Goal: Task Accomplishment & Management: Manage account settings

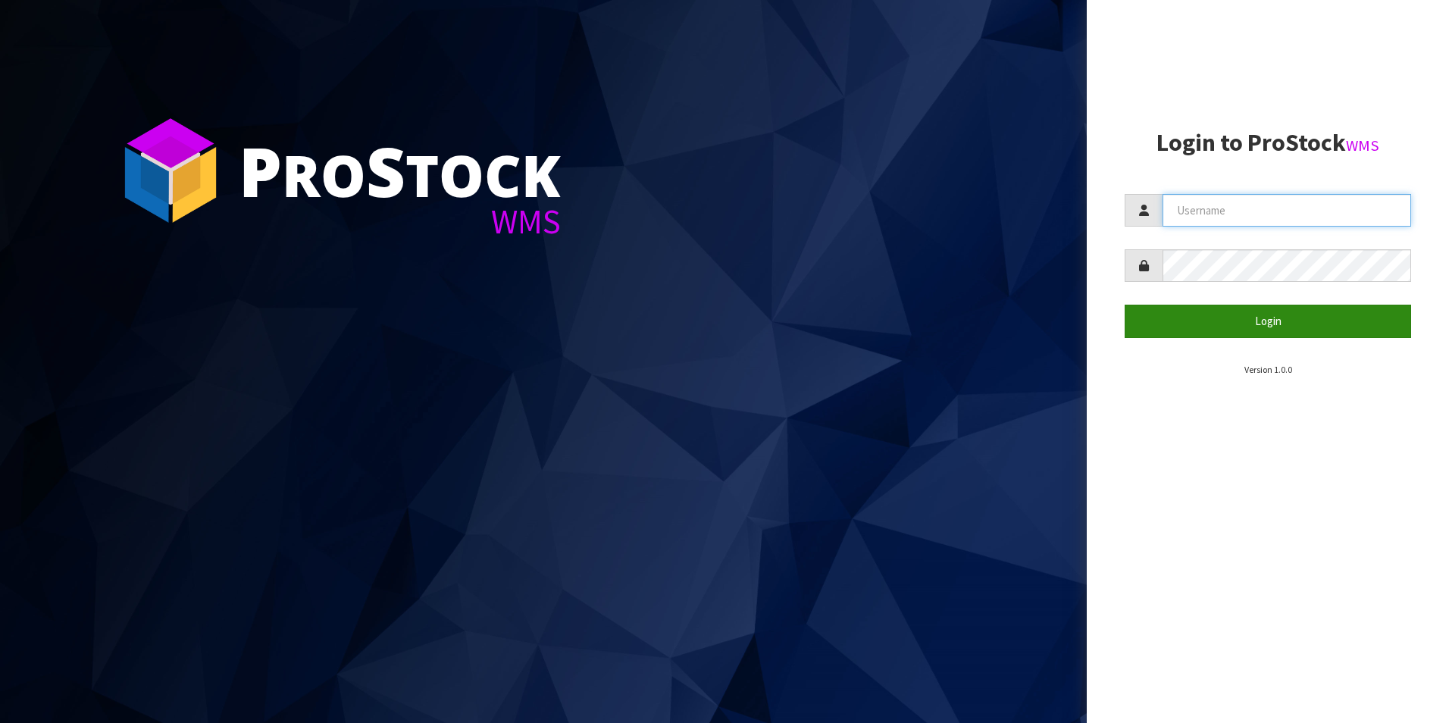
type input "[PERSON_NAME][EMAIL_ADDRESS][DOMAIN_NAME]"
click at [1271, 324] on button "Login" at bounding box center [1267, 321] width 286 height 33
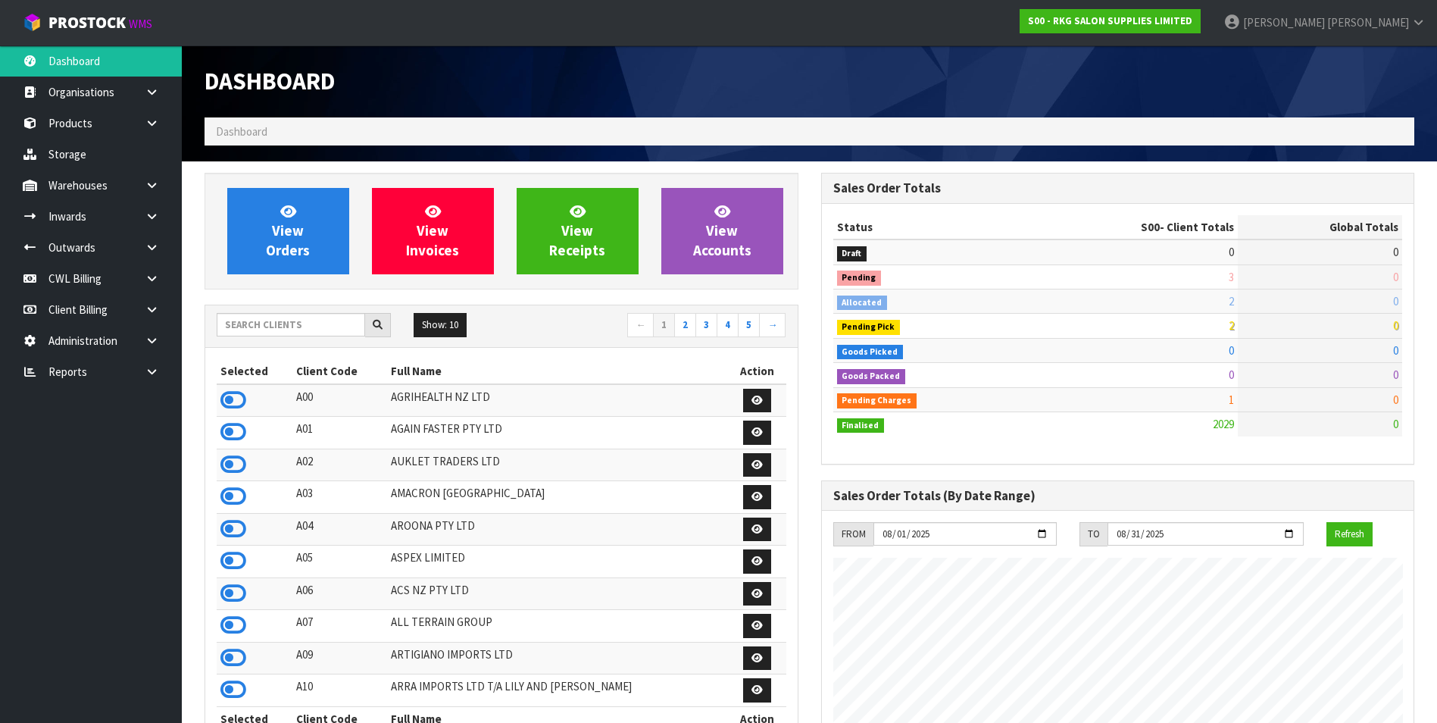
scroll to position [1148, 616]
click at [147, 340] on icon at bounding box center [152, 340] width 14 height 11
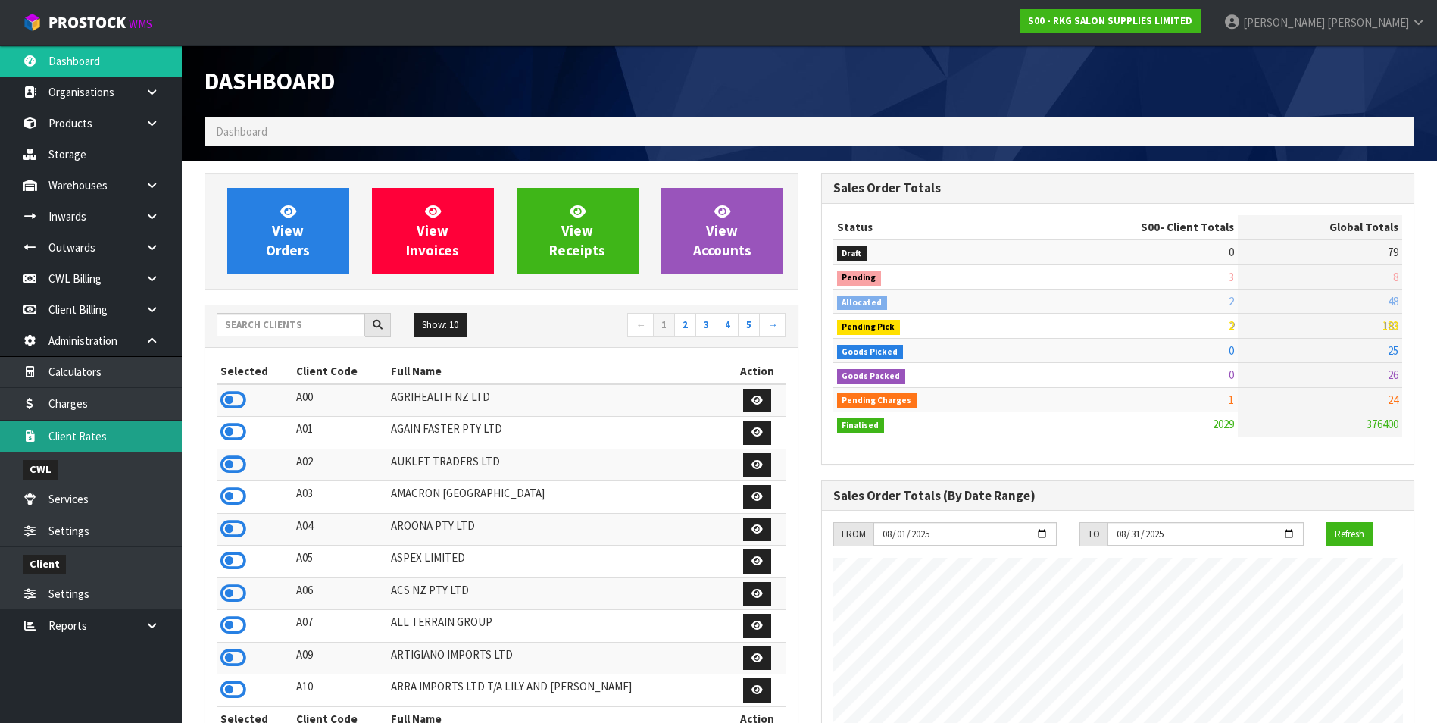
click at [113, 439] on link "Client Rates" at bounding box center [91, 435] width 182 height 31
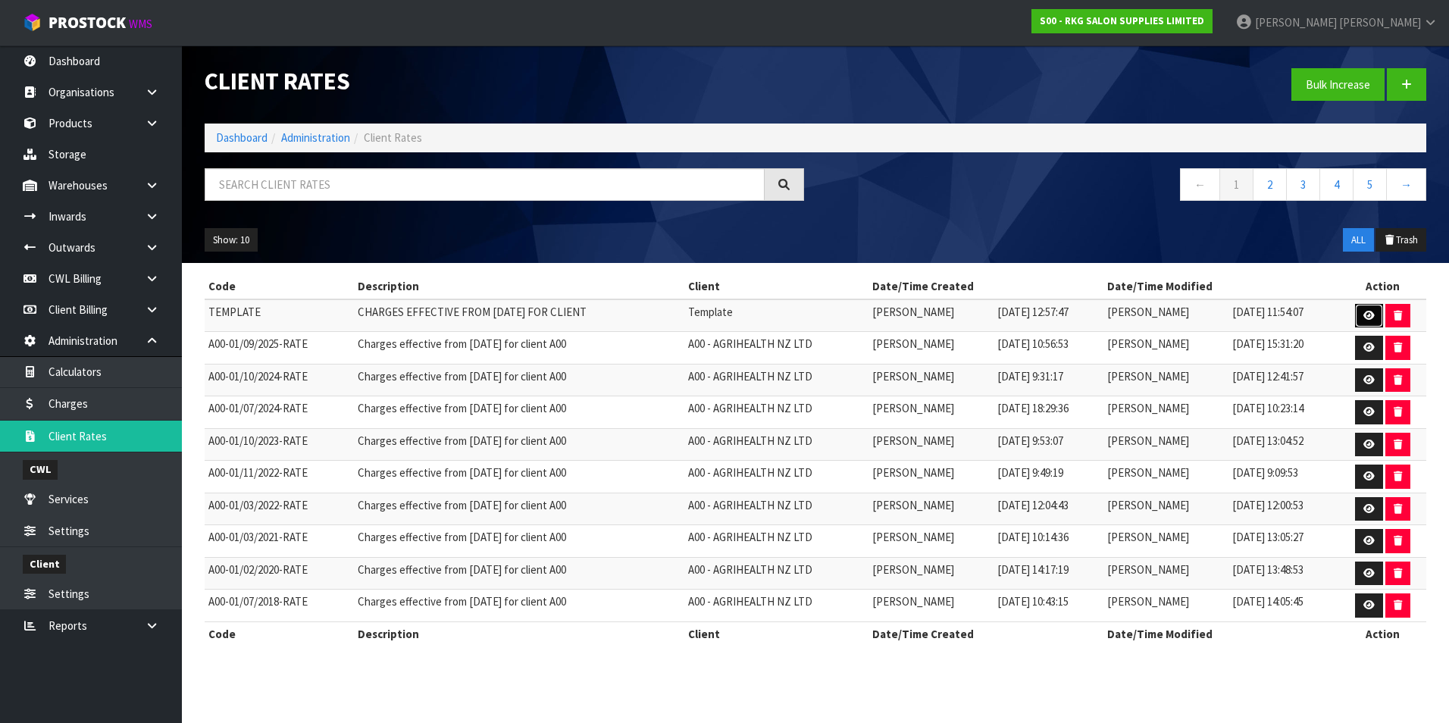
click at [1364, 311] on icon at bounding box center [1368, 316] width 11 height 10
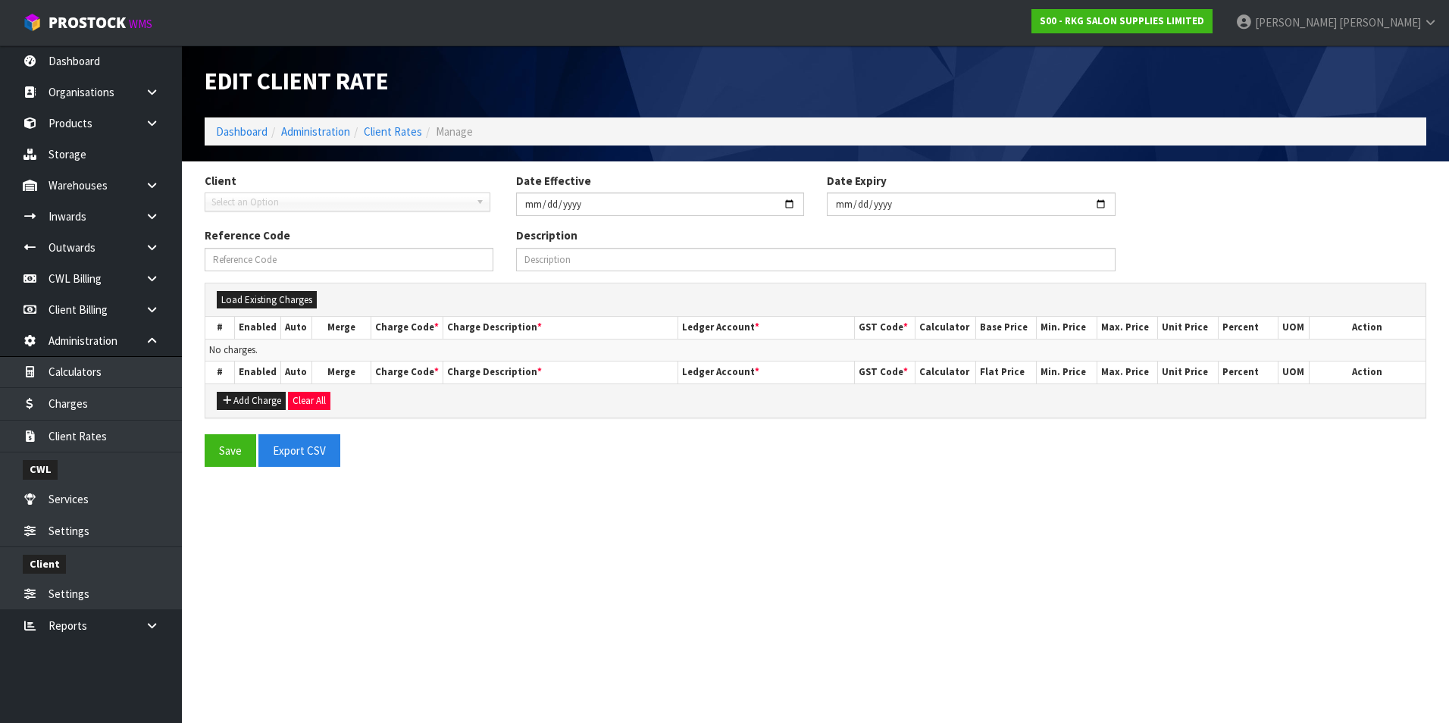
type input "[DATE]"
type input "TEMPLATE"
type input "CHARGES EFFECTIVE FROM [DATE] FOR CLIENT"
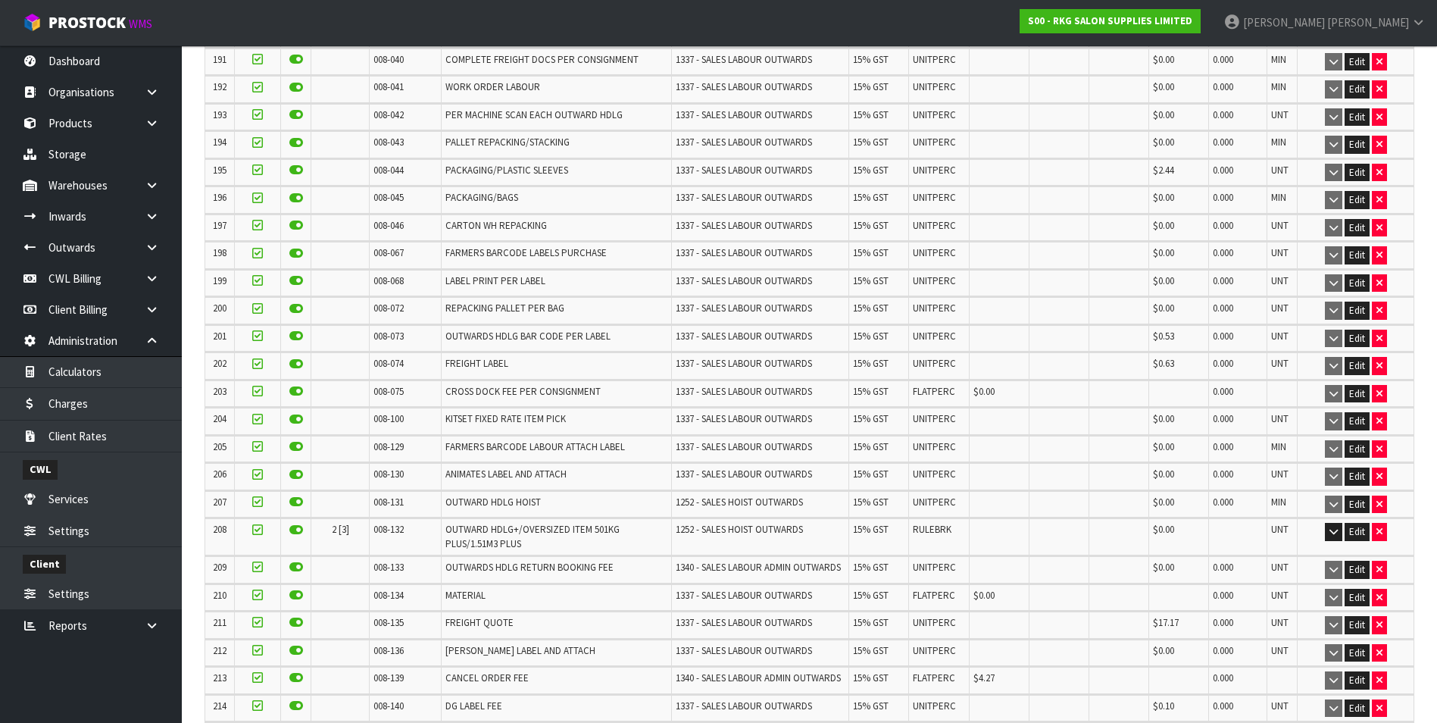
scroll to position [6144, 0]
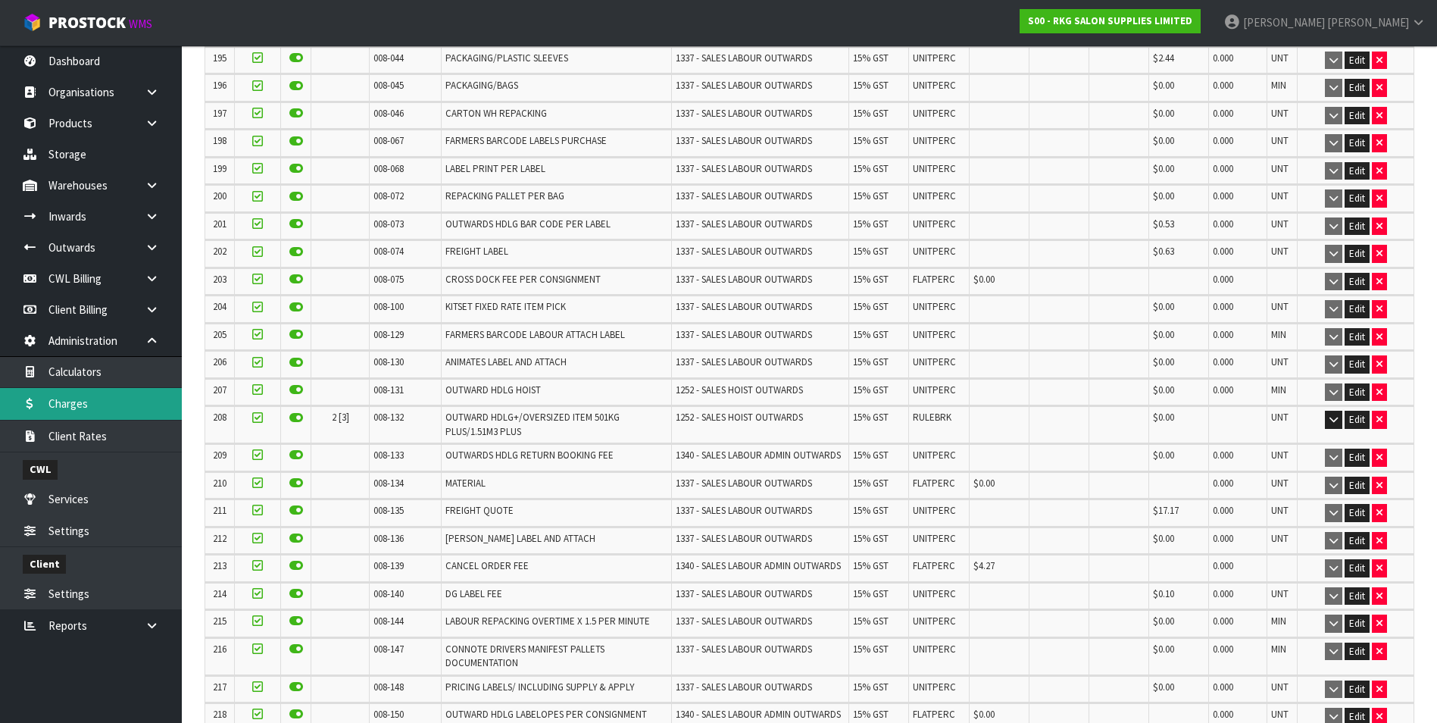
click at [72, 405] on link "Charges" at bounding box center [91, 403] width 182 height 31
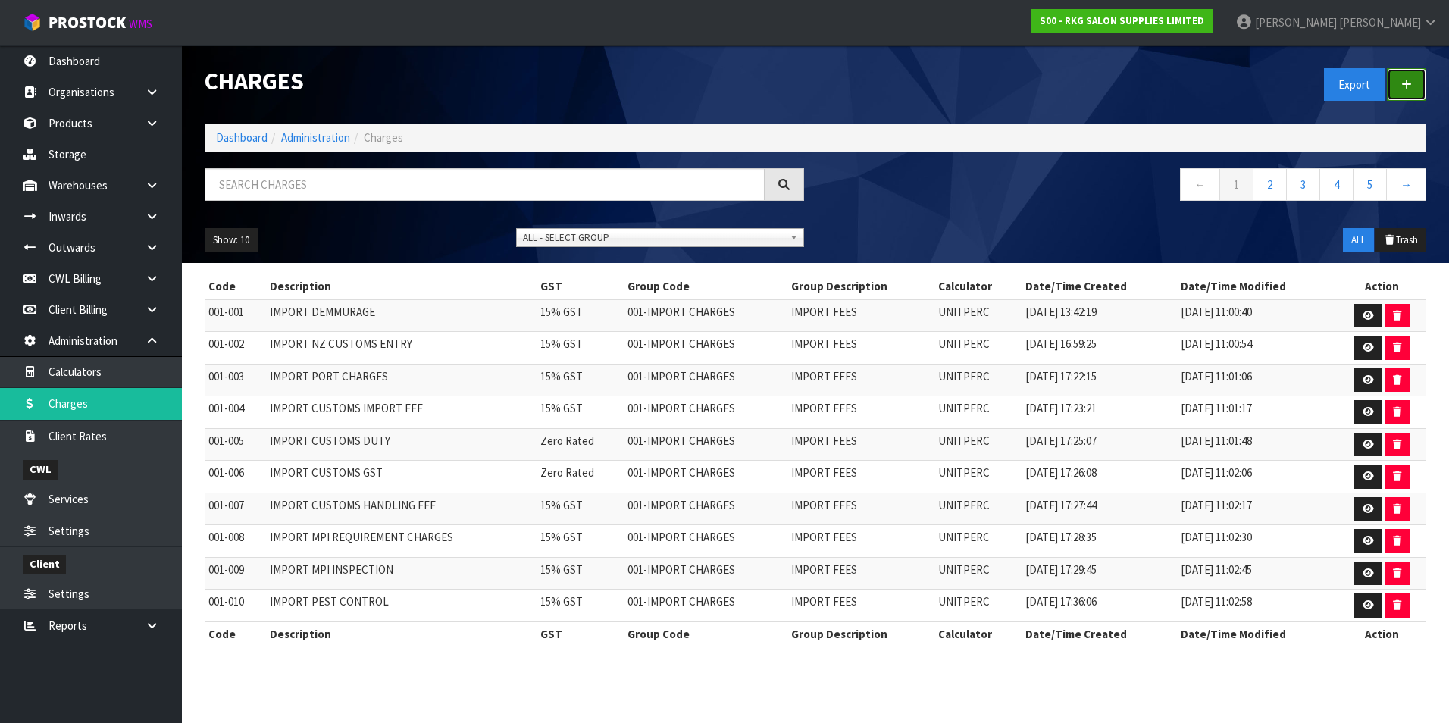
click at [1406, 84] on icon at bounding box center [1406, 84] width 11 height 11
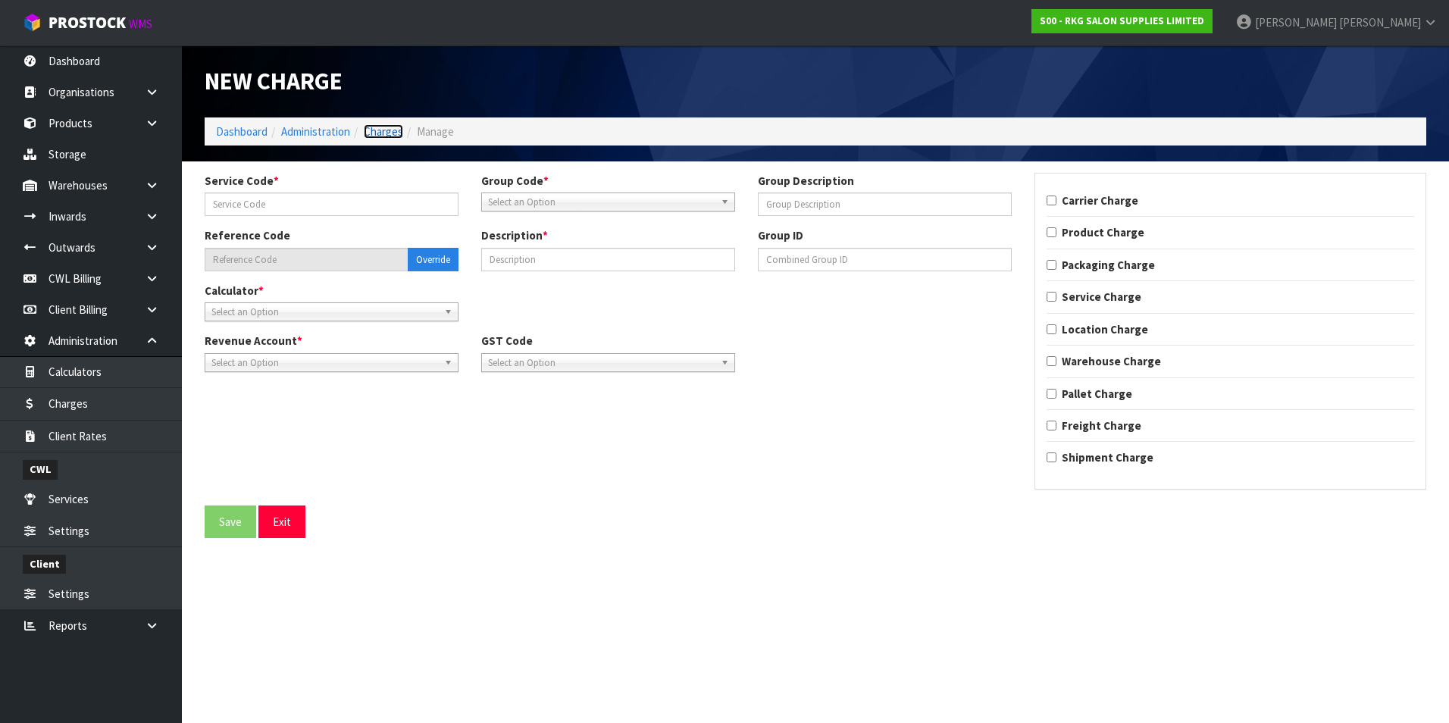
click at [390, 129] on link "Charges" at bounding box center [383, 131] width 39 height 14
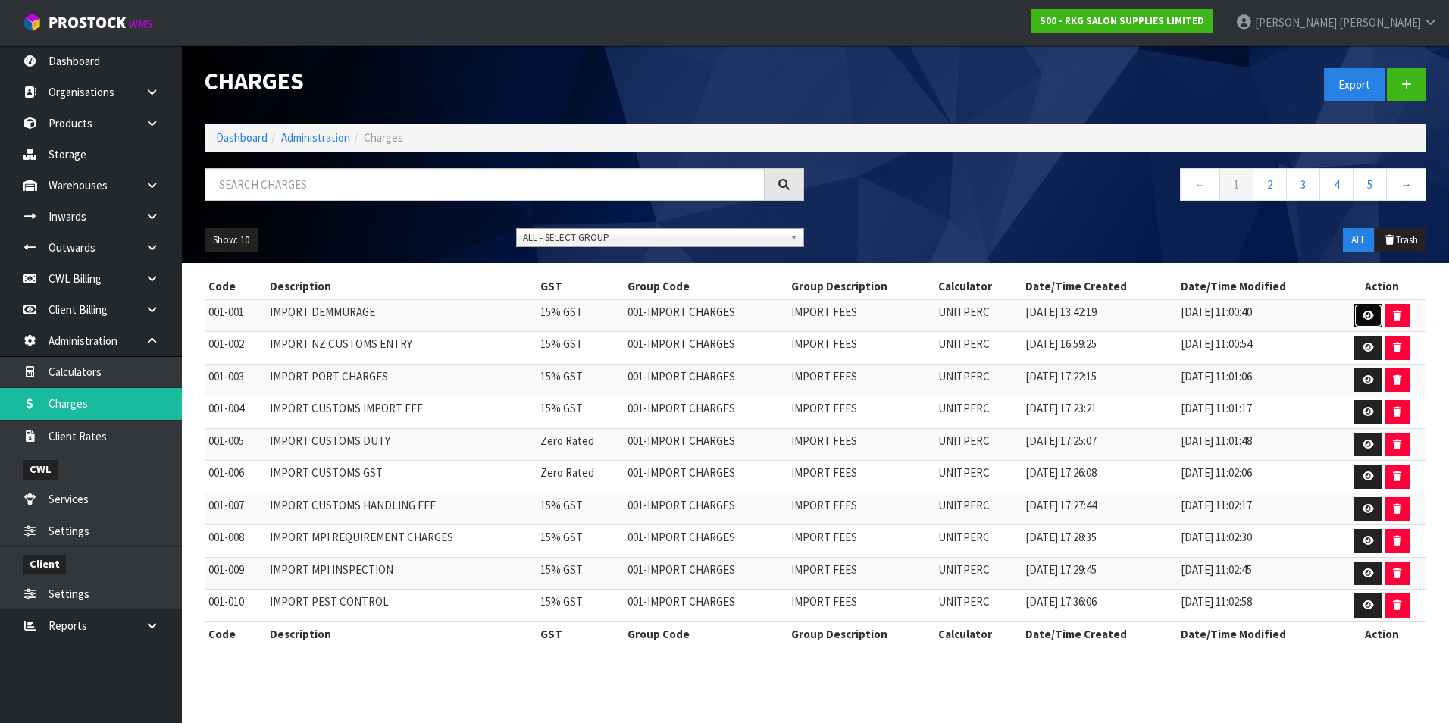
click at [1362, 314] on icon at bounding box center [1367, 316] width 11 height 10
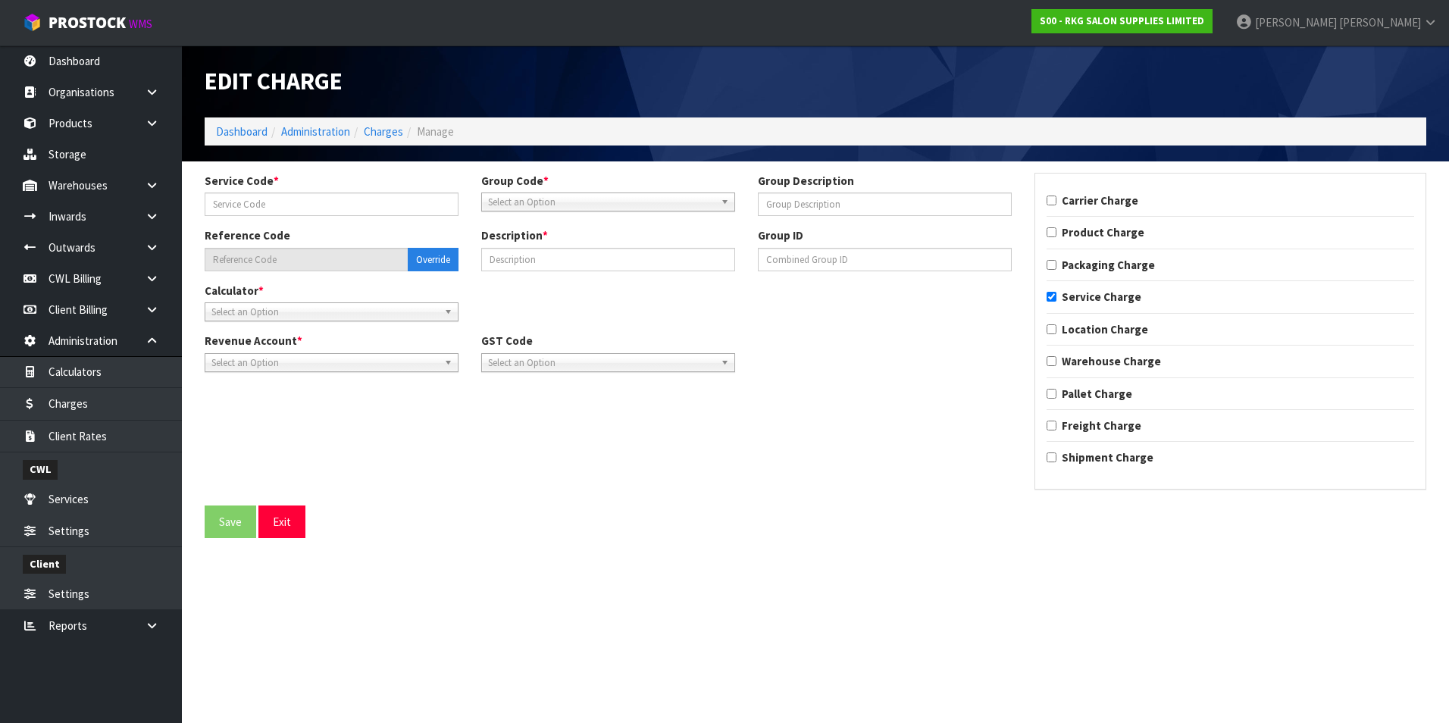
type input "001"
type input "IMPORT FEES"
type input "001-001"
type input "IMPORT DEMMURAGE"
checkbox input "true"
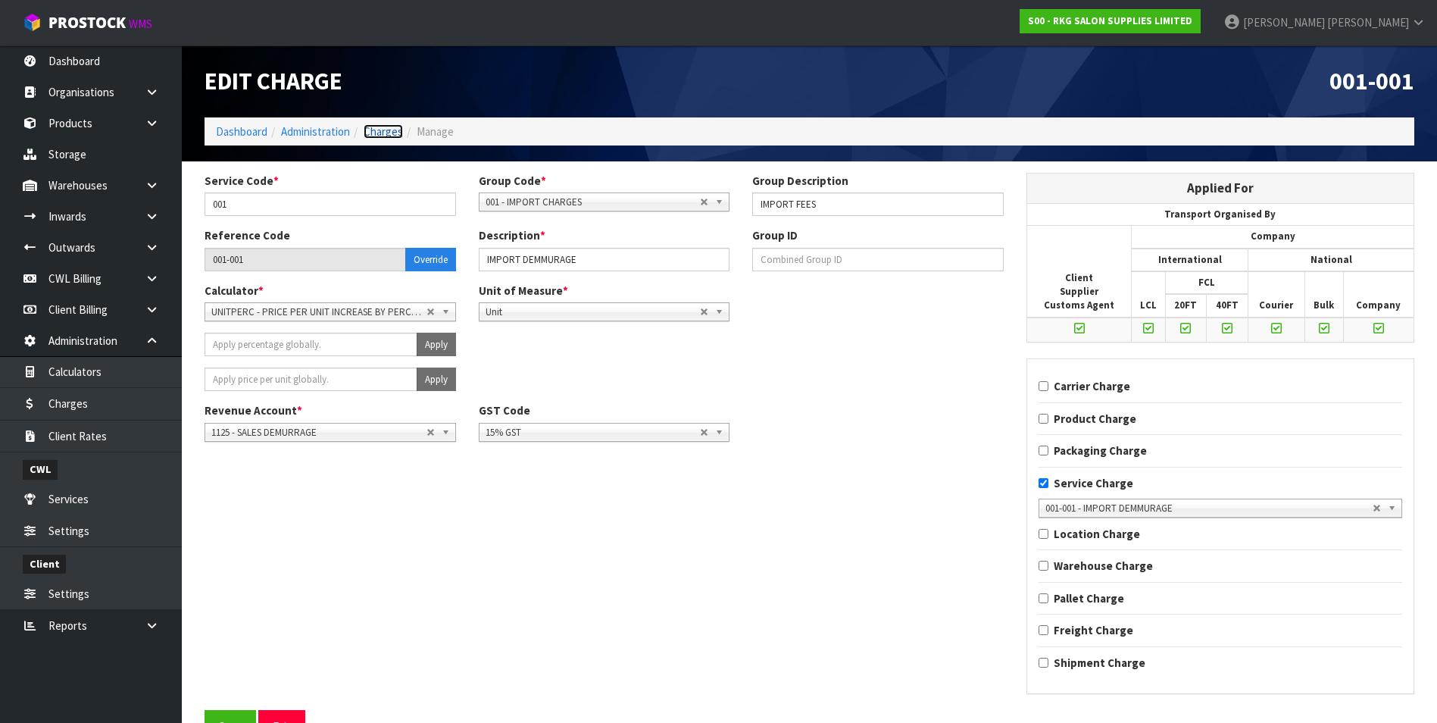
click at [396, 134] on link "Charges" at bounding box center [383, 131] width 39 height 14
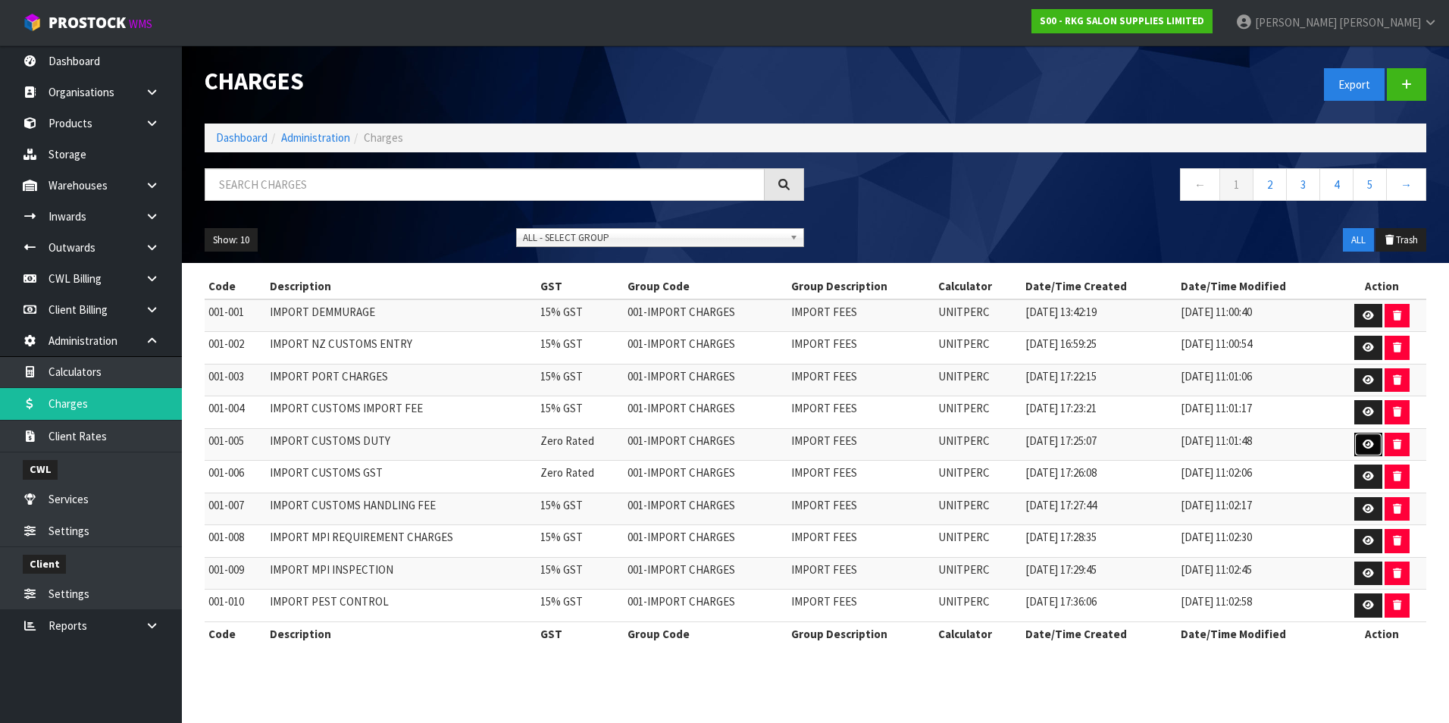
click at [1365, 442] on icon at bounding box center [1367, 444] width 11 height 10
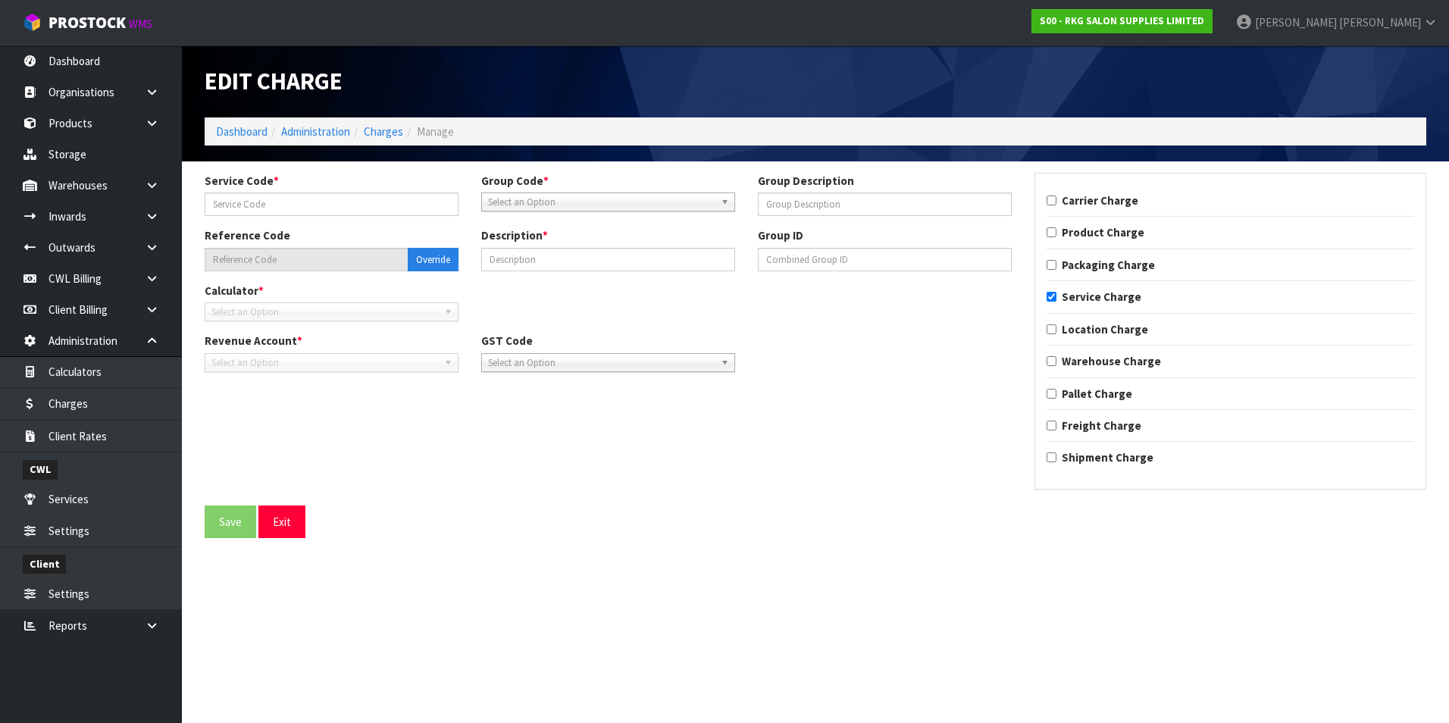
type input "005"
type input "IMPORT FEES"
type input "001-005"
type input "IMPORT CUSTOMS DUTY"
checkbox input "true"
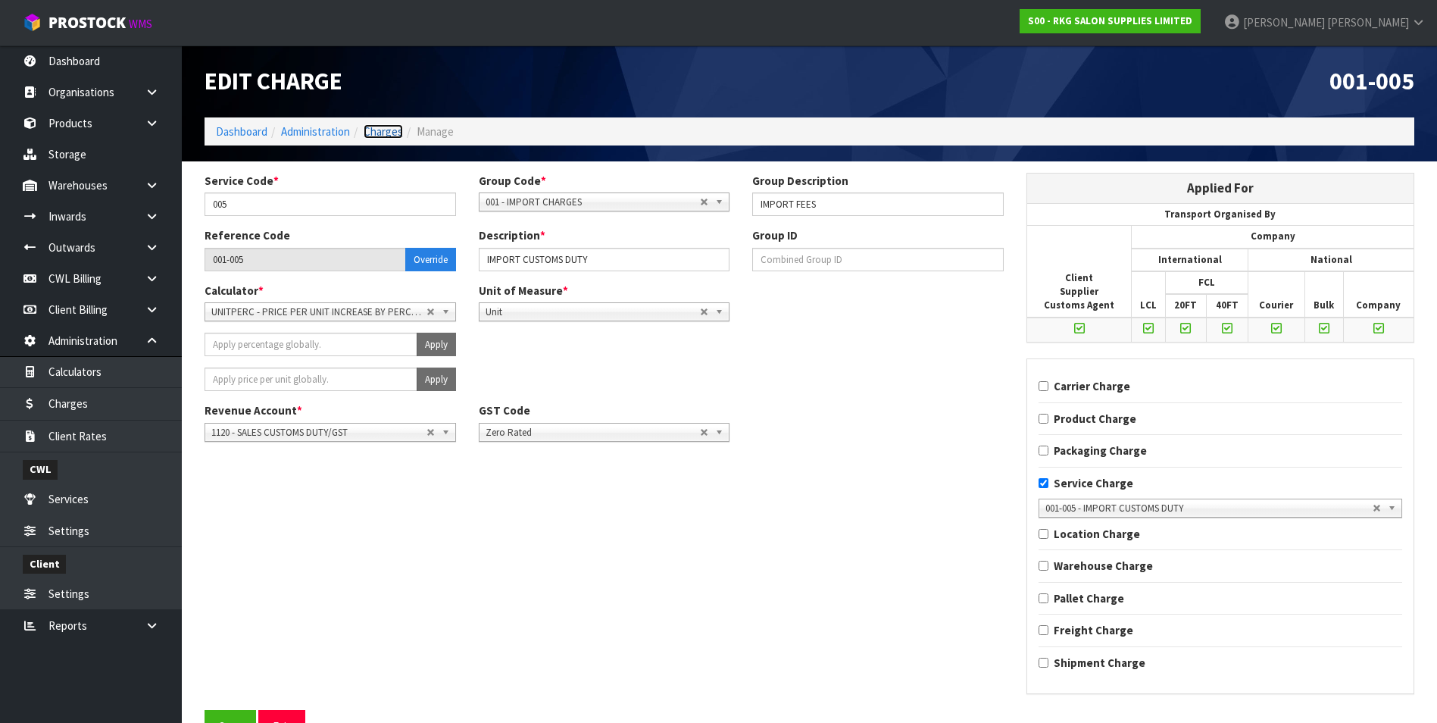
click at [392, 133] on link "Charges" at bounding box center [383, 131] width 39 height 14
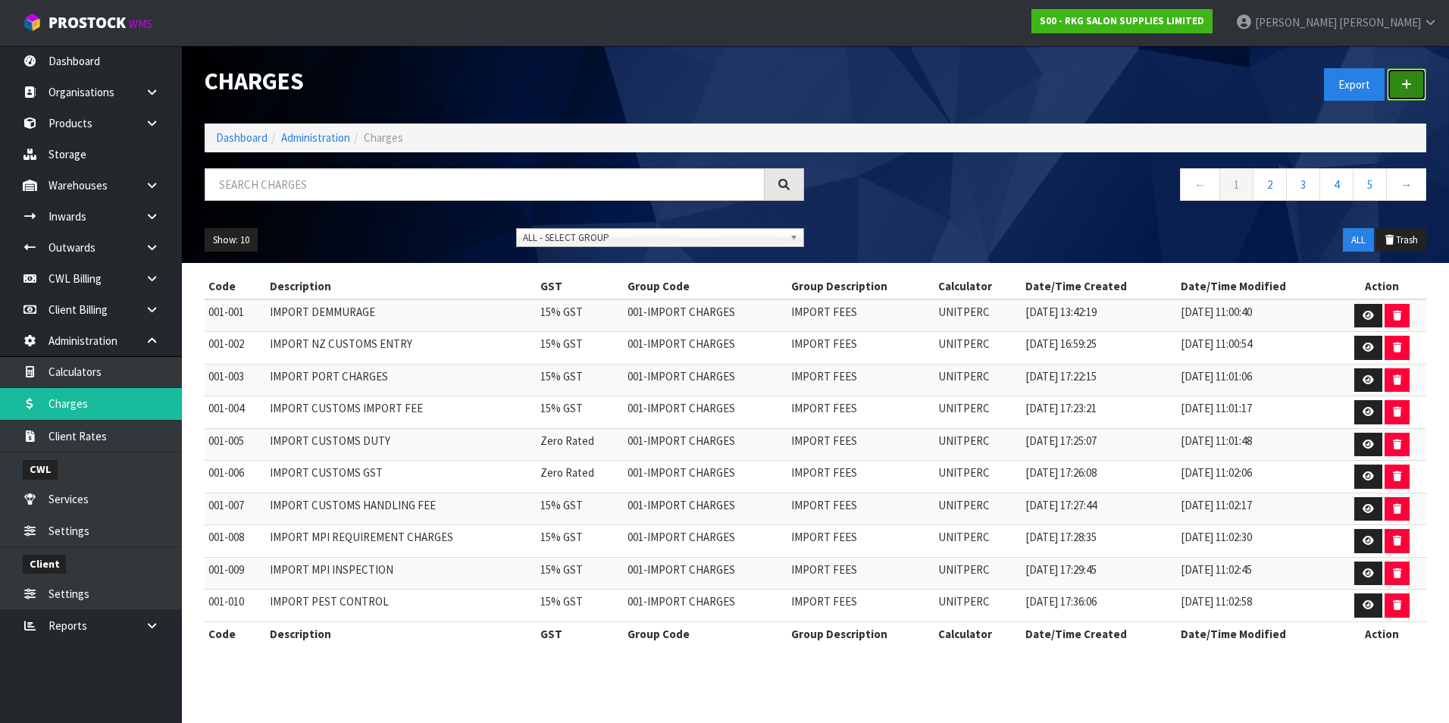
click at [1408, 82] on icon at bounding box center [1406, 84] width 11 height 11
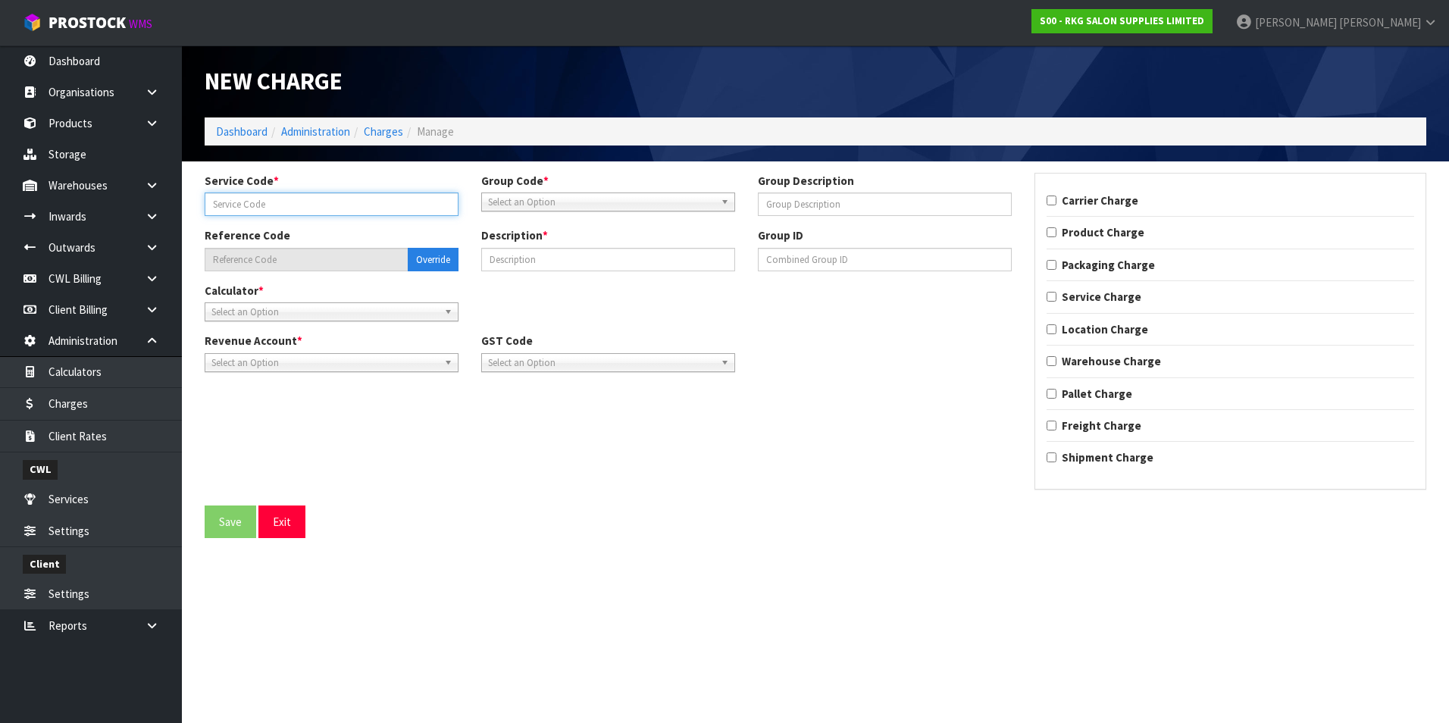
drag, startPoint x: 303, startPoint y: 211, endPoint x: 302, endPoint y: 187, distance: 23.5
click at [303, 206] on input "text" at bounding box center [332, 203] width 254 height 23
type input "146"
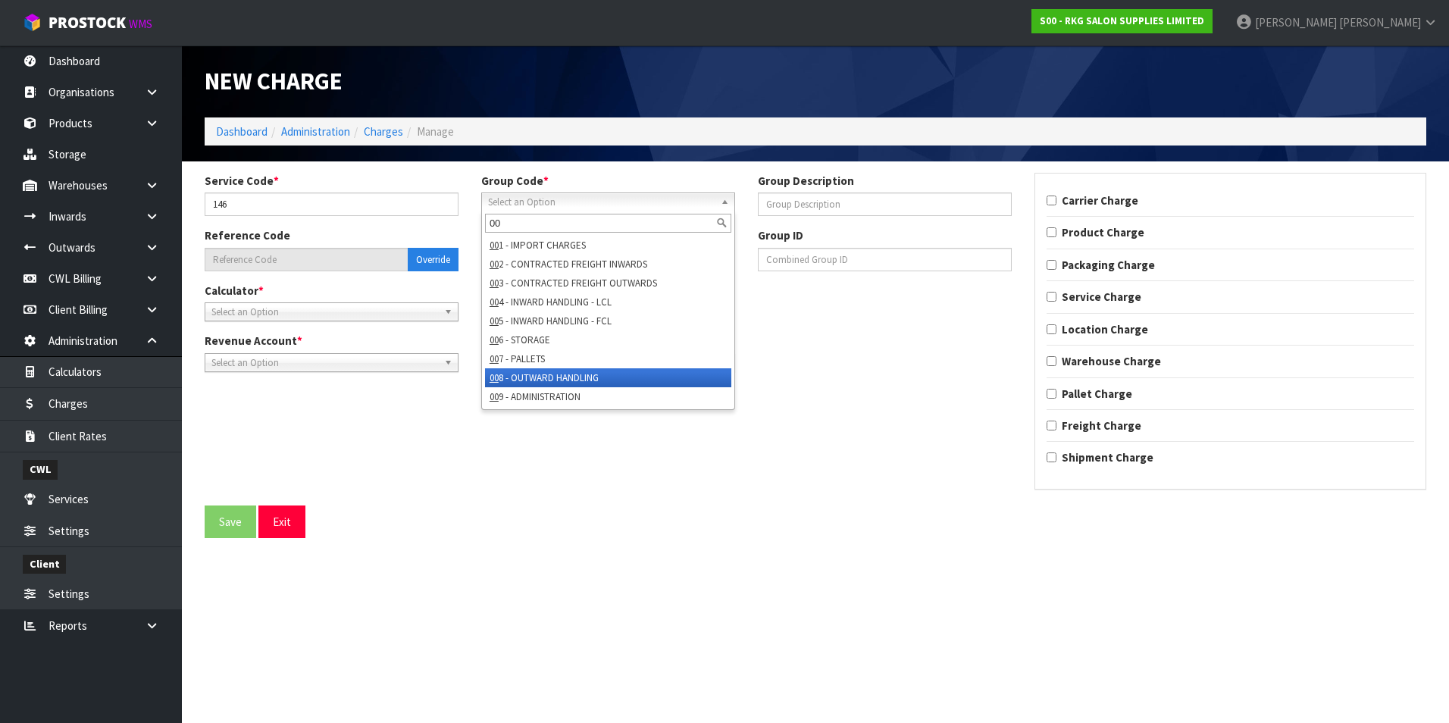
type input "00"
click at [601, 380] on li "00 8 - OUTWARD HANDLING" at bounding box center [608, 377] width 246 height 19
type input "008-146"
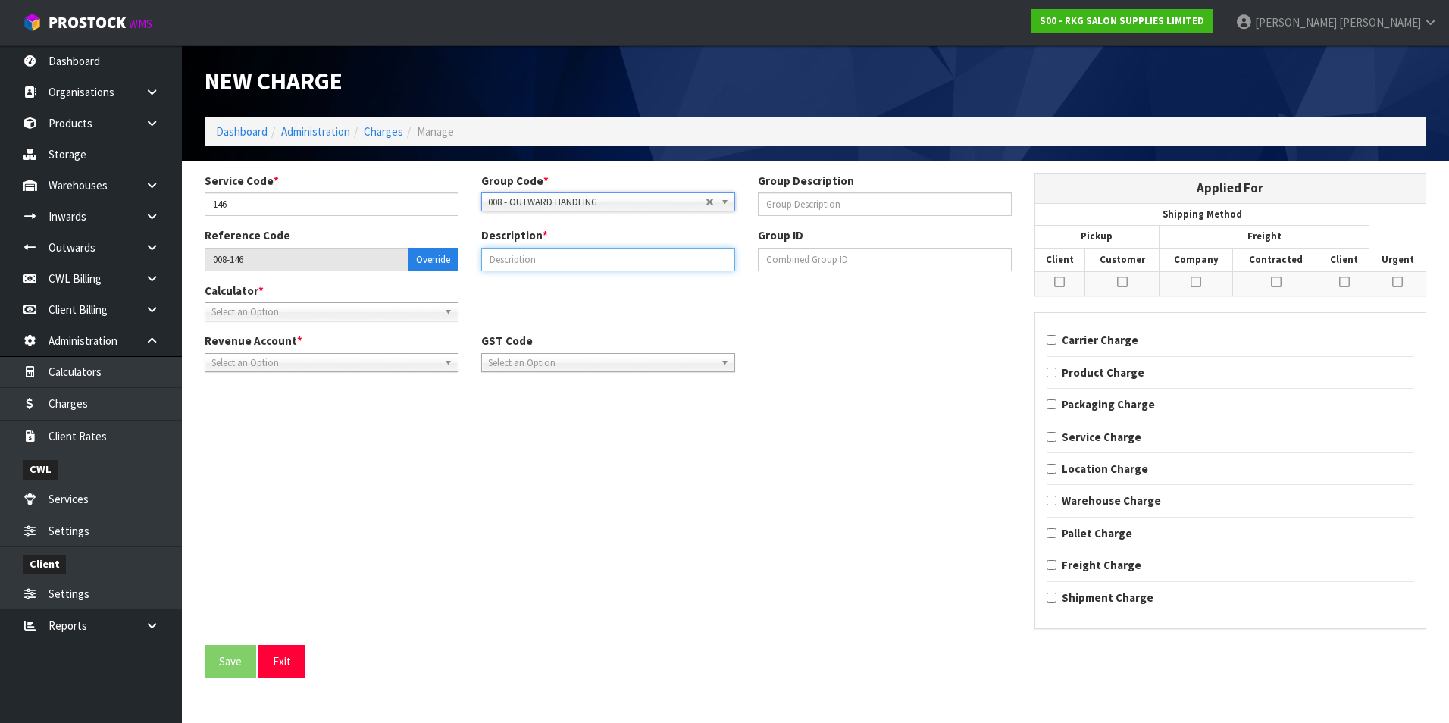
click at [571, 263] on input "text" at bounding box center [608, 259] width 254 height 23
type input "HEALTH & SAFETY FEE"
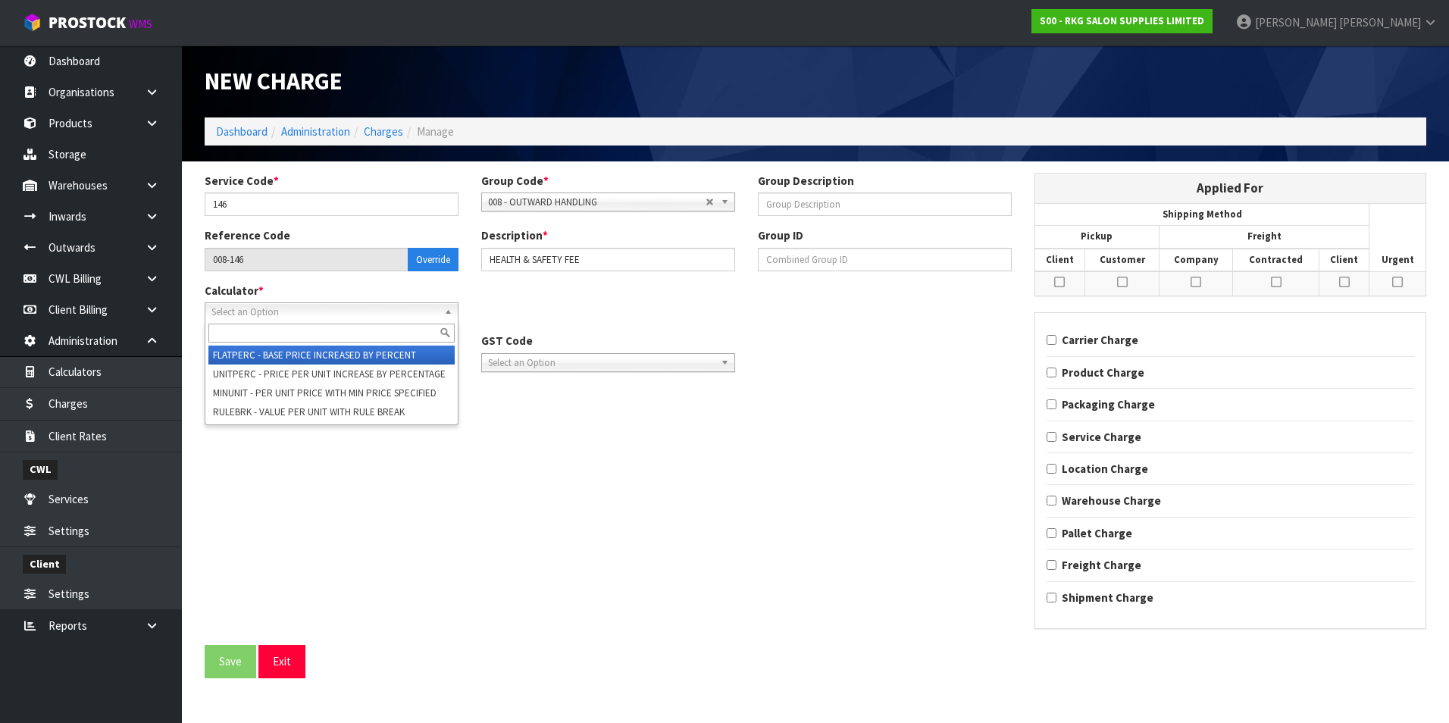
click at [444, 314] on b at bounding box center [451, 311] width 14 height 17
click at [392, 355] on li "FLATPERC - BASE PRICE INCREASED BY PERCENT" at bounding box center [331, 354] width 246 height 19
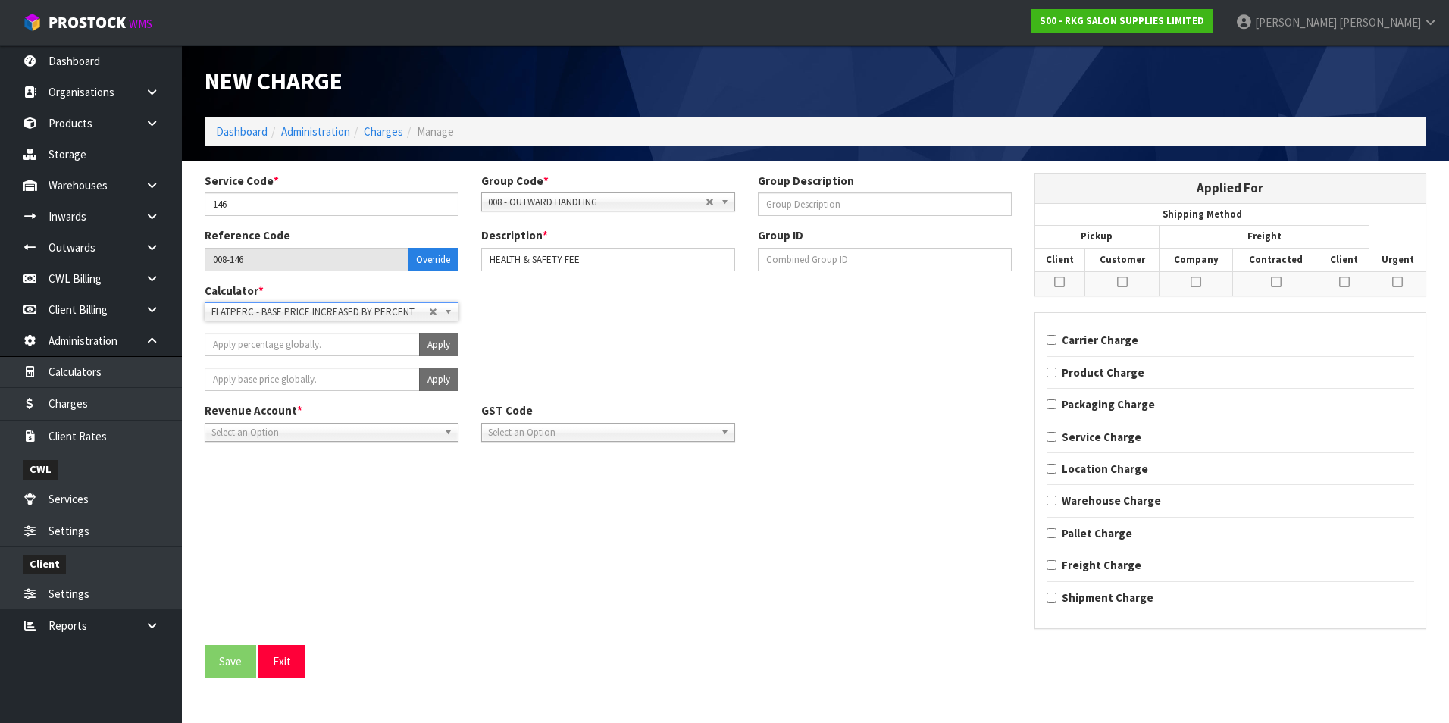
click at [400, 434] on span "Select an Option" at bounding box center [324, 433] width 227 height 18
type input "1330"
click at [812, 206] on input "text" at bounding box center [885, 203] width 254 height 23
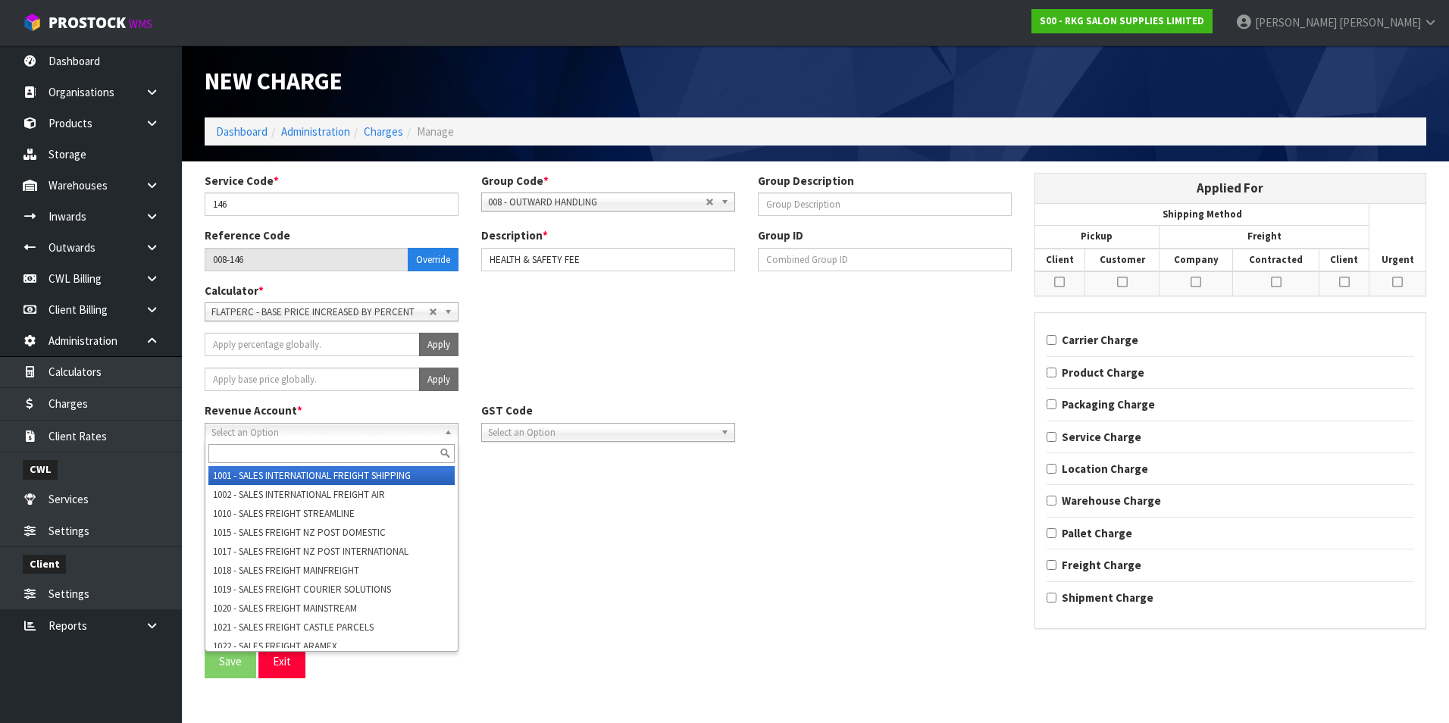
click at [274, 433] on span "Select an Option" at bounding box center [324, 433] width 227 height 18
type input "1337"
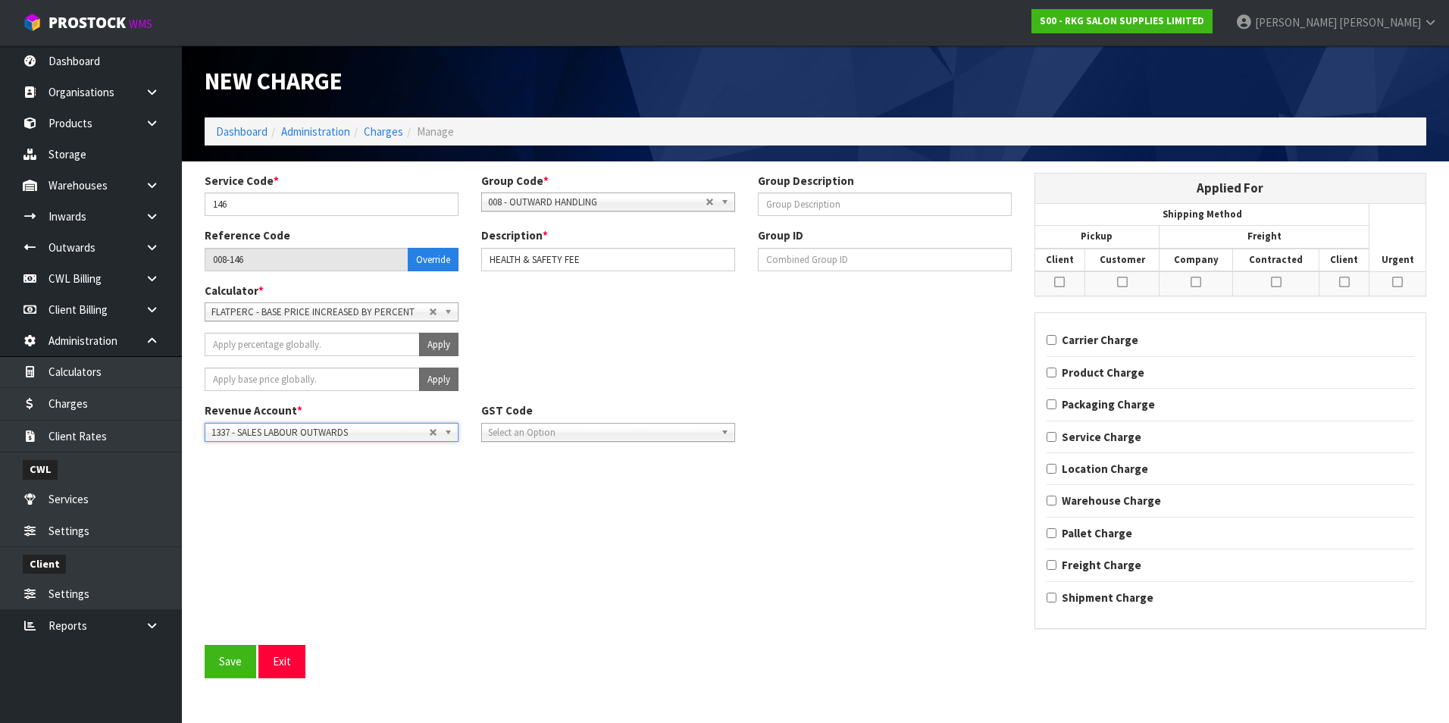
click at [573, 433] on span "Select an Option" at bounding box center [601, 433] width 227 height 18
click at [542, 494] on li "15% GST" at bounding box center [608, 494] width 246 height 19
click at [1059, 282] on icon at bounding box center [1059, 282] width 11 height 12
click at [0, 0] on input "checkbox" at bounding box center [0, 0] width 0 height 0
click at [1125, 281] on icon at bounding box center [1122, 282] width 11 height 12
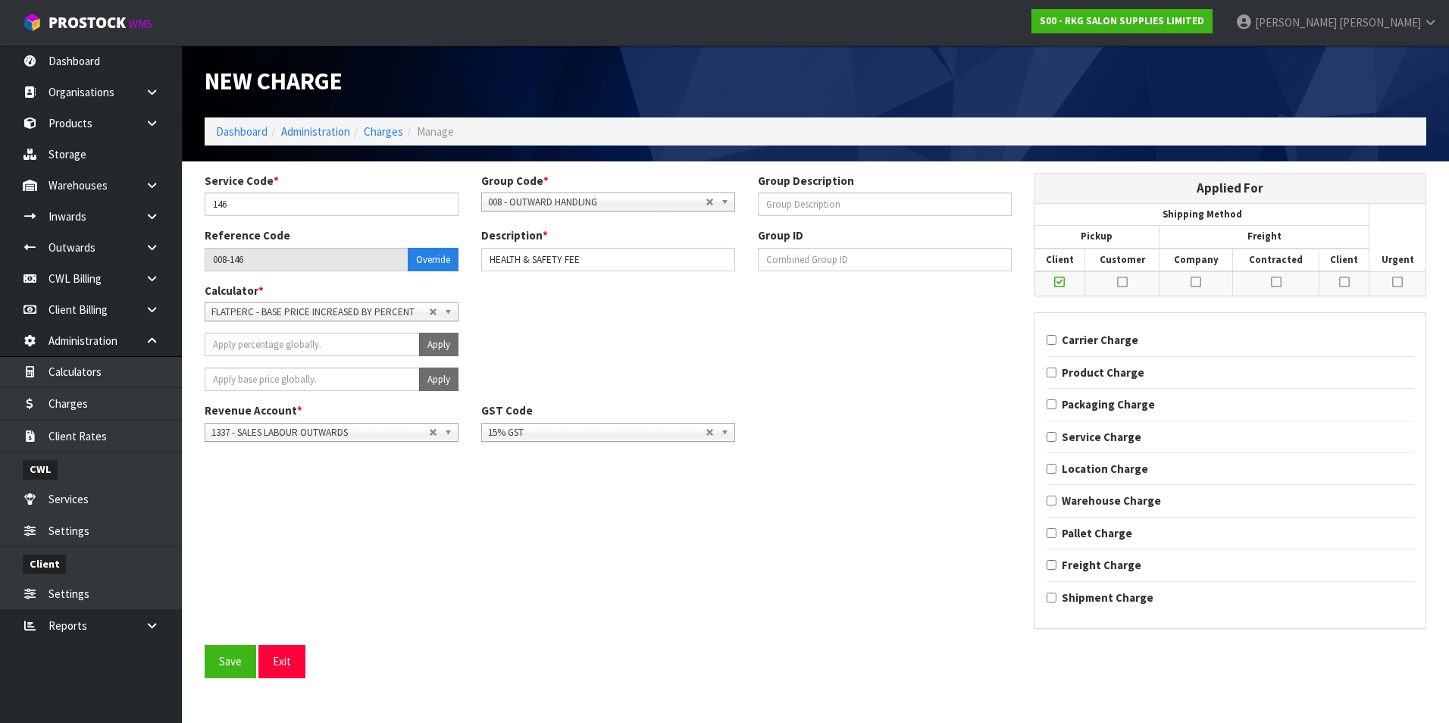
click at [0, 0] on input "checkbox" at bounding box center [0, 0] width 0 height 0
click at [1199, 284] on icon at bounding box center [1195, 282] width 11 height 12
click at [0, 0] on input "checkbox" at bounding box center [0, 0] width 0 height 0
click at [1277, 283] on icon at bounding box center [1276, 282] width 11 height 12
click at [0, 0] on input "checkbox" at bounding box center [0, 0] width 0 height 0
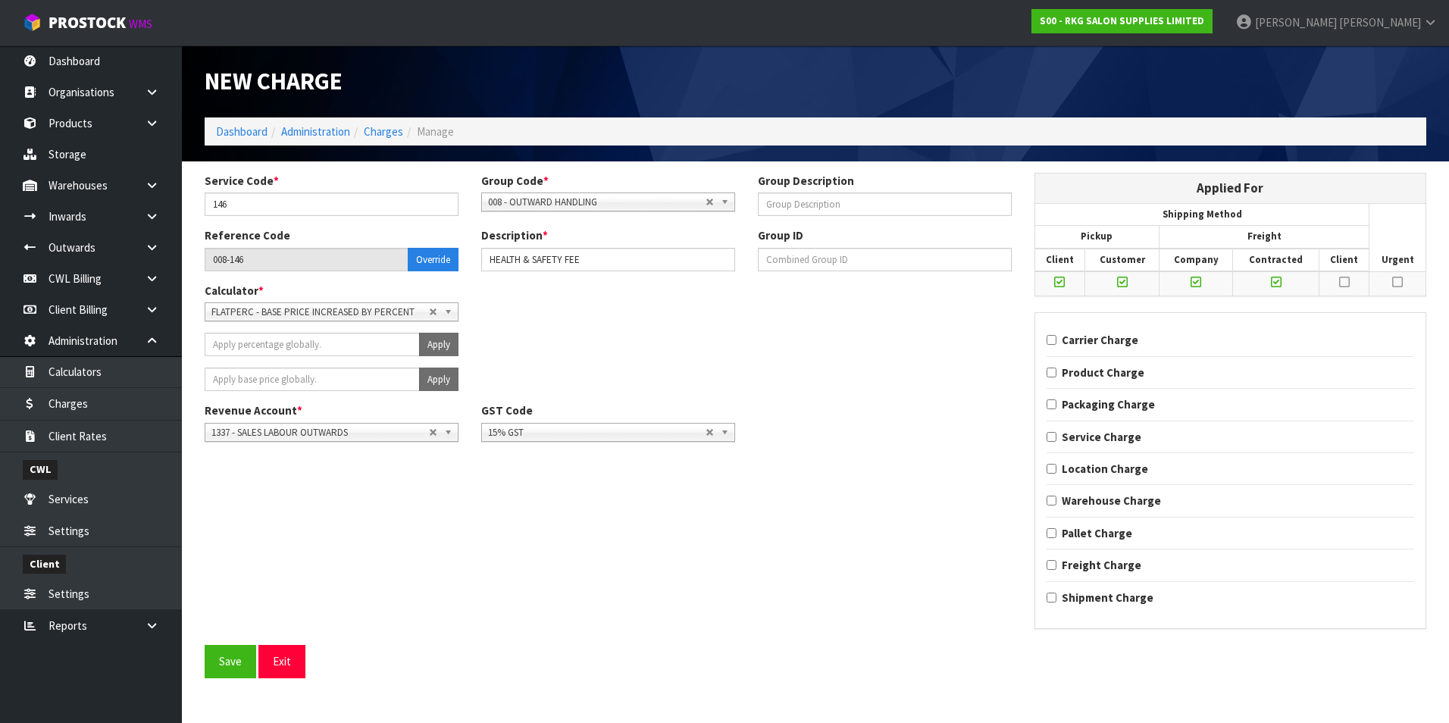
click at [1346, 283] on icon at bounding box center [1344, 282] width 11 height 12
click at [0, 0] on input "checkbox" at bounding box center [0, 0] width 0 height 0
click at [230, 665] on button "Save" at bounding box center [231, 661] width 52 height 33
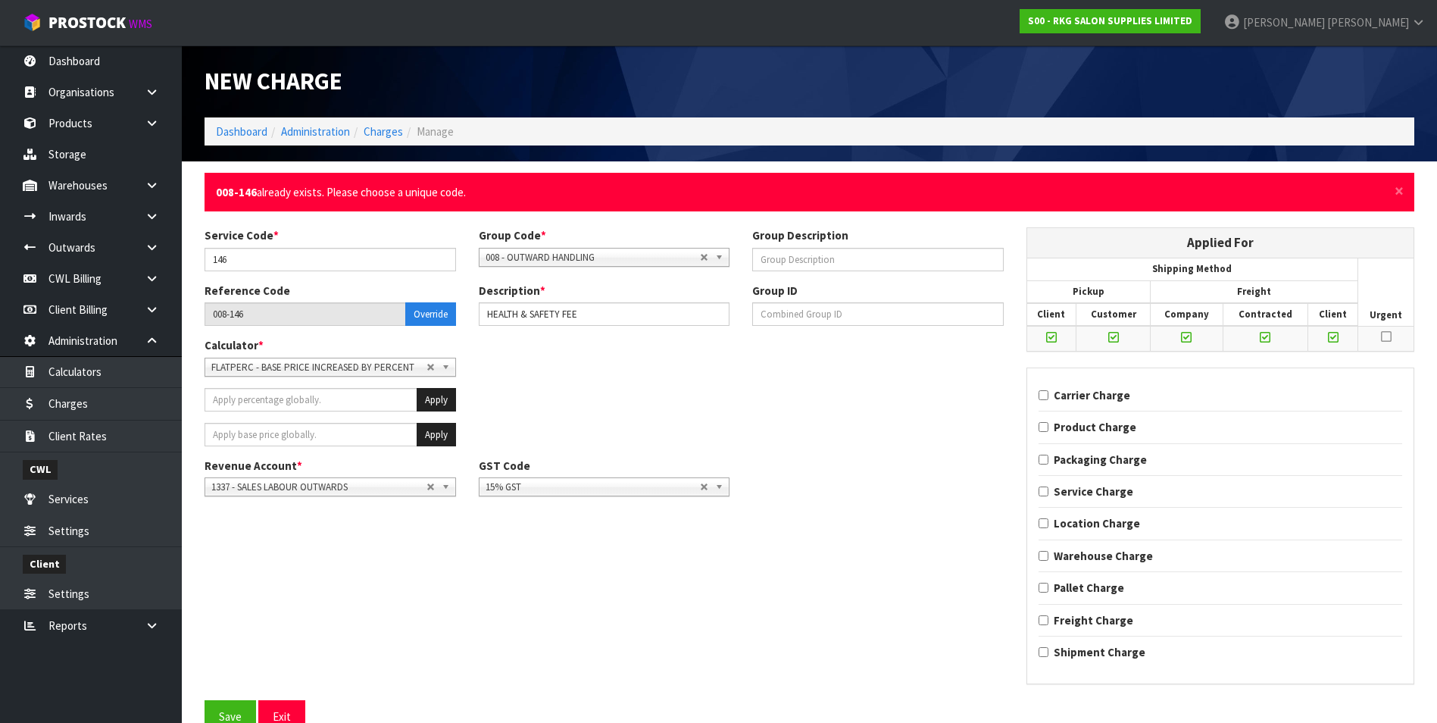
scroll to position [21, 0]
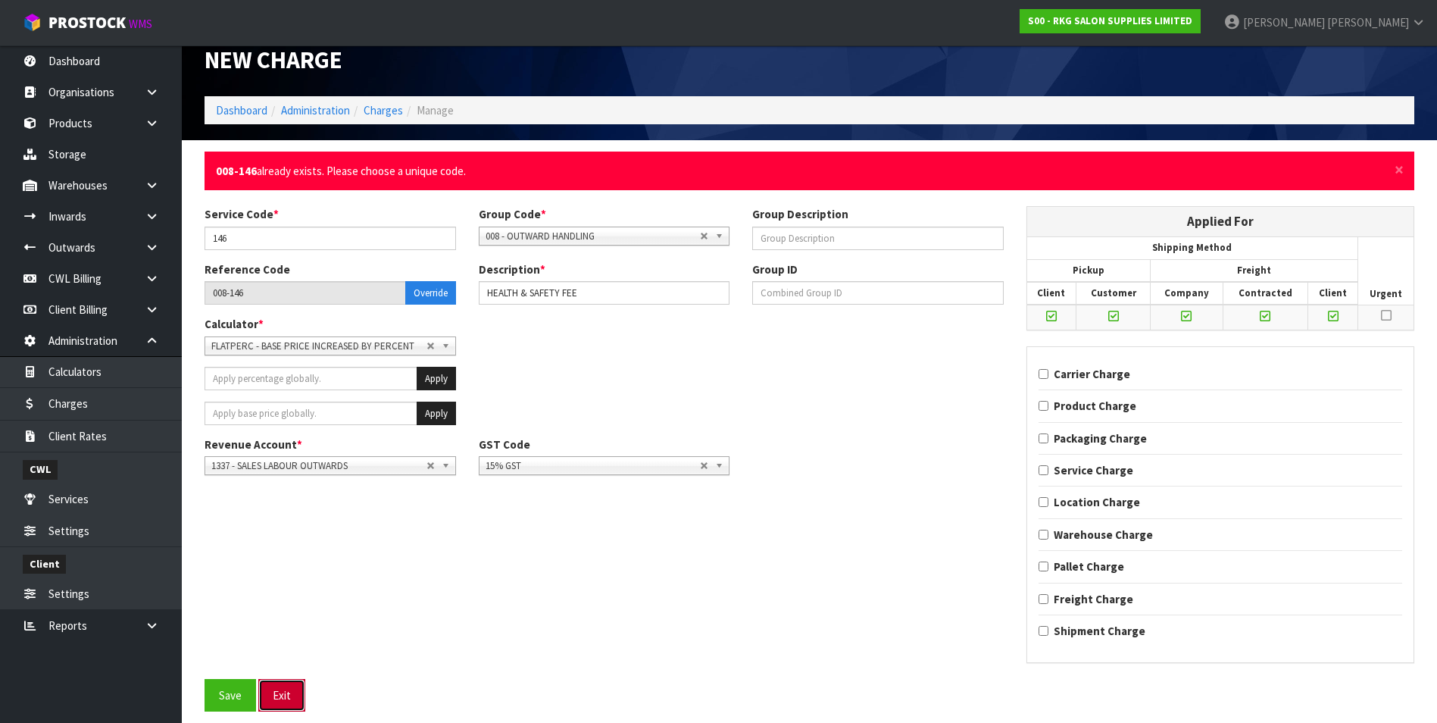
click at [280, 692] on button "Exit" at bounding box center [281, 695] width 47 height 33
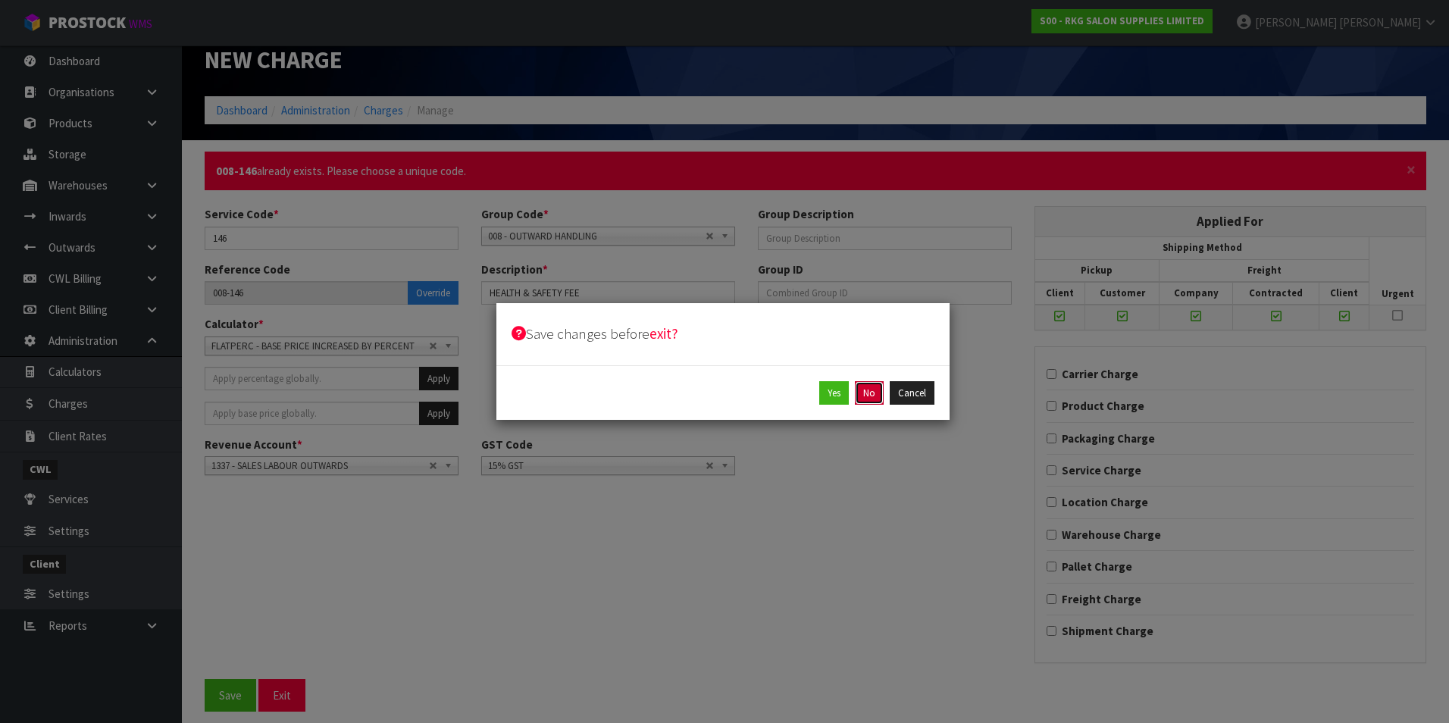
click at [869, 394] on button "No" at bounding box center [869, 393] width 29 height 24
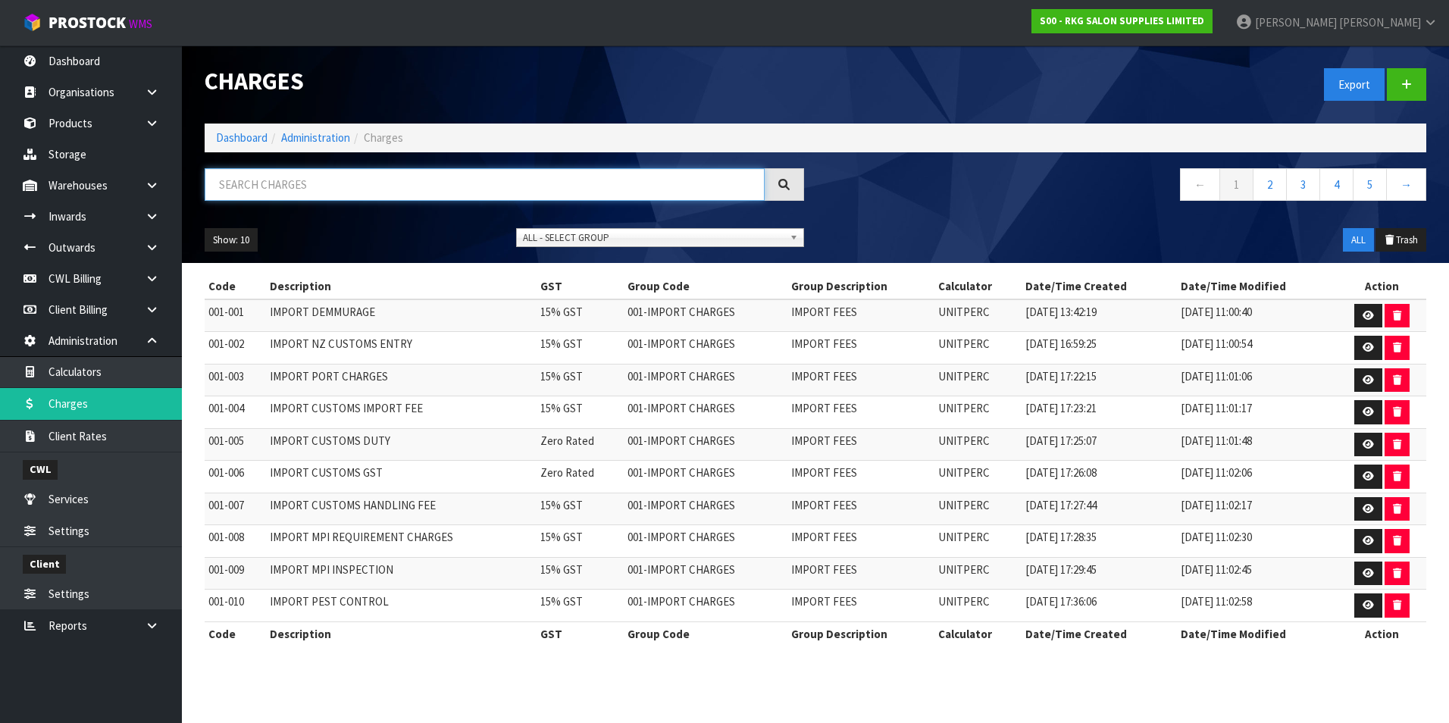
click at [359, 188] on input "text" at bounding box center [485, 184] width 560 height 33
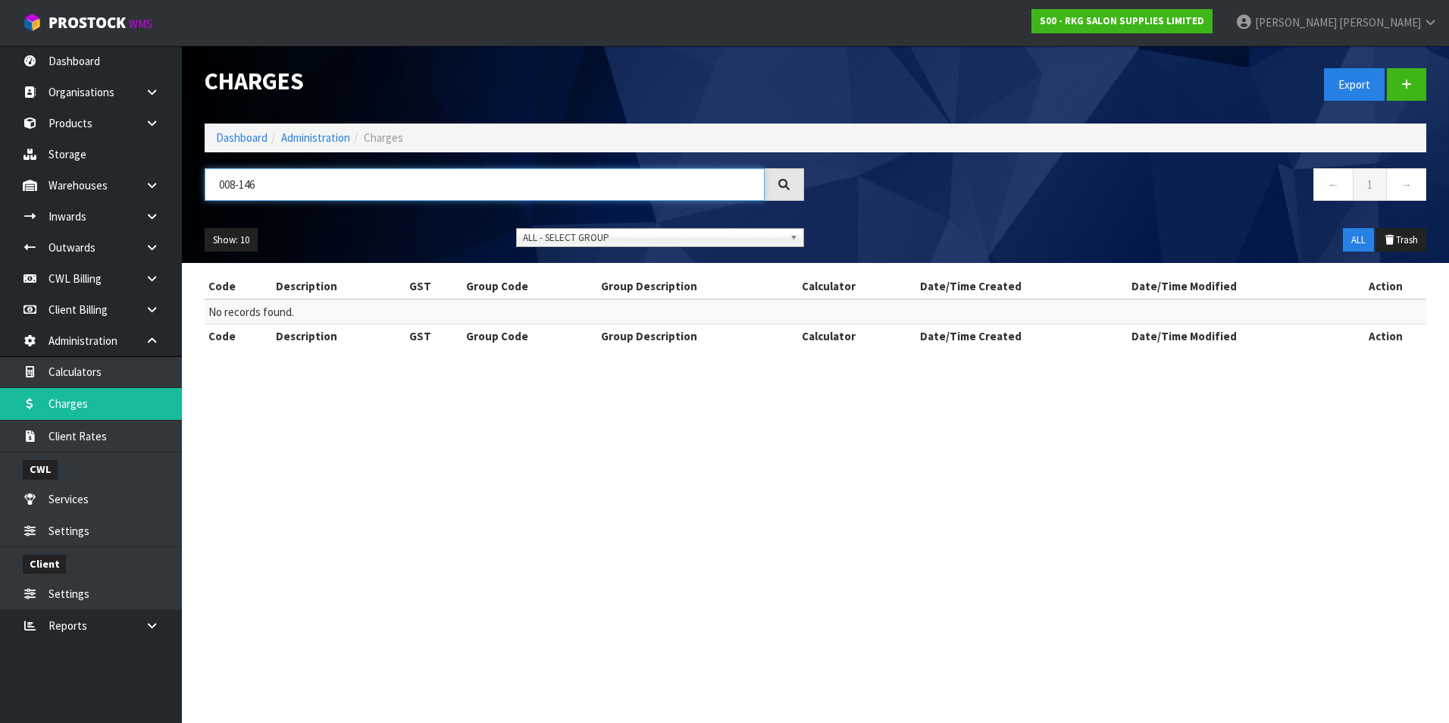
type input "008-146"
click at [1408, 239] on button "Trash" at bounding box center [1400, 240] width 51 height 24
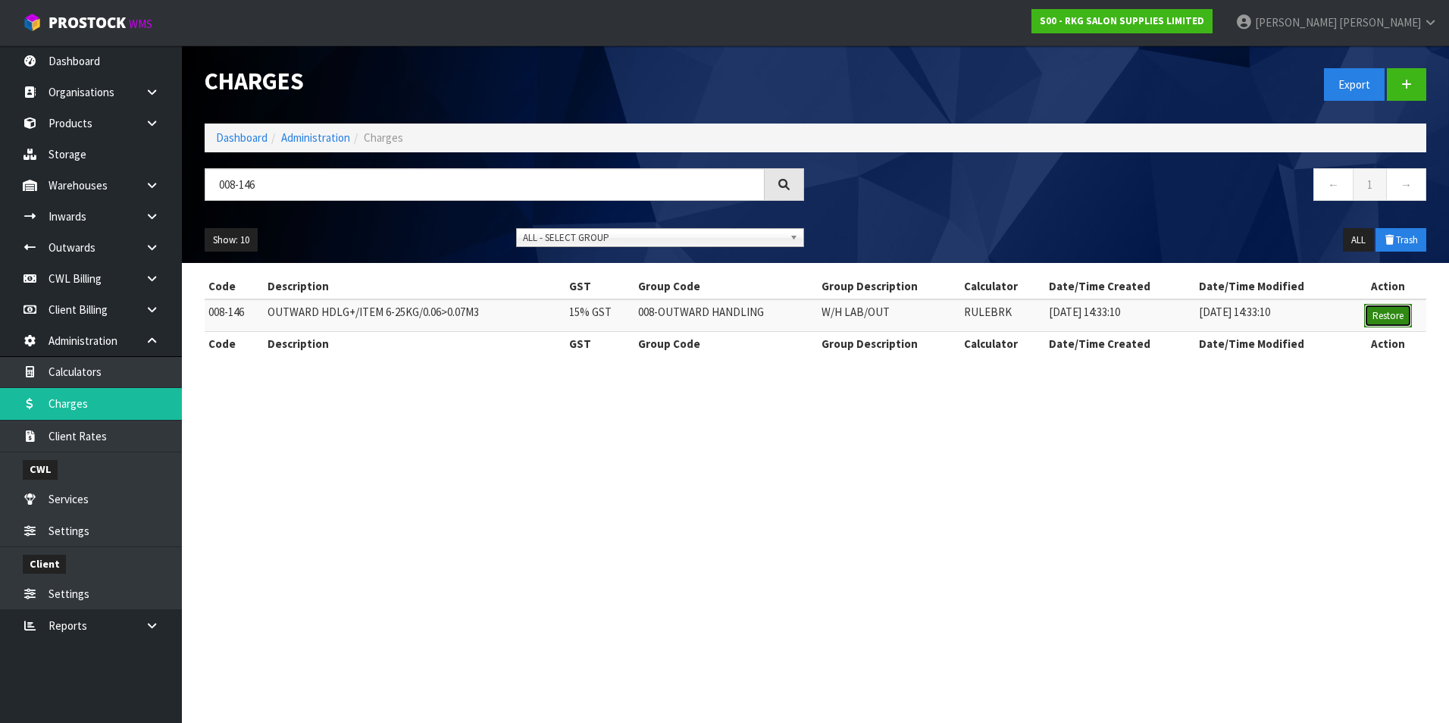
click at [1383, 314] on button "Restore" at bounding box center [1388, 316] width 48 height 24
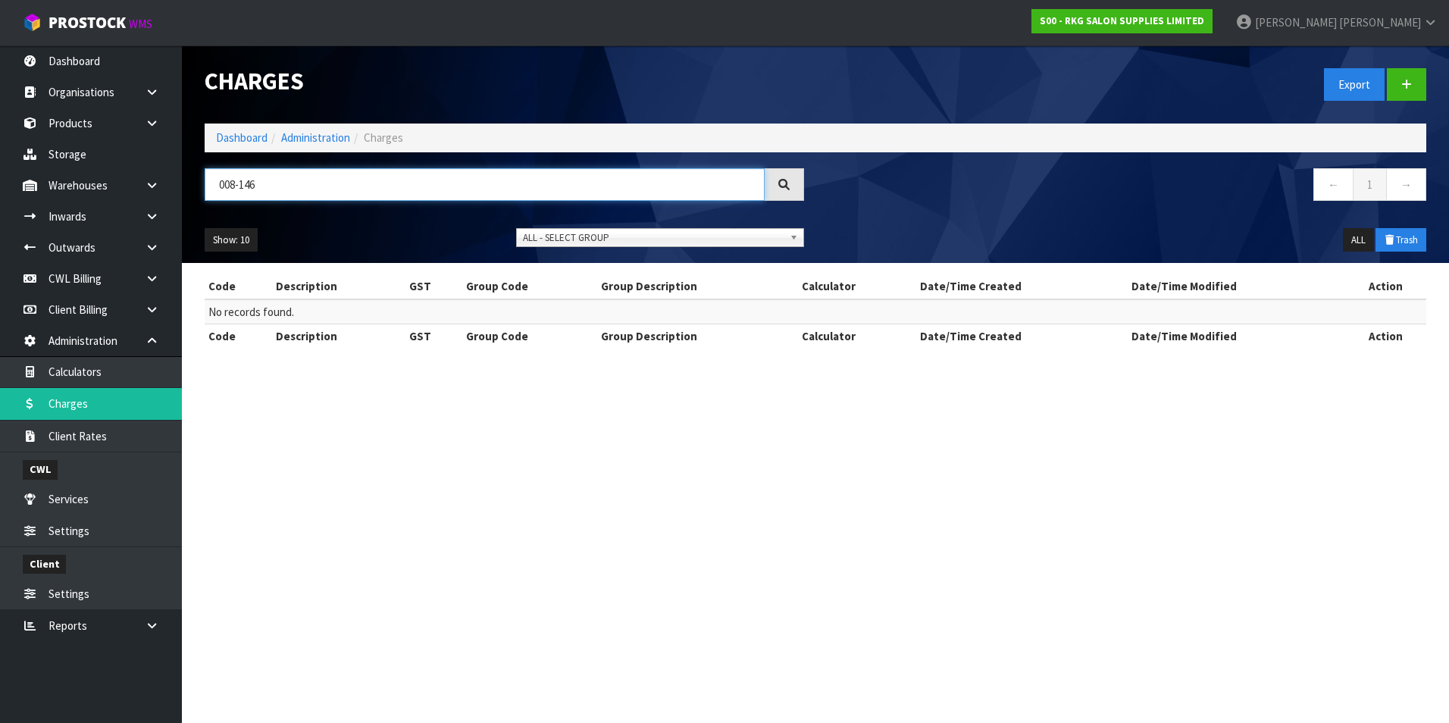
click at [292, 192] on input "008-146" at bounding box center [485, 184] width 560 height 33
click at [1361, 239] on button "ALL" at bounding box center [1358, 240] width 31 height 24
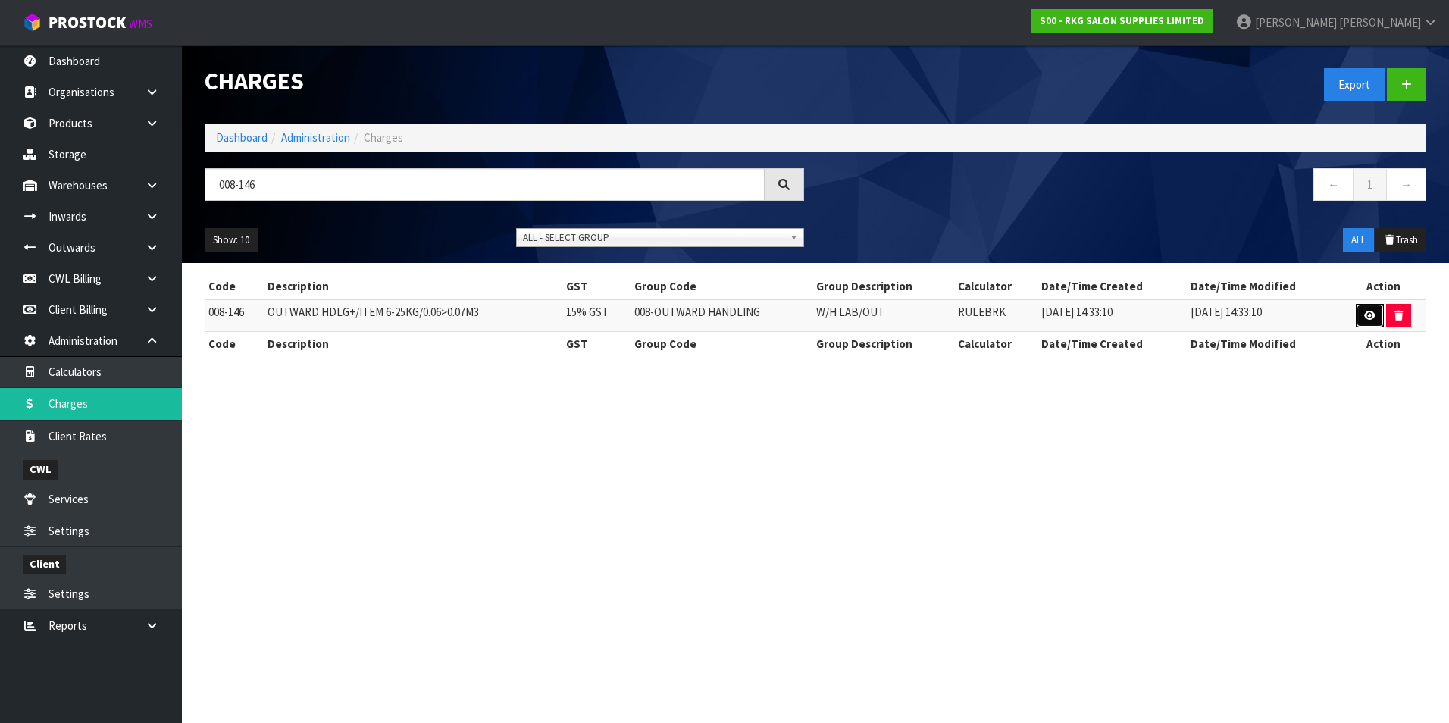
click at [1368, 315] on icon at bounding box center [1369, 316] width 11 height 10
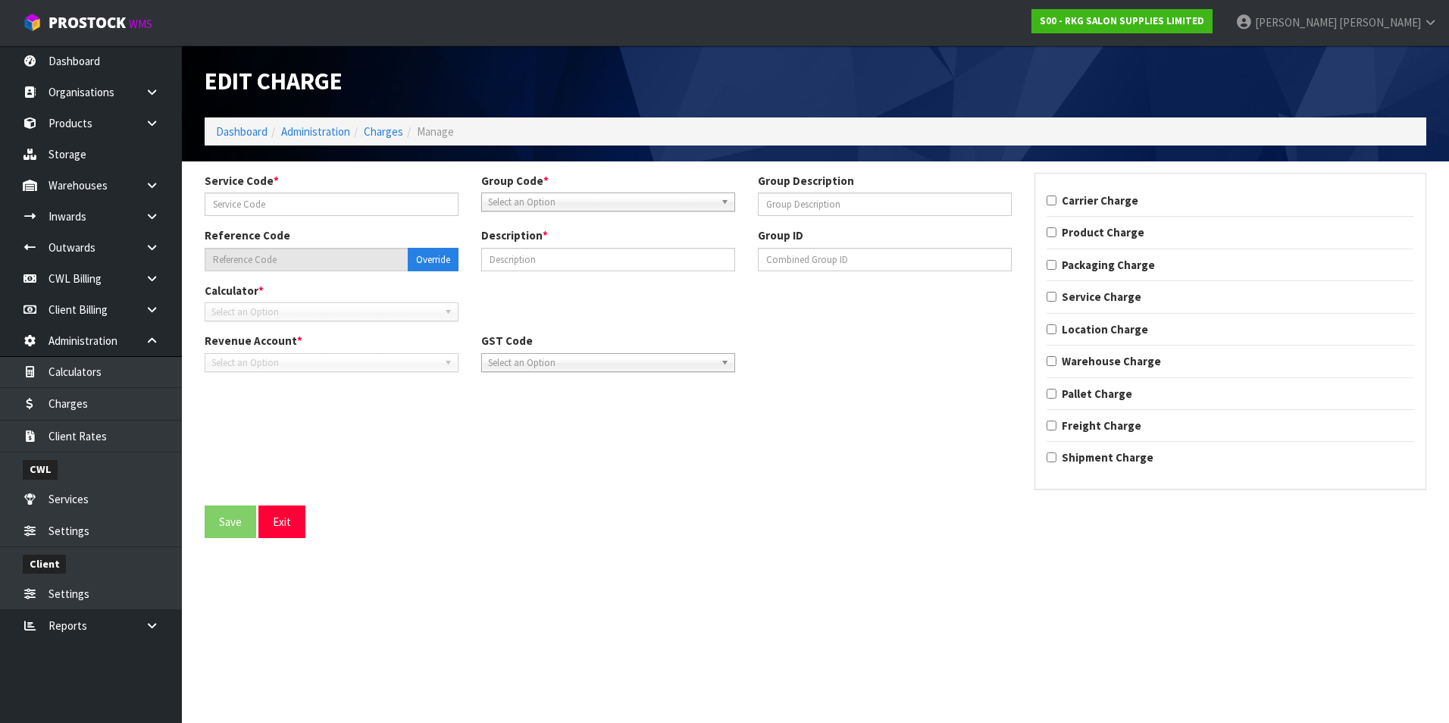
type input "146"
type input "W/H LAB/OUT"
type input "008-146"
type input "OUTWARD HDLG+/ITEM 6-25KG/0.06>0.07M3"
type input "3"
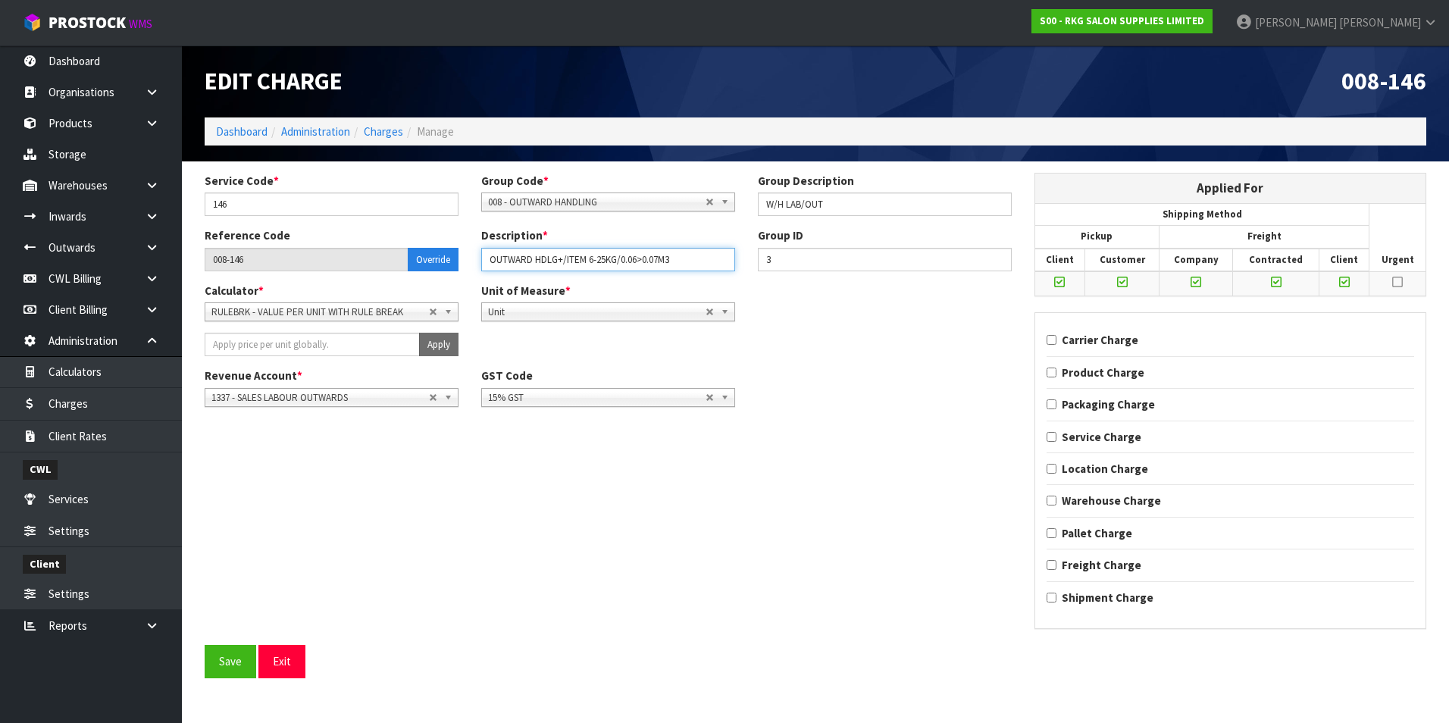
click at [678, 261] on input "OUTWARD HDLG+/ITEM 6-25KG/0.06>0.07M3" at bounding box center [608, 259] width 254 height 23
click at [861, 203] on input "W/H LAB/OUT" at bounding box center [885, 203] width 254 height 23
type input "W"
click at [685, 255] on input "OUTWARD HDLG+/ITEM 6-25KG/0.06>0.07M3" at bounding box center [608, 259] width 254 height 23
click at [799, 259] on input "3" at bounding box center [885, 259] width 254 height 23
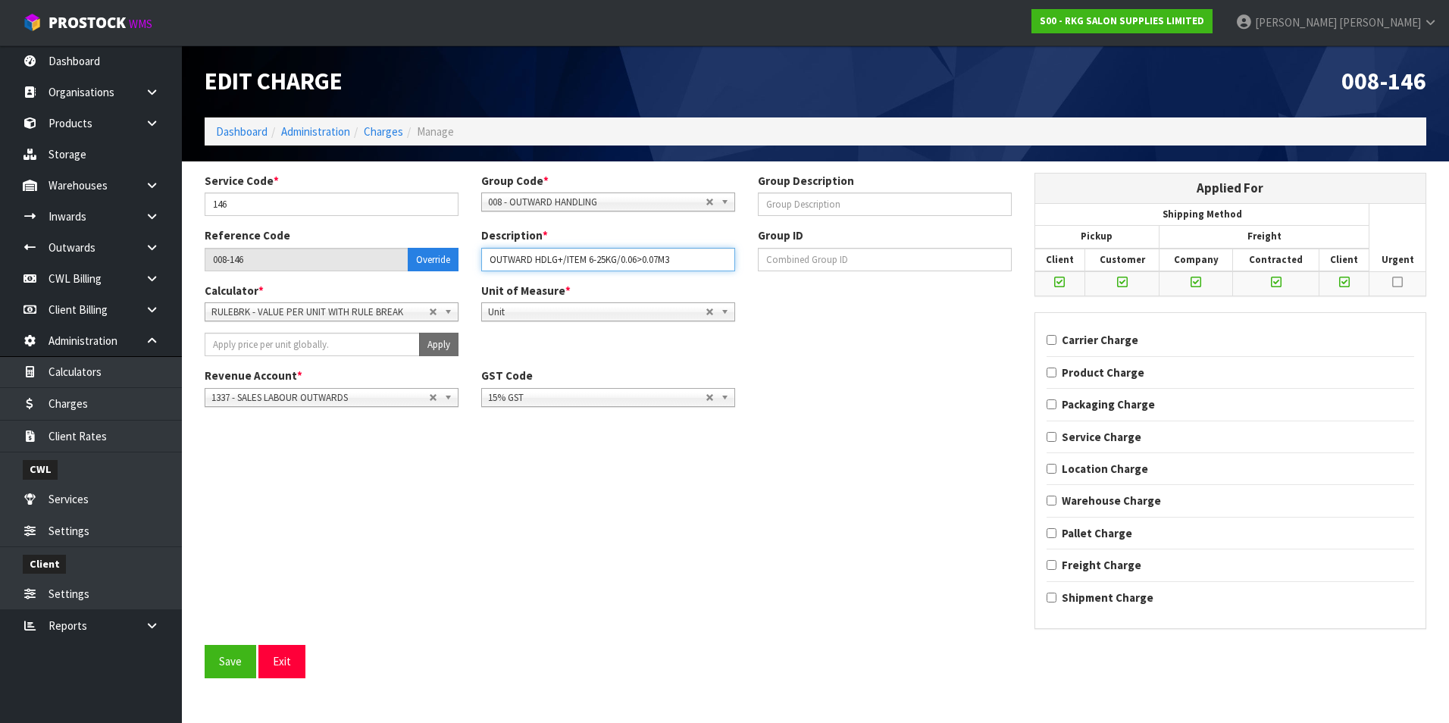
click at [701, 259] on input "OUTWARD HDLG+/ITEM 6-25KG/0.06>0.07M3" at bounding box center [608, 259] width 254 height 23
type input "O"
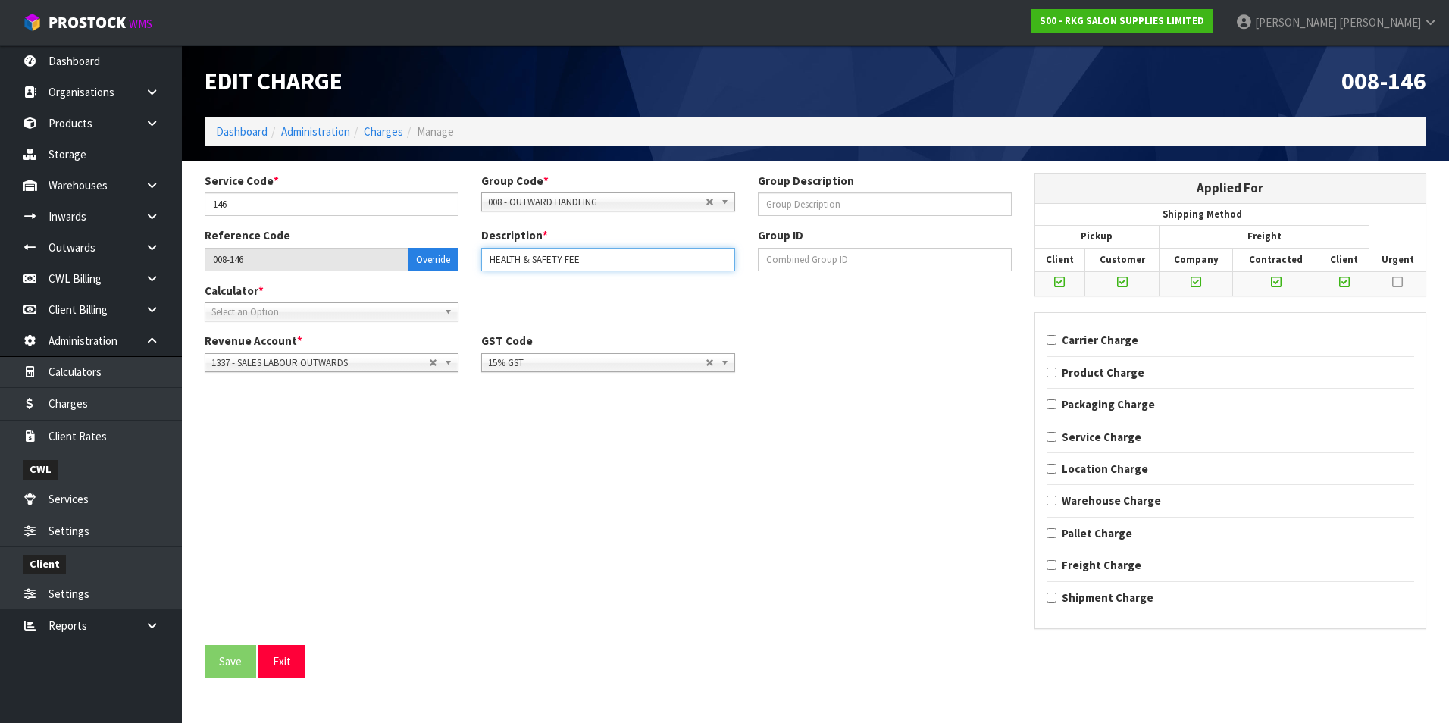
type input "HEALTH & SAFETY FEE"
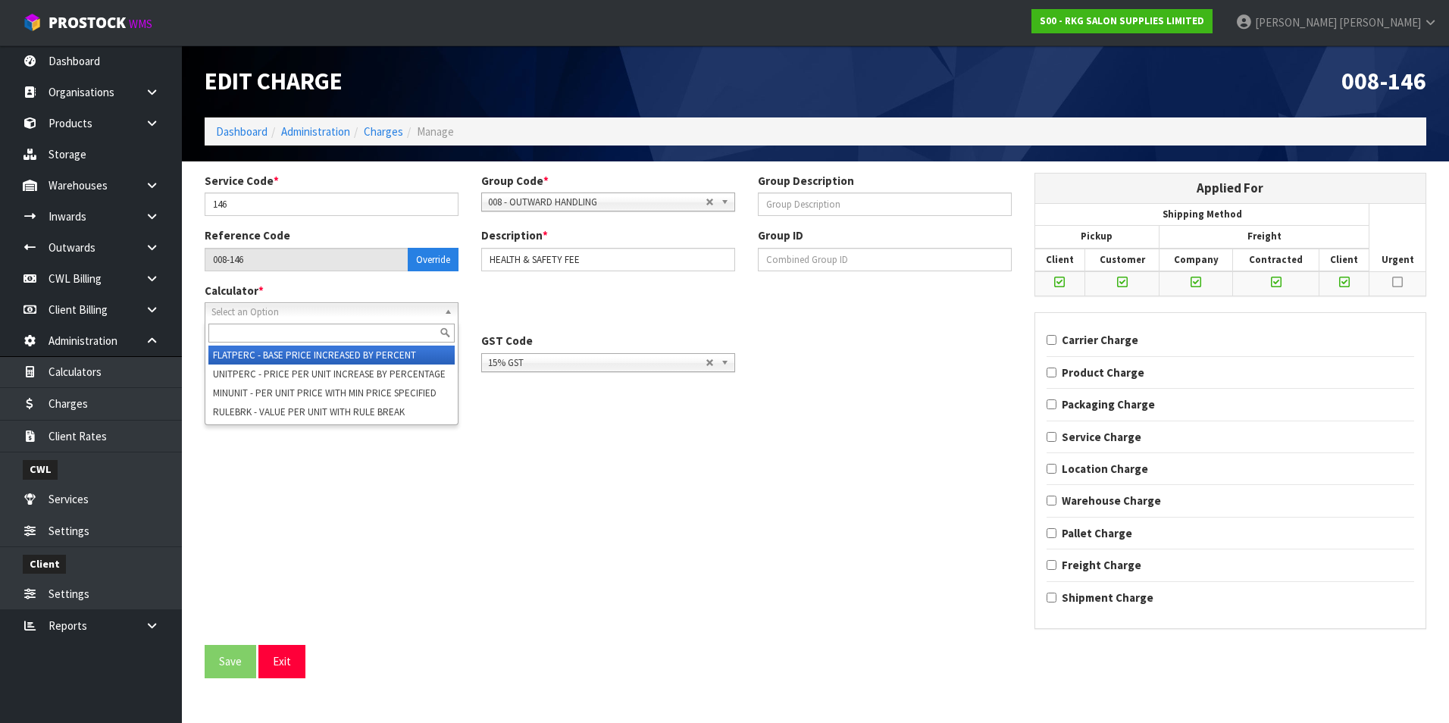
click at [330, 314] on span "Select an Option" at bounding box center [319, 312] width 217 height 18
click at [327, 353] on li "FLATPERC - BASE PRICE INCREASED BY PERCENT" at bounding box center [331, 354] width 246 height 19
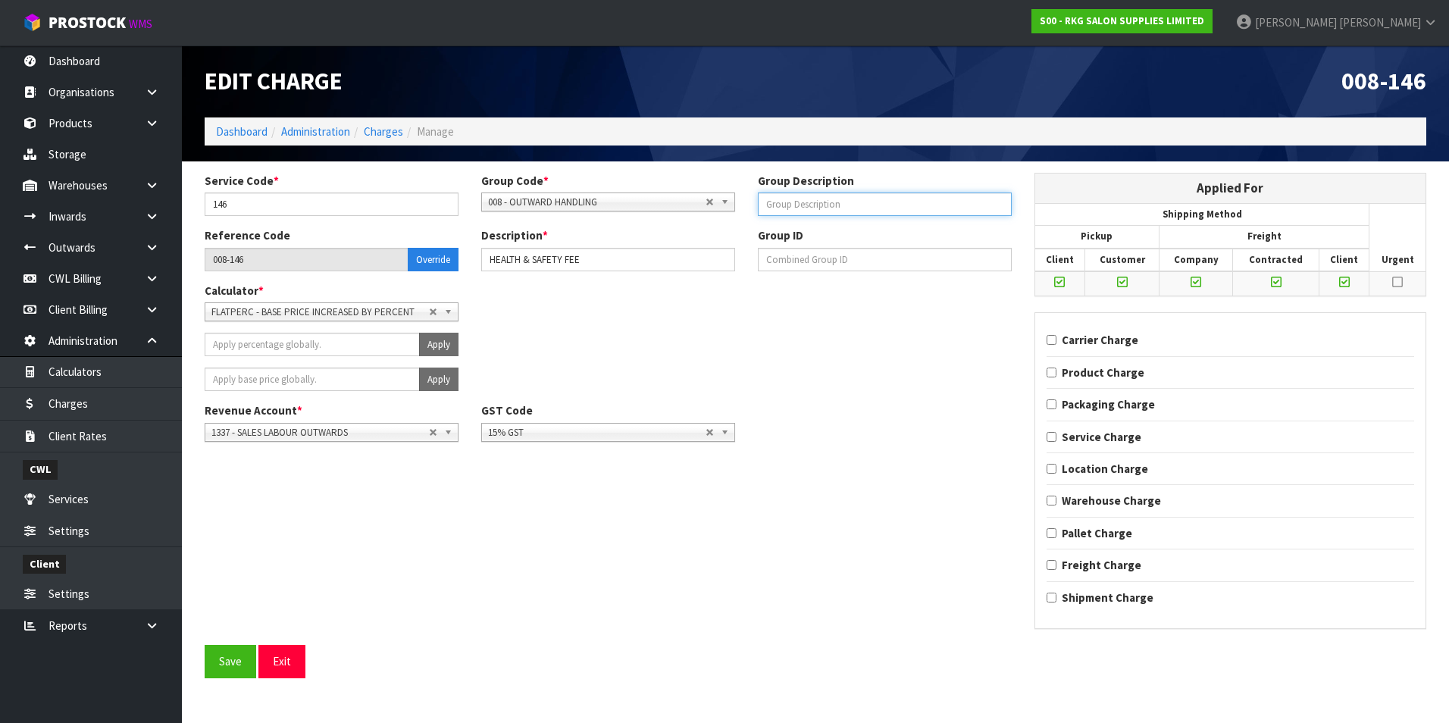
click at [855, 208] on input "text" at bounding box center [885, 203] width 254 height 23
type input "ADMIN"
click at [233, 667] on button "Save" at bounding box center [231, 661] width 52 height 33
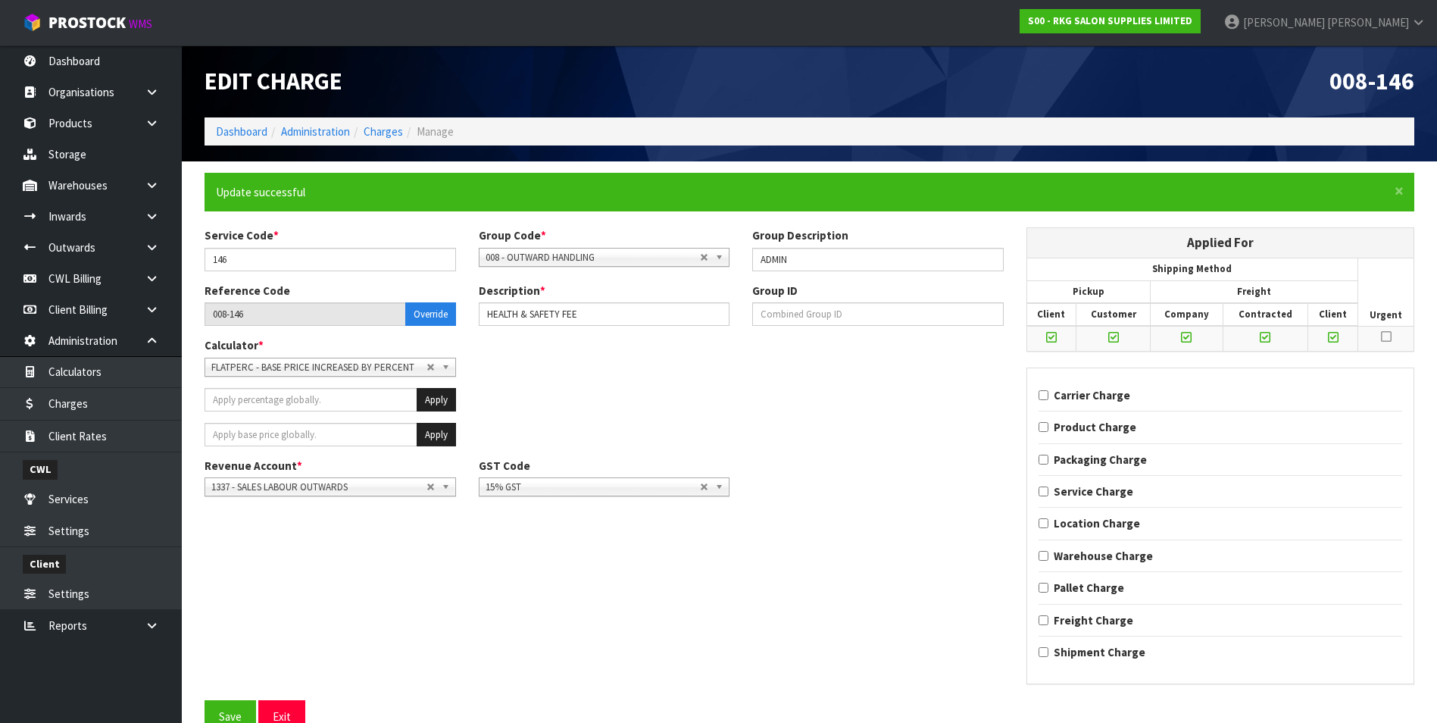
scroll to position [21, 0]
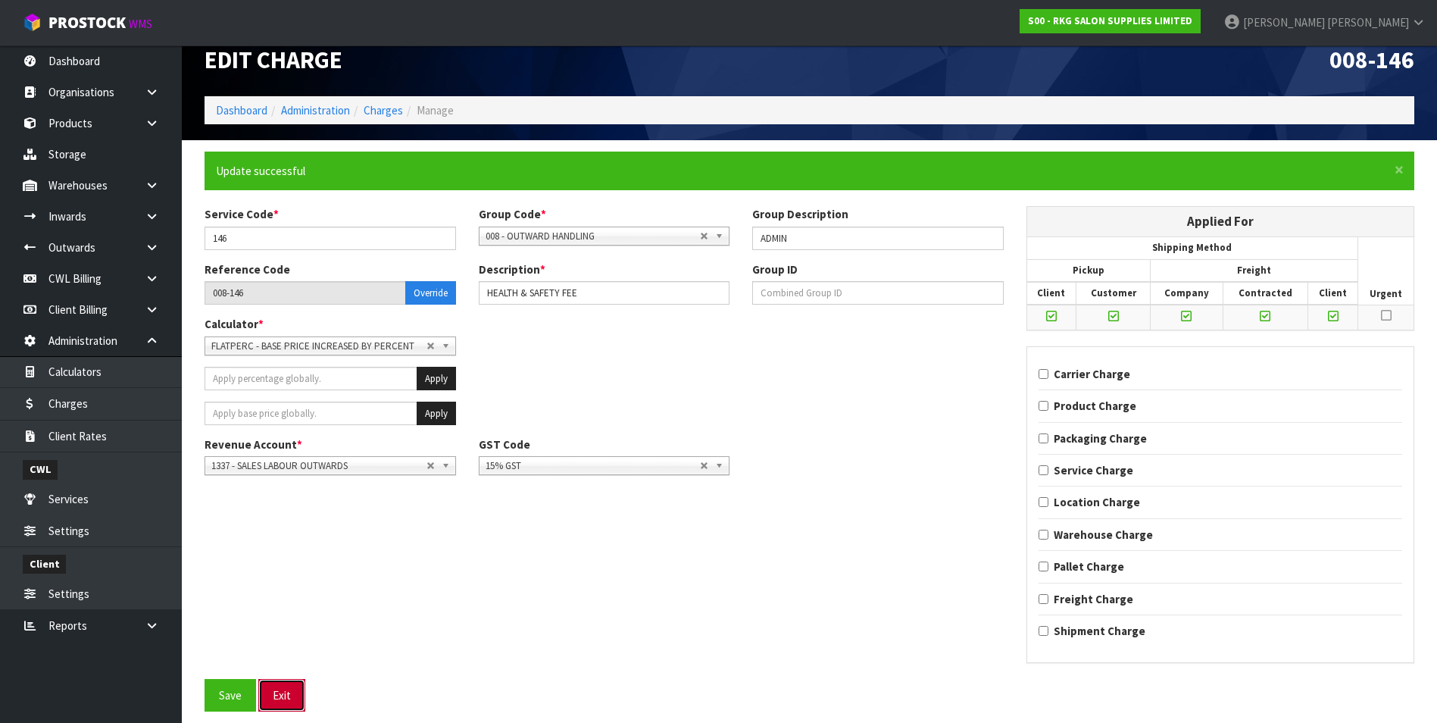
click at [287, 699] on button "Exit" at bounding box center [281, 695] width 47 height 33
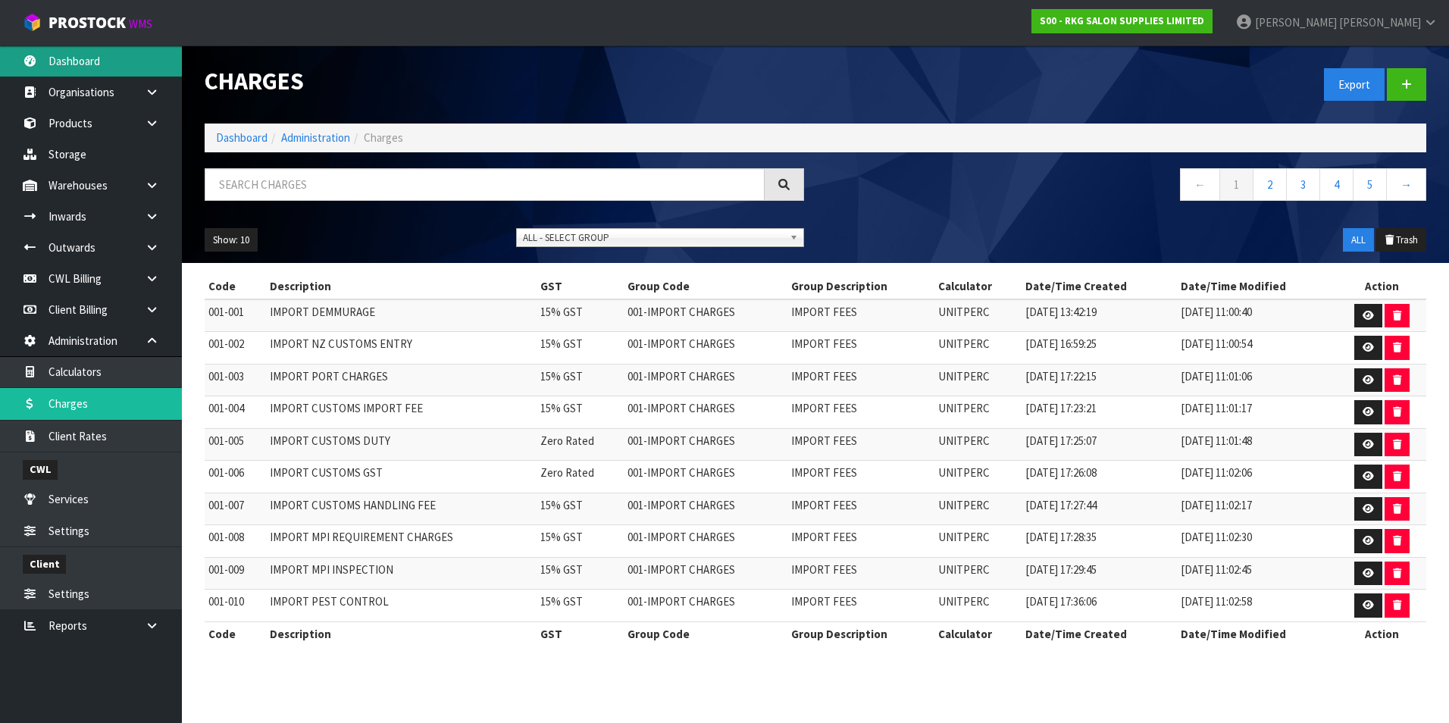
click at [106, 55] on link "Dashboard" at bounding box center [91, 60] width 182 height 31
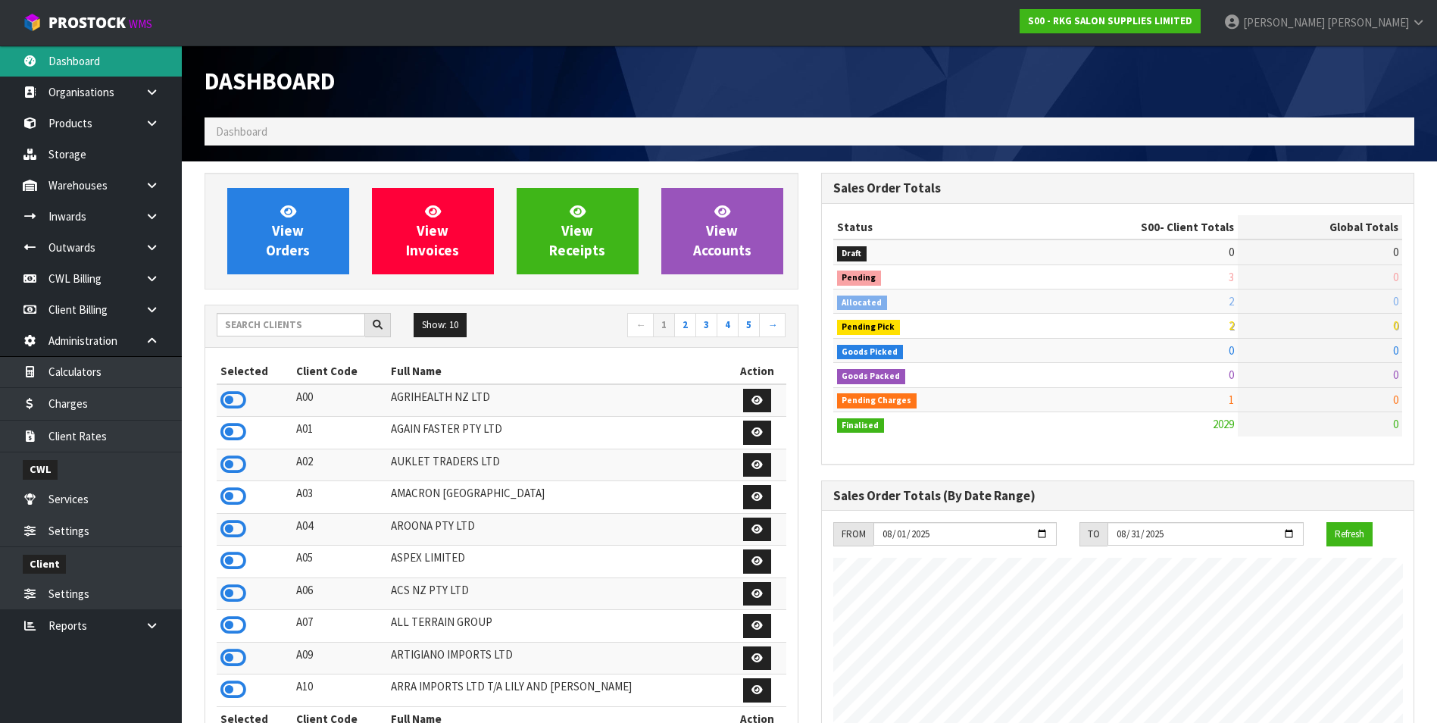
scroll to position [1148, 616]
click at [258, 322] on input "text" at bounding box center [291, 324] width 148 height 23
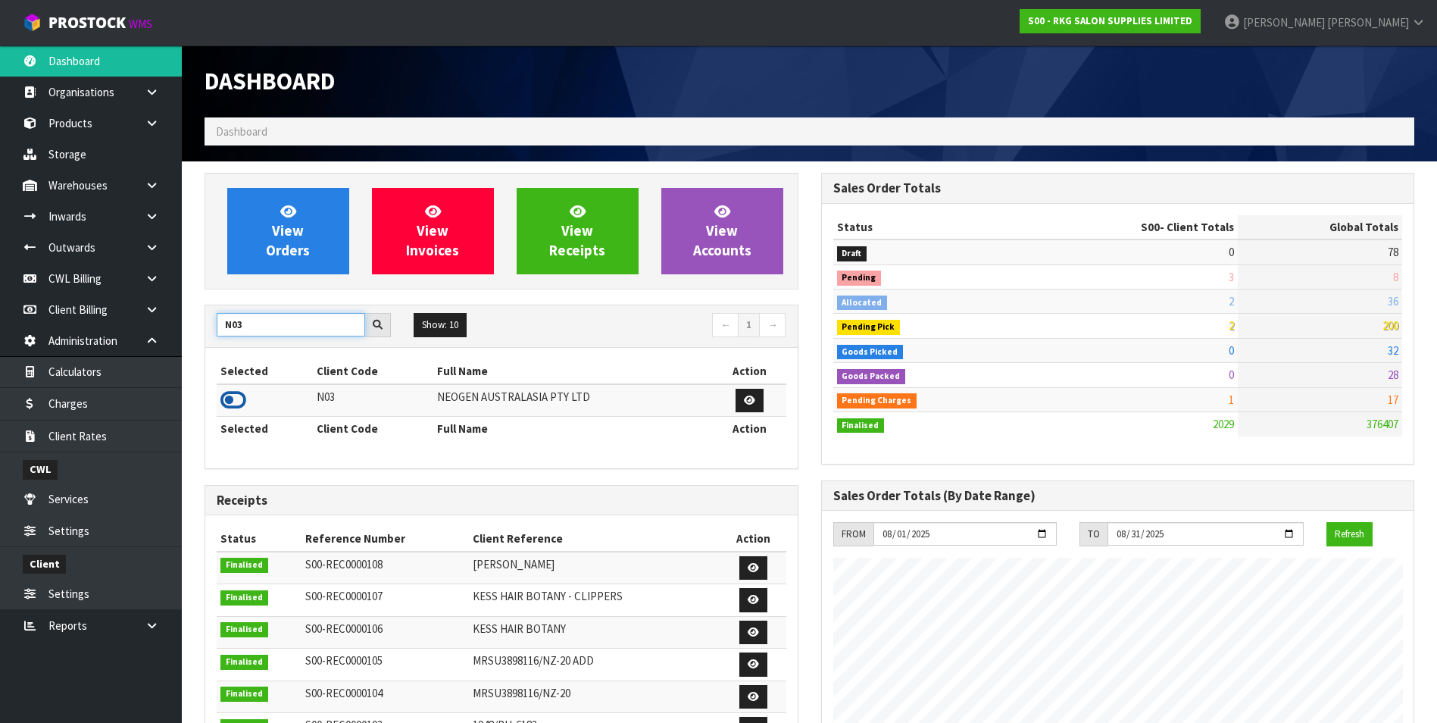
type input "N03"
click at [236, 396] on icon at bounding box center [233, 400] width 26 height 23
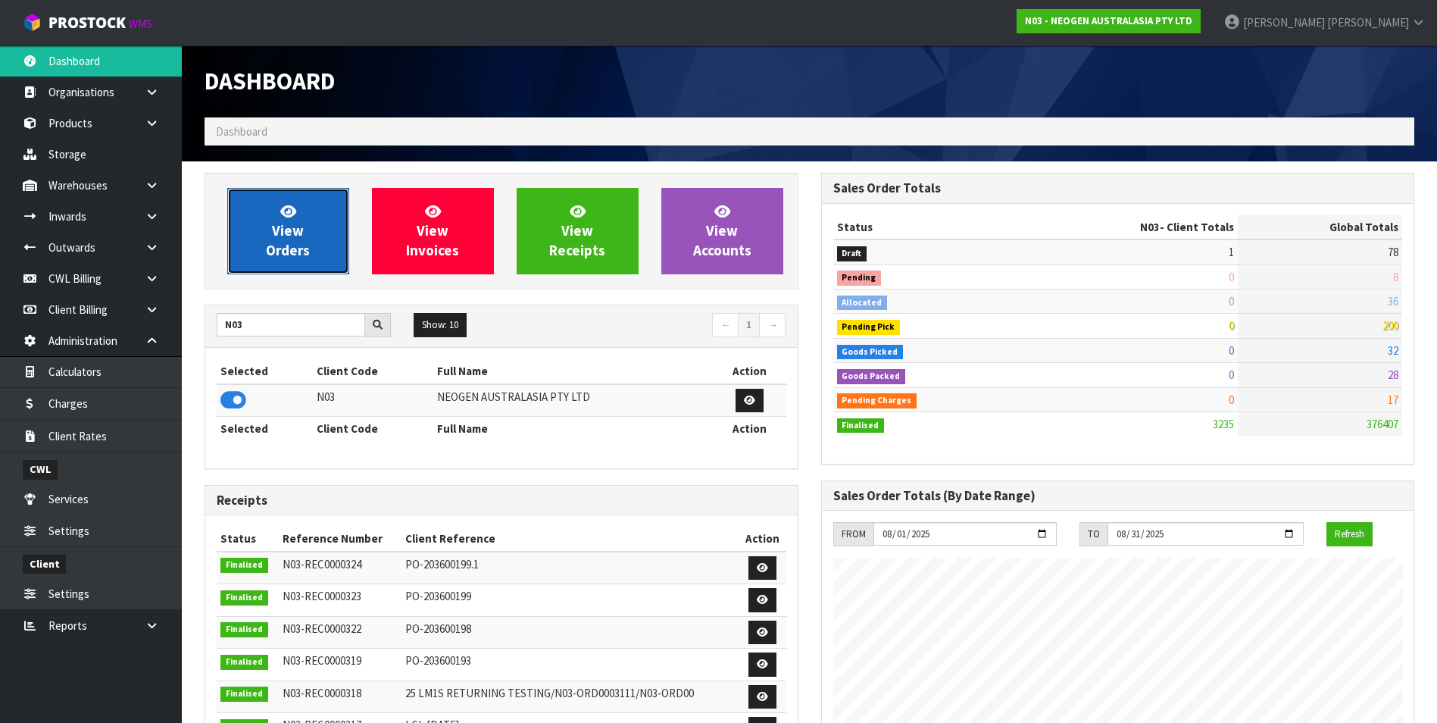
click at [281, 236] on span "View Orders" at bounding box center [288, 230] width 44 height 57
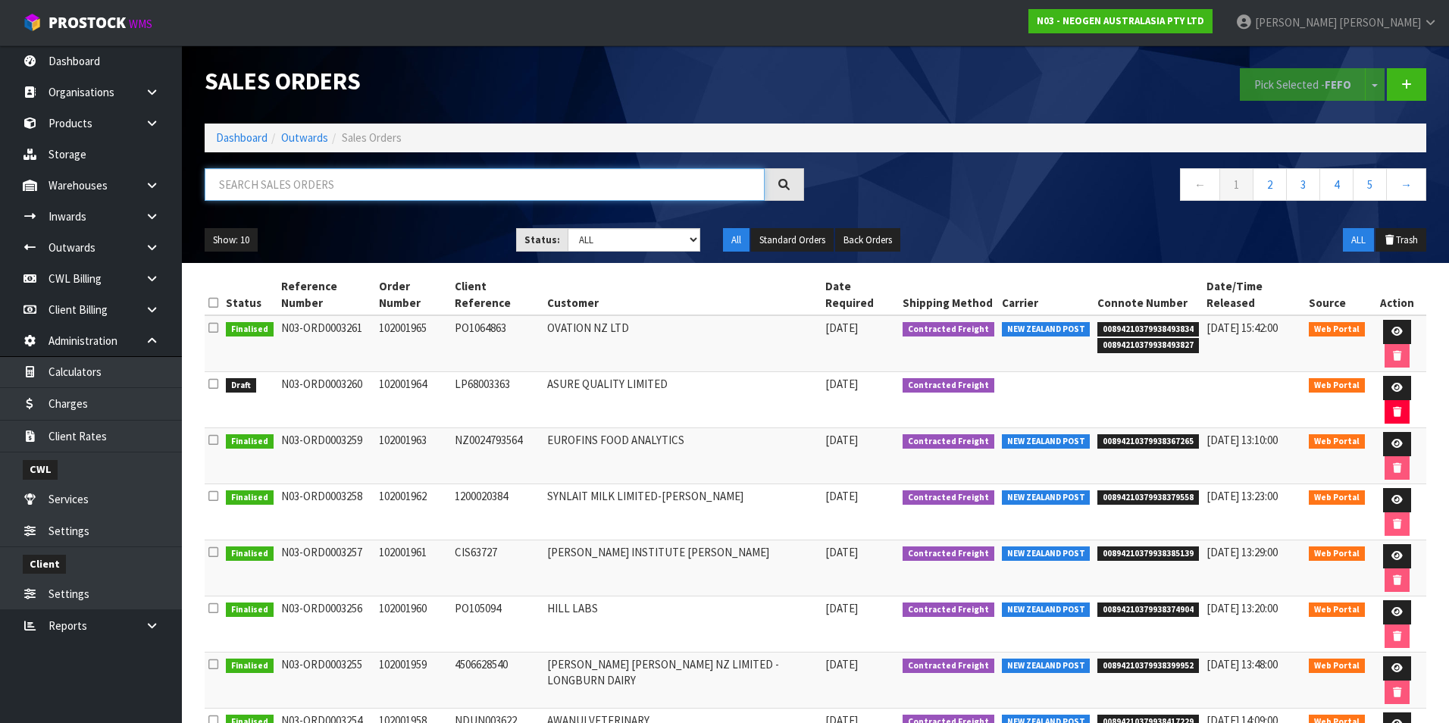
click at [274, 183] on input "text" at bounding box center [485, 184] width 560 height 33
type input "00594210379900456934"
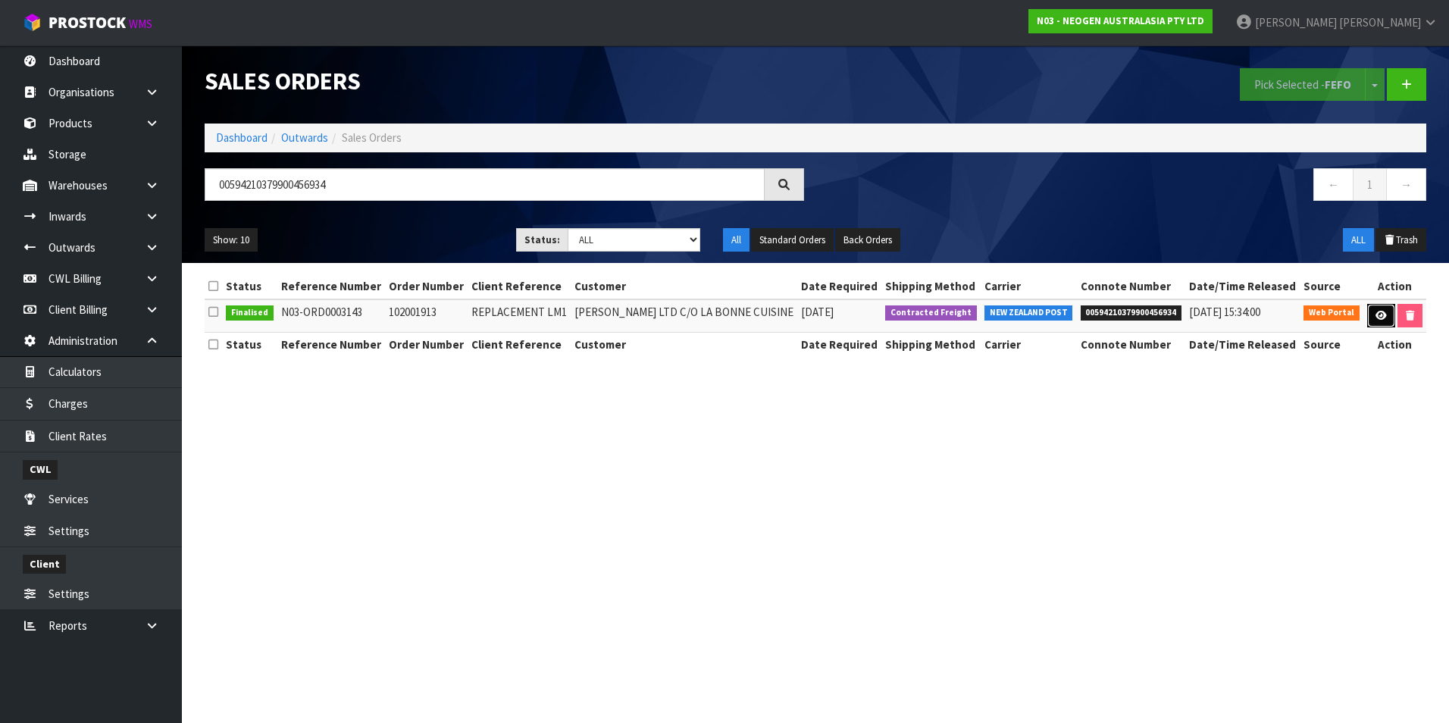
click at [1375, 311] on icon at bounding box center [1380, 316] width 11 height 10
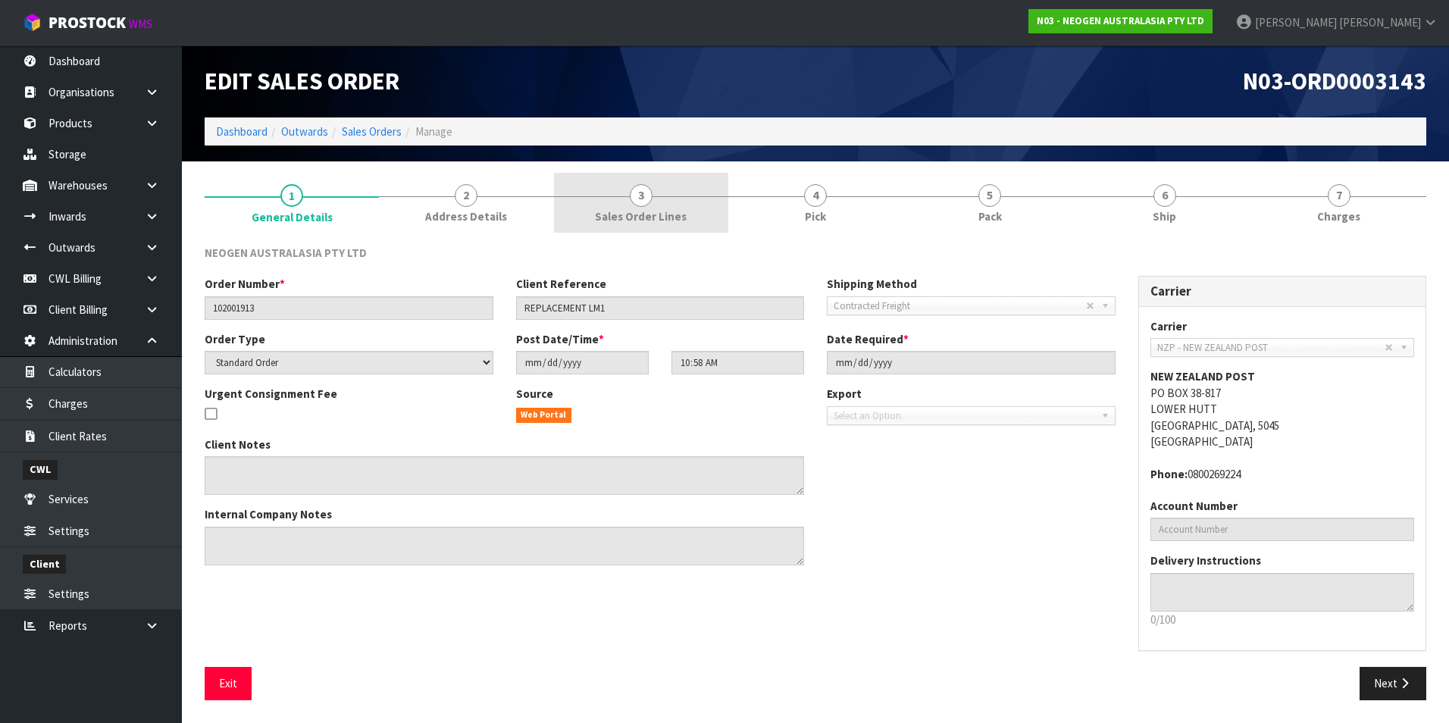
click at [636, 196] on span "3" at bounding box center [641, 195] width 23 height 23
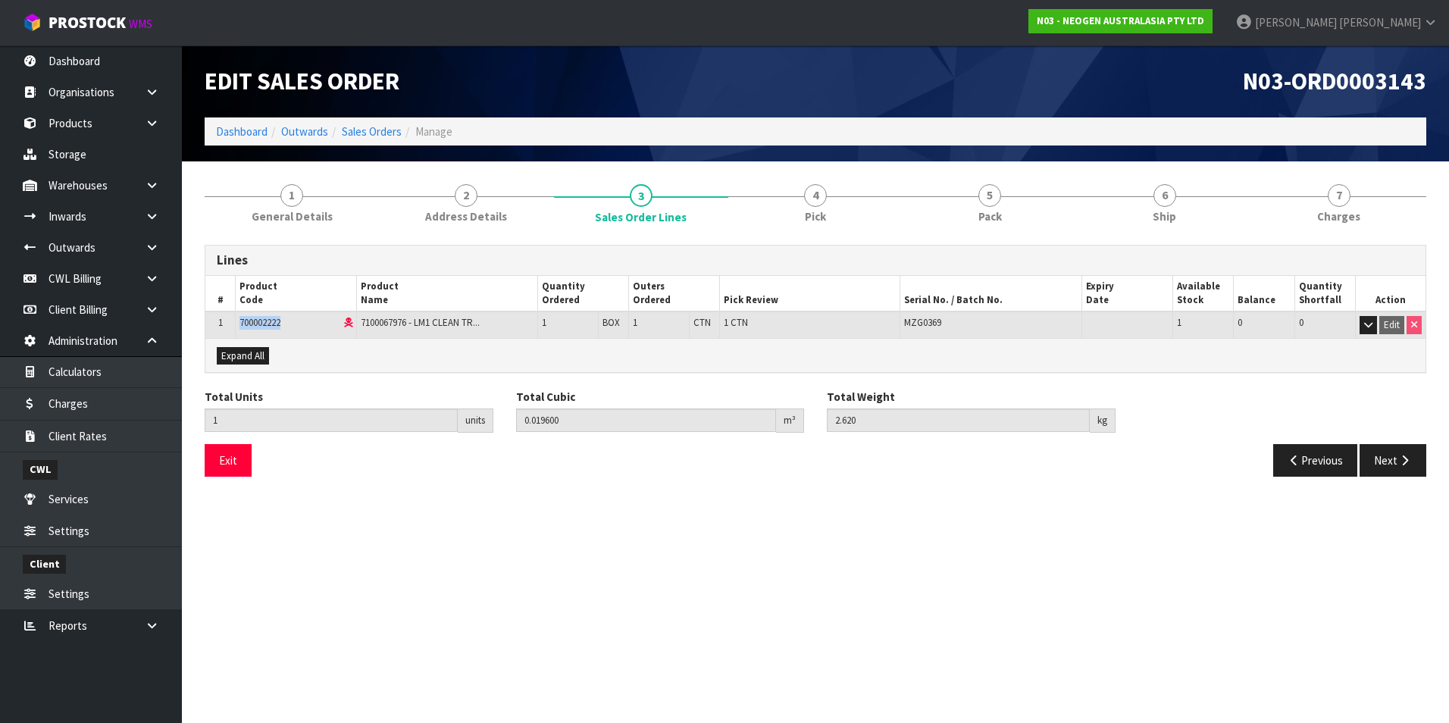
drag, startPoint x: 299, startPoint y: 320, endPoint x: 242, endPoint y: 327, distance: 57.1
click at [242, 327] on td "700002222" at bounding box center [296, 324] width 121 height 27
copy span "700002222"
click at [117, 126] on link "Products" at bounding box center [91, 123] width 182 height 31
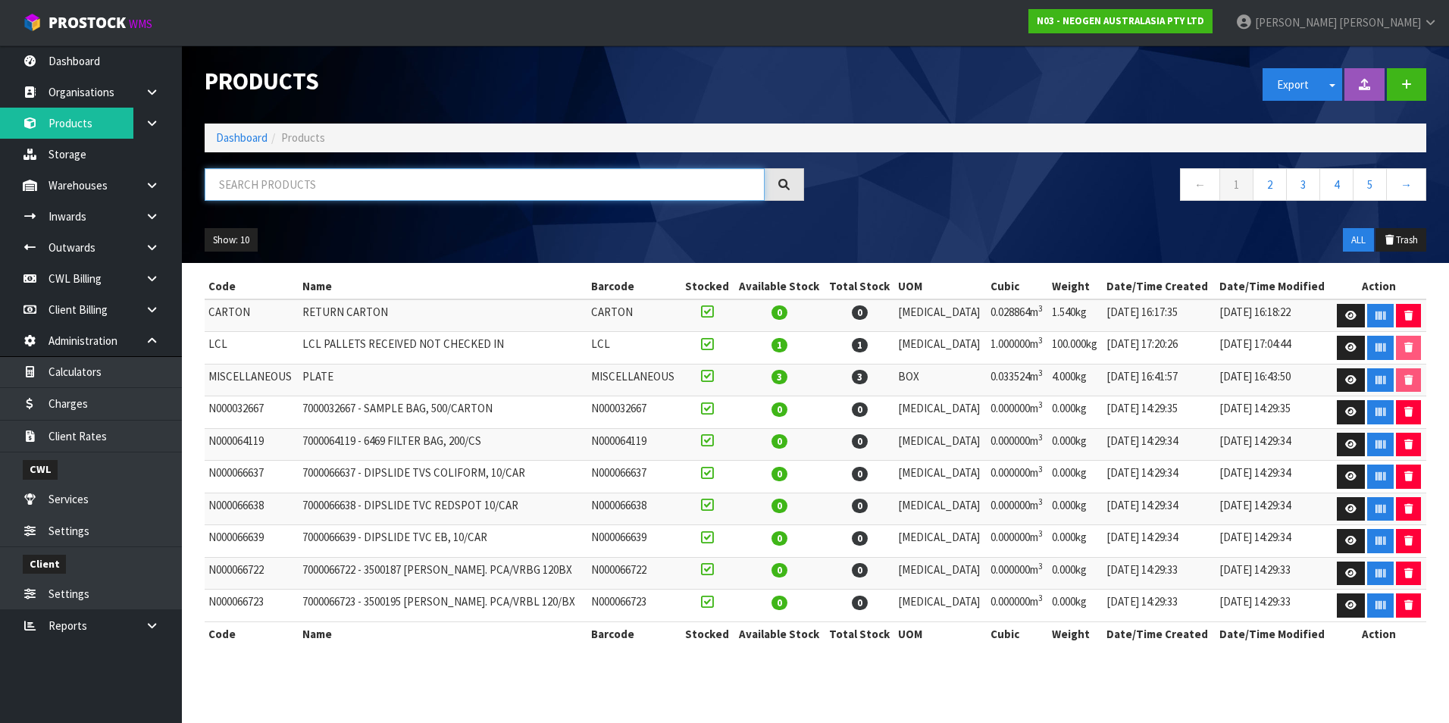
click at [238, 186] on input "text" at bounding box center [485, 184] width 560 height 33
paste input "700002222"
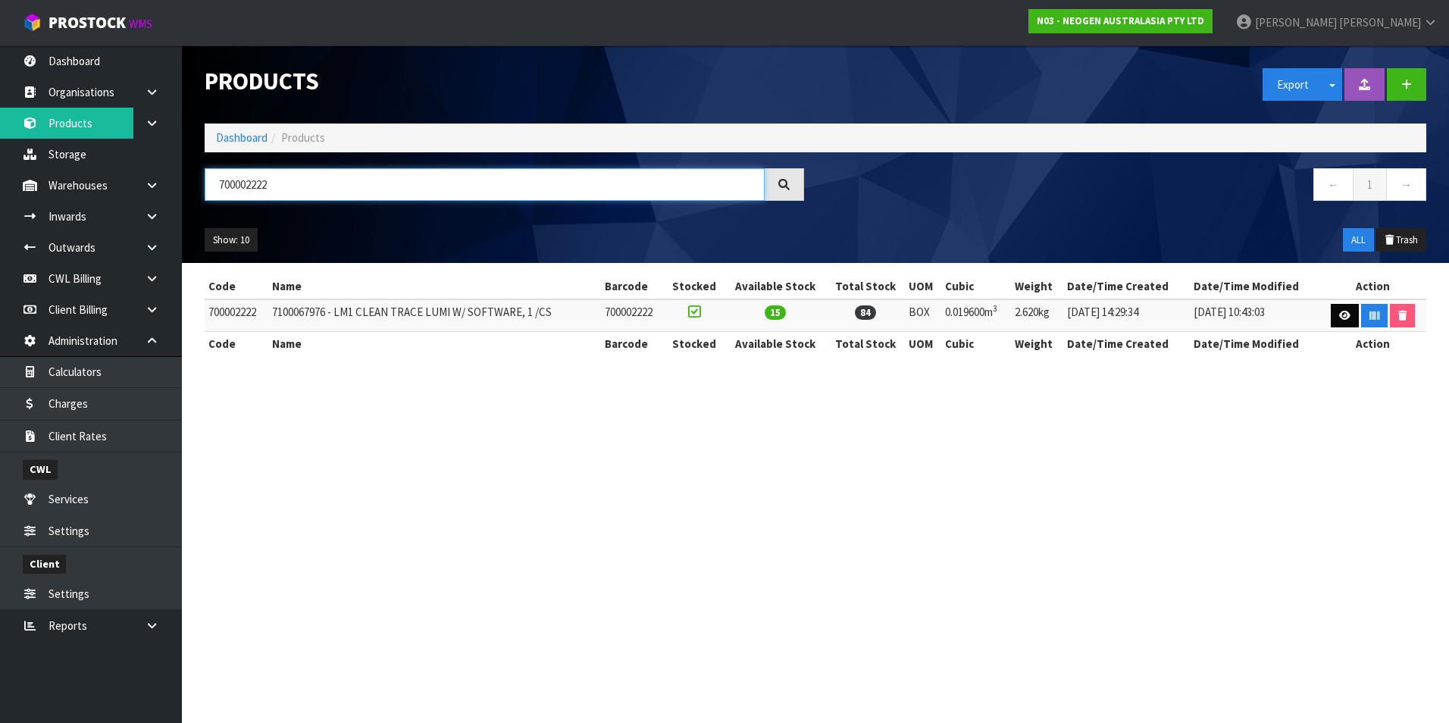
type input "700002222"
click at [1347, 314] on icon at bounding box center [1344, 316] width 11 height 10
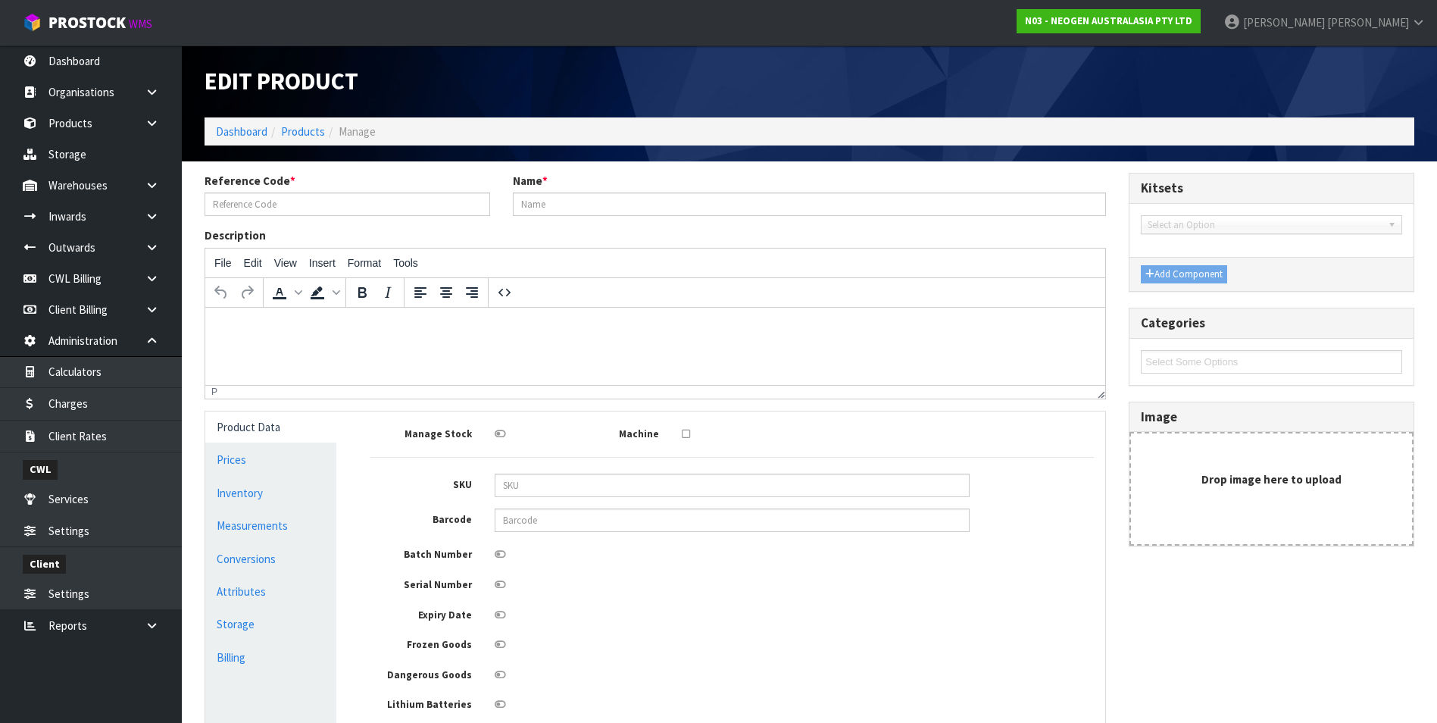
type input "700002222"
type input "7100067976 - LM1 CLEAN TRACE LUMI W/ SOFTWARE, 1 /CS"
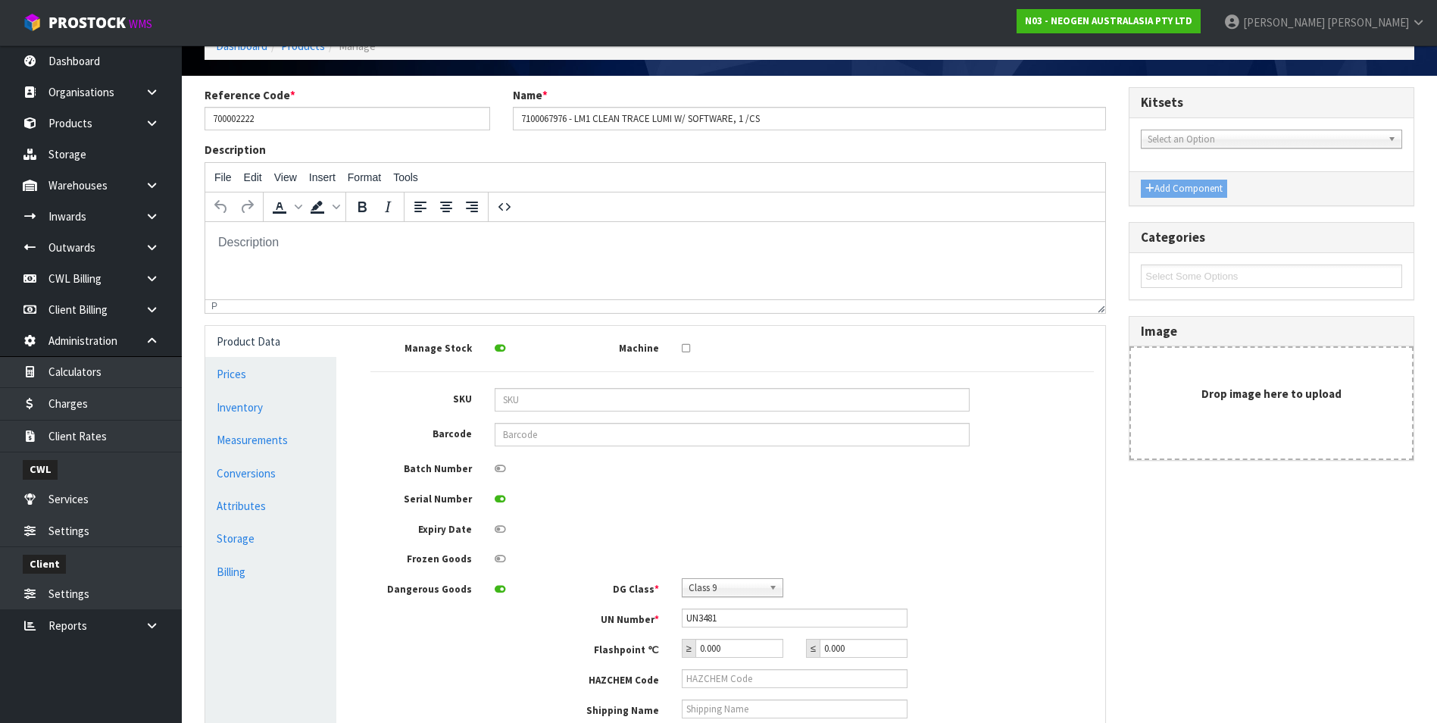
scroll to position [303, 0]
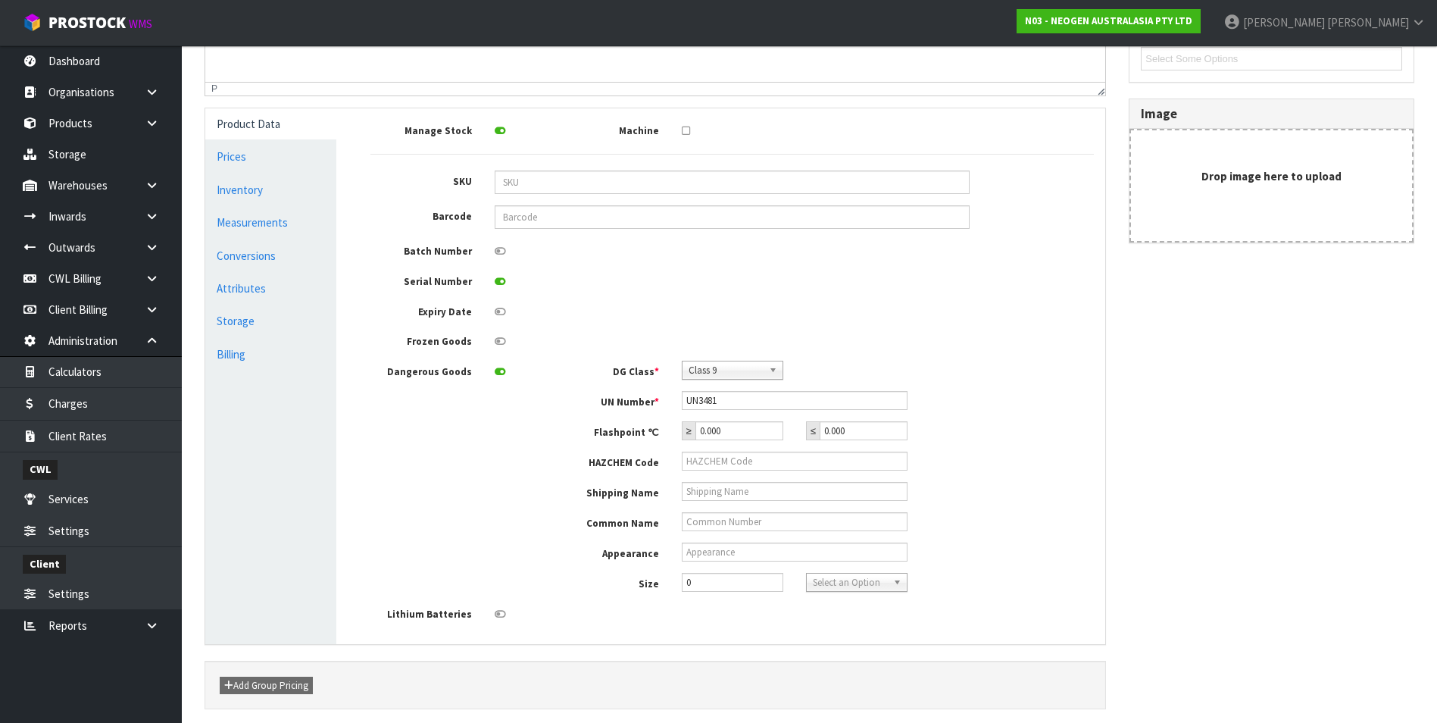
click at [500, 374] on icon at bounding box center [500, 372] width 11 height 10
click at [0, 0] on input "checkbox" at bounding box center [0, 0] width 0 height 0
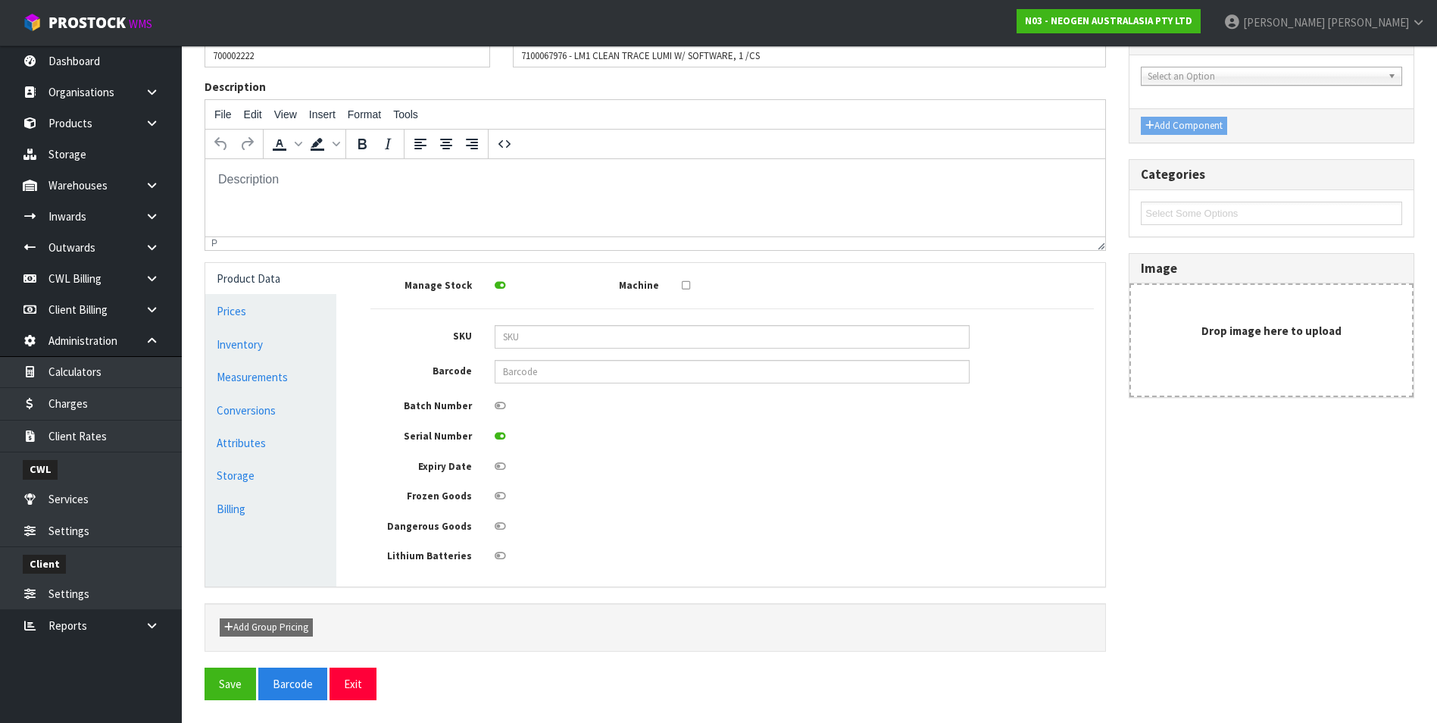
scroll to position [148, 0]
click at [228, 689] on button "Save" at bounding box center [231, 683] width 52 height 33
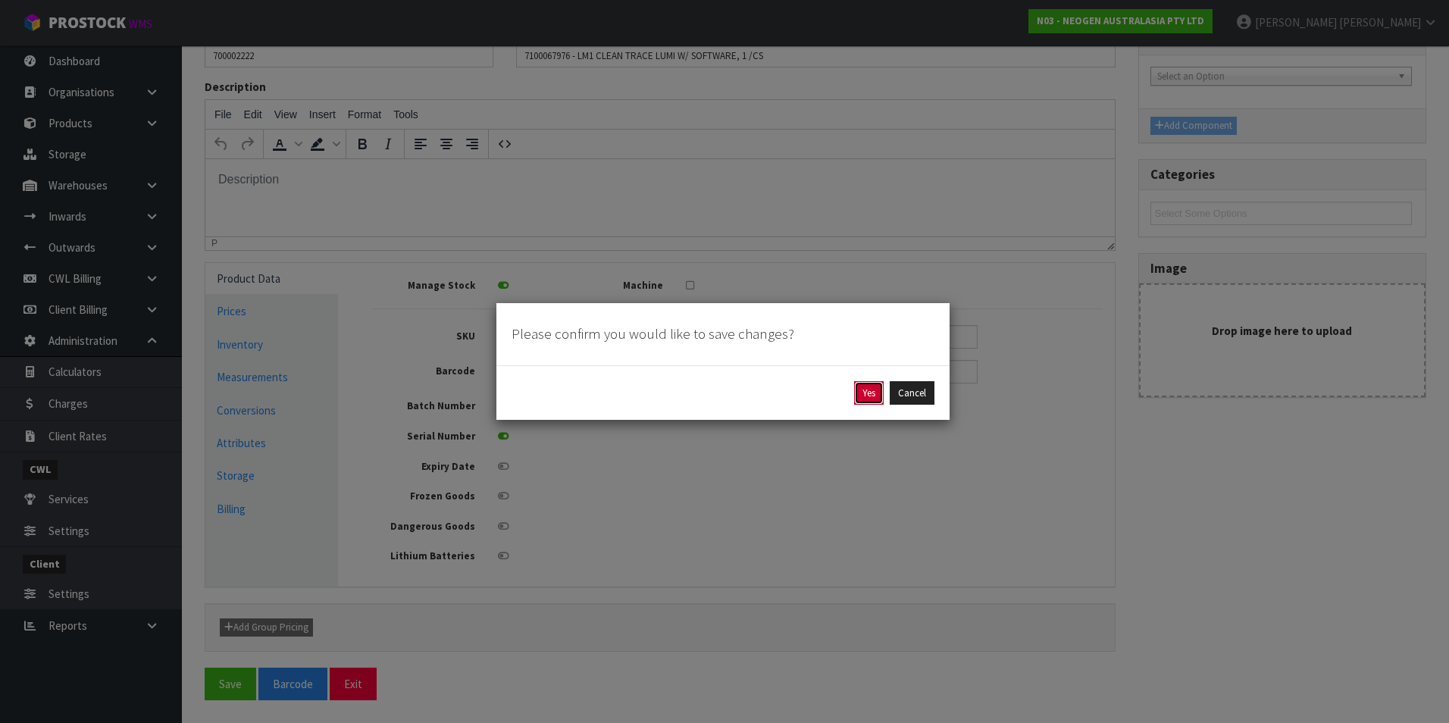
click at [868, 391] on button "Yes" at bounding box center [869, 393] width 30 height 24
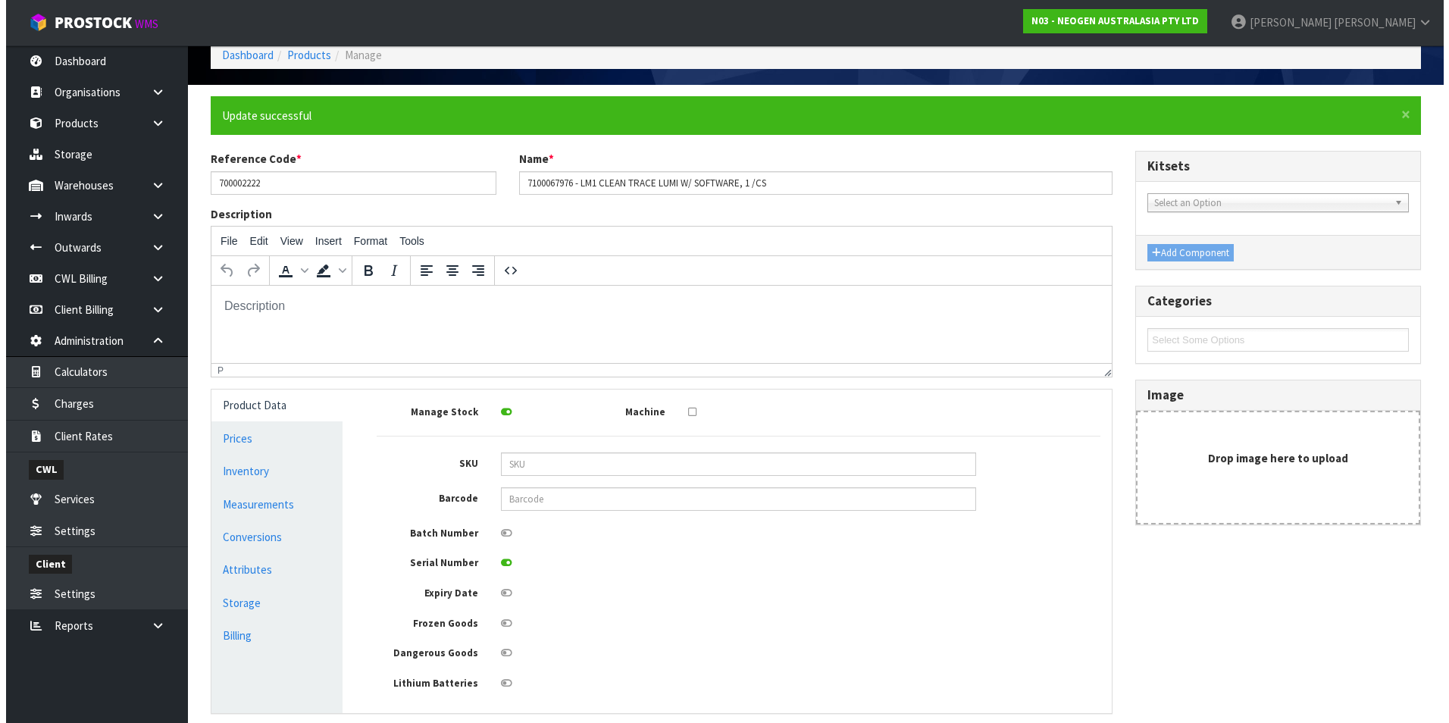
scroll to position [0, 0]
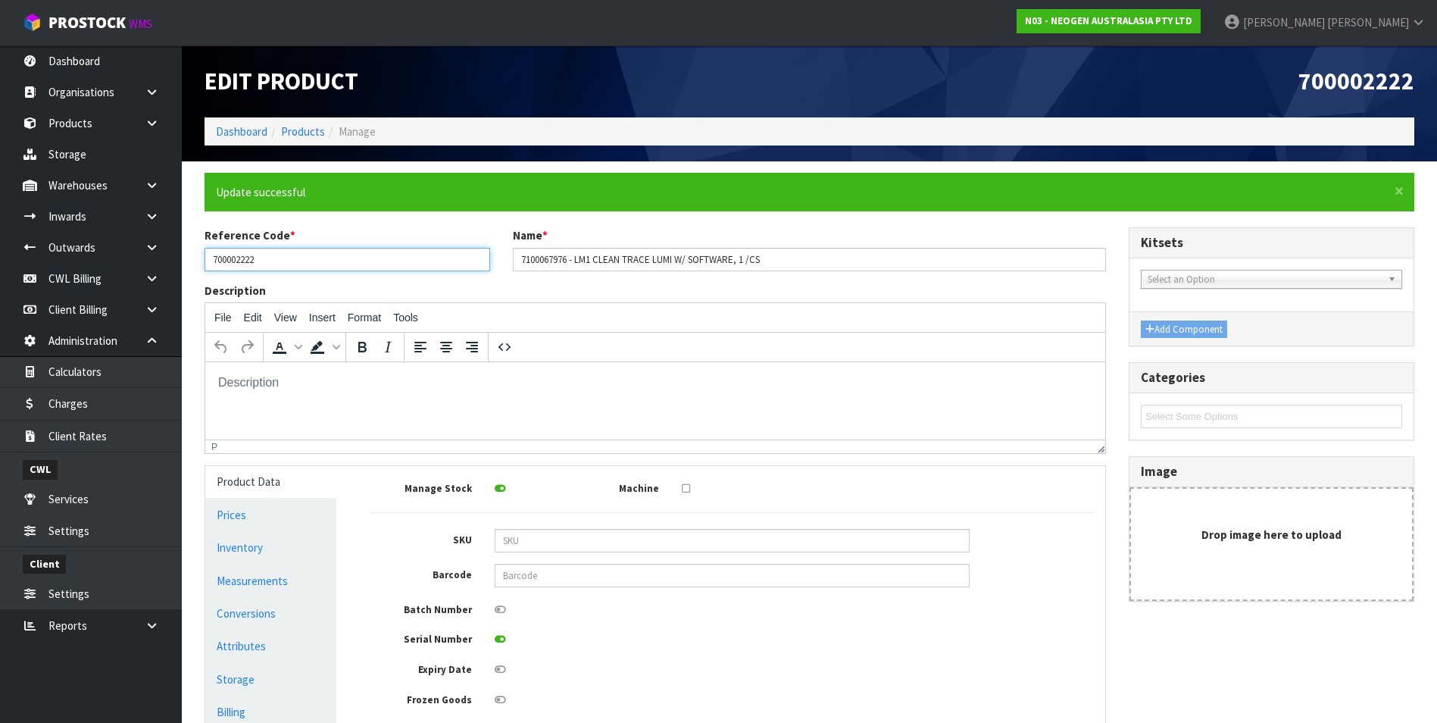
drag, startPoint x: 274, startPoint y: 257, endPoint x: 214, endPoint y: 257, distance: 59.9
click at [214, 257] on input "700002222" at bounding box center [348, 259] width 286 height 23
click at [316, 130] on link "Products" at bounding box center [303, 131] width 44 height 14
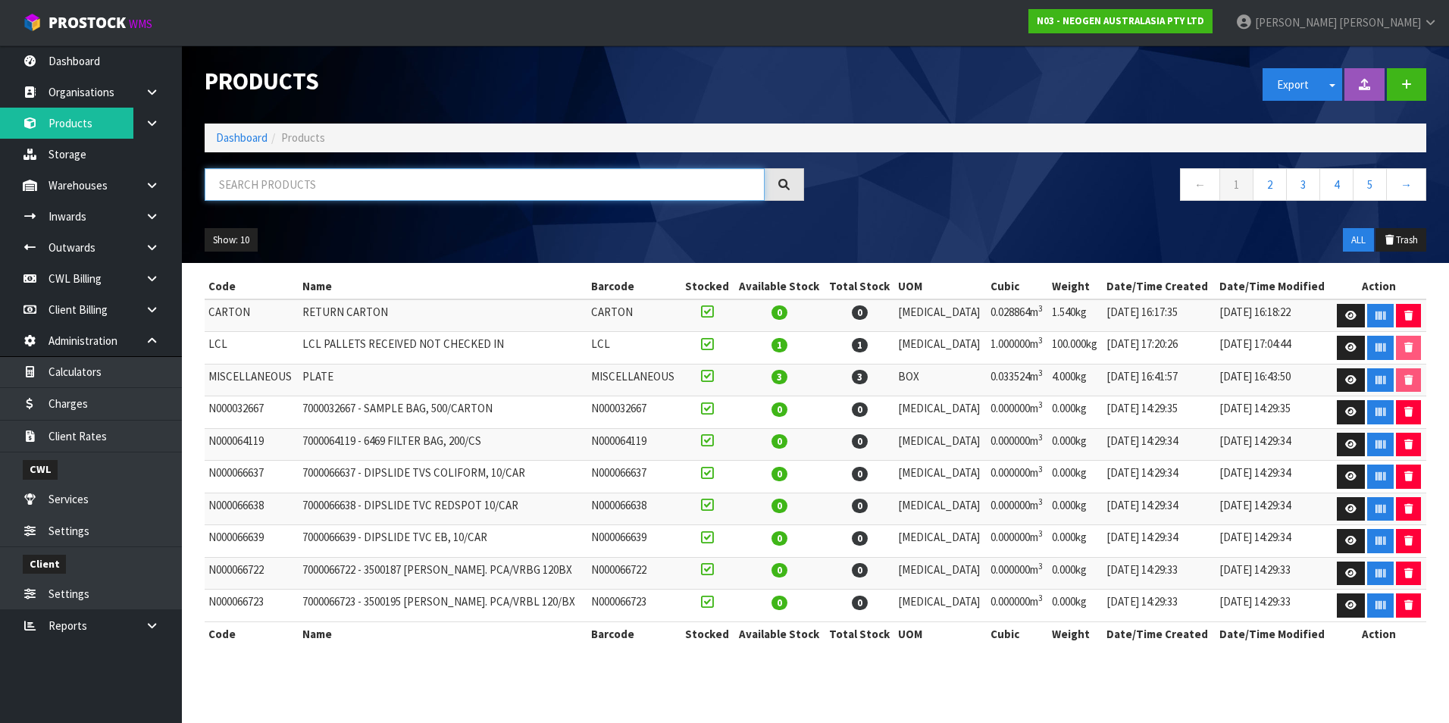
click at [236, 180] on input "text" at bounding box center [485, 184] width 560 height 33
paste input "700002222"
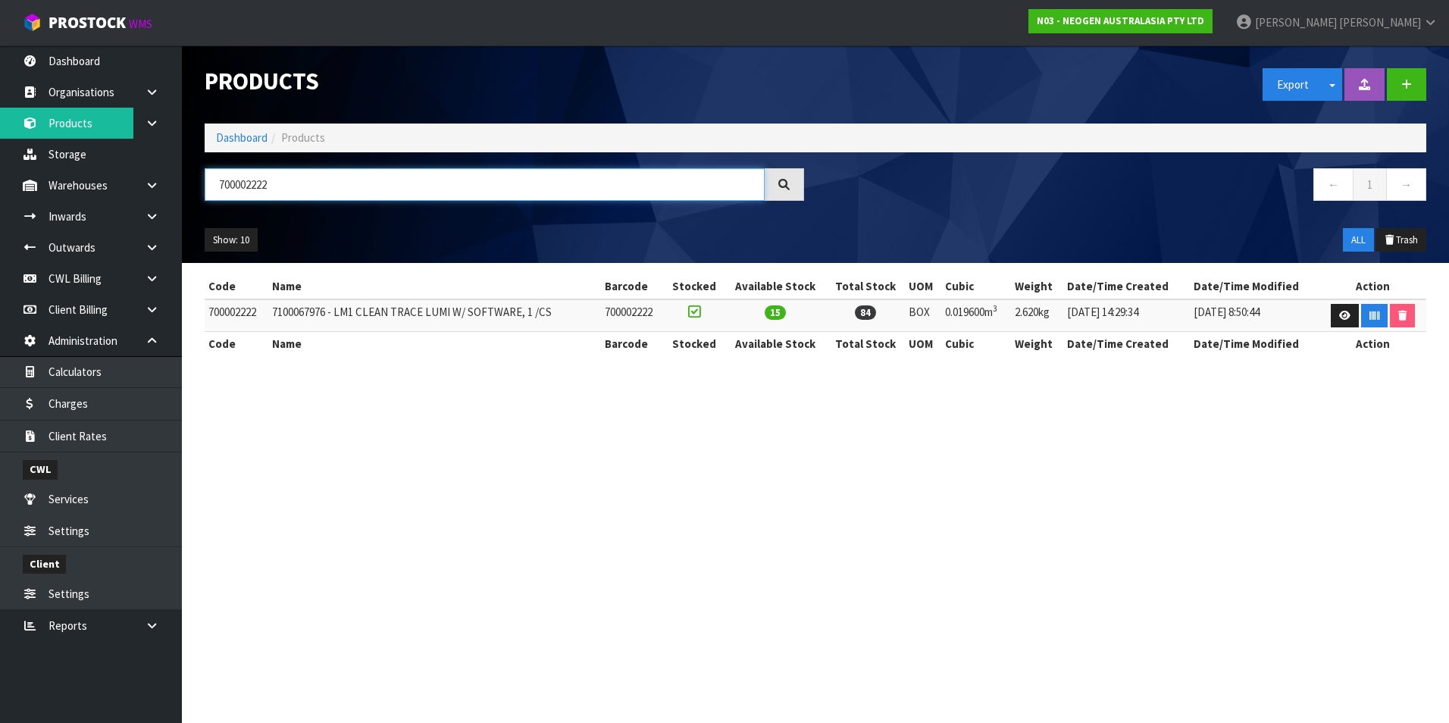
type input "700002222"
click at [1279, 452] on section "Products Export Split button! SOH Summary Measurements Dangerous Goods Import P…" at bounding box center [724, 361] width 1449 height 723
drag, startPoint x: 1445, startPoint y: 483, endPoint x: 1432, endPoint y: 483, distance: 12.9
click at [1437, 483] on section "Products Export Split button! SOH Summary Measurements Dangerous Goods Import P…" at bounding box center [724, 361] width 1449 height 723
click at [1229, 433] on section "Products Export Split button! SOH Summary Measurements Dangerous Goods Import P…" at bounding box center [724, 361] width 1449 height 723
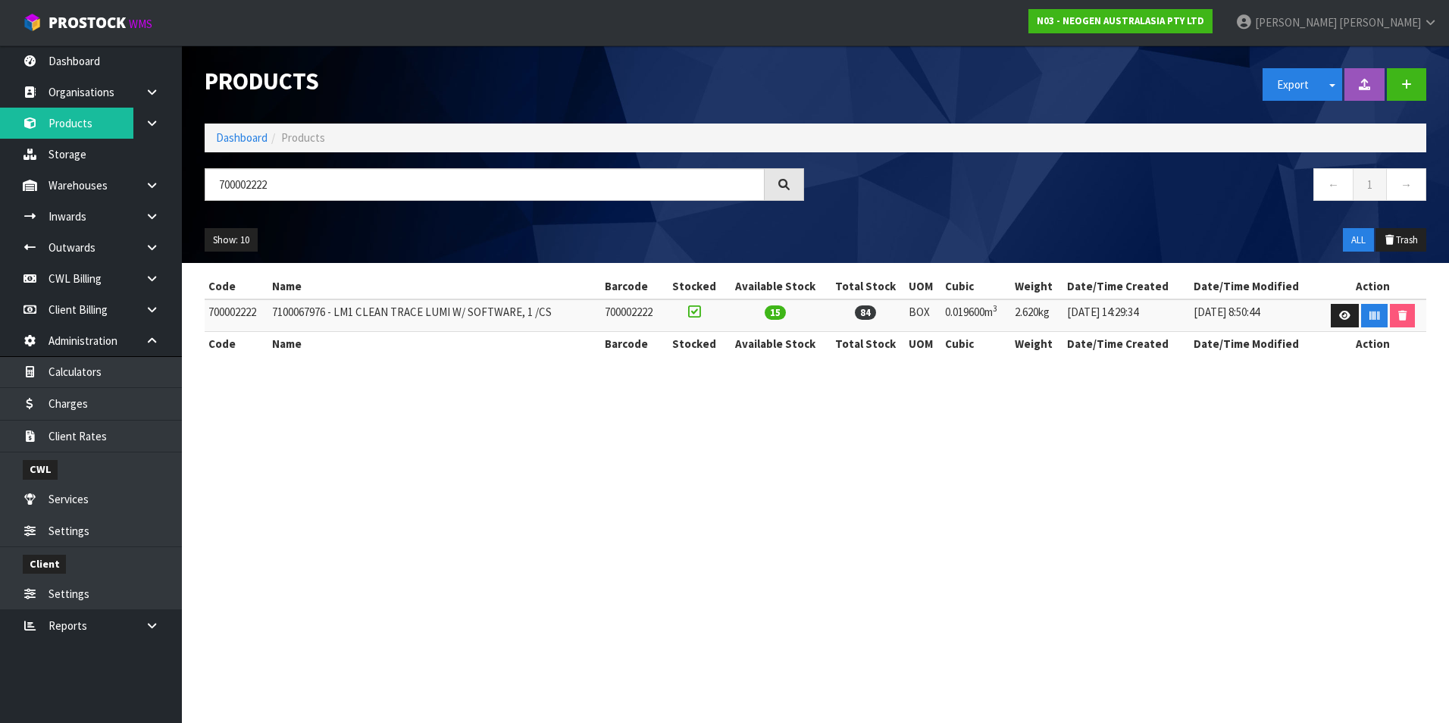
click at [854, 452] on section "Products Export Split button! SOH Summary Measurements Dangerous Goods Import P…" at bounding box center [724, 361] width 1449 height 723
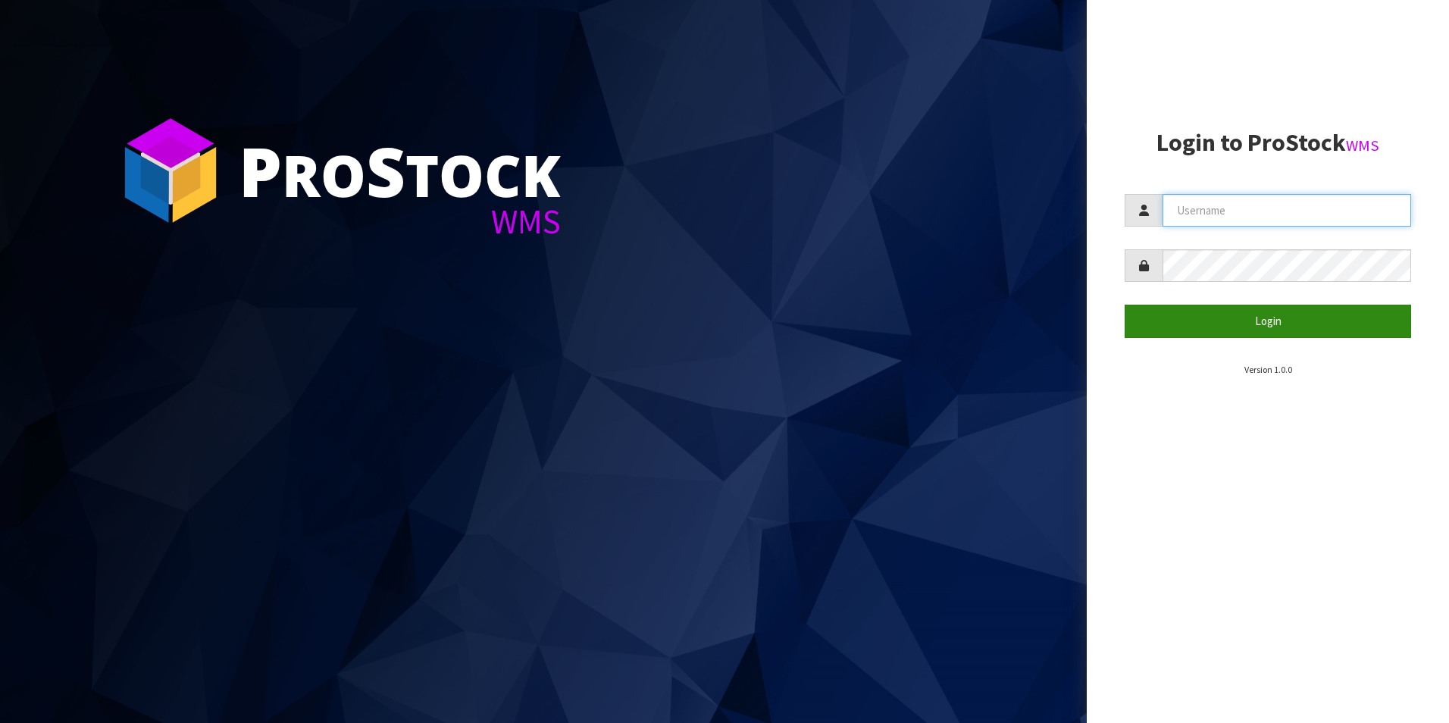
type input "[PERSON_NAME][EMAIL_ADDRESS][DOMAIN_NAME]"
click at [1246, 325] on button "Login" at bounding box center [1267, 321] width 286 height 33
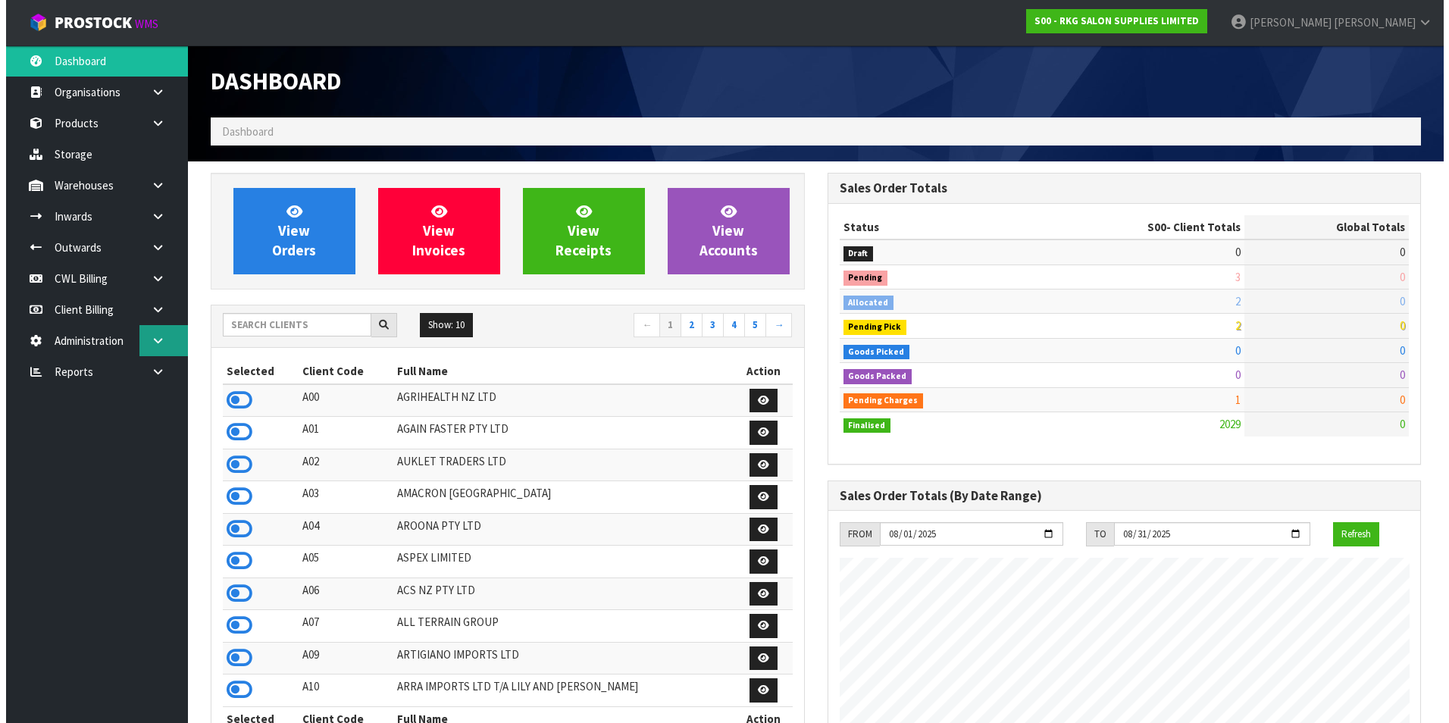
scroll to position [1148, 616]
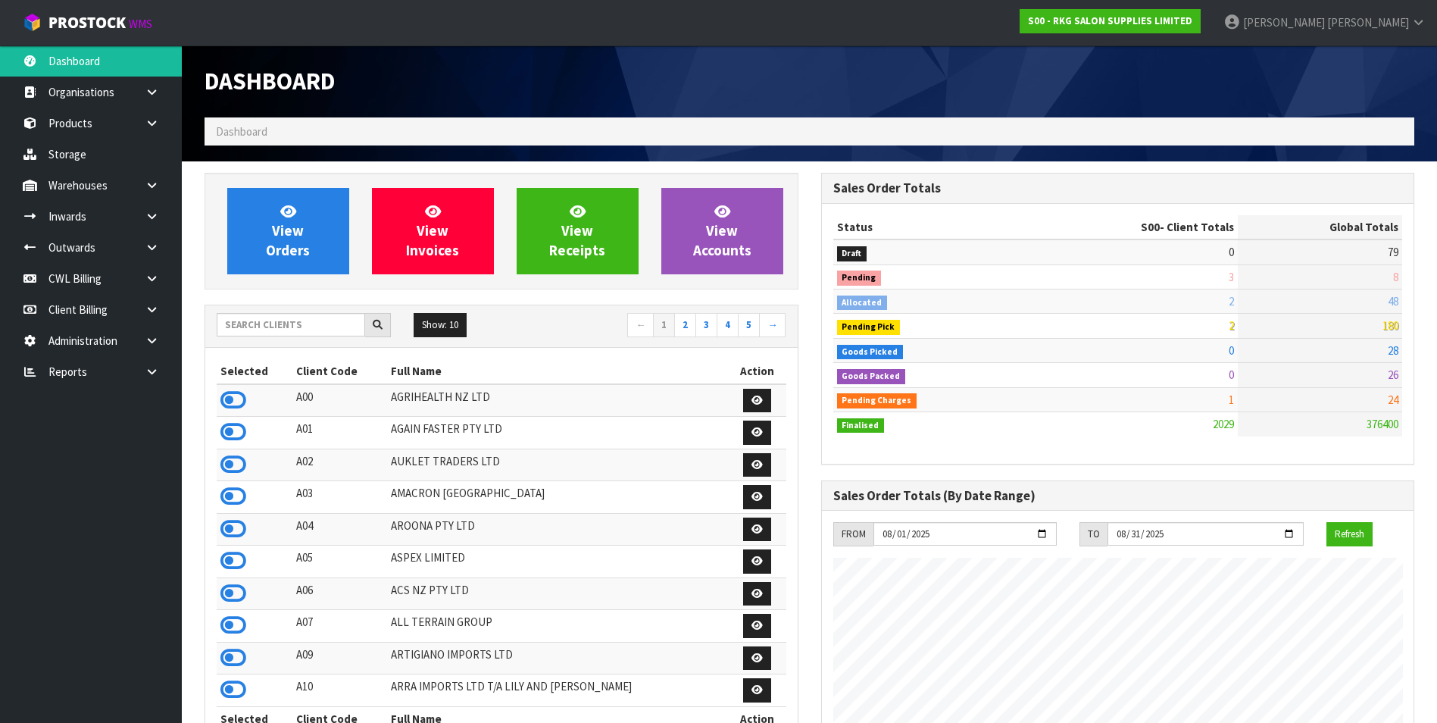
drag, startPoint x: 152, startPoint y: 338, endPoint x: 119, endPoint y: 367, distance: 44.0
click at [151, 338] on icon at bounding box center [152, 340] width 14 height 11
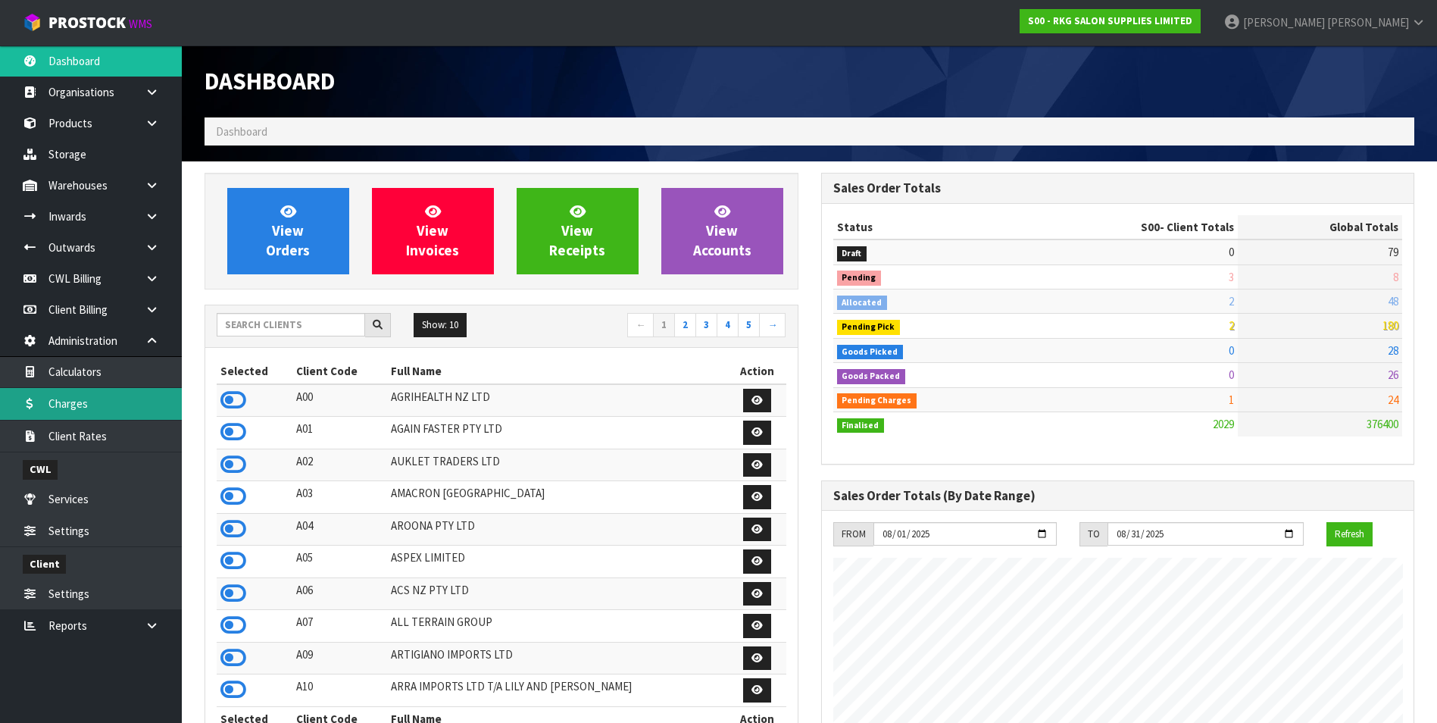
click at [103, 402] on link "Charges" at bounding box center [91, 403] width 182 height 31
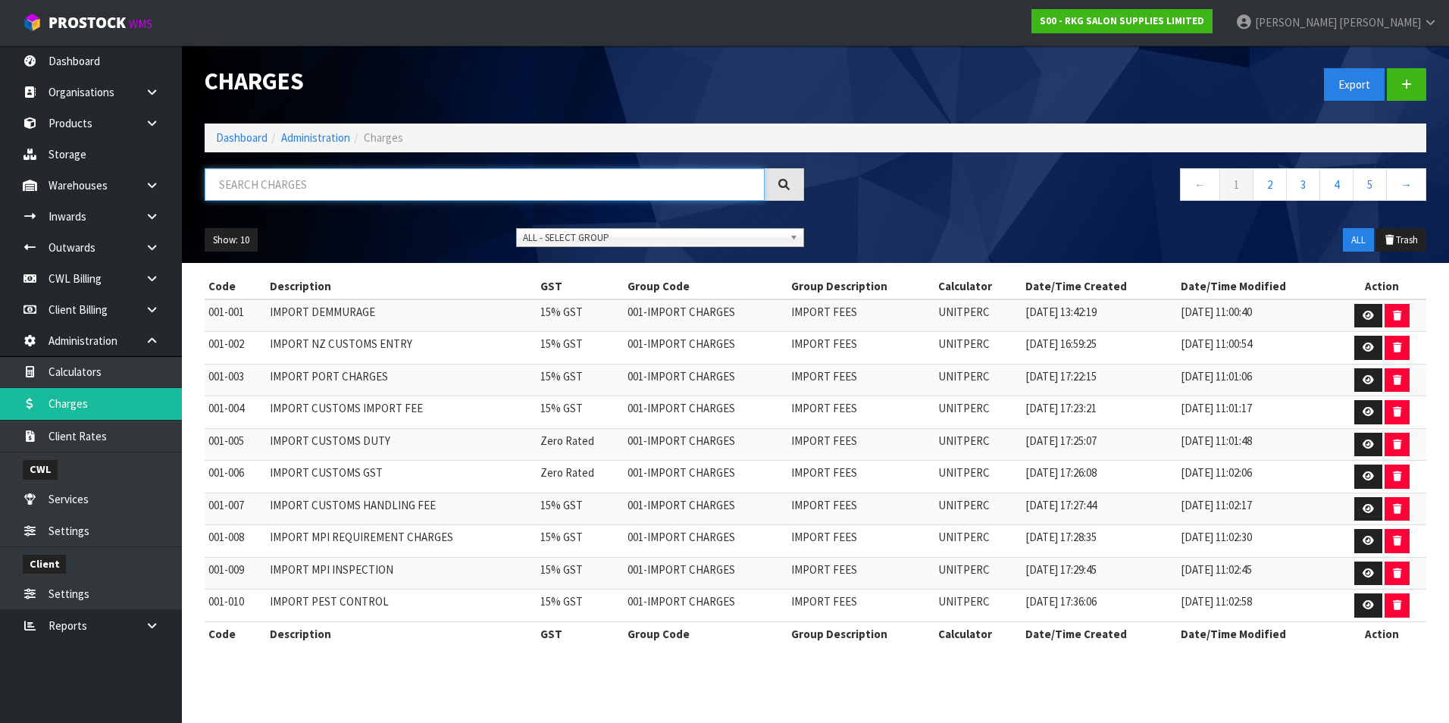
click at [281, 176] on input "text" at bounding box center [485, 184] width 560 height 33
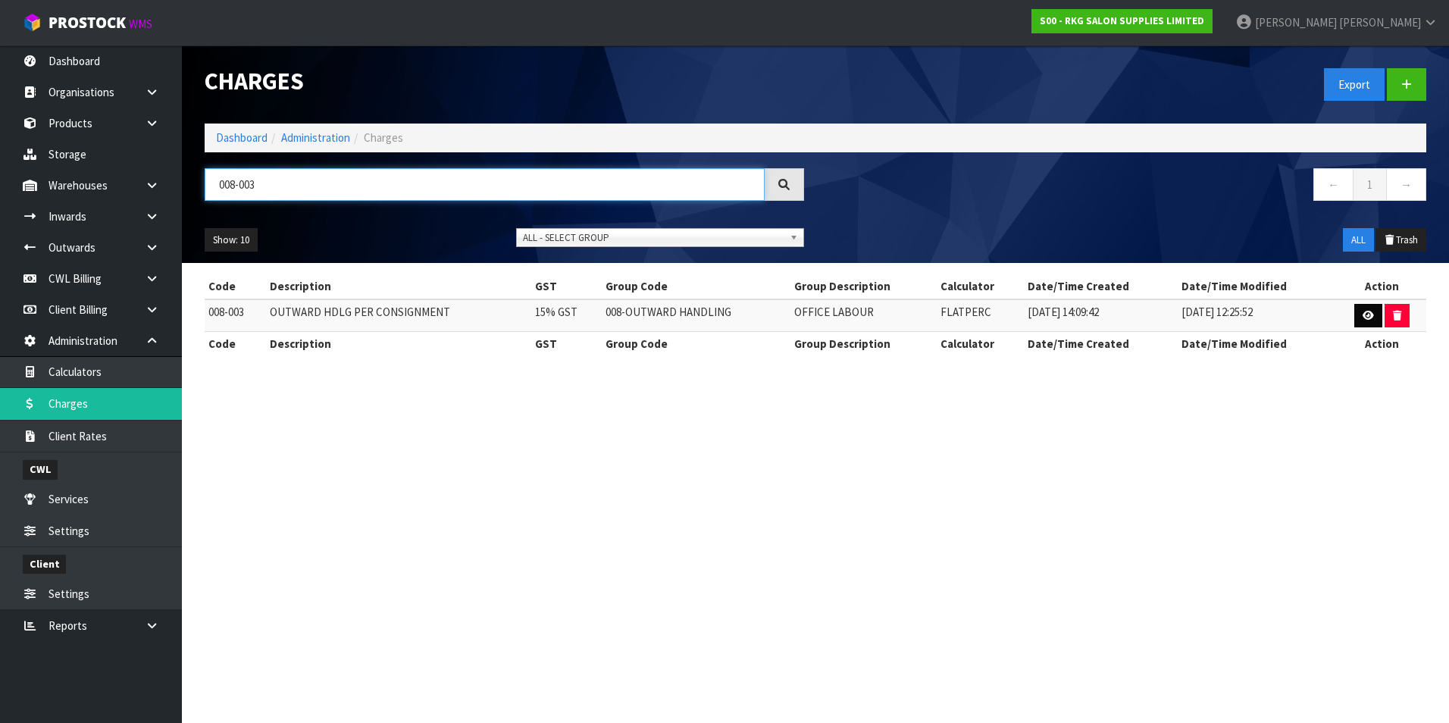
type input "008-003"
drag, startPoint x: 1365, startPoint y: 317, endPoint x: 1045, endPoint y: 106, distance: 383.5
click at [1363, 314] on icon at bounding box center [1367, 316] width 11 height 10
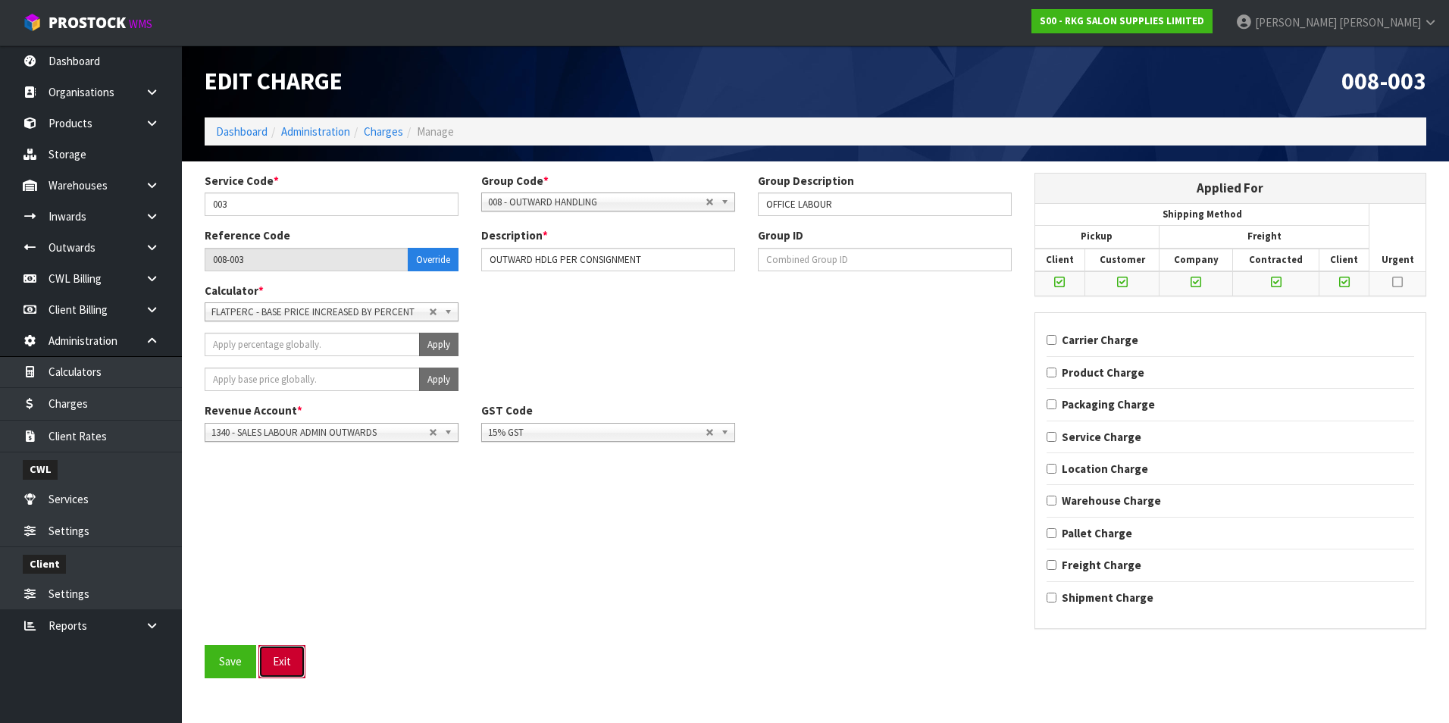
click at [283, 664] on button "Exit" at bounding box center [281, 661] width 47 height 33
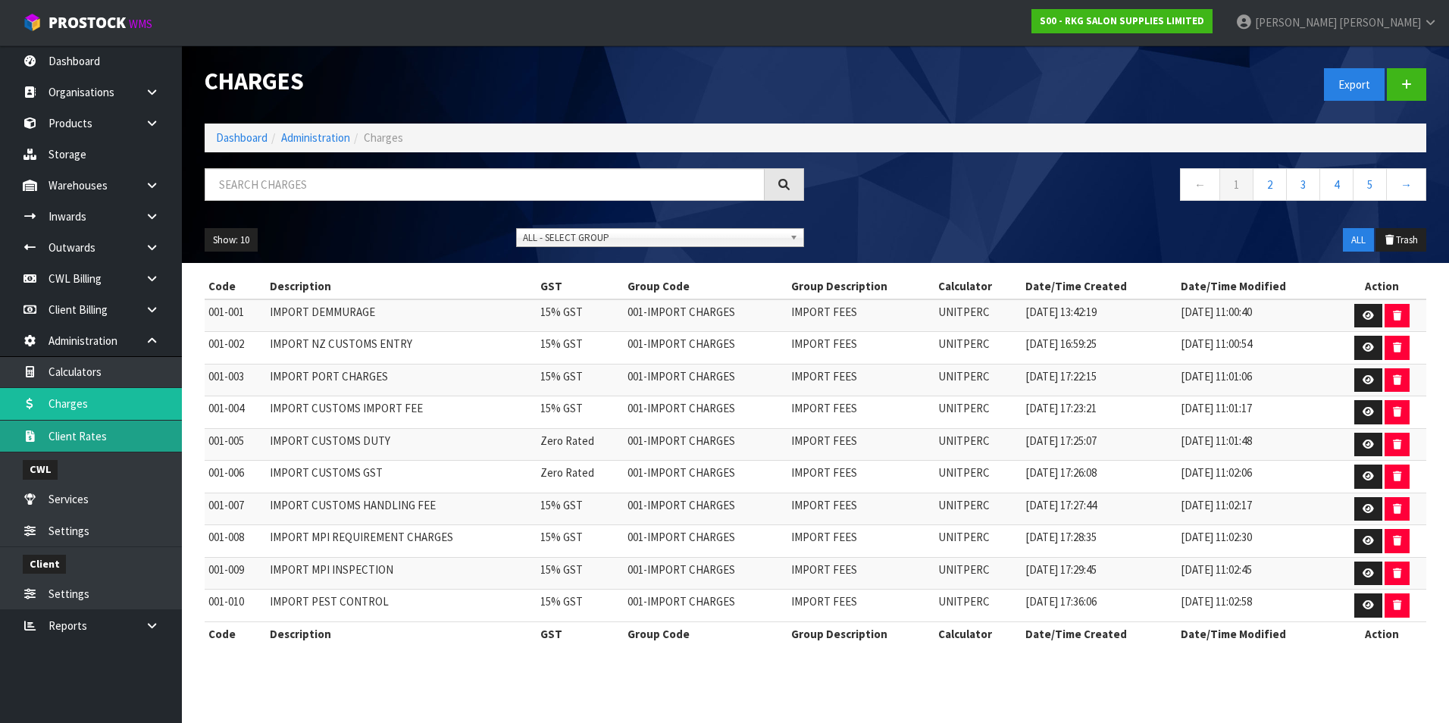
click at [120, 435] on link "Client Rates" at bounding box center [91, 435] width 182 height 31
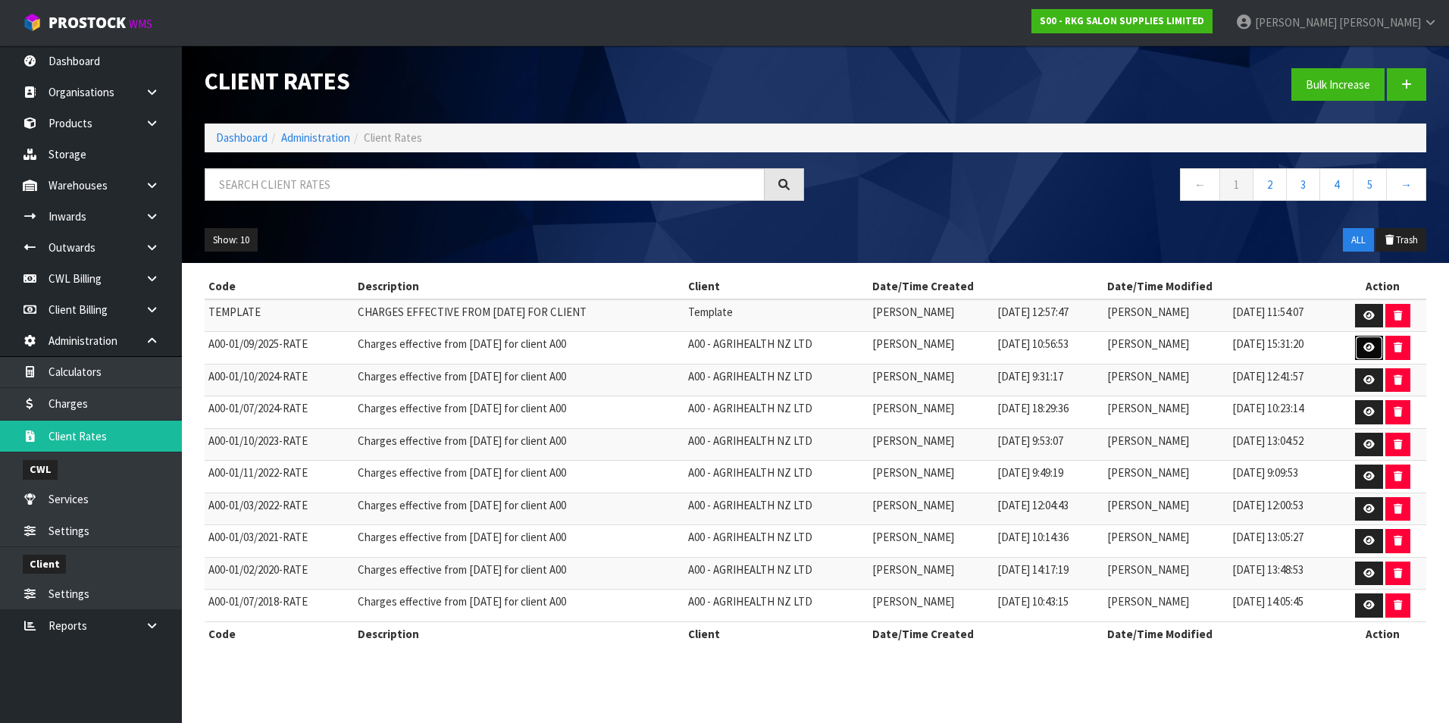
click at [1362, 343] on link at bounding box center [1369, 348] width 28 height 24
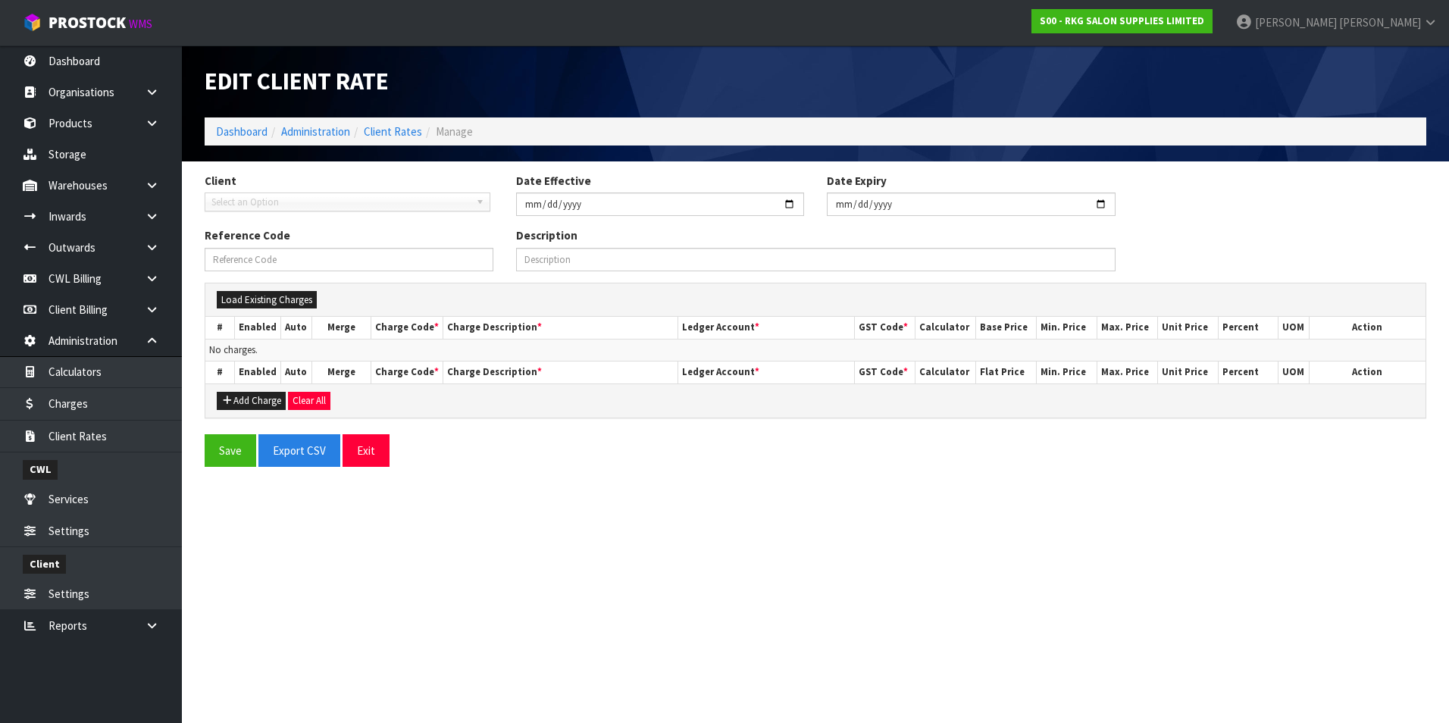
type input "[DATE]"
type input "A00-01/09/2025-RATE"
type input "Charges effective from [DATE] for client A00"
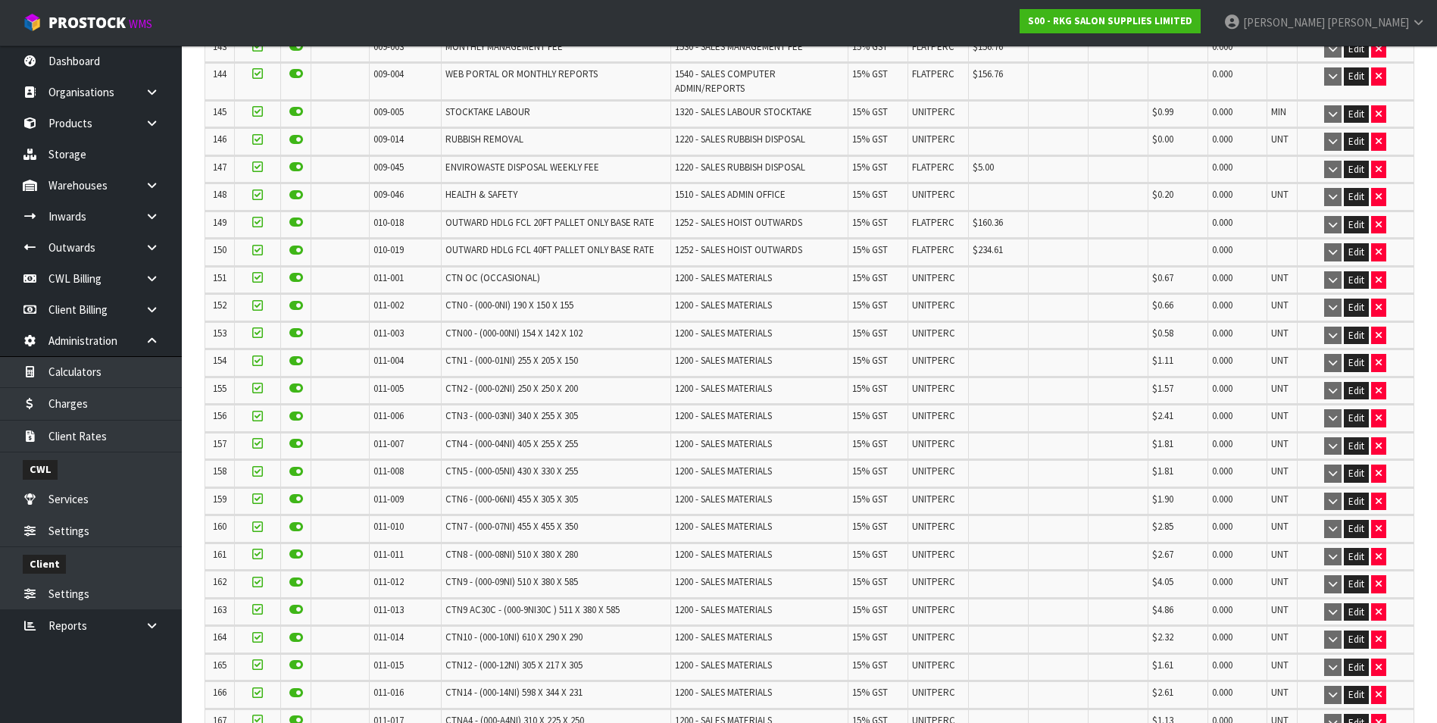
scroll to position [4291, 0]
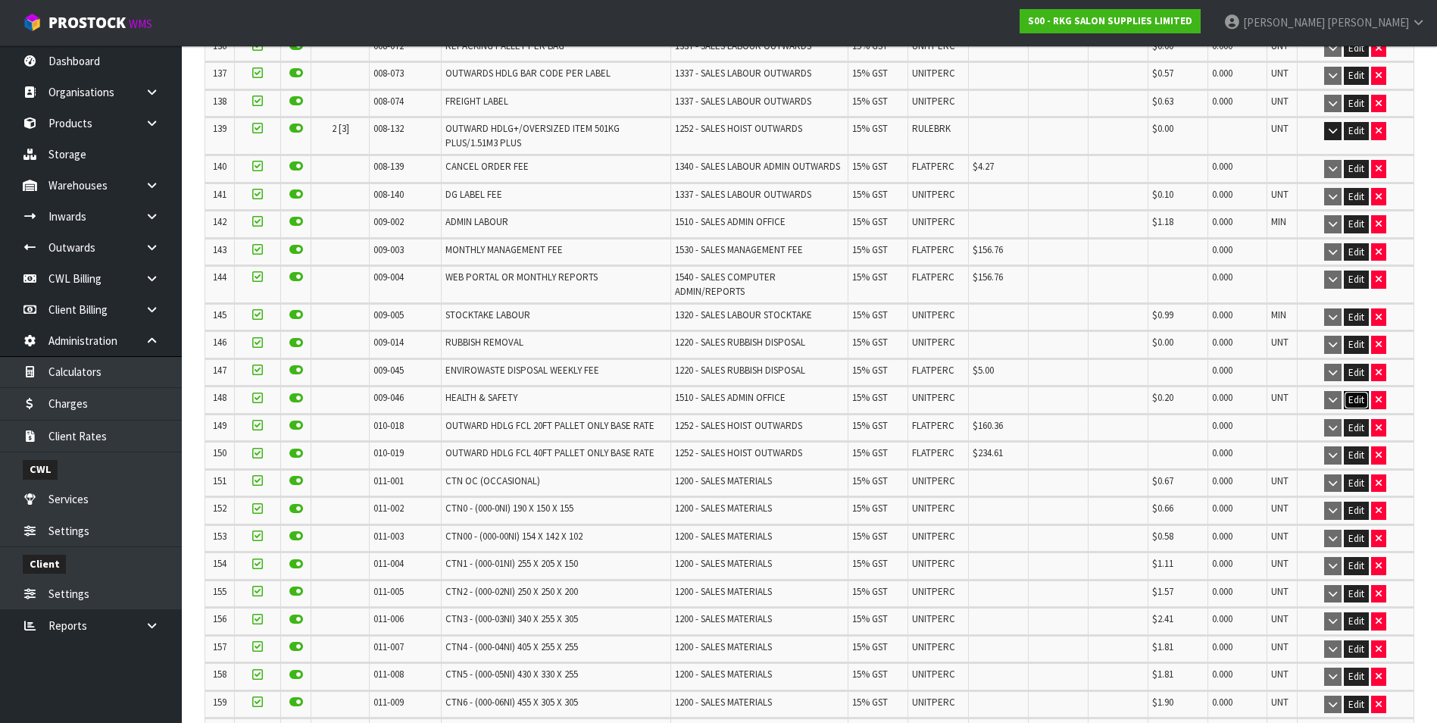
click at [1355, 391] on button "Edit" at bounding box center [1356, 400] width 25 height 18
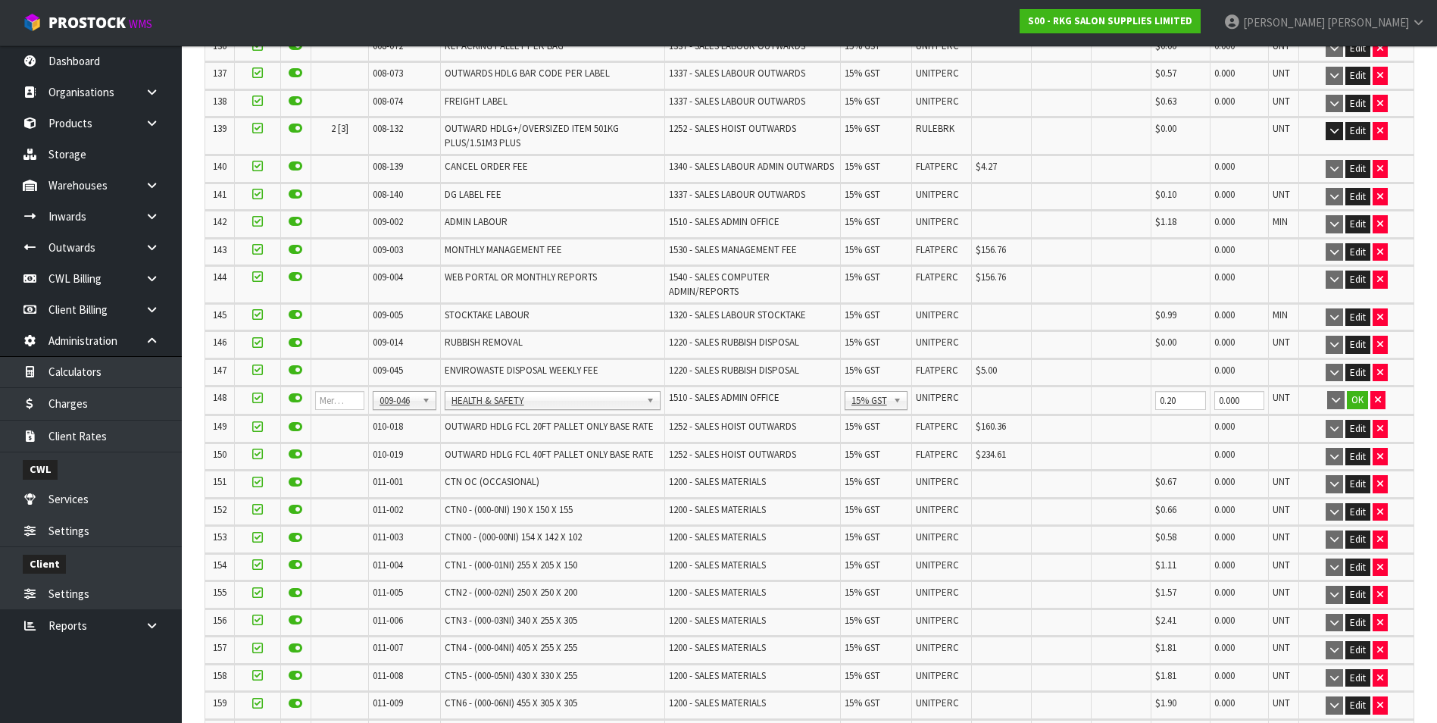
scroll to position [4312, 0]
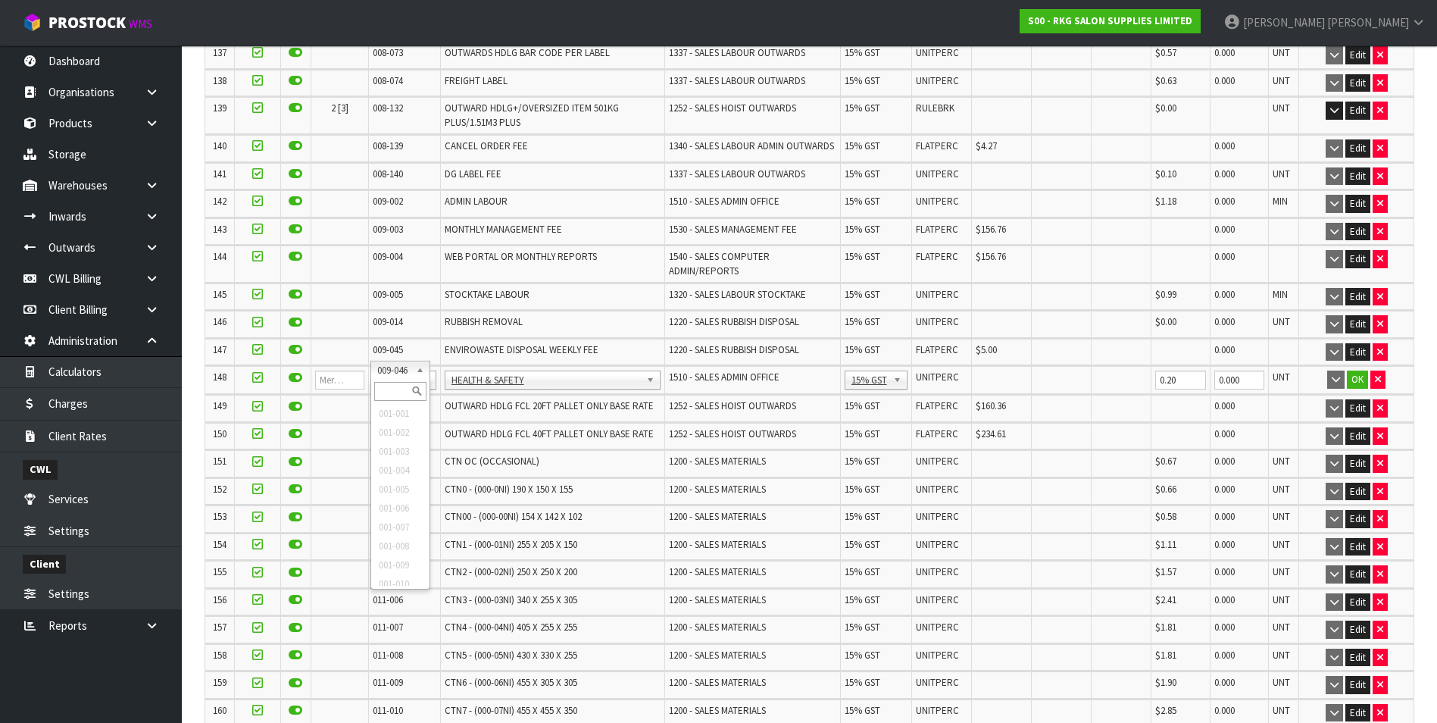
click at [395, 386] on input "text" at bounding box center [400, 391] width 52 height 19
type input "008-146"
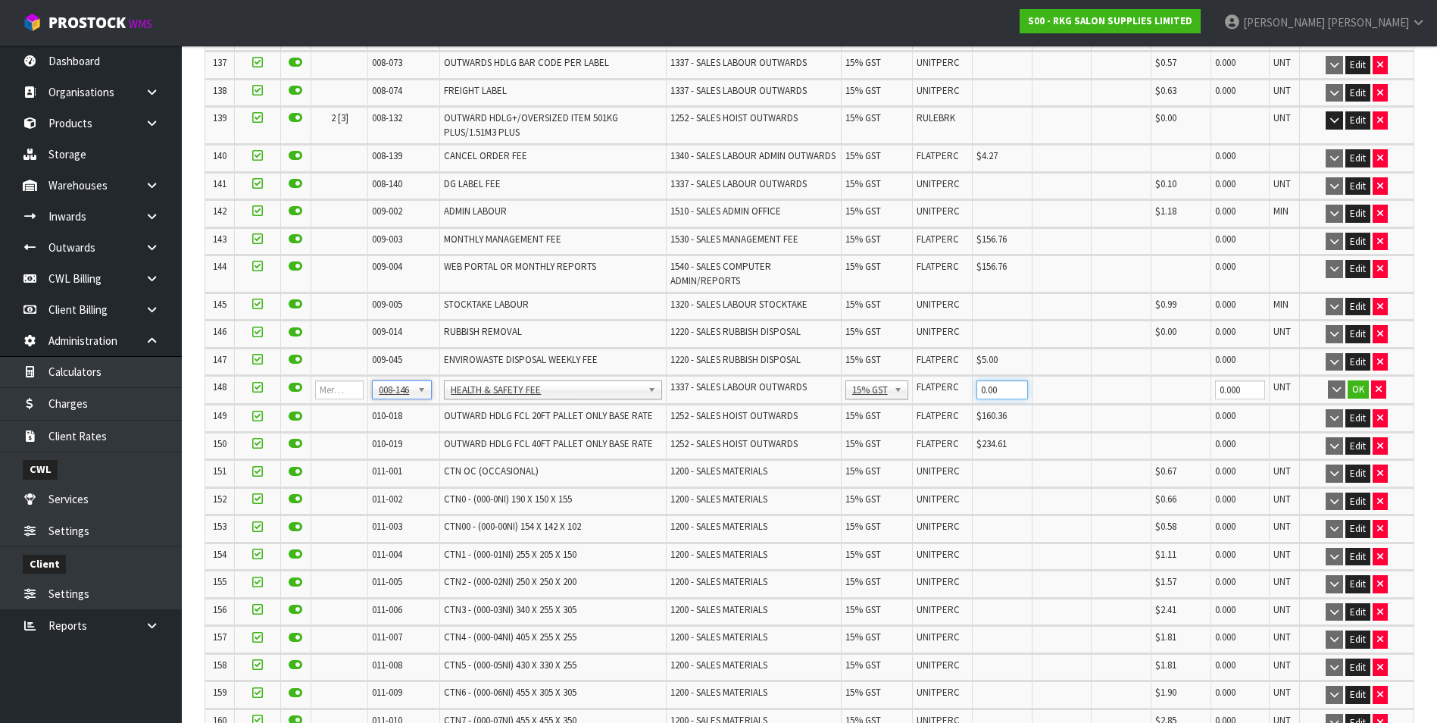
click at [998, 380] on input "0.00" at bounding box center [1003, 389] width 52 height 19
click at [998, 380] on input "20" at bounding box center [1003, 389] width 52 height 19
type input "0"
type input "0.2"
click at [1357, 380] on button "OK" at bounding box center [1358, 389] width 21 height 18
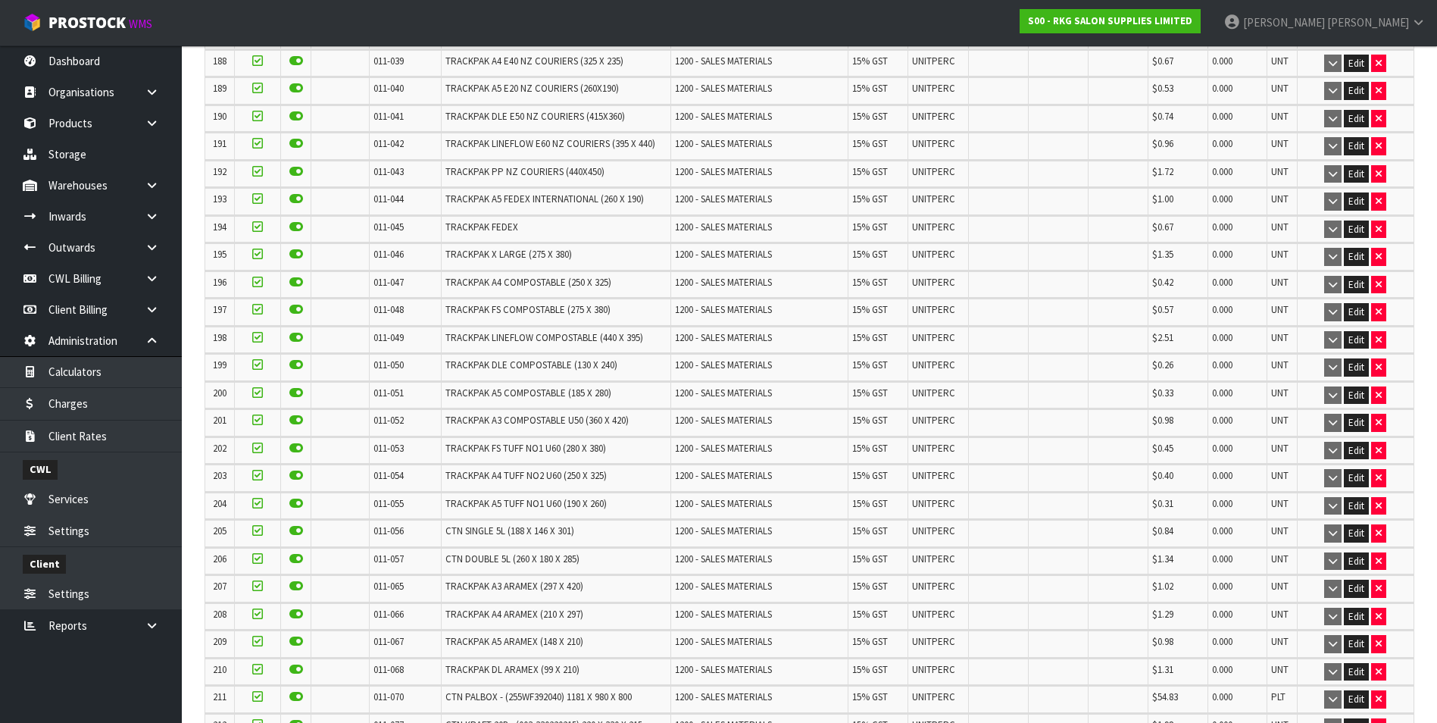
scroll to position [6657, 0]
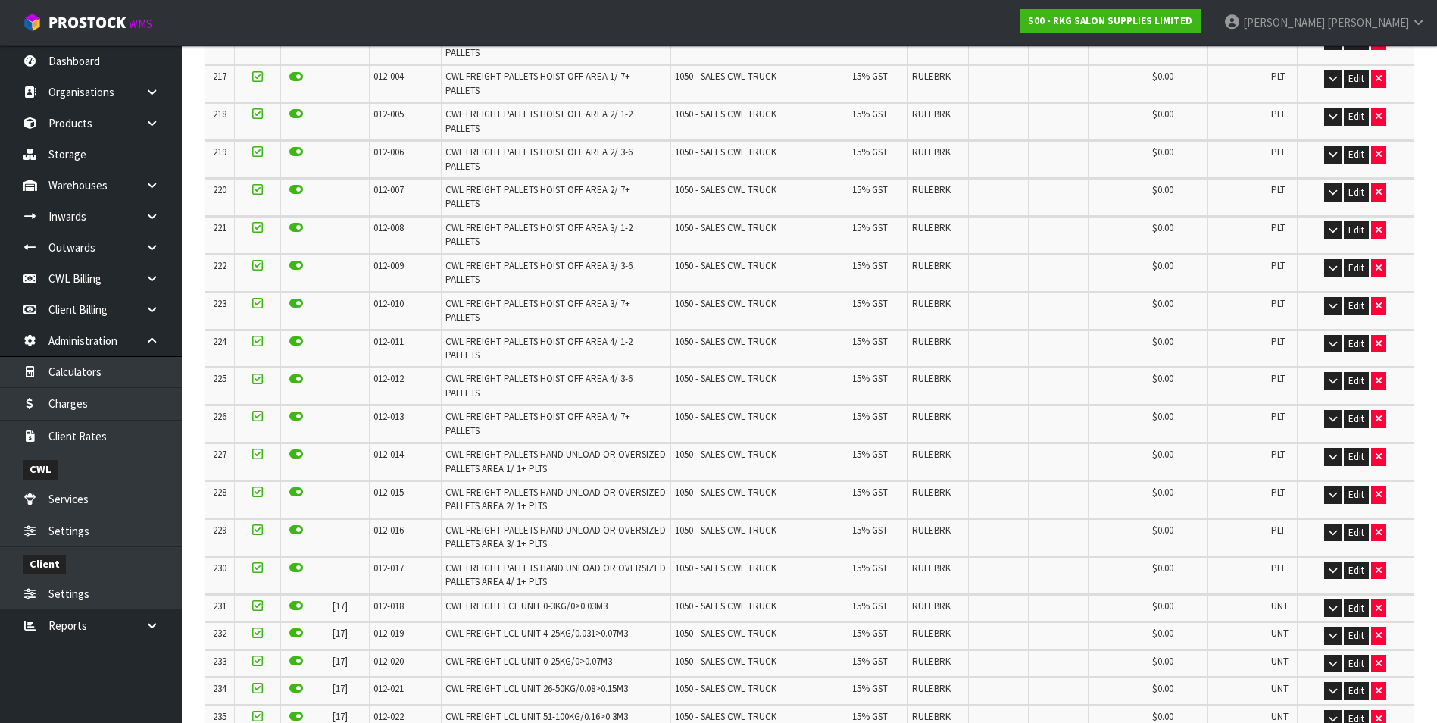
scroll to position [0, 0]
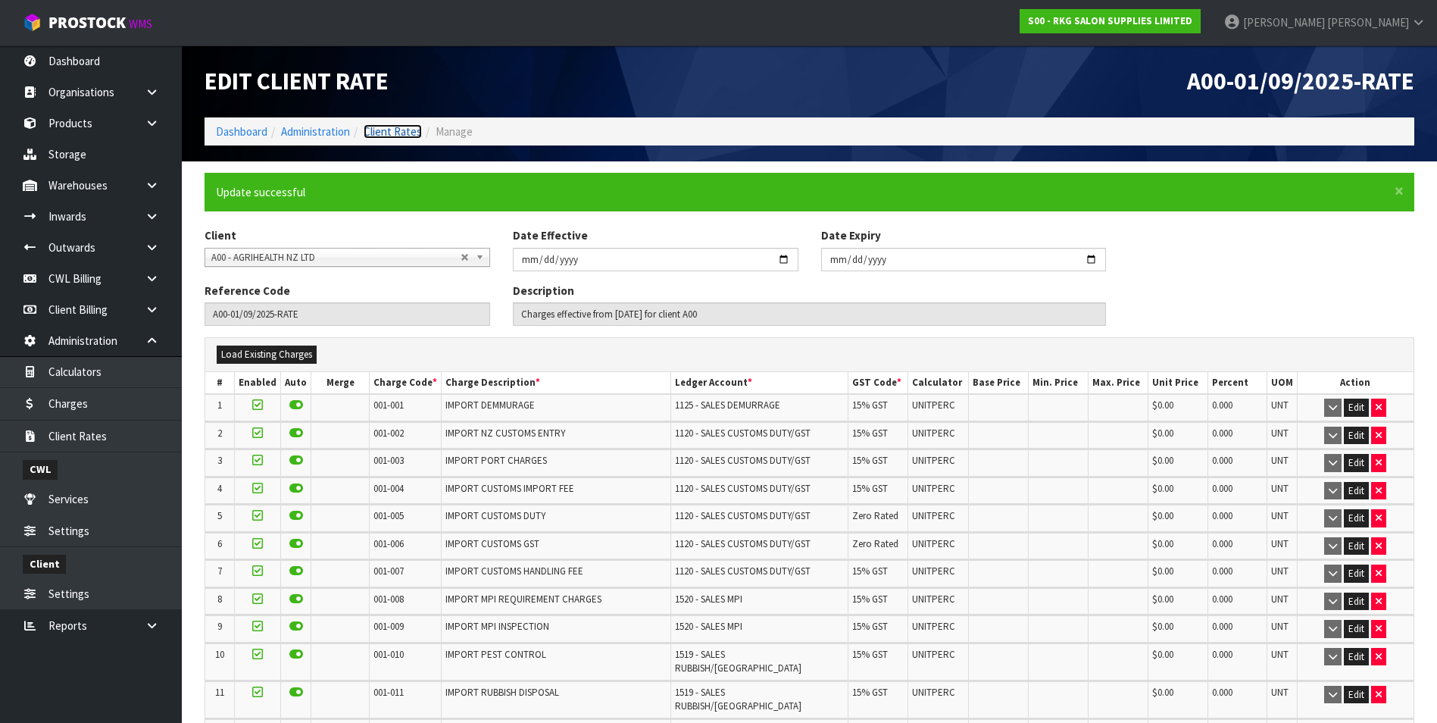
click at [405, 132] on link "Client Rates" at bounding box center [393, 131] width 58 height 14
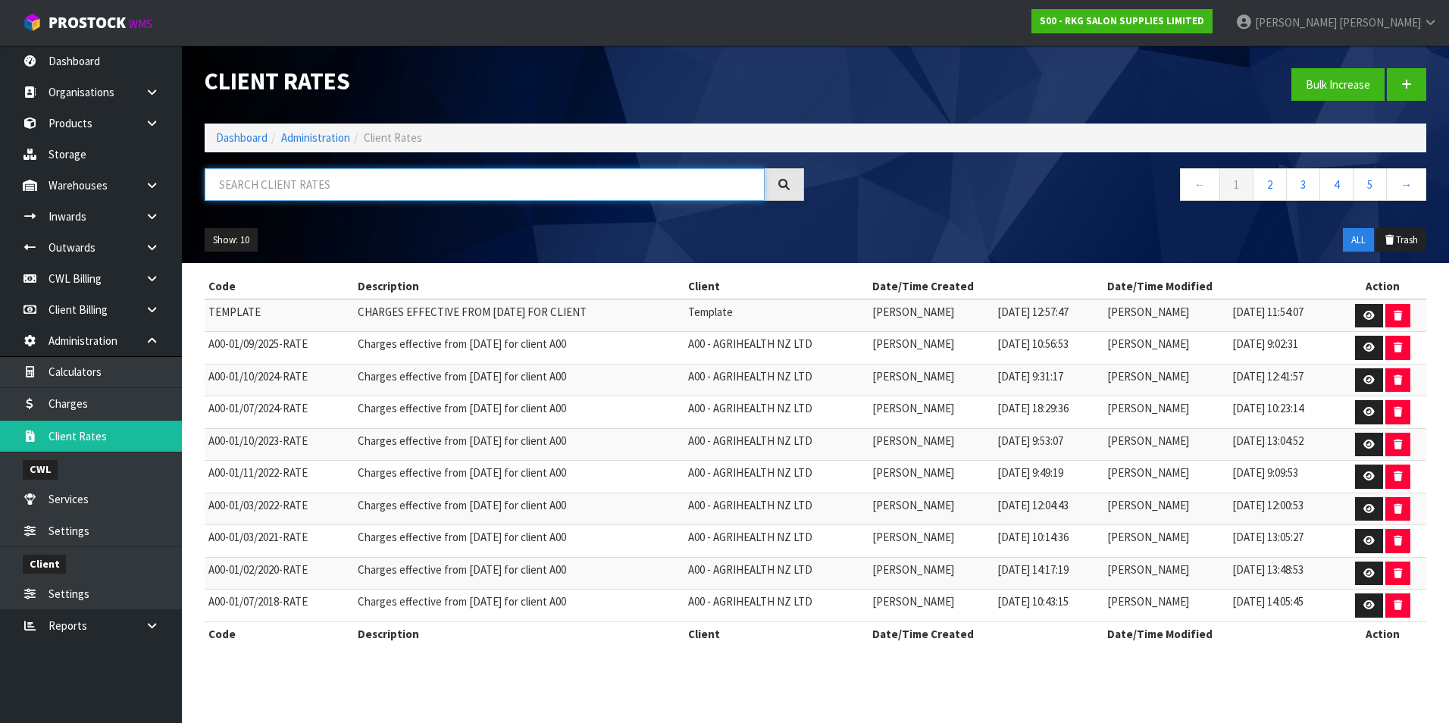
click at [295, 189] on input "text" at bounding box center [485, 184] width 560 height 33
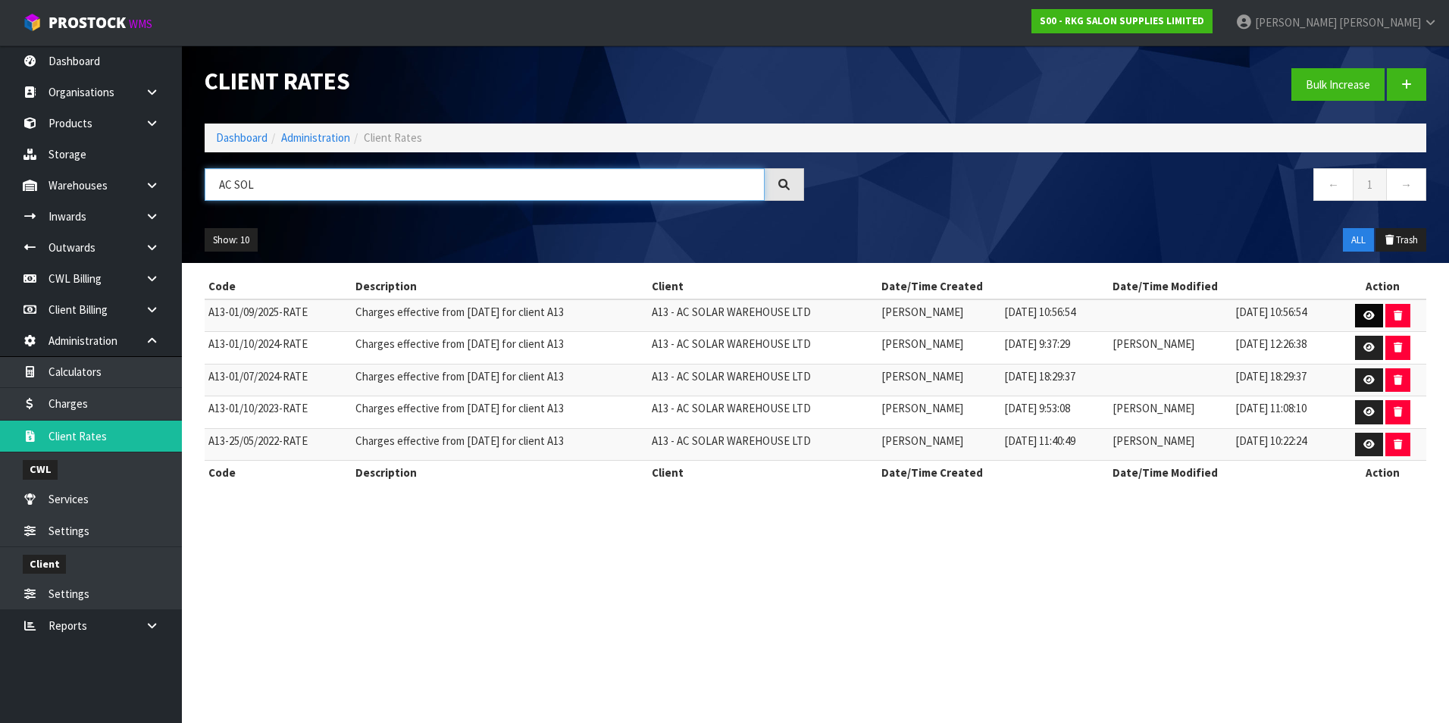
type input "AC SOL"
click at [1373, 316] on icon at bounding box center [1368, 316] width 11 height 10
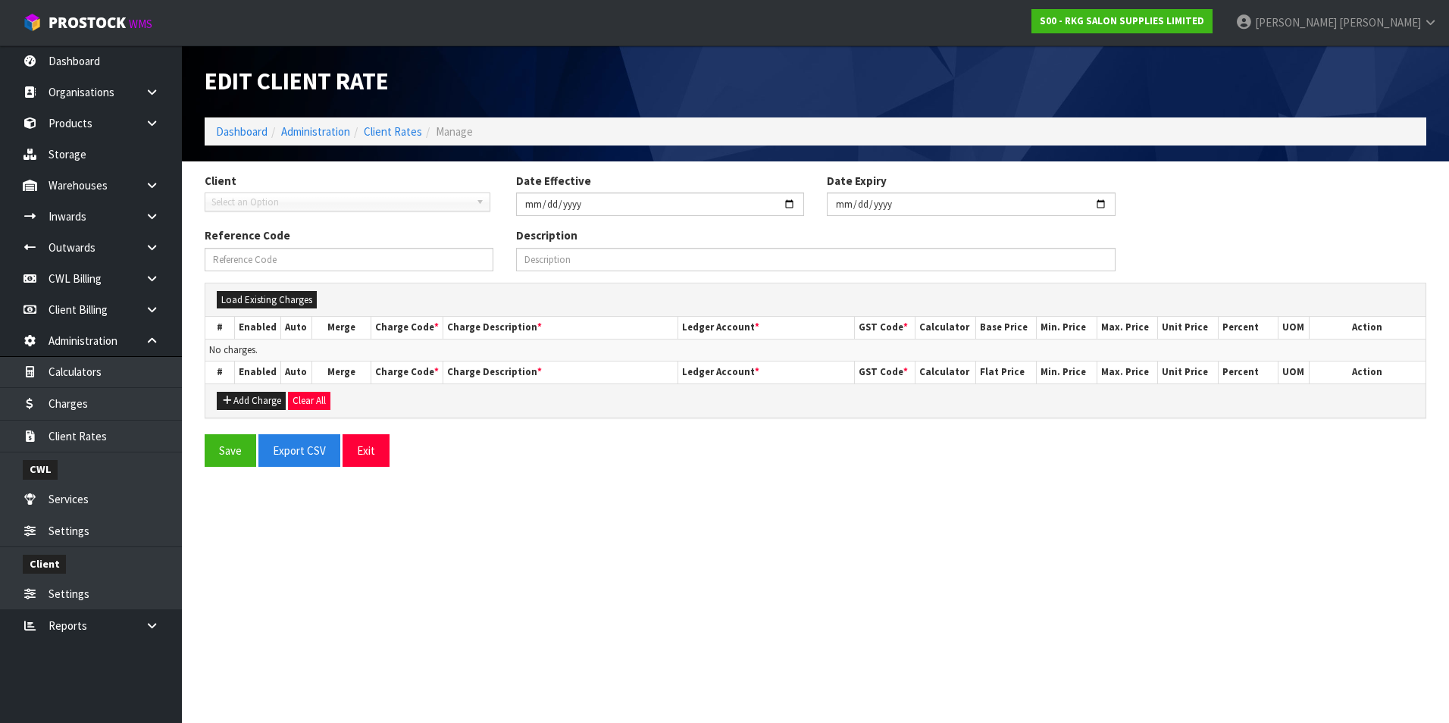
type input "2025-09-01"
type input "A13-01/09/2025-RATE"
type input "Charges effective from 01/09/2025 for client A13"
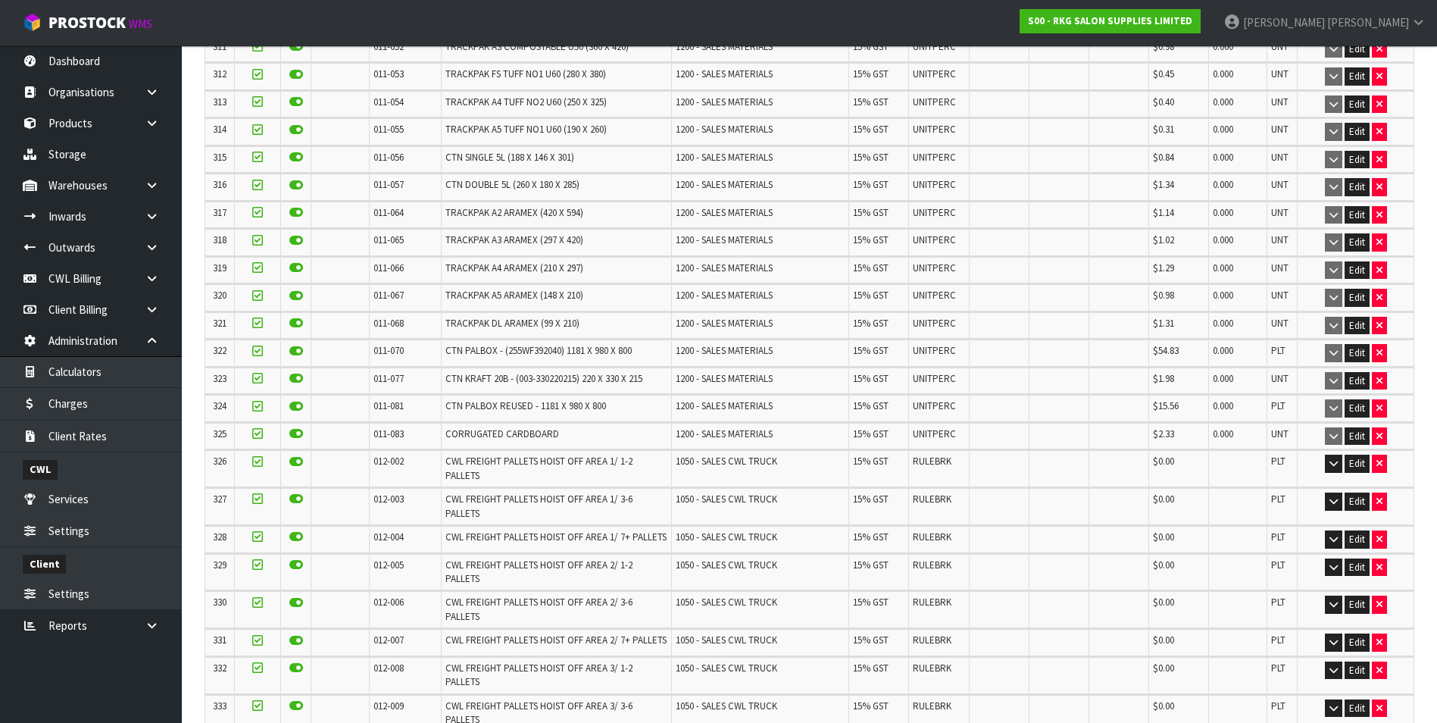
scroll to position [9949, 0]
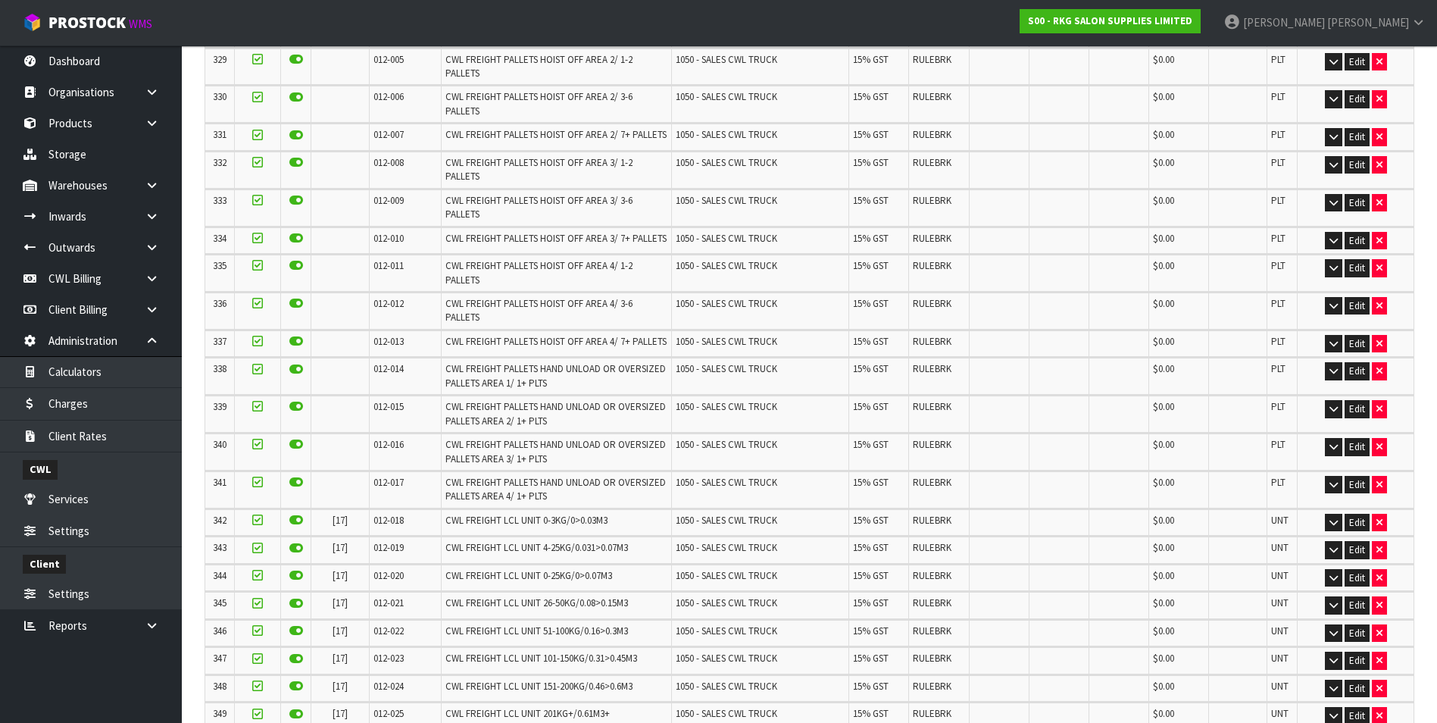
drag, startPoint x: 264, startPoint y: 643, endPoint x: 277, endPoint y: 642, distance: 13.0
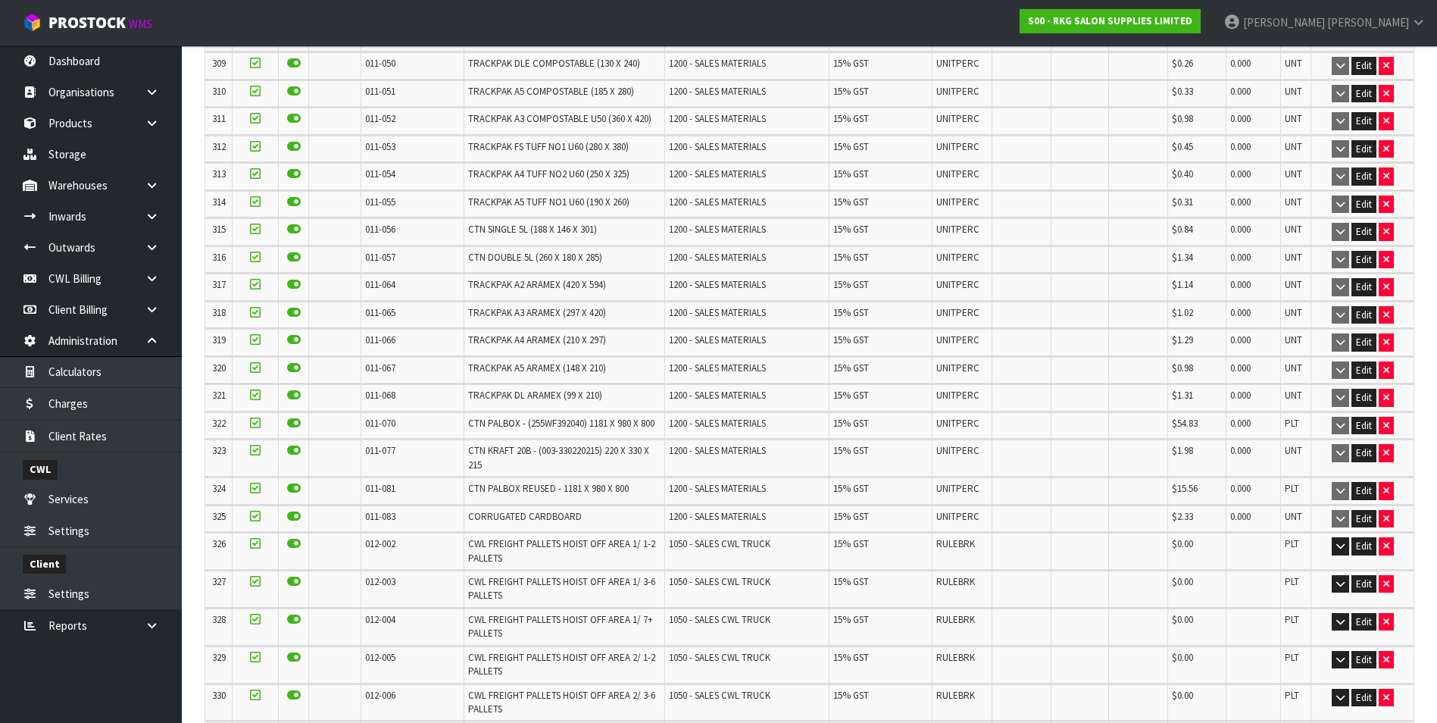
scroll to position [10608, 0]
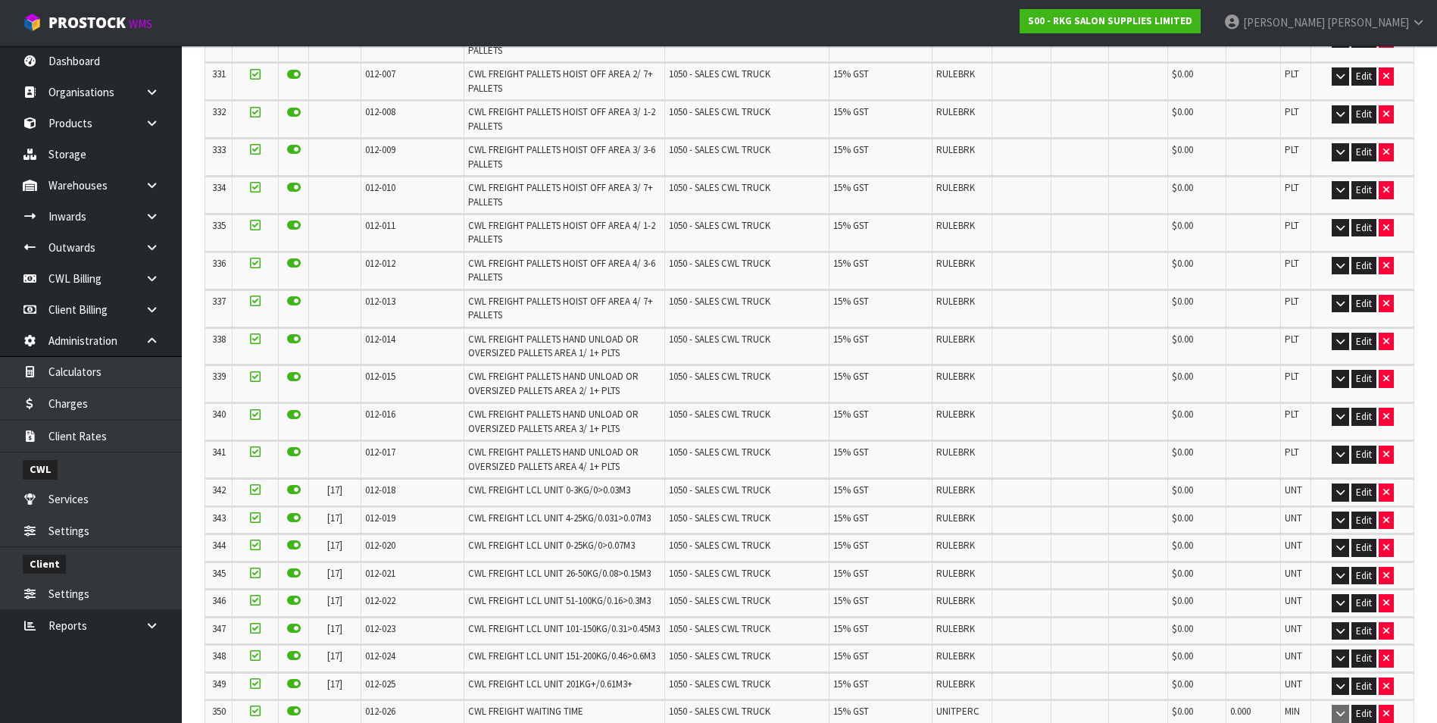
drag, startPoint x: 385, startPoint y: 703, endPoint x: 378, endPoint y: 709, distance: 9.1
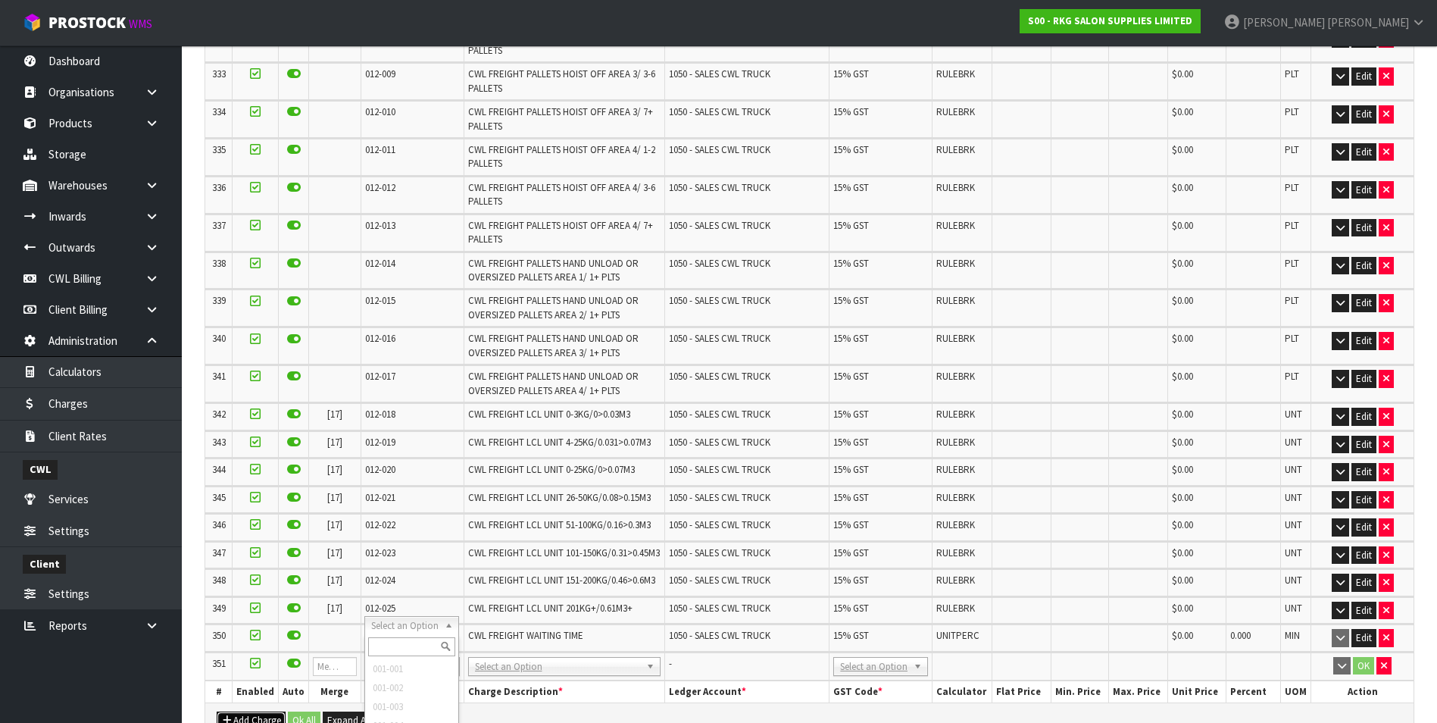
scroll to position [10806, 0]
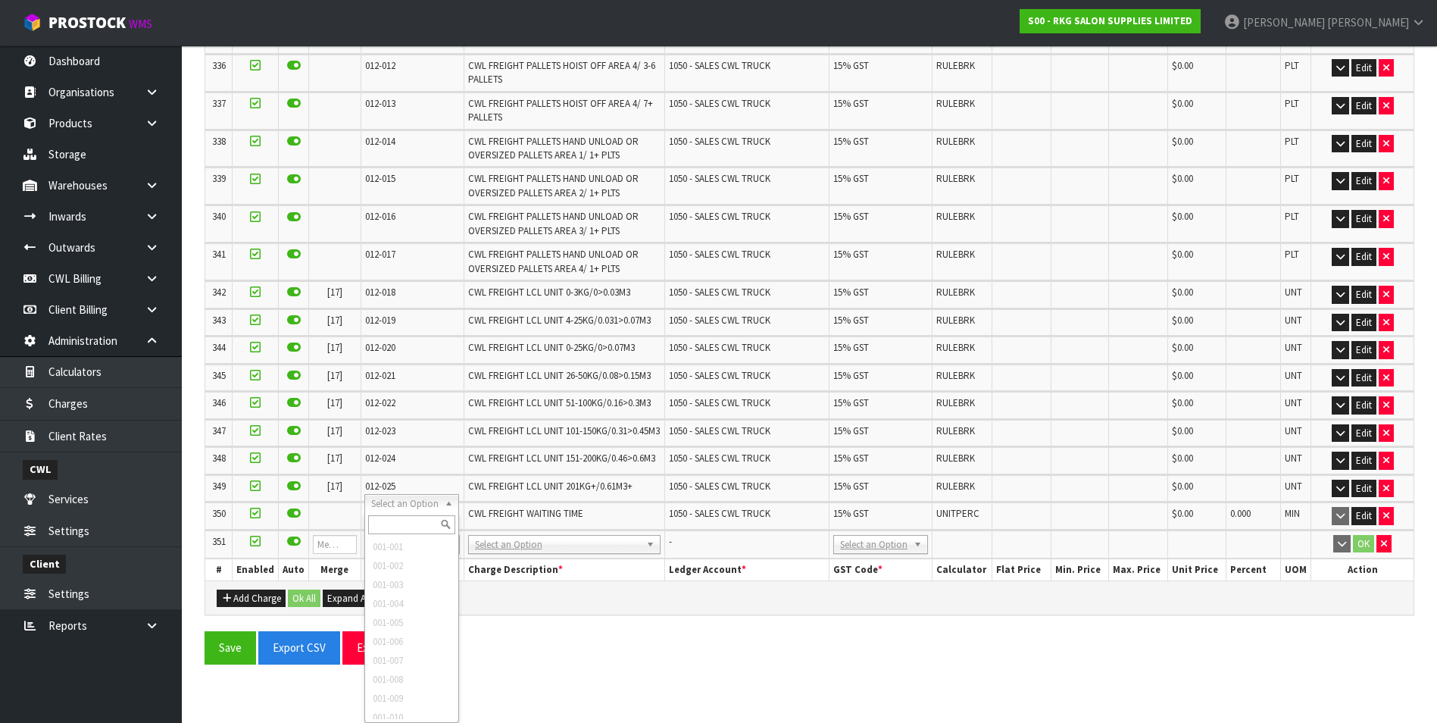
click at [416, 528] on input "text" at bounding box center [412, 524] width 88 height 19
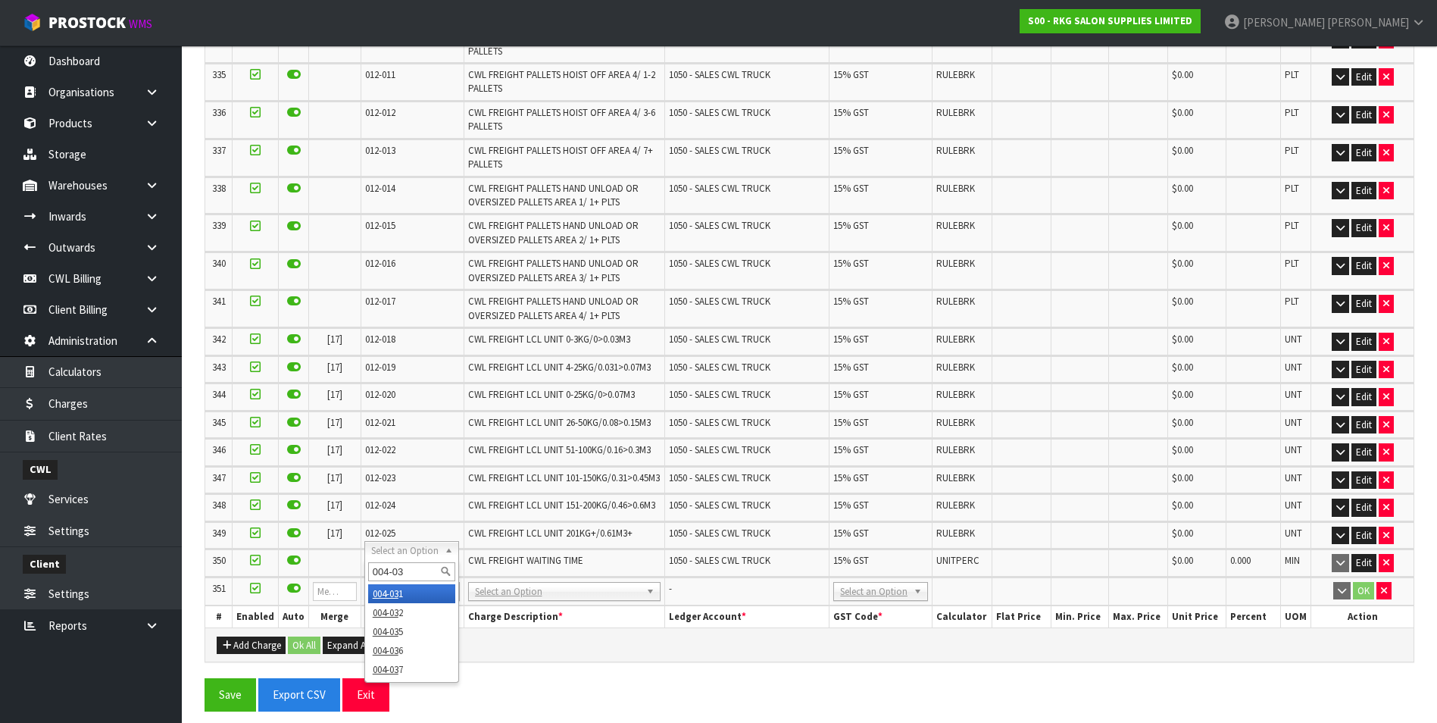
scroll to position [0, 0]
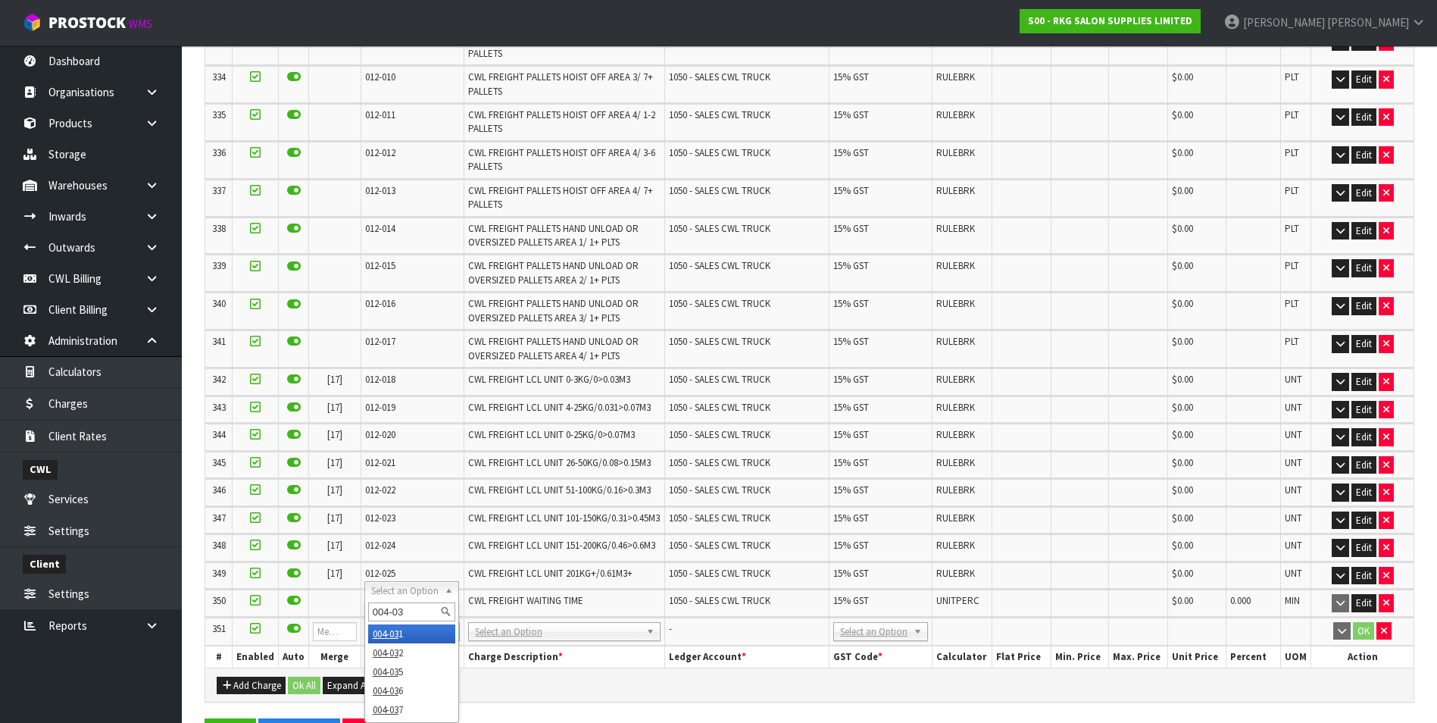
type input "004-036"
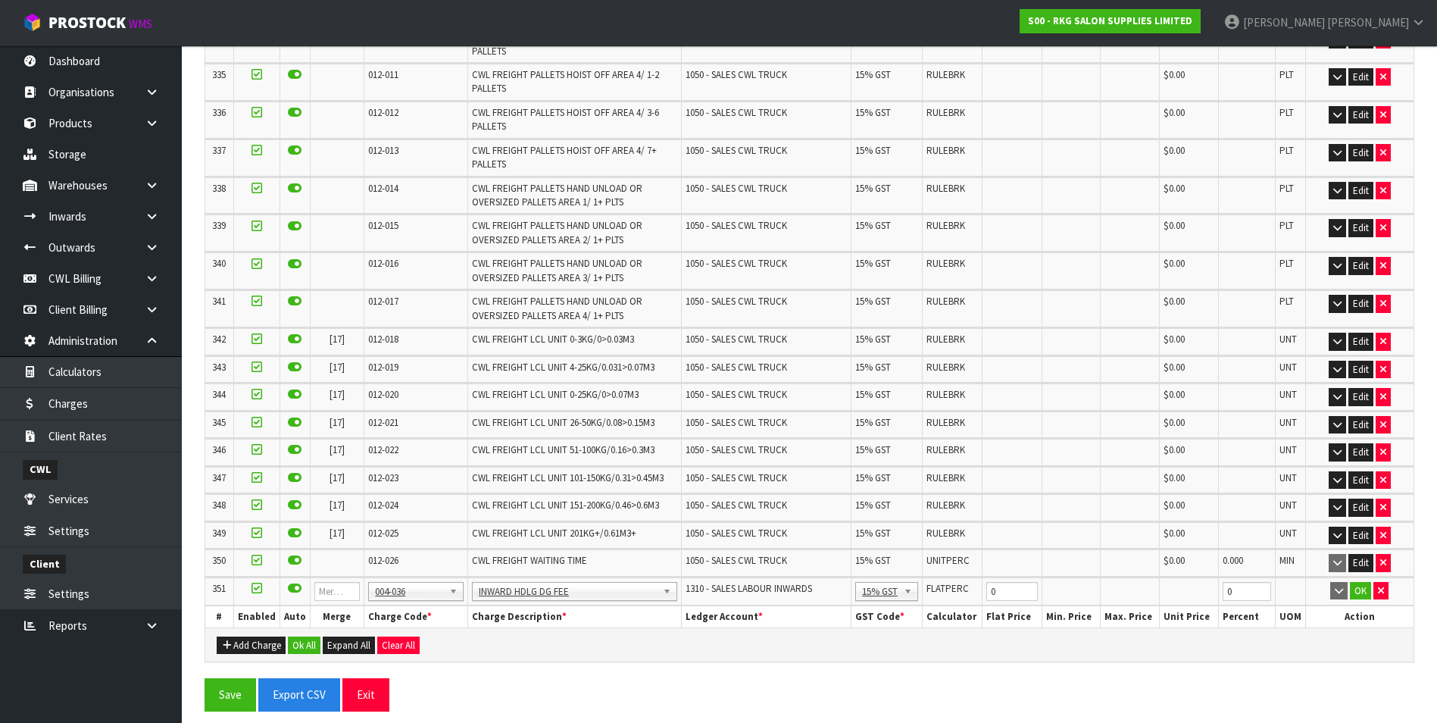
scroll to position [10393, 0]
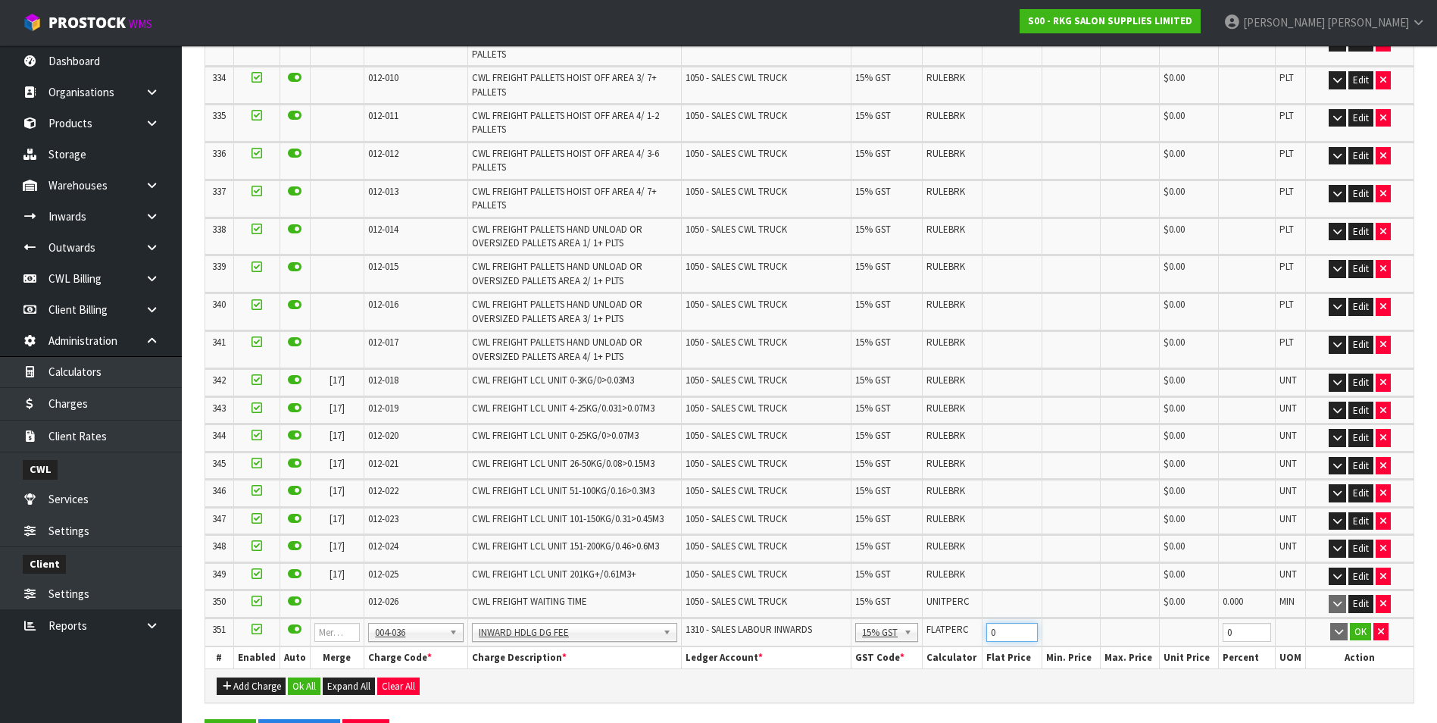
click at [1018, 623] on input "0" at bounding box center [1011, 632] width 51 height 19
type input "7.5"
click at [1358, 623] on button "OK" at bounding box center [1360, 632] width 21 height 18
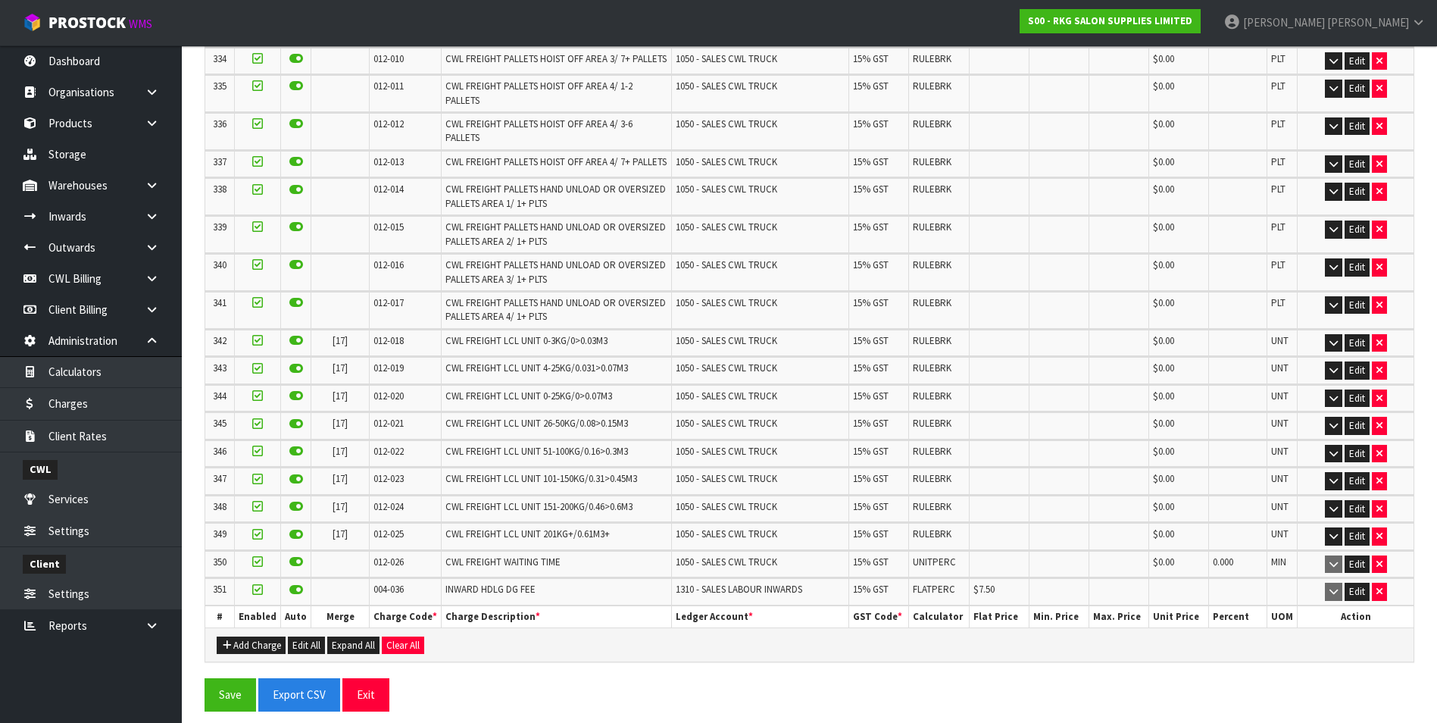
scroll to position [9977, 0]
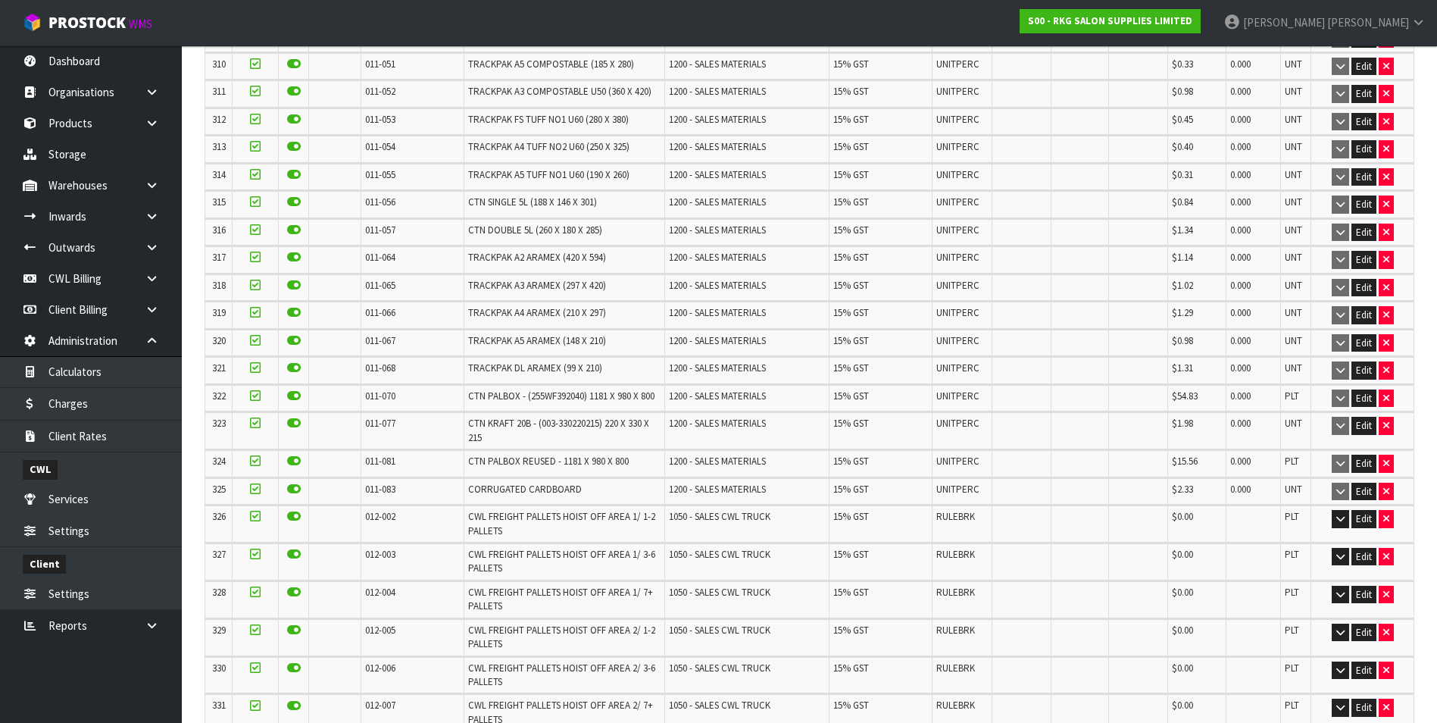
scroll to position [10646, 0]
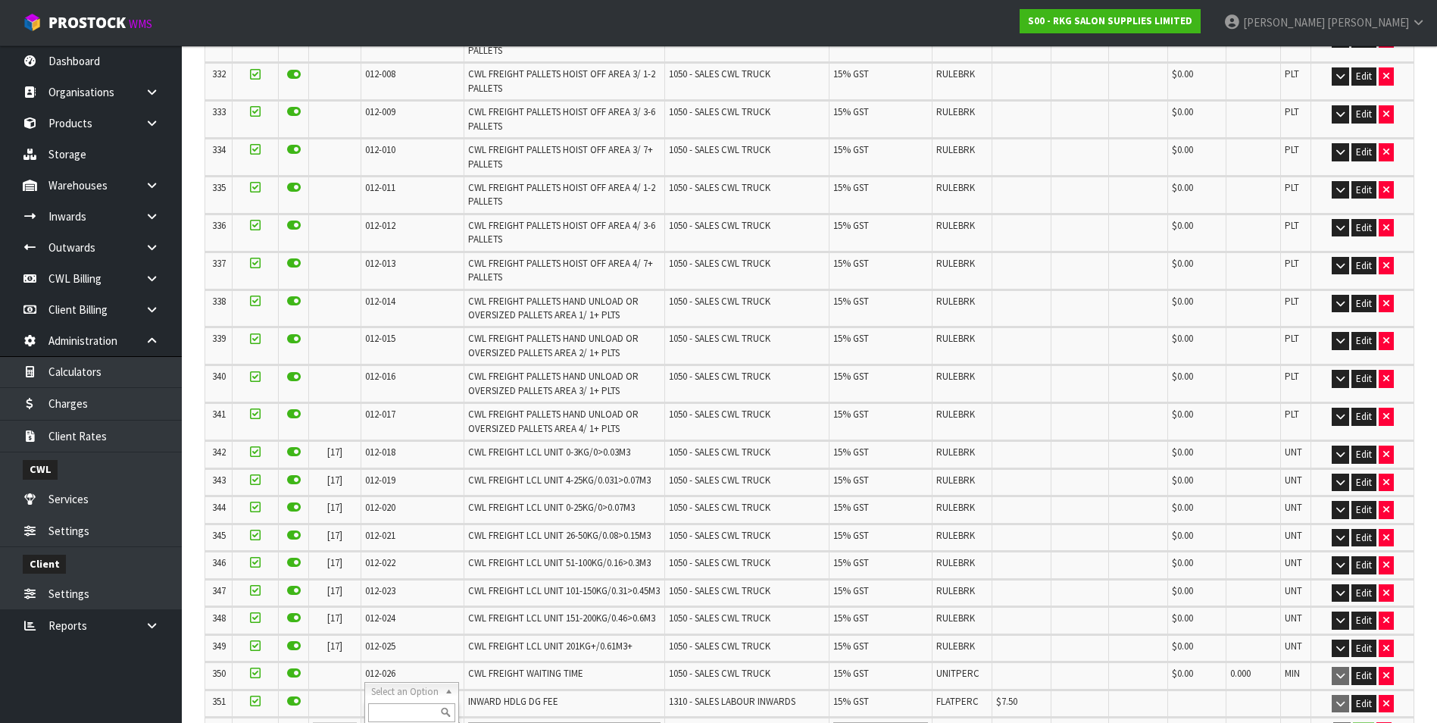
click at [392, 715] on input "text" at bounding box center [412, 712] width 88 height 19
type input "004-037"
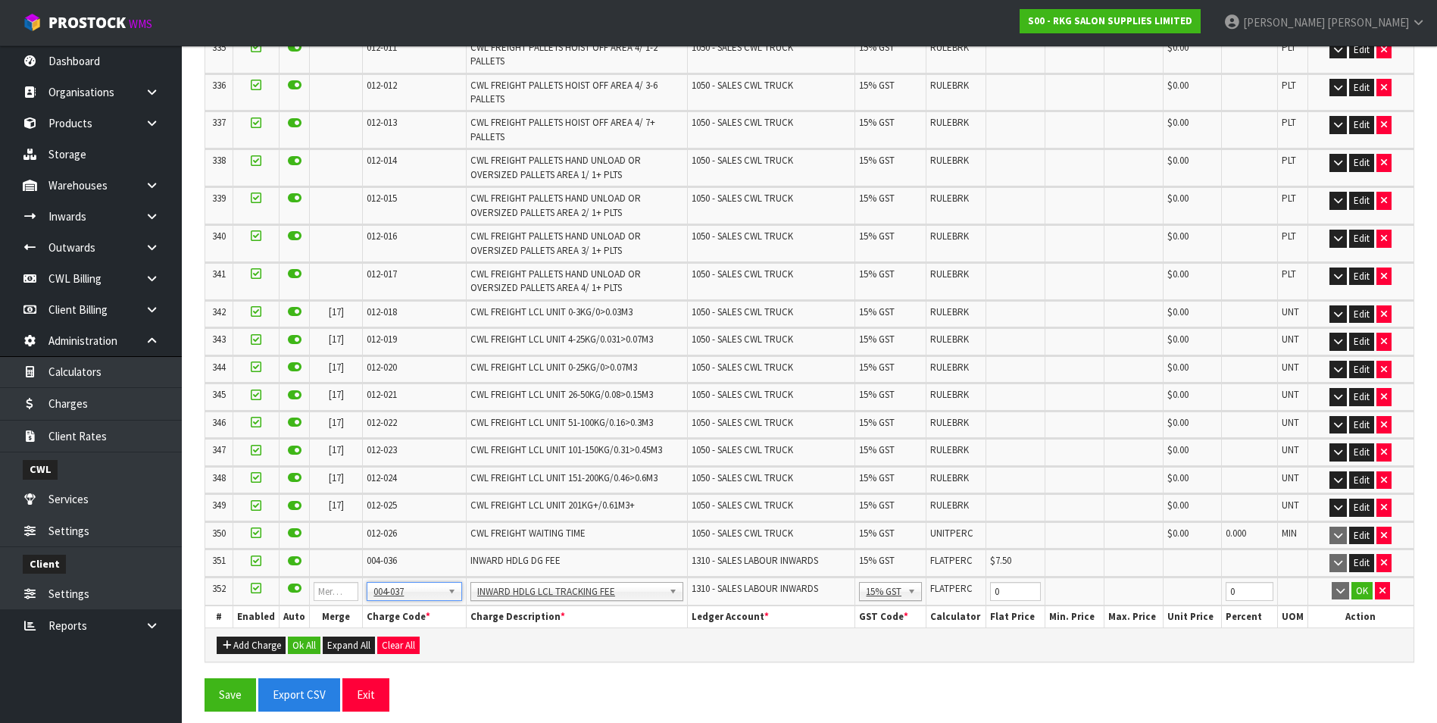
scroll to position [10352, 0]
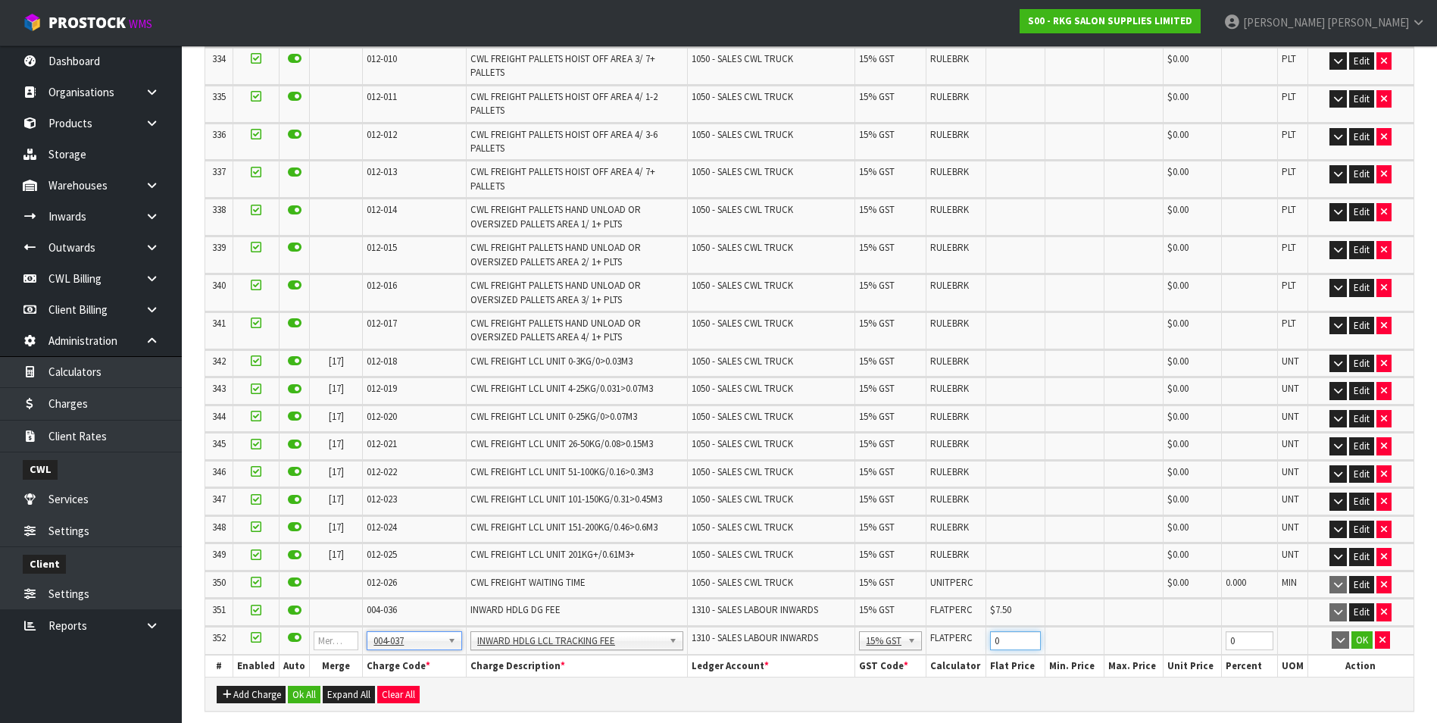
click at [996, 650] on input "0" at bounding box center [1015, 640] width 51 height 19
type input "3.5"
drag, startPoint x: 1360, startPoint y: 689, endPoint x: 1085, endPoint y: 646, distance: 278.4
click at [1355, 649] on button "OK" at bounding box center [1362, 640] width 21 height 18
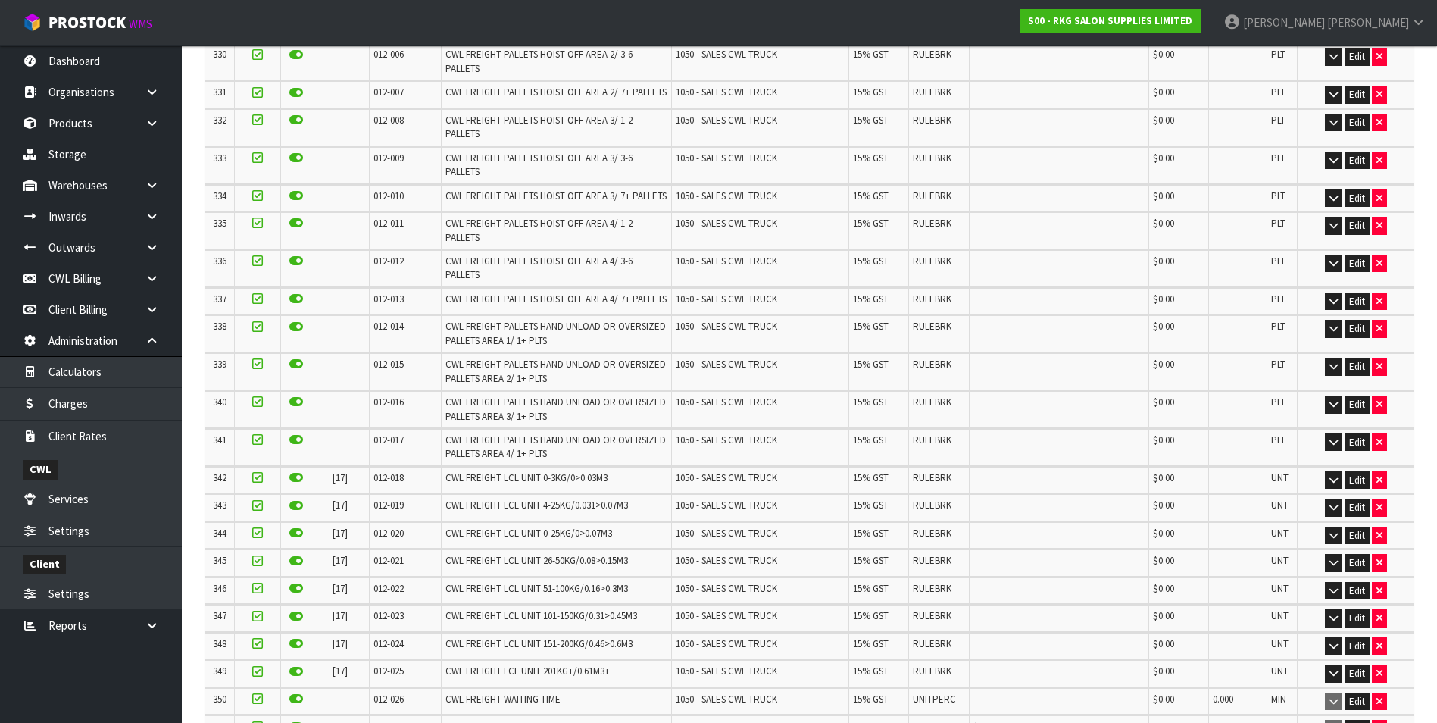
scroll to position [10005, 0]
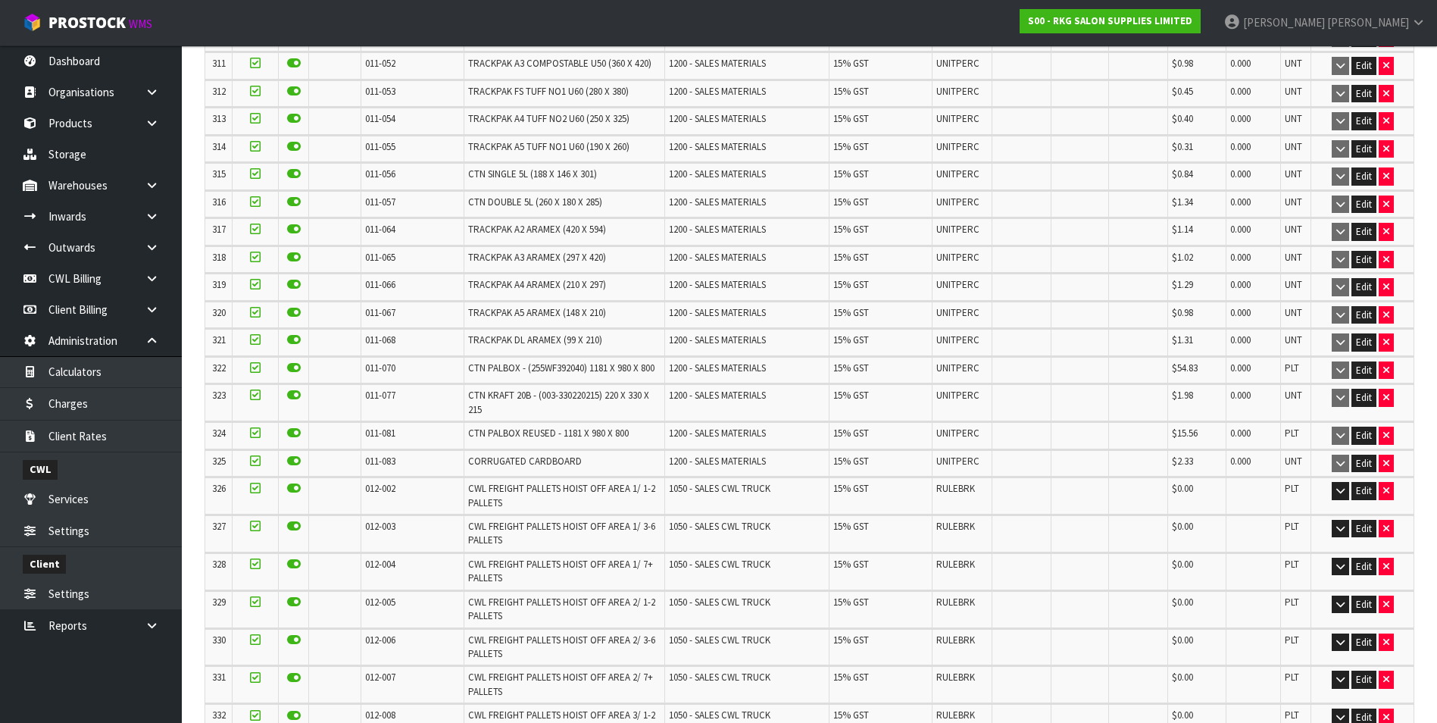
scroll to position [10684, 0]
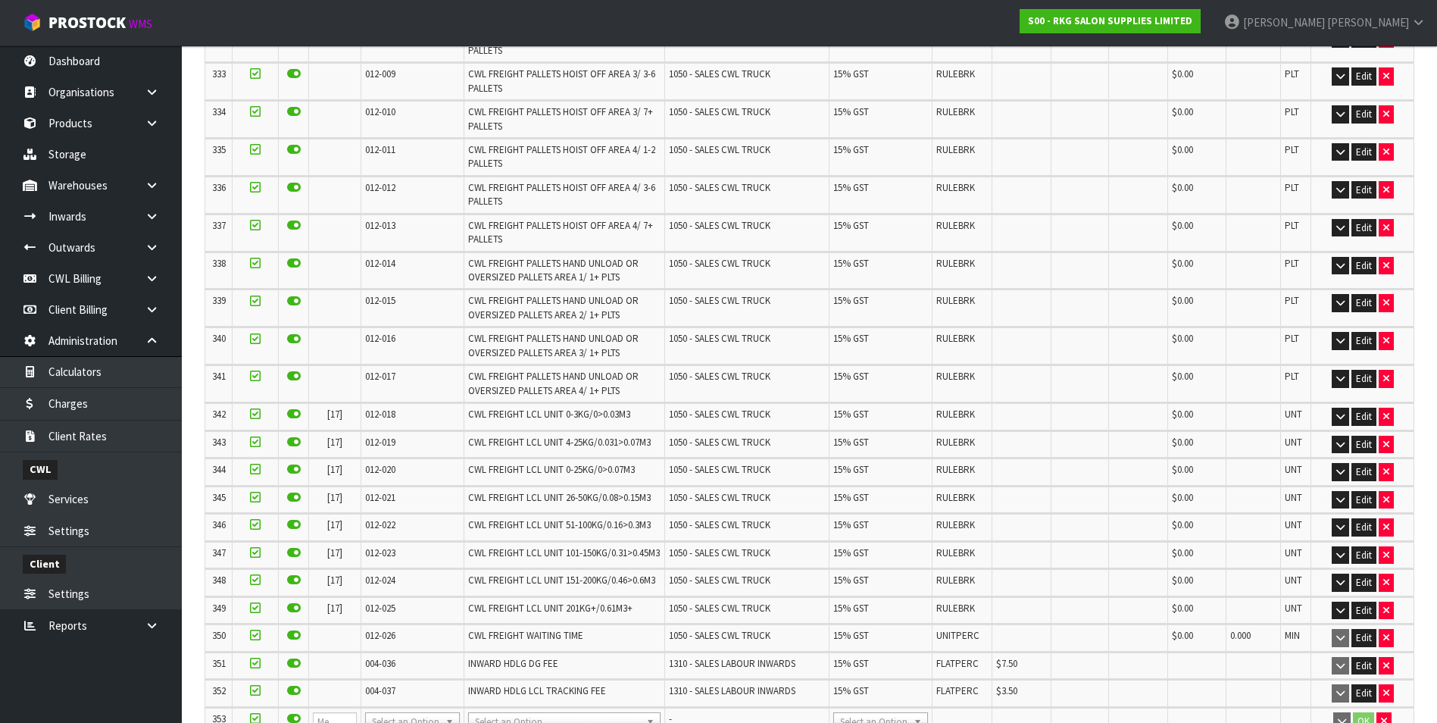
drag, startPoint x: 392, startPoint y: 677, endPoint x: 388, endPoint y: 691, distance: 14.9
drag, startPoint x: 388, startPoint y: 691, endPoint x: 383, endPoint y: 699, distance: 9.2
click at [387, 691] on div at bounding box center [412, 701] width 94 height 25
drag, startPoint x: 380, startPoint y: 703, endPoint x: 371, endPoint y: 655, distance: 48.6
click at [382, 699] on input "text" at bounding box center [412, 701] width 88 height 19
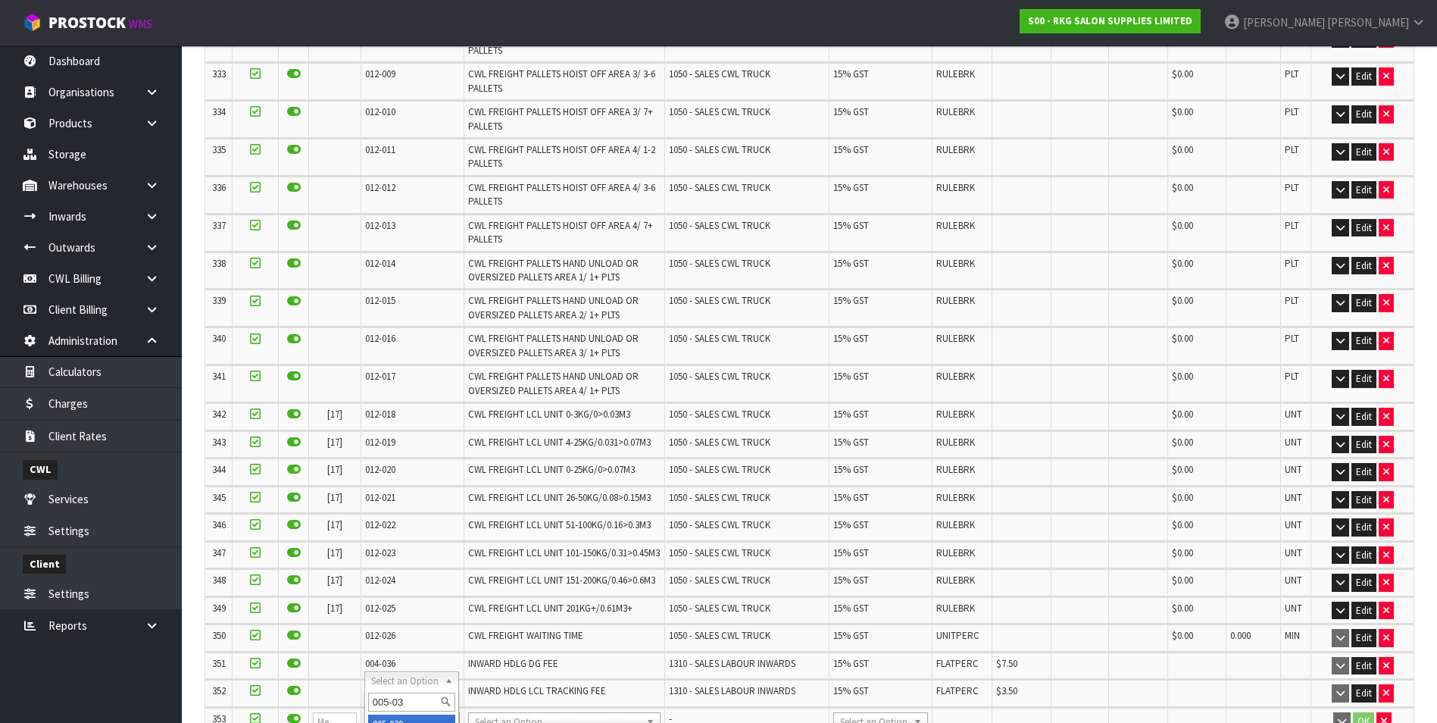
scroll to position [0, 0]
type input "005-038"
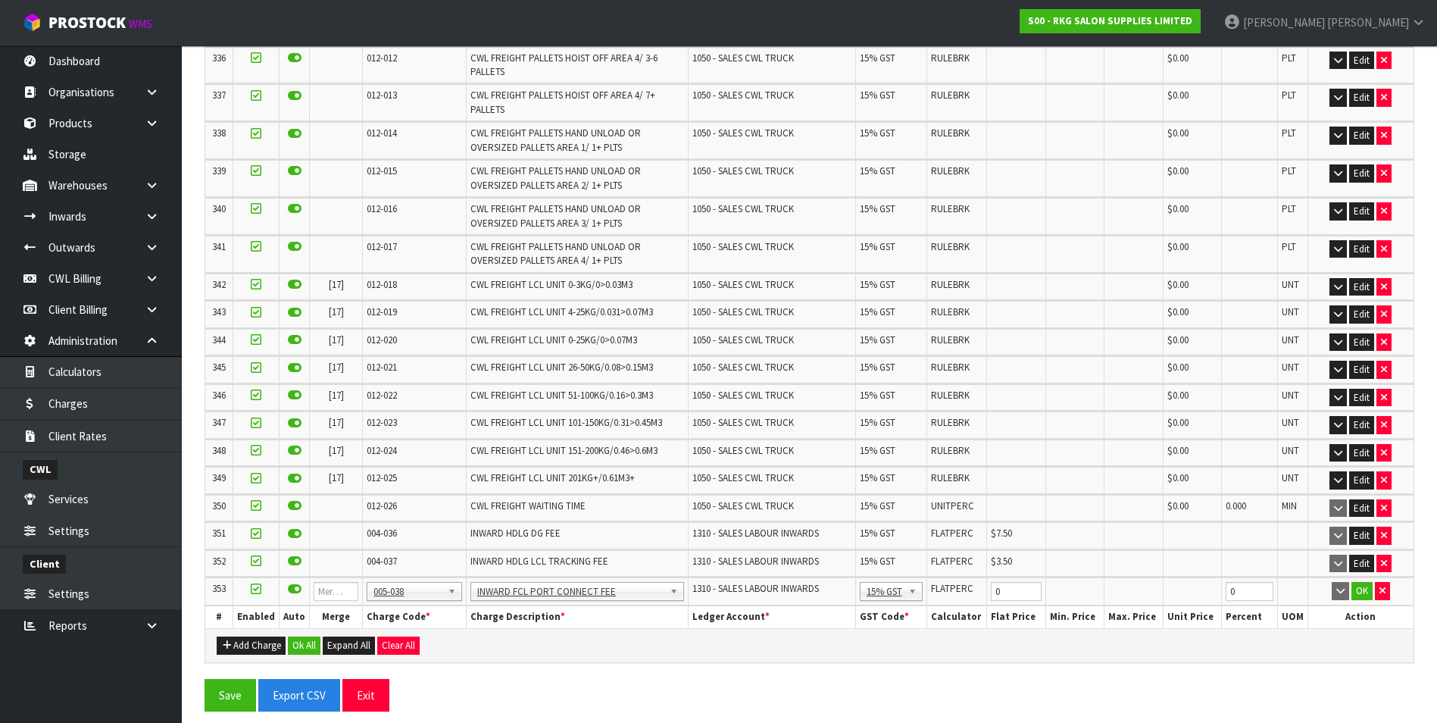
scroll to position [10399, 0]
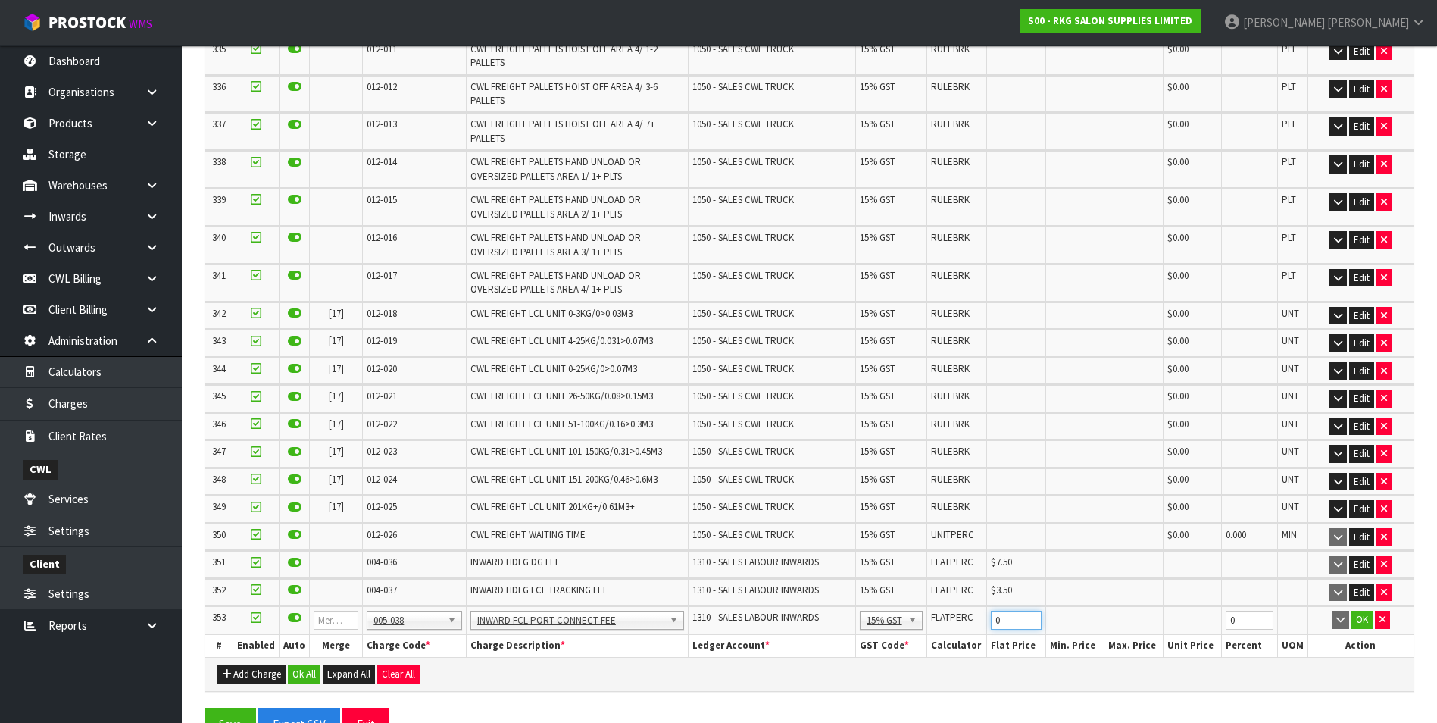
click at [1018, 630] on input "0" at bounding box center [1016, 620] width 51 height 19
type input "5.5"
click at [1365, 629] on button "OK" at bounding box center [1362, 620] width 21 height 18
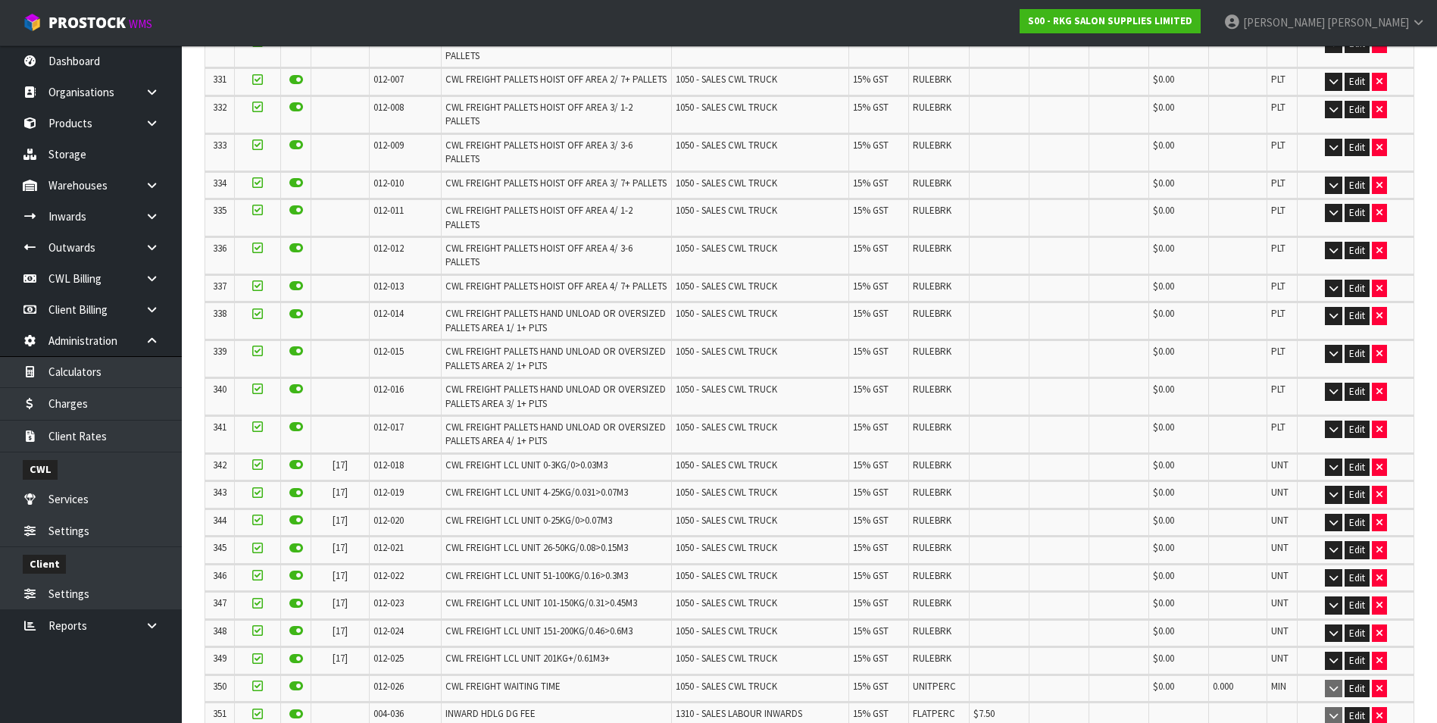
scroll to position [10032, 0]
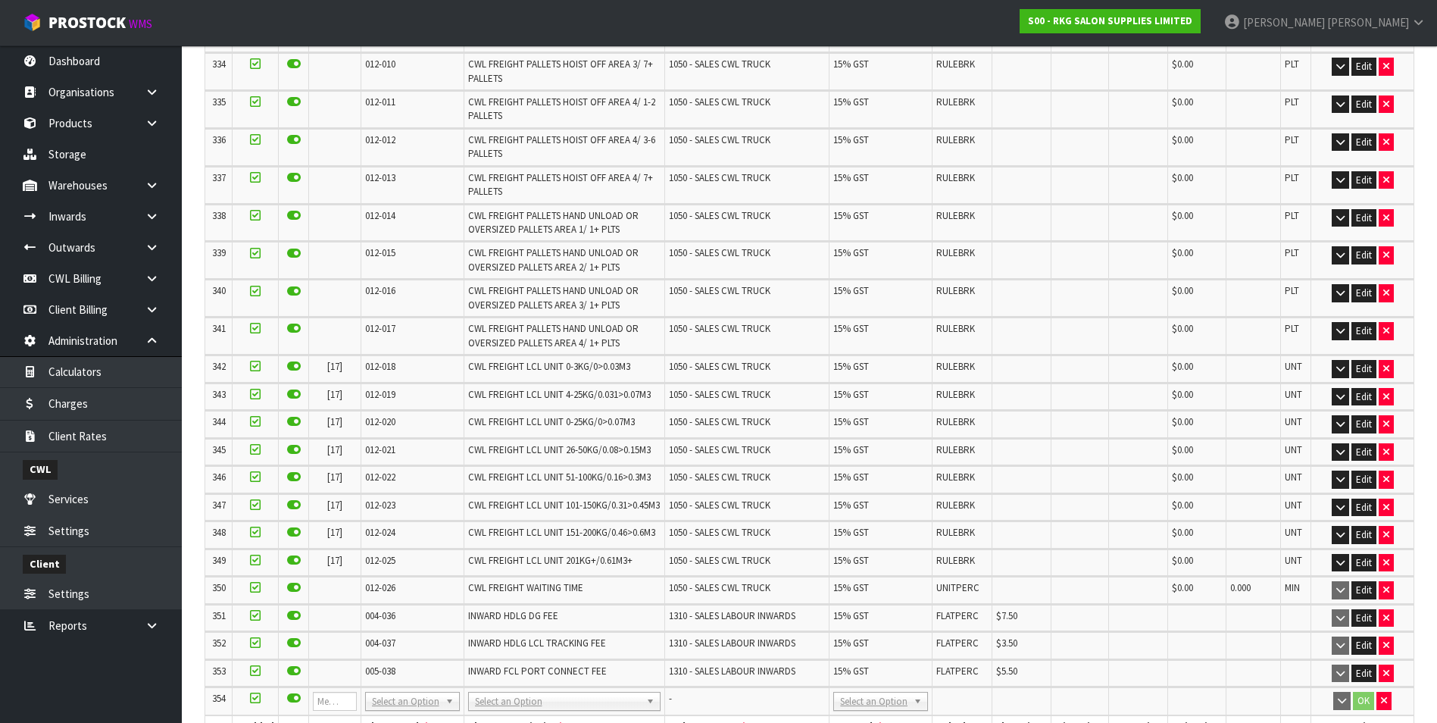
scroll to position [10801, 0]
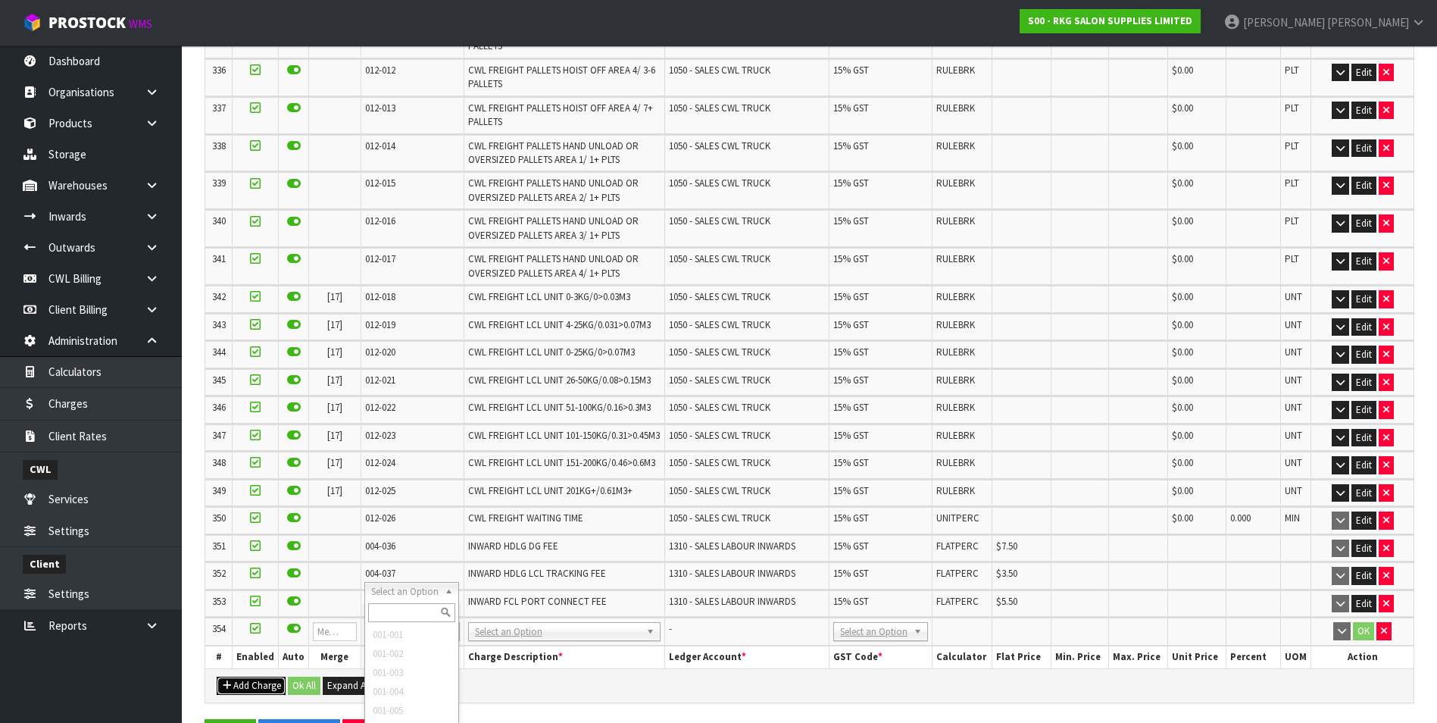
drag, startPoint x: 417, startPoint y: 594, endPoint x: 392, endPoint y: 610, distance: 29.6
click at [392, 610] on input "text" at bounding box center [412, 612] width 88 height 19
type input "008-146"
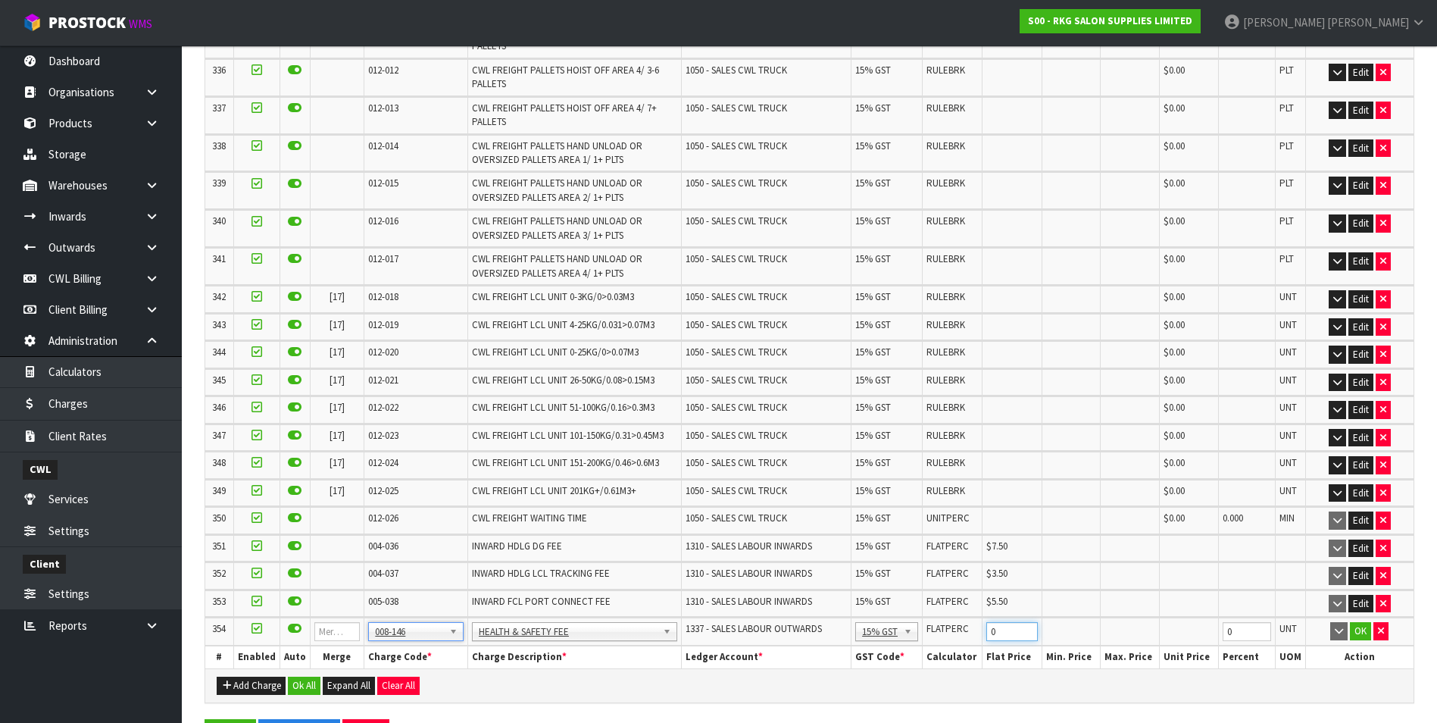
click at [1006, 622] on input "0" at bounding box center [1011, 631] width 51 height 19
type input "0.2"
click at [1358, 622] on button "OK" at bounding box center [1360, 631] width 21 height 18
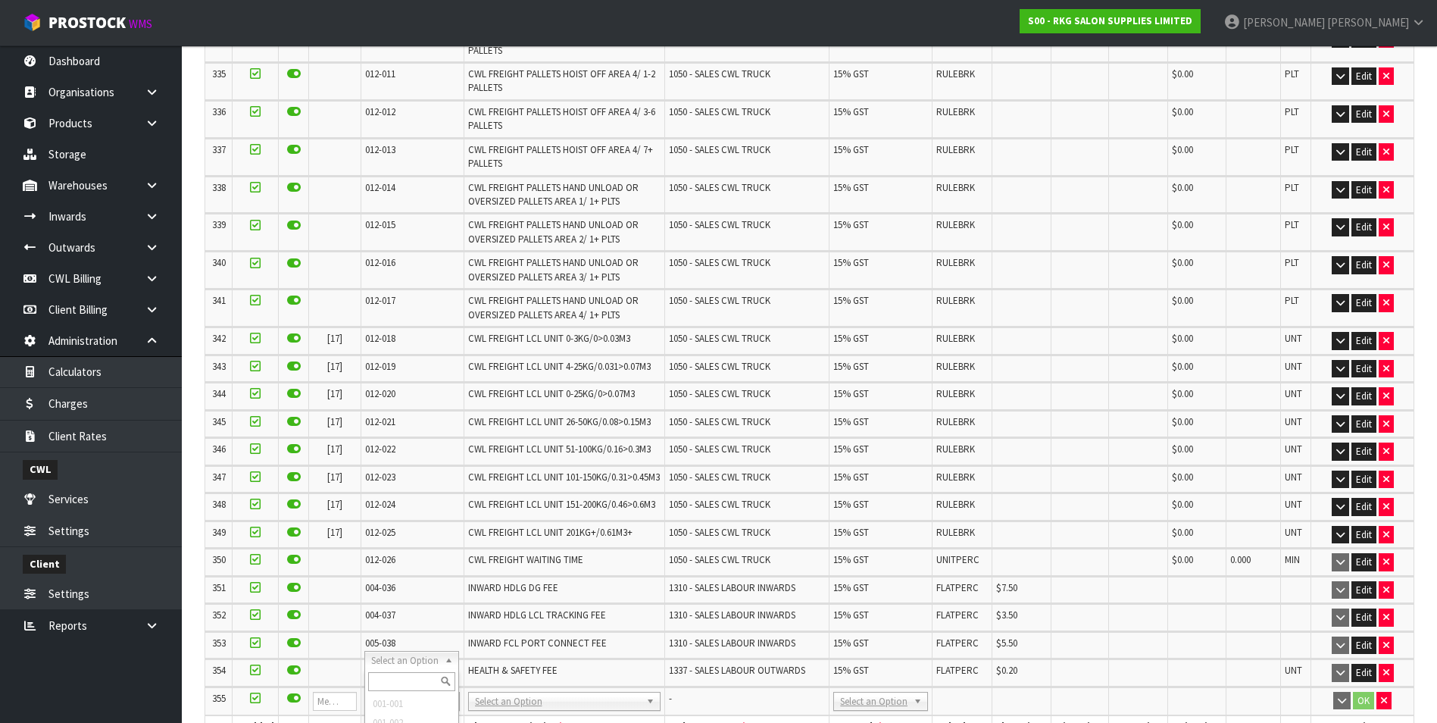
click at [393, 677] on input "text" at bounding box center [412, 681] width 88 height 19
type input "009-046"
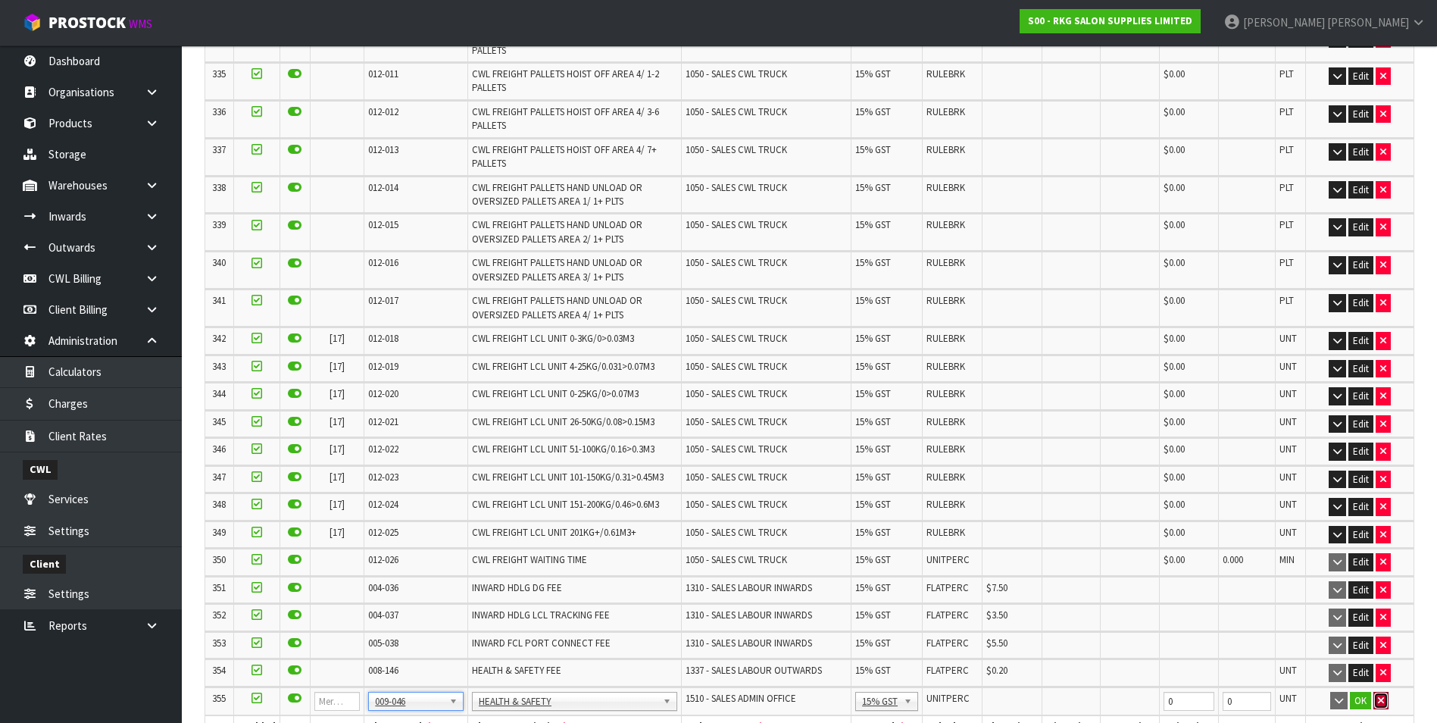
click at [1379, 696] on icon "button" at bounding box center [1381, 701] width 6 height 10
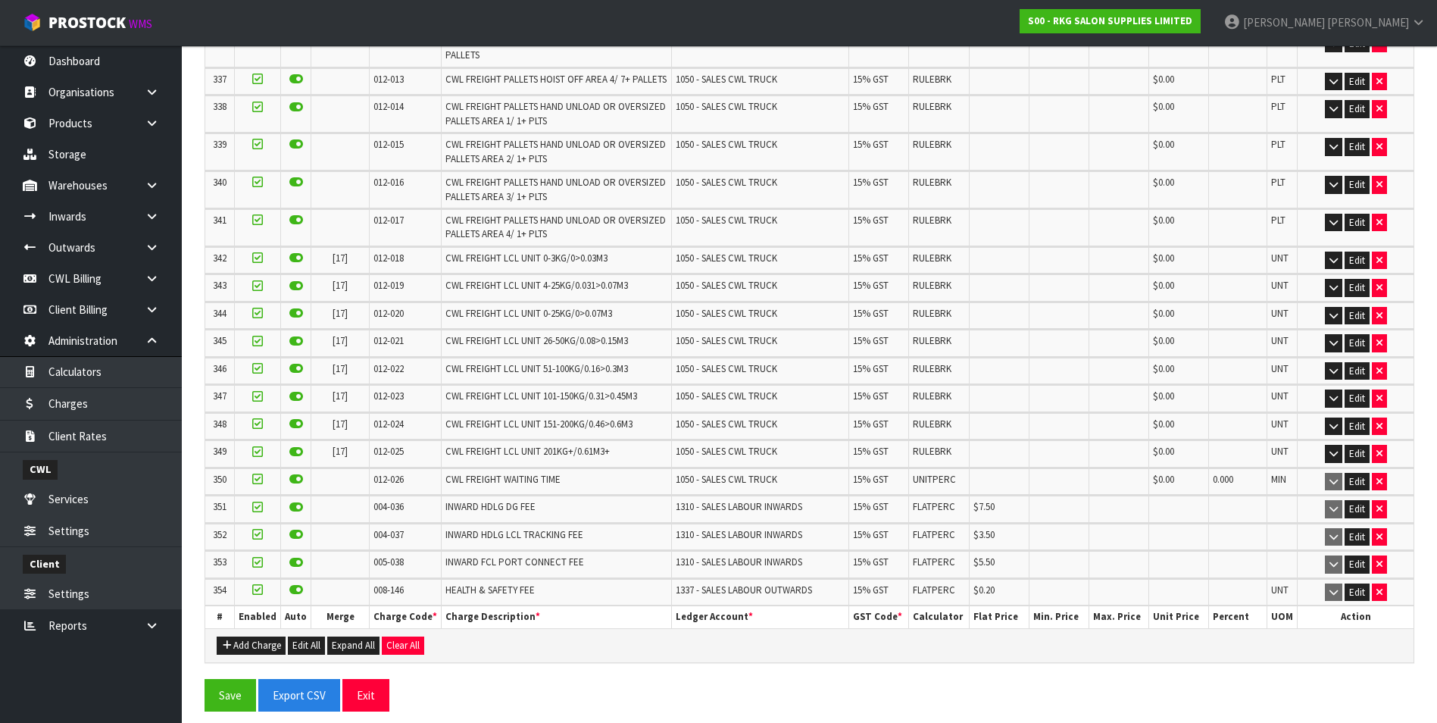
scroll to position [10060, 0]
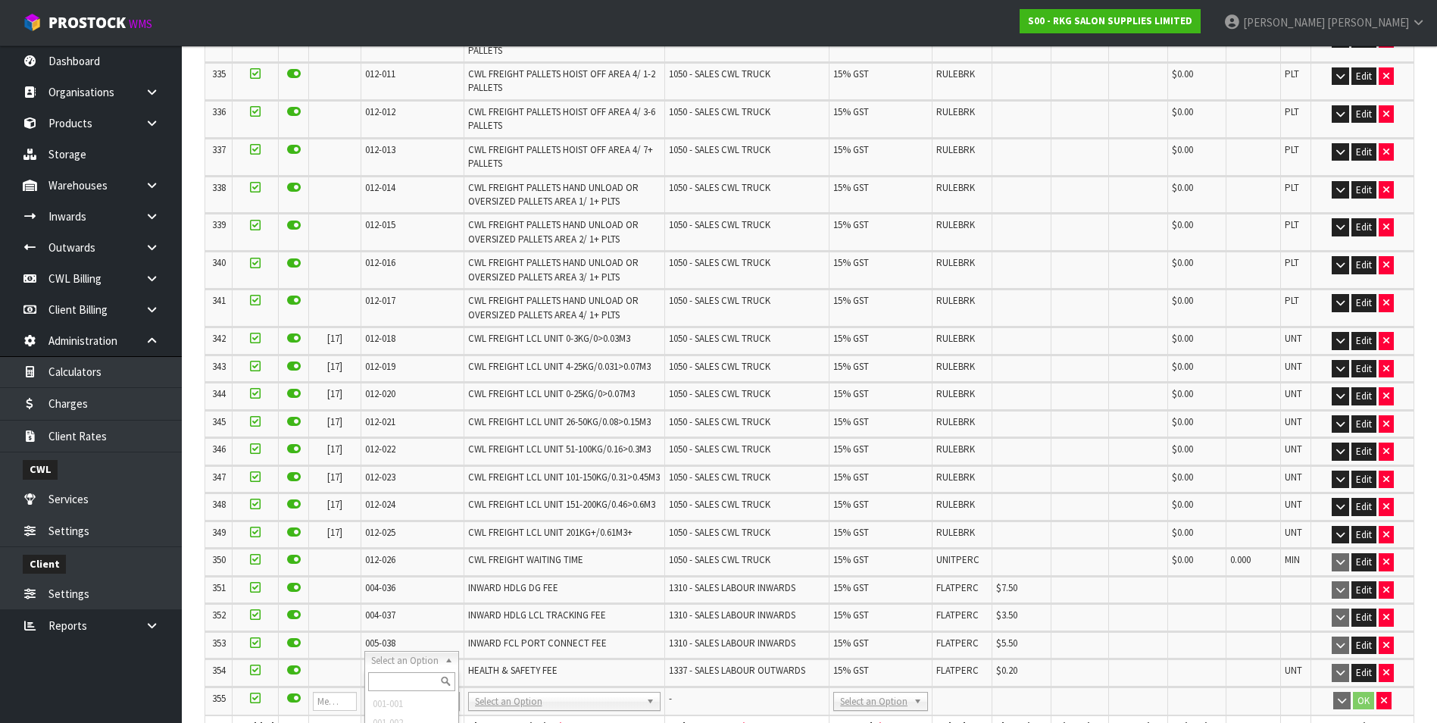
drag, startPoint x: 436, startPoint y: 658, endPoint x: 404, endPoint y: 679, distance: 37.8
drag, startPoint x: 400, startPoint y: 677, endPoint x: 408, endPoint y: 674, distance: 9.2
click at [406, 675] on input "text" at bounding box center [412, 681] width 88 height 19
type input "009-045"
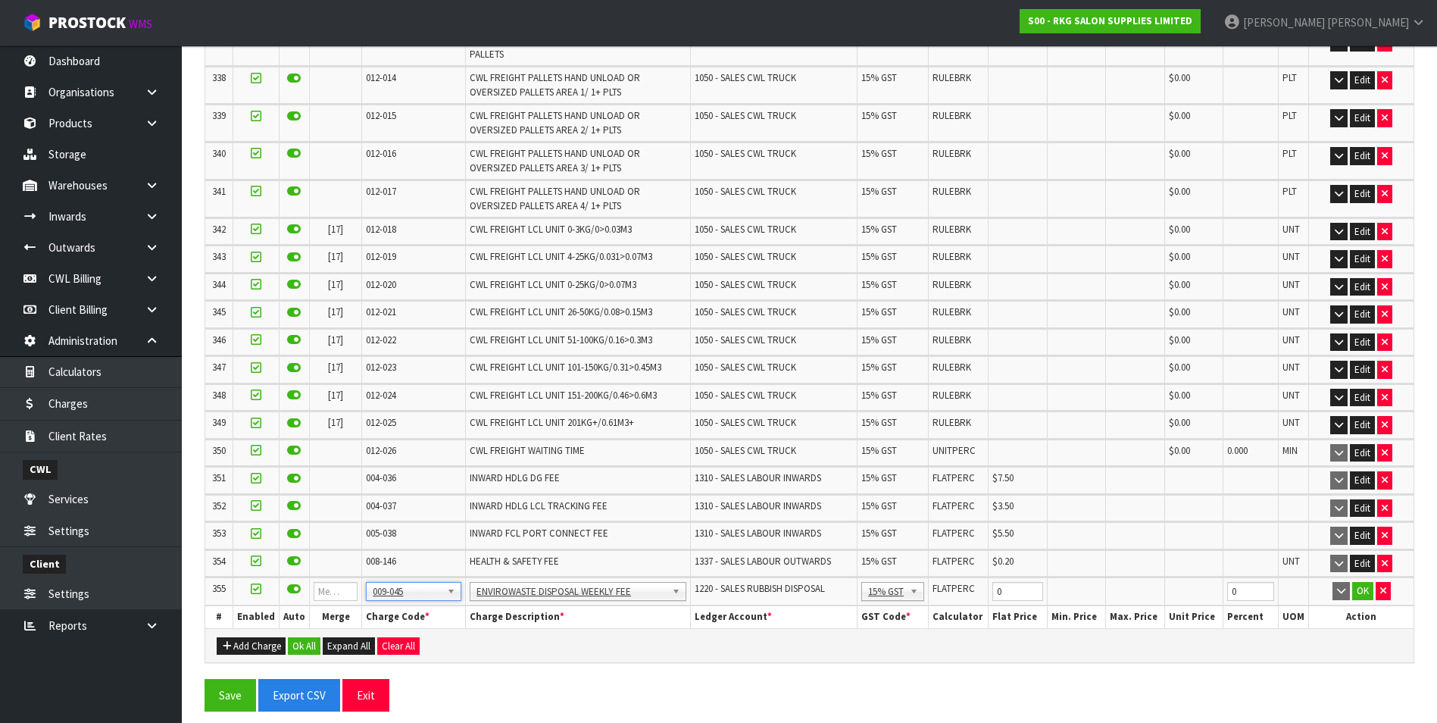
scroll to position [10404, 0]
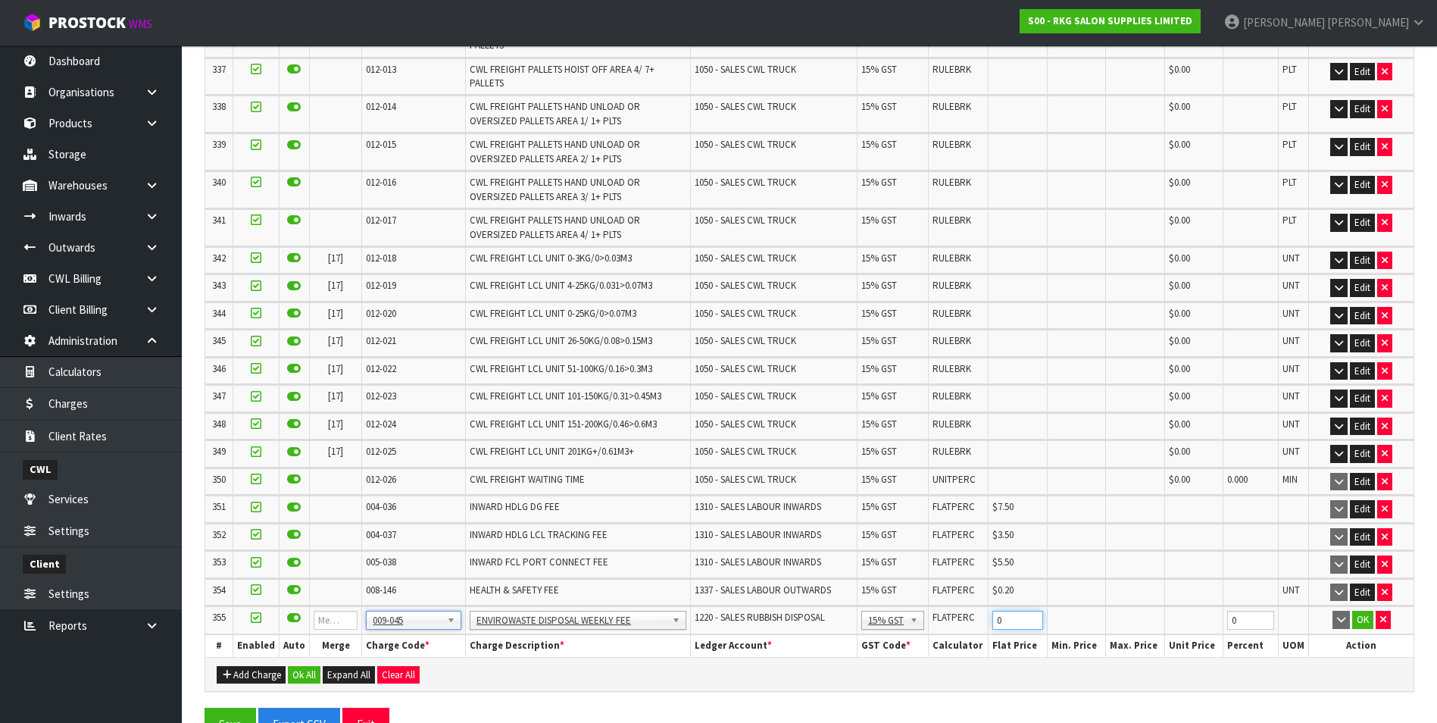
click at [1018, 630] on input "0" at bounding box center [1018, 620] width 51 height 19
type input "5"
click at [1355, 629] on button "OK" at bounding box center [1362, 620] width 21 height 18
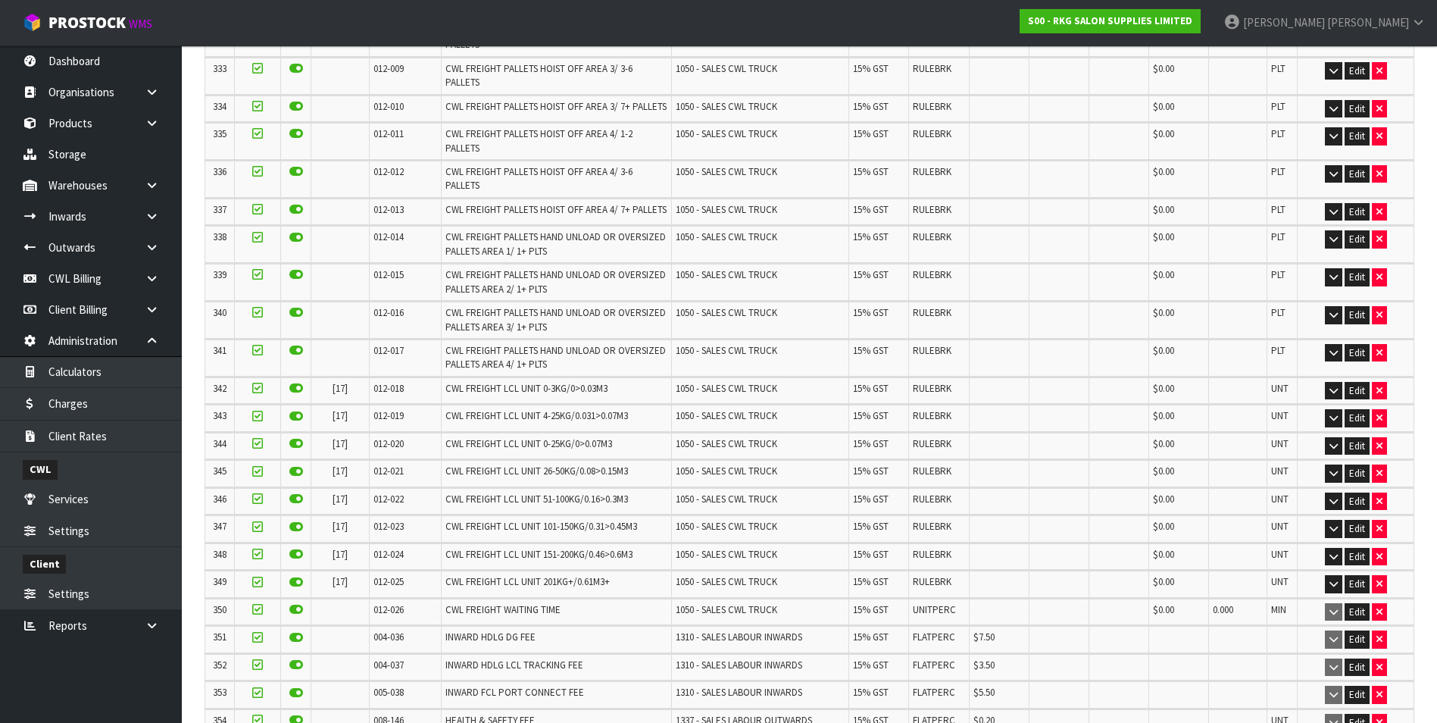
scroll to position [10087, 0]
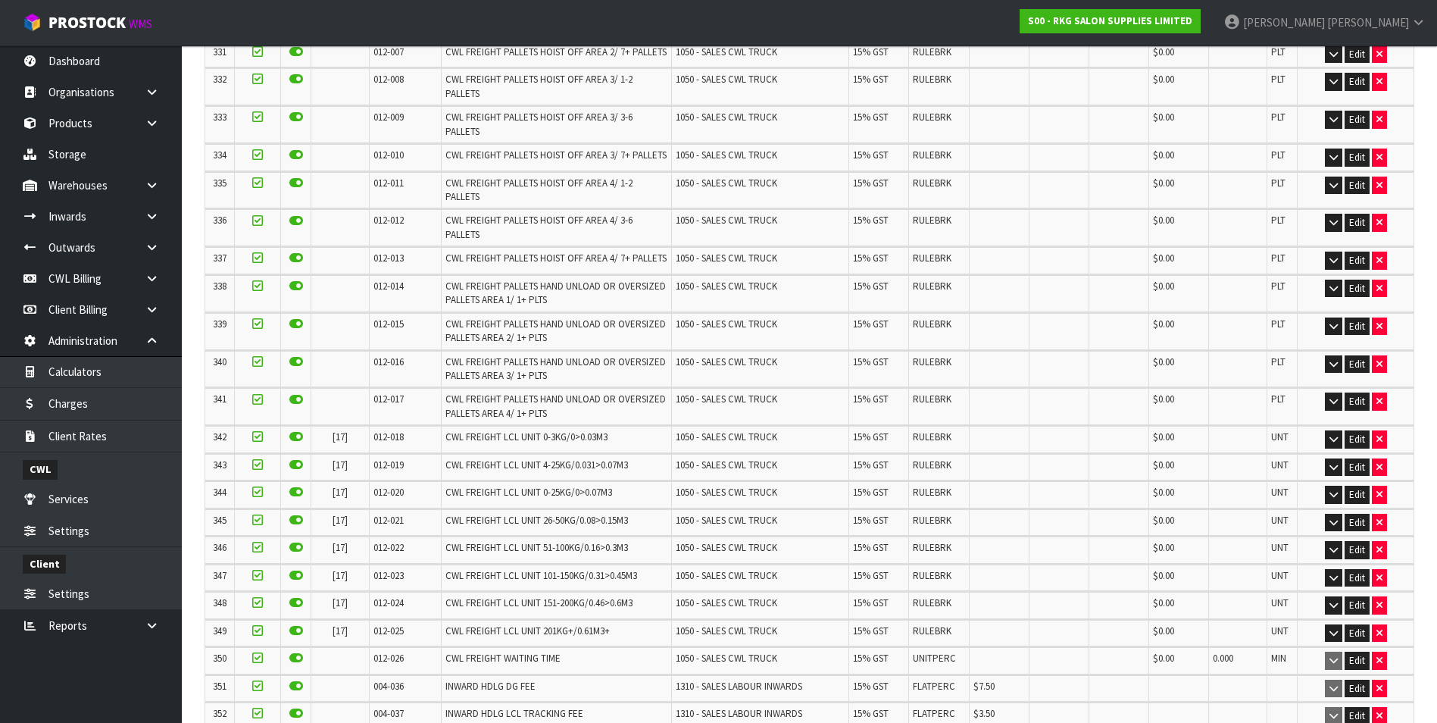
scroll to position [0, 0]
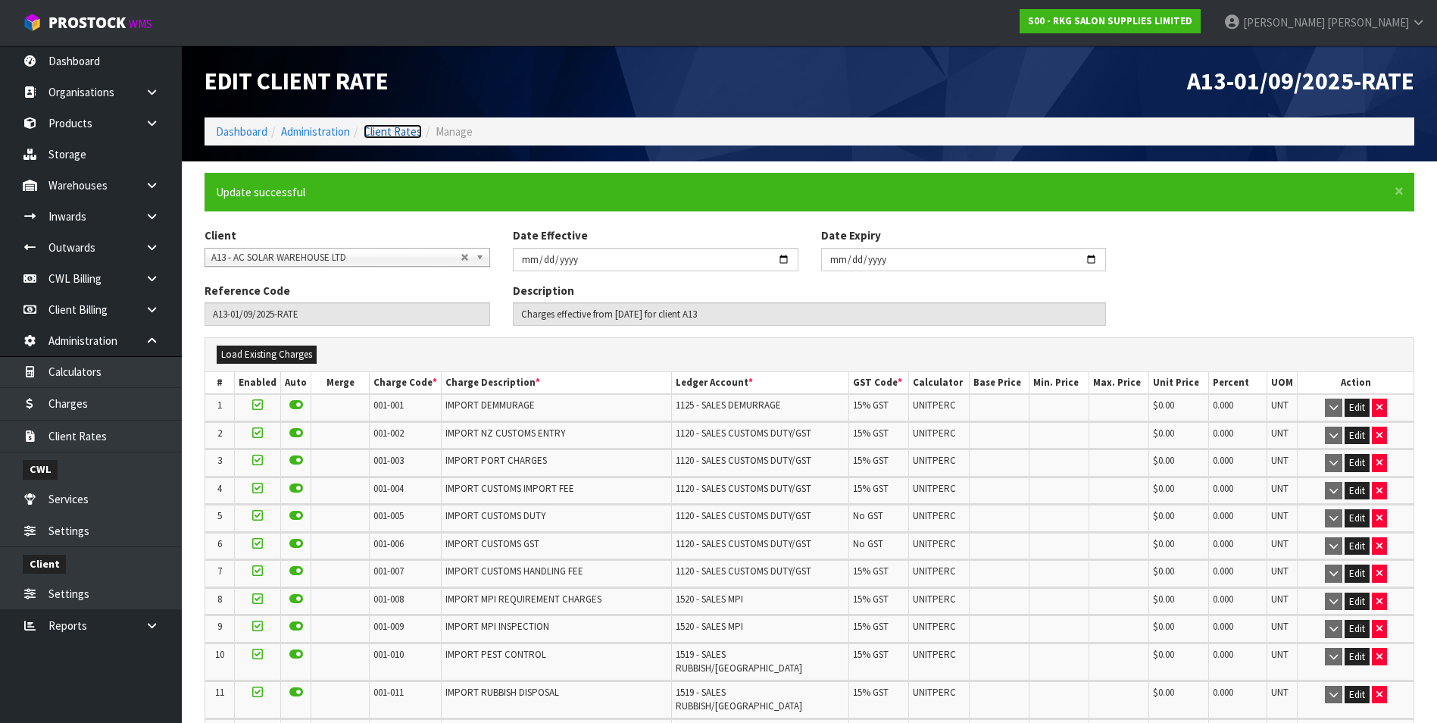
click at [399, 129] on link "Client Rates" at bounding box center [393, 131] width 58 height 14
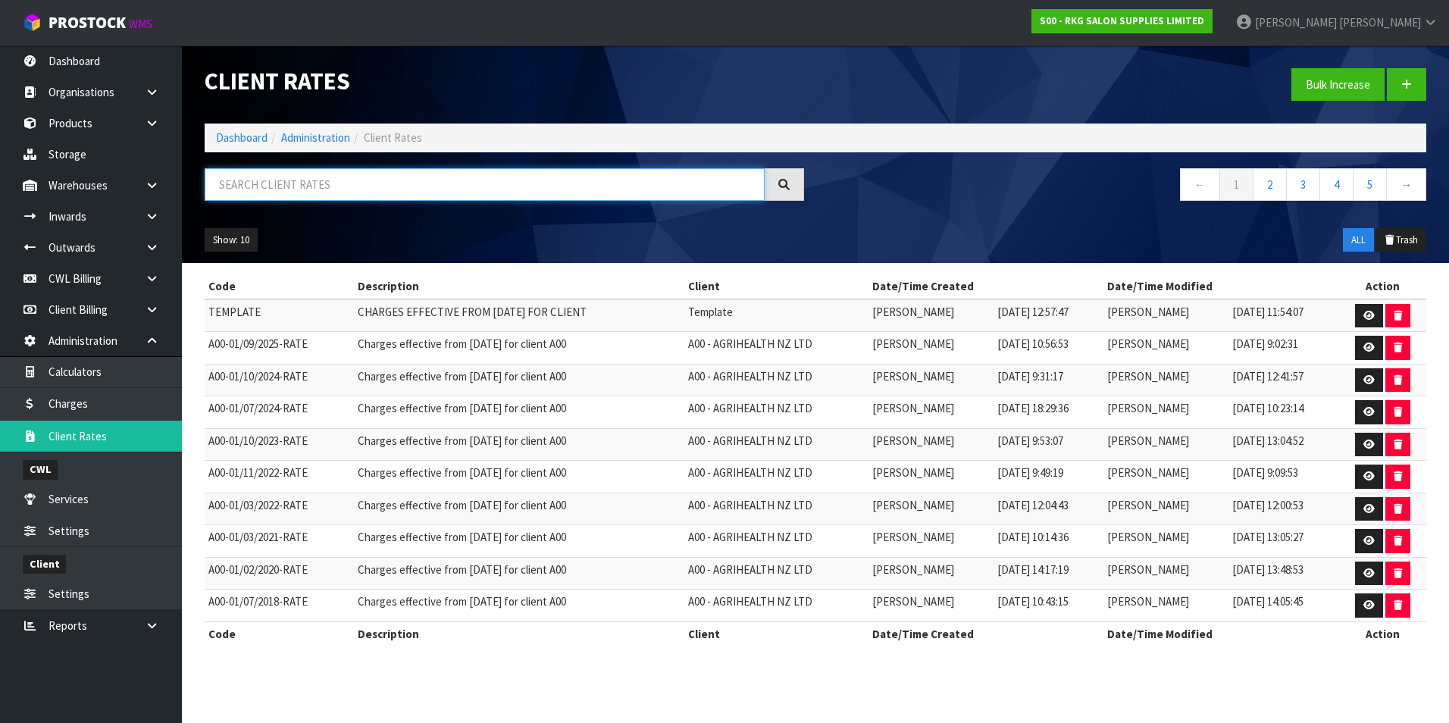
click at [381, 184] on input "text" at bounding box center [485, 184] width 560 height 33
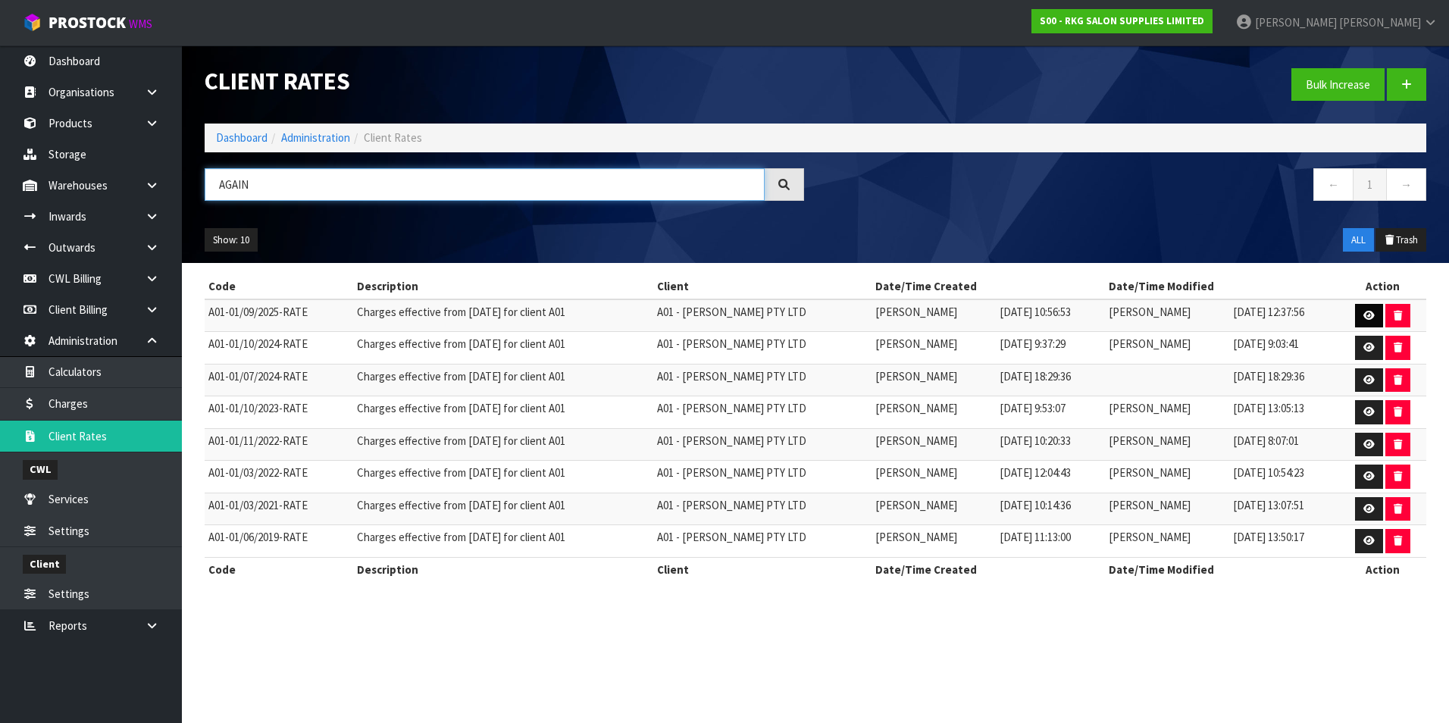
type input "AGAIN"
click at [1361, 313] on link at bounding box center [1369, 316] width 28 height 24
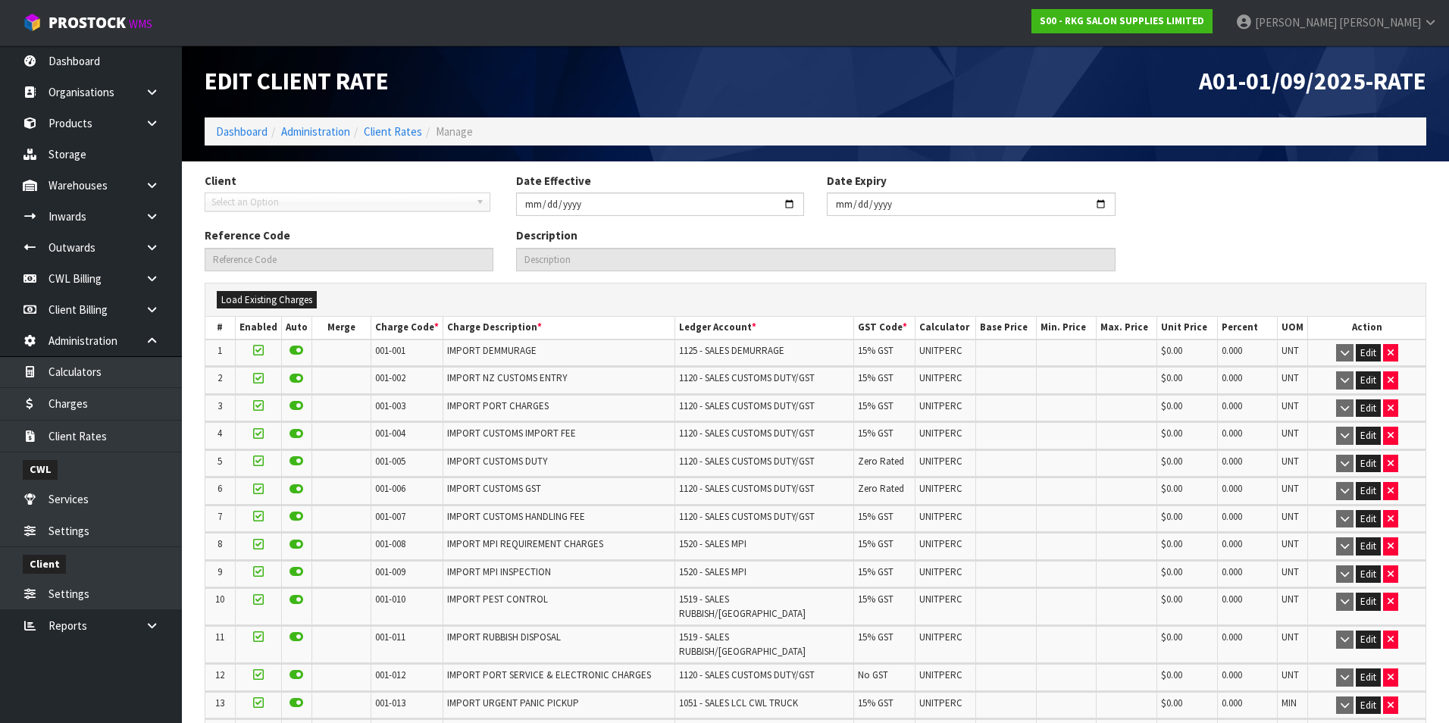
type input "2025-09-01"
type input "A01-01/09/2025-RATE"
type input "Charges effective from 01/09/2025 for client A01"
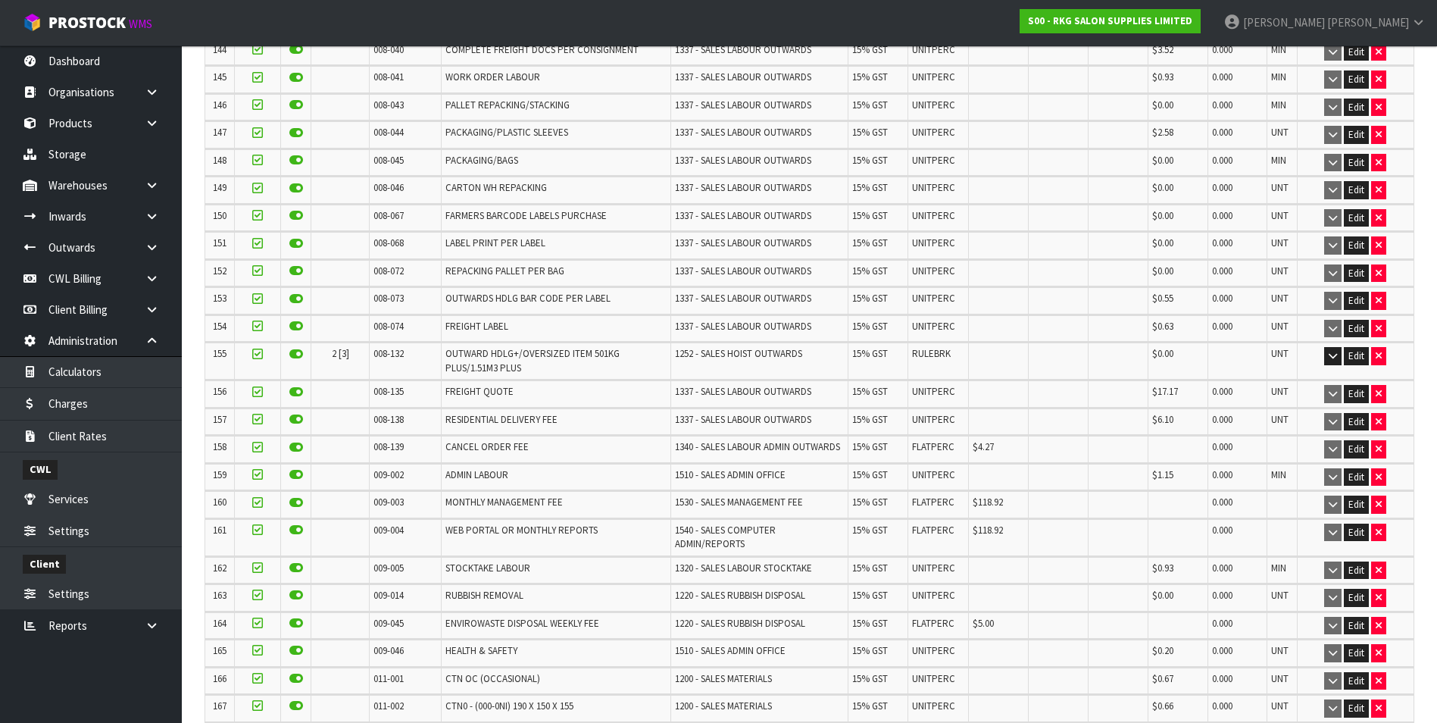
scroll to position [4778, 0]
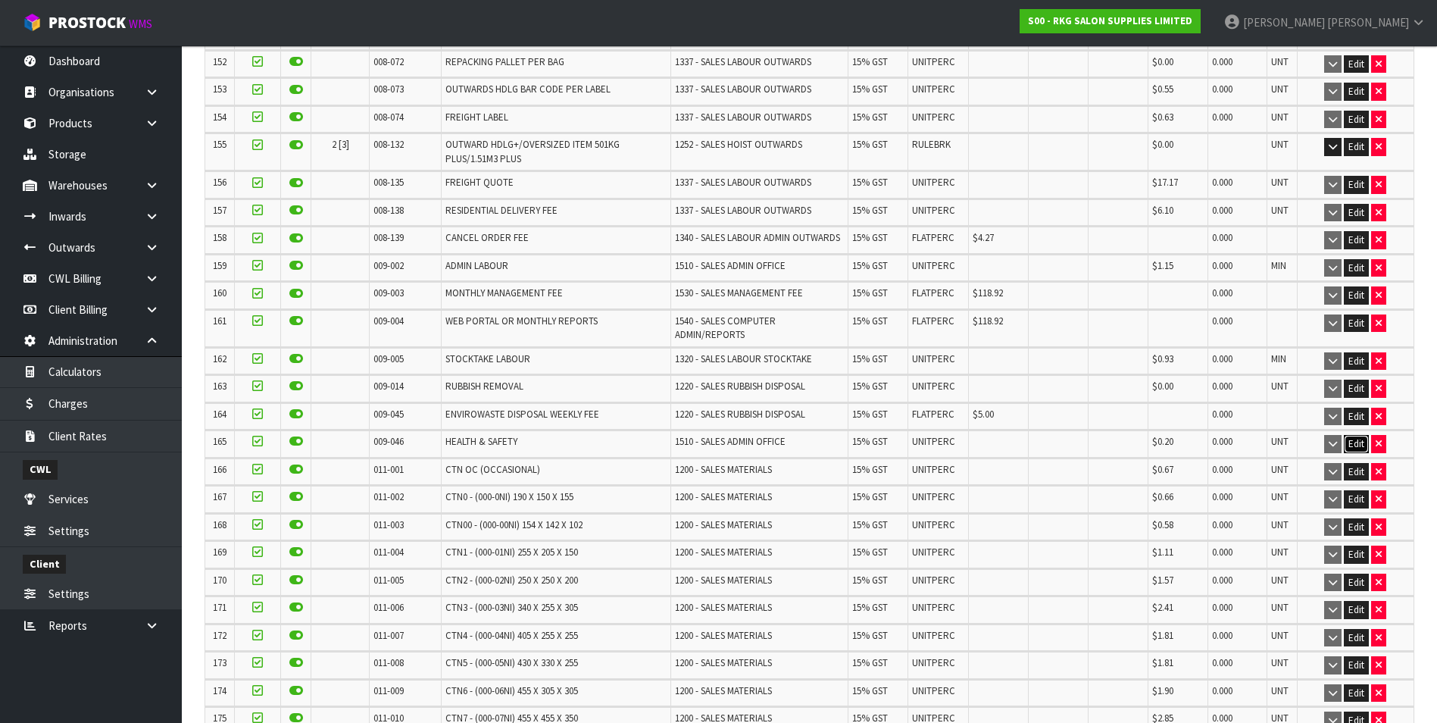
click at [1352, 435] on button "Edit" at bounding box center [1356, 444] width 25 height 18
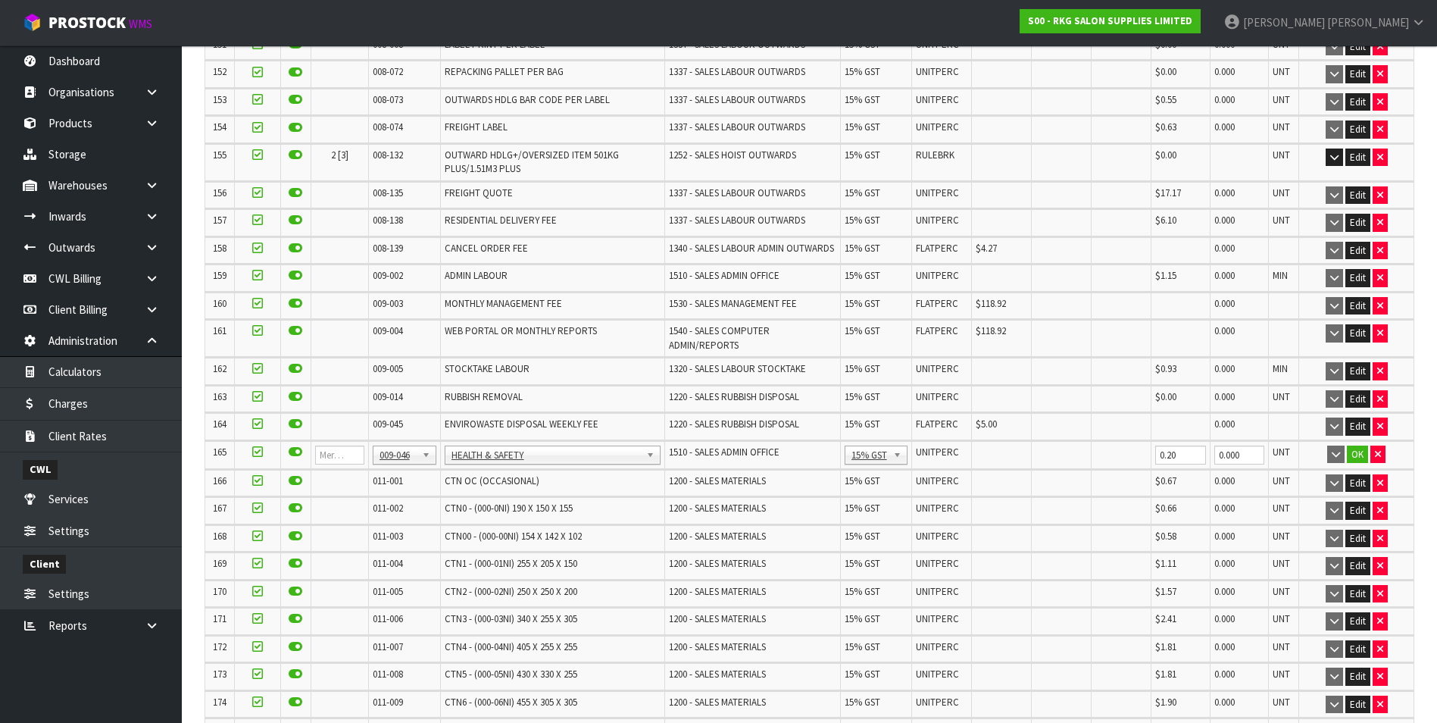
scroll to position [4788, 0]
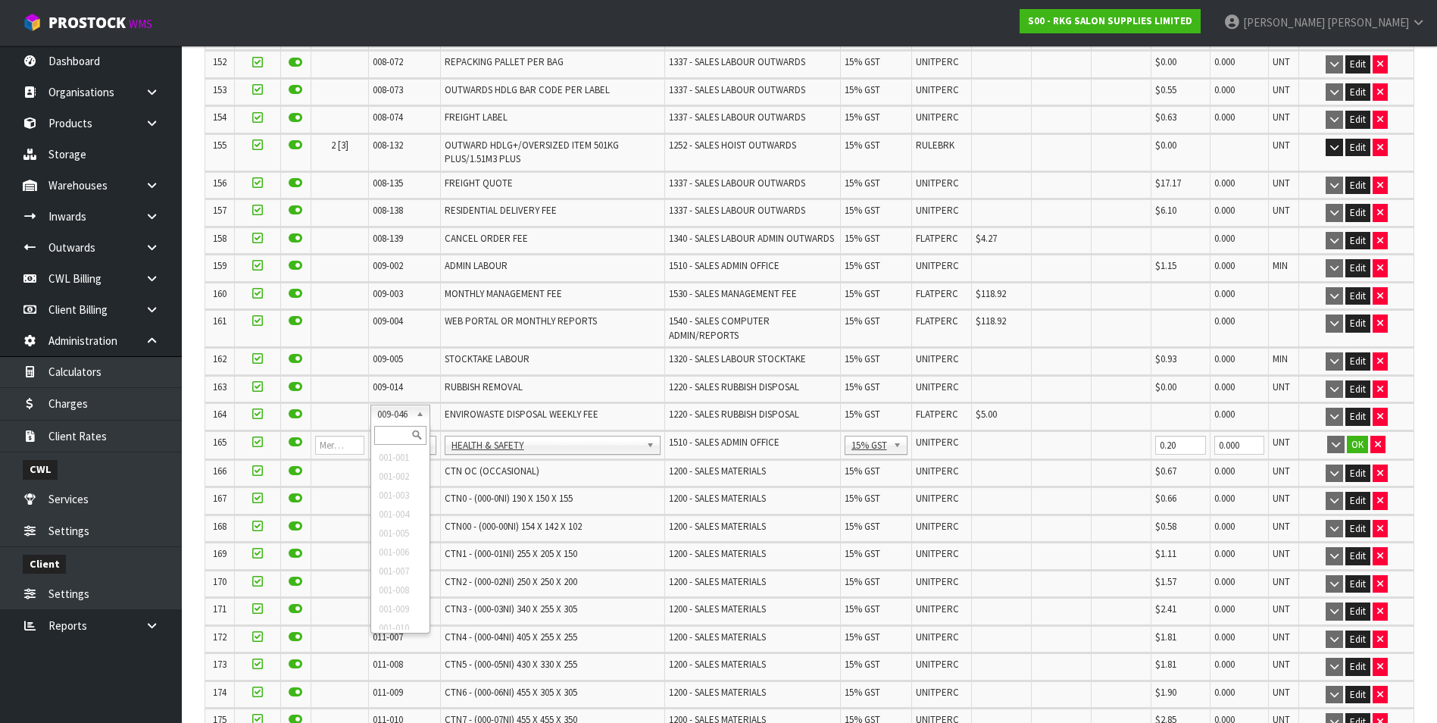
click at [403, 433] on input "text" at bounding box center [400, 435] width 52 height 19
type input "008-146"
click at [996, 436] on input "0.00" at bounding box center [1003, 445] width 52 height 19
type input "0"
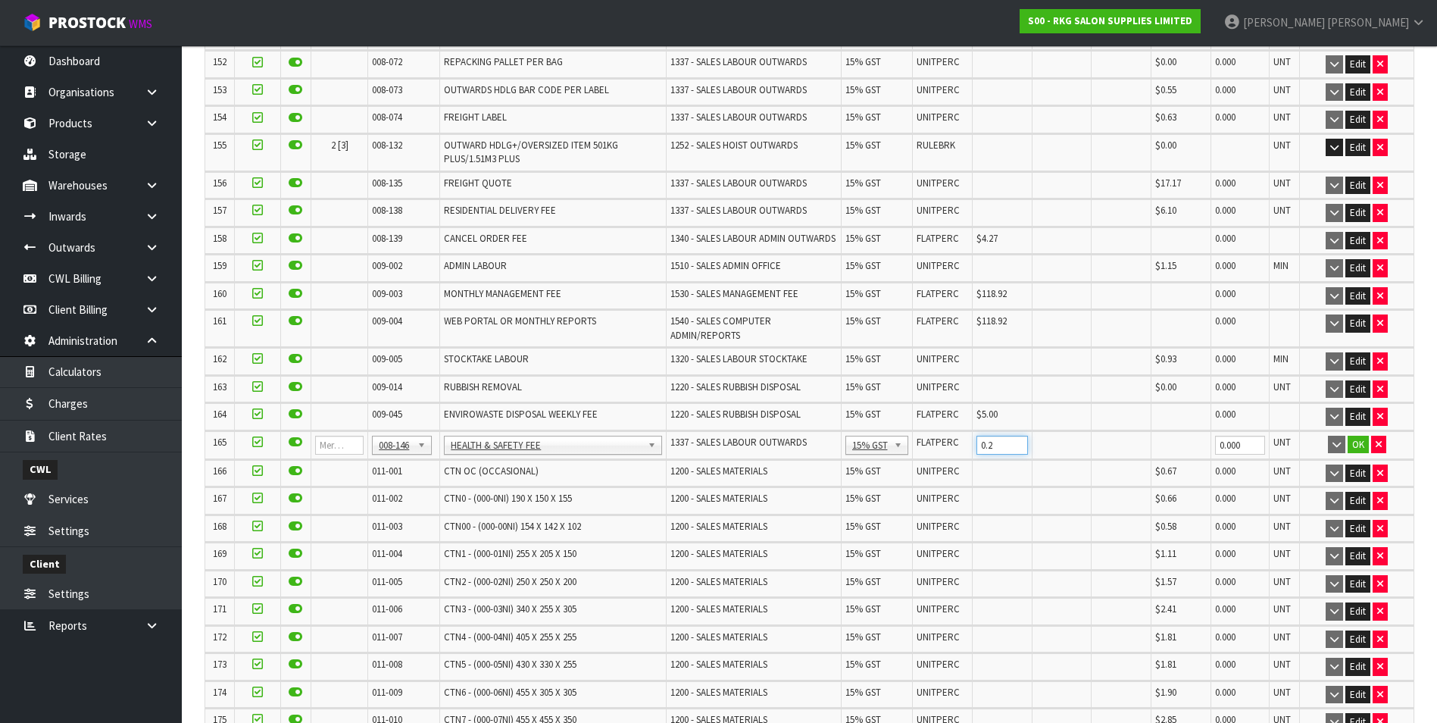
type input "0.2"
click at [1356, 436] on button "OK" at bounding box center [1358, 445] width 21 height 18
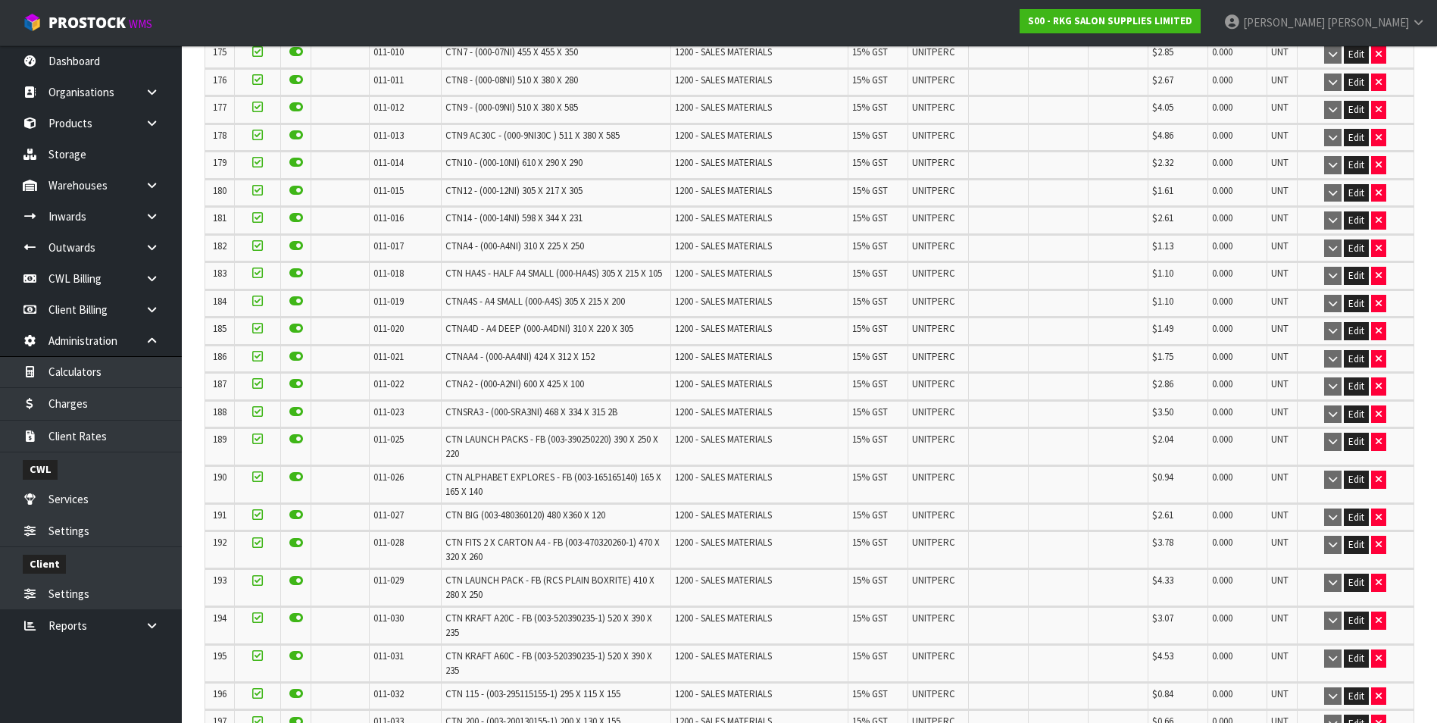
scroll to position [7132, 0]
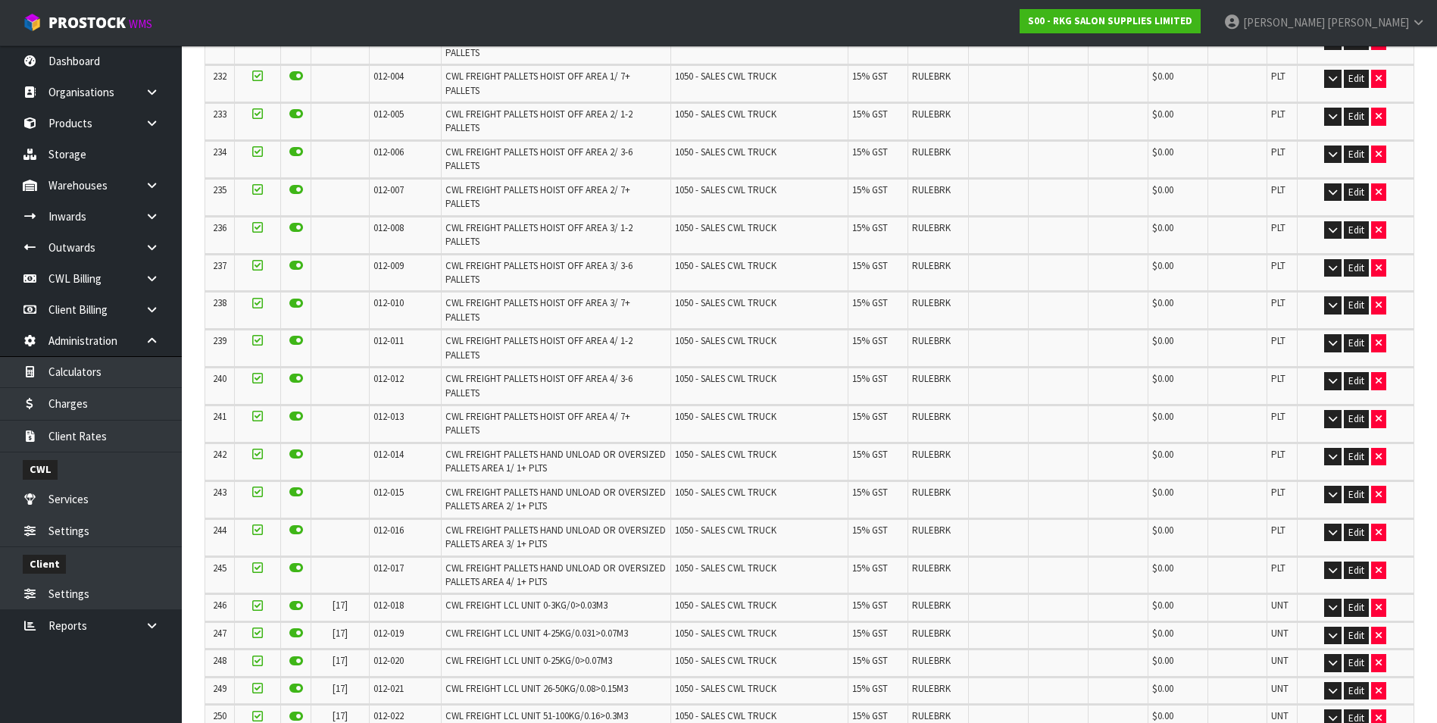
scroll to position [0, 0]
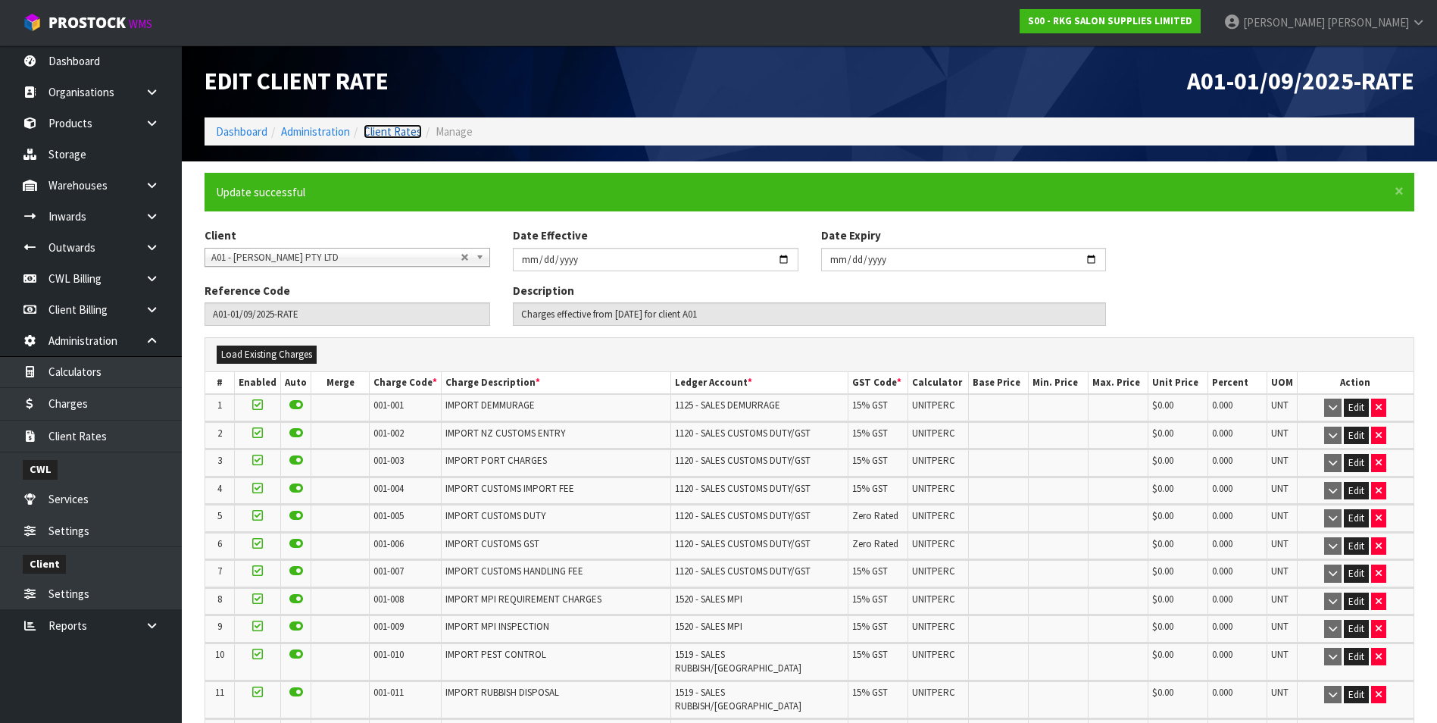
click at [411, 134] on link "Client Rates" at bounding box center [393, 131] width 58 height 14
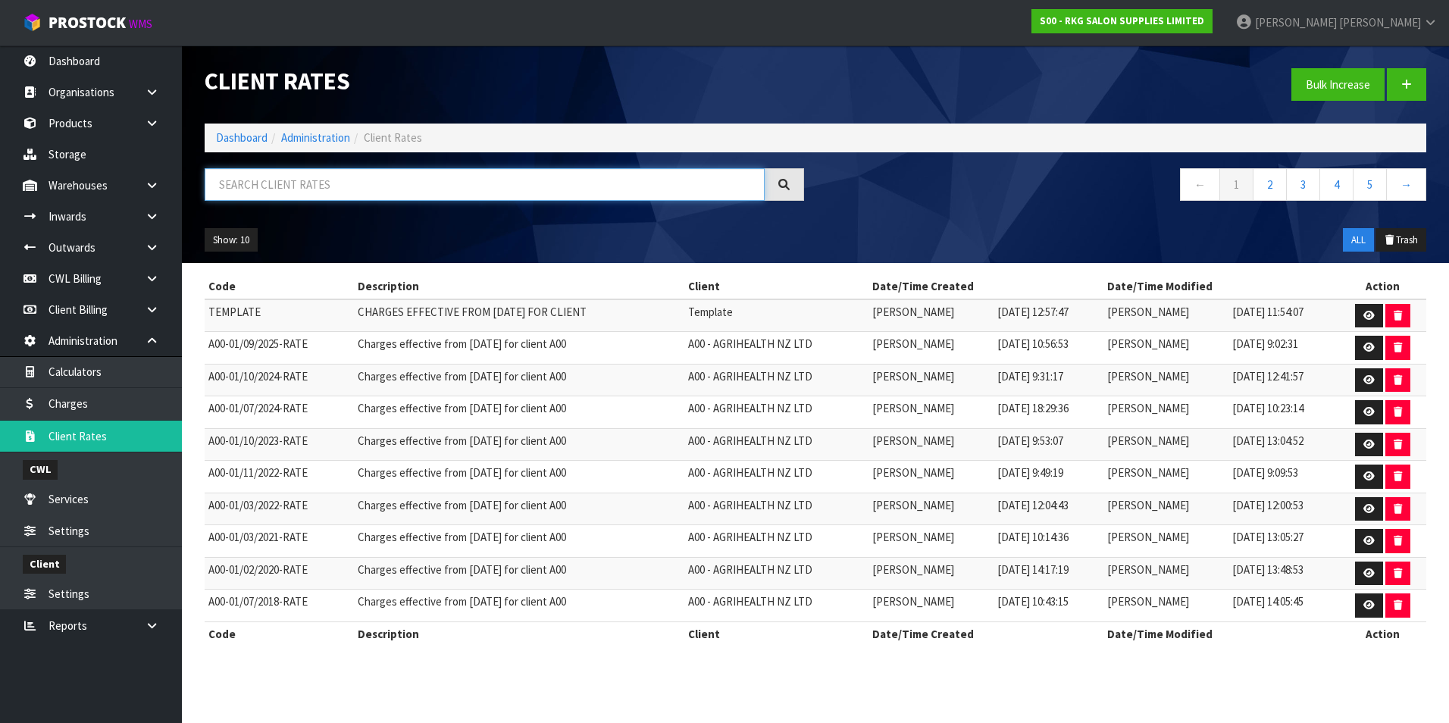
click at [293, 177] on input "text" at bounding box center [485, 184] width 560 height 33
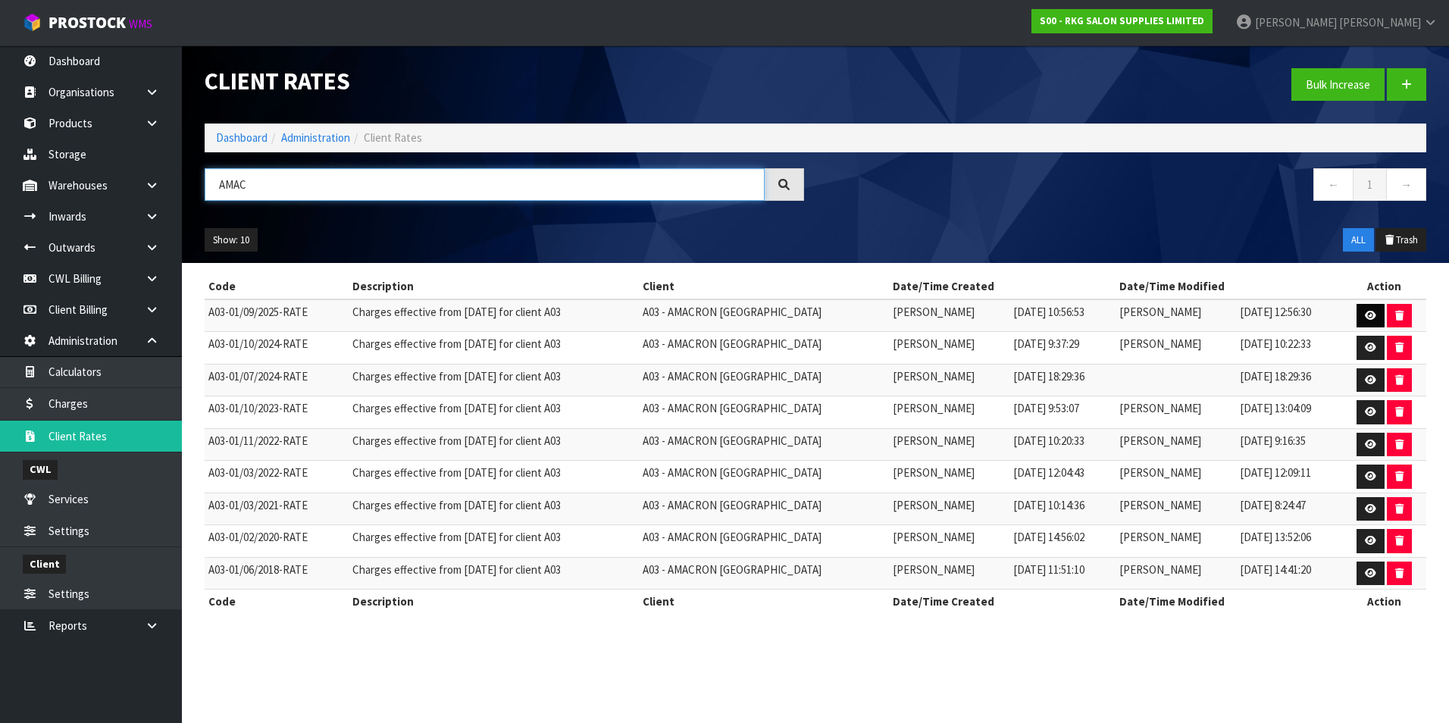
type input "AMAC"
click at [1362, 310] on link at bounding box center [1370, 316] width 28 height 24
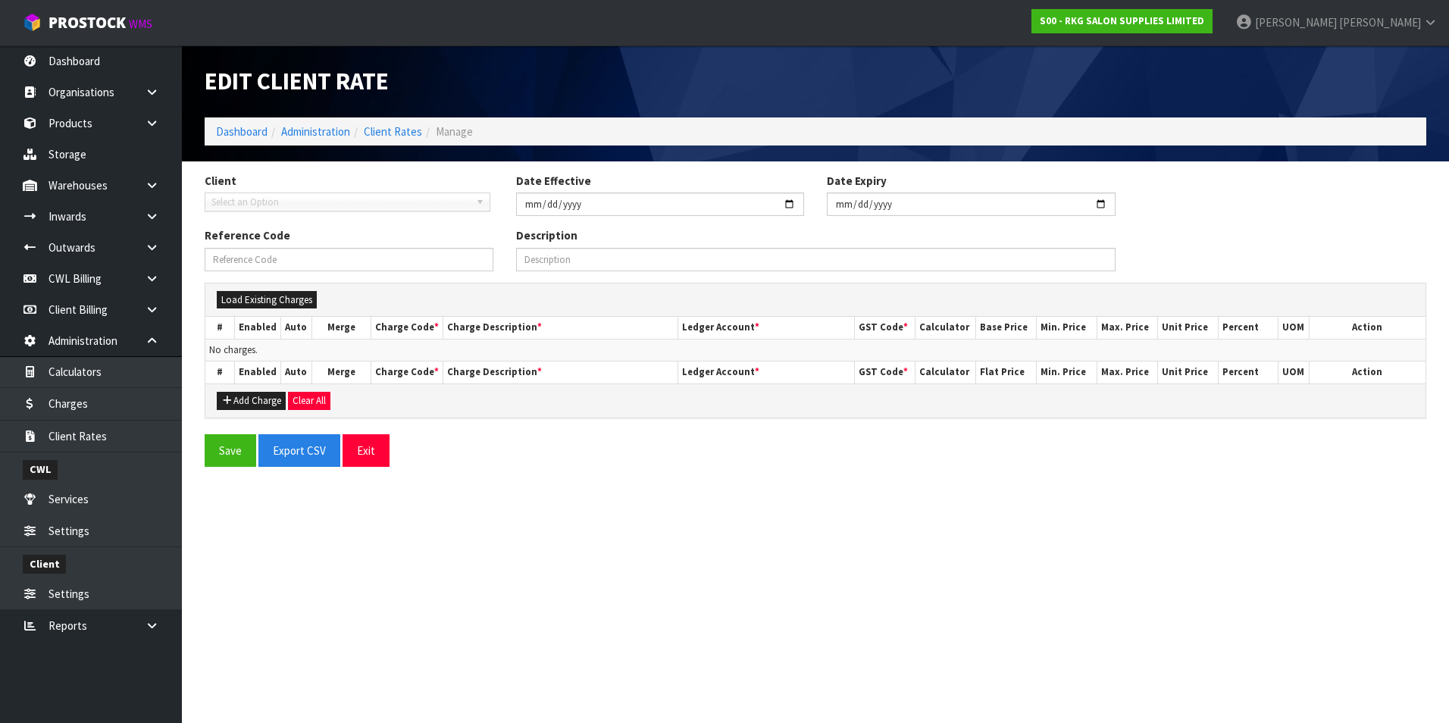
type input "2025-09-01"
type input "A03-01/09/2025-RATE"
type input "Charges effective from 01/09/2025 for client A03"
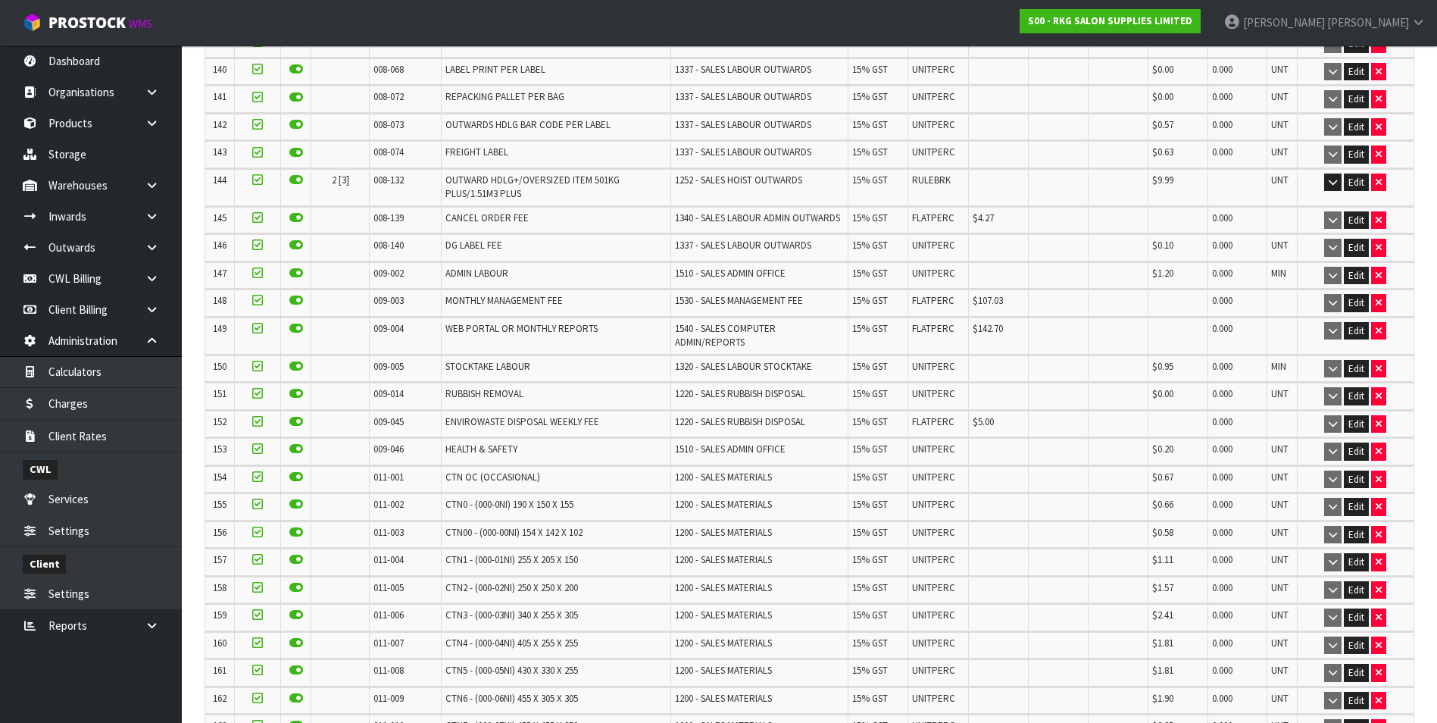
scroll to position [4359, 0]
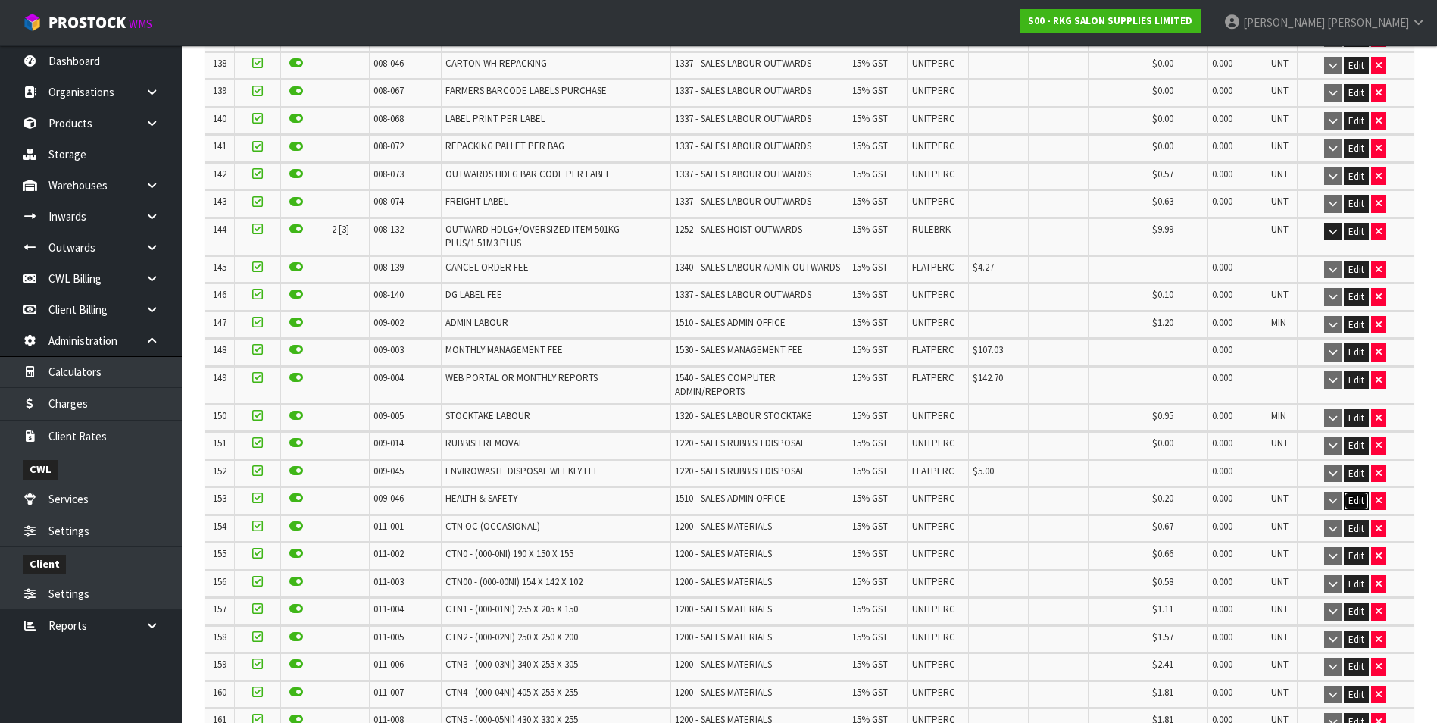
click at [1353, 492] on button "Edit" at bounding box center [1356, 501] width 25 height 18
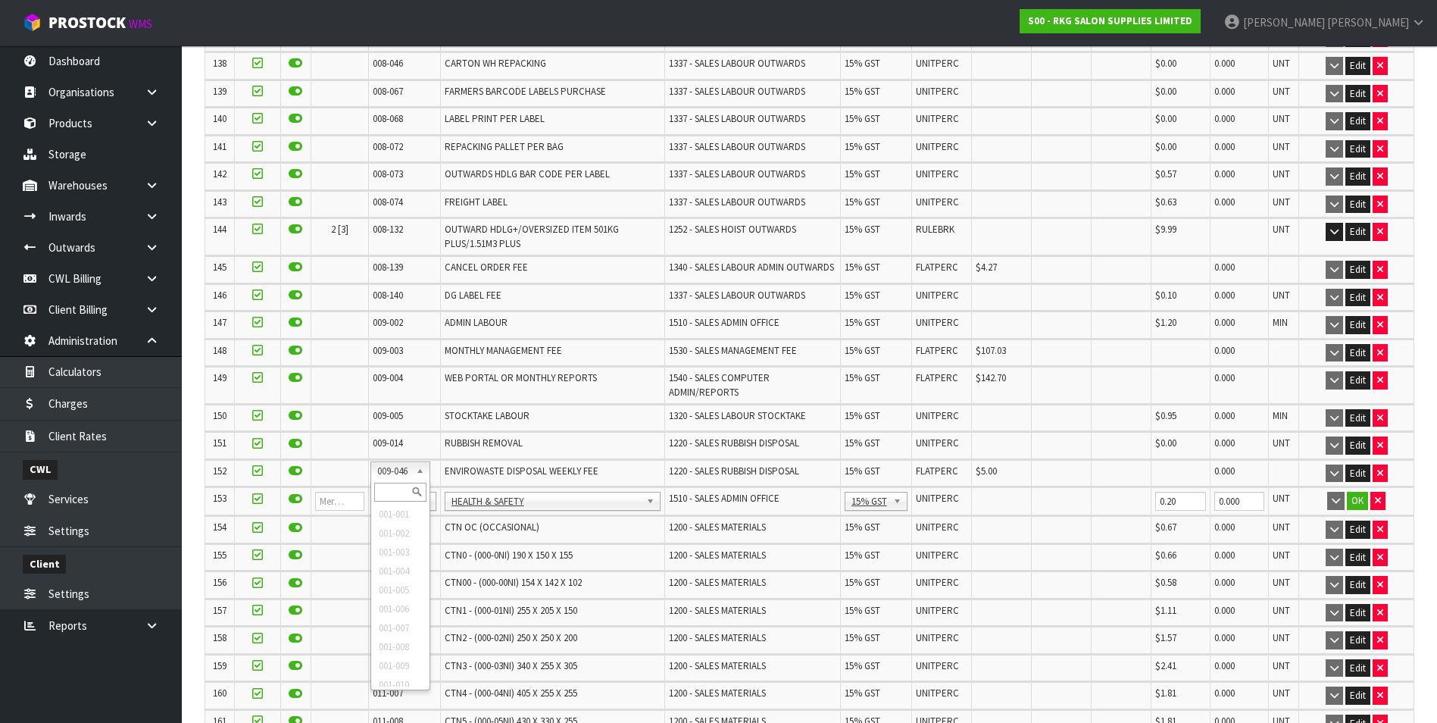
click at [402, 493] on input "text" at bounding box center [400, 492] width 52 height 19
type input "008-146"
click at [1002, 492] on input "0.00" at bounding box center [1003, 501] width 52 height 19
type input "0"
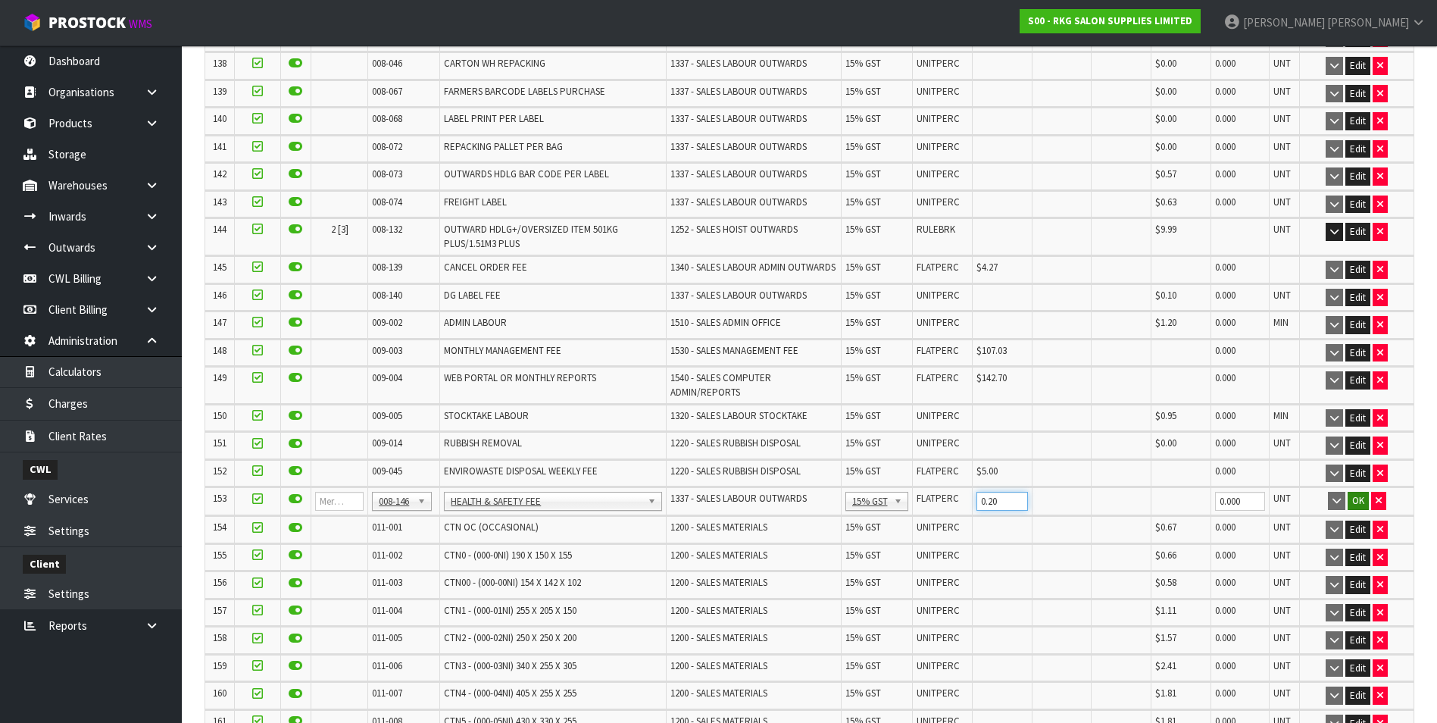
type input "0.20"
drag, startPoint x: 1352, startPoint y: 467, endPoint x: 1423, endPoint y: 463, distance: 71.3
click at [1352, 492] on button "OK" at bounding box center [1358, 501] width 21 height 18
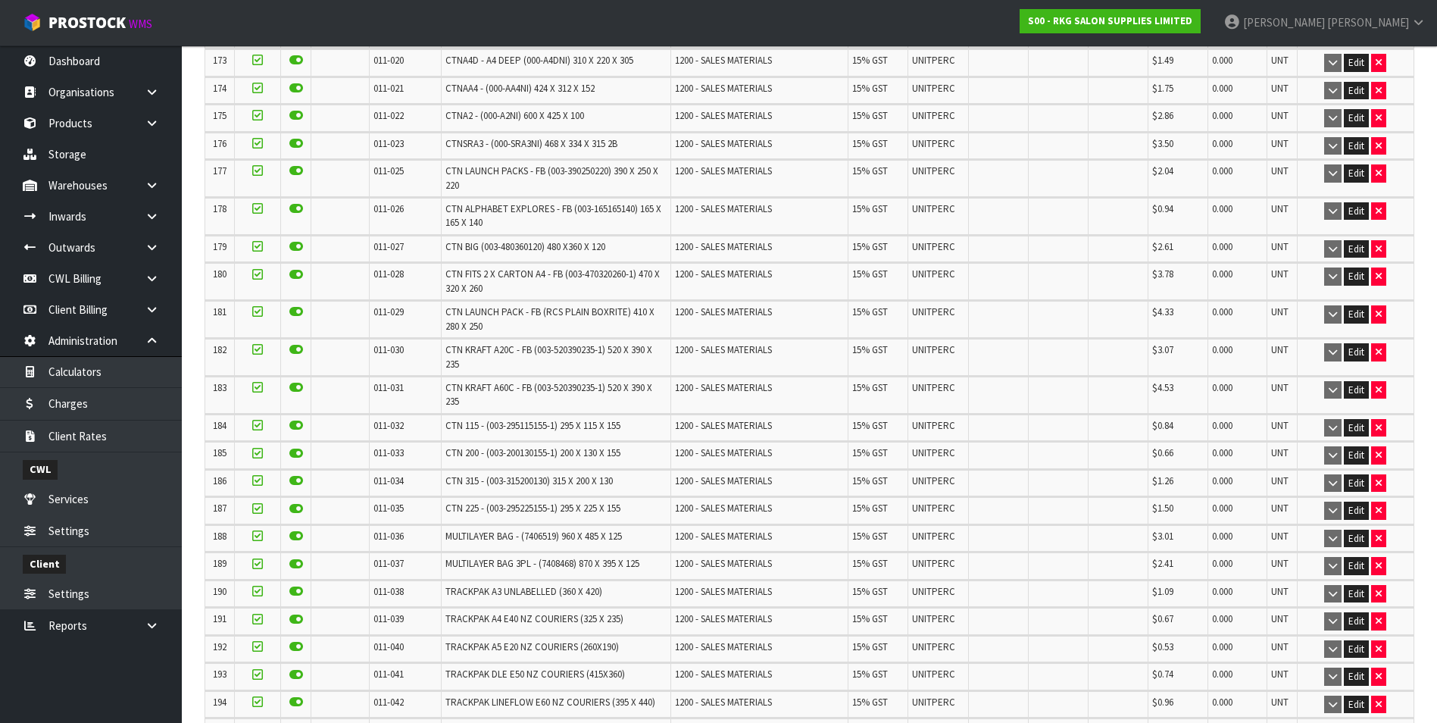
scroll to position [6770, 0]
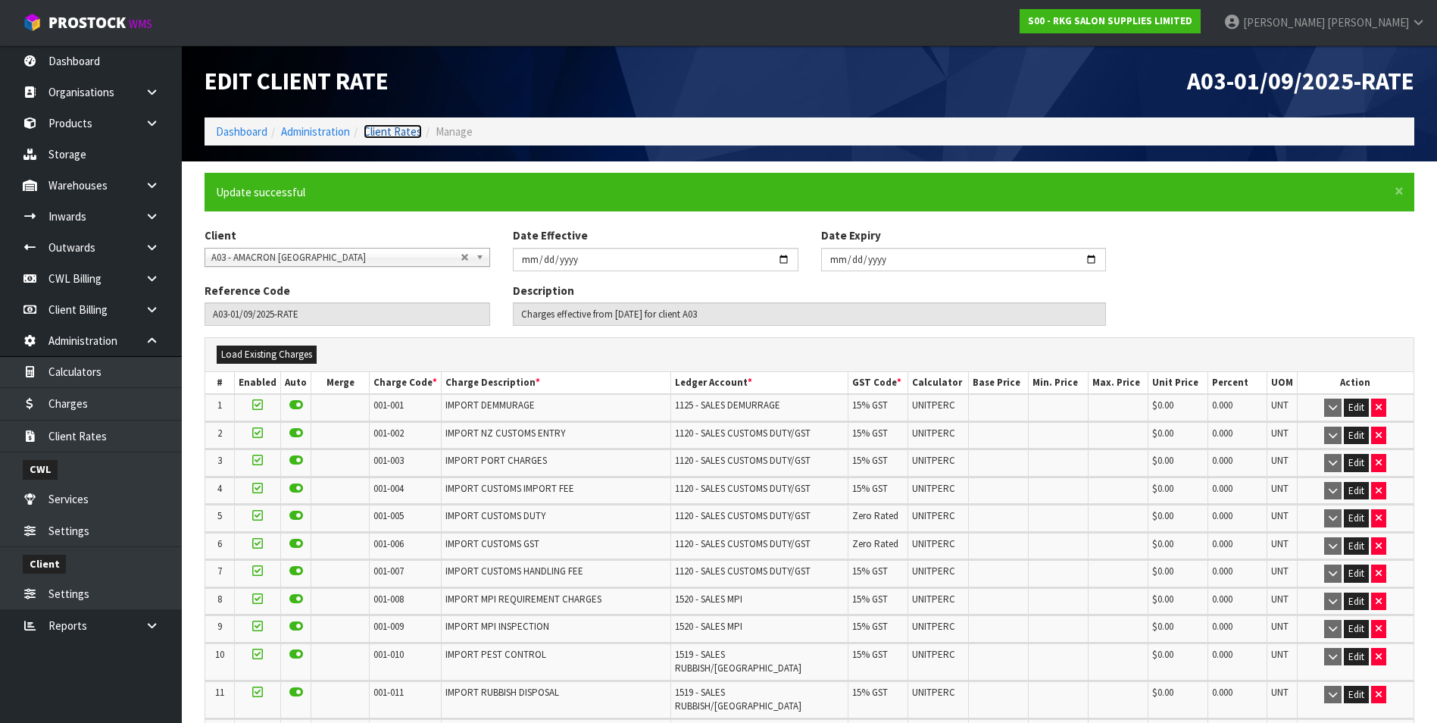
click at [406, 130] on link "Client Rates" at bounding box center [393, 131] width 58 height 14
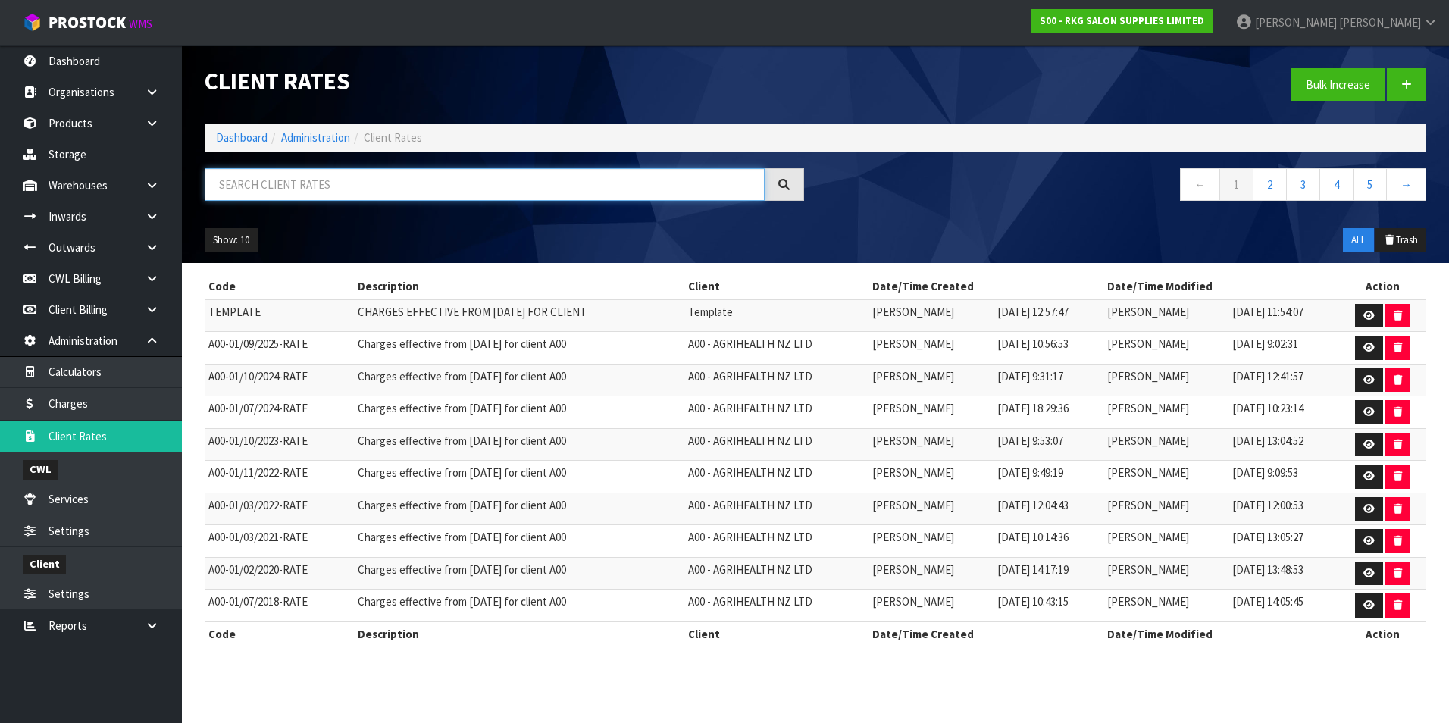
click at [355, 189] on input "text" at bounding box center [485, 184] width 560 height 33
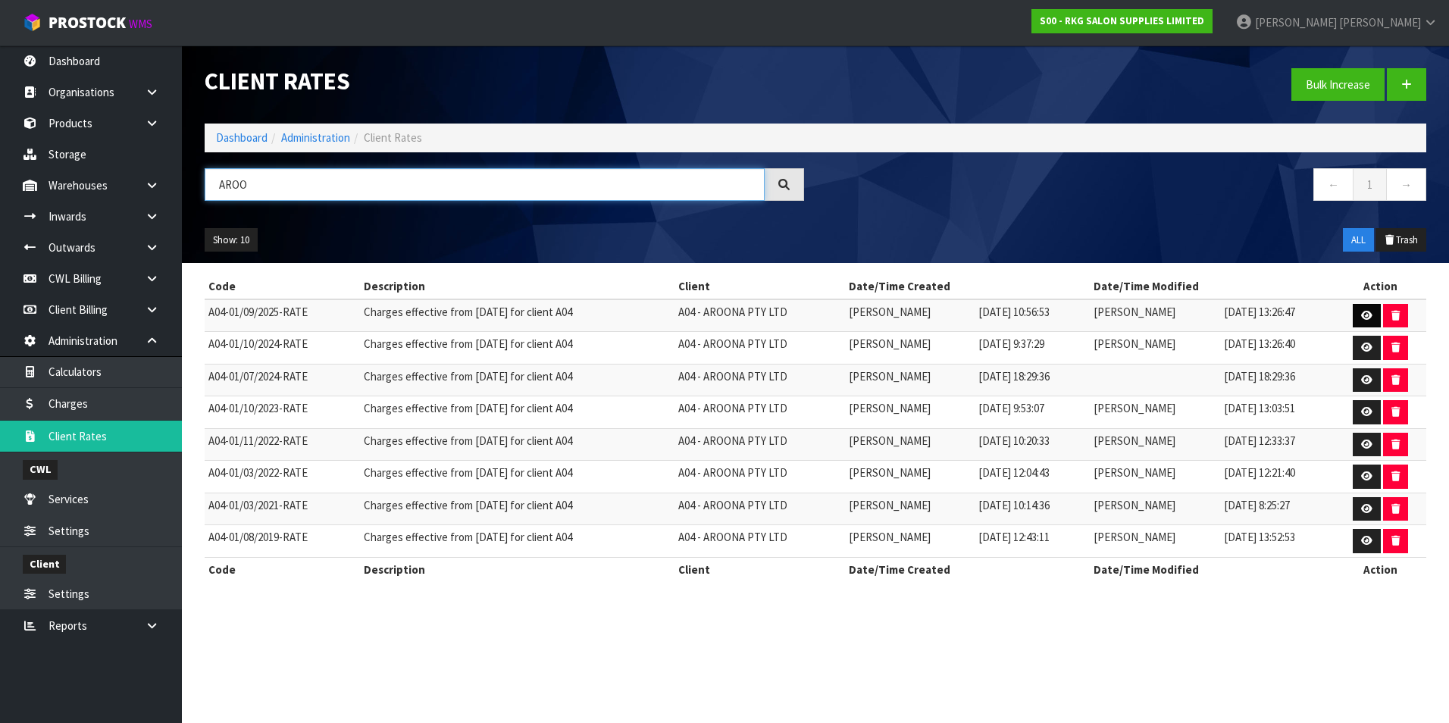
type input "AROO"
click at [1370, 312] on icon at bounding box center [1366, 316] width 11 height 10
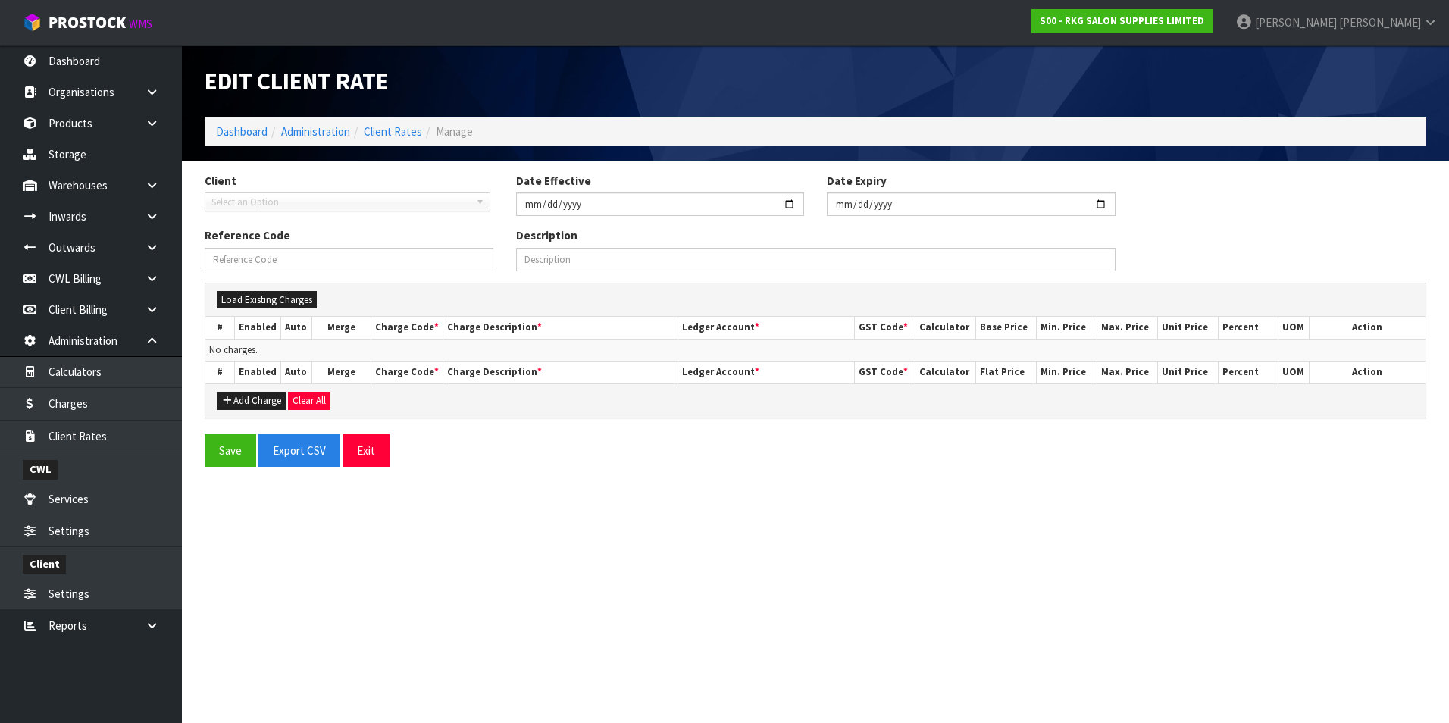
type input "2025-09-01"
type input "A04-01/09/2025-RATE"
type input "Charges effective from 01/09/2025 for client A04"
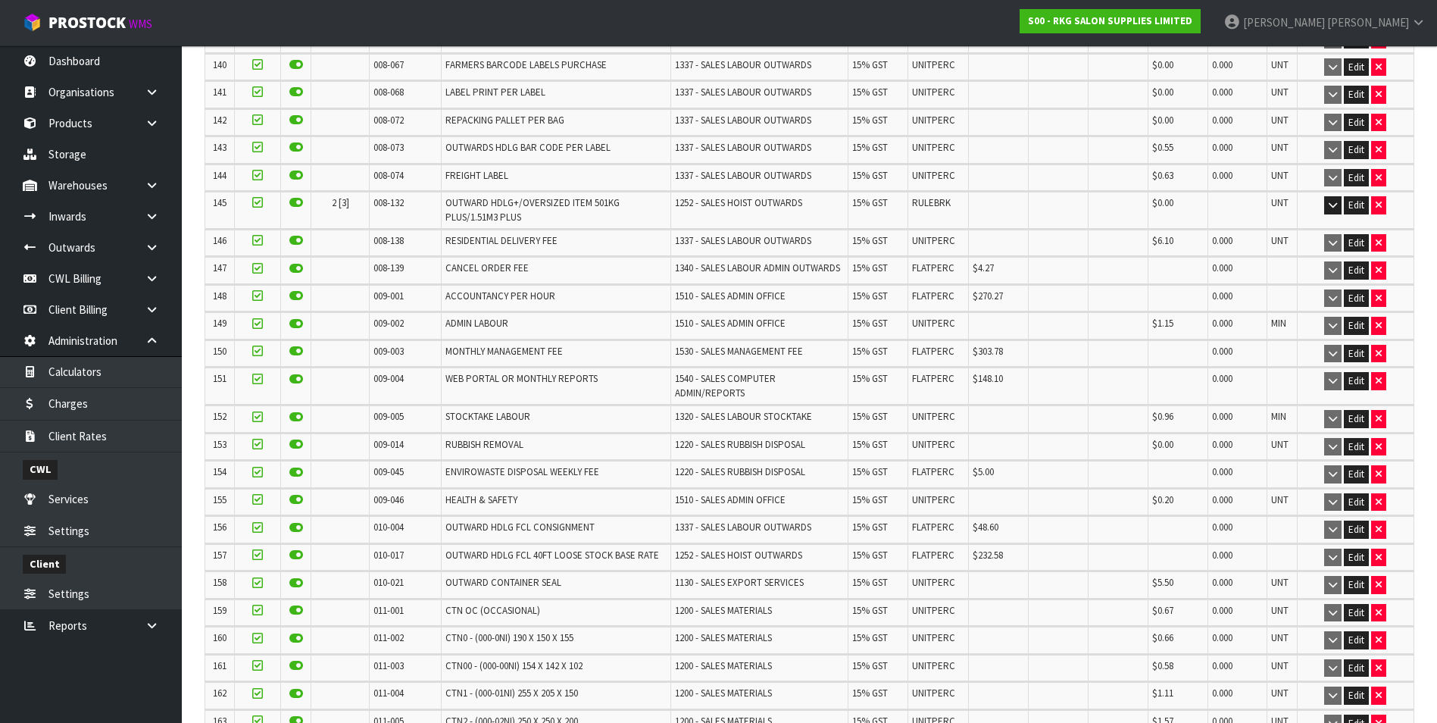
scroll to position [4425, 0]
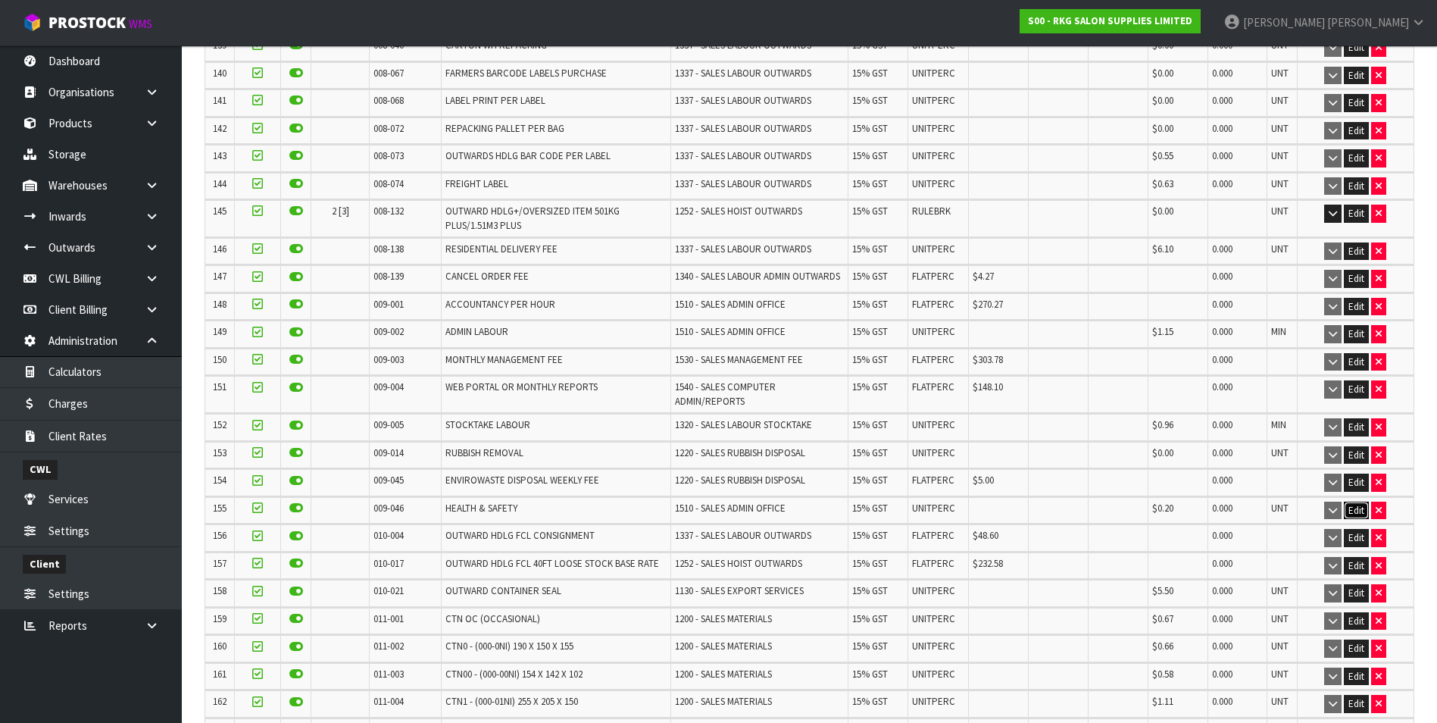
click at [1358, 502] on button "Edit" at bounding box center [1356, 511] width 25 height 18
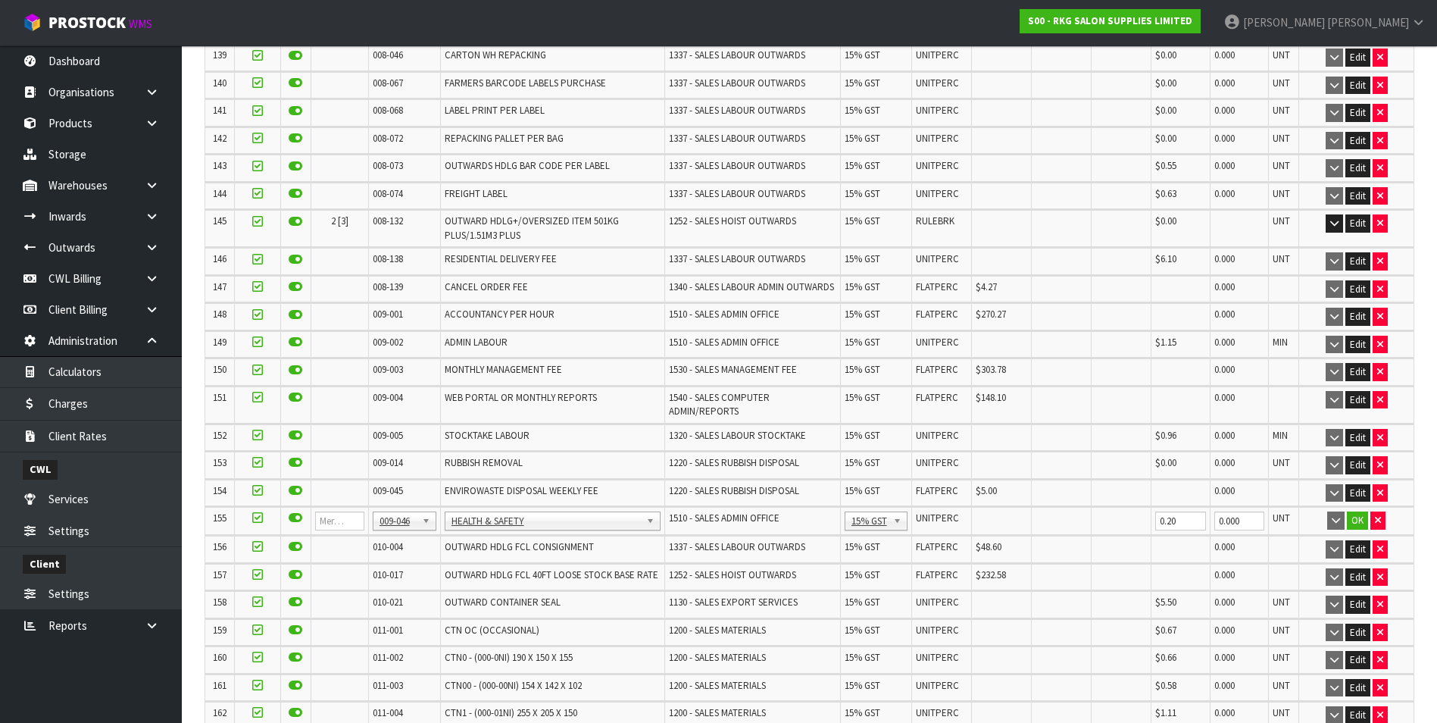
scroll to position [4435, 0]
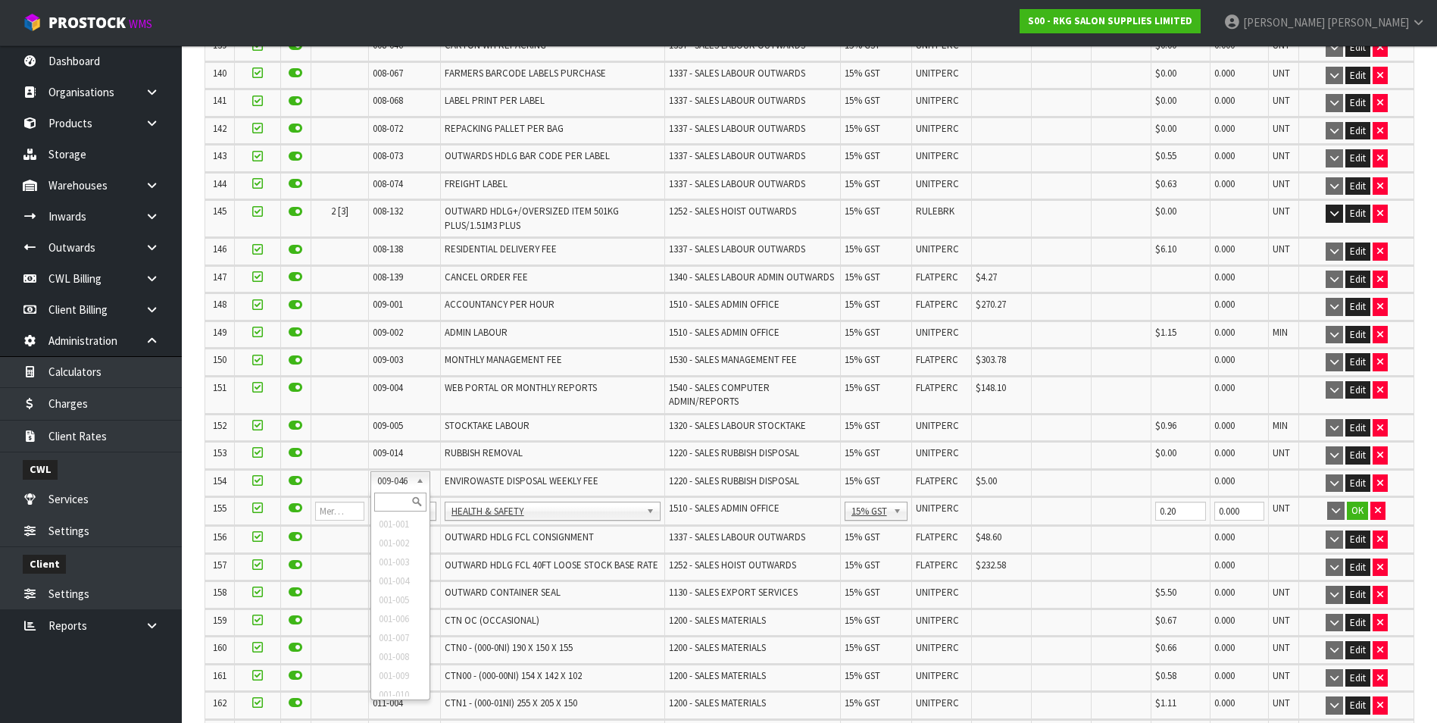
click at [404, 499] on input "text" at bounding box center [400, 501] width 52 height 19
type input "008-146"
click at [999, 502] on input "0.00" at bounding box center [1003, 511] width 52 height 19
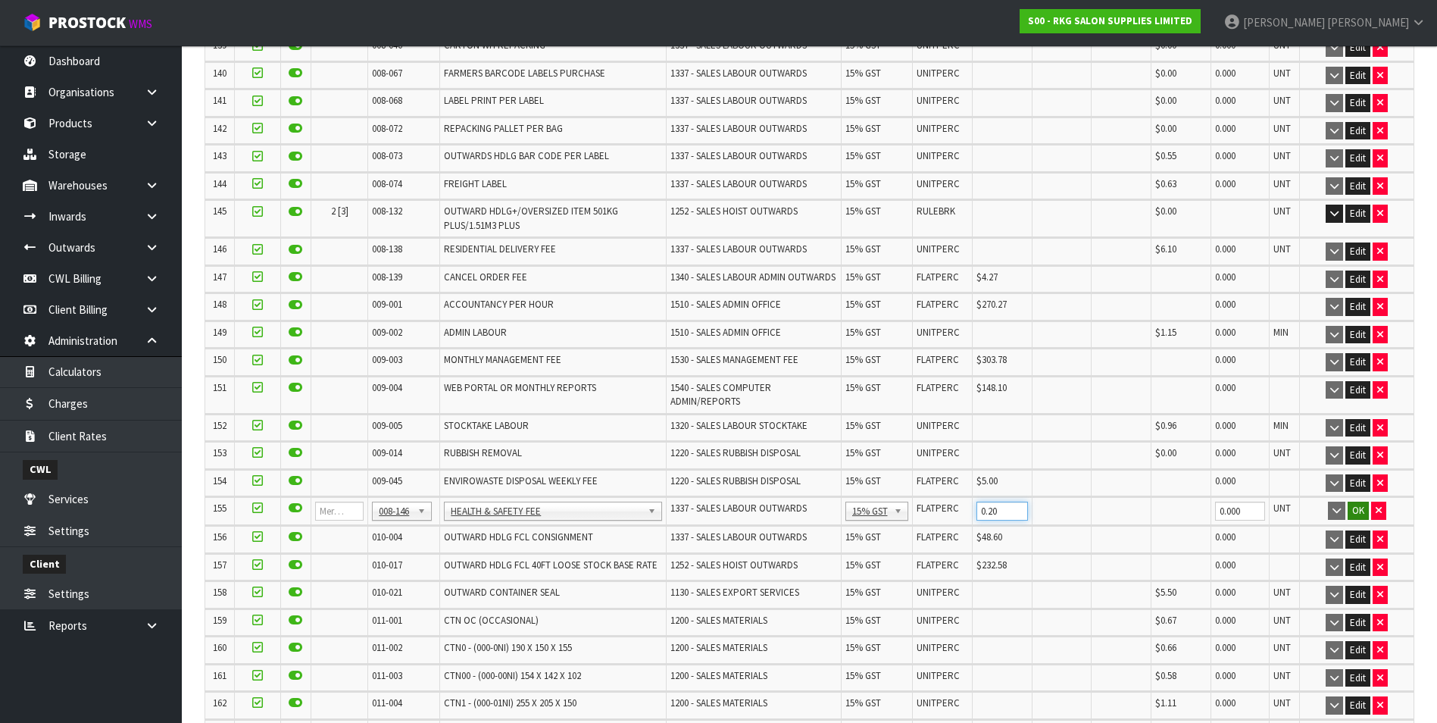
type input "0.20"
drag, startPoint x: 1355, startPoint y: 477, endPoint x: 1439, endPoint y: 468, distance: 84.5
click at [1355, 502] on button "OK" at bounding box center [1358, 511] width 21 height 18
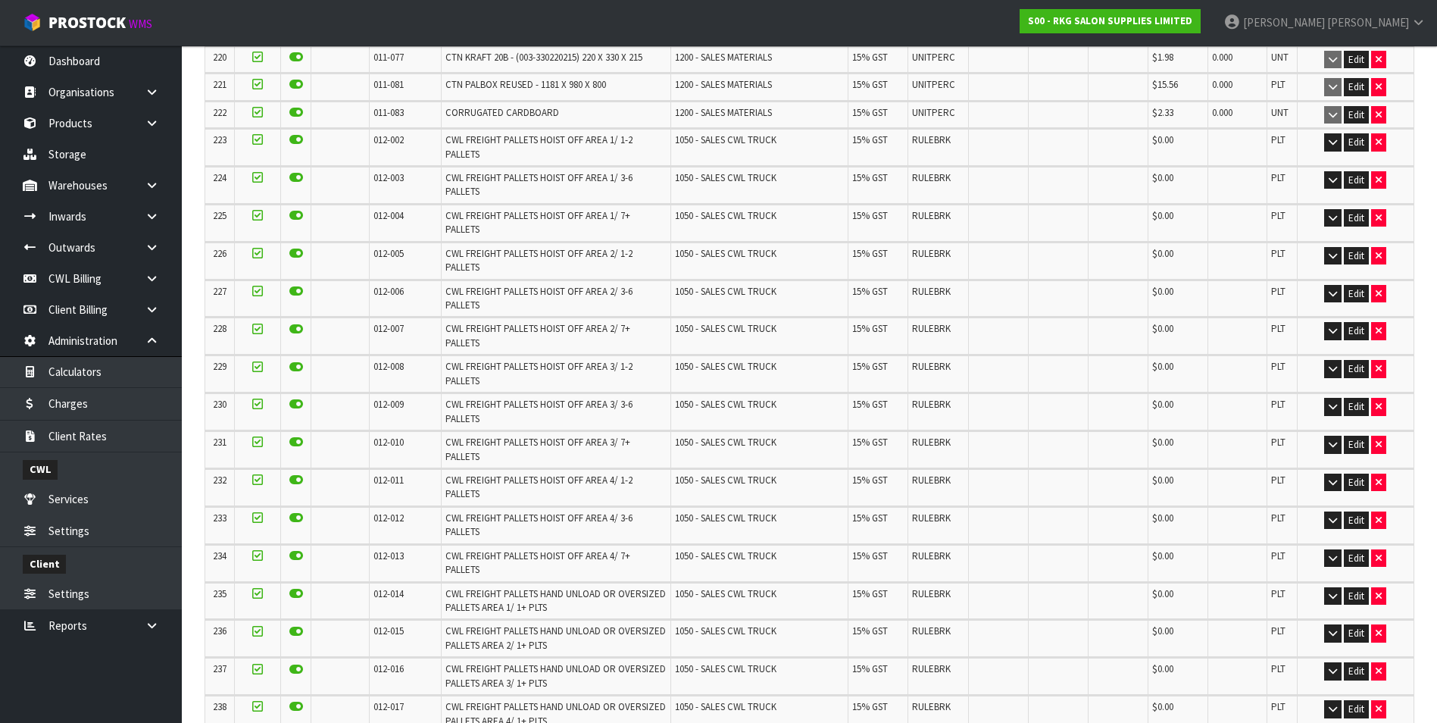
scroll to position [6929, 0]
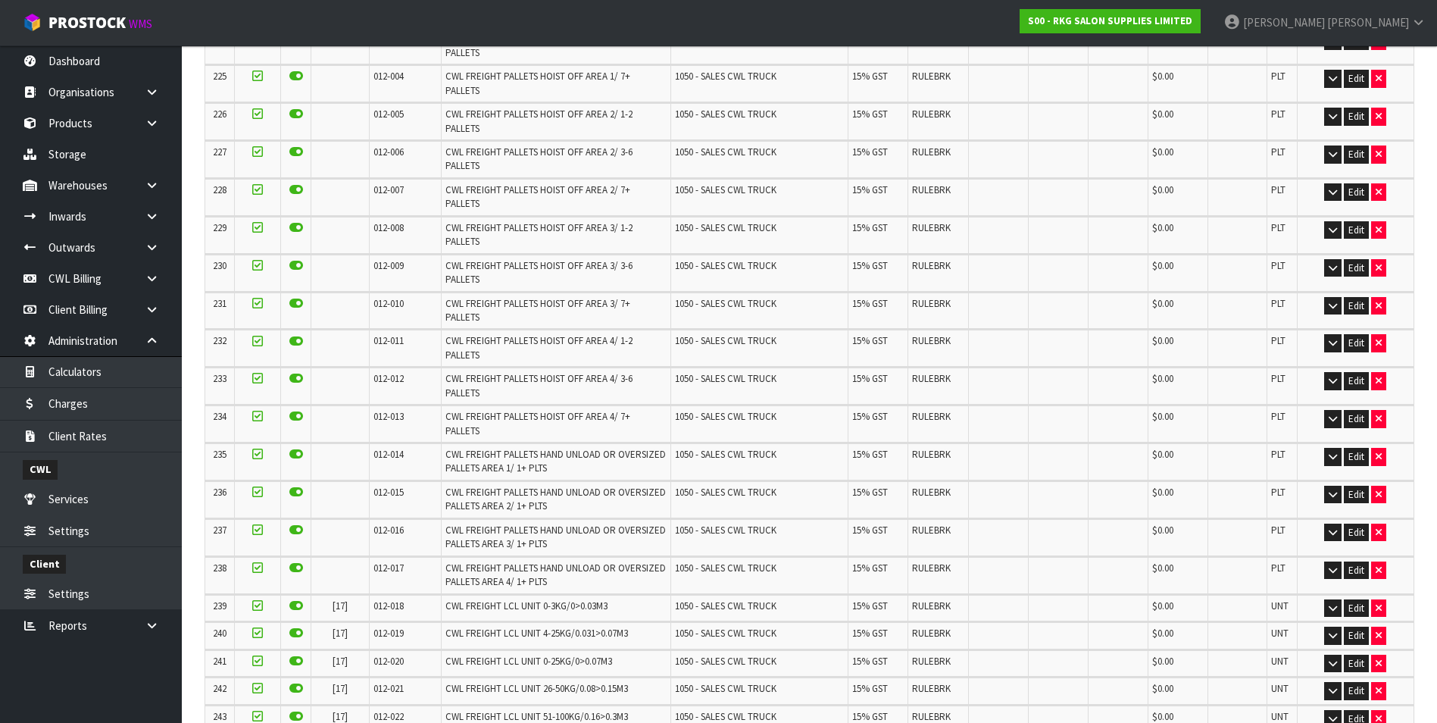
scroll to position [0, 0]
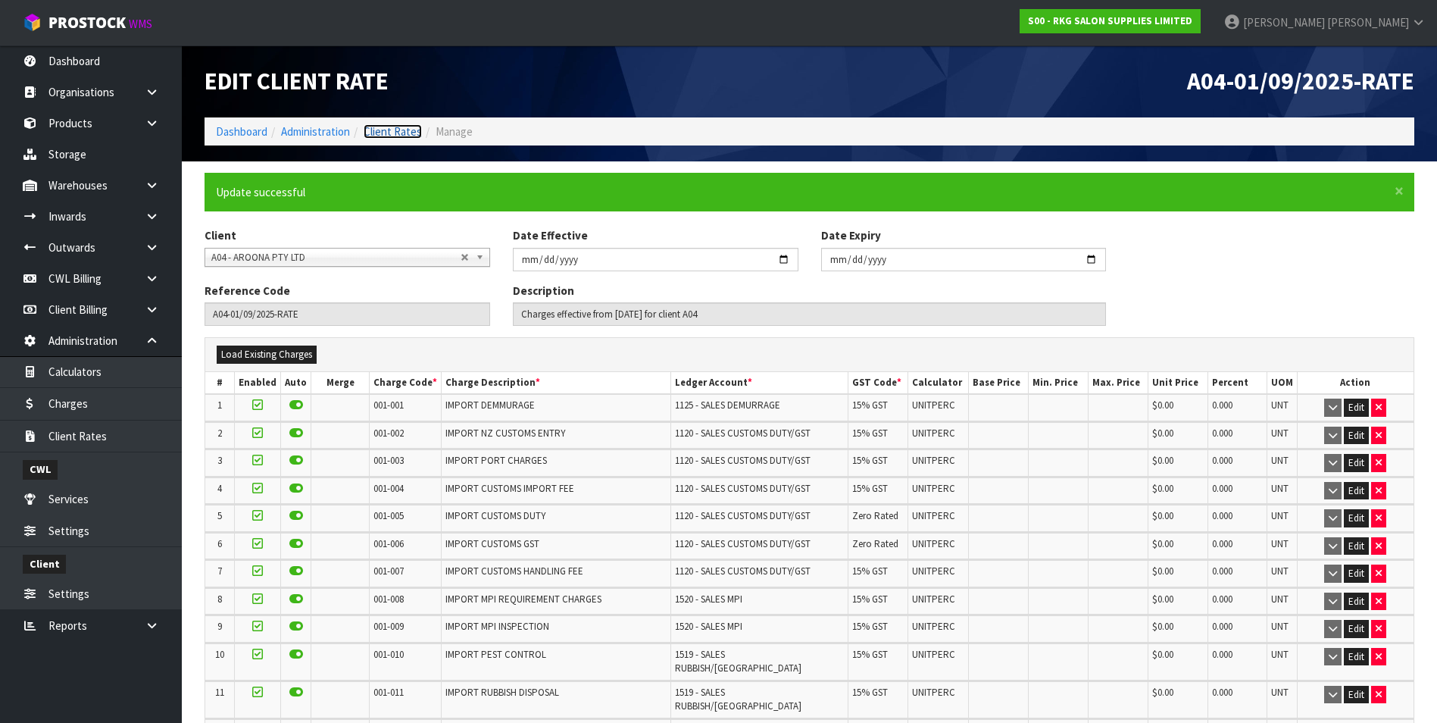
click at [393, 129] on link "Client Rates" at bounding box center [393, 131] width 58 height 14
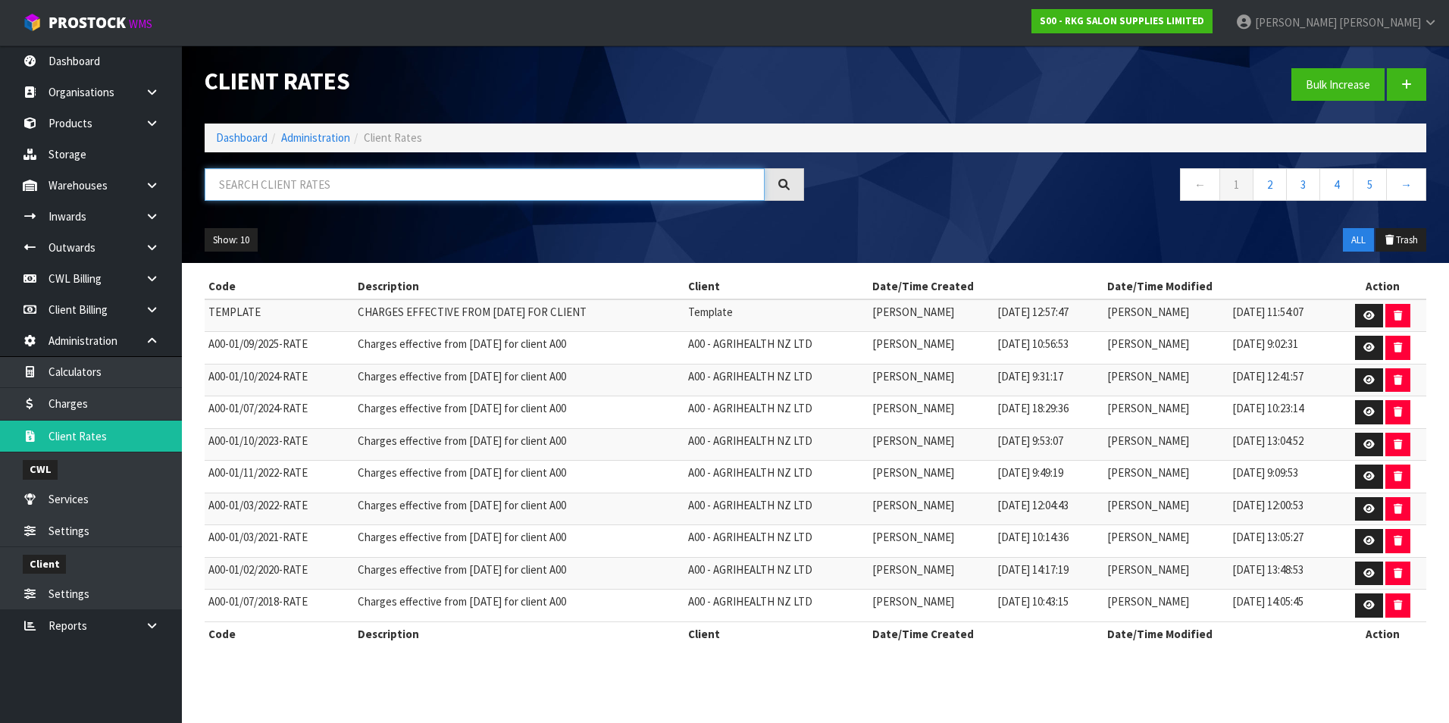
click at [355, 185] on input "text" at bounding box center [485, 184] width 560 height 33
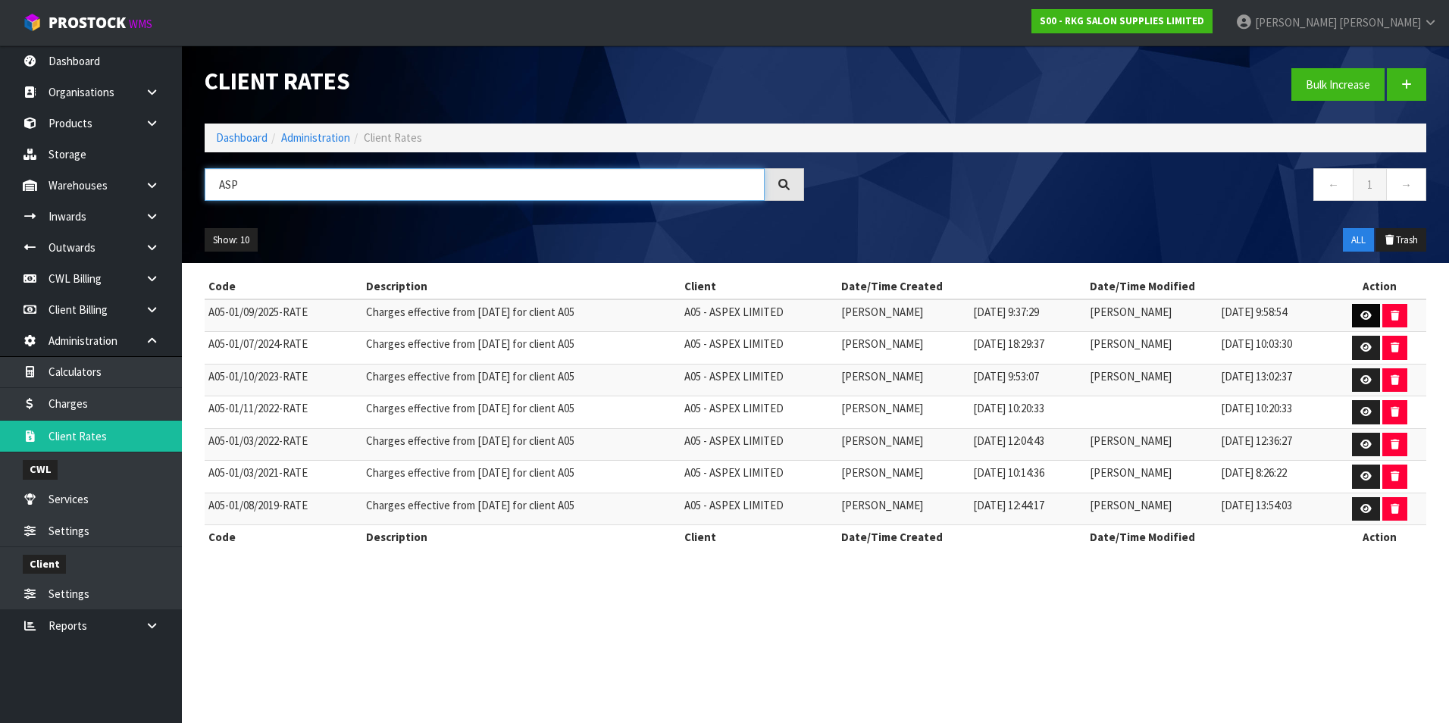
type input "ASP"
click at [1358, 315] on link at bounding box center [1366, 316] width 28 height 24
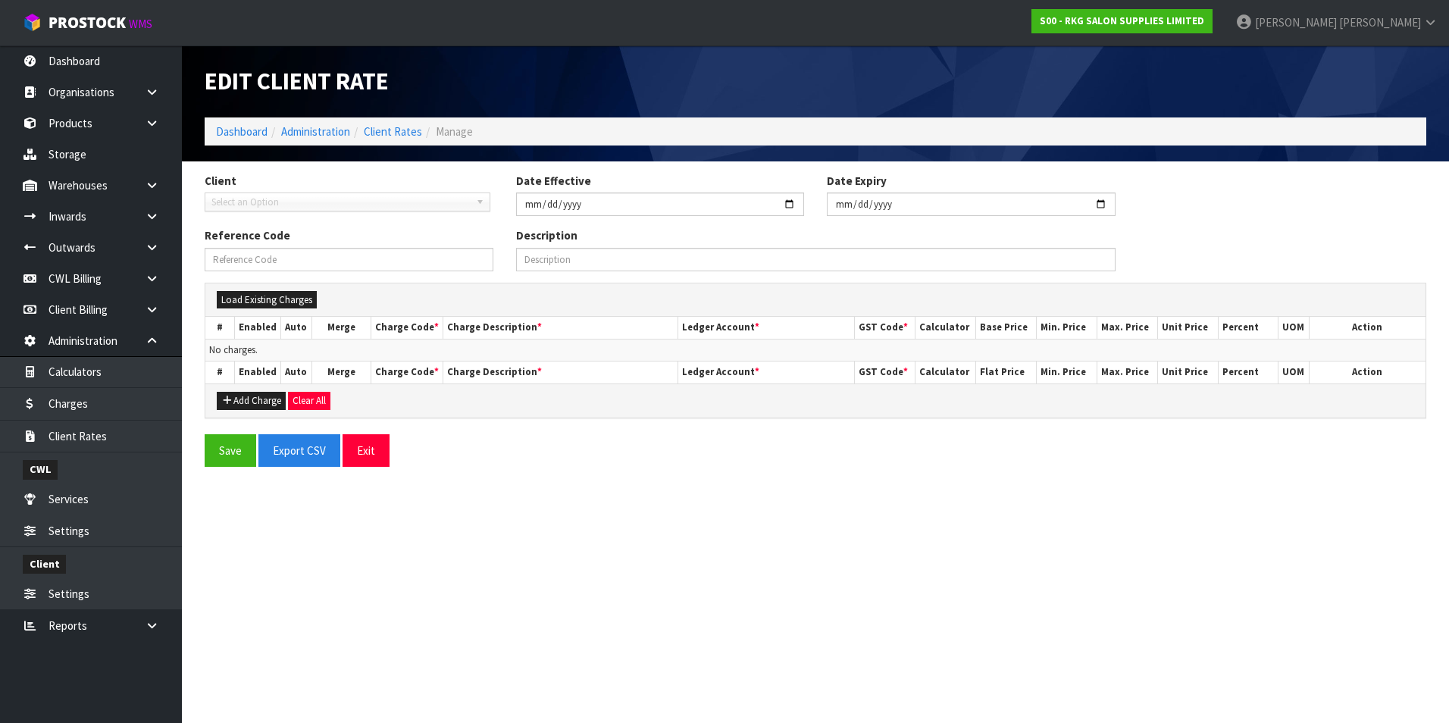
type input "2025-09-01"
type input "A05-01/09/2025-RATE"
type input "Charges effective from 01/09/2025 for client A05"
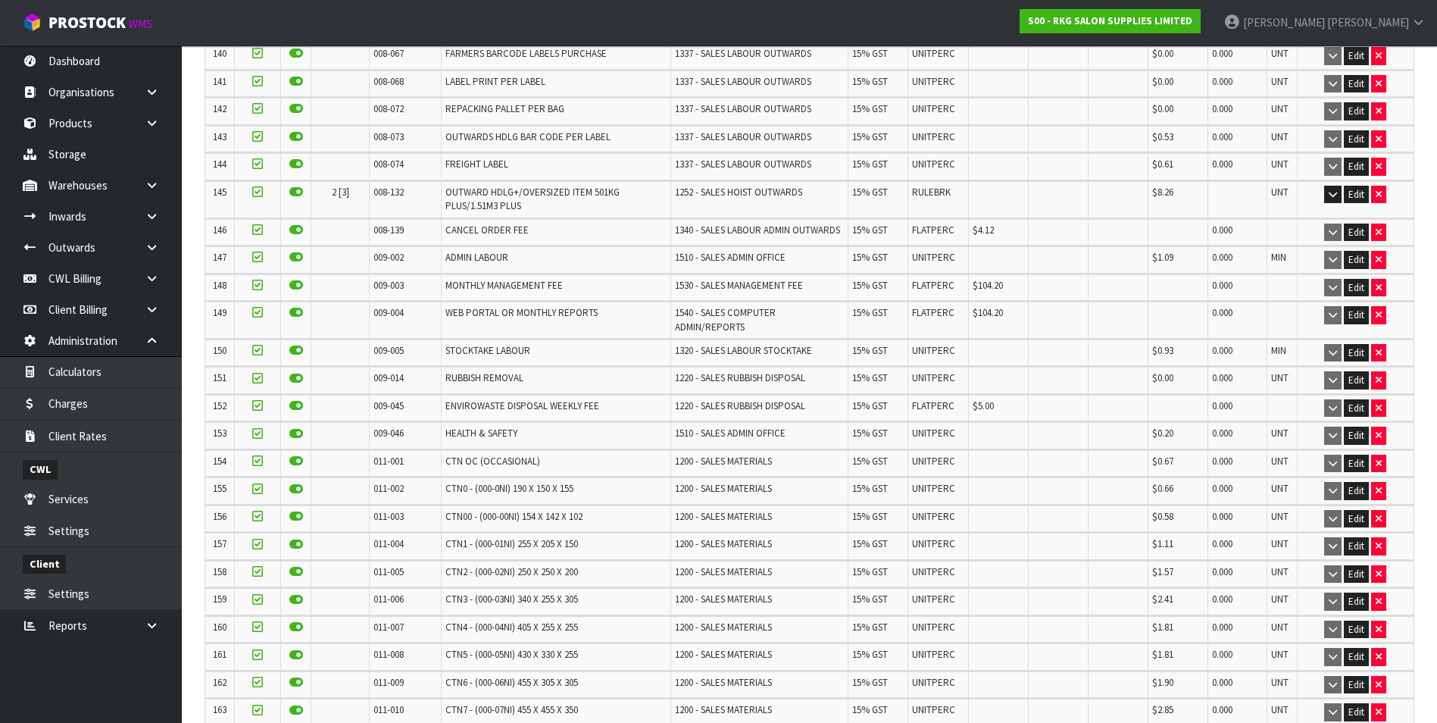
scroll to position [4501, 0]
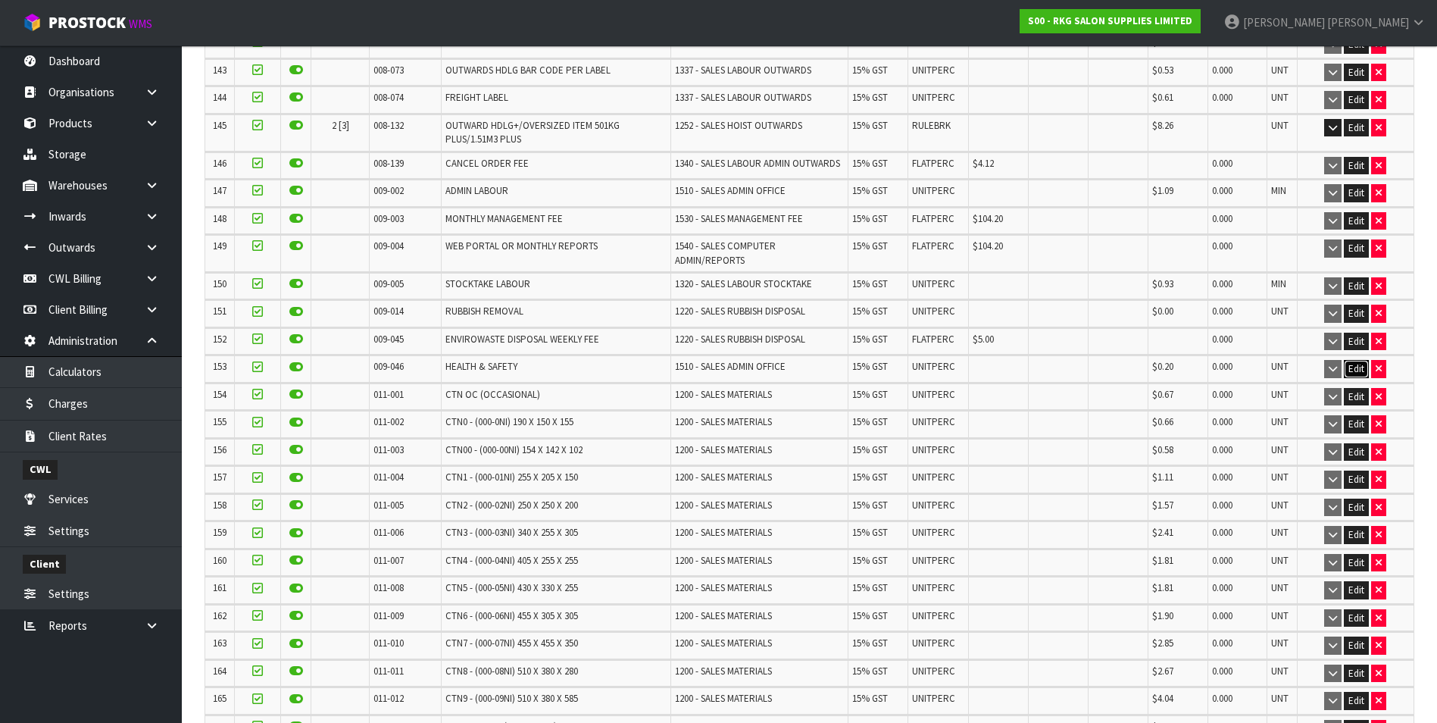
click at [1352, 360] on button "Edit" at bounding box center [1356, 369] width 25 height 18
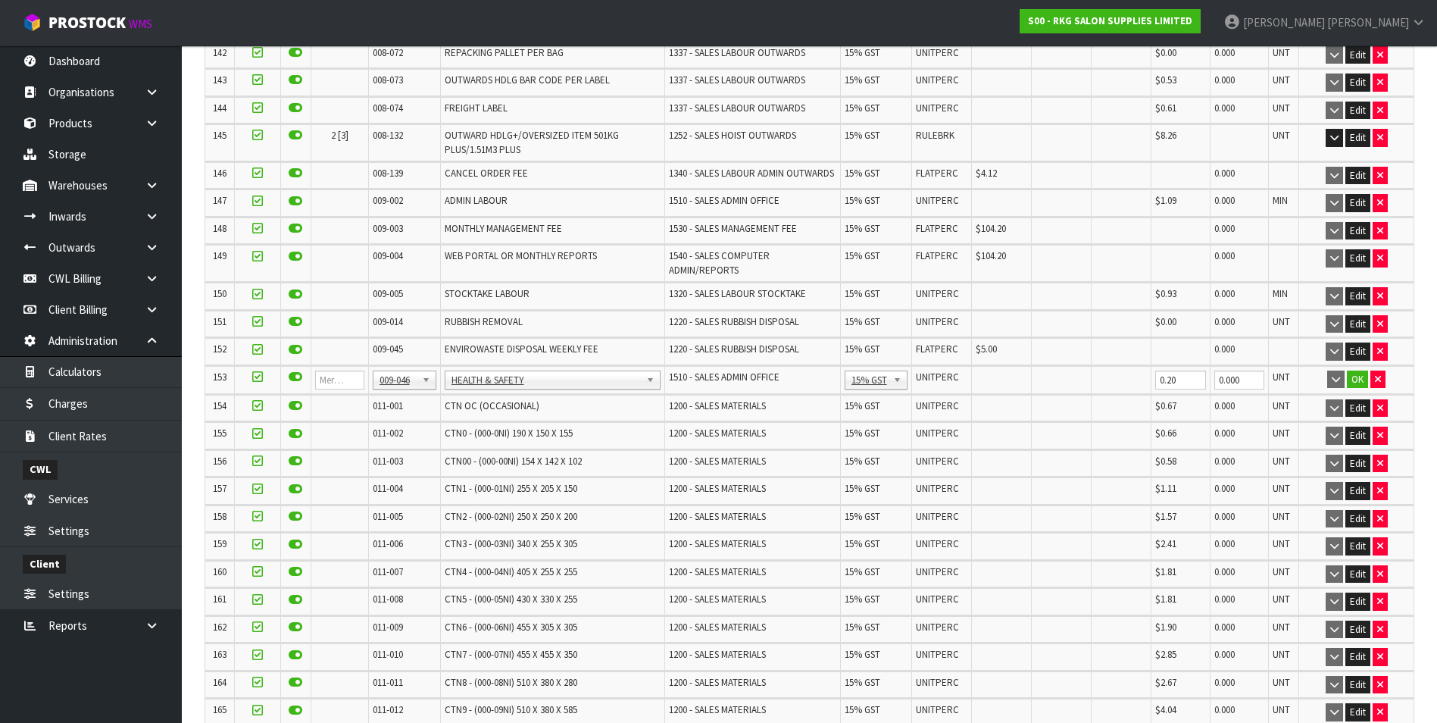
scroll to position [4511, 0]
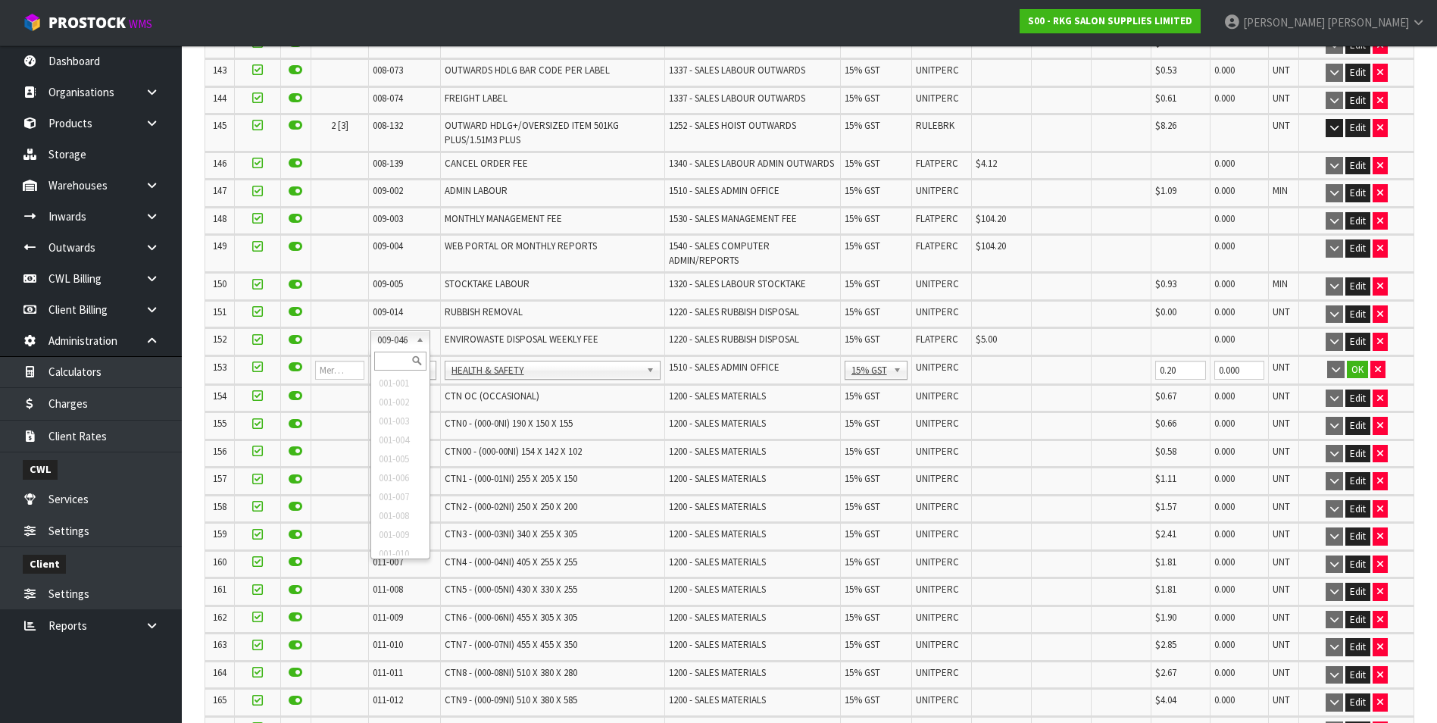
click at [399, 361] on input "text" at bounding box center [400, 361] width 52 height 19
type input "008-146"
click at [1005, 361] on input "0.00" at bounding box center [1003, 370] width 52 height 19
type input "0"
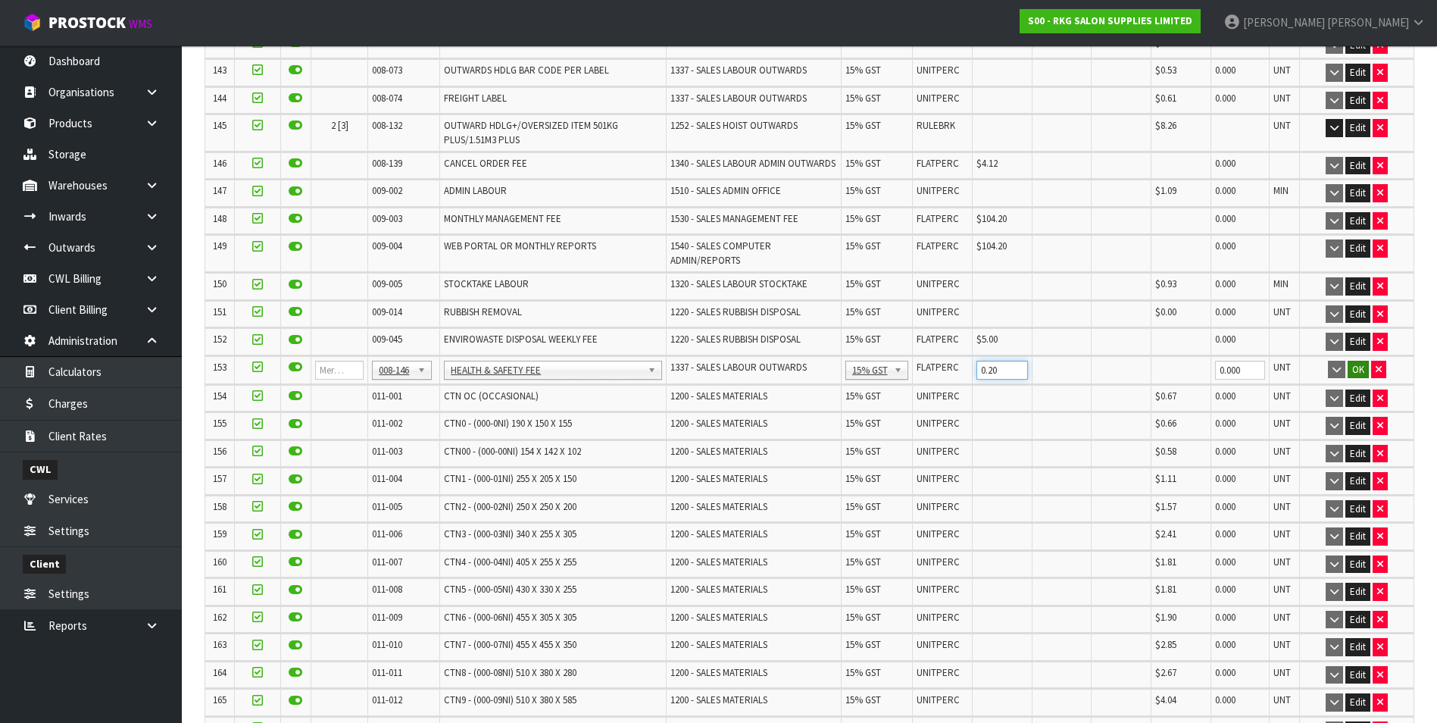
type input "0.20"
click at [1356, 361] on button "OK" at bounding box center [1358, 370] width 21 height 18
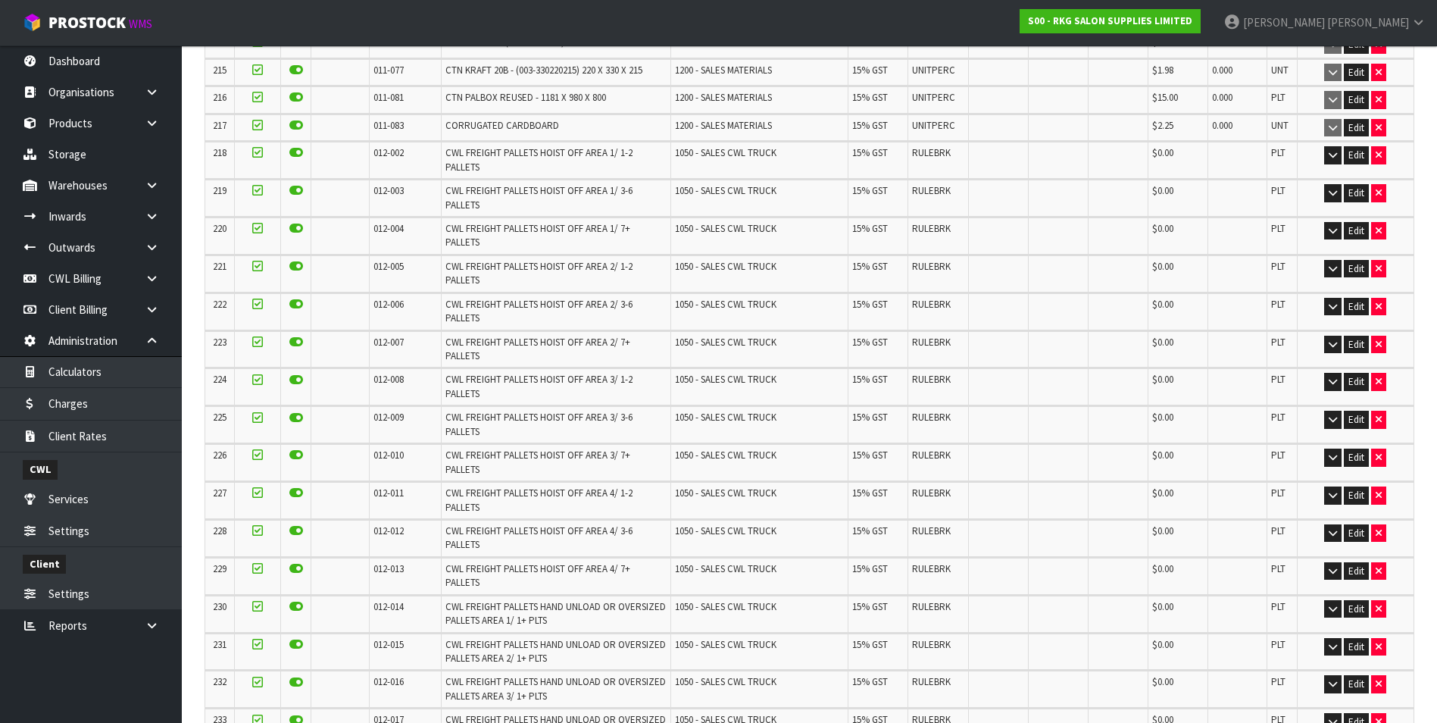
scroll to position [6780, 0]
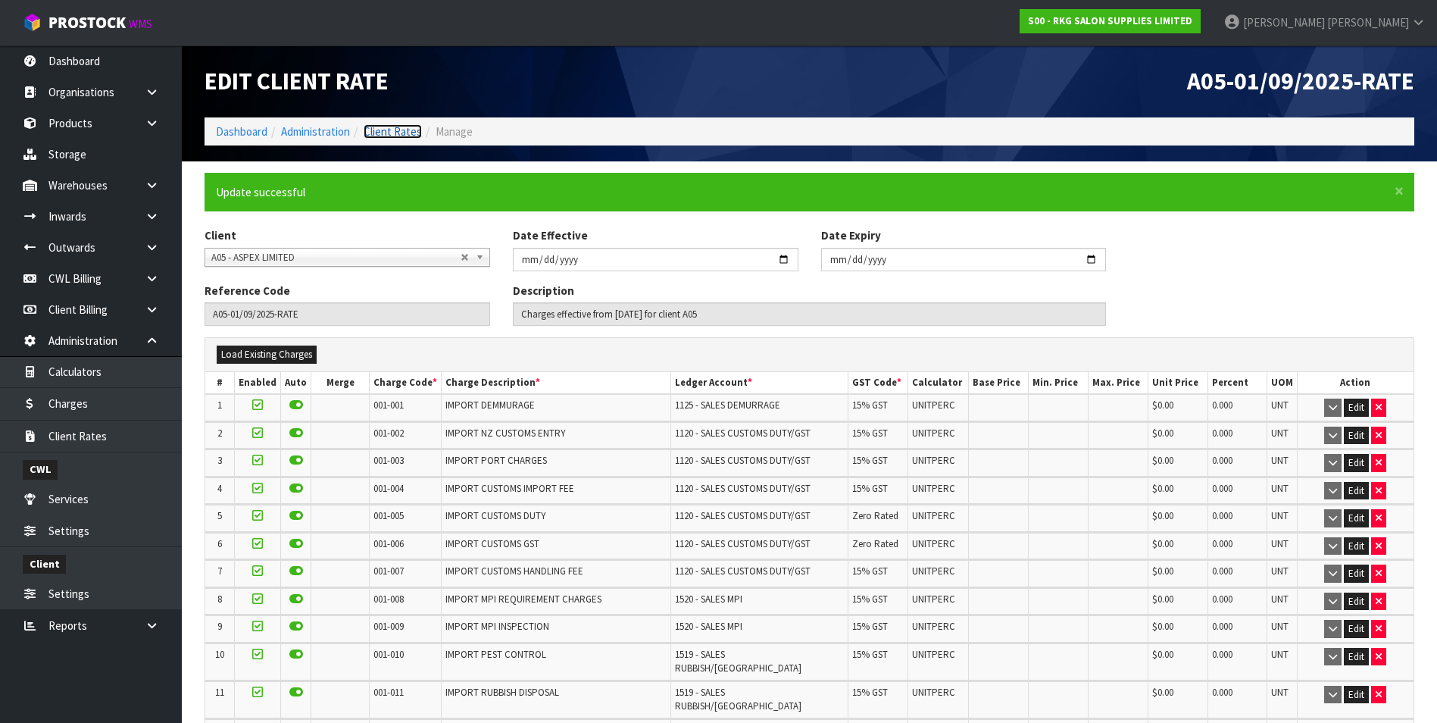
click at [408, 131] on link "Client Rates" at bounding box center [393, 131] width 58 height 14
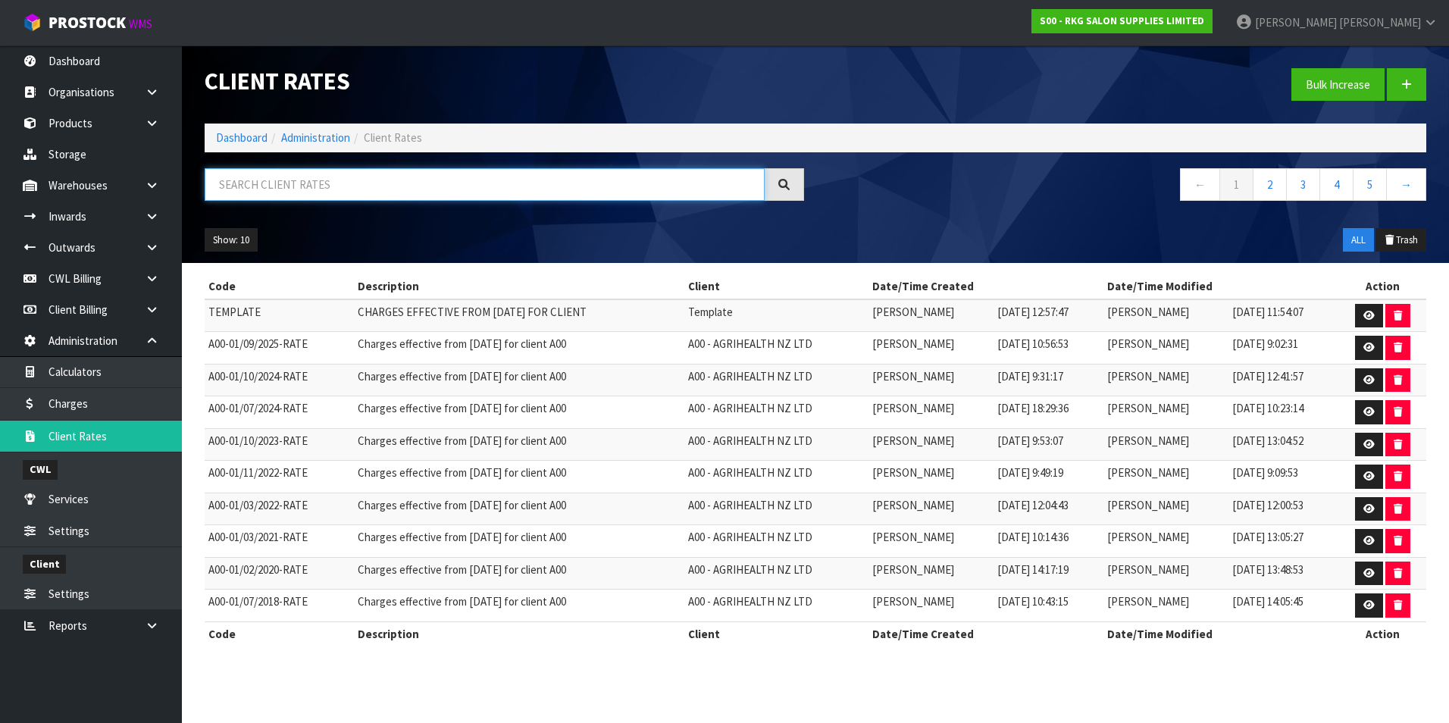
click at [333, 187] on input "text" at bounding box center [485, 184] width 560 height 33
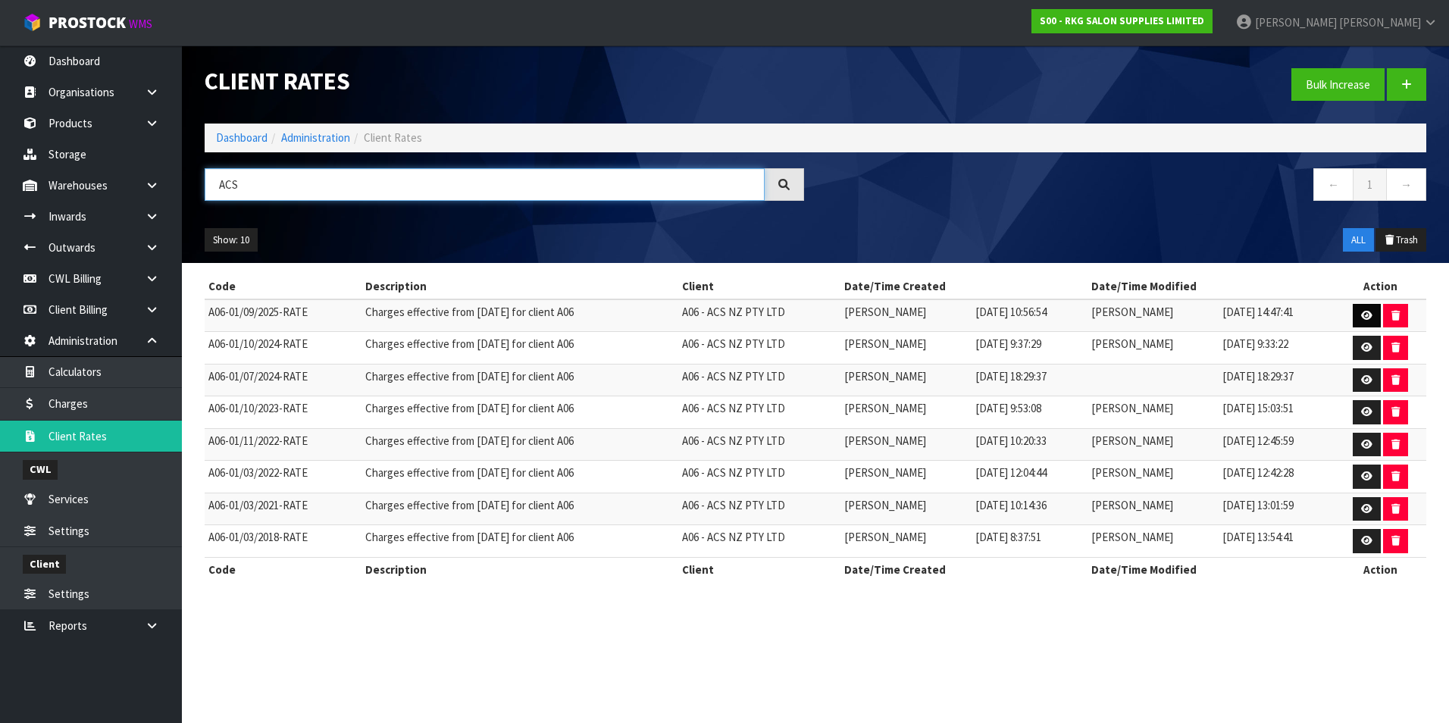
type input "ACS"
click at [1355, 315] on link at bounding box center [1366, 316] width 28 height 24
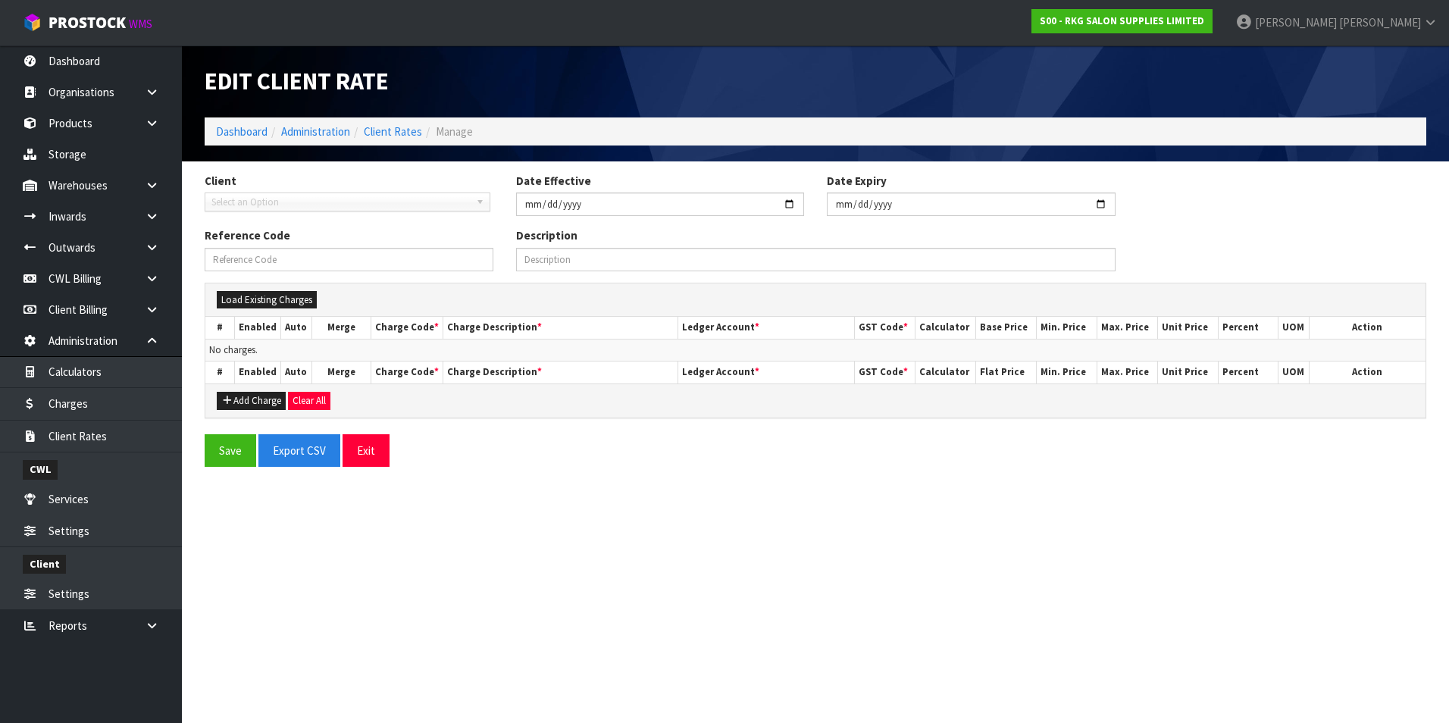
type input "2025-09-01"
type input "A06-01/09/2025-RATE"
type input "Charges effective from 01/09/2025 for client A06"
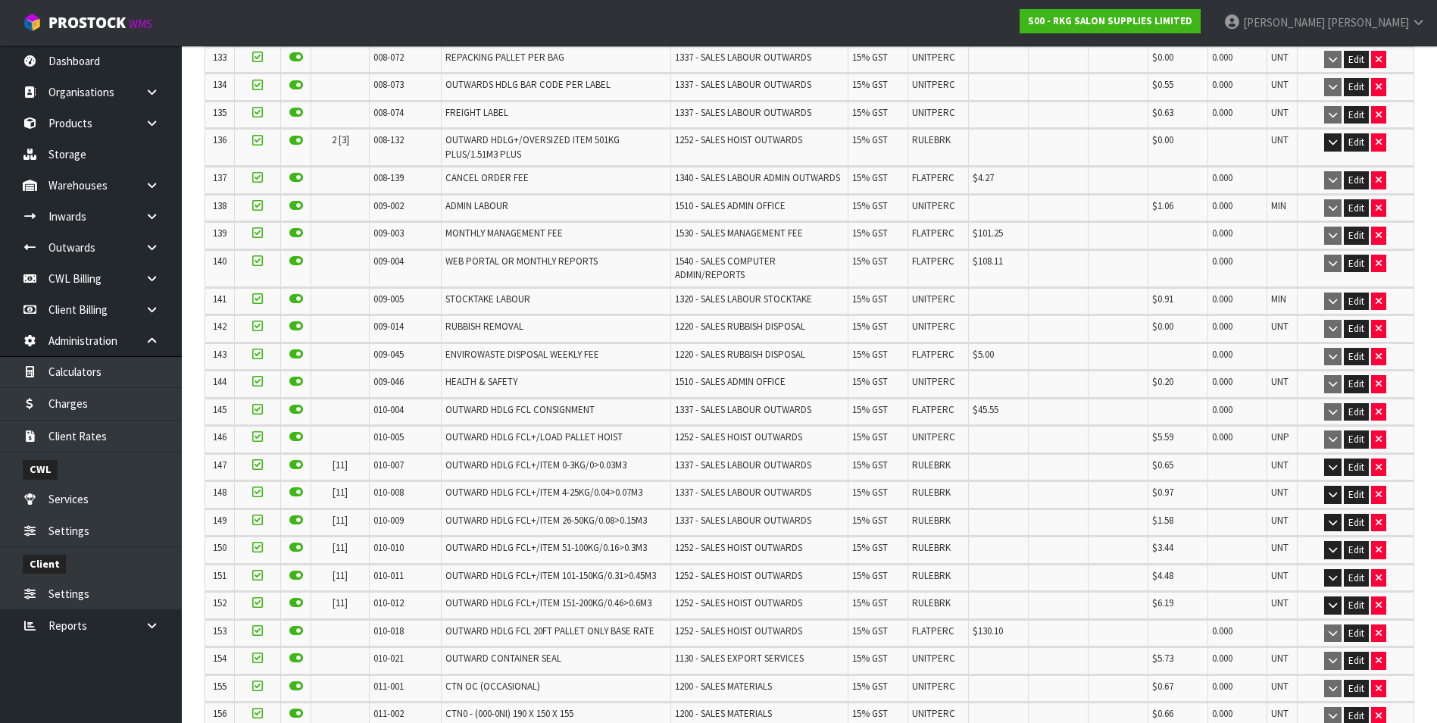
scroll to position [4181, 0]
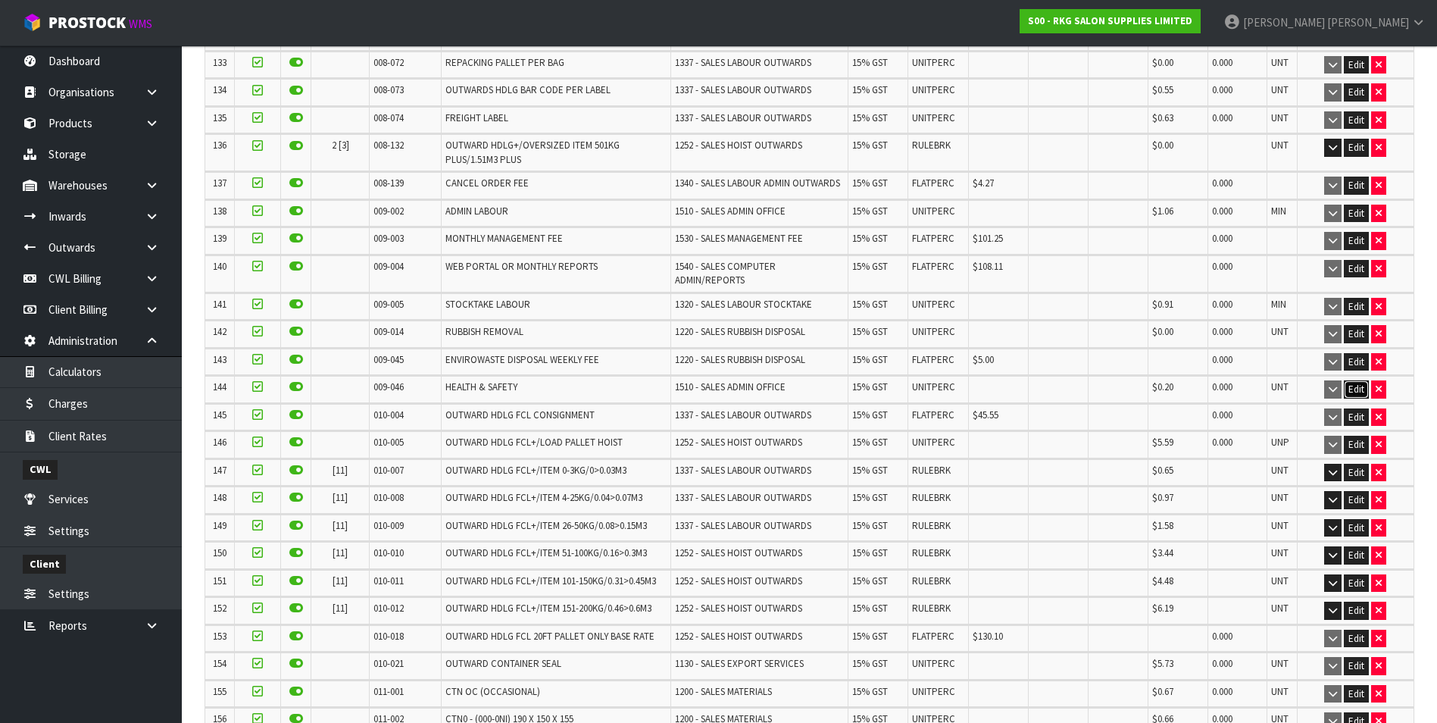
click at [1358, 380] on button "Edit" at bounding box center [1356, 389] width 25 height 18
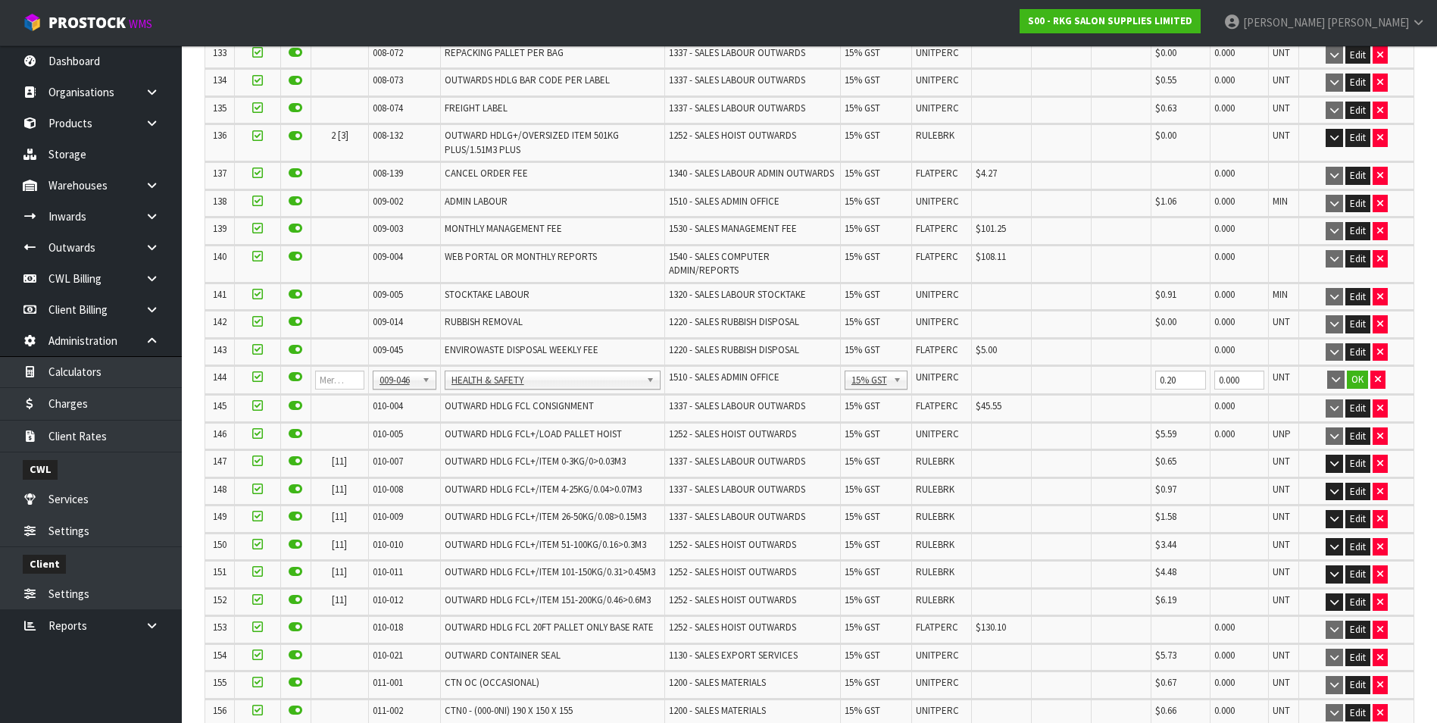
drag, startPoint x: 420, startPoint y: 356, endPoint x: 415, endPoint y: 363, distance: 8.2
click at [399, 382] on input "text" at bounding box center [400, 380] width 52 height 19
type input "008-146"
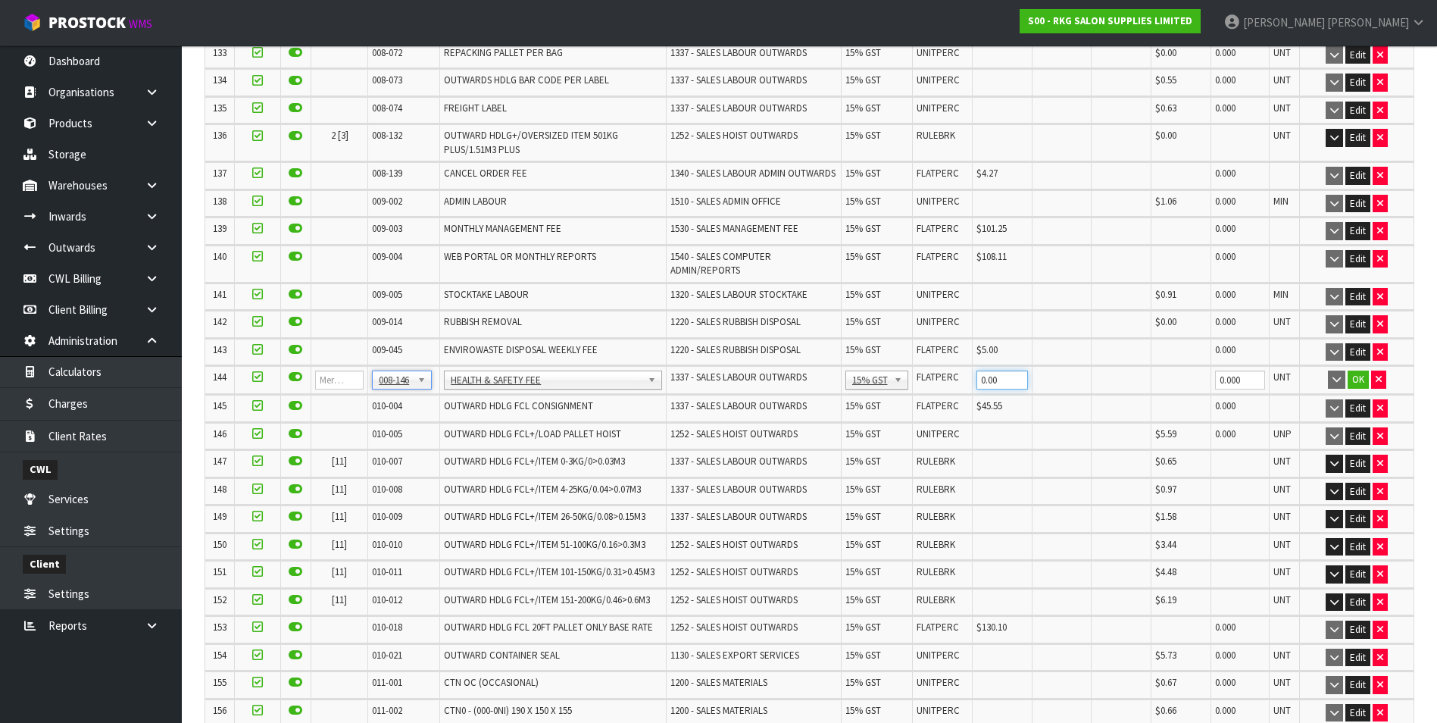
click at [1005, 370] on input "0.00" at bounding box center [1003, 379] width 52 height 19
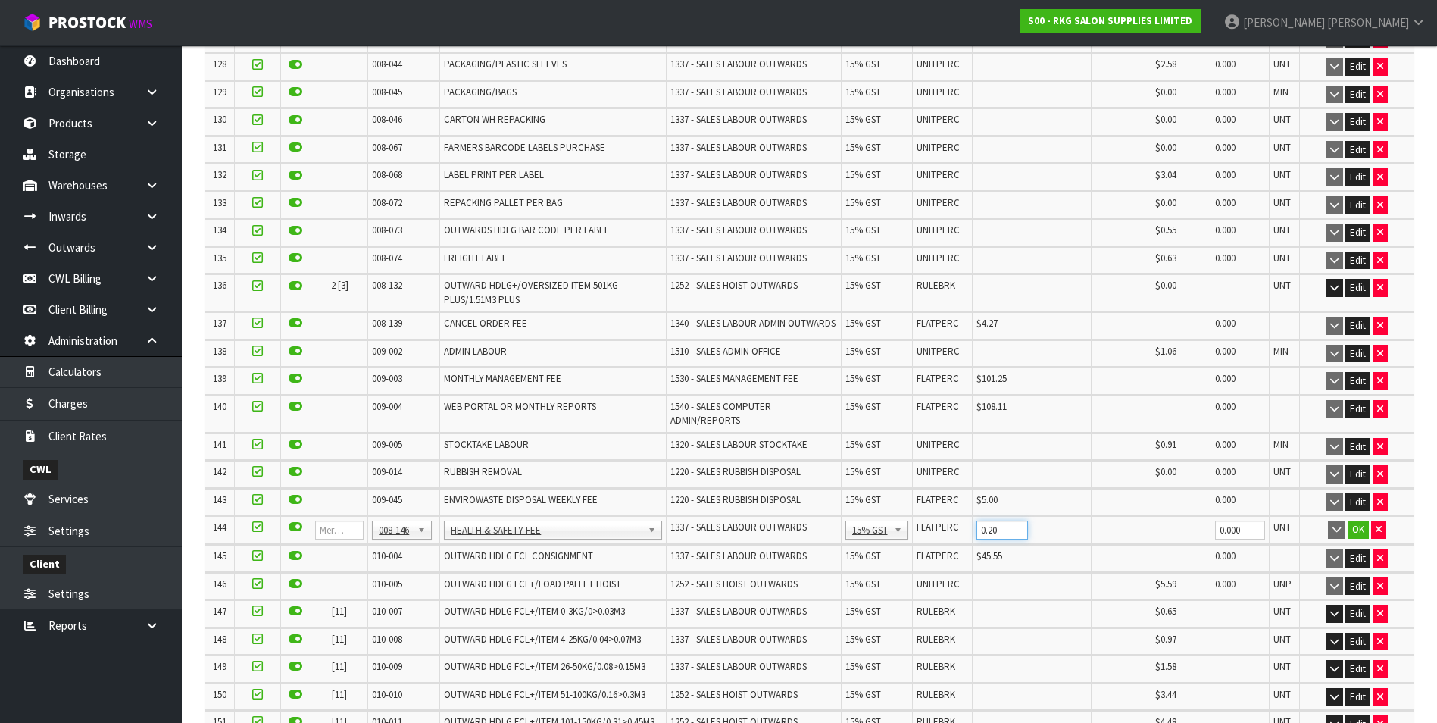
scroll to position [4040, 0]
type input "0.20"
click at [1358, 522] on button "OK" at bounding box center [1358, 531] width 21 height 18
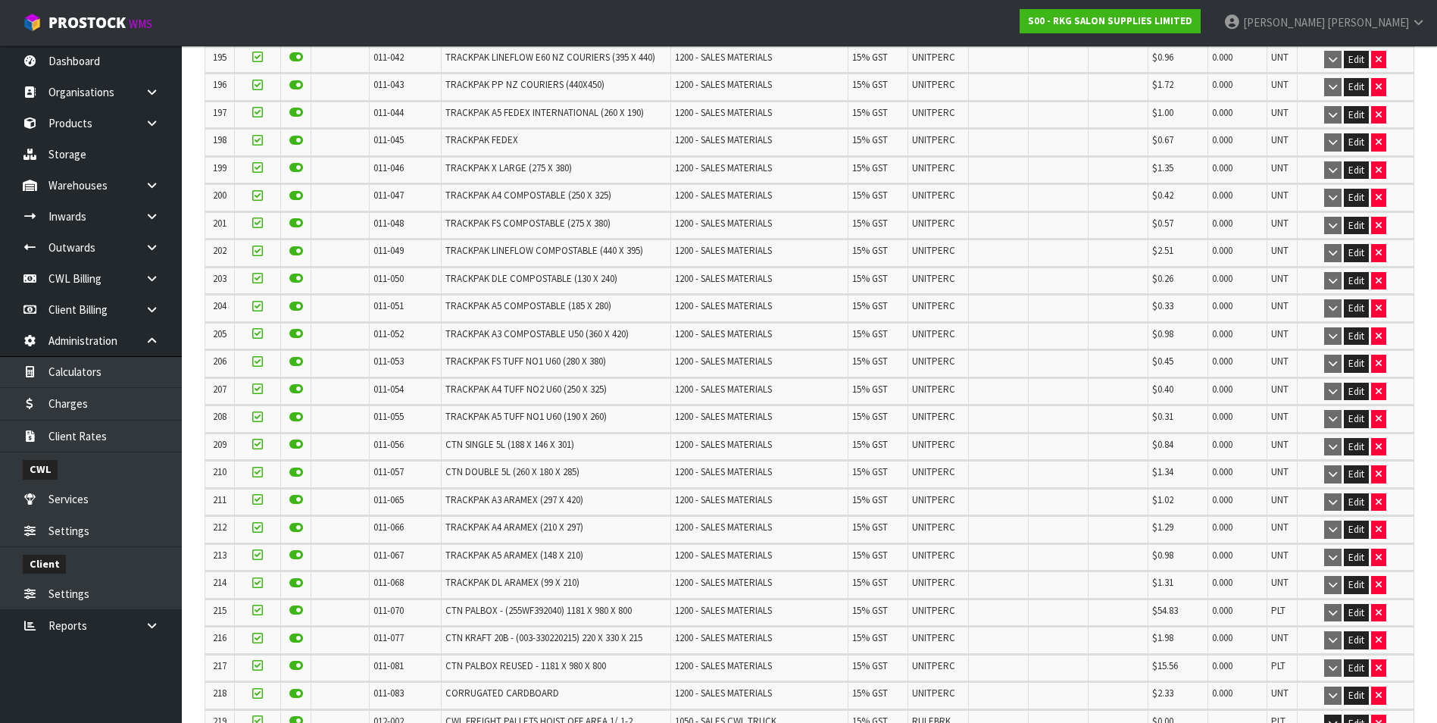
scroll to position [6757, 0]
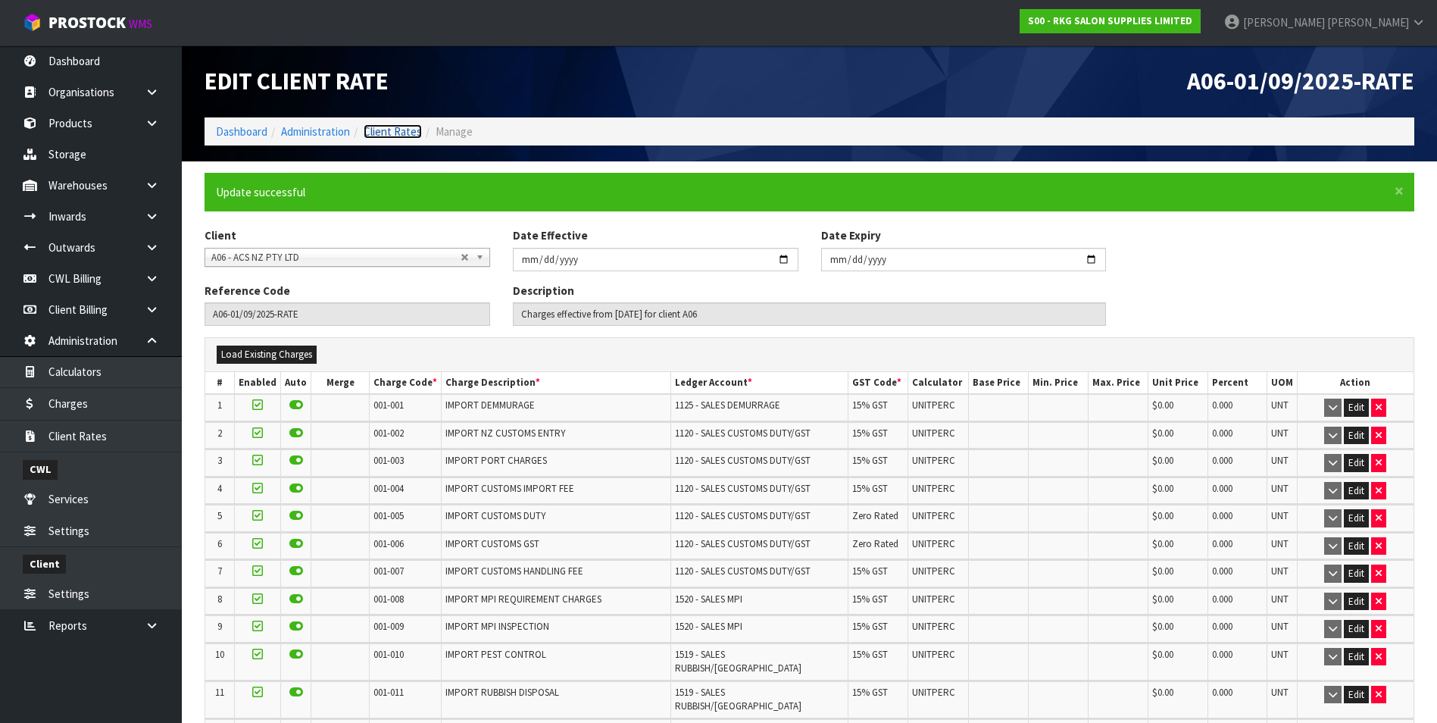
click at [404, 128] on link "Client Rates" at bounding box center [393, 131] width 58 height 14
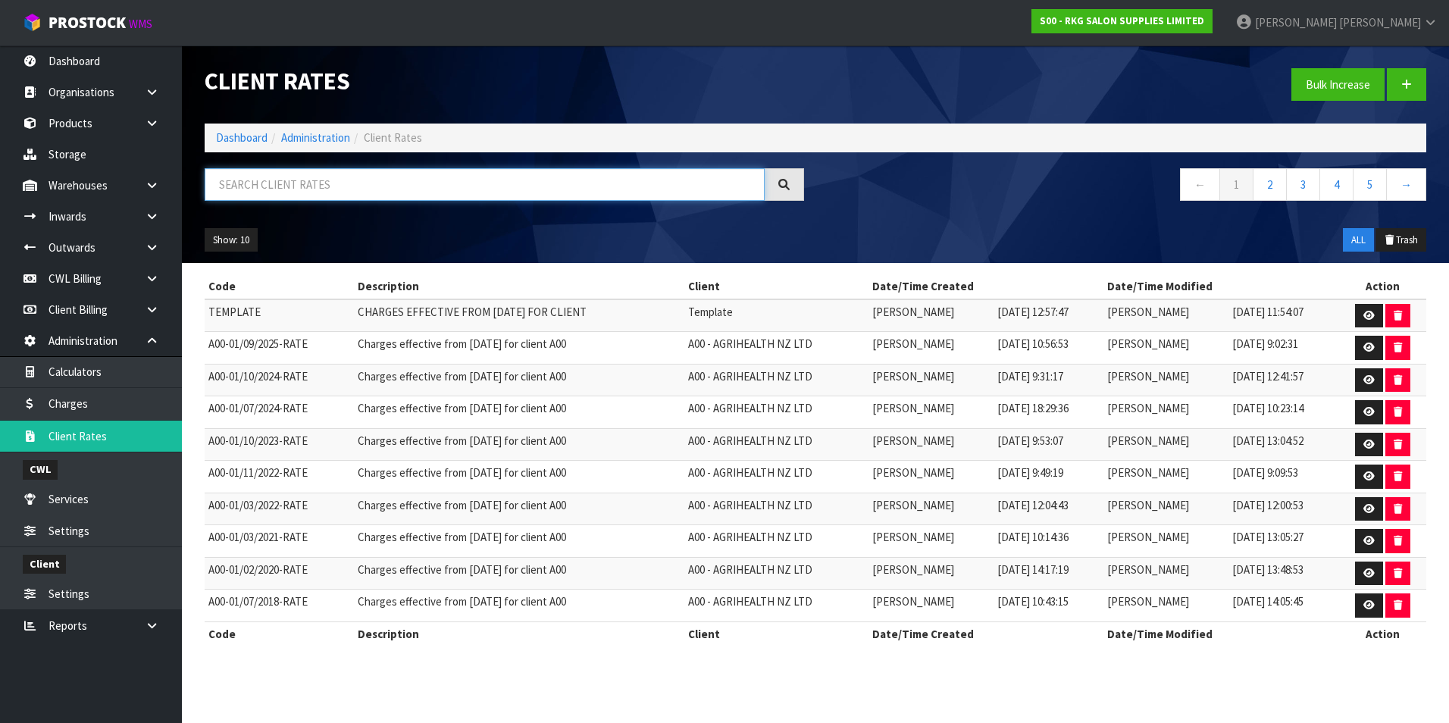
click at [342, 186] on input "text" at bounding box center [485, 184] width 560 height 33
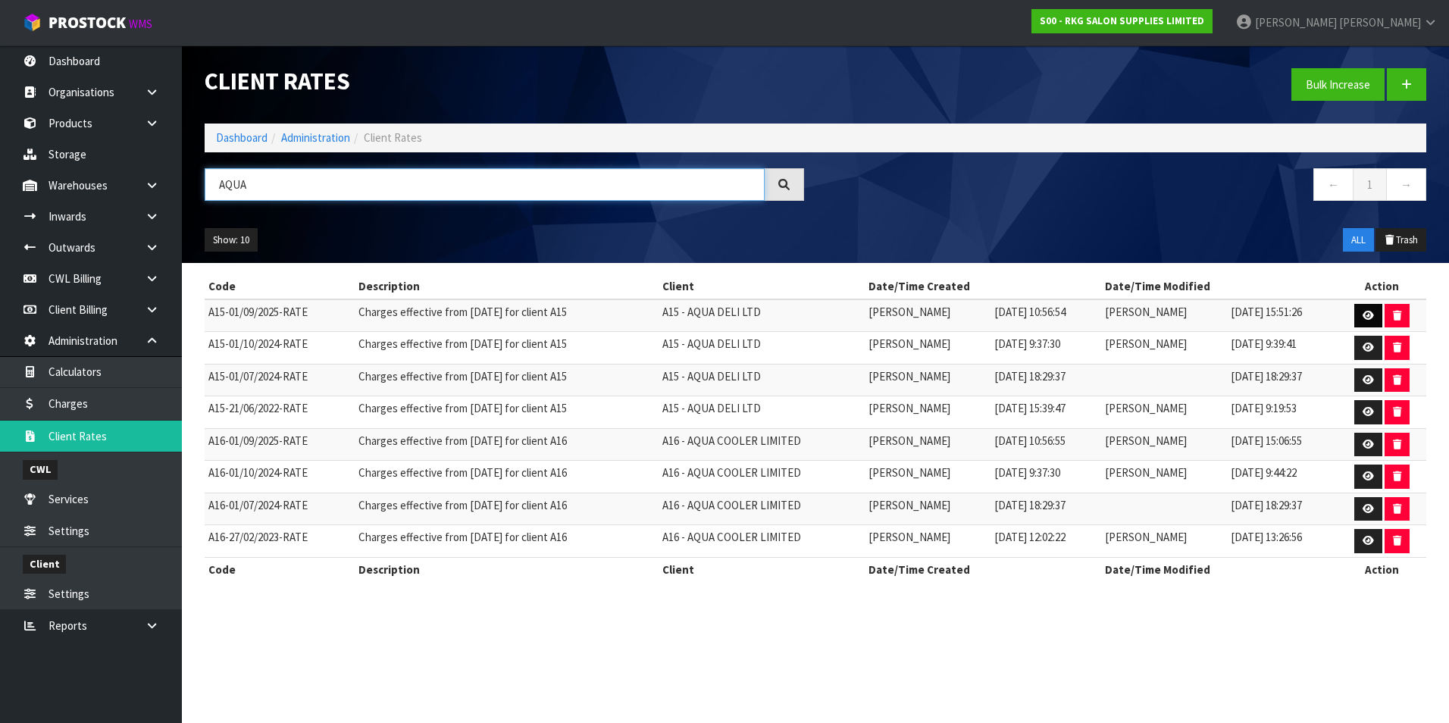
type input "AQUA"
click at [1361, 316] on link at bounding box center [1368, 316] width 28 height 24
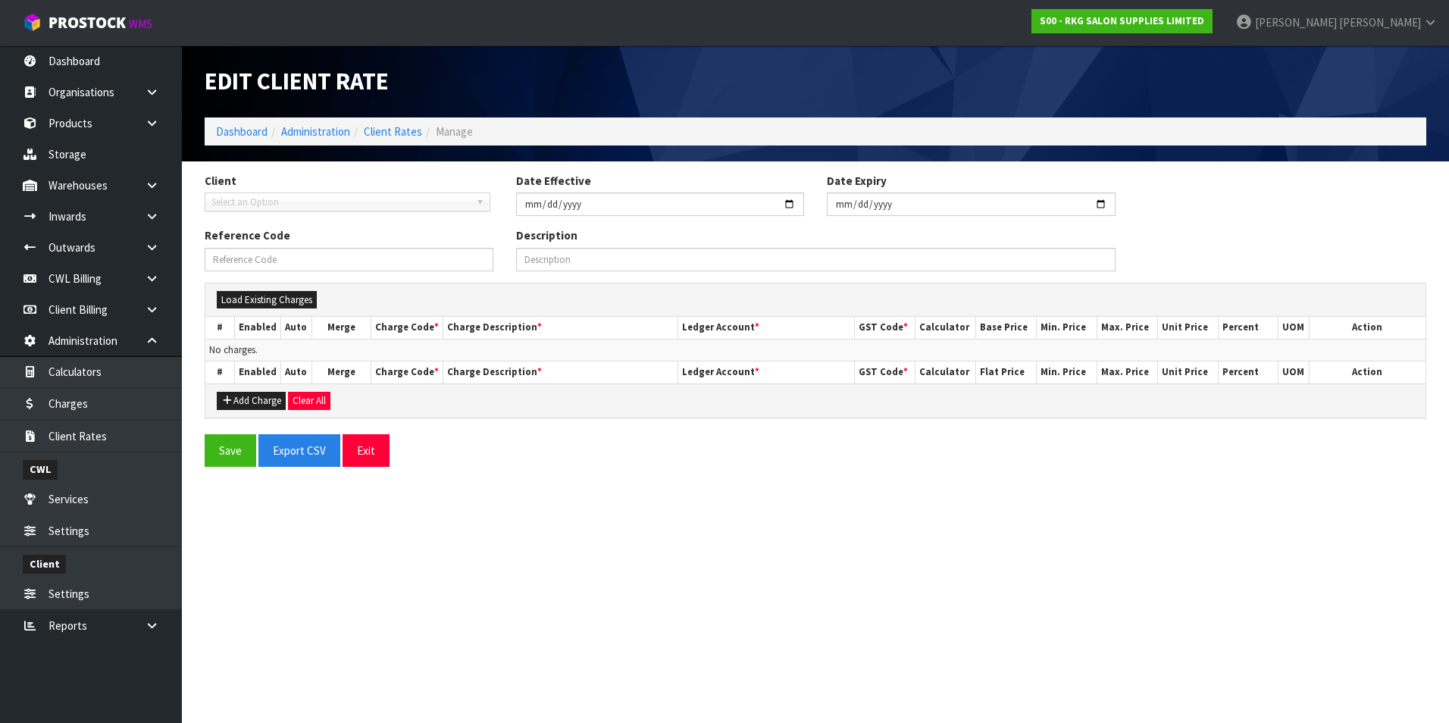
type input "2025-09-01"
type input "A15-01/09/2025-RATE"
type input "Charges effective from 01/09/2025 for client A15"
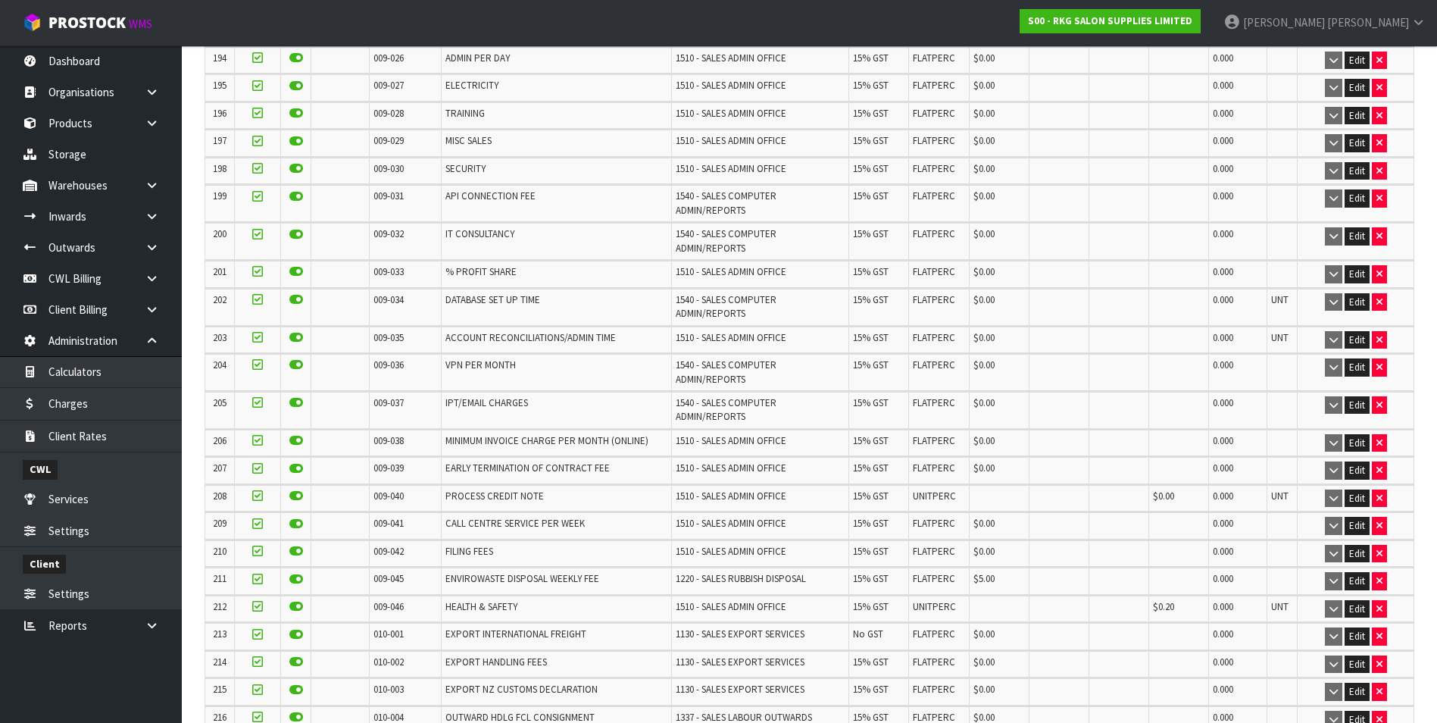
scroll to position [6123, 0]
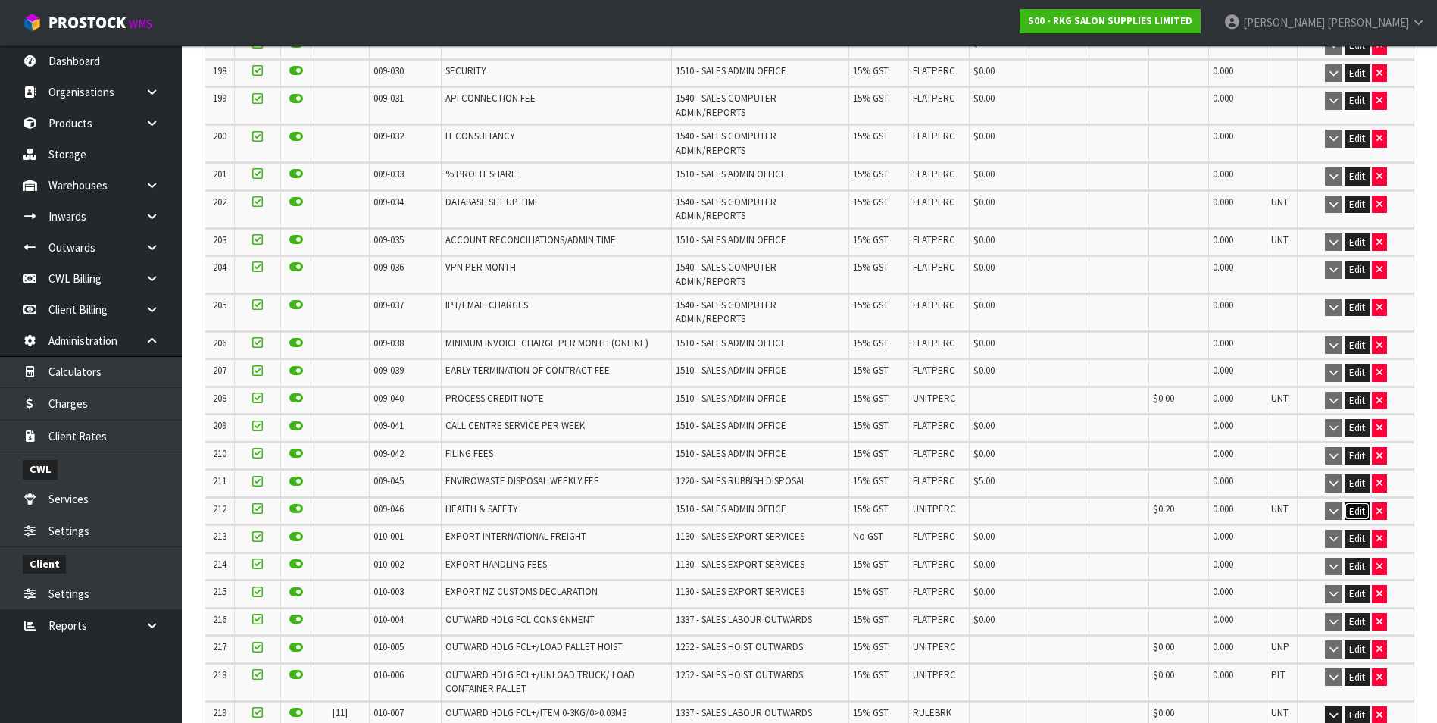
click at [1357, 502] on button "Edit" at bounding box center [1357, 511] width 25 height 18
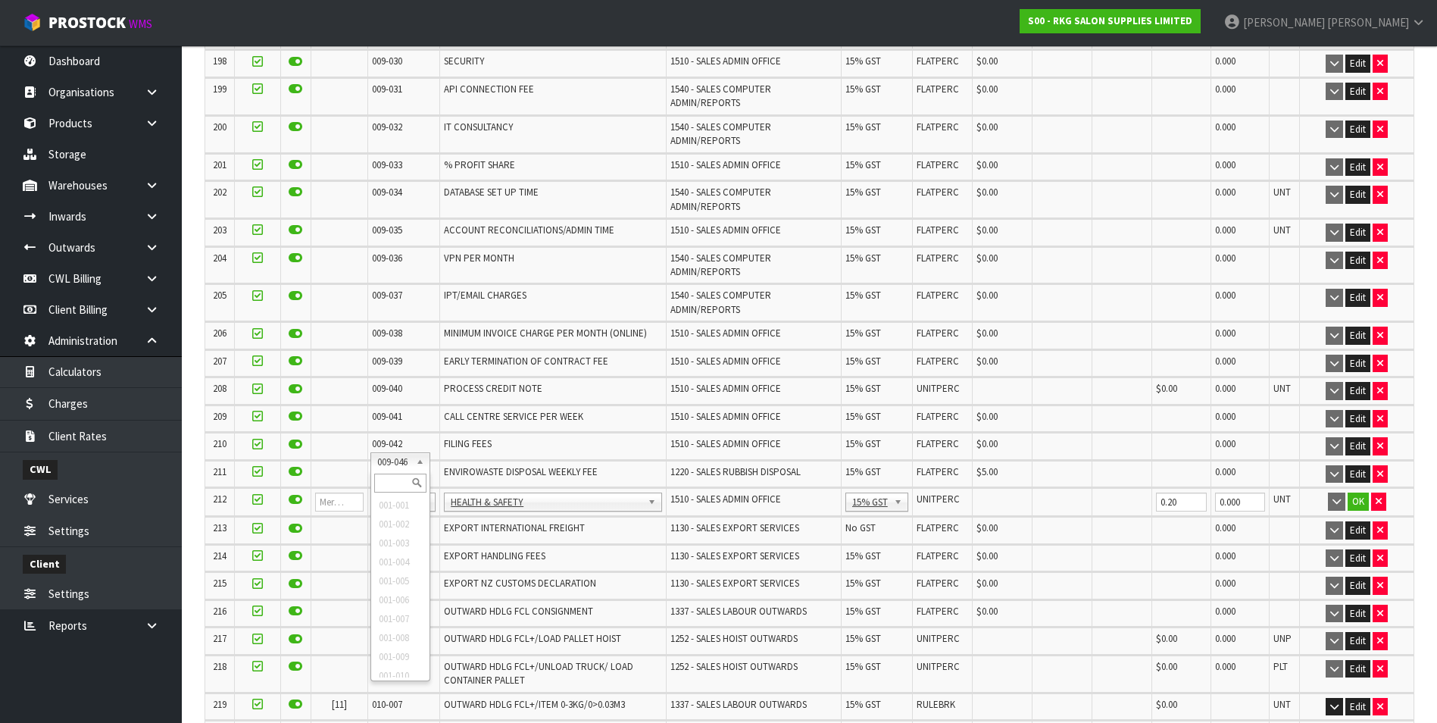
click at [394, 480] on input "text" at bounding box center [400, 483] width 52 height 19
type input "008-146"
click at [984, 492] on input "0.00" at bounding box center [1003, 501] width 52 height 19
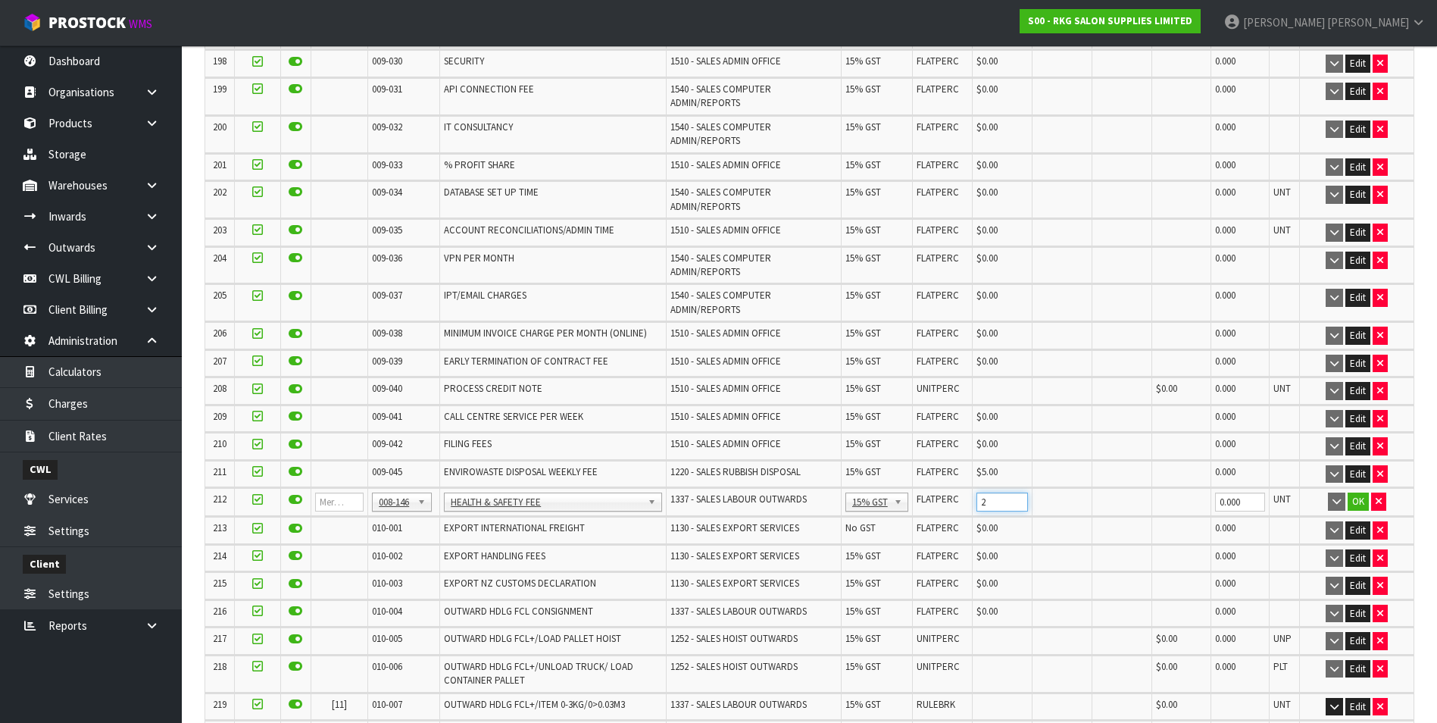
type input "0"
type input "0.20"
click at [1356, 492] on button "OK" at bounding box center [1358, 501] width 21 height 18
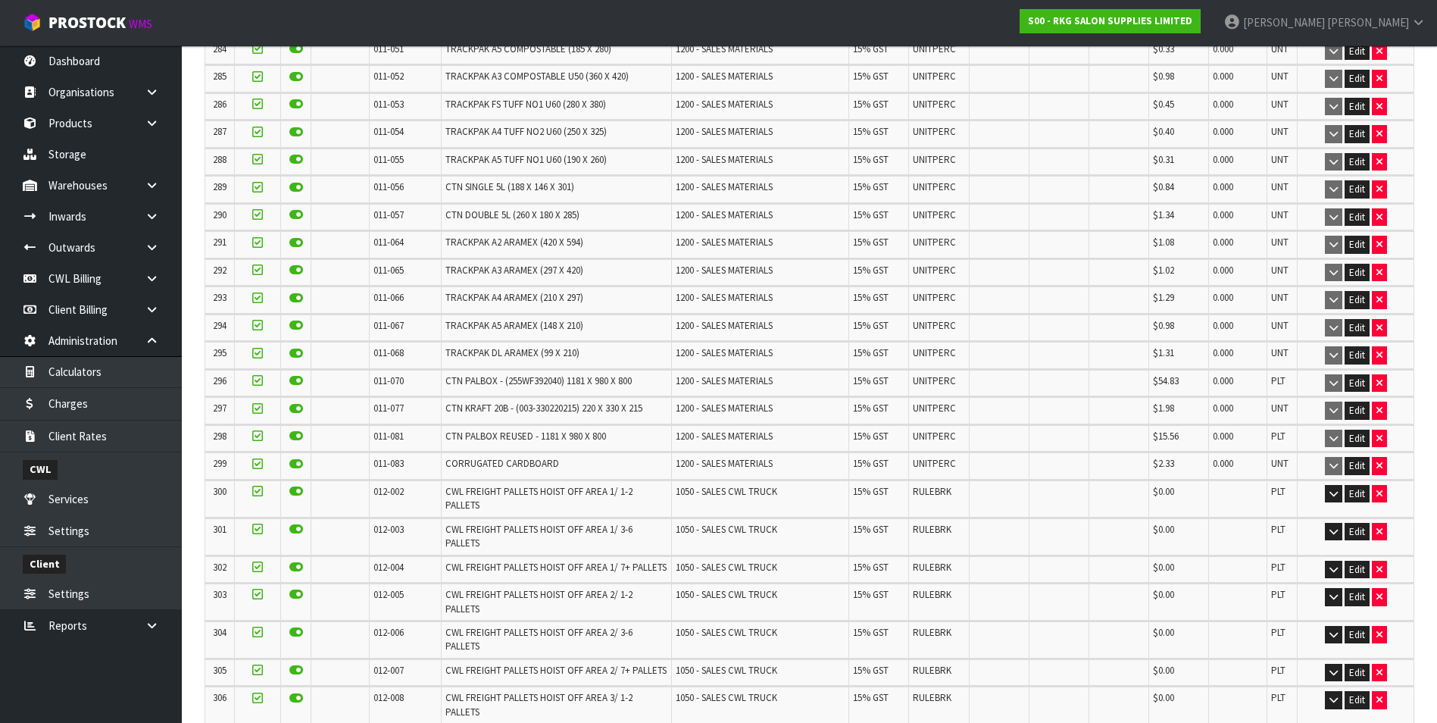
scroll to position [9189, 0]
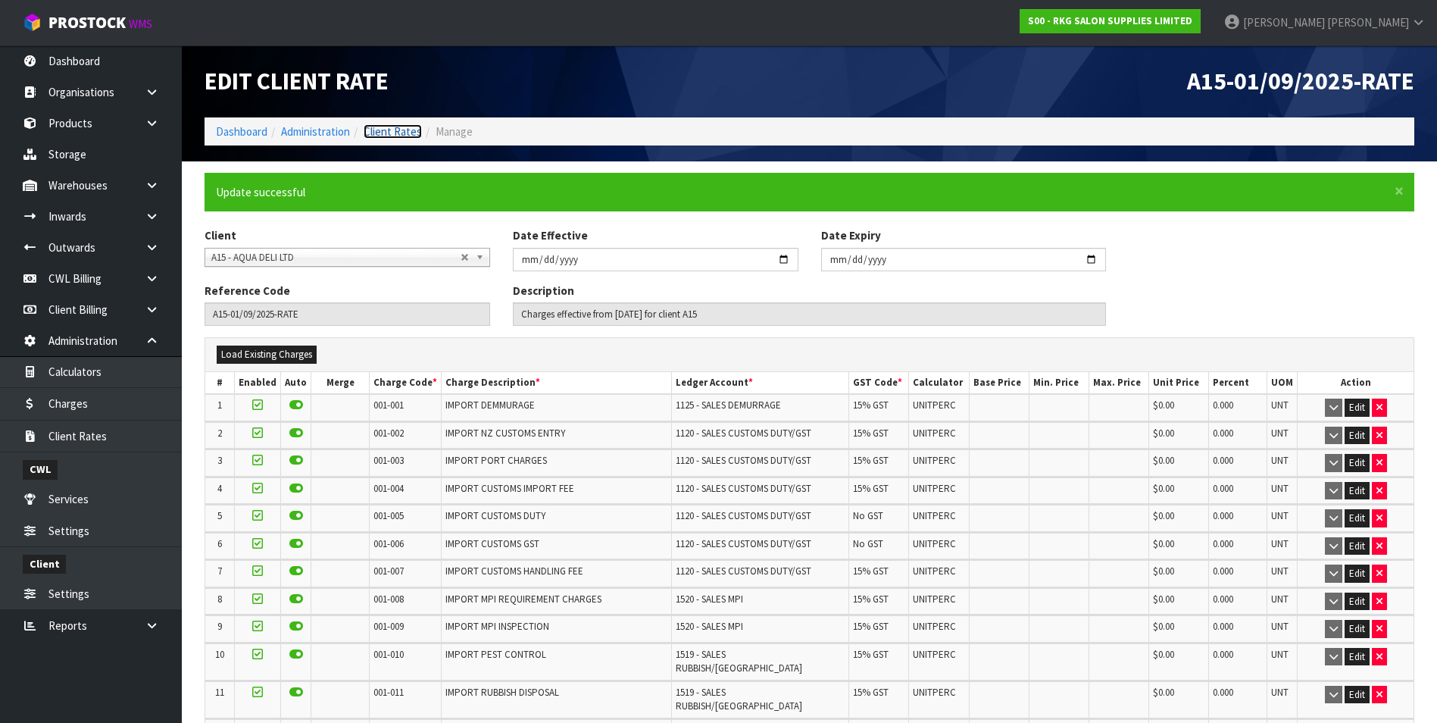
click at [390, 135] on link "Client Rates" at bounding box center [393, 131] width 58 height 14
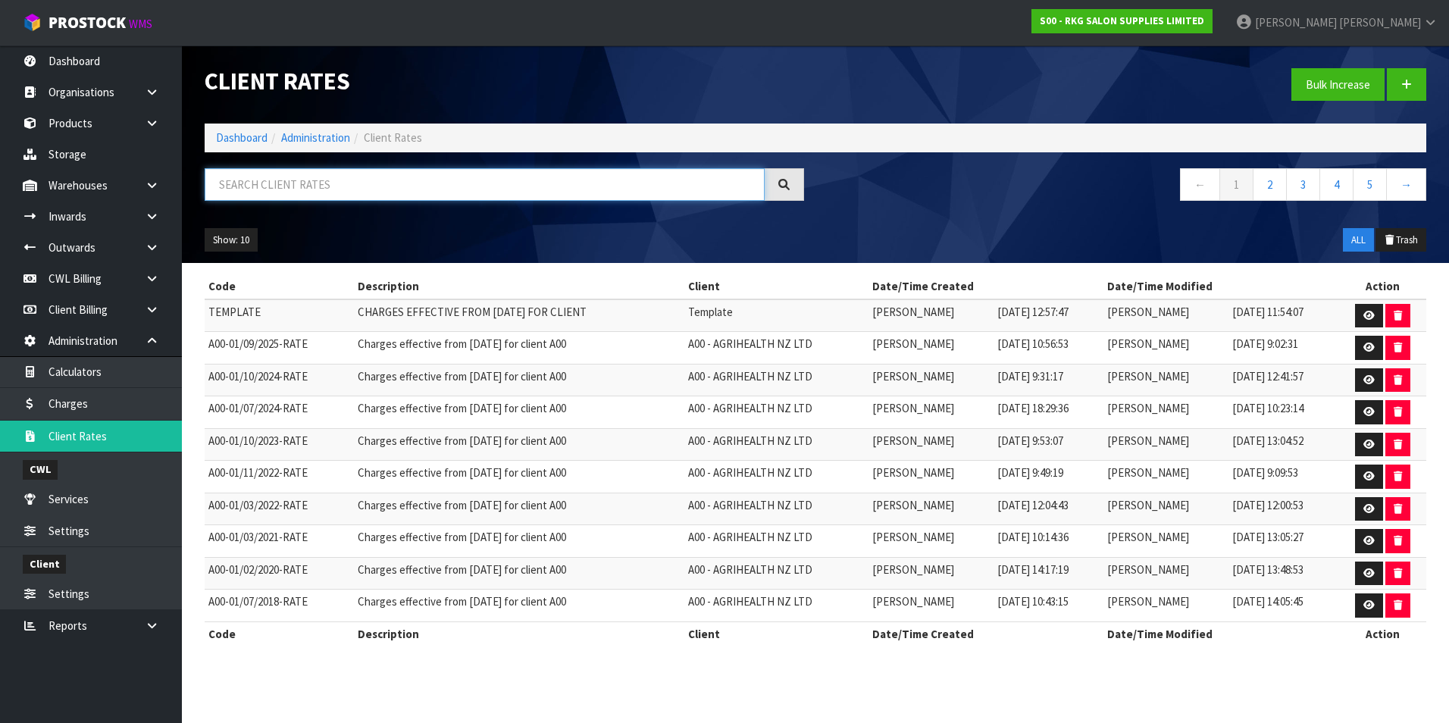
click at [338, 190] on input "text" at bounding box center [485, 184] width 560 height 33
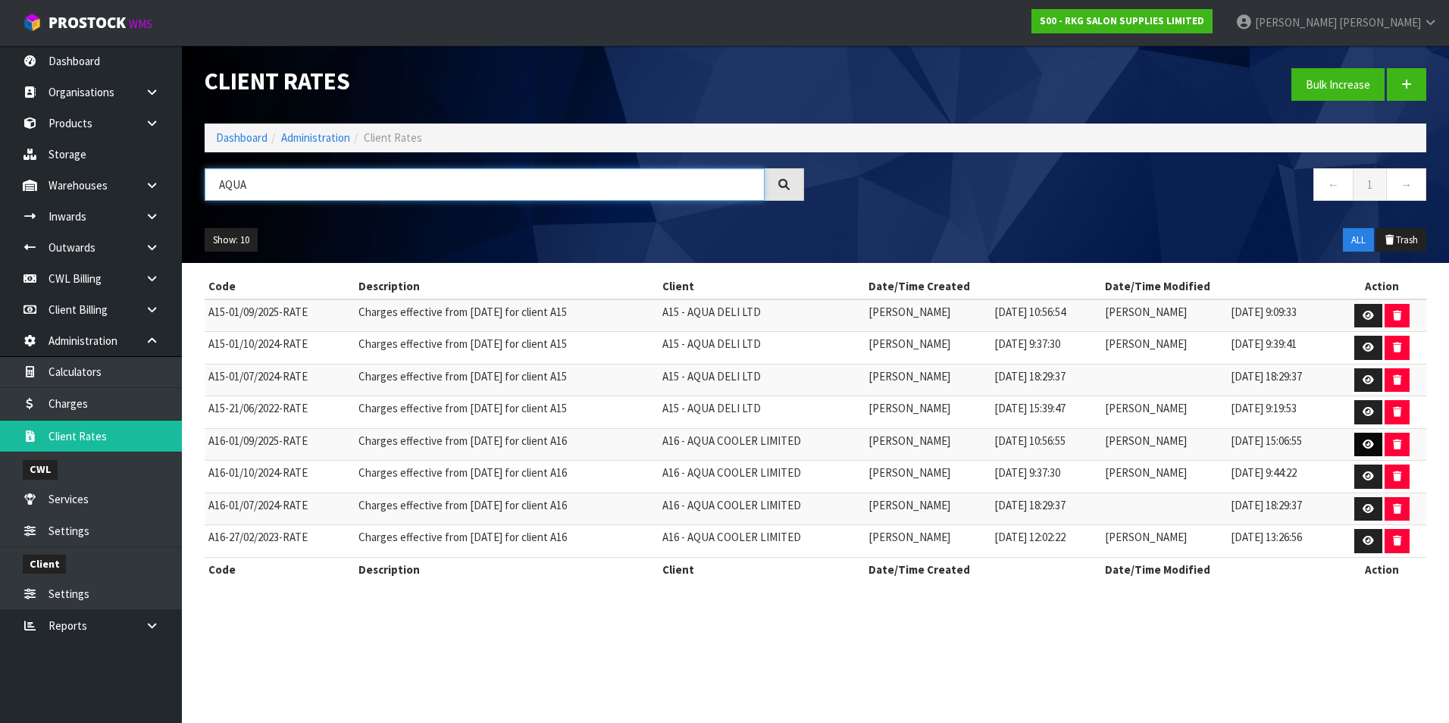
type input "AQUA"
click at [1371, 443] on icon at bounding box center [1367, 444] width 11 height 10
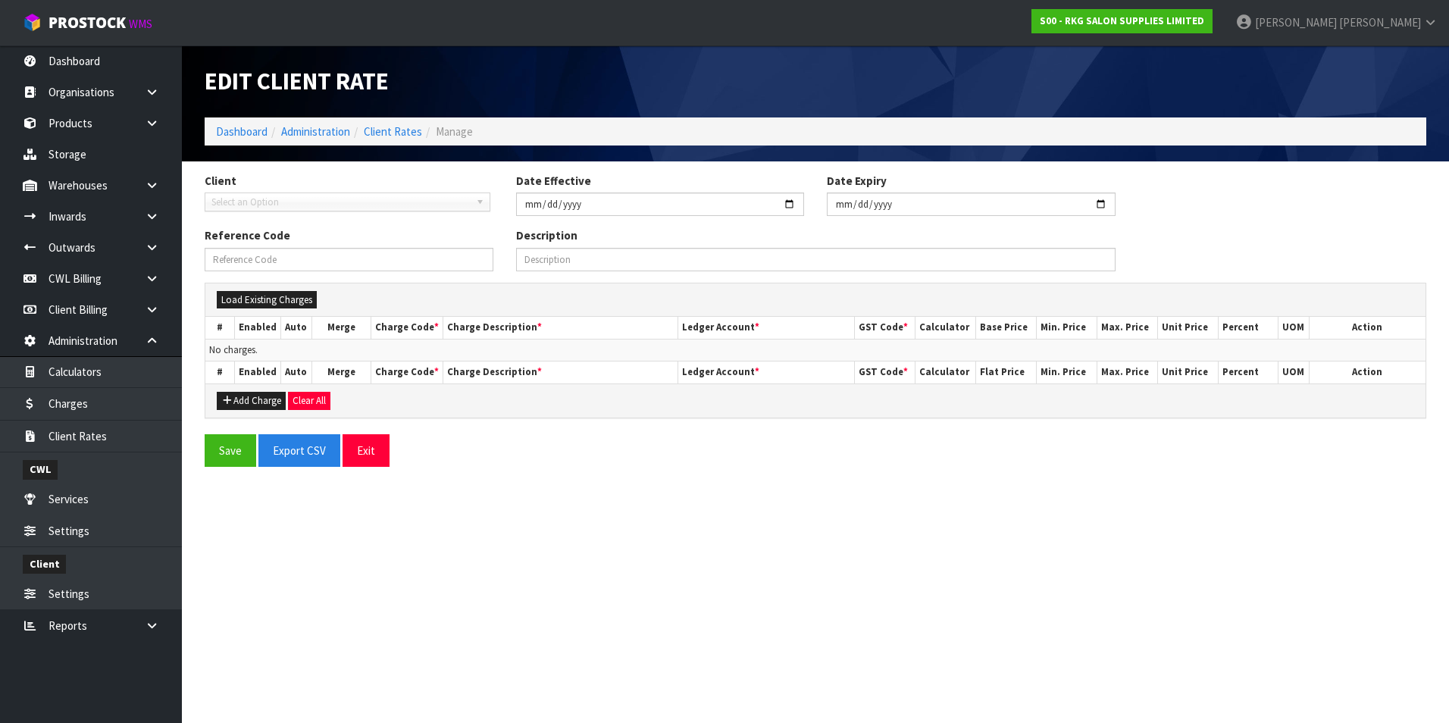
type input "2025-09-01"
type input "A16-01/09/2025-RATE"
type input "Charges effective from 01/09/2025 for client A16"
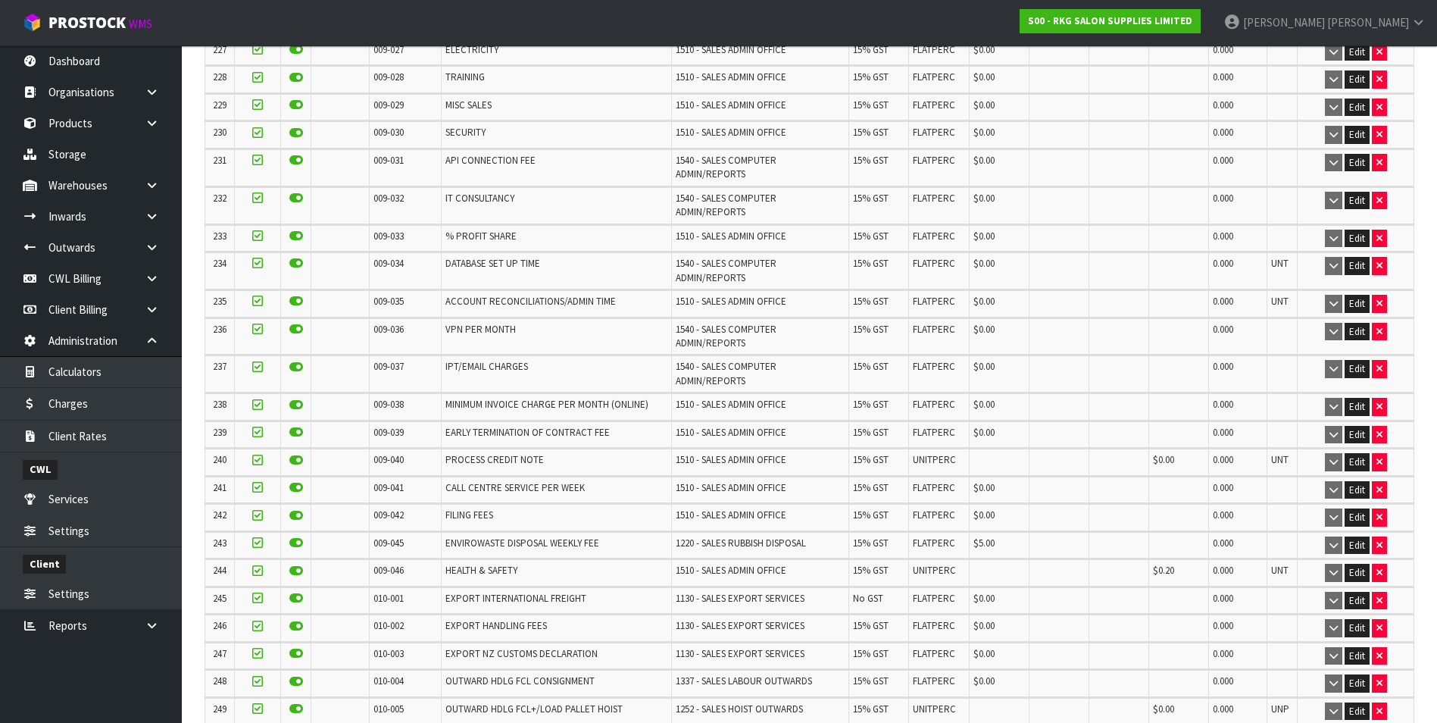
scroll to position [7010, 0]
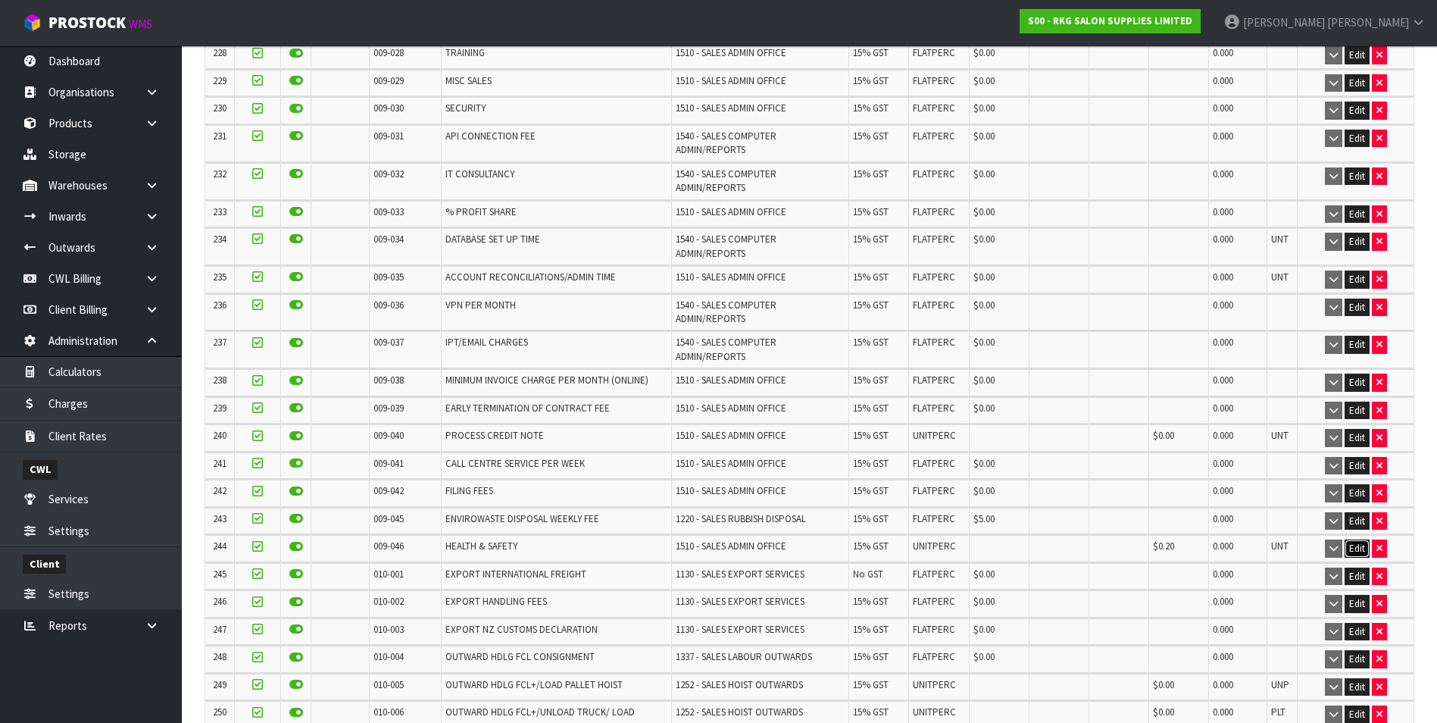
click at [1352, 539] on button "Edit" at bounding box center [1357, 548] width 25 height 18
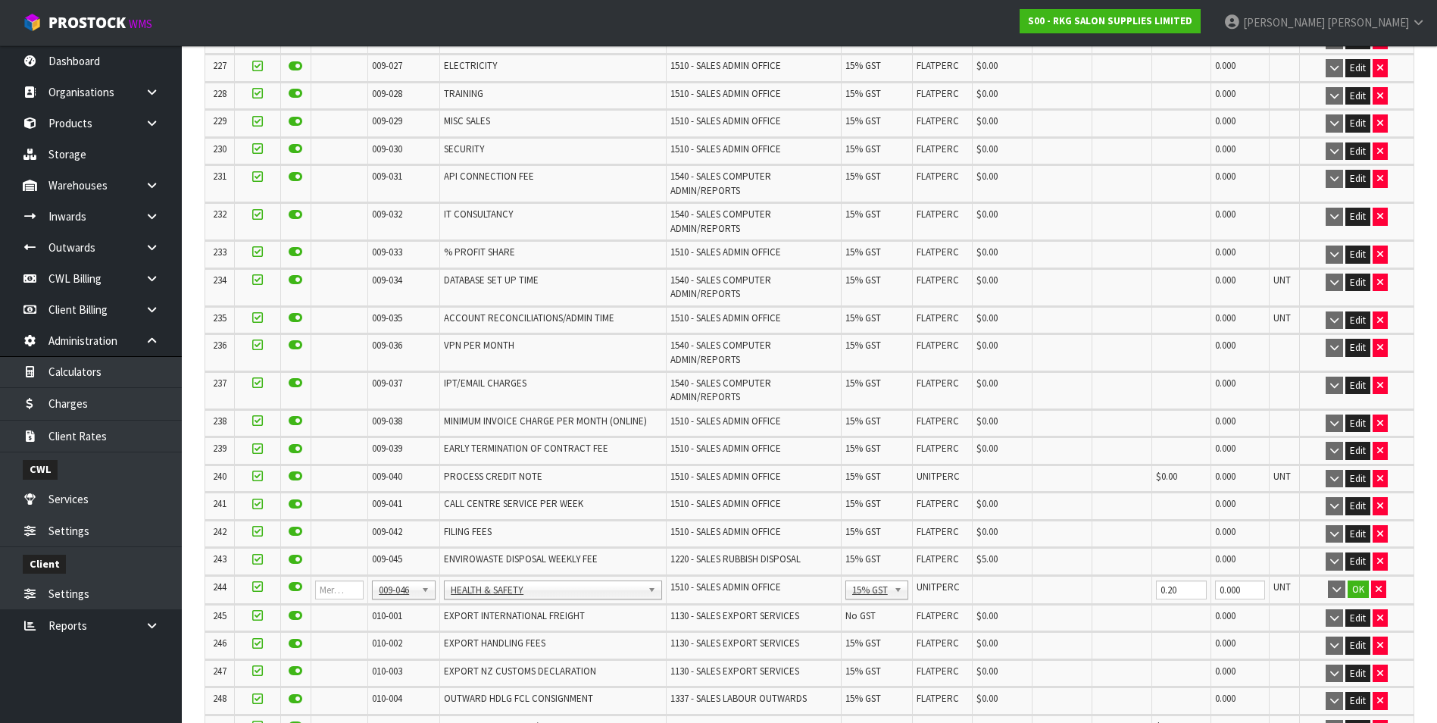
scroll to position [7060, 0]
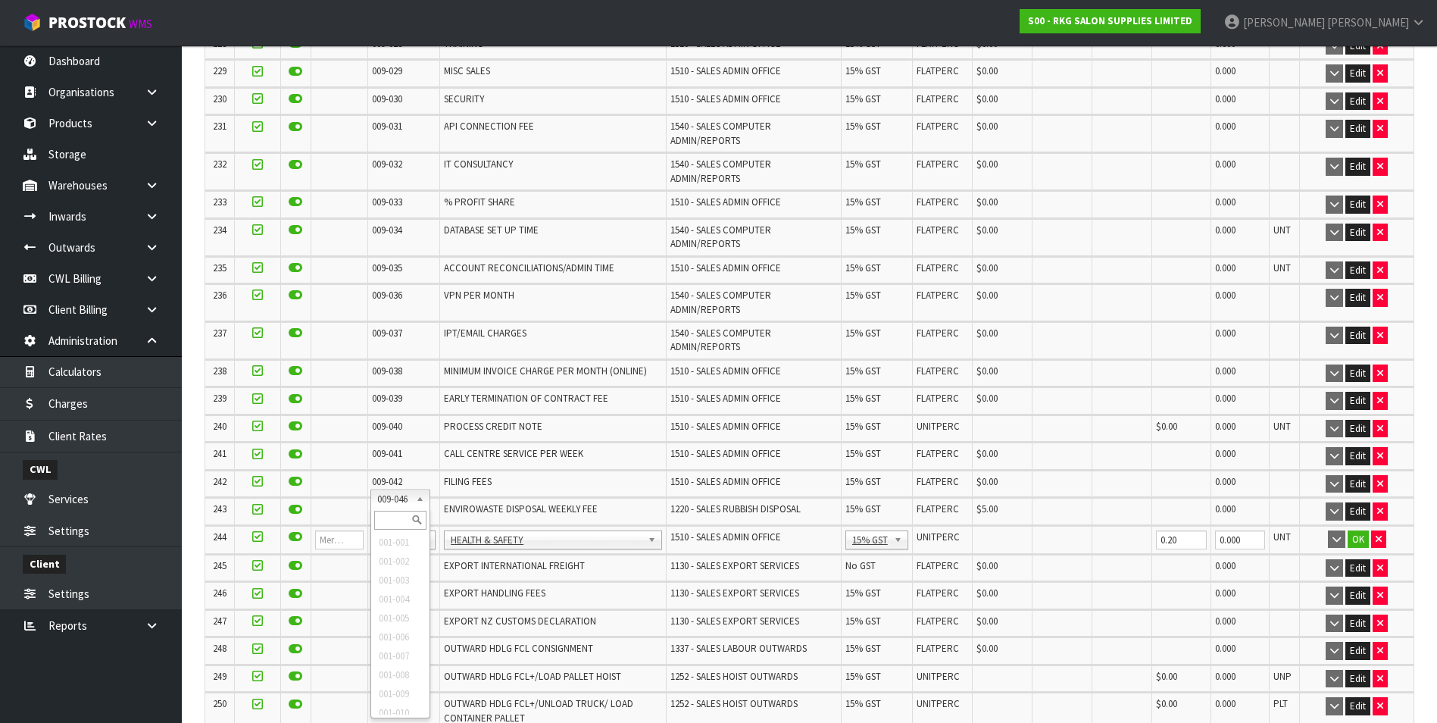
click at [401, 513] on input "text" at bounding box center [400, 520] width 52 height 19
type input "008-146"
click at [989, 530] on input "0.00" at bounding box center [1003, 539] width 52 height 19
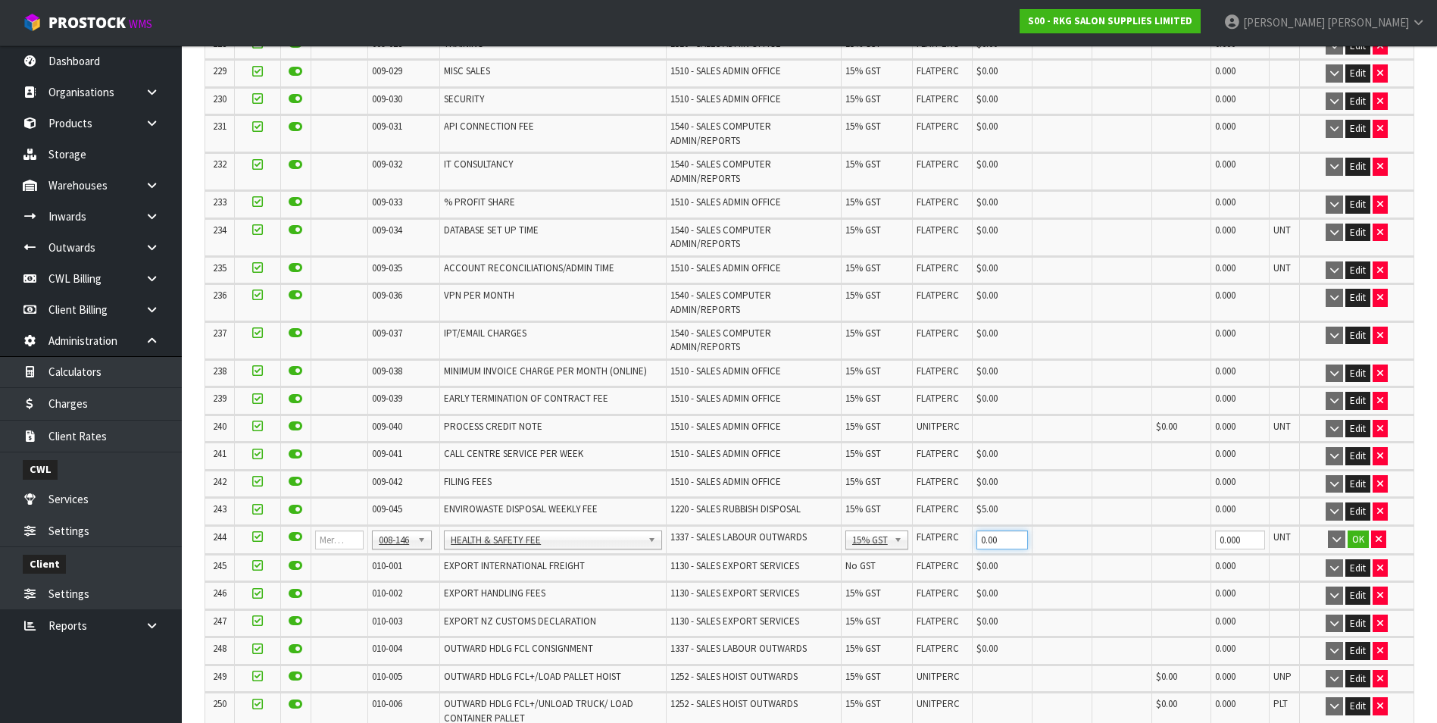
click at [1003, 530] on input "0.00" at bounding box center [1003, 539] width 52 height 19
type input "0.20"
click at [1358, 530] on button "OK" at bounding box center [1358, 539] width 21 height 18
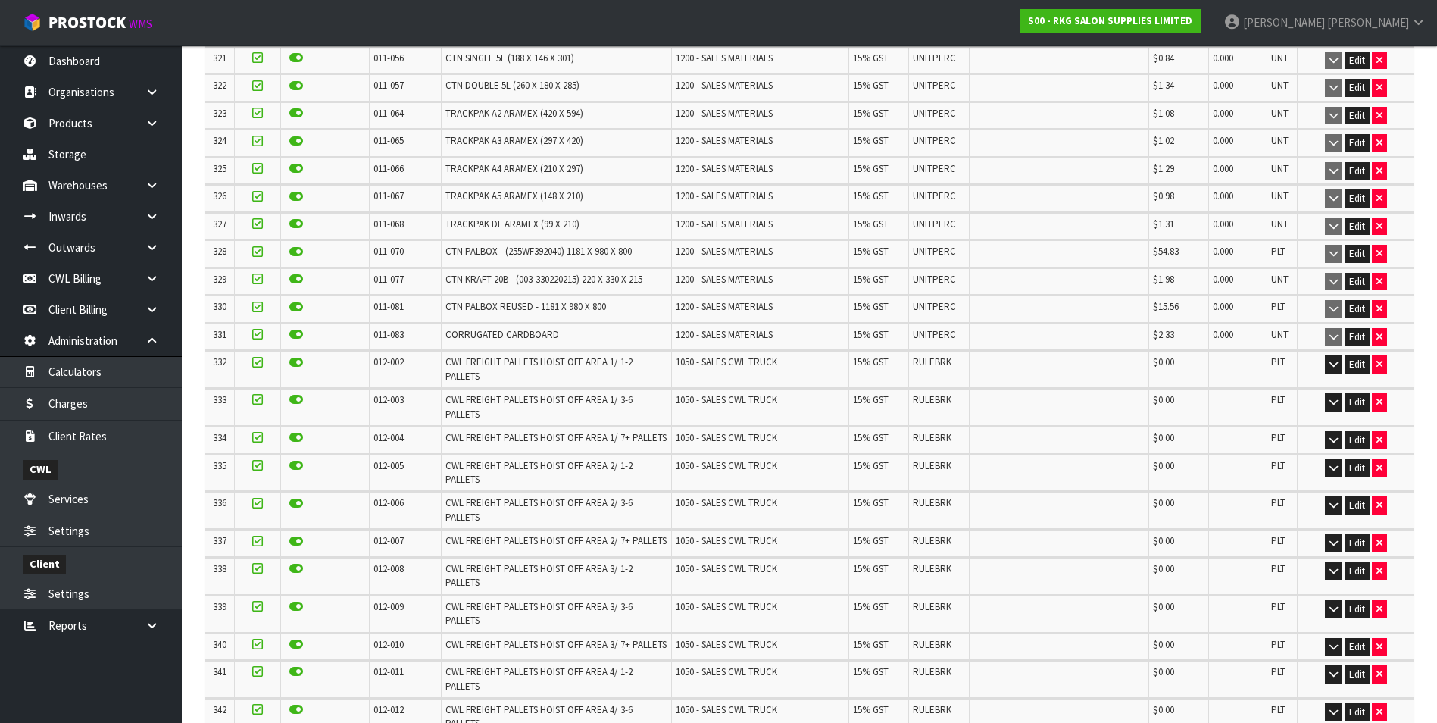
scroll to position [10115, 0]
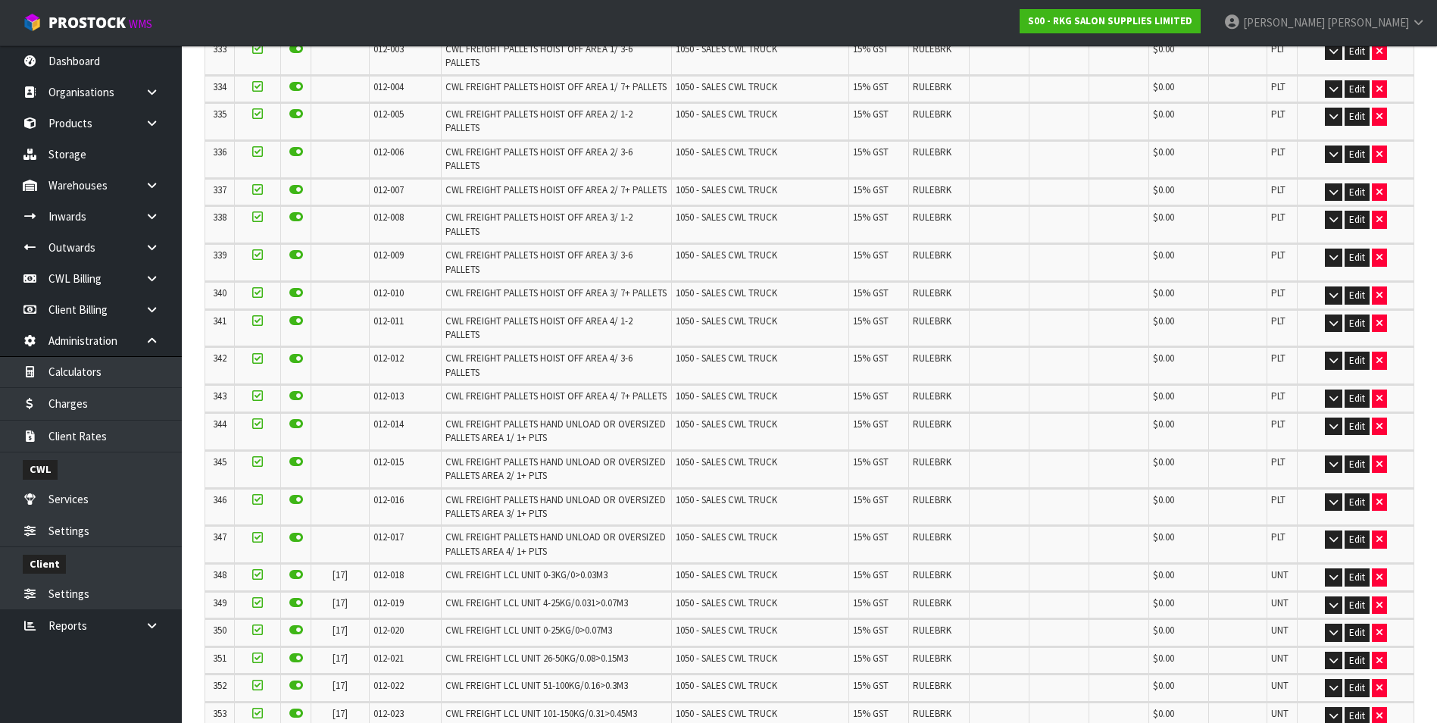
scroll to position [0, 0]
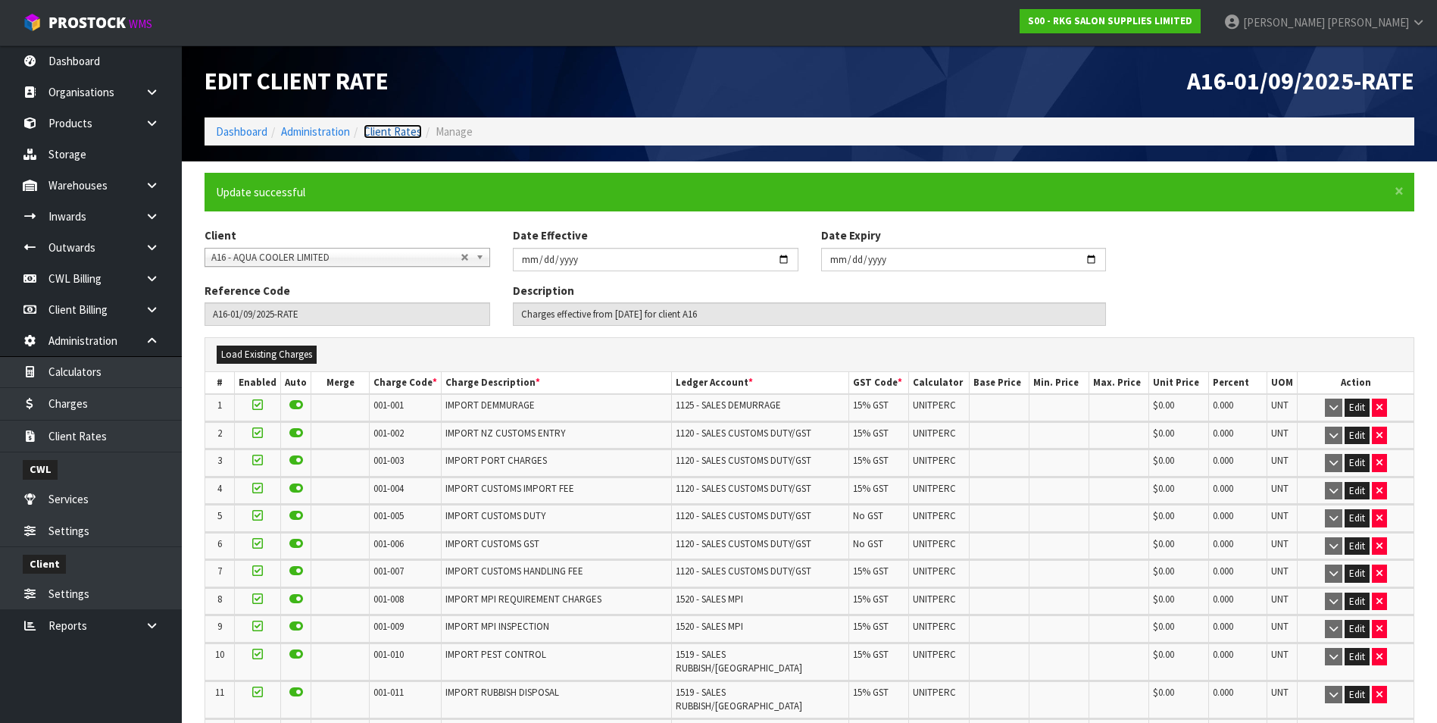
click at [391, 130] on link "Client Rates" at bounding box center [393, 131] width 58 height 14
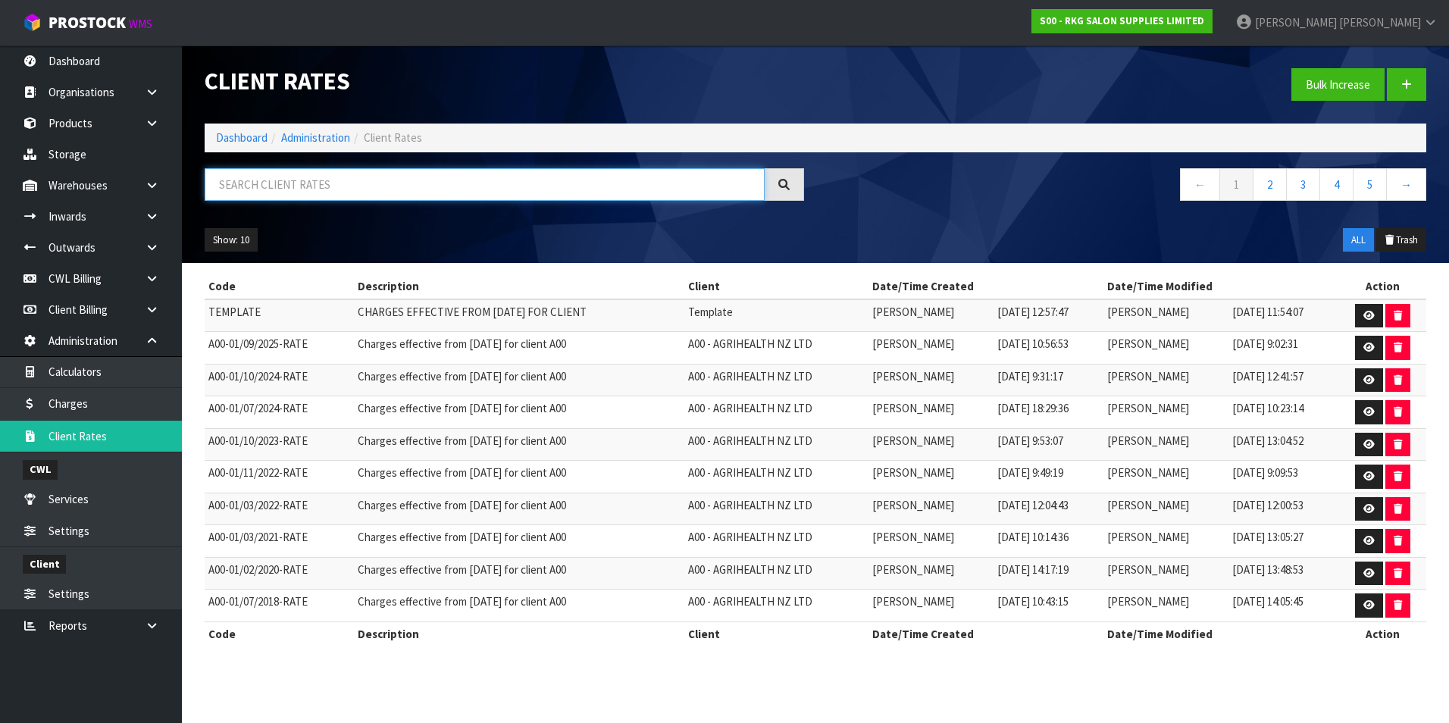
click at [283, 186] on input "text" at bounding box center [485, 184] width 560 height 33
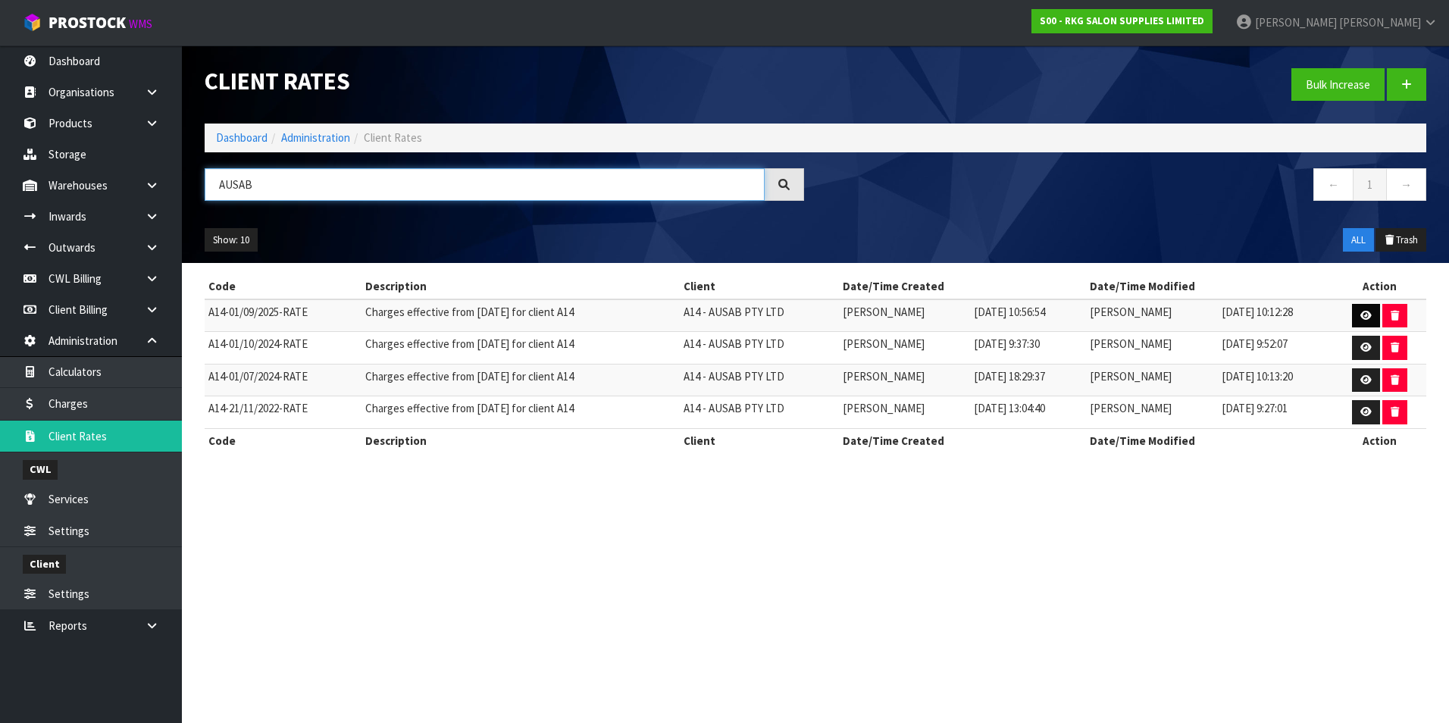
type input "AUSAB"
click at [1366, 312] on icon at bounding box center [1365, 316] width 11 height 10
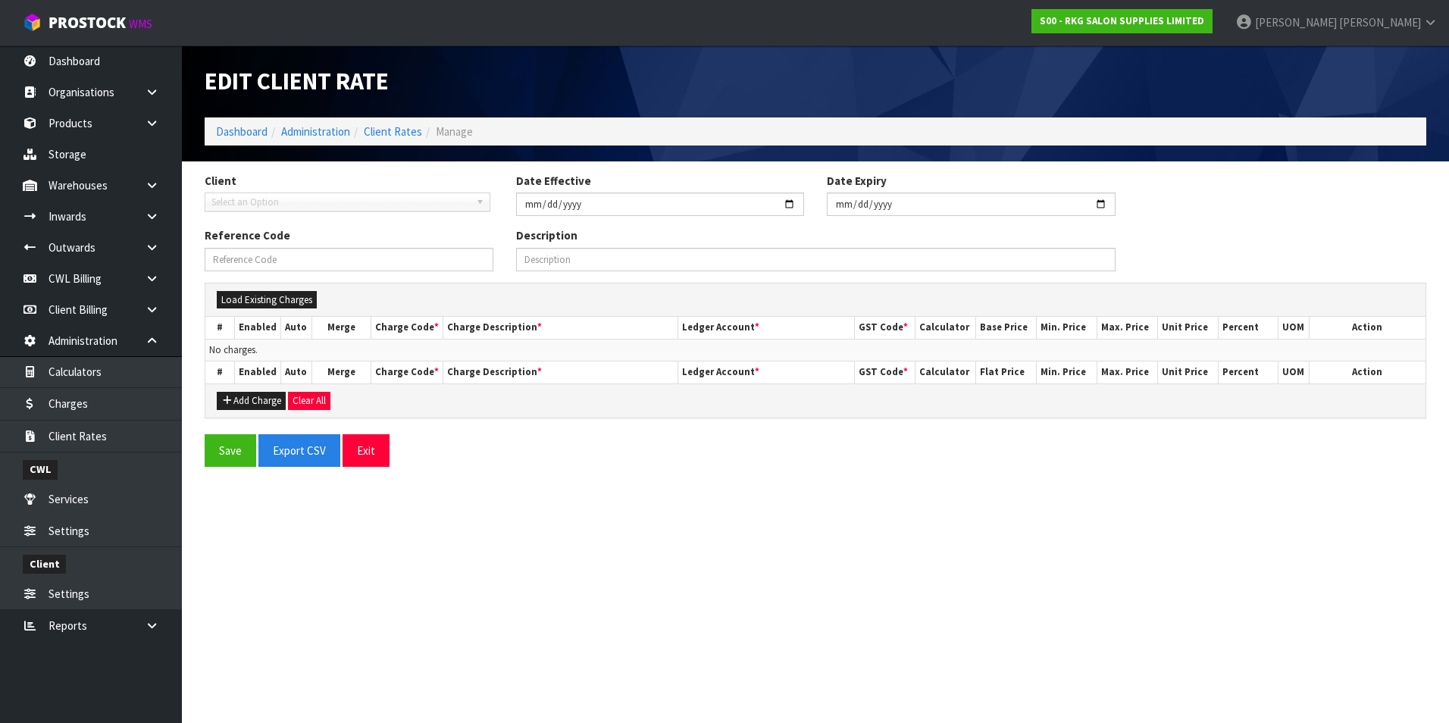
type input "2025-09-01"
type input "A14-01/09/2025-RATE"
type input "Charges effective from 01/09/2025 for client A14"
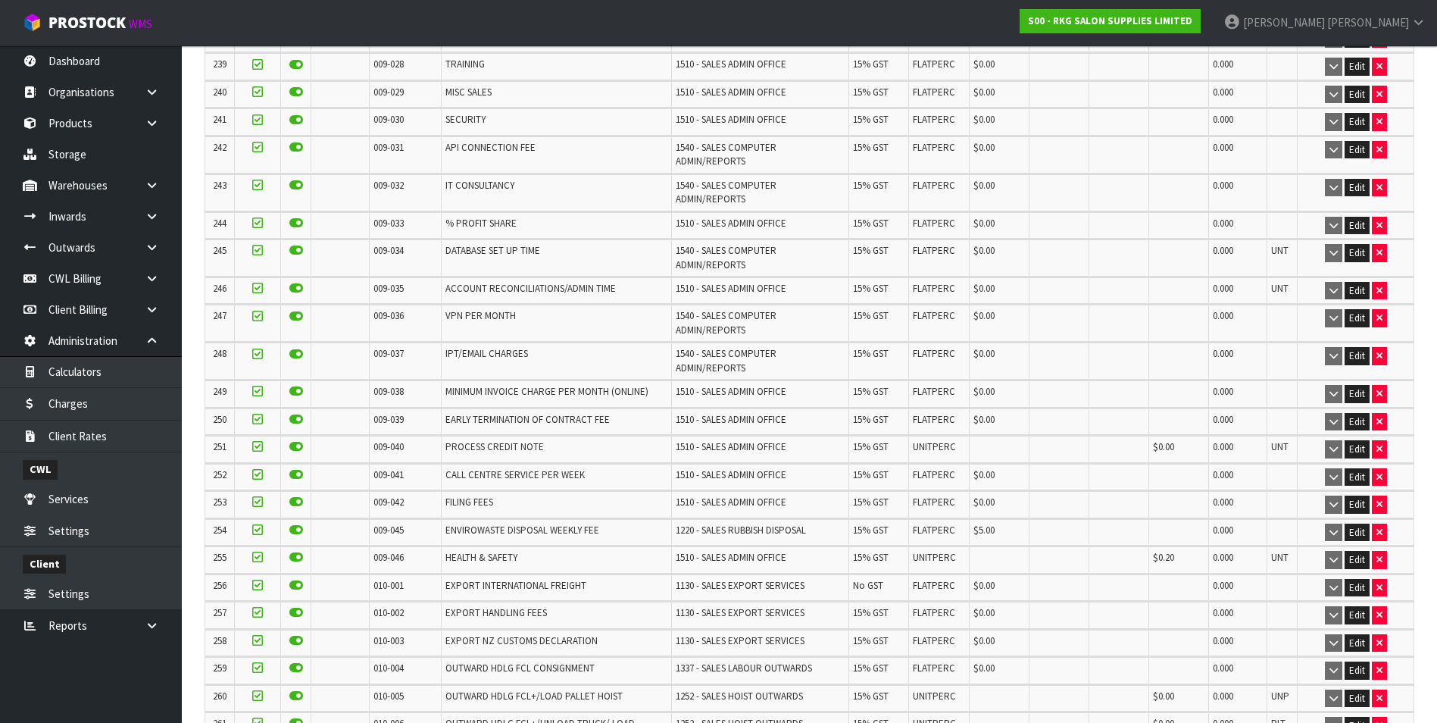
scroll to position [7382, 0]
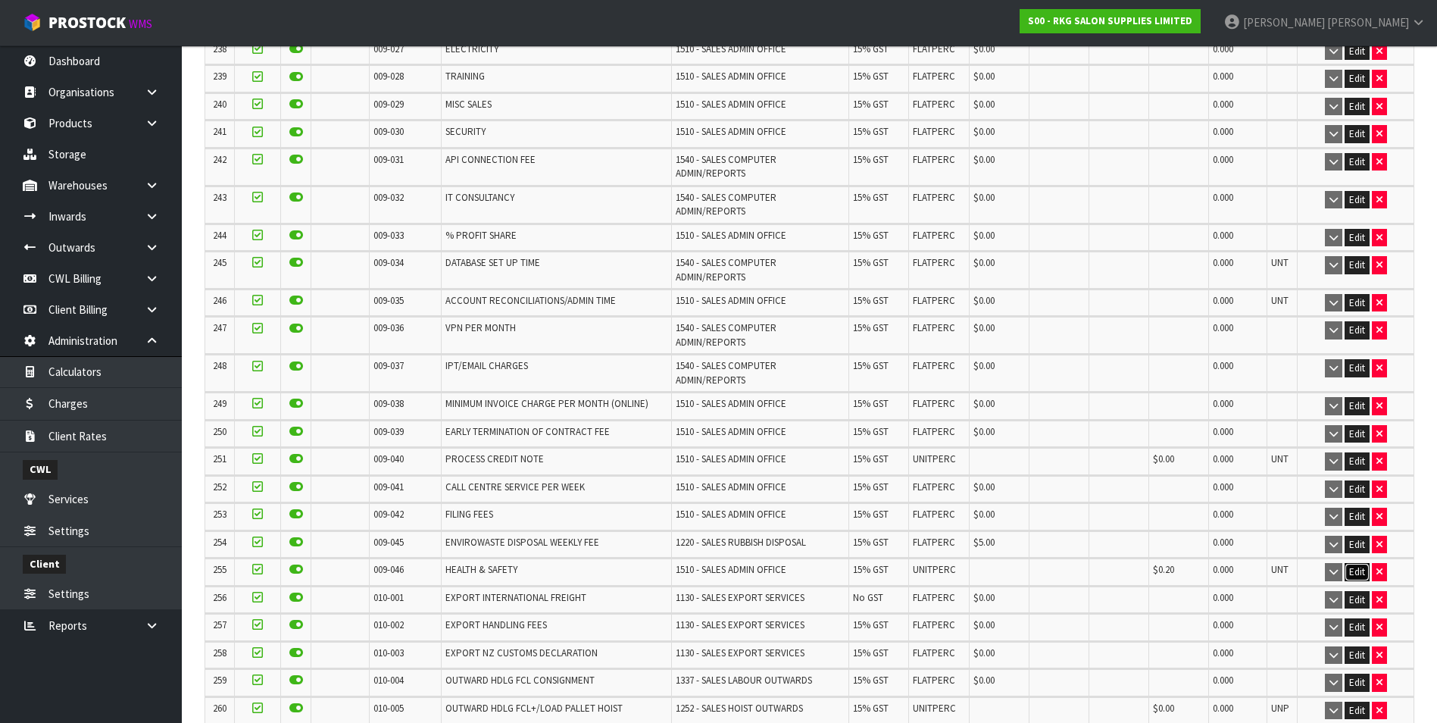
click at [1353, 563] on button "Edit" at bounding box center [1357, 572] width 25 height 18
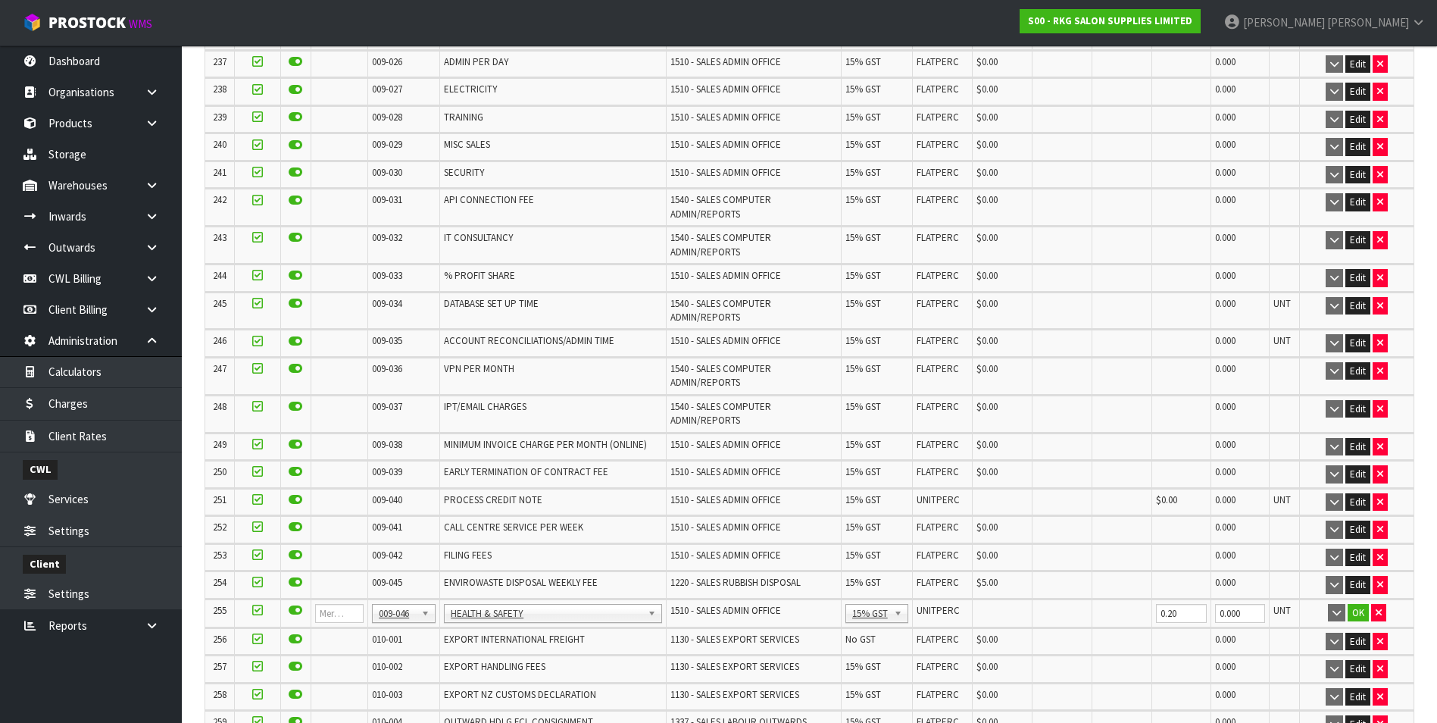
scroll to position [7433, 0]
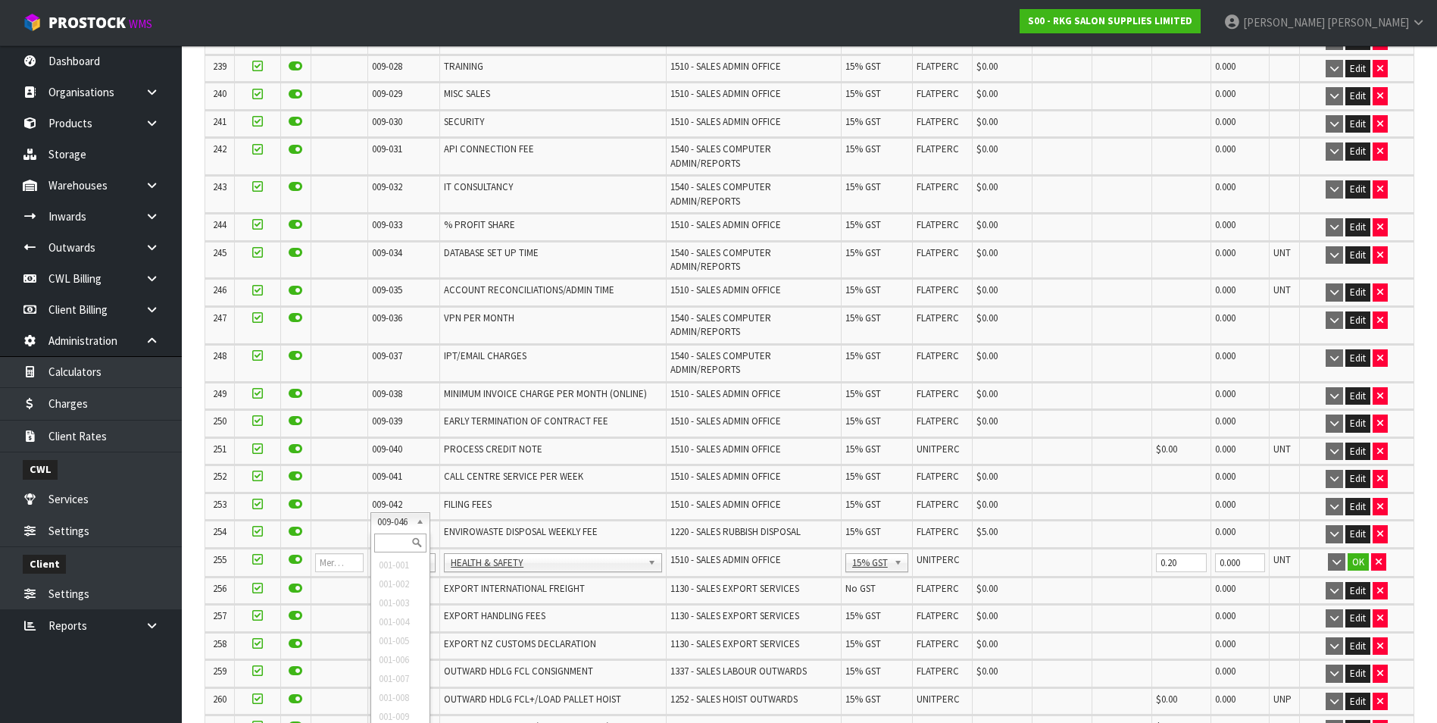
click at [385, 541] on input "text" at bounding box center [400, 542] width 52 height 19
type input "008-146"
click at [997, 553] on input "0.00" at bounding box center [1003, 562] width 52 height 19
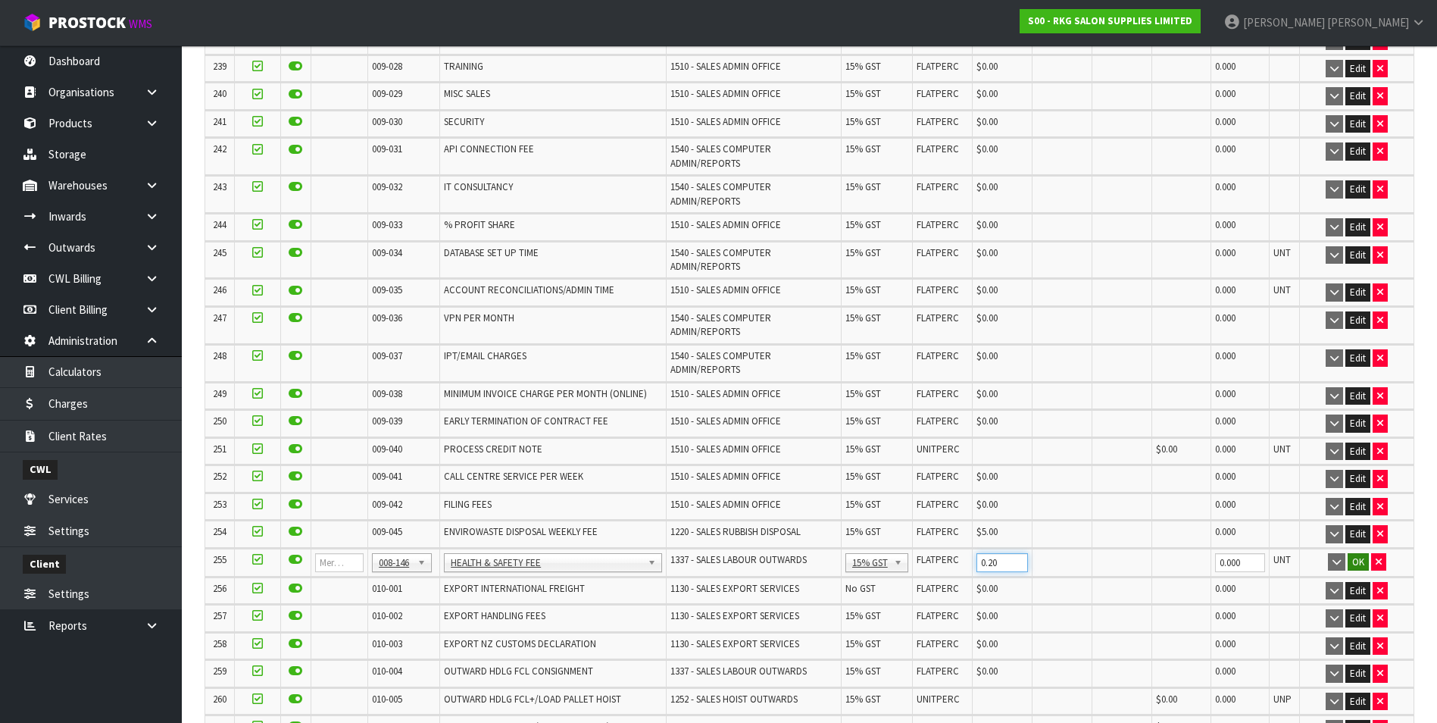
type input "0.20"
click at [1355, 553] on button "OK" at bounding box center [1358, 562] width 21 height 18
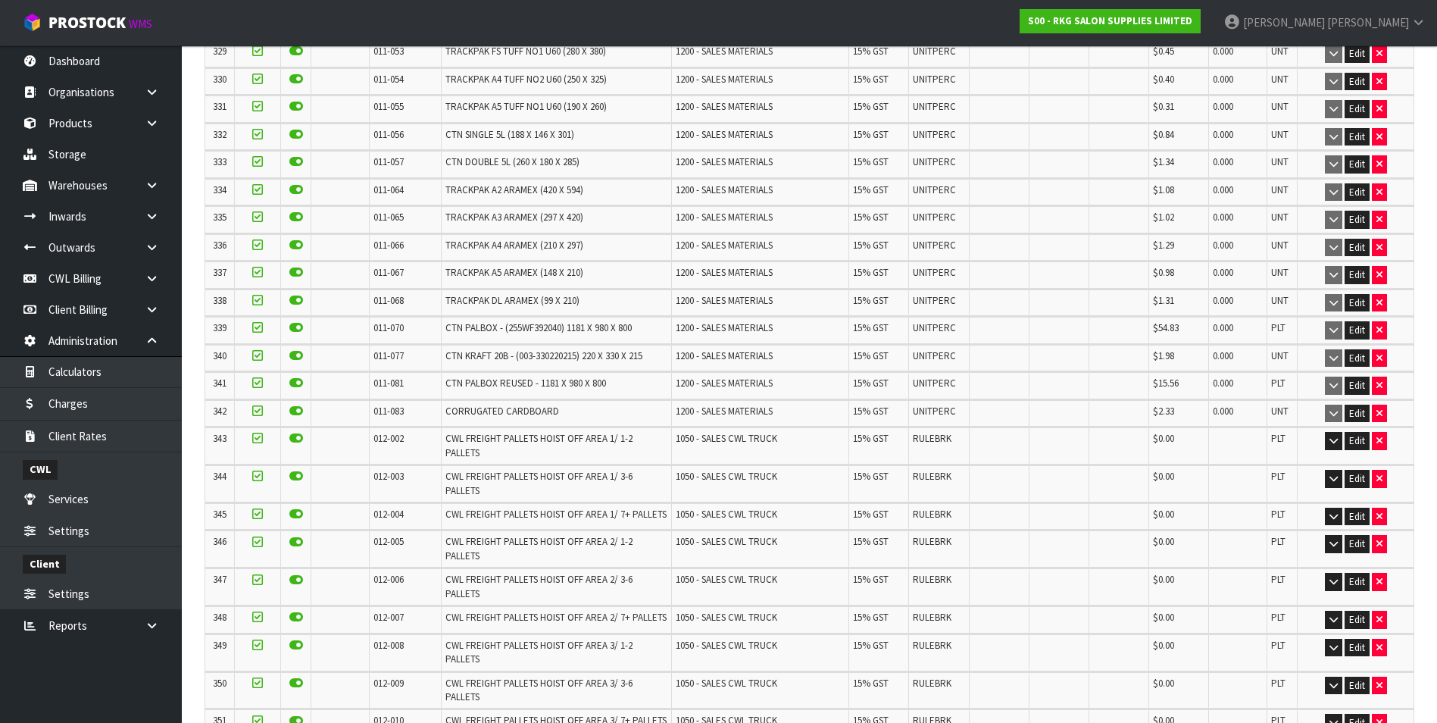
scroll to position [10511, 0]
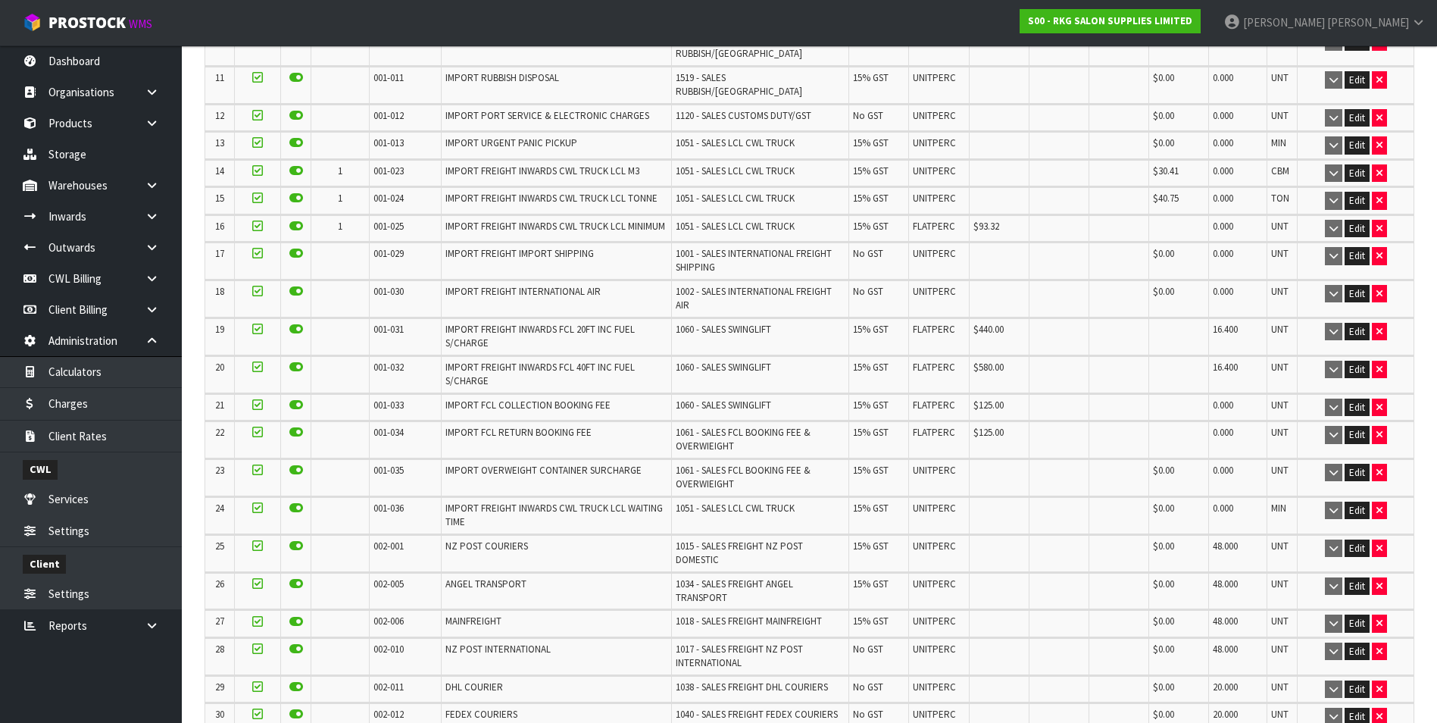
scroll to position [0, 0]
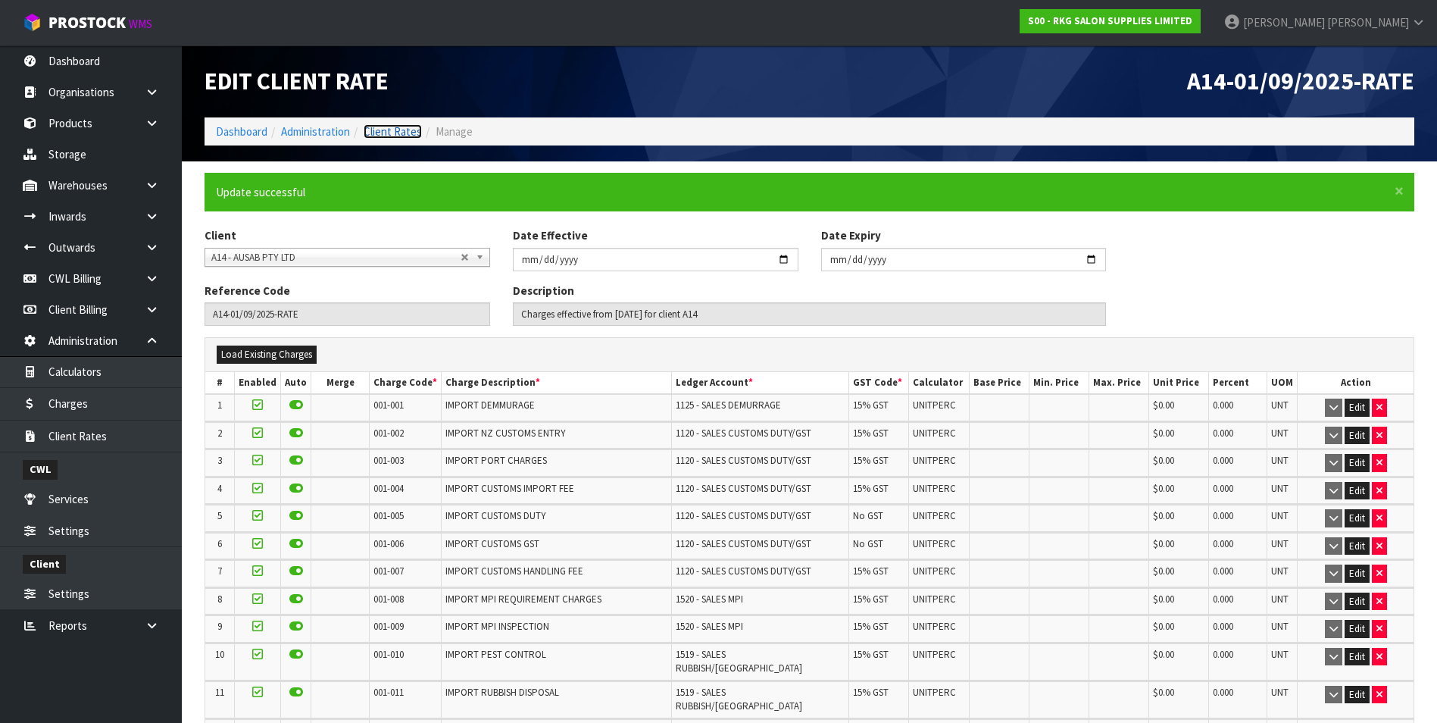
click at [401, 134] on link "Client Rates" at bounding box center [393, 131] width 58 height 14
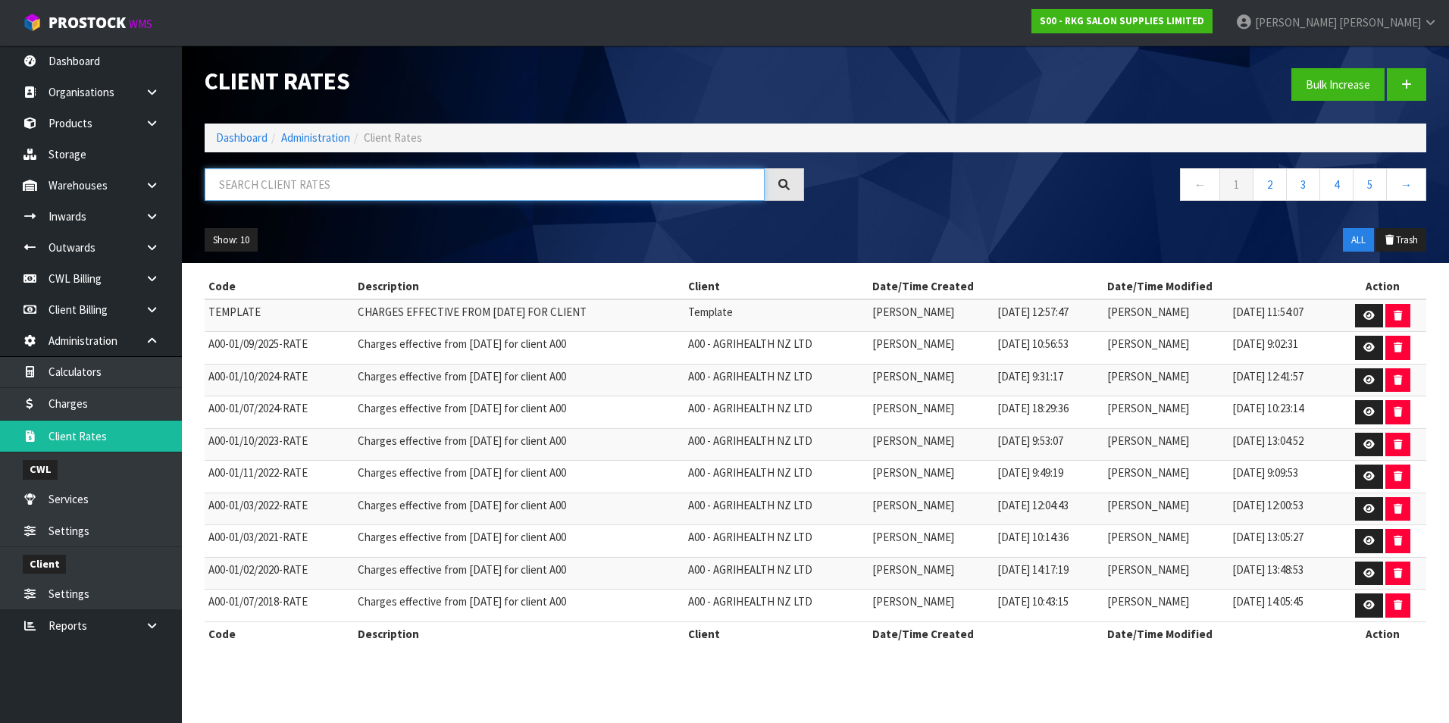
click at [278, 189] on input "text" at bounding box center [485, 184] width 560 height 33
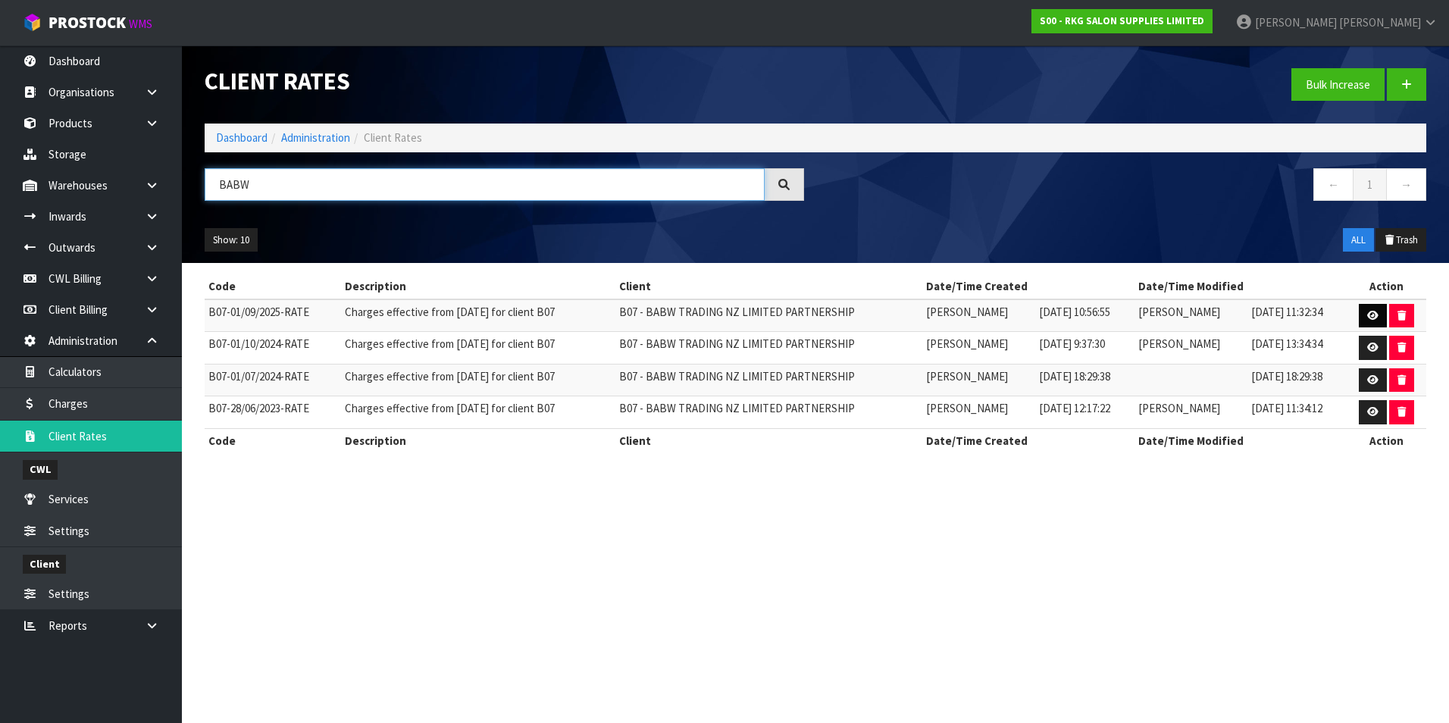
type input "BABW"
click at [1374, 313] on icon at bounding box center [1372, 316] width 11 height 10
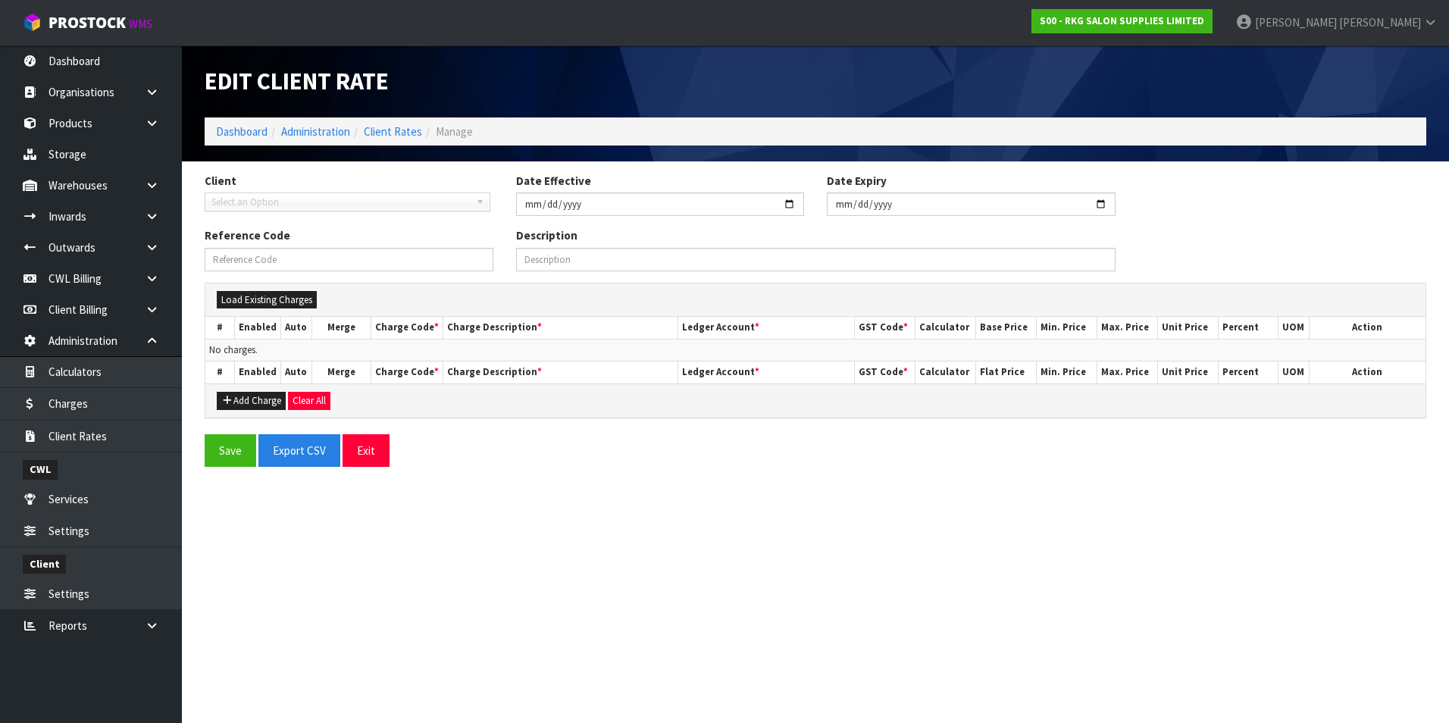
type input "2025-09-01"
type input "B07-01/09/2025-RATE"
type input "Charges effective from 01/09/2025 for client B07"
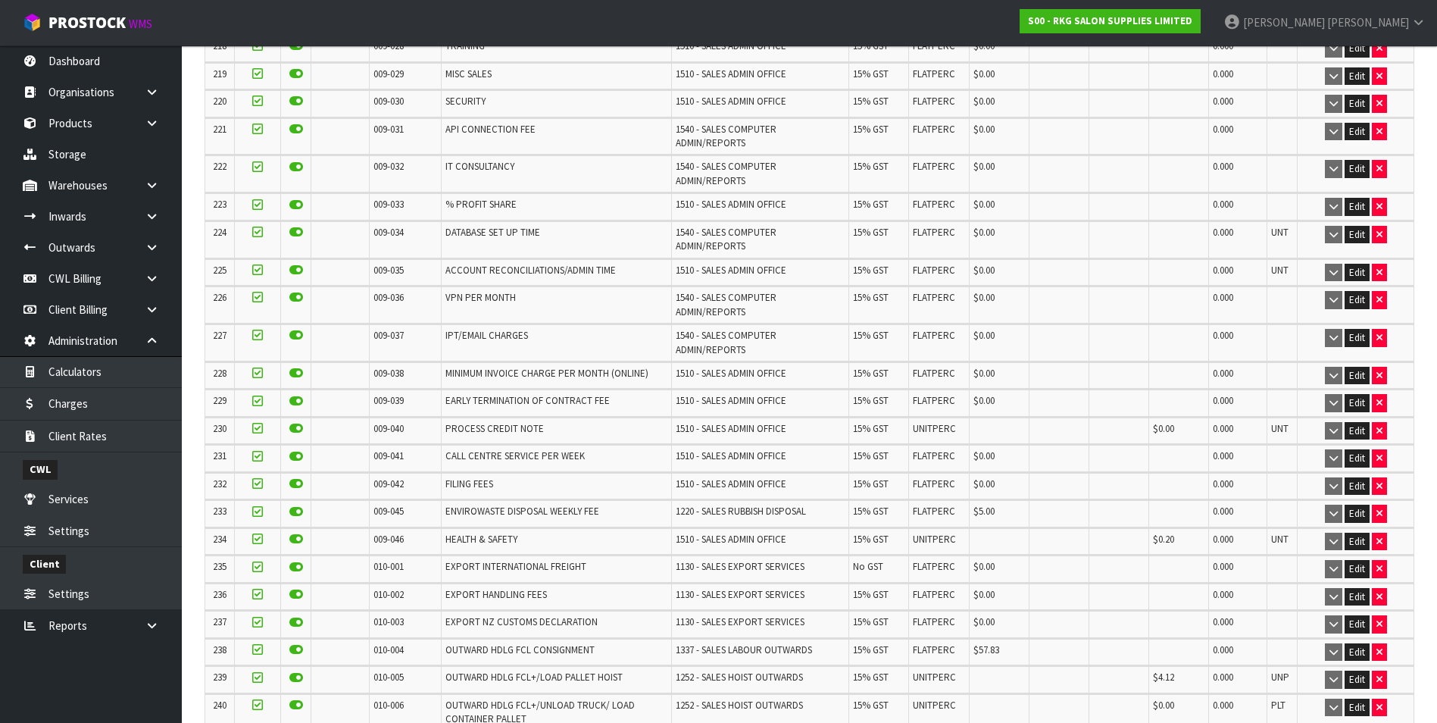
scroll to position [6868, 0]
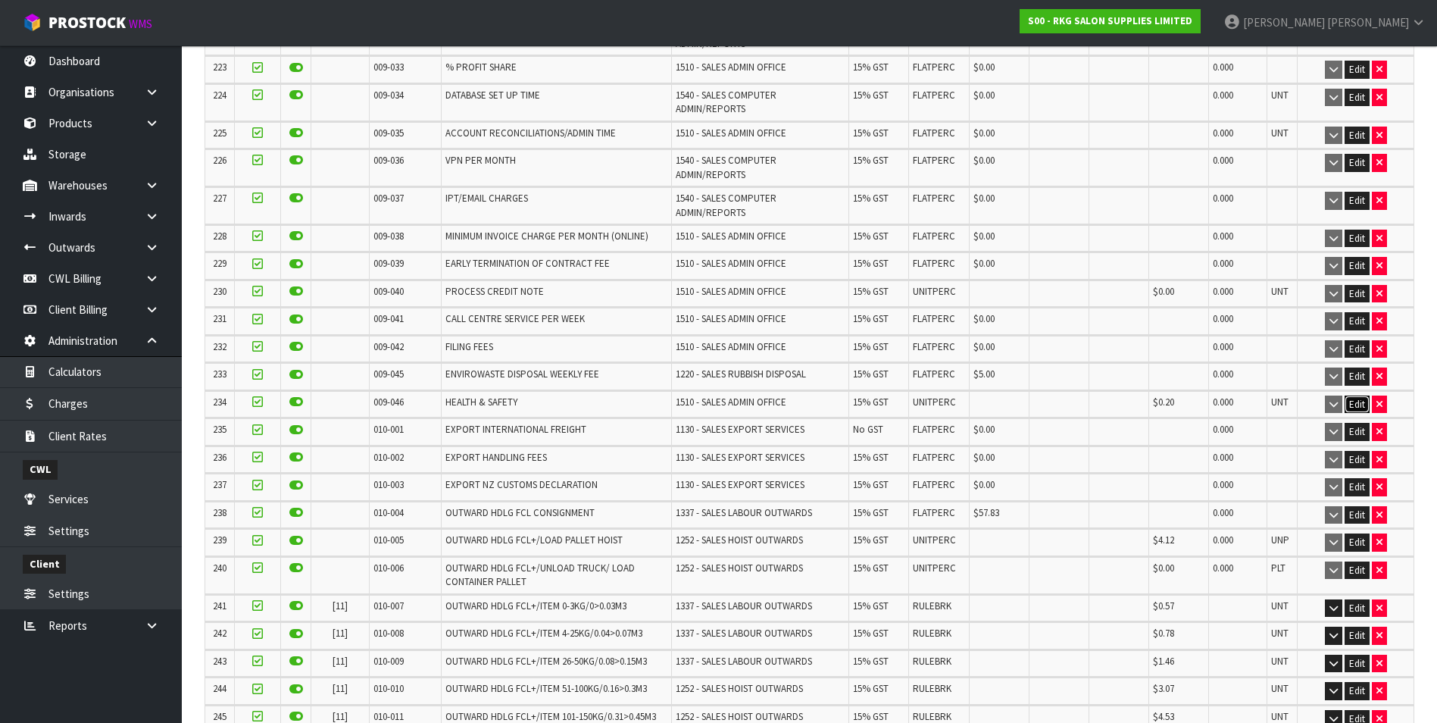
click at [1358, 395] on button "Edit" at bounding box center [1357, 404] width 25 height 18
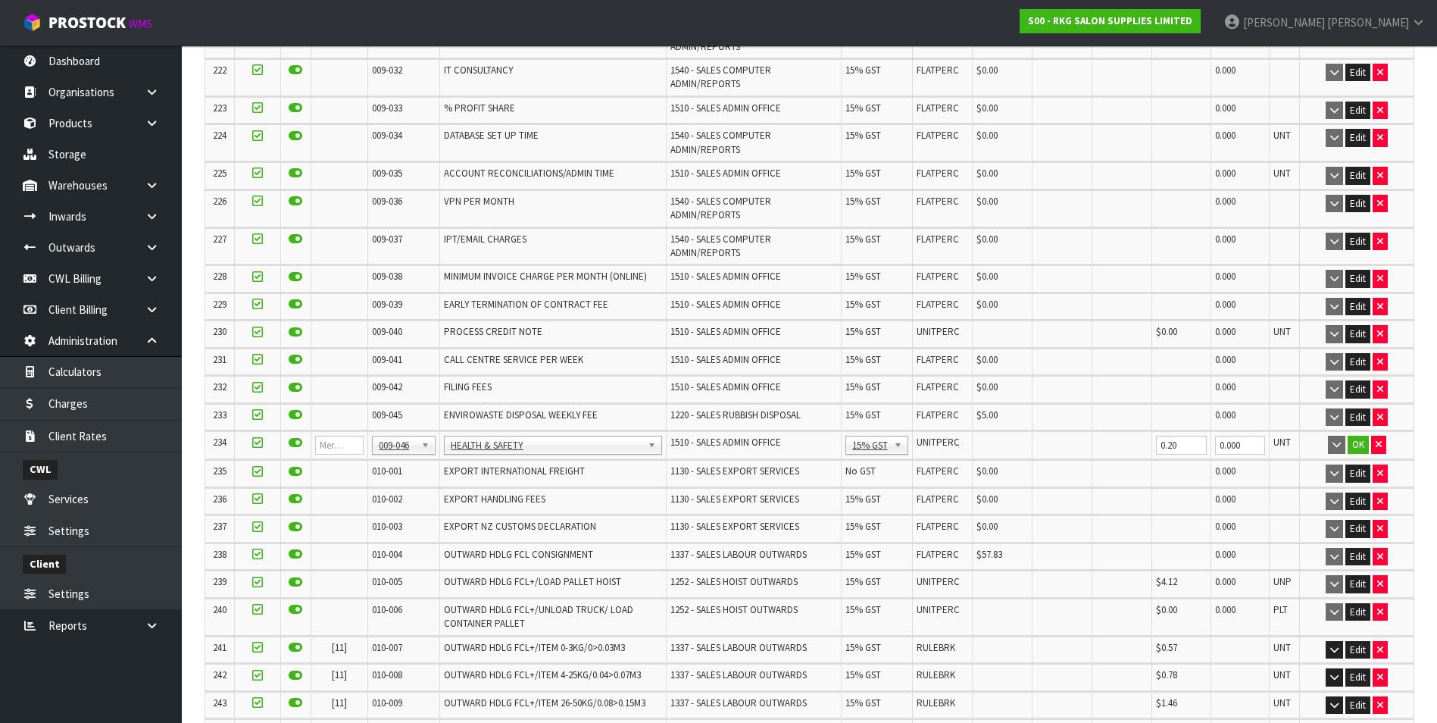
scroll to position [6918, 0]
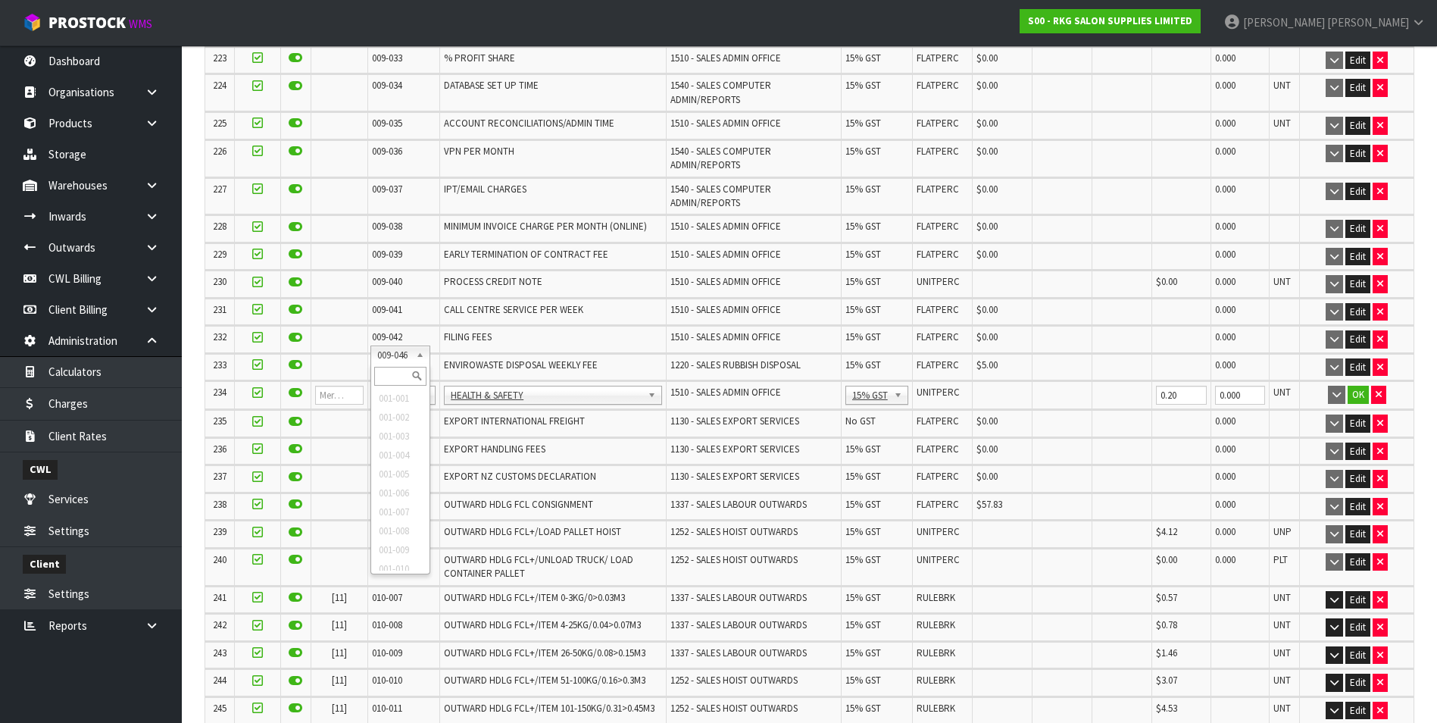
click at [389, 372] on input "text" at bounding box center [400, 376] width 52 height 19
type input "008-146"
click at [1005, 386] on input "0.00" at bounding box center [1003, 395] width 52 height 19
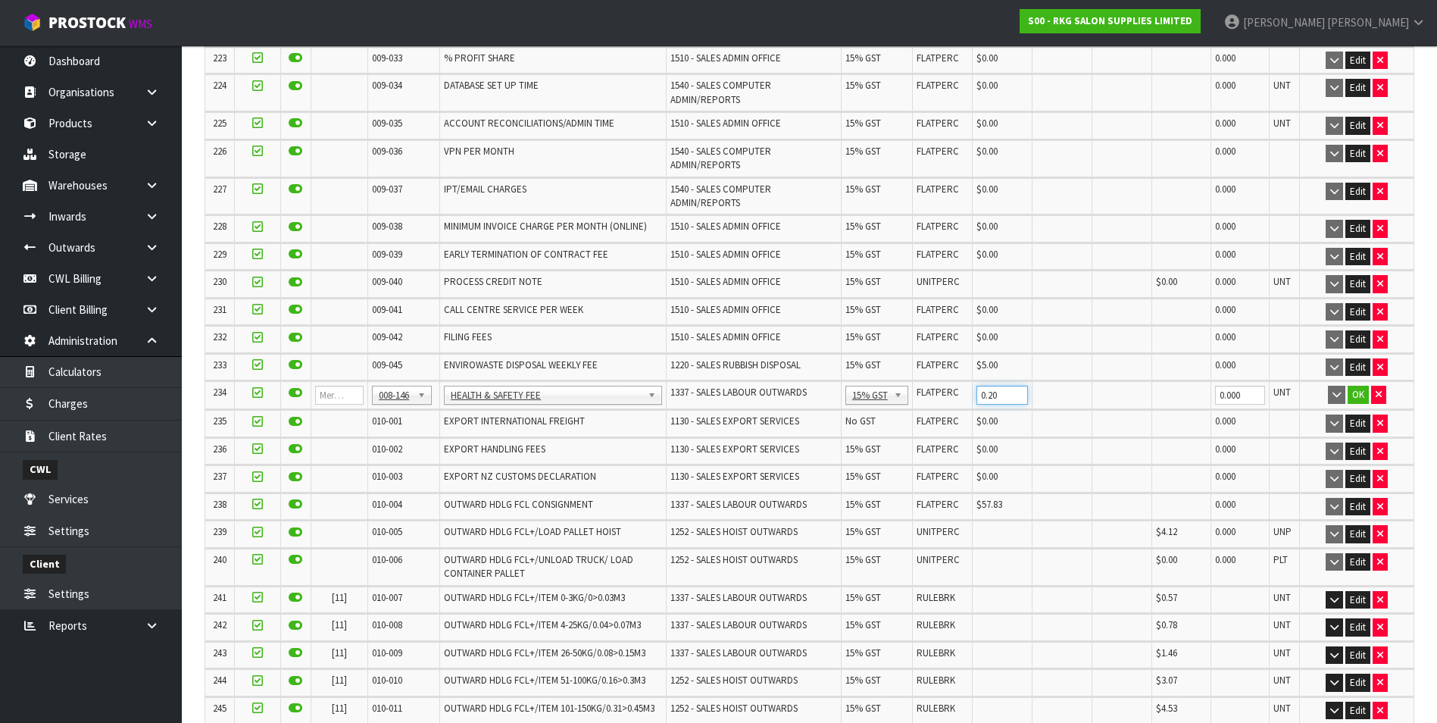
type input "0.20"
click at [1357, 386] on button "OK" at bounding box center [1358, 395] width 21 height 18
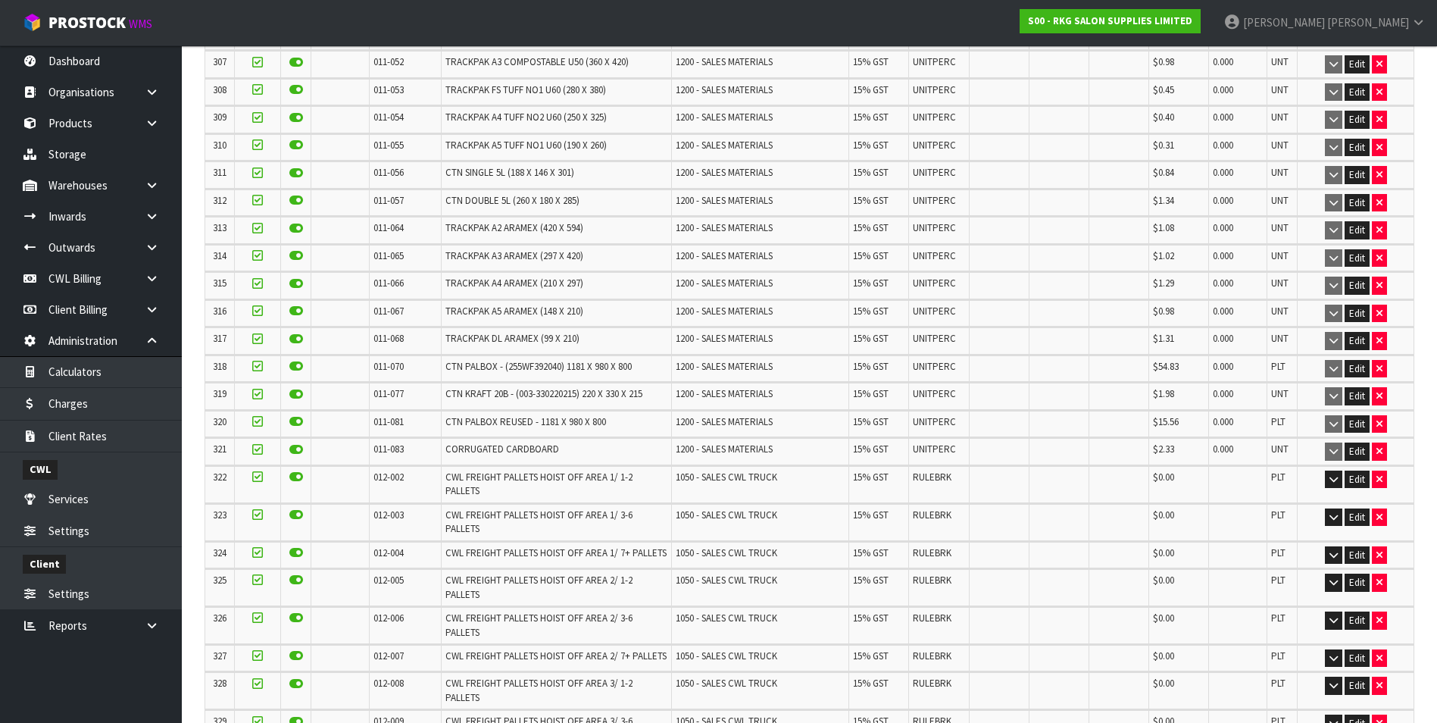
scroll to position [9828, 0]
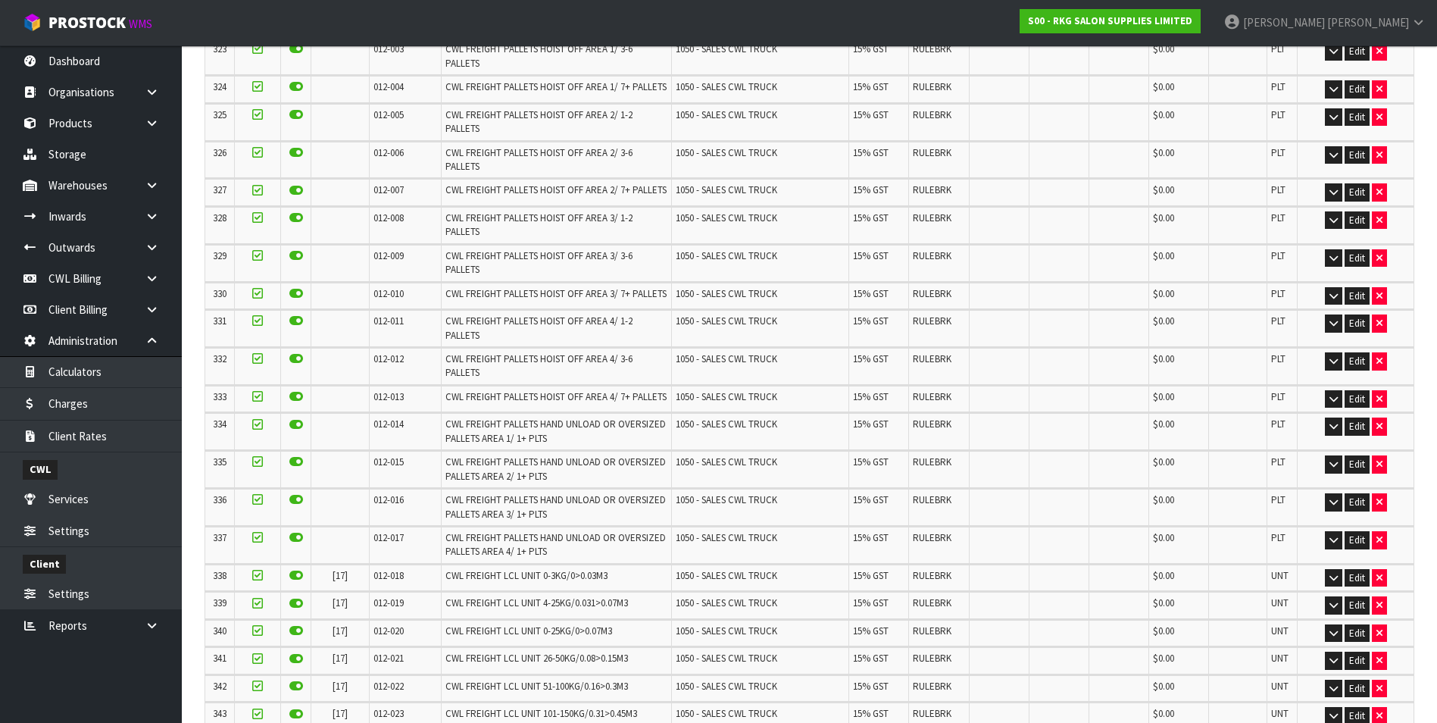
scroll to position [0, 0]
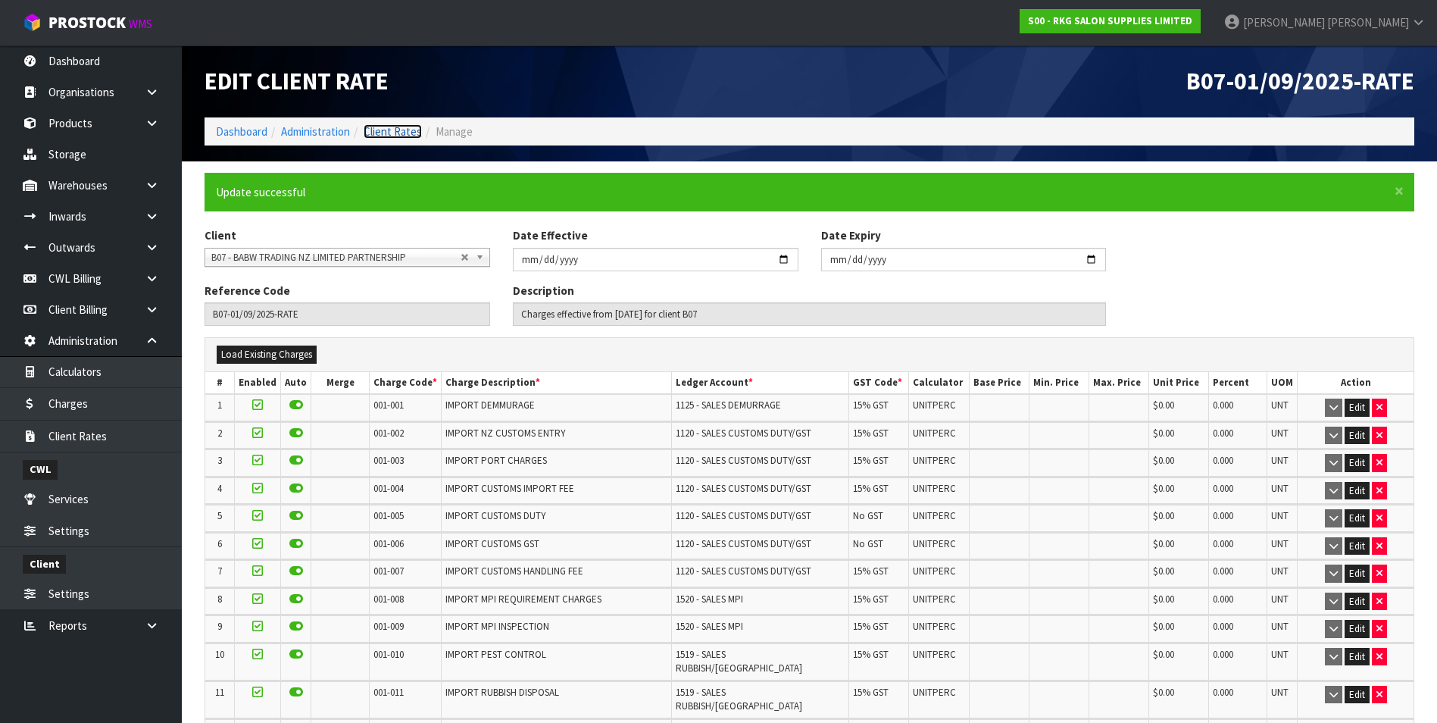
click at [407, 133] on link "Client Rates" at bounding box center [393, 131] width 58 height 14
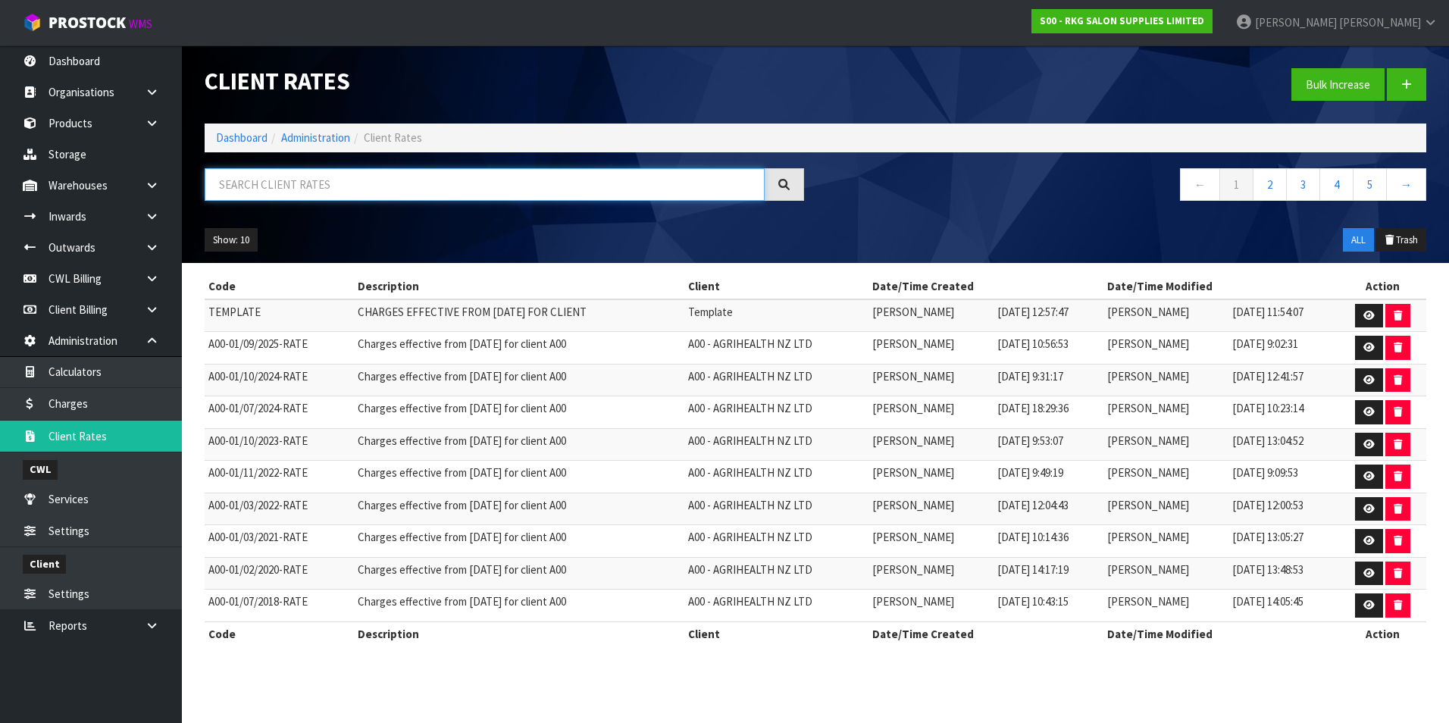
click at [392, 191] on input "text" at bounding box center [485, 184] width 560 height 33
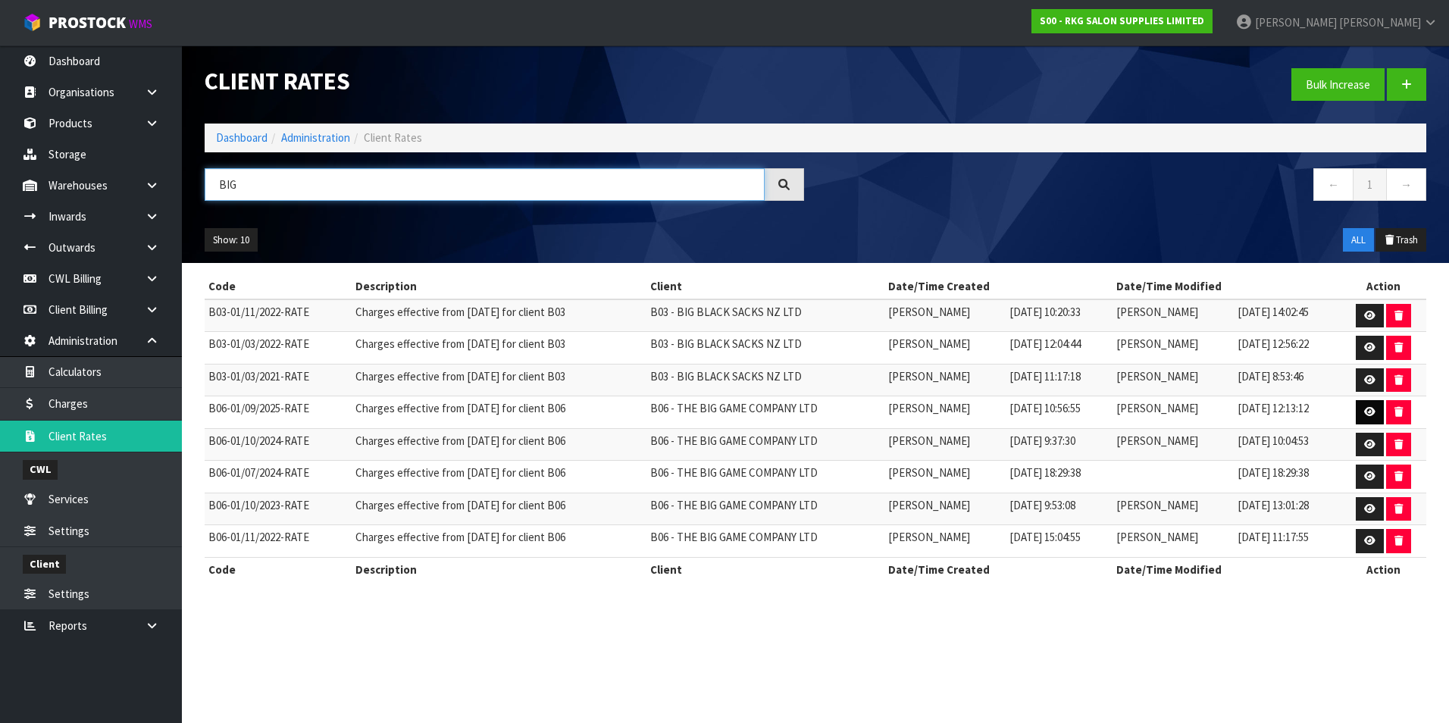
type input "BIG"
click at [1364, 408] on link at bounding box center [1369, 412] width 28 height 24
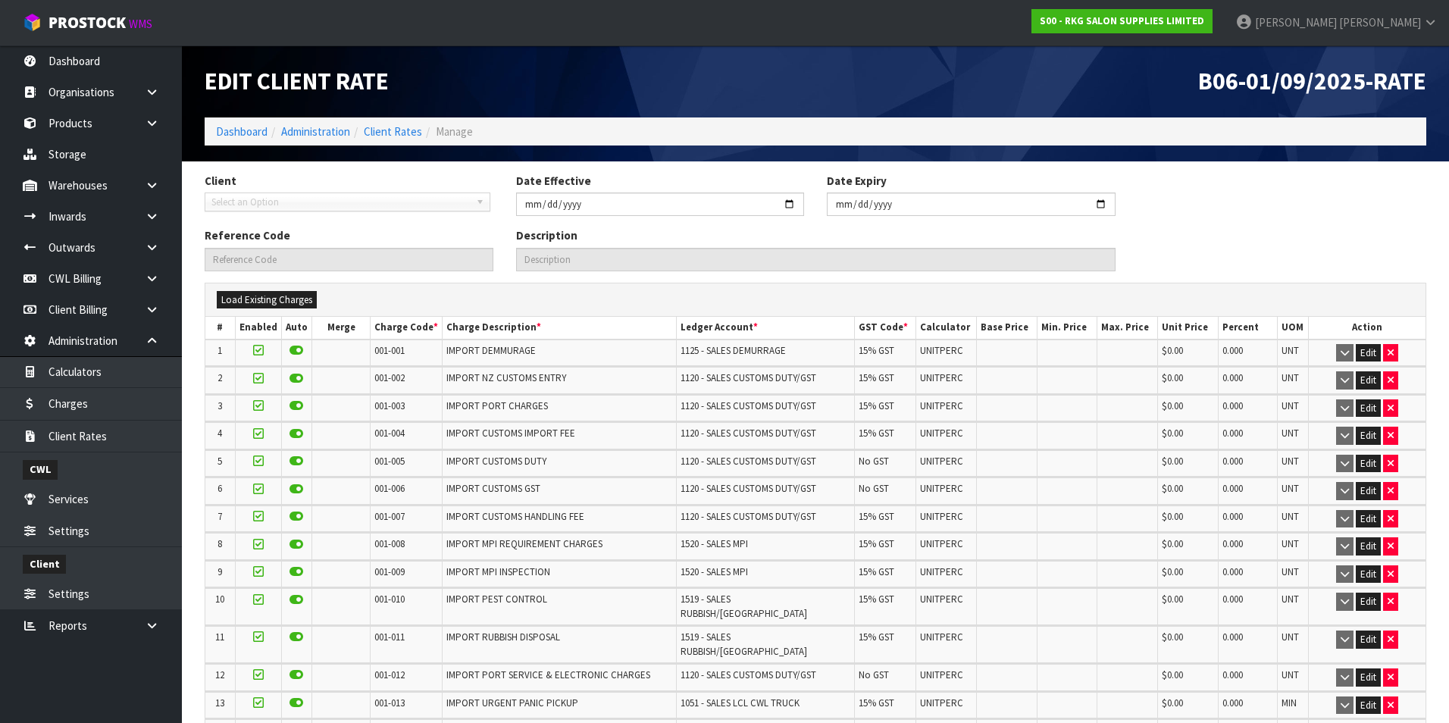
type input "2025-09-01"
type input "B06-01/09/2025-RATE"
type input "Charges effective from 01/09/2025 for client B06"
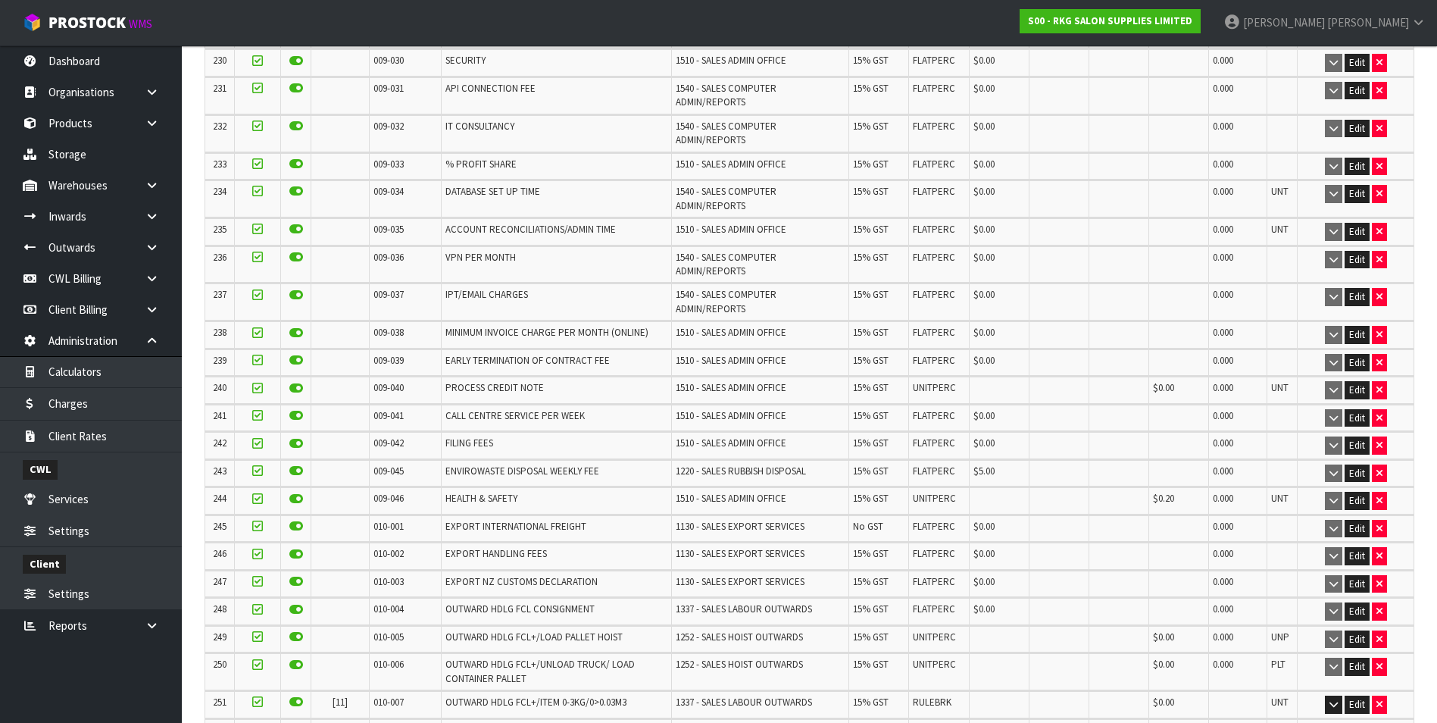
scroll to position [7034, 0]
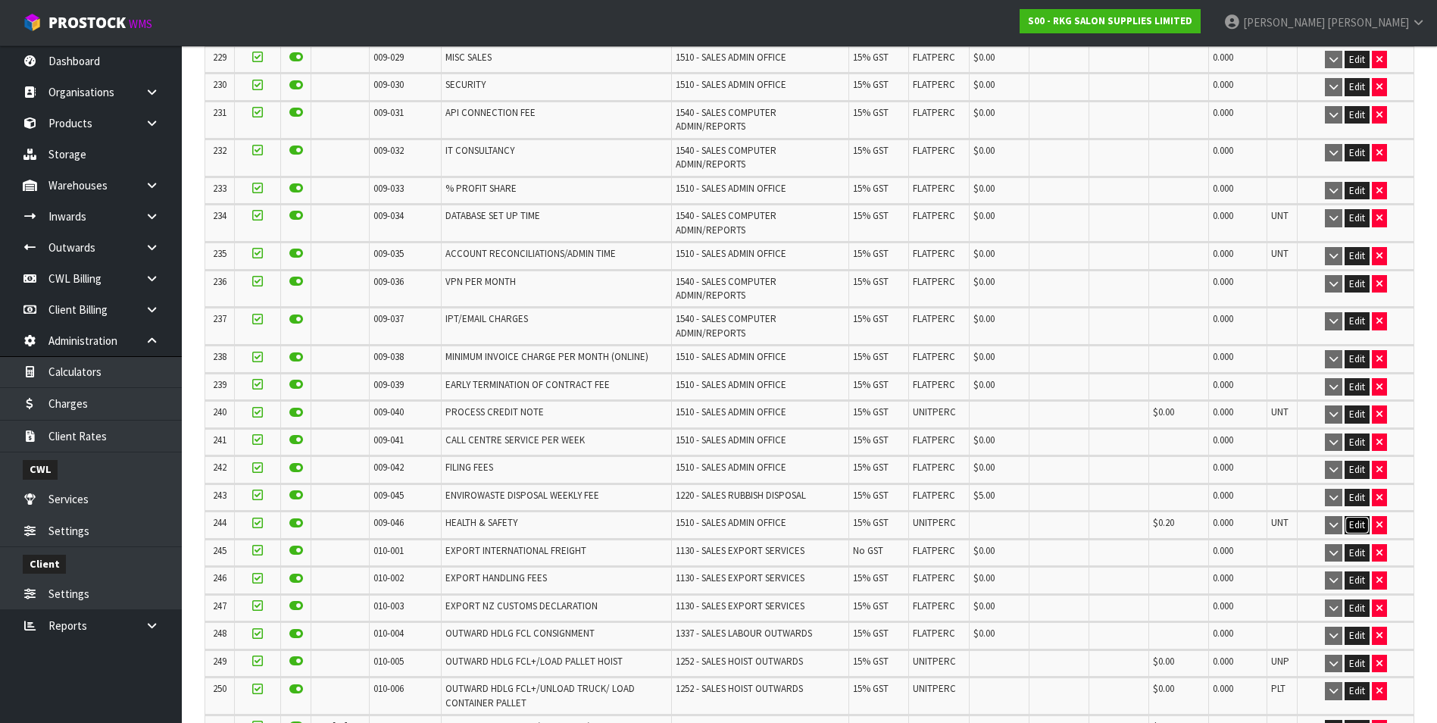
click at [1355, 516] on button "Edit" at bounding box center [1357, 525] width 25 height 18
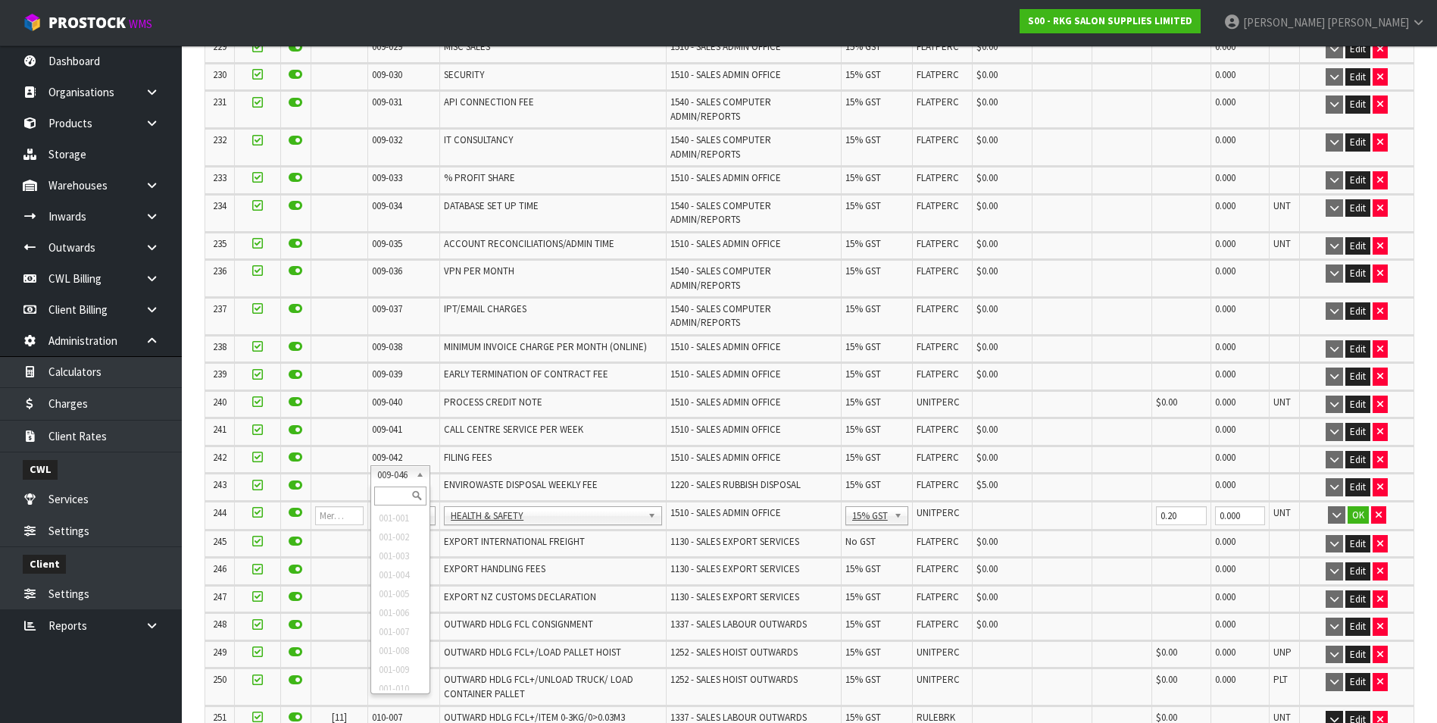
click at [393, 490] on input "text" at bounding box center [400, 495] width 52 height 19
type input "008-146"
click at [1005, 506] on input "0.00" at bounding box center [1003, 515] width 52 height 19
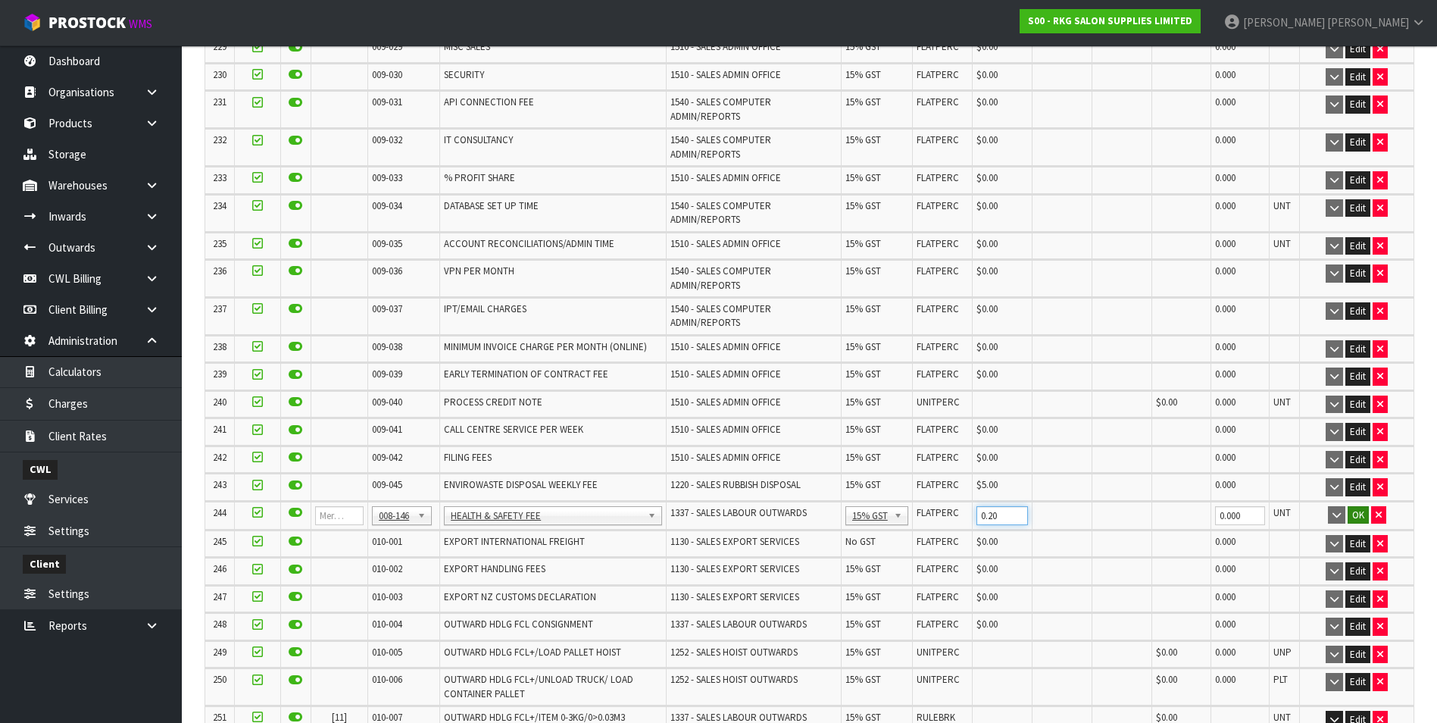
type input "0.20"
click at [1358, 506] on button "OK" at bounding box center [1358, 515] width 21 height 18
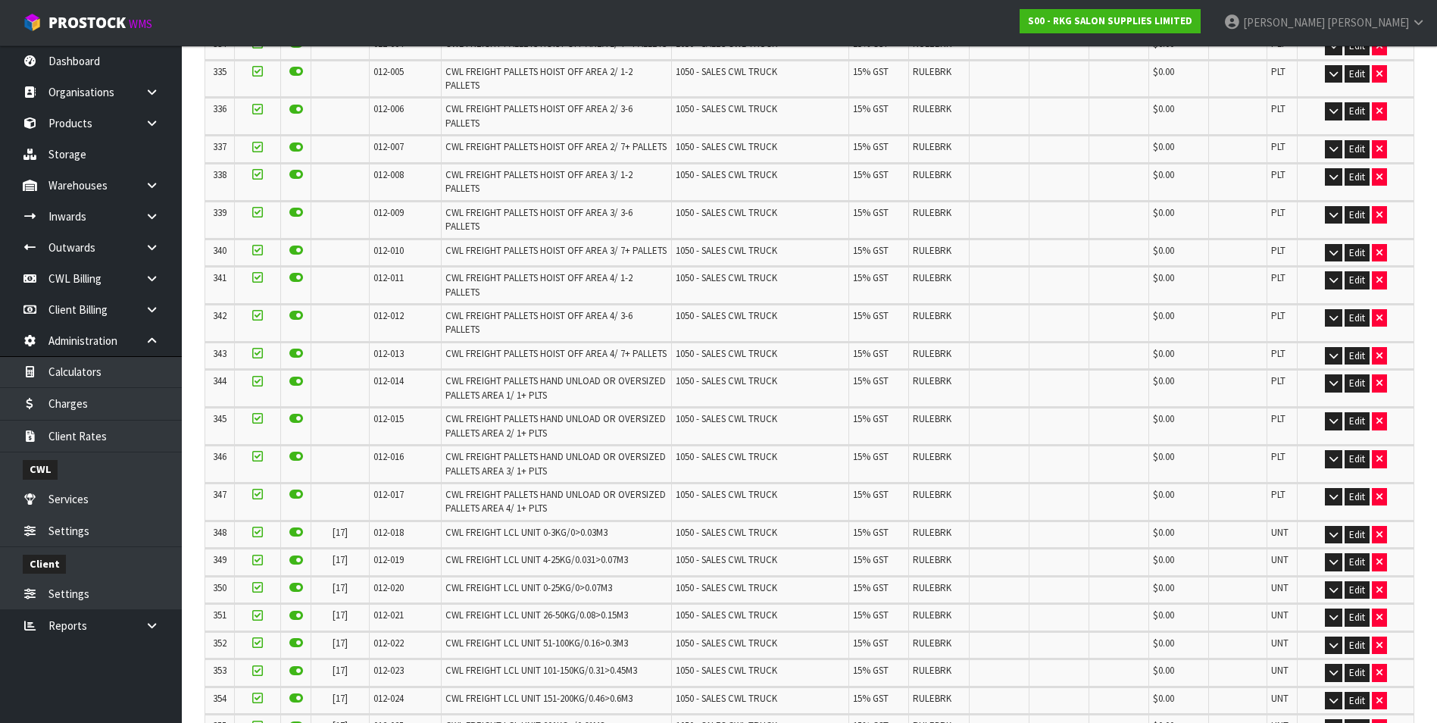
scroll to position [10115, 0]
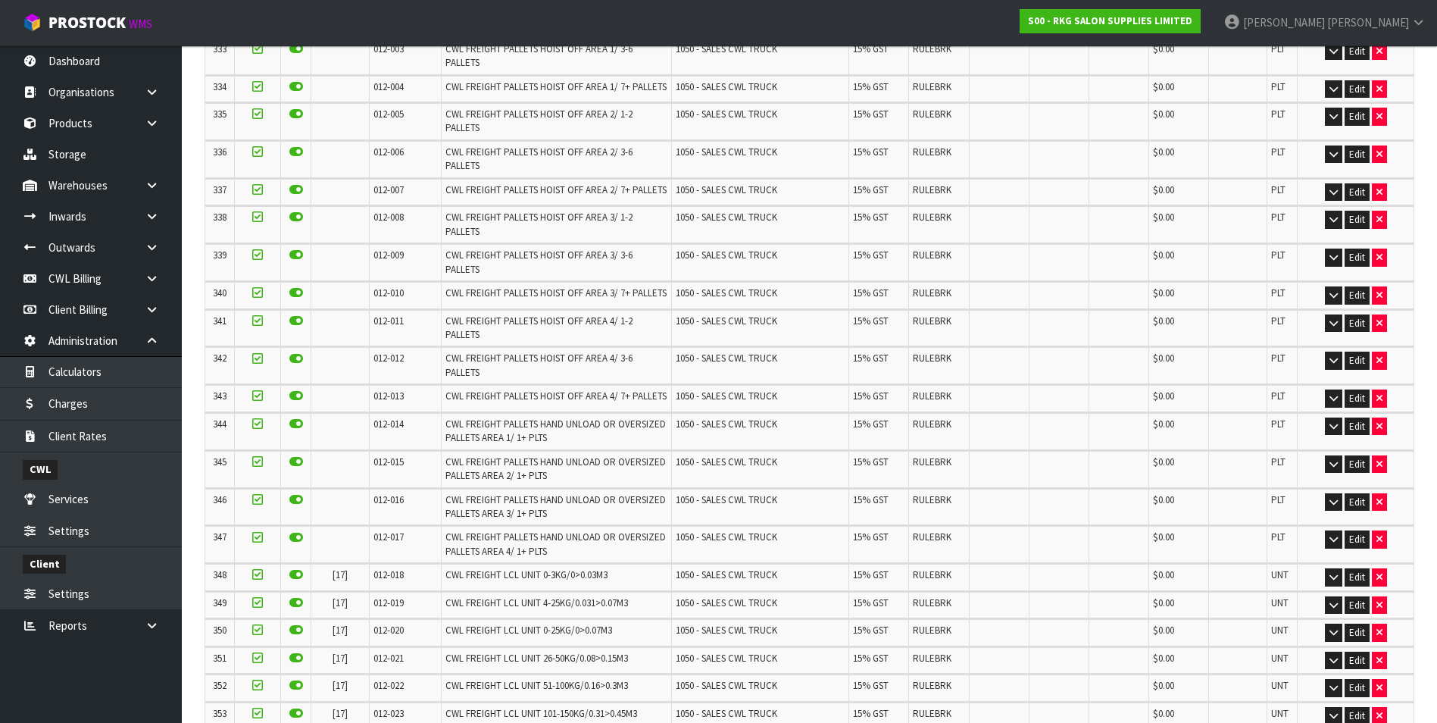
scroll to position [0, 0]
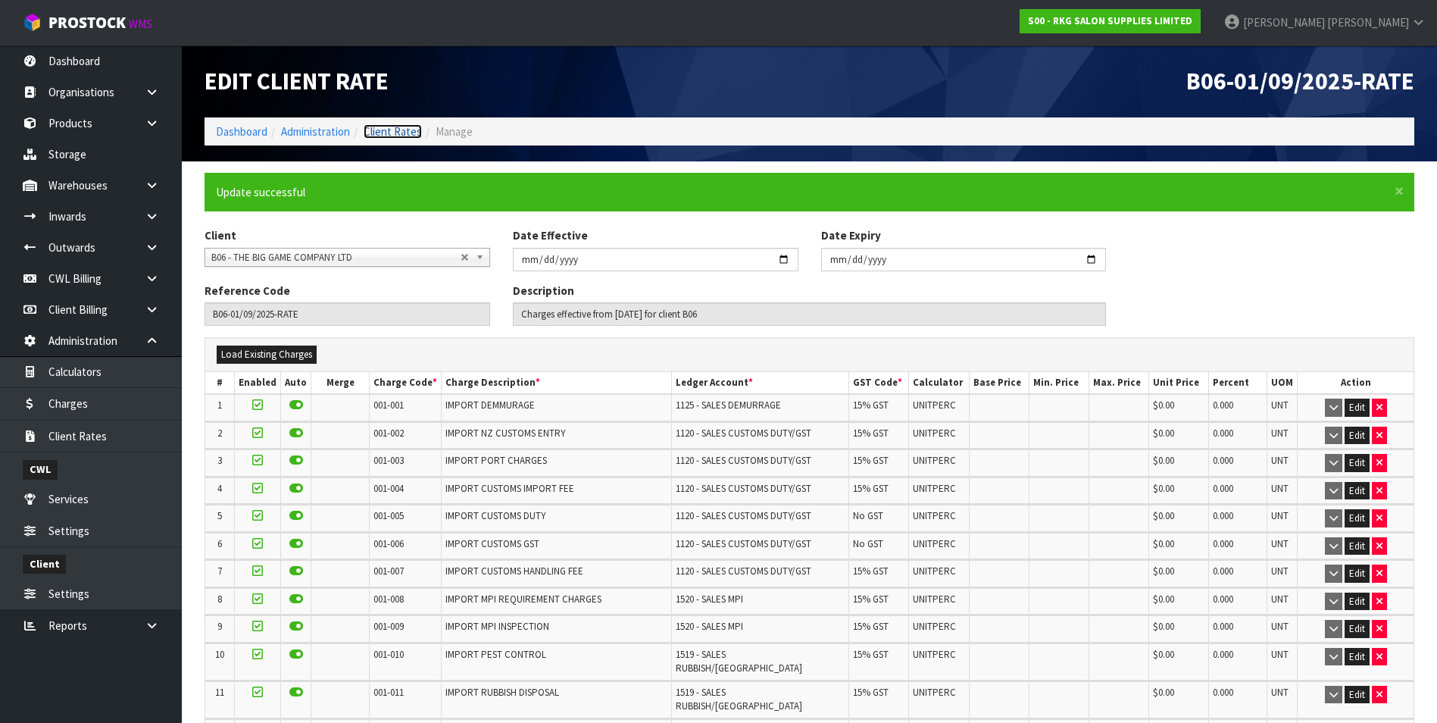
click at [393, 133] on link "Client Rates" at bounding box center [393, 131] width 58 height 14
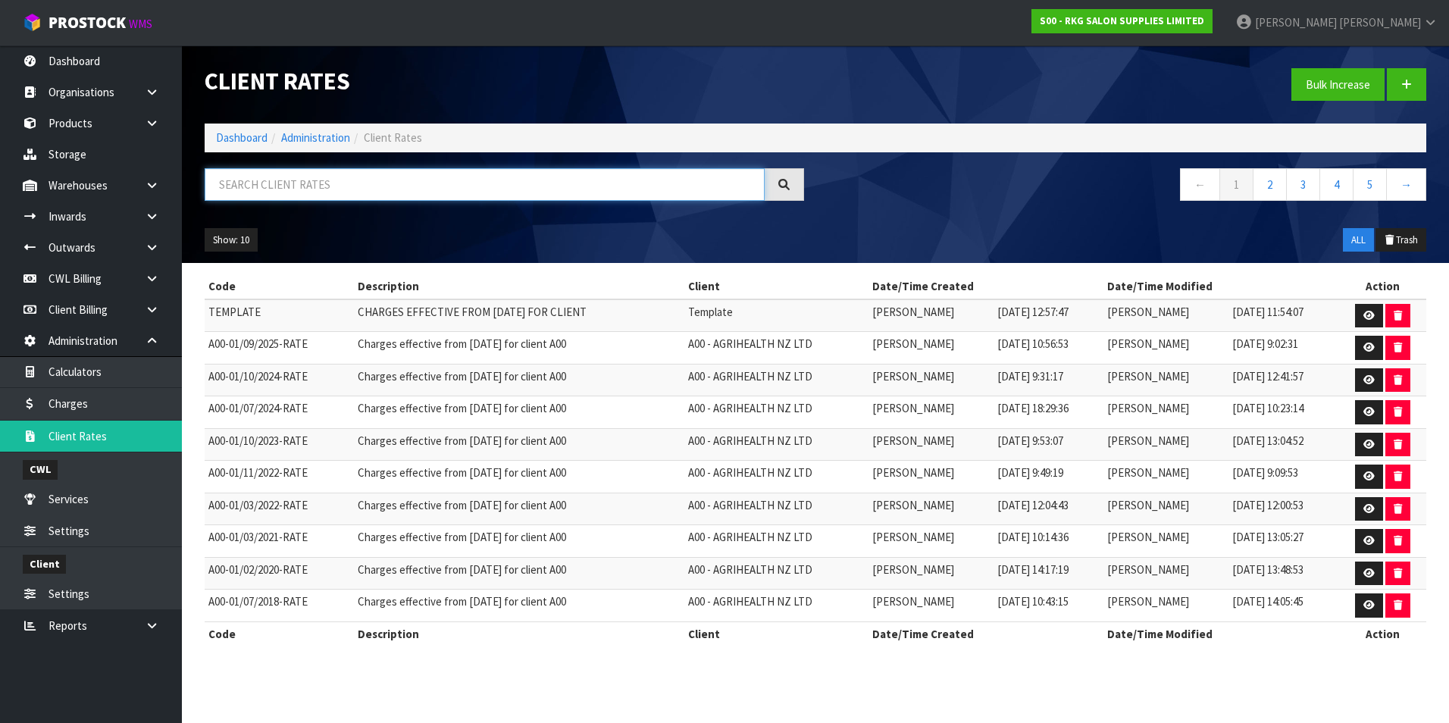
drag, startPoint x: 327, startPoint y: 182, endPoint x: 331, endPoint y: 174, distance: 9.2
click at [330, 175] on input "text" at bounding box center [485, 184] width 560 height 33
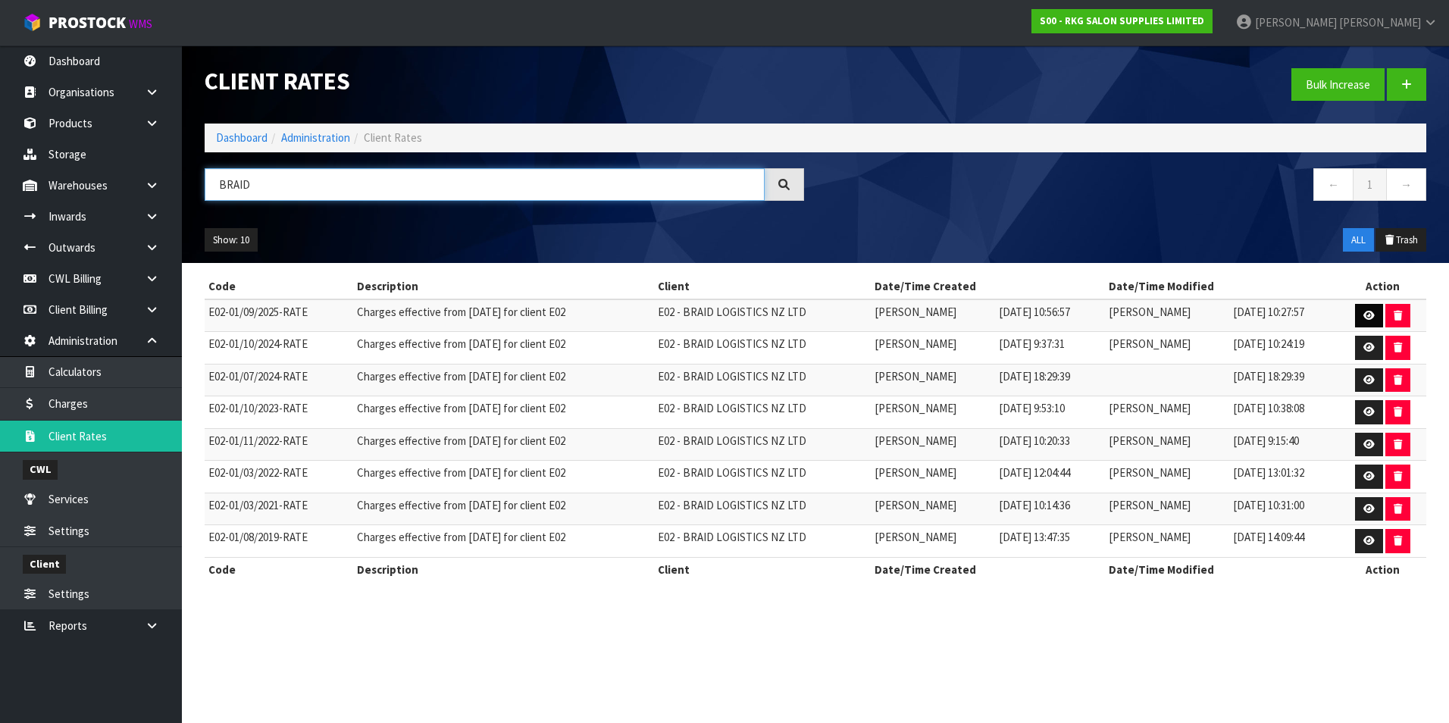
type input "BRAID"
click at [1370, 316] on icon at bounding box center [1368, 316] width 11 height 10
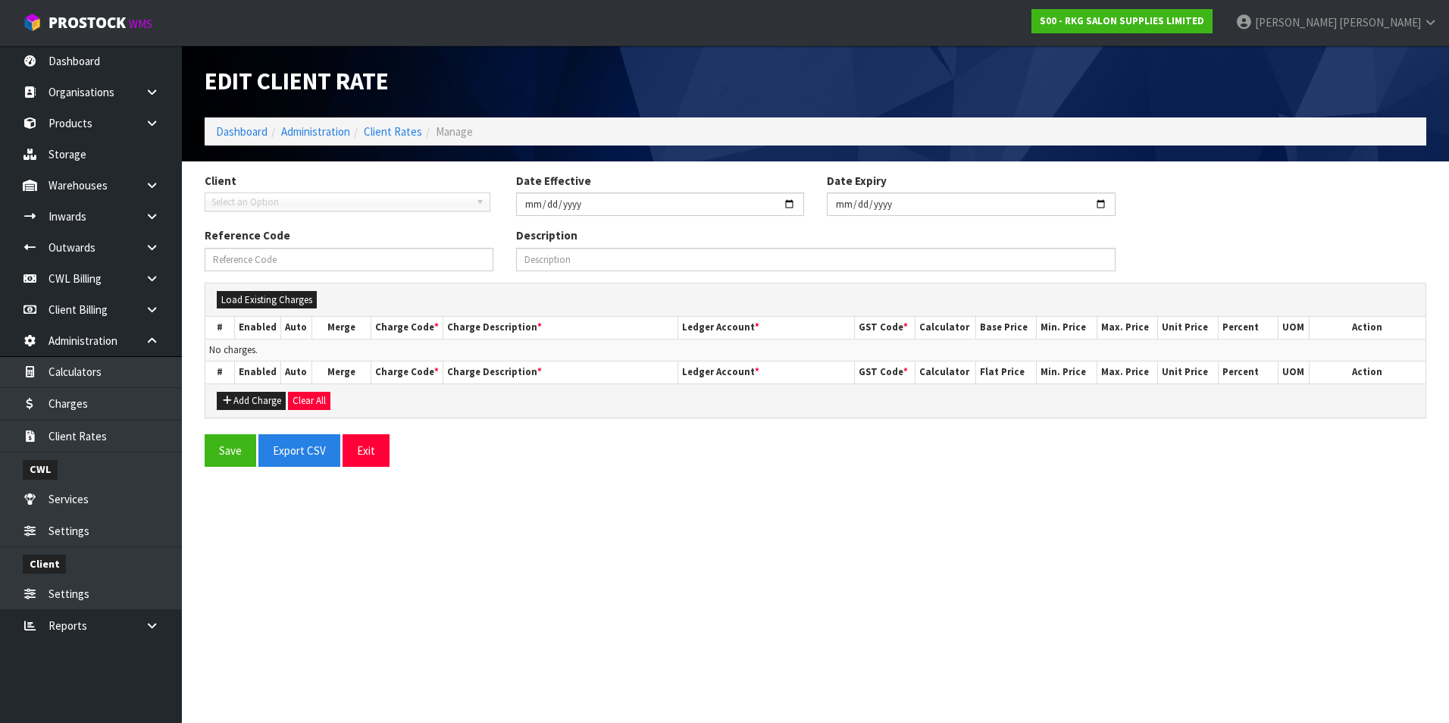
type input "2025-09-01"
type input "E02-01/09/2025-RATE"
type input "Charges effective from 01/09/2025 for client E02"
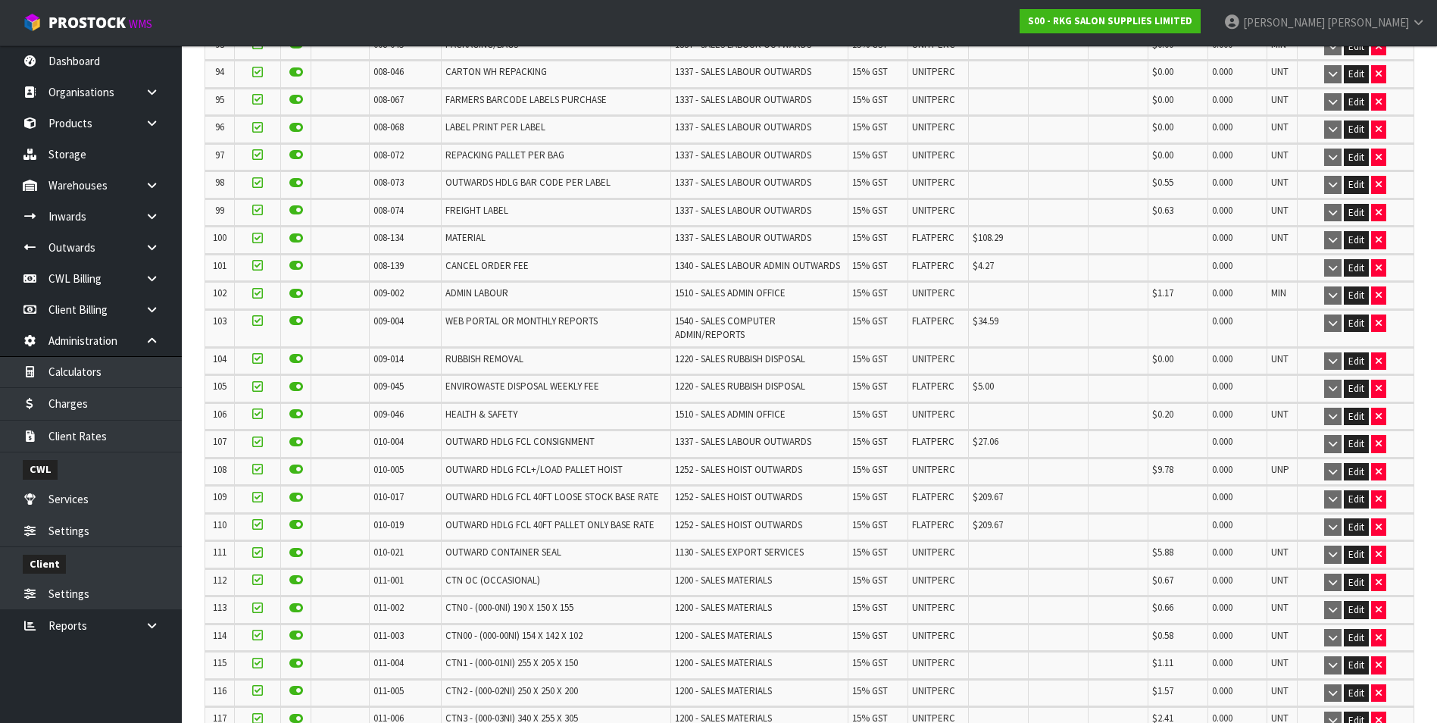
scroll to position [3009, 0]
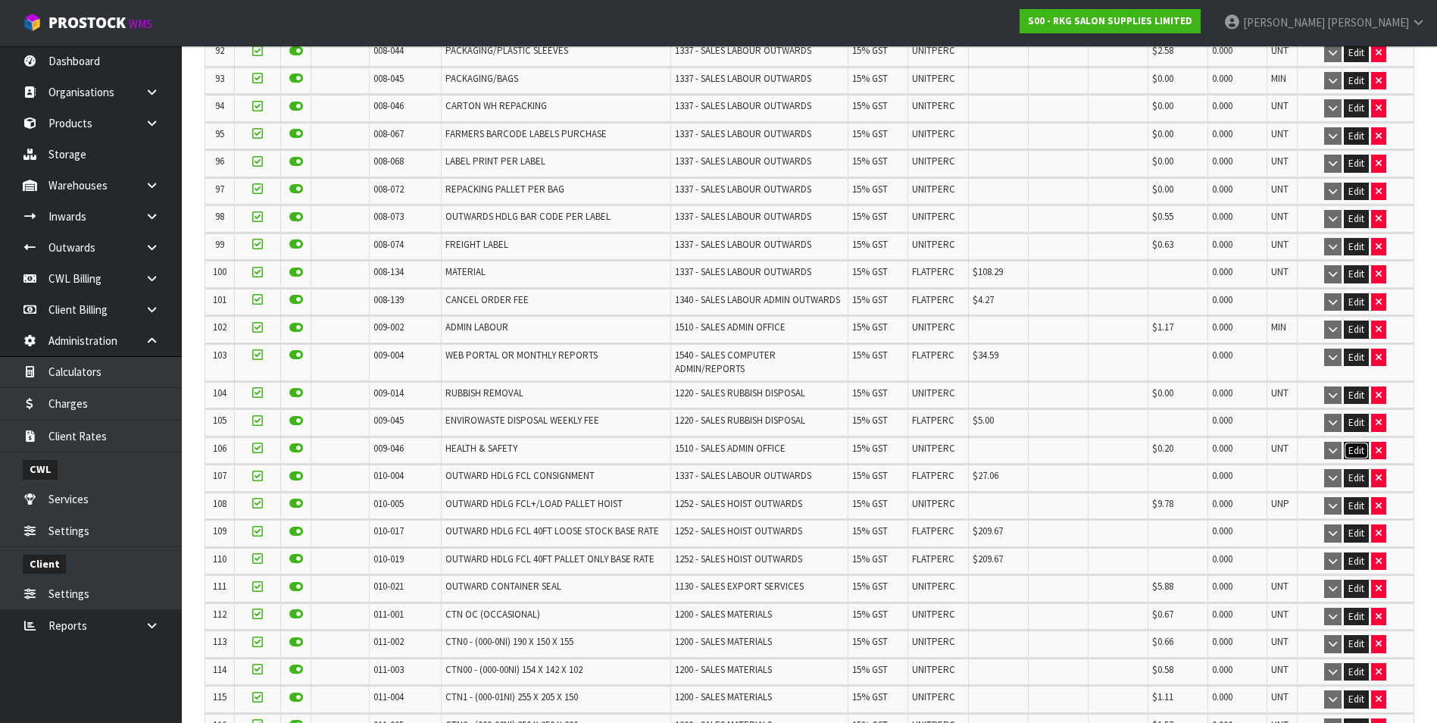
click at [1350, 442] on button "Edit" at bounding box center [1356, 451] width 25 height 18
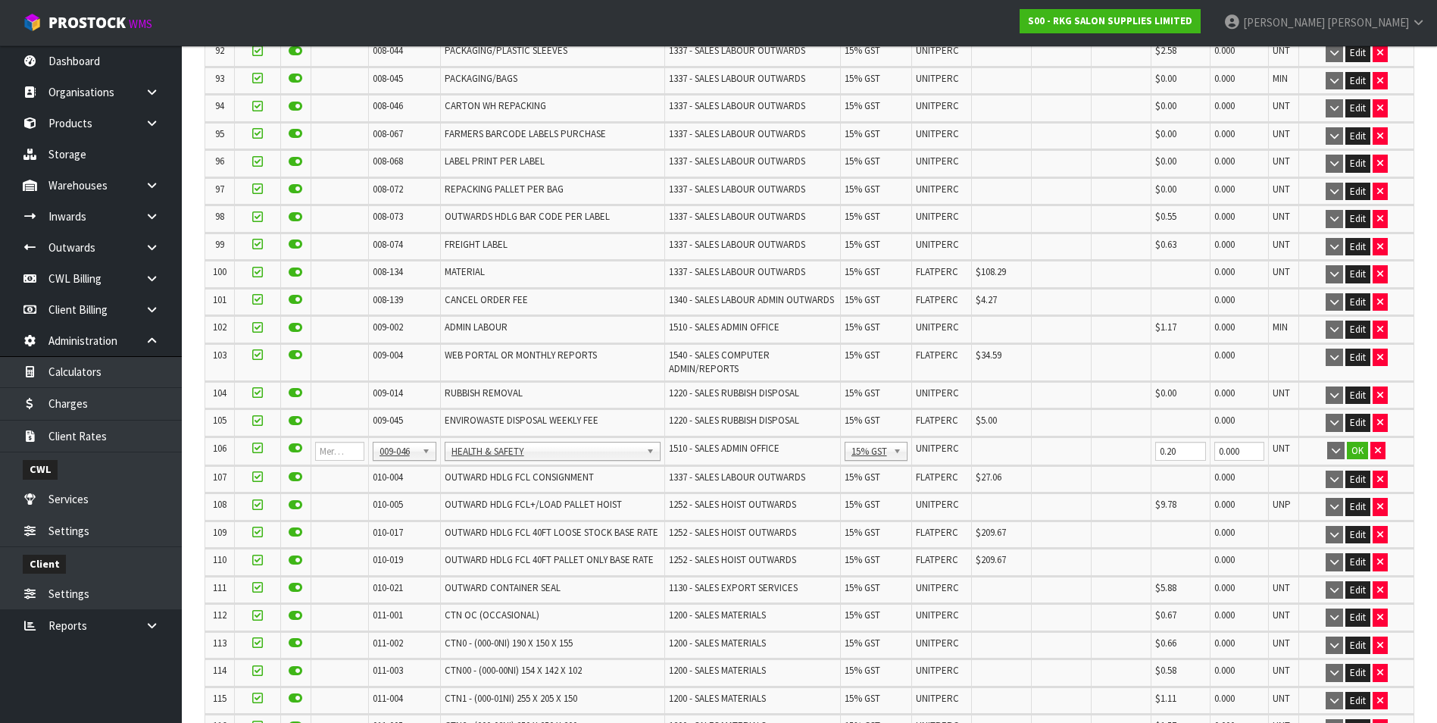
drag, startPoint x: 414, startPoint y: 442, endPoint x: 399, endPoint y: 452, distance: 18.5
click at [398, 452] on input "text" at bounding box center [400, 461] width 52 height 19
type input "008-146"
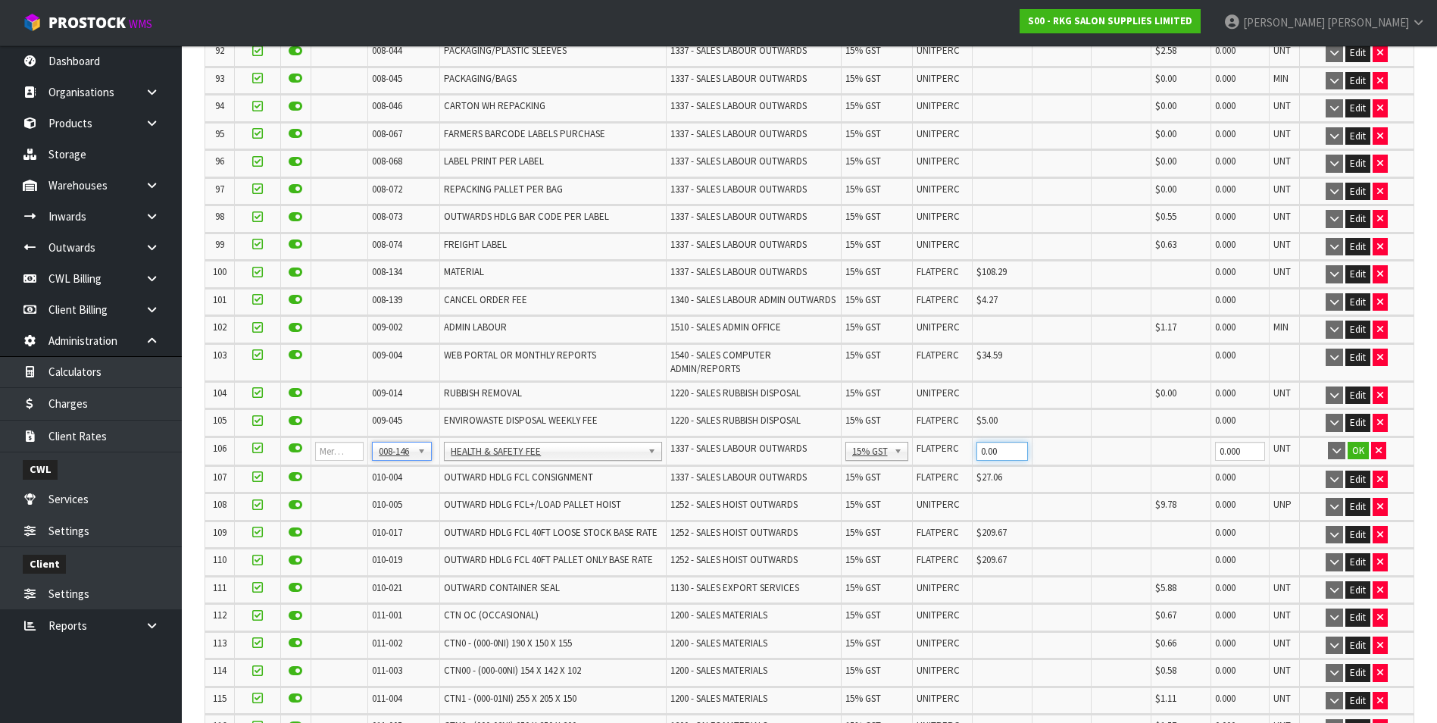
click at [983, 442] on input "0.00" at bounding box center [1003, 451] width 52 height 19
type input "0"
type input "0.20"
click at [1359, 442] on button "OK" at bounding box center [1358, 451] width 21 height 18
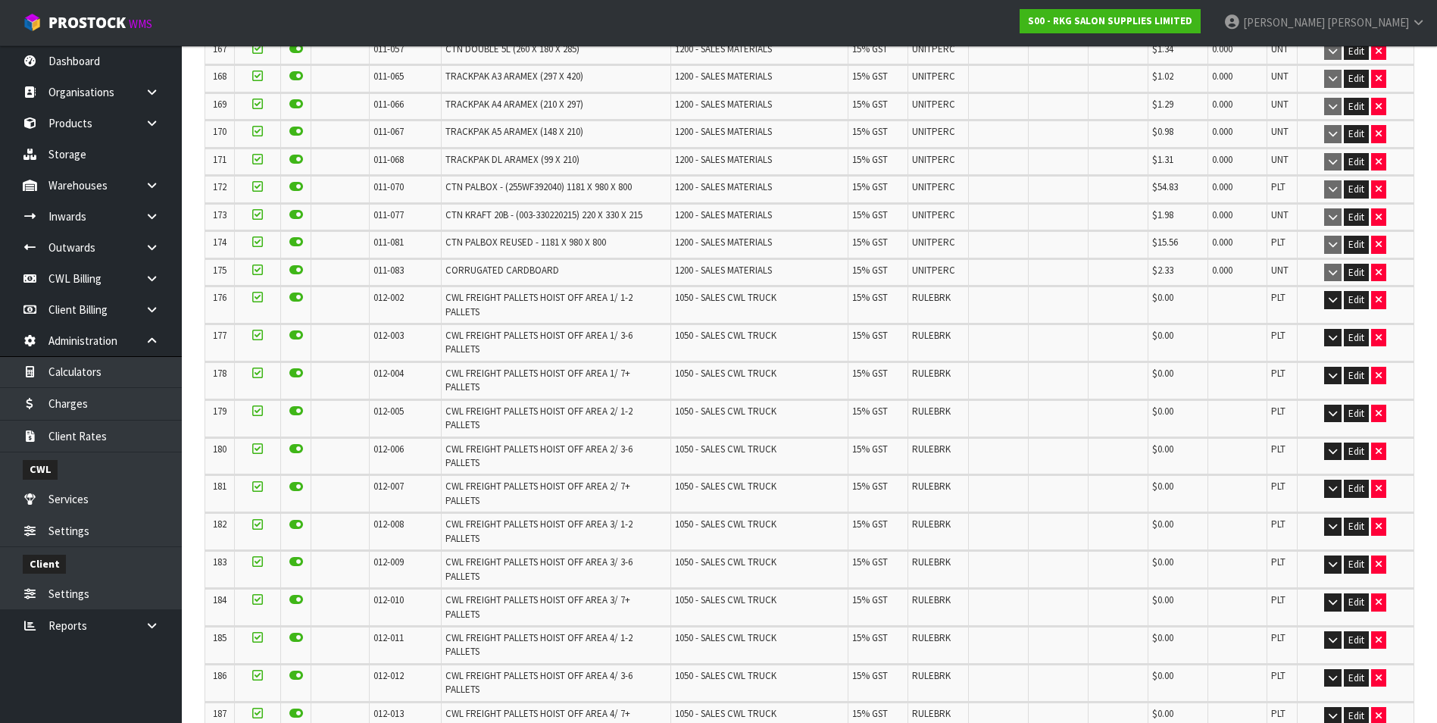
scroll to position [5528, 0]
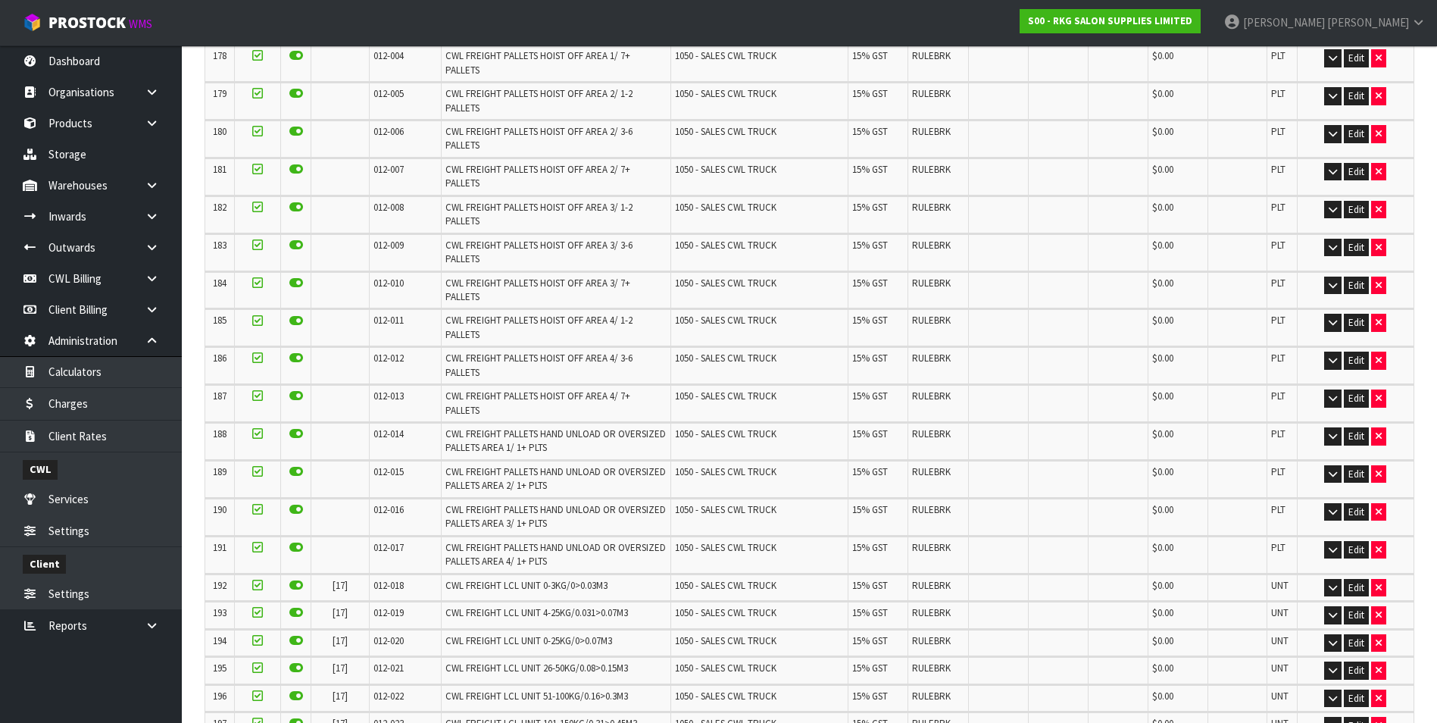
scroll to position [0, 0]
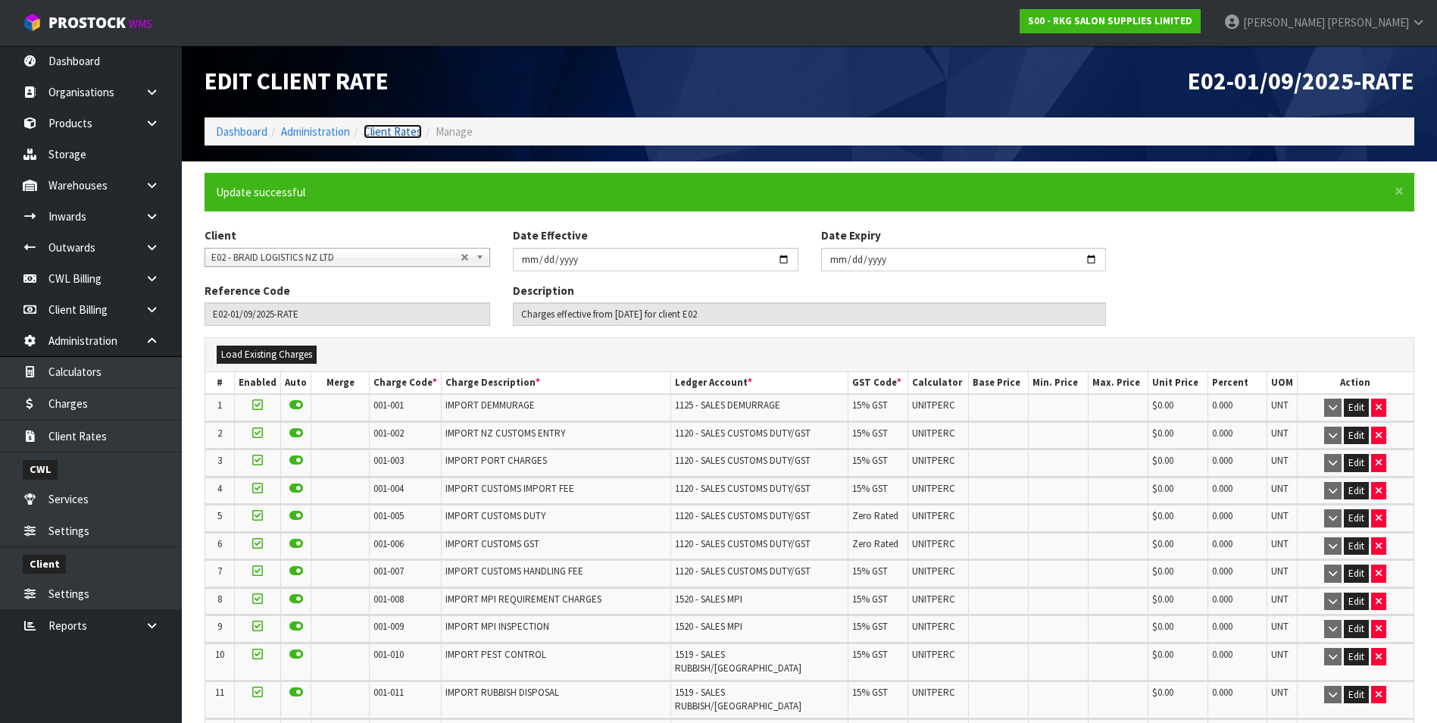
drag, startPoint x: 403, startPoint y: 130, endPoint x: 395, endPoint y: 137, distance: 10.2
click at [403, 131] on link "Client Rates" at bounding box center [393, 131] width 58 height 14
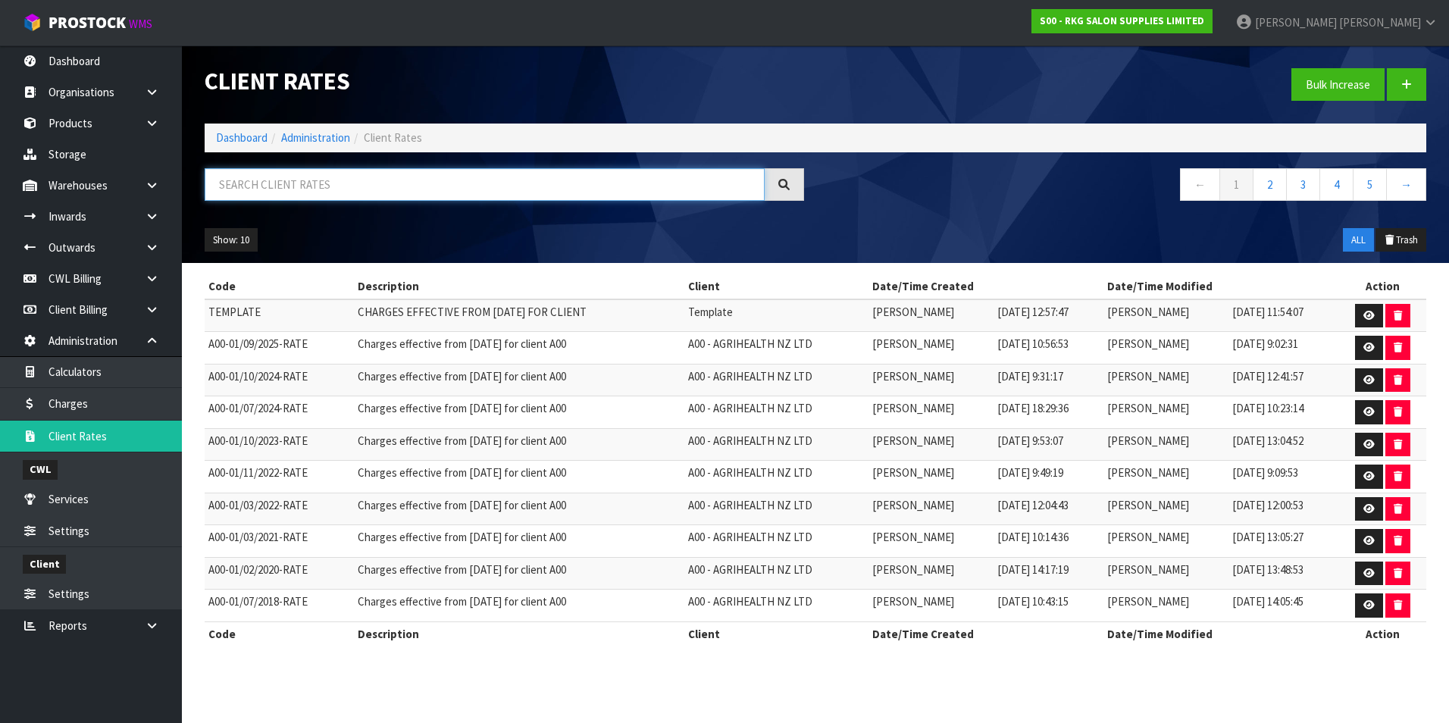
click at [305, 188] on input "text" at bounding box center [485, 184] width 560 height 33
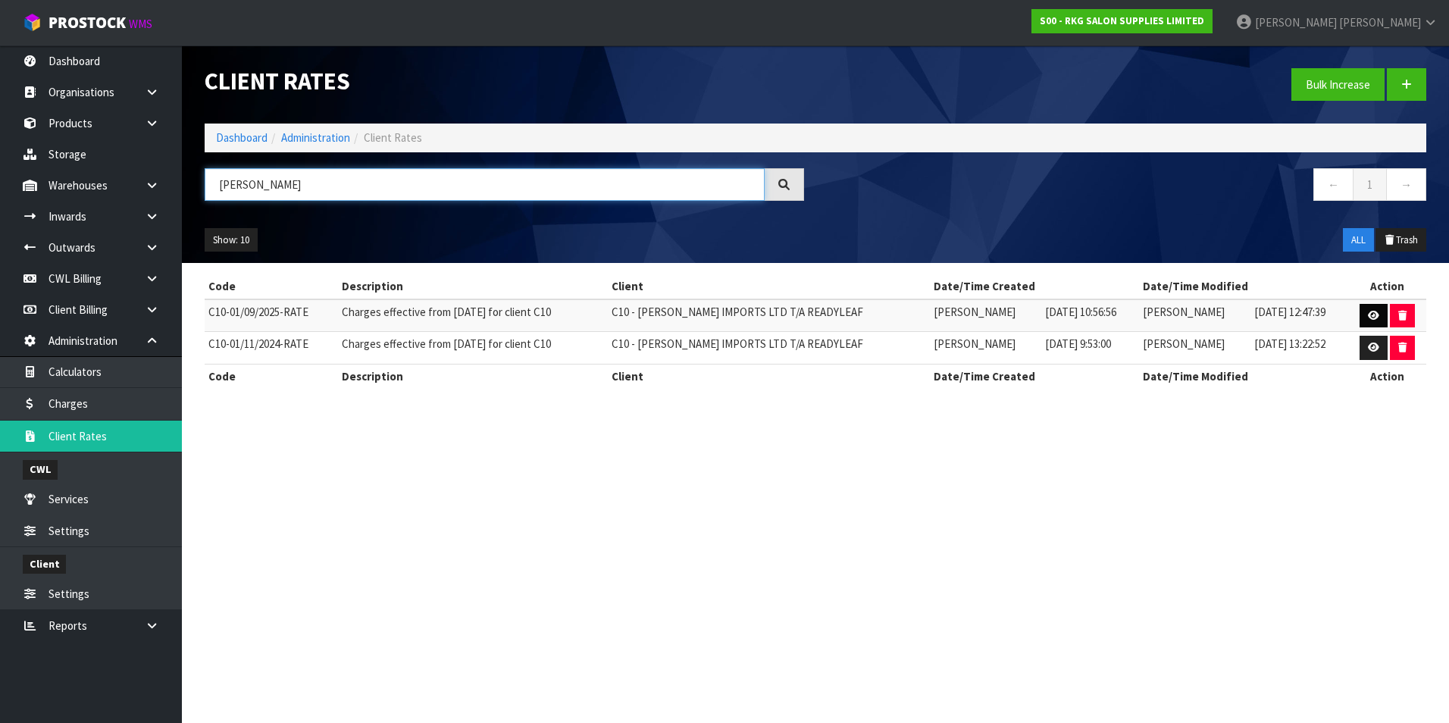
type input "CANN"
click at [1366, 311] on link at bounding box center [1373, 316] width 28 height 24
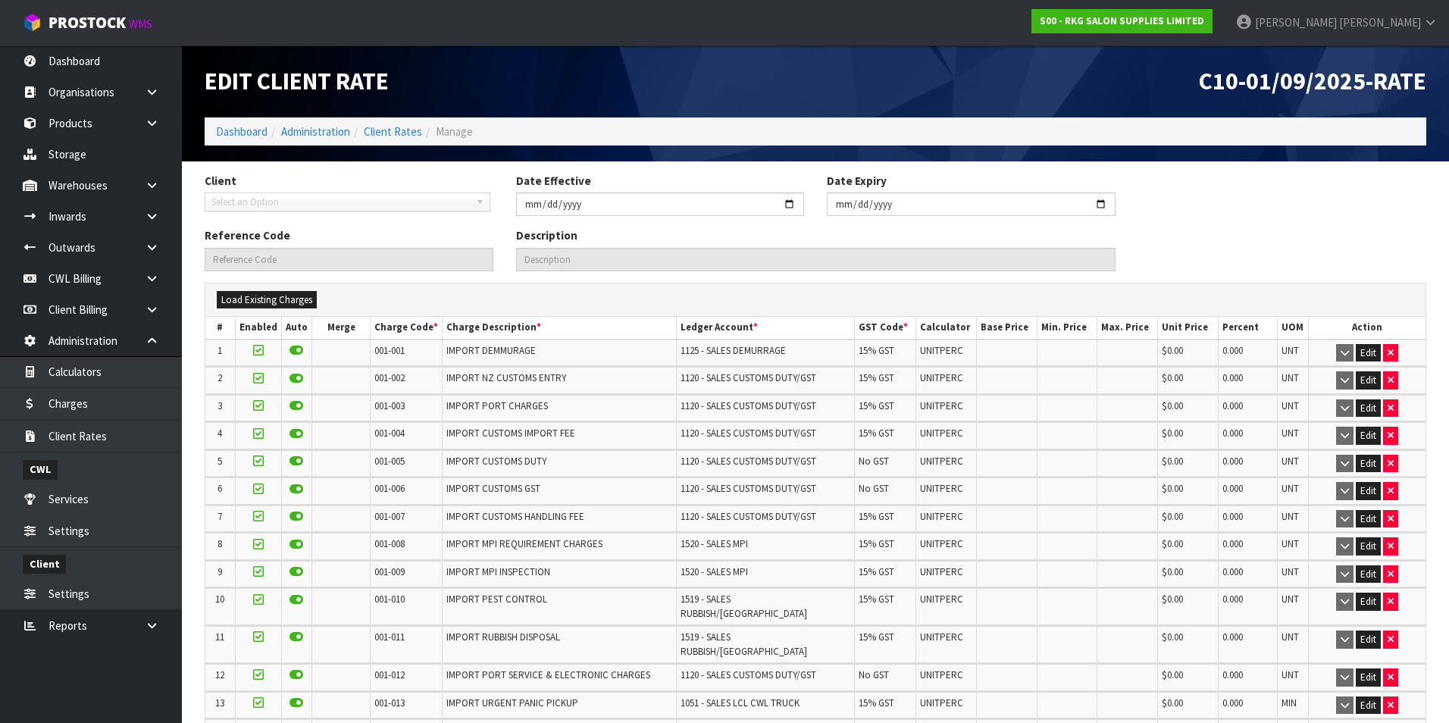
type input "2025-09-01"
type input "C10-01/09/2025-RATE"
type input "Charges effective from 01/09/2025 for client C10"
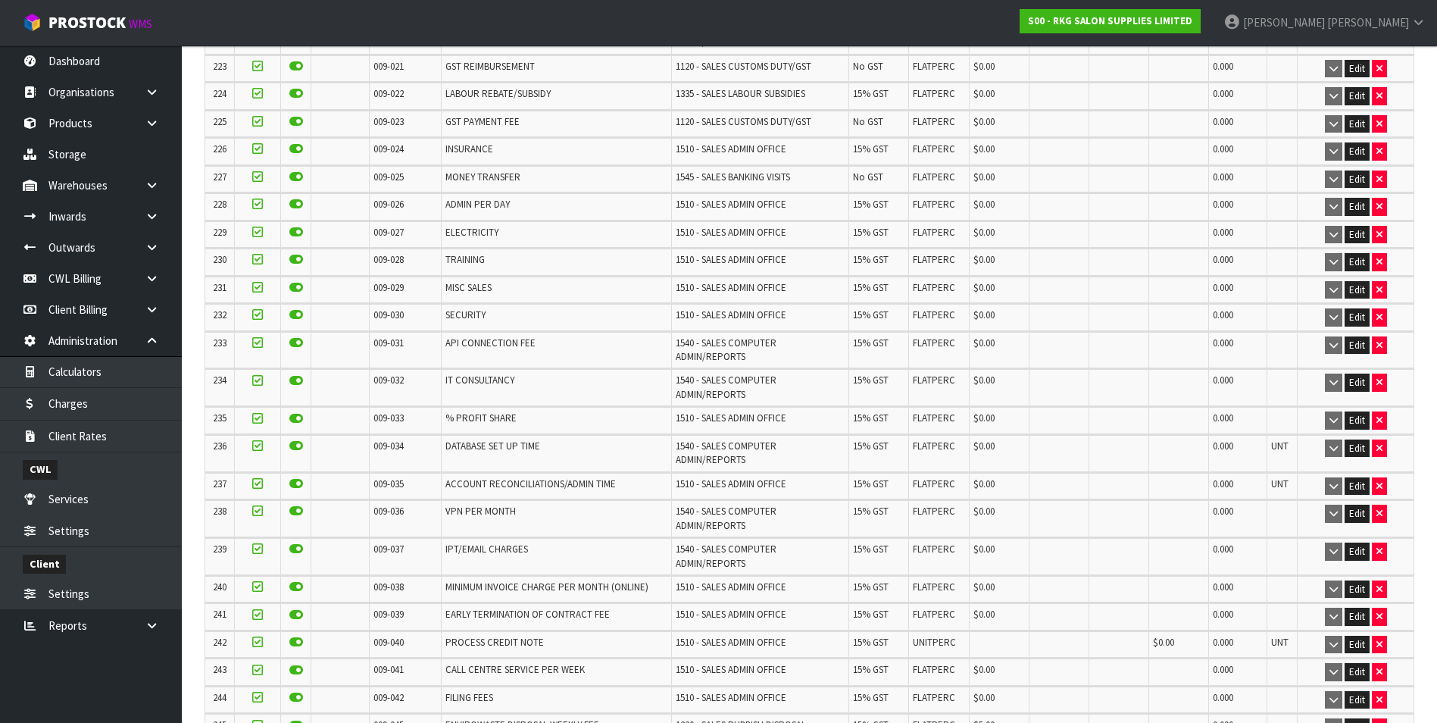
scroll to position [6922, 0]
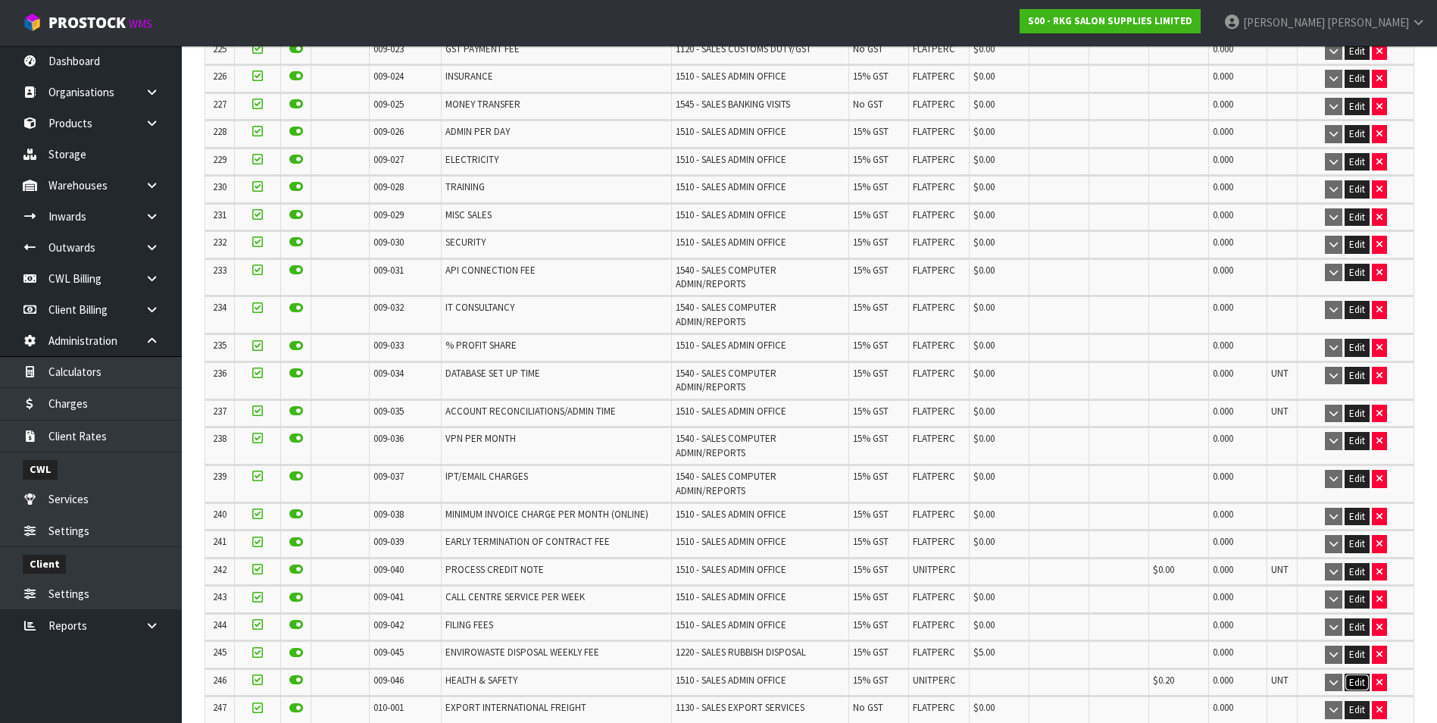
click at [1354, 674] on button "Edit" at bounding box center [1357, 683] width 25 height 18
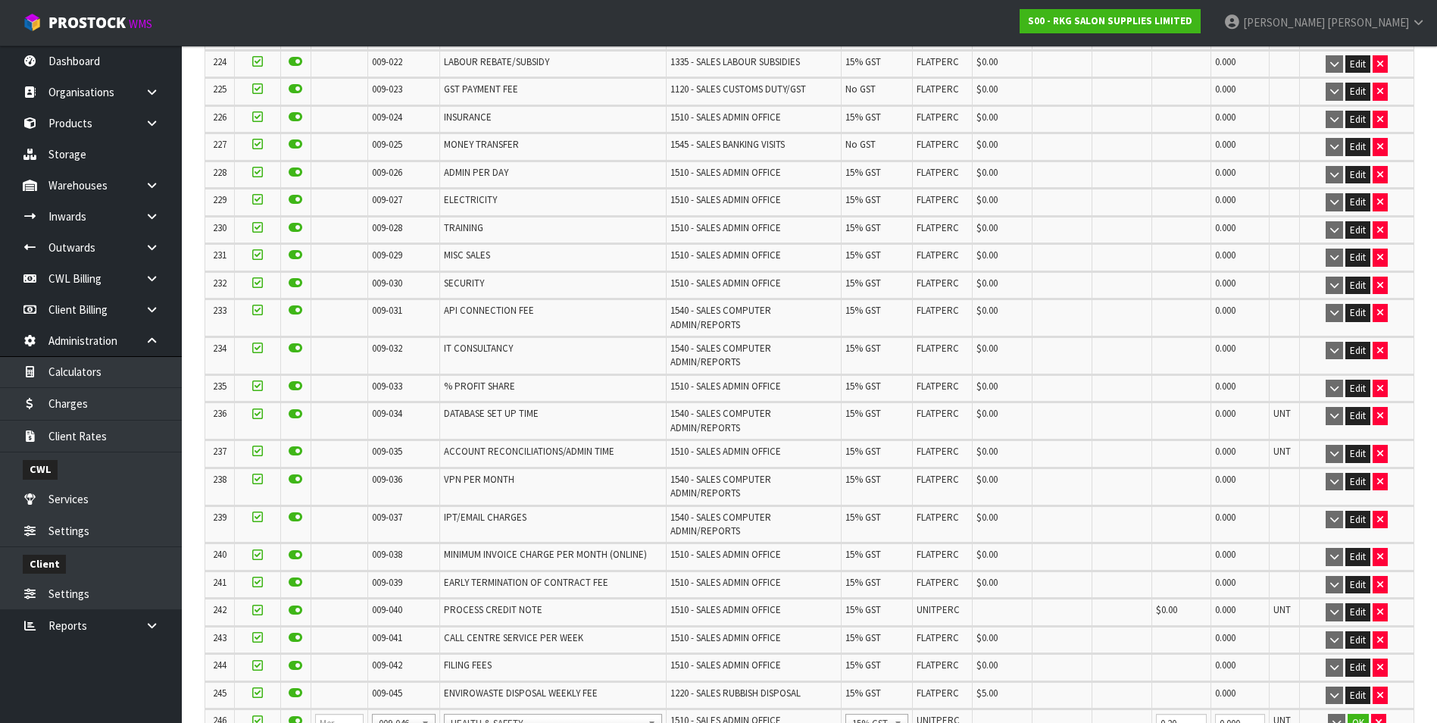
scroll to position [6973, 0]
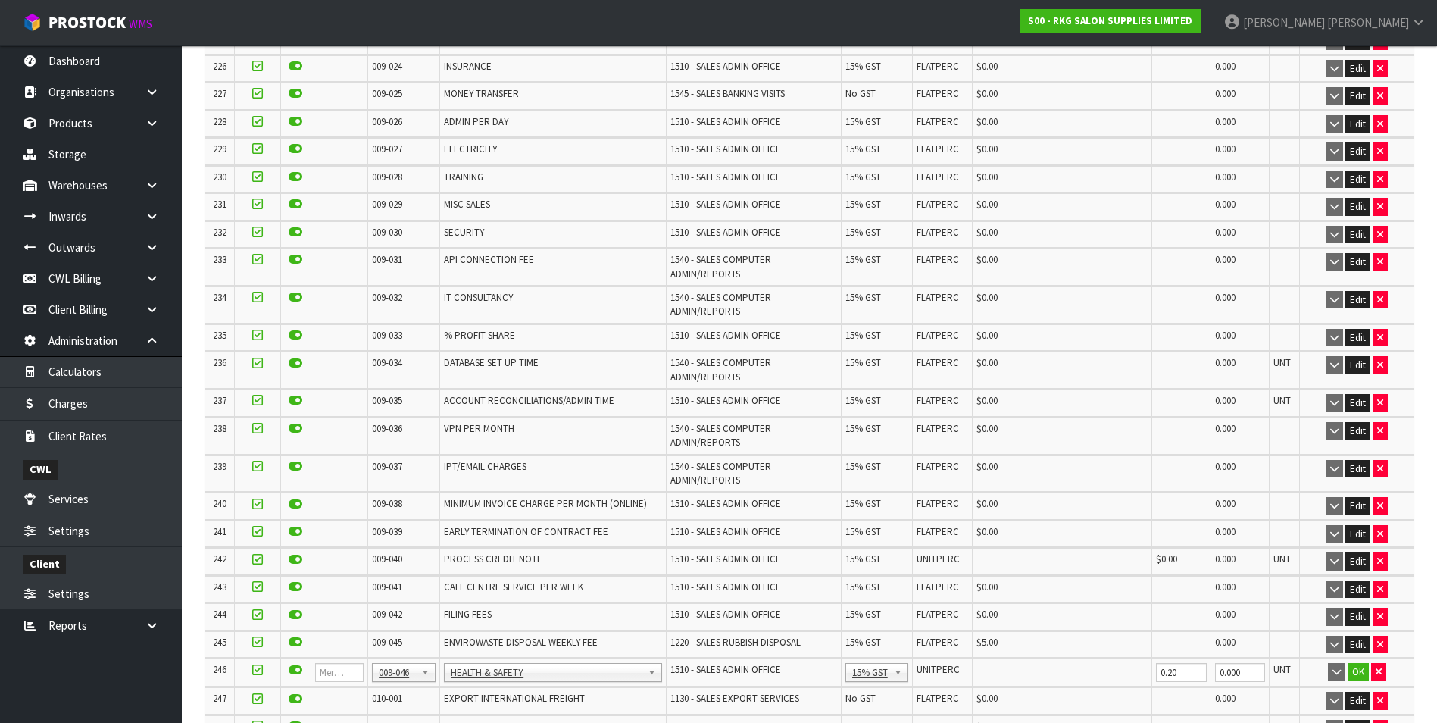
drag, startPoint x: 417, startPoint y: 633, endPoint x: 398, endPoint y: 640, distance: 20.1
click at [392, 641] on div at bounding box center [400, 653] width 58 height 25
click at [390, 653] on input "text" at bounding box center [400, 653] width 52 height 19
type input "008-146"
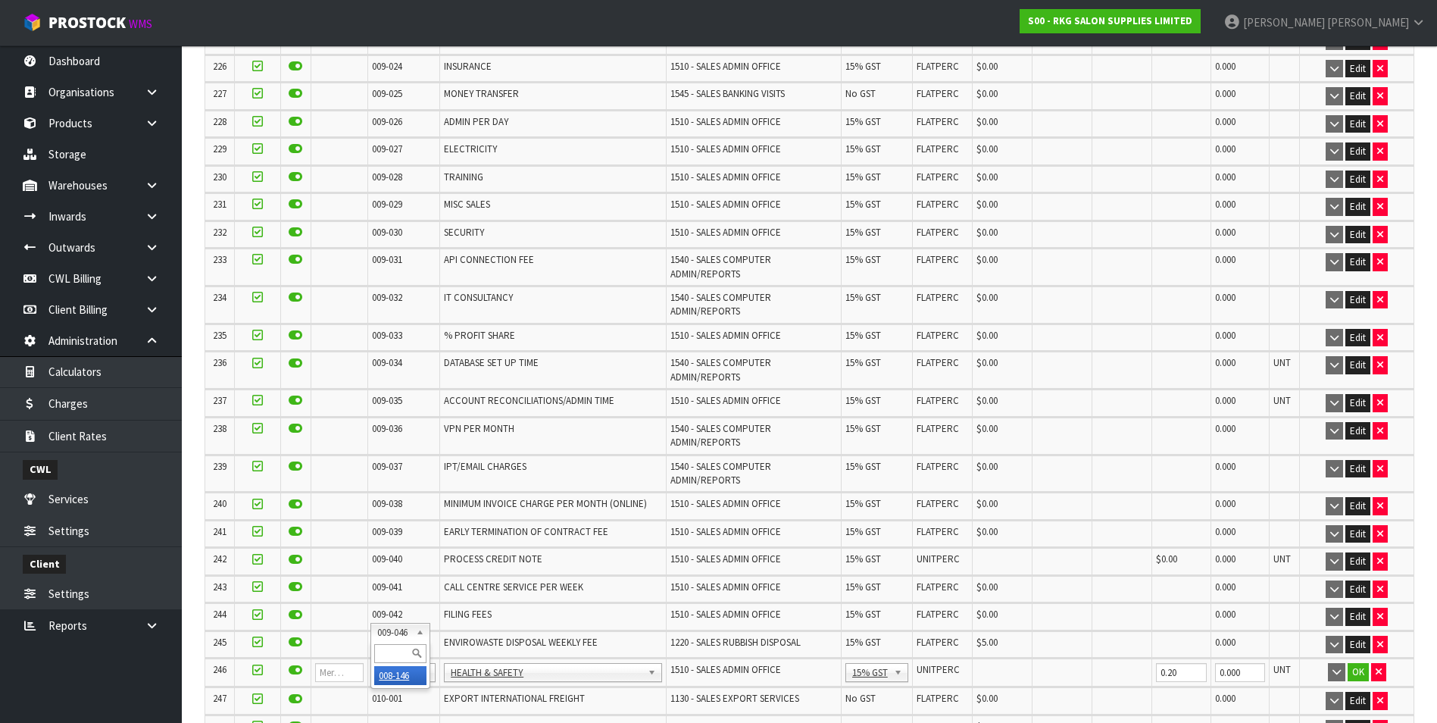
scroll to position [0, 0]
click at [985, 663] on input "0.00" at bounding box center [1003, 672] width 52 height 19
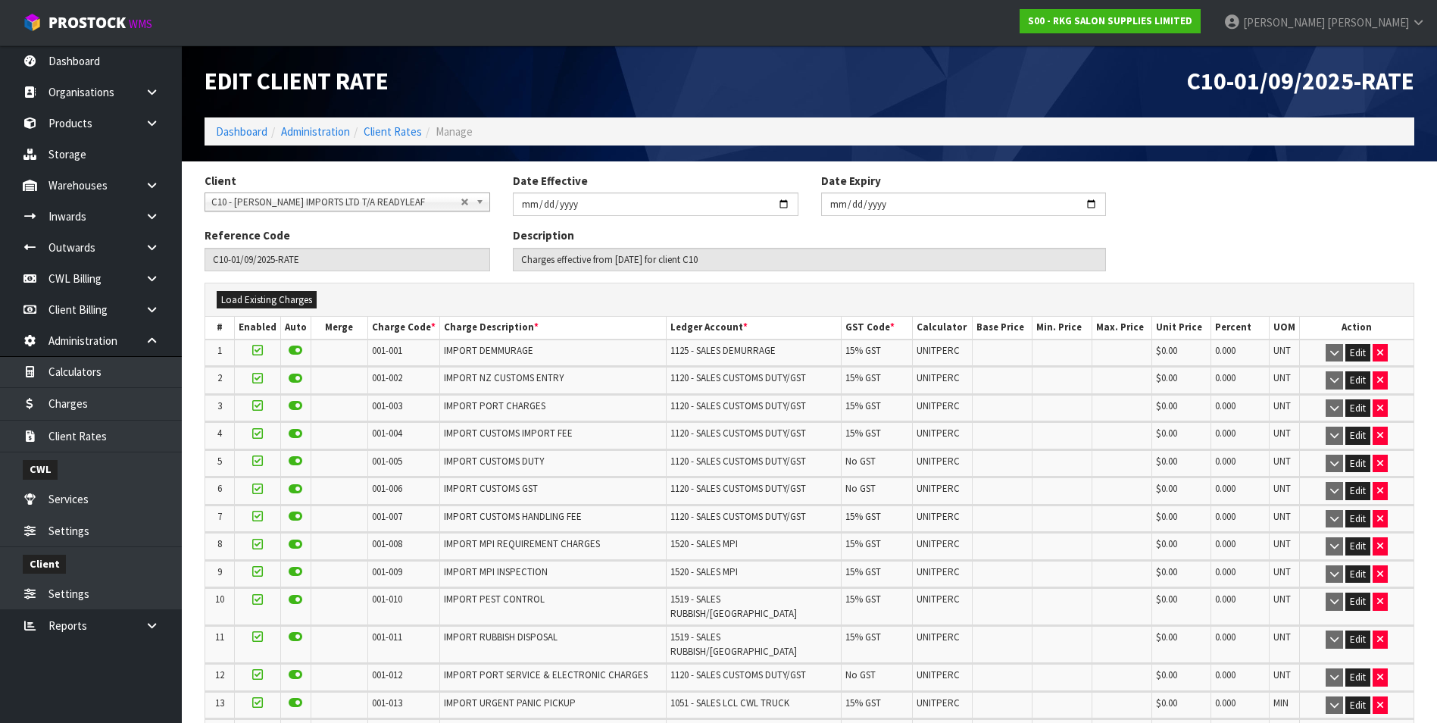
scroll to position [6973, 0]
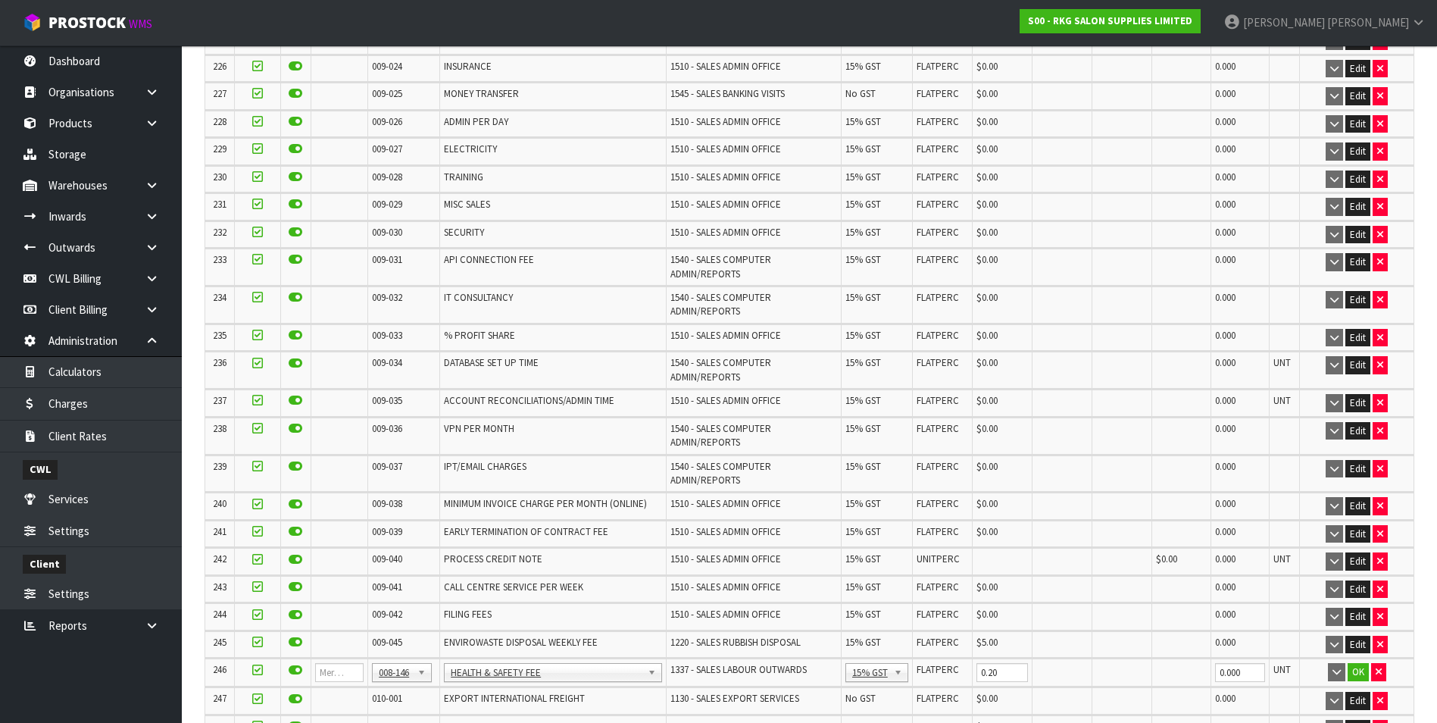
type input "0.20"
click at [1355, 663] on button "OK" at bounding box center [1358, 672] width 21 height 18
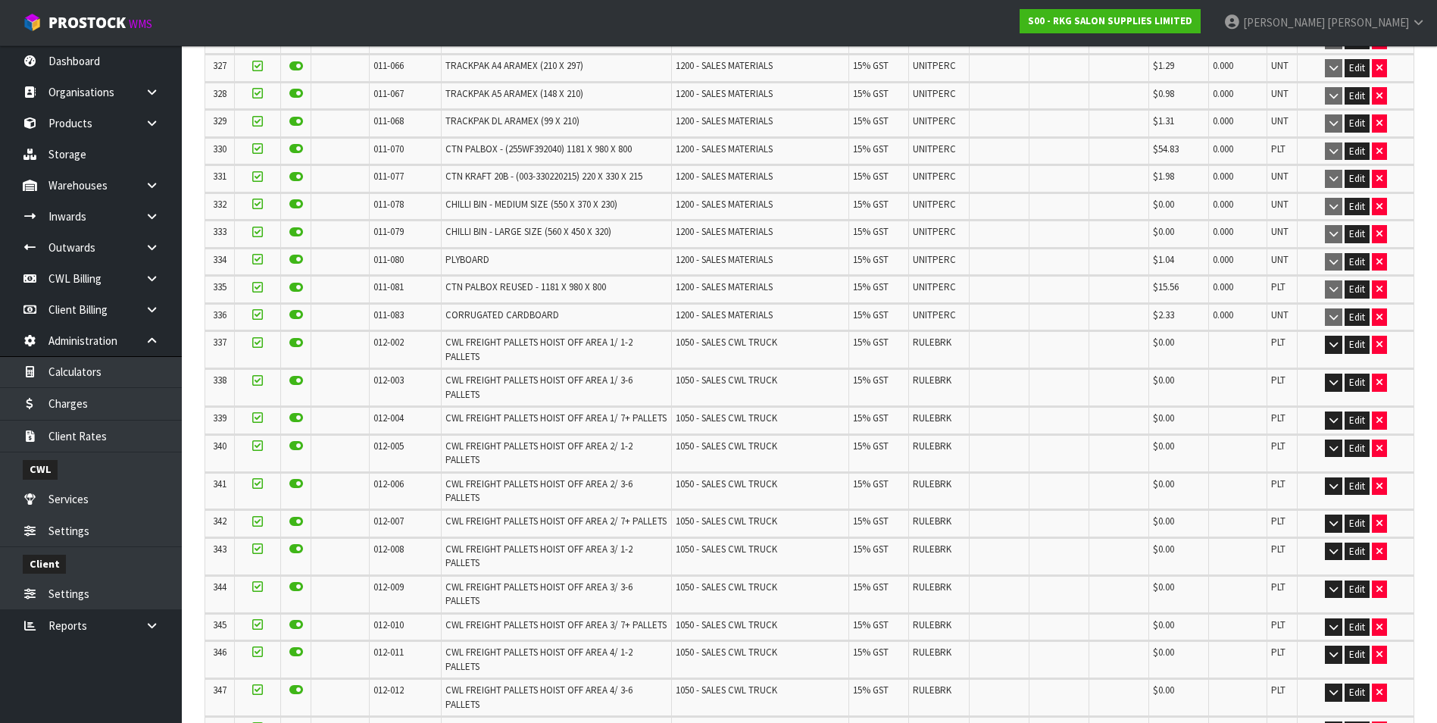
scroll to position [10243, 0]
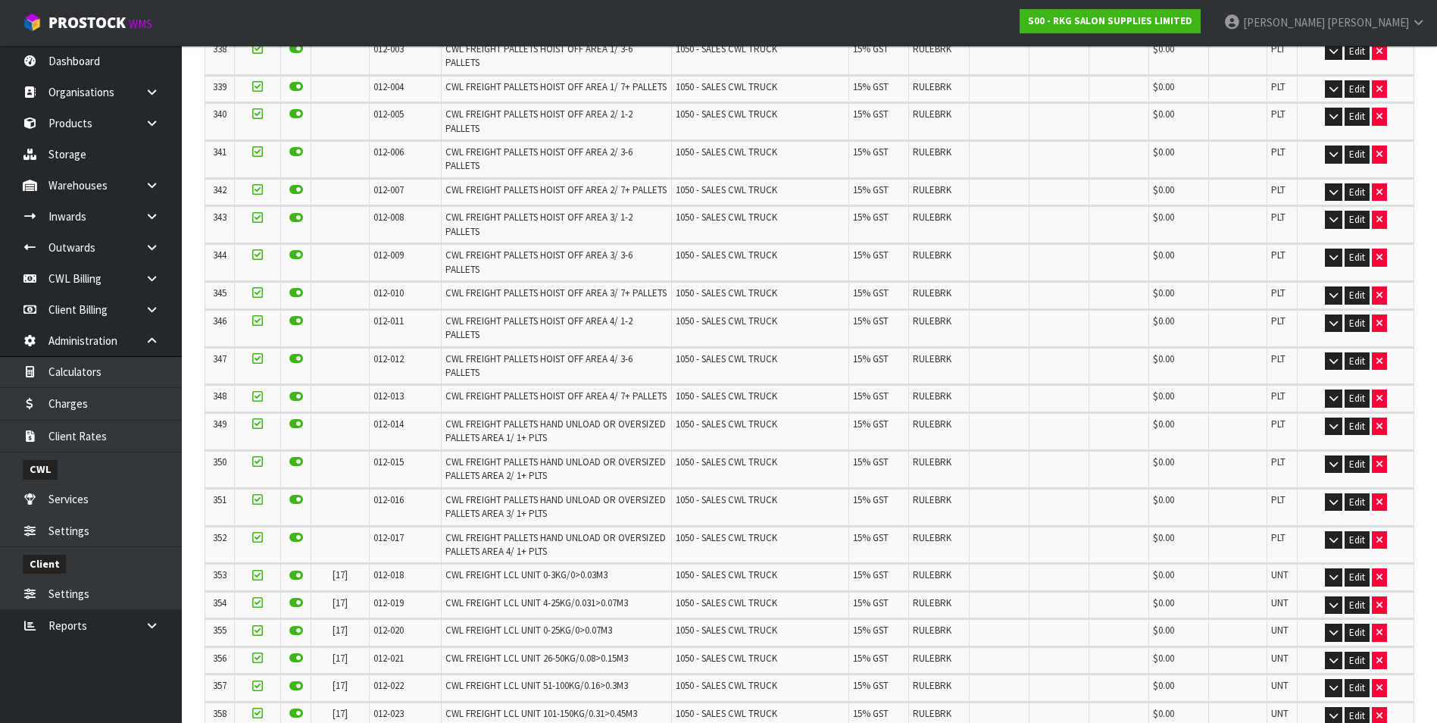
scroll to position [0, 0]
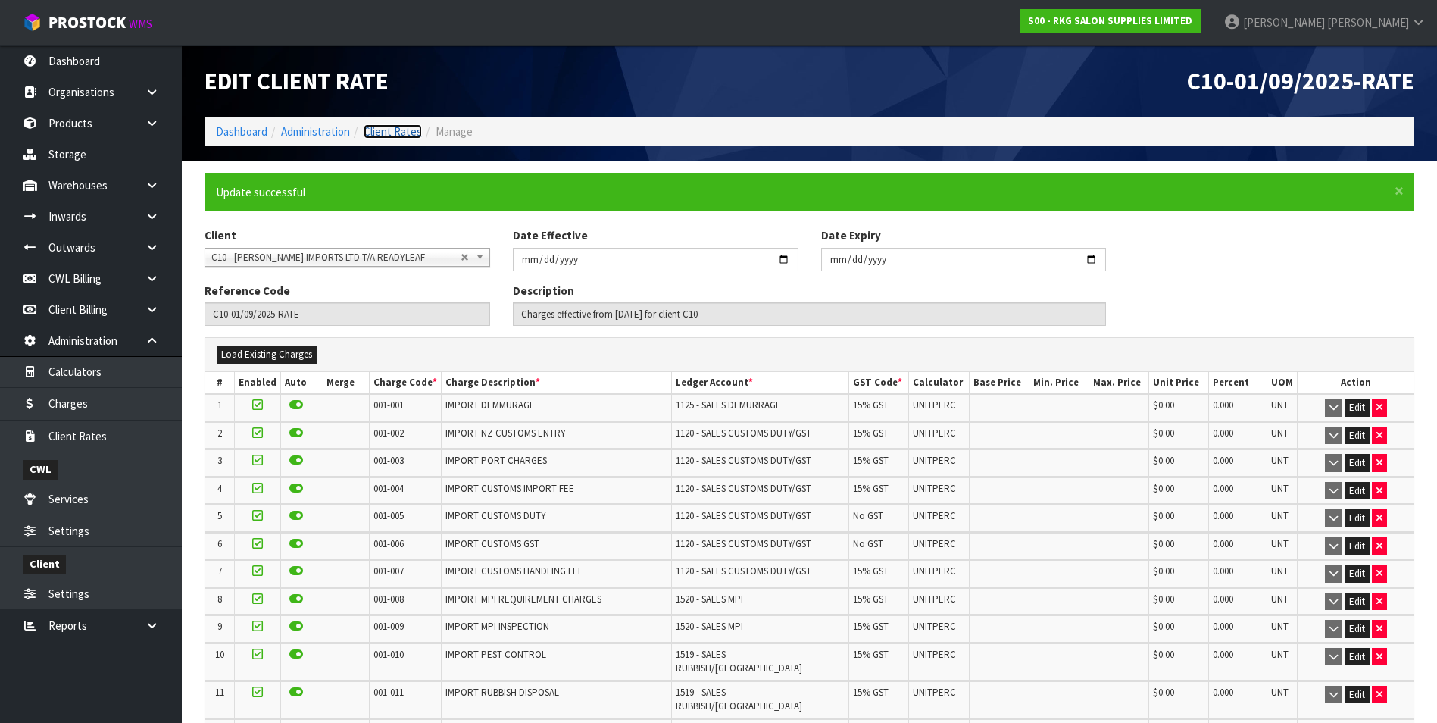
drag, startPoint x: 374, startPoint y: 135, endPoint x: 370, endPoint y: 148, distance: 13.7
click at [374, 135] on link "Client Rates" at bounding box center [393, 131] width 58 height 14
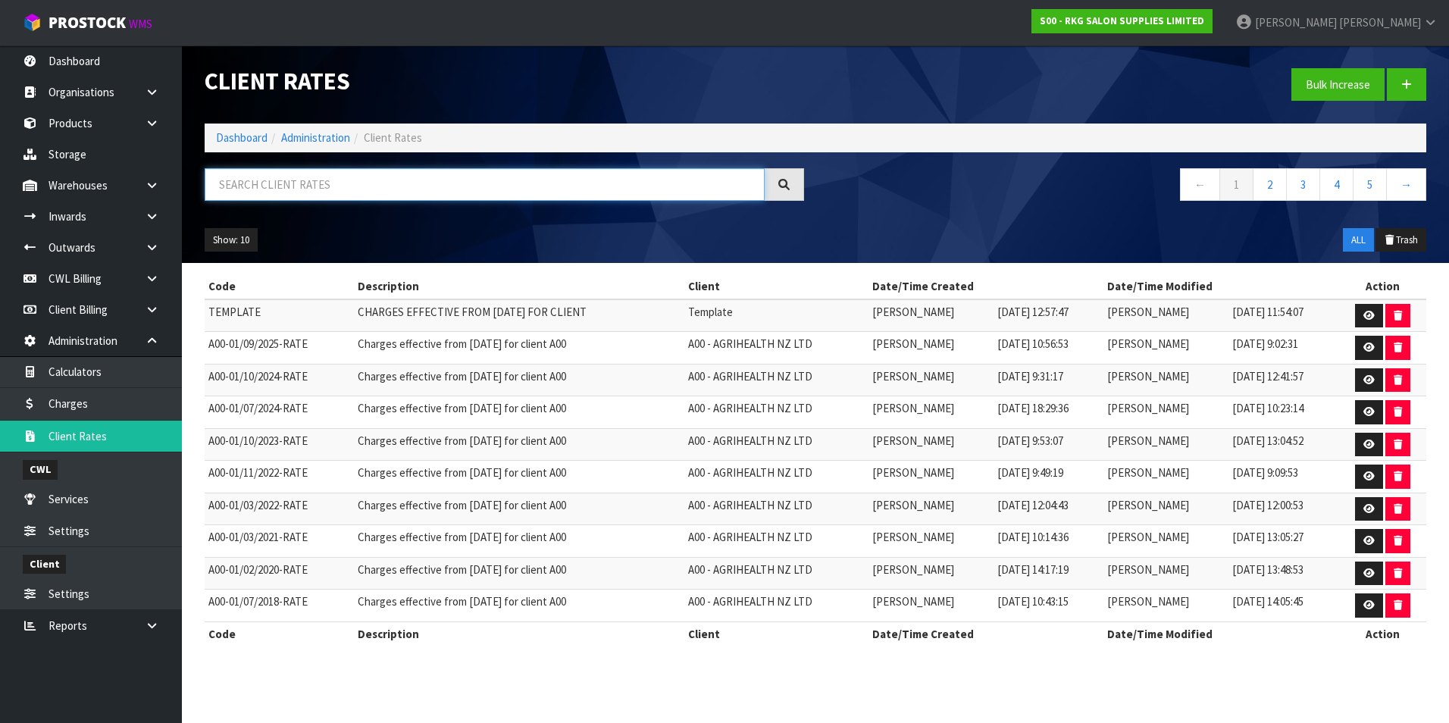
click at [294, 183] on input "text" at bounding box center [485, 184] width 560 height 33
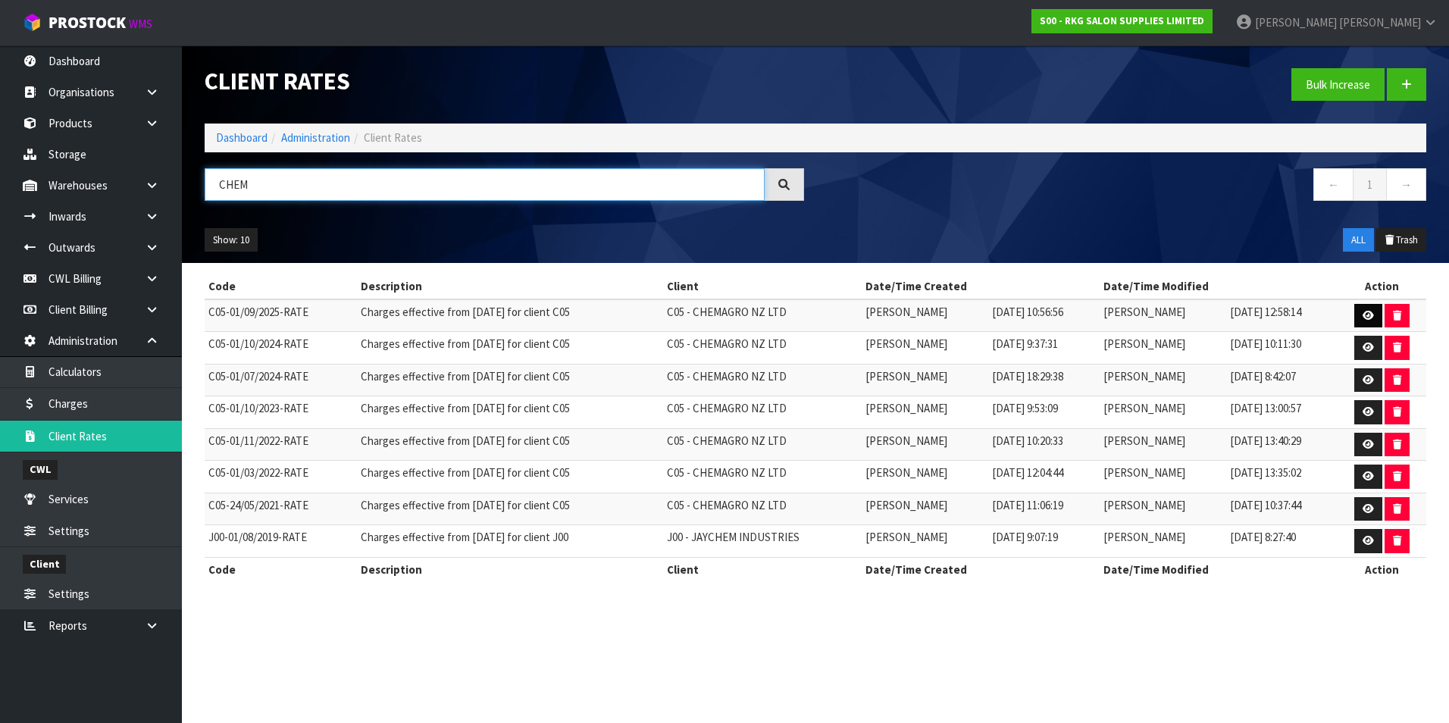
type input "CHEM"
click at [1365, 313] on icon at bounding box center [1367, 316] width 11 height 10
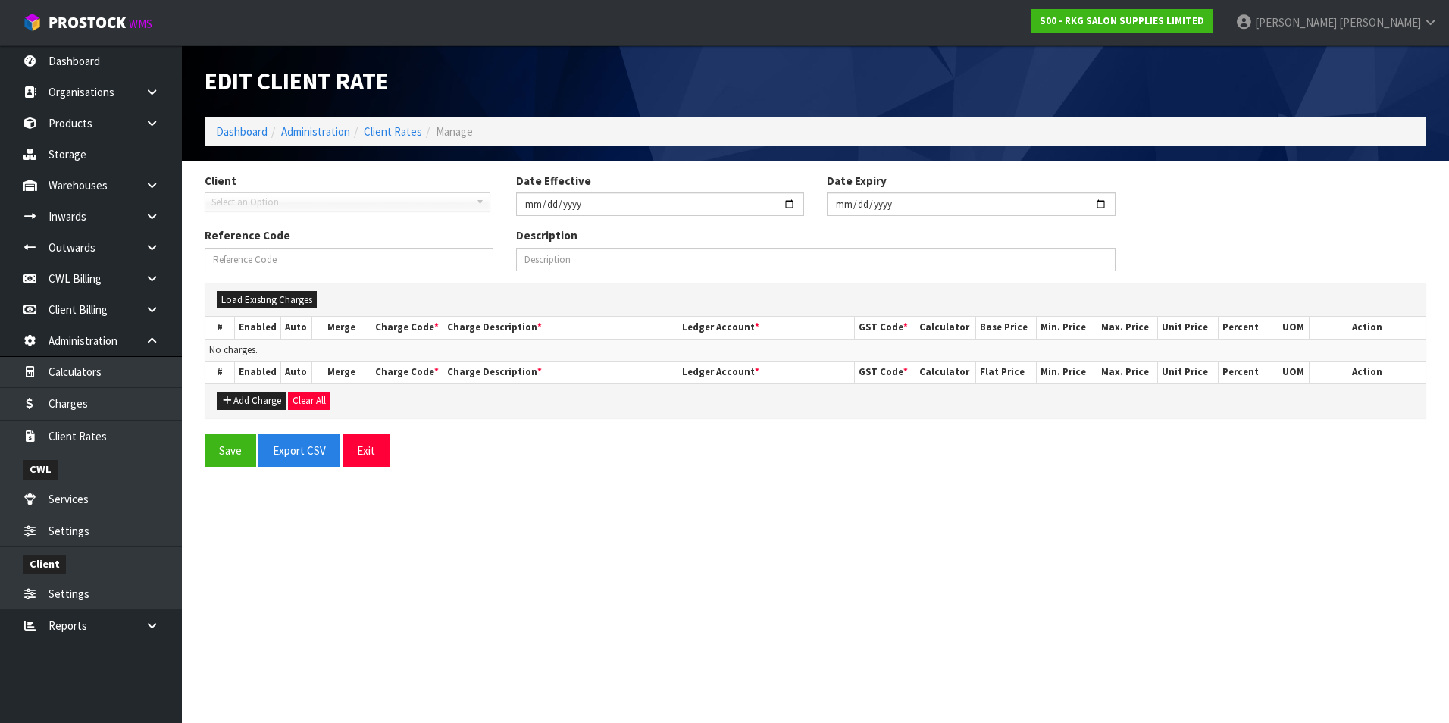
type input "2025-09-01"
type input "C05-01/09/2025-RATE"
type input "Charges effective from 01/09/2025 for client C05"
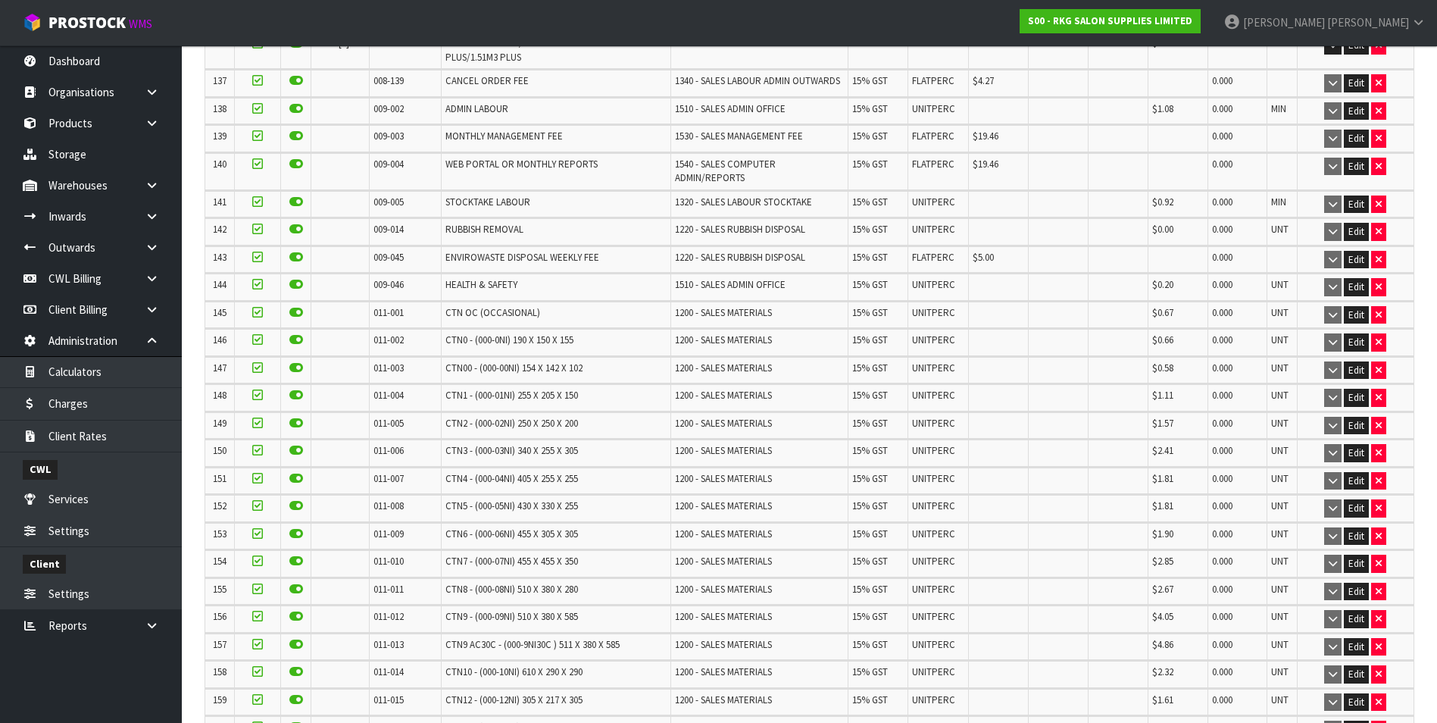
scroll to position [4125, 0]
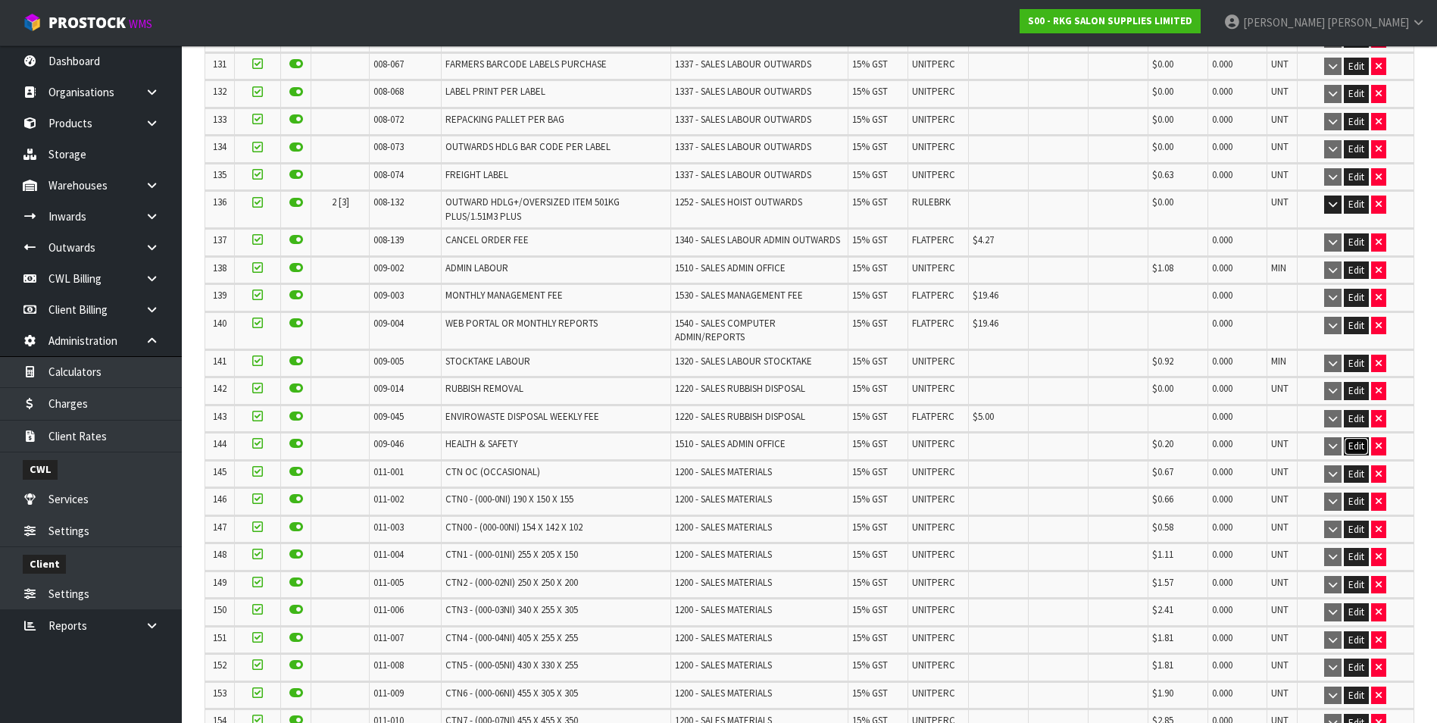
click at [1350, 437] on button "Edit" at bounding box center [1356, 446] width 25 height 18
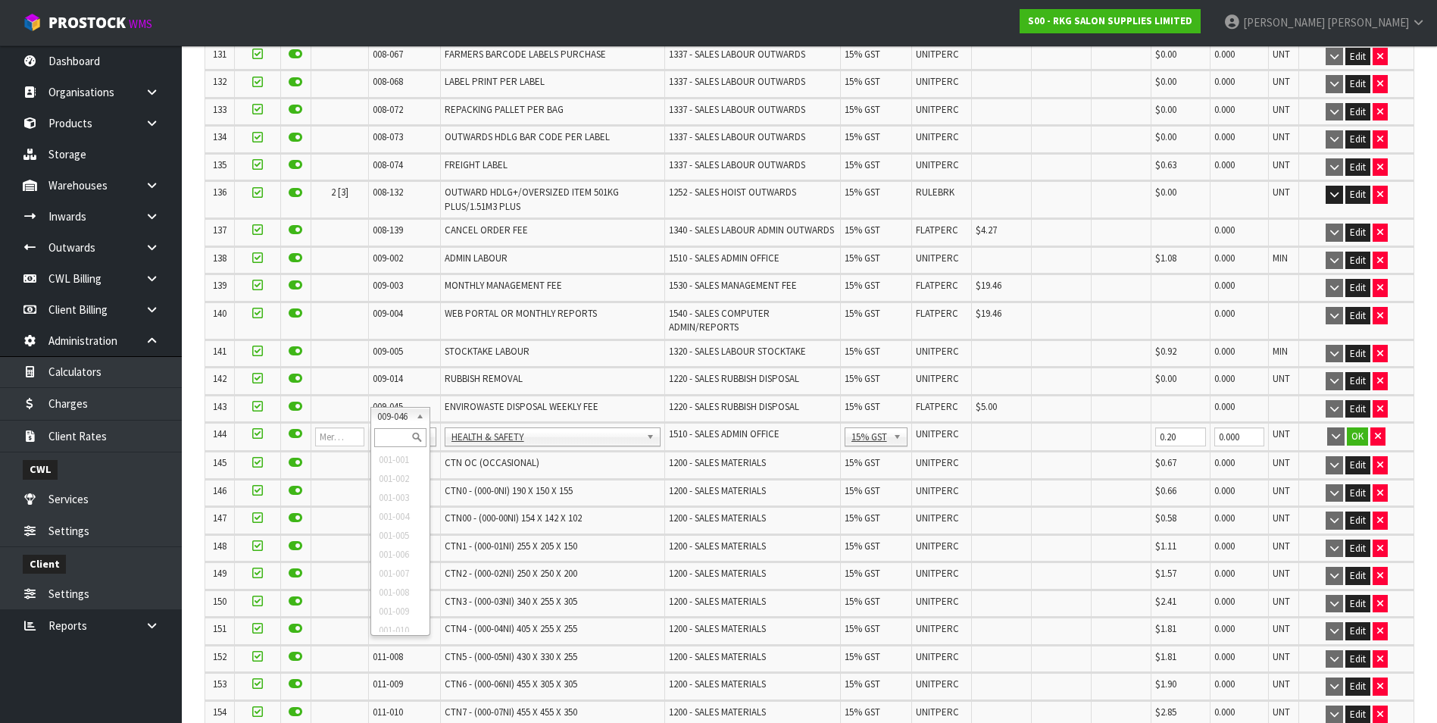
click at [390, 431] on input "text" at bounding box center [400, 437] width 52 height 19
type input "008-146"
click at [989, 427] on input "0.00" at bounding box center [1003, 436] width 52 height 19
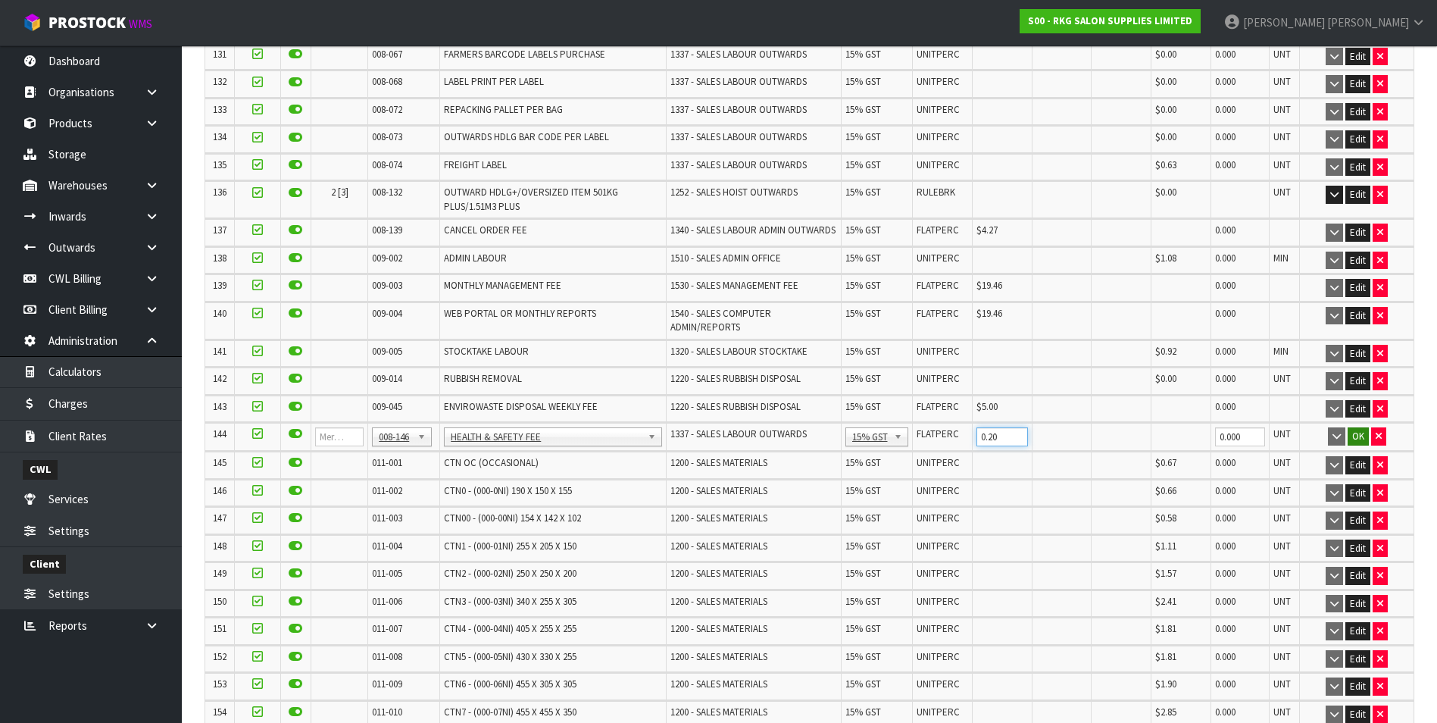
type input "0.20"
click at [1354, 427] on button "OK" at bounding box center [1358, 436] width 21 height 18
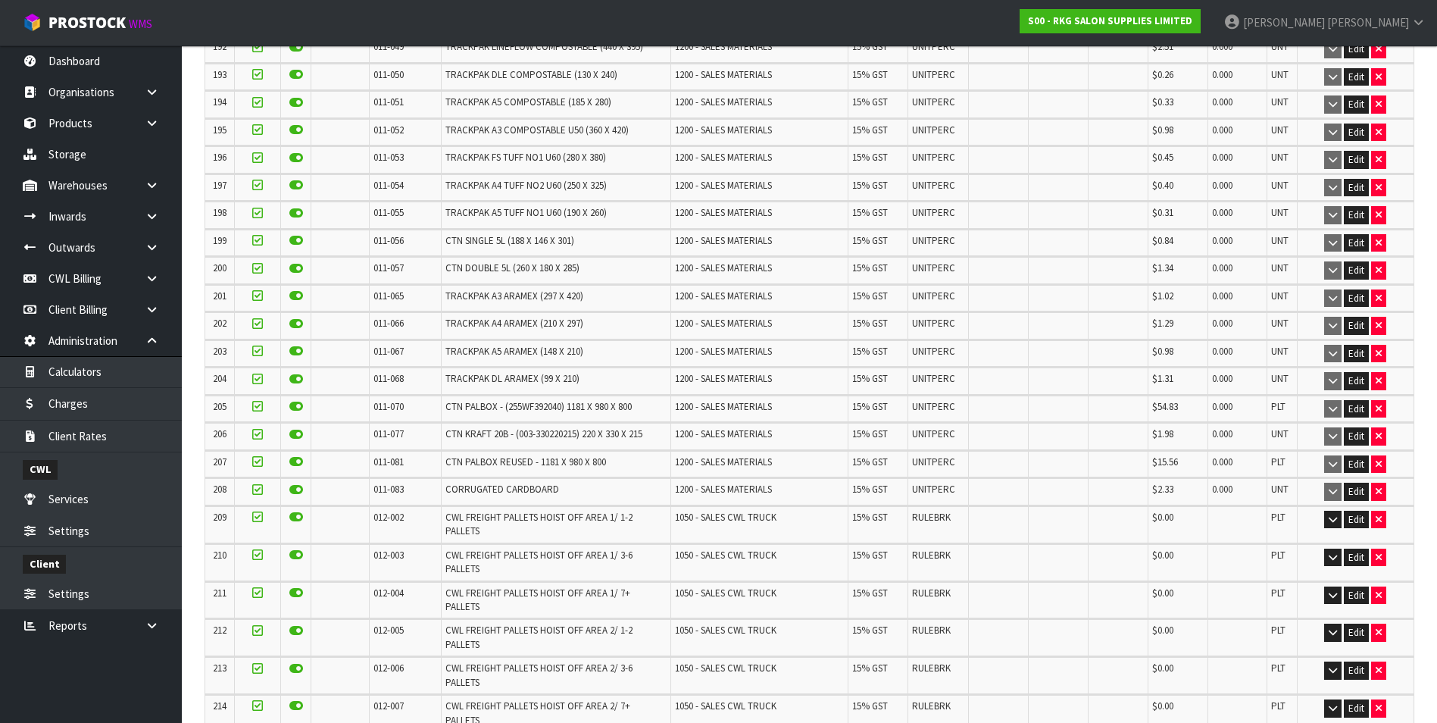
scroll to position [6481, 0]
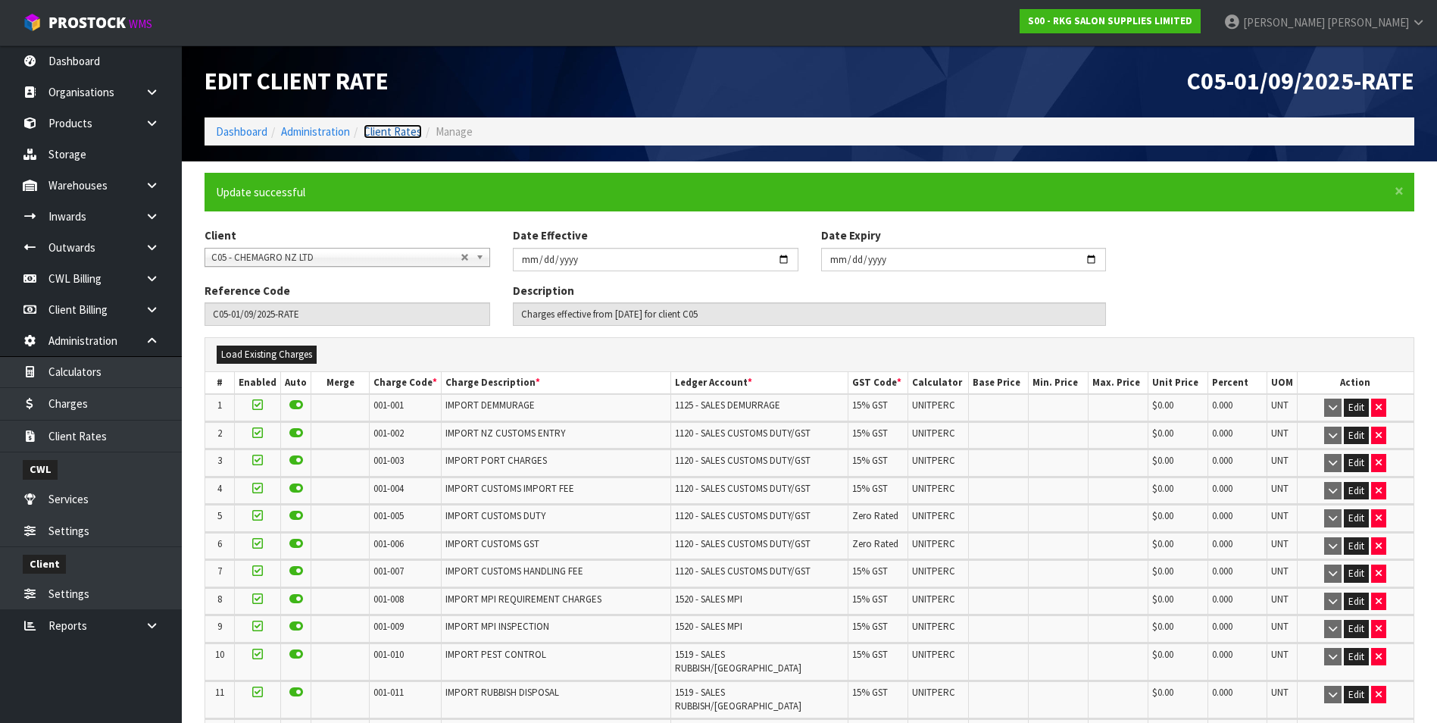
click at [391, 131] on link "Client Rates" at bounding box center [393, 131] width 58 height 14
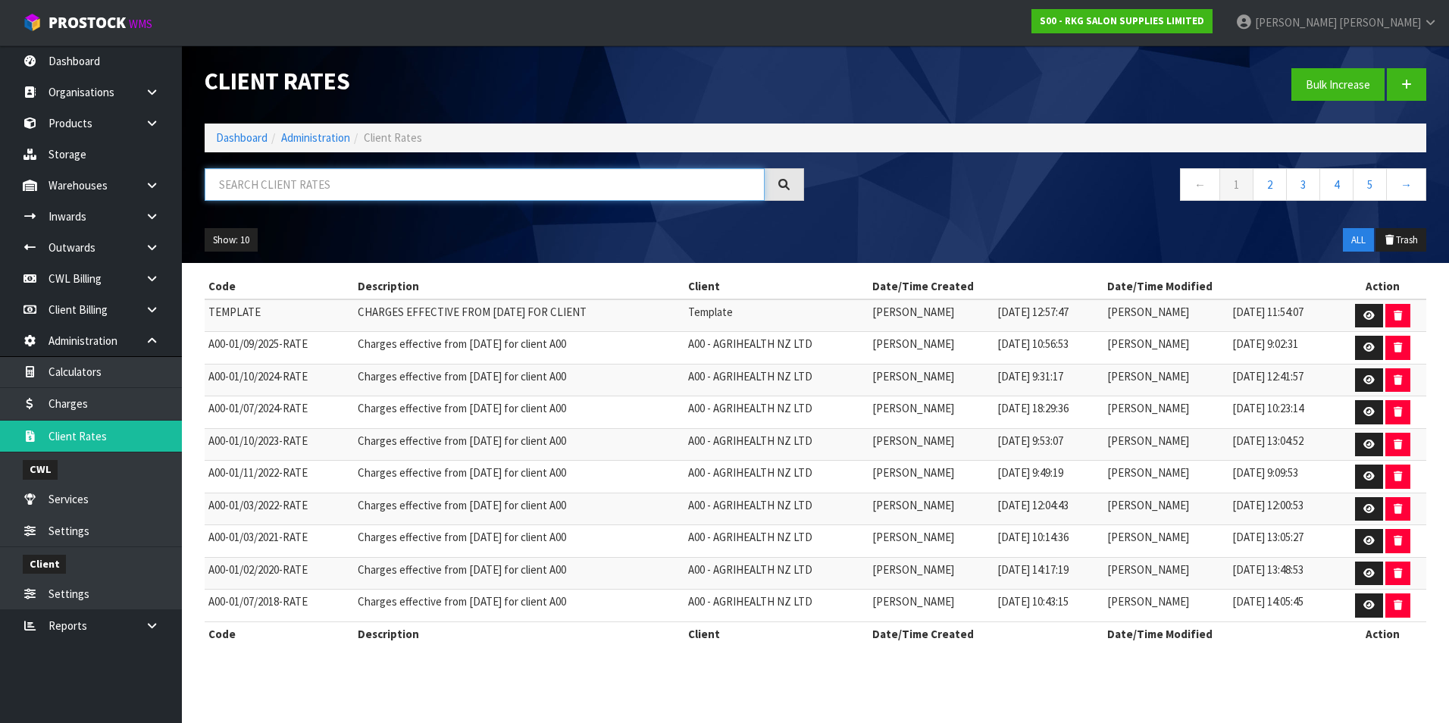
drag, startPoint x: 249, startPoint y: 185, endPoint x: 249, endPoint y: 174, distance: 11.4
click at [249, 184] on input "text" at bounding box center [485, 184] width 560 height 33
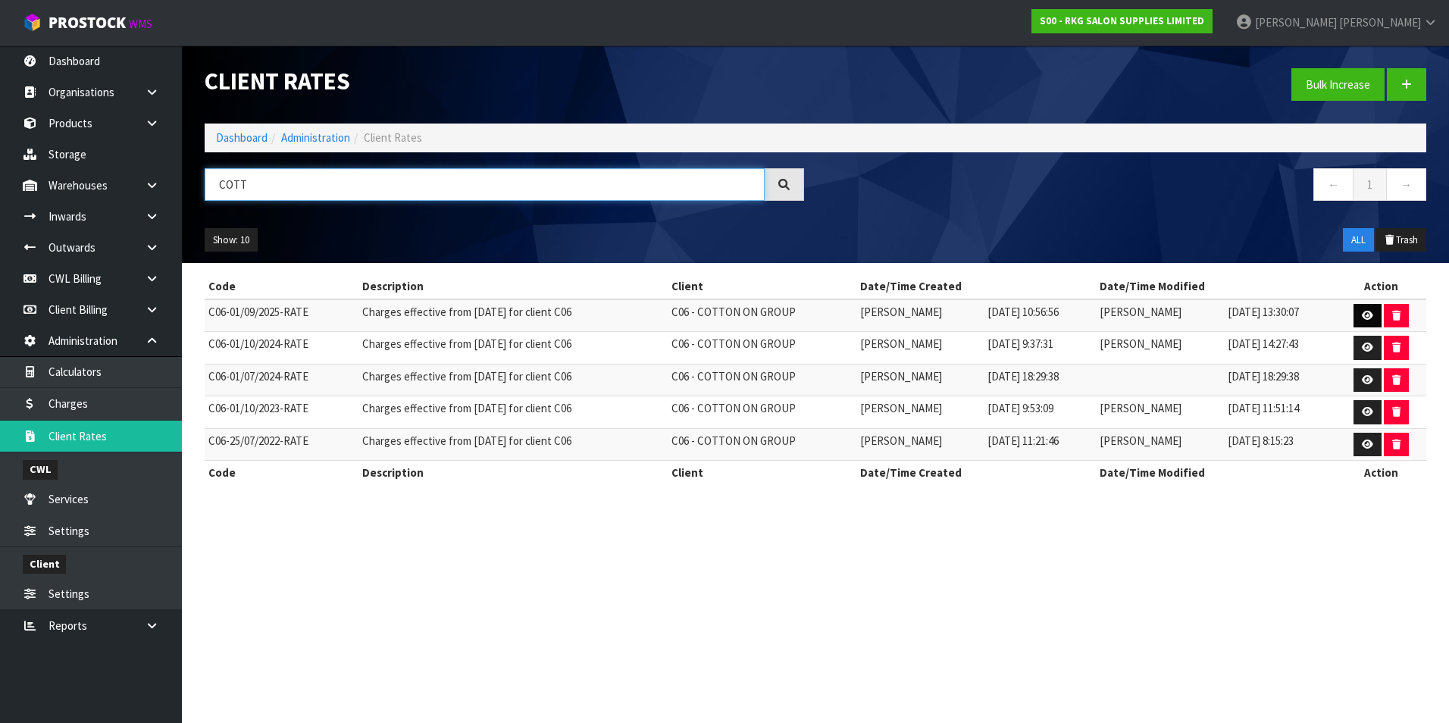
type input "COTT"
click at [1358, 319] on link at bounding box center [1367, 316] width 28 height 24
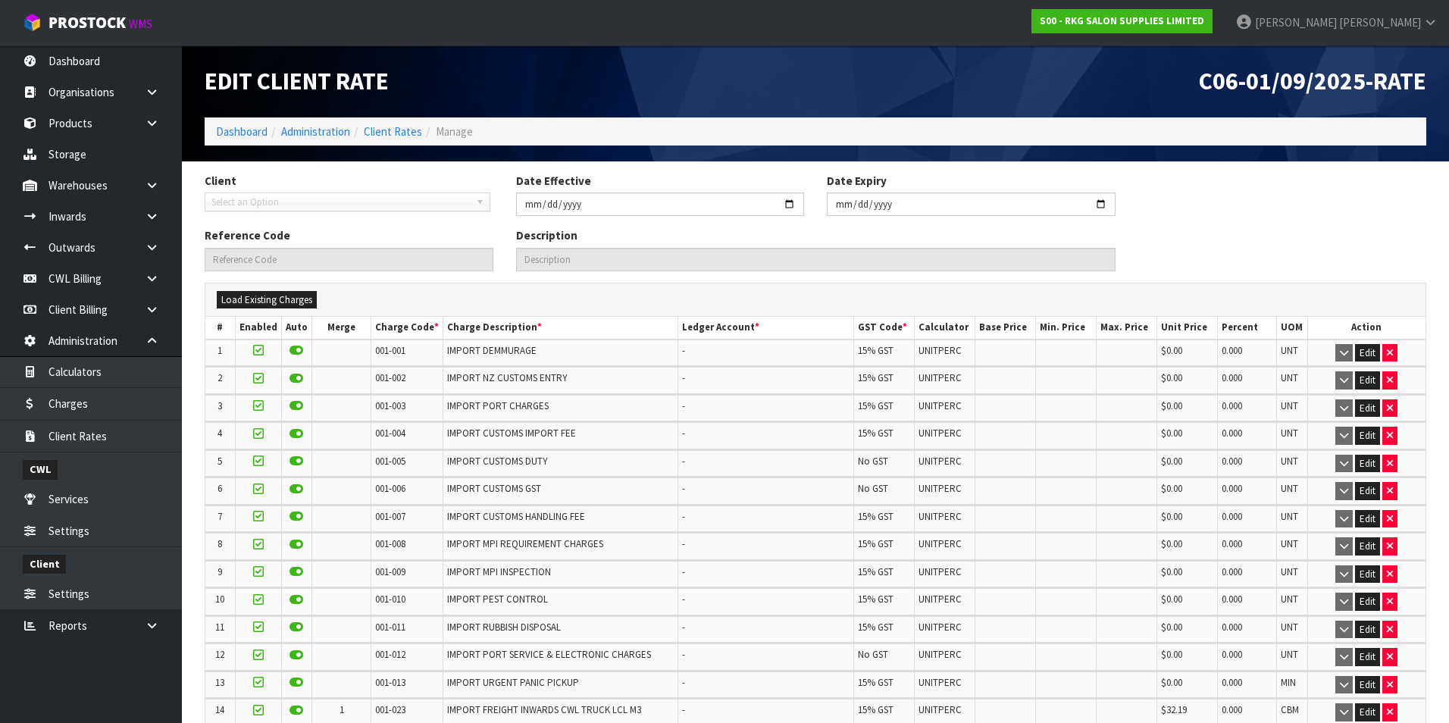
type input "2025-09-01"
type input "C06-01/09/2025-RATE"
type input "Charges effective from 01/09/2025 for client C06"
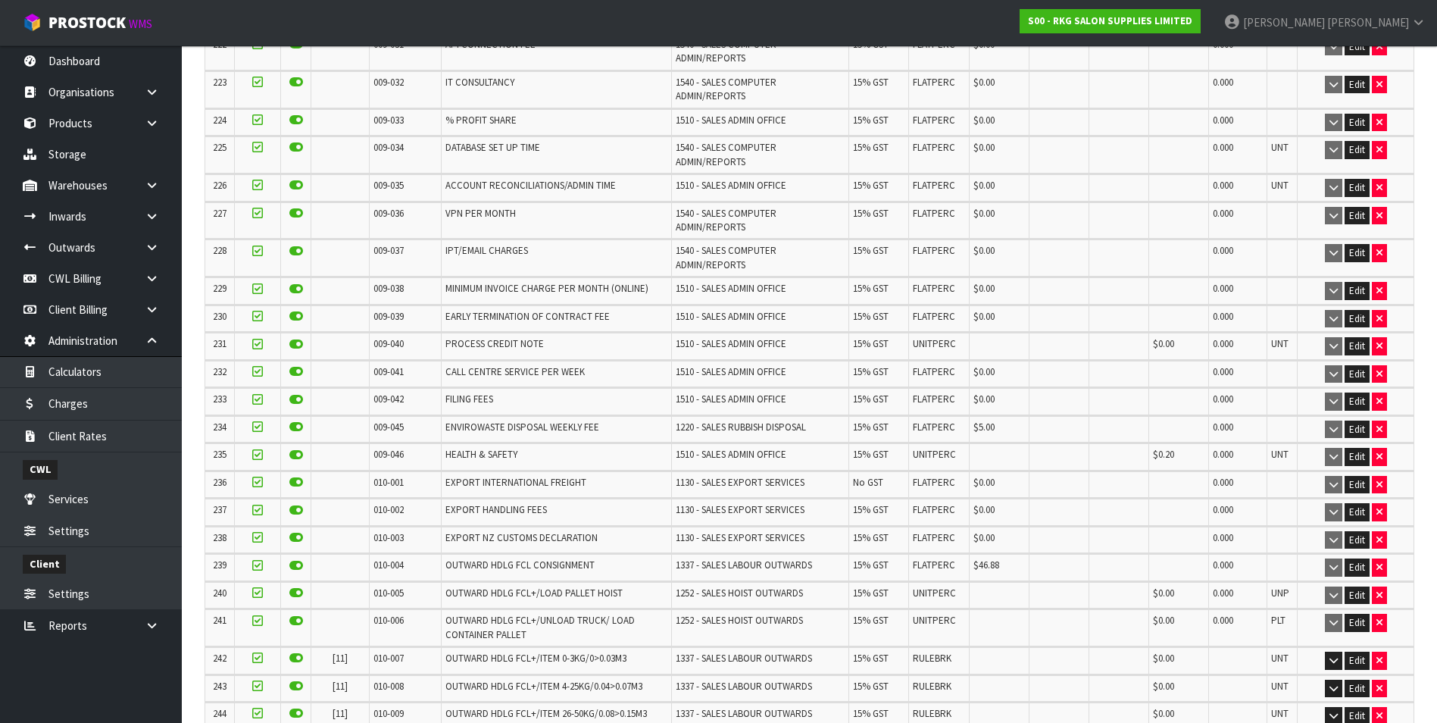
scroll to position [6895, 0]
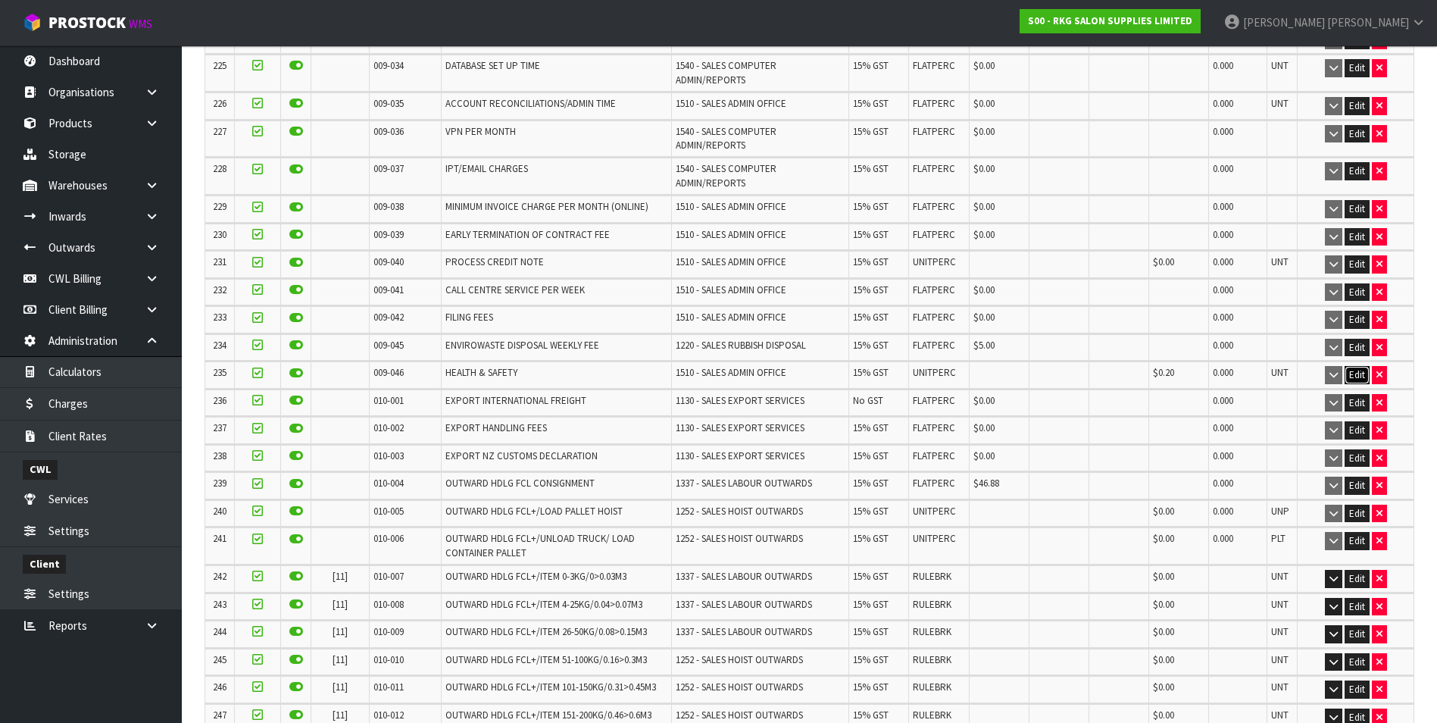
click at [1354, 366] on button "Edit" at bounding box center [1357, 375] width 25 height 18
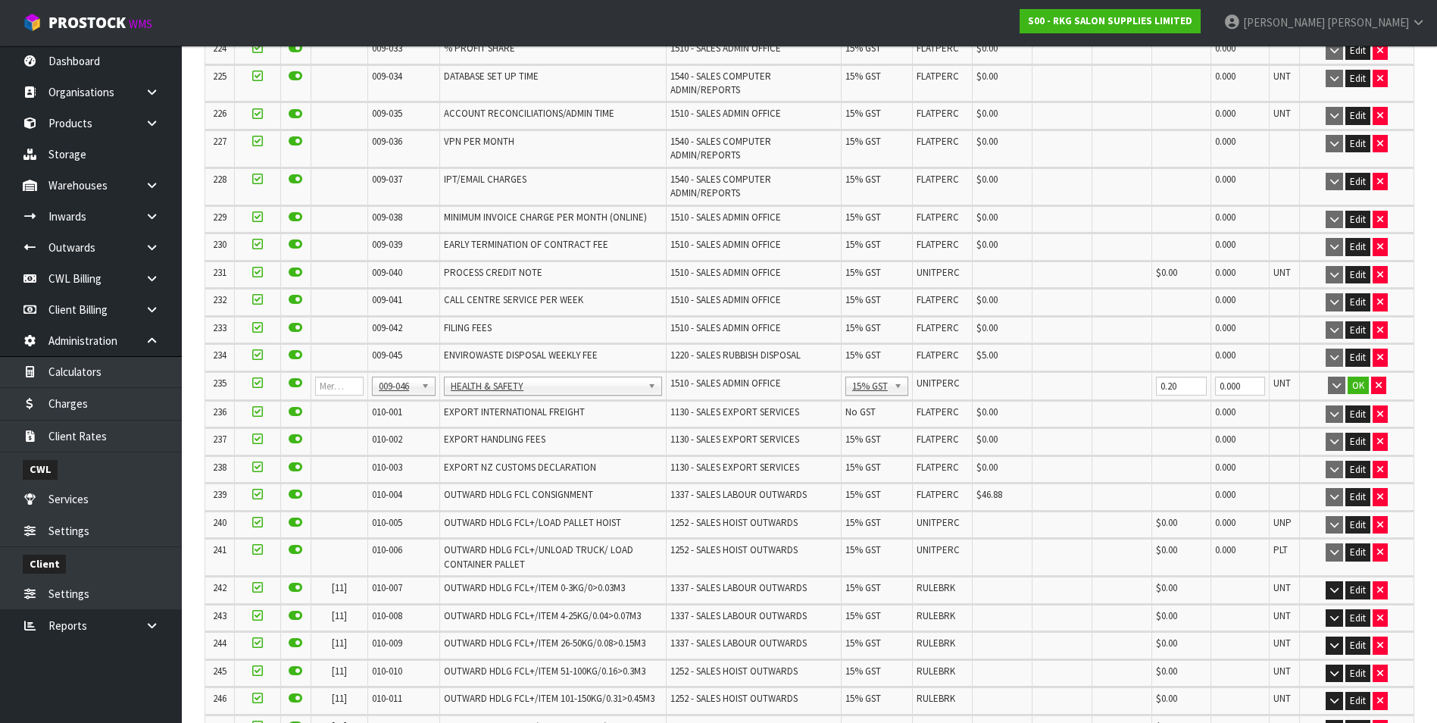
scroll to position [6935, 0]
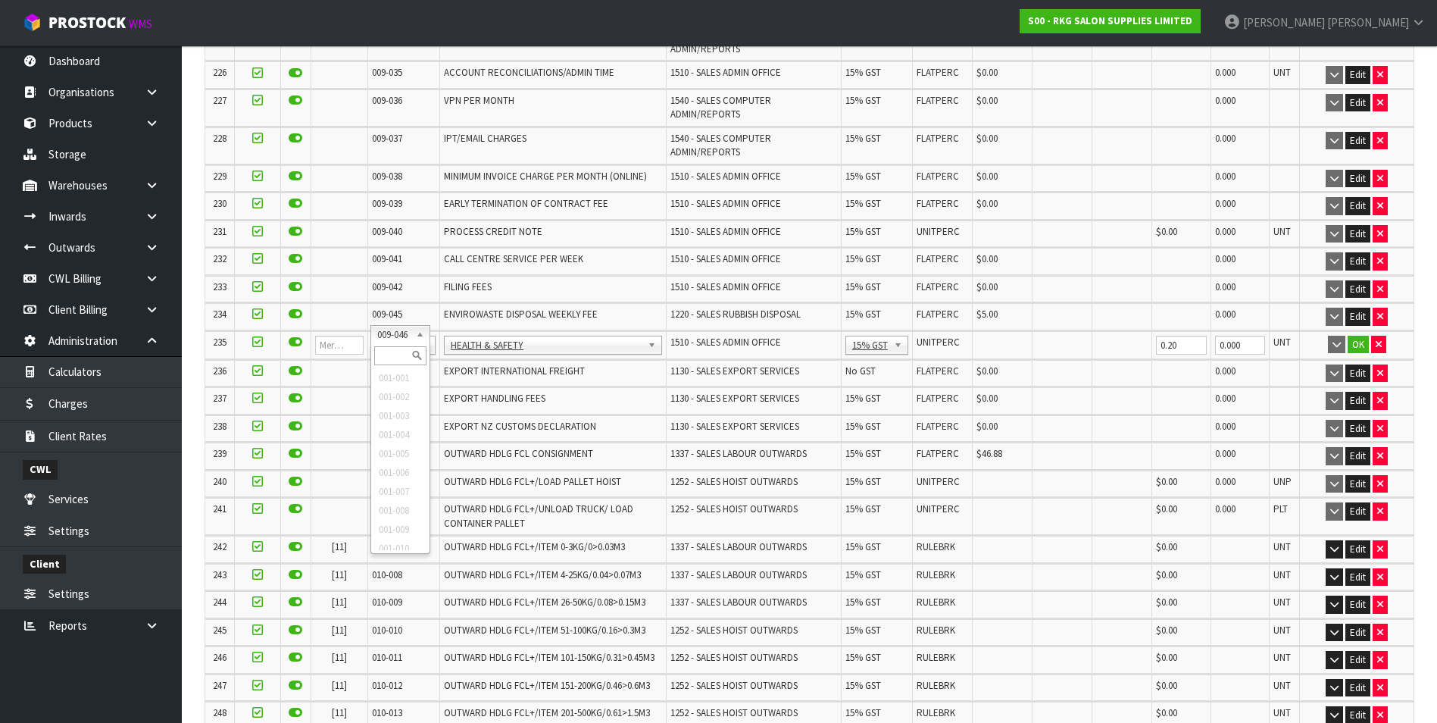
click at [389, 352] on input "text" at bounding box center [400, 355] width 52 height 19
type input "008-146"
click at [1011, 331] on td "0.00" at bounding box center [1003, 345] width 60 height 28
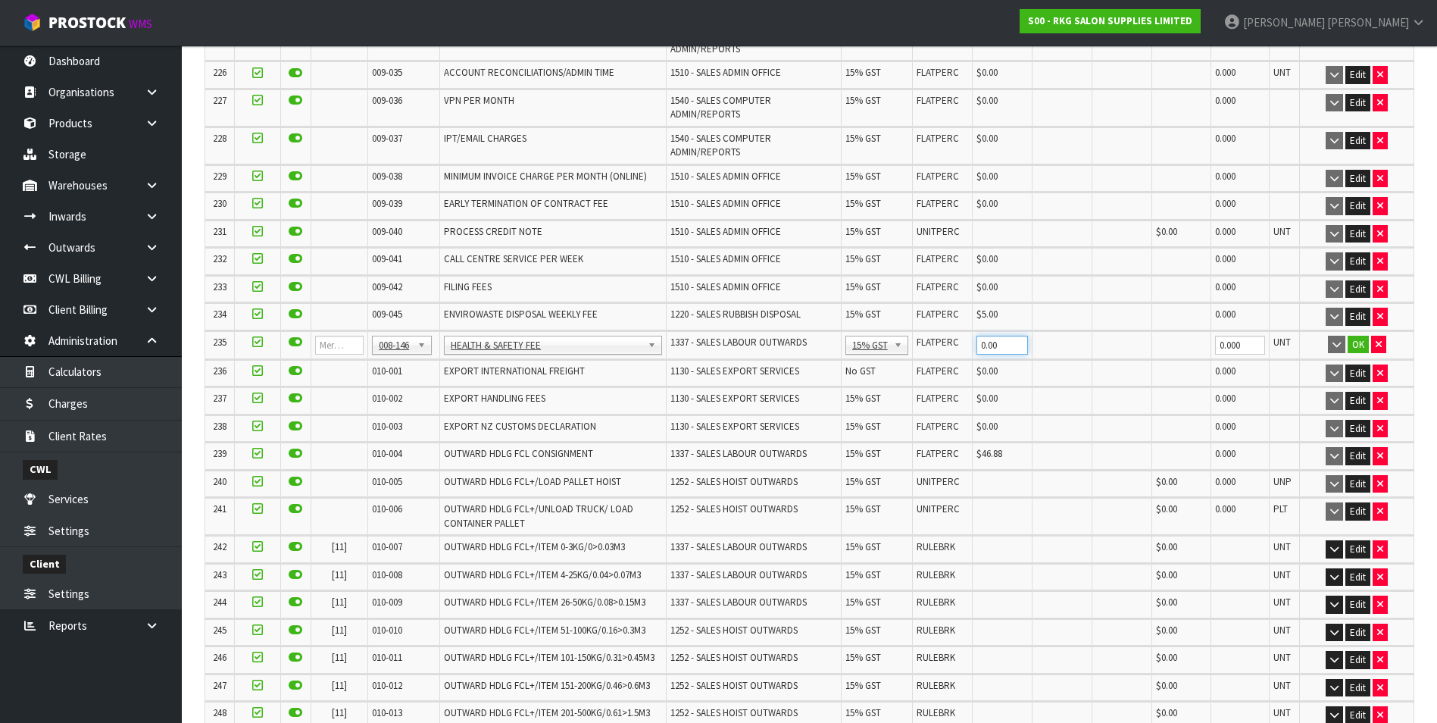
click at [1002, 336] on input "0.00" at bounding box center [1003, 345] width 52 height 19
type input "0"
type input "0.20"
click at [1361, 336] on button "OK" at bounding box center [1358, 345] width 21 height 18
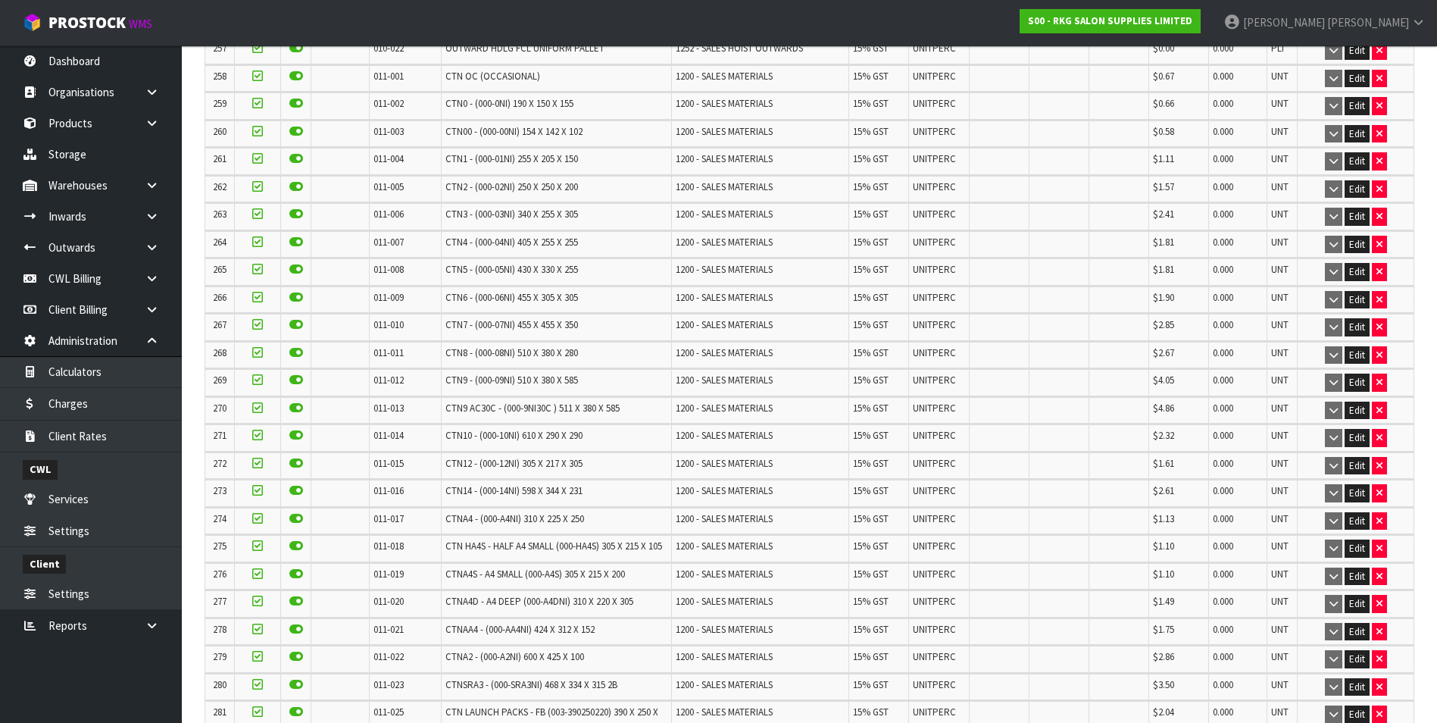
scroll to position [9836, 0]
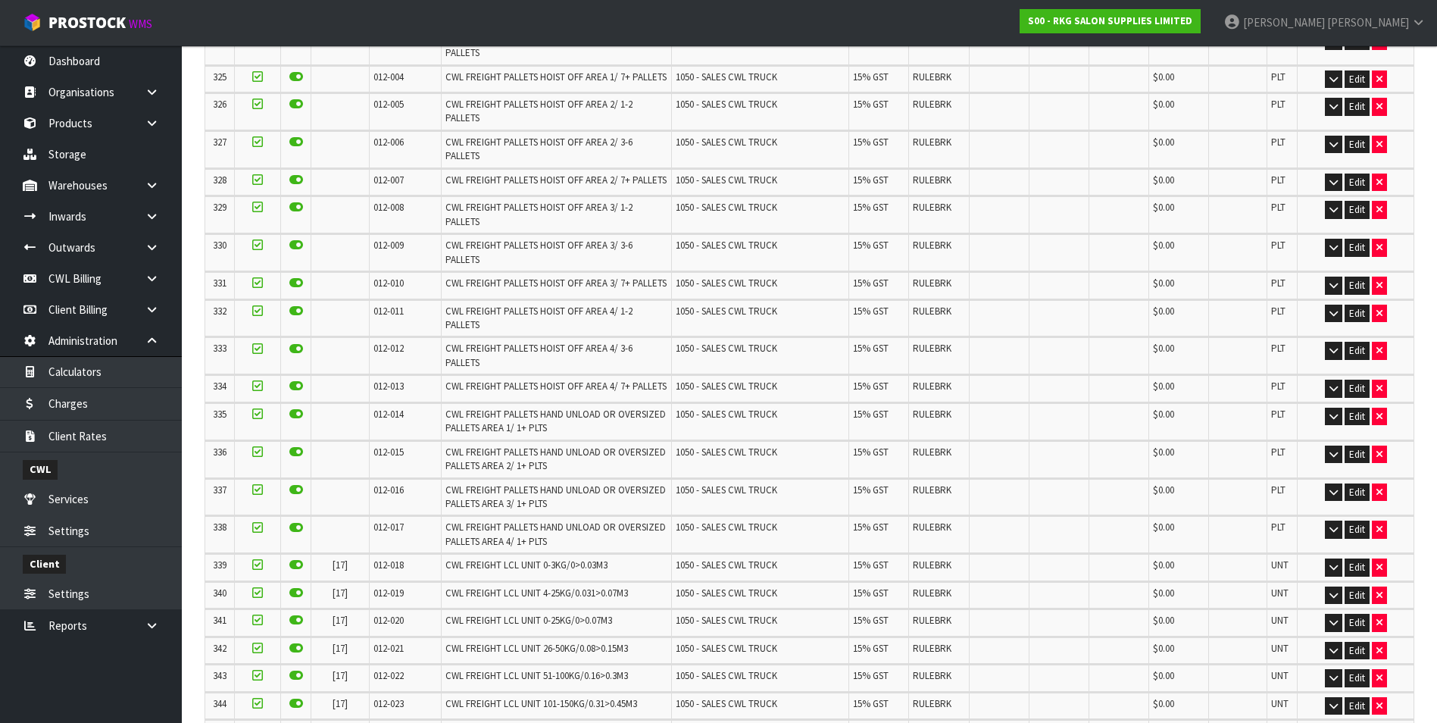
scroll to position [0, 0]
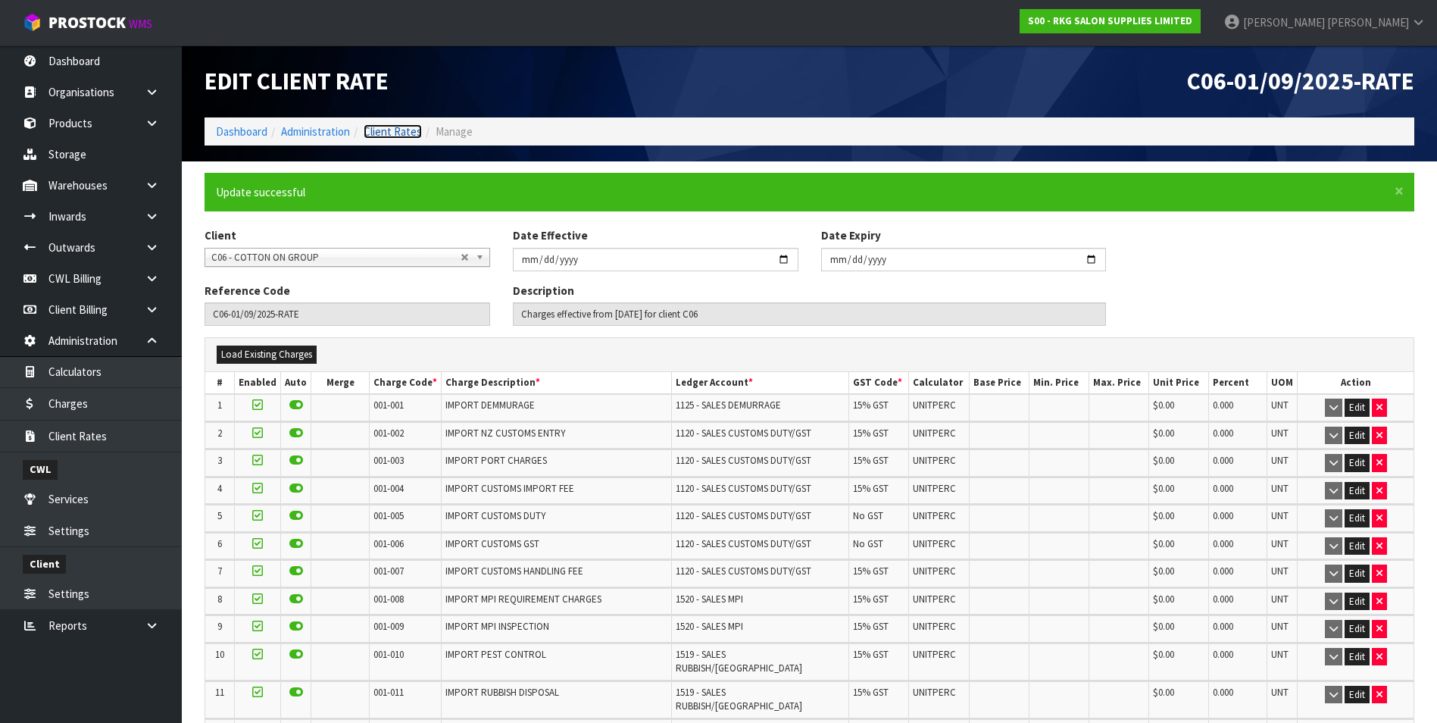
click at [400, 136] on link "Client Rates" at bounding box center [393, 131] width 58 height 14
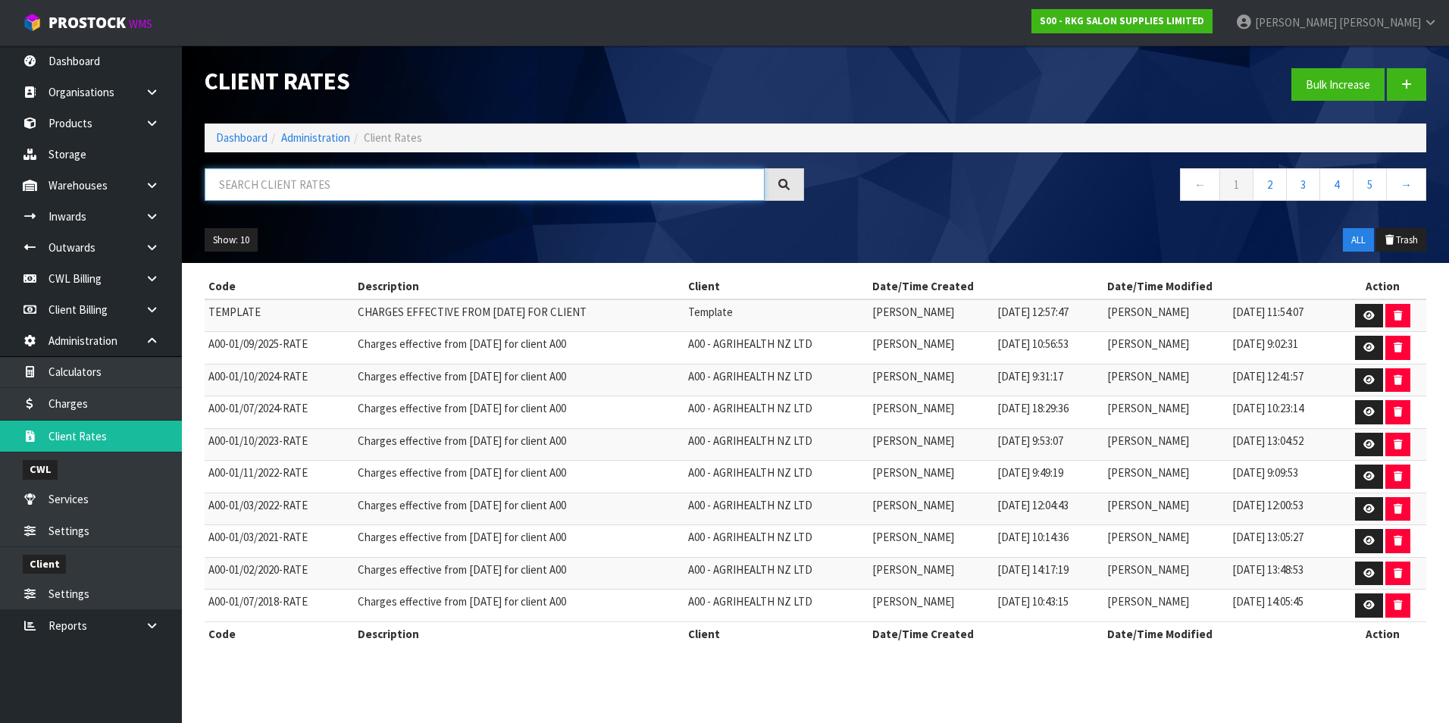
drag, startPoint x: 273, startPoint y: 186, endPoint x: 280, endPoint y: 171, distance: 15.9
click at [277, 178] on input "text" at bounding box center [485, 184] width 560 height 33
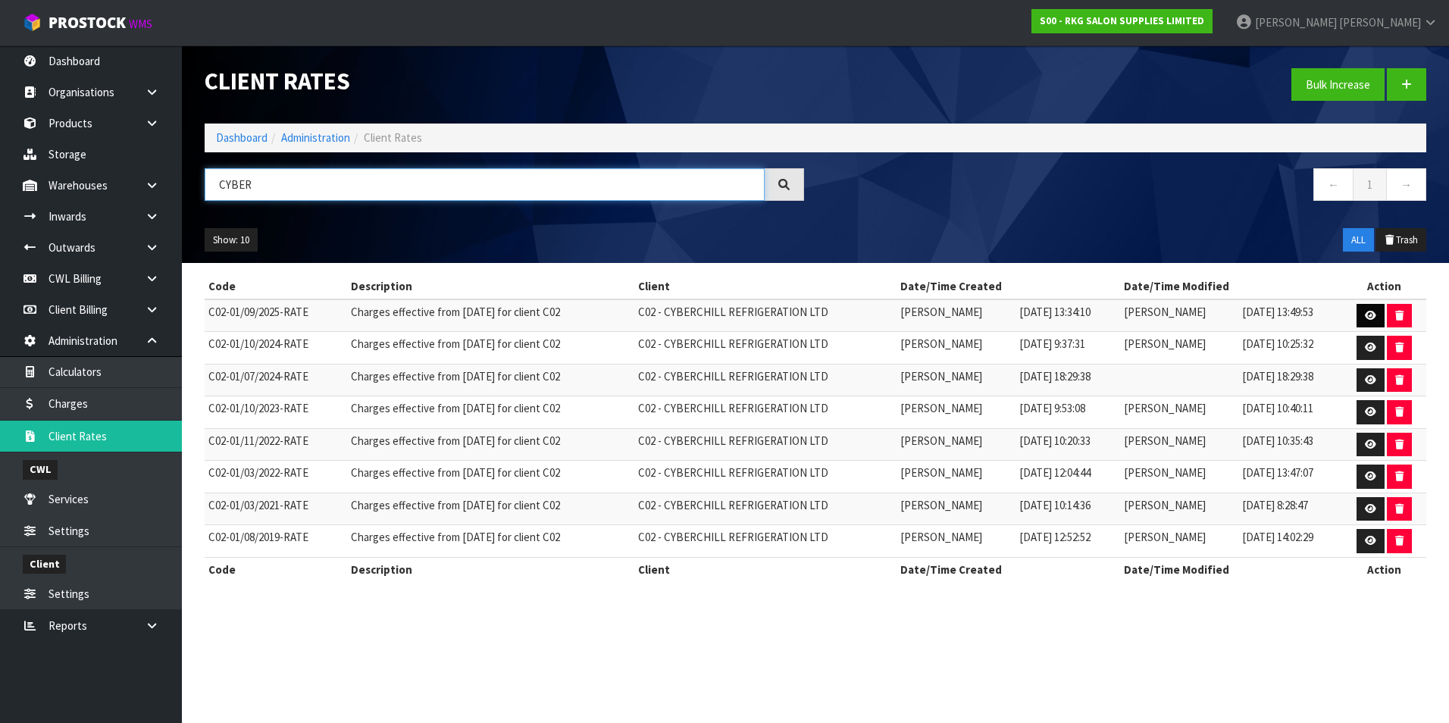
type input "CYBER"
click at [1365, 308] on link at bounding box center [1370, 316] width 28 height 24
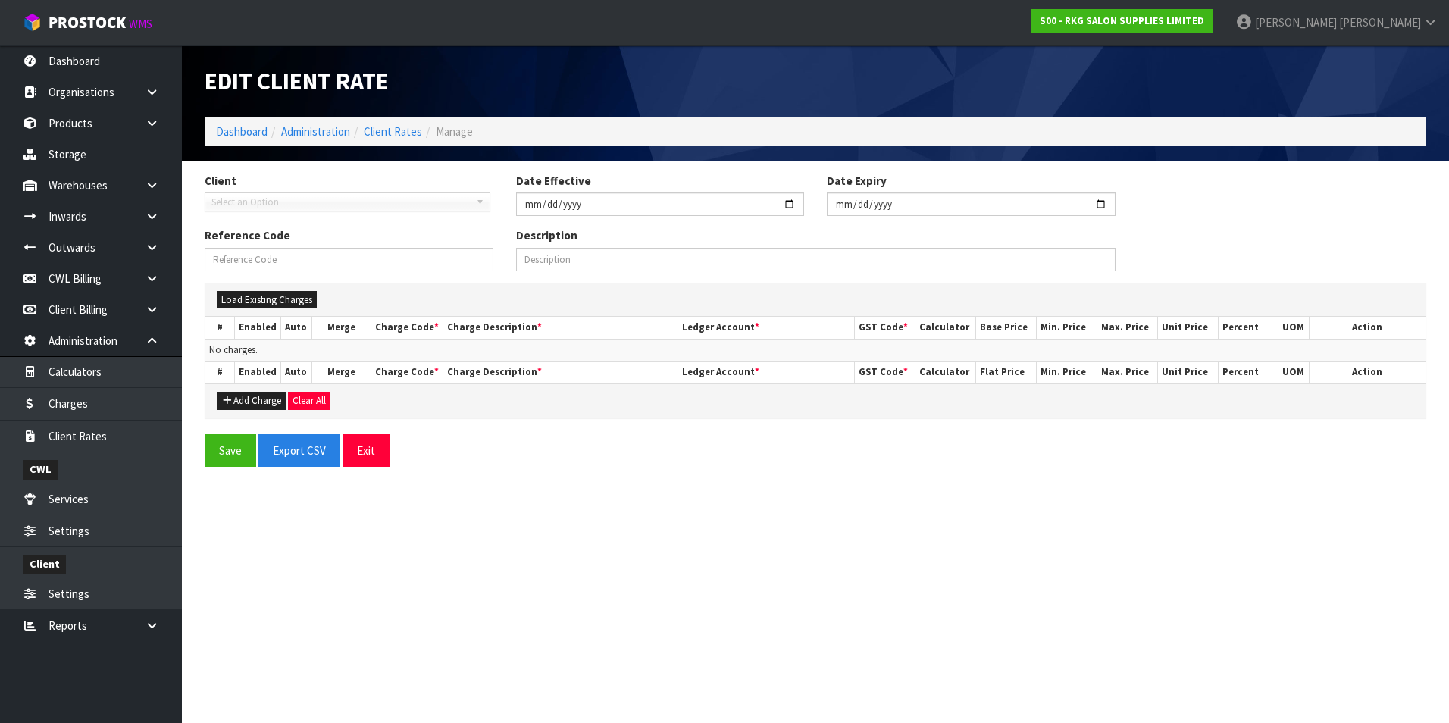
type input "2025-09-01"
type input "C02-01/09/2025-RATE"
type input "Charges effective from 01/09/2025 for client C02"
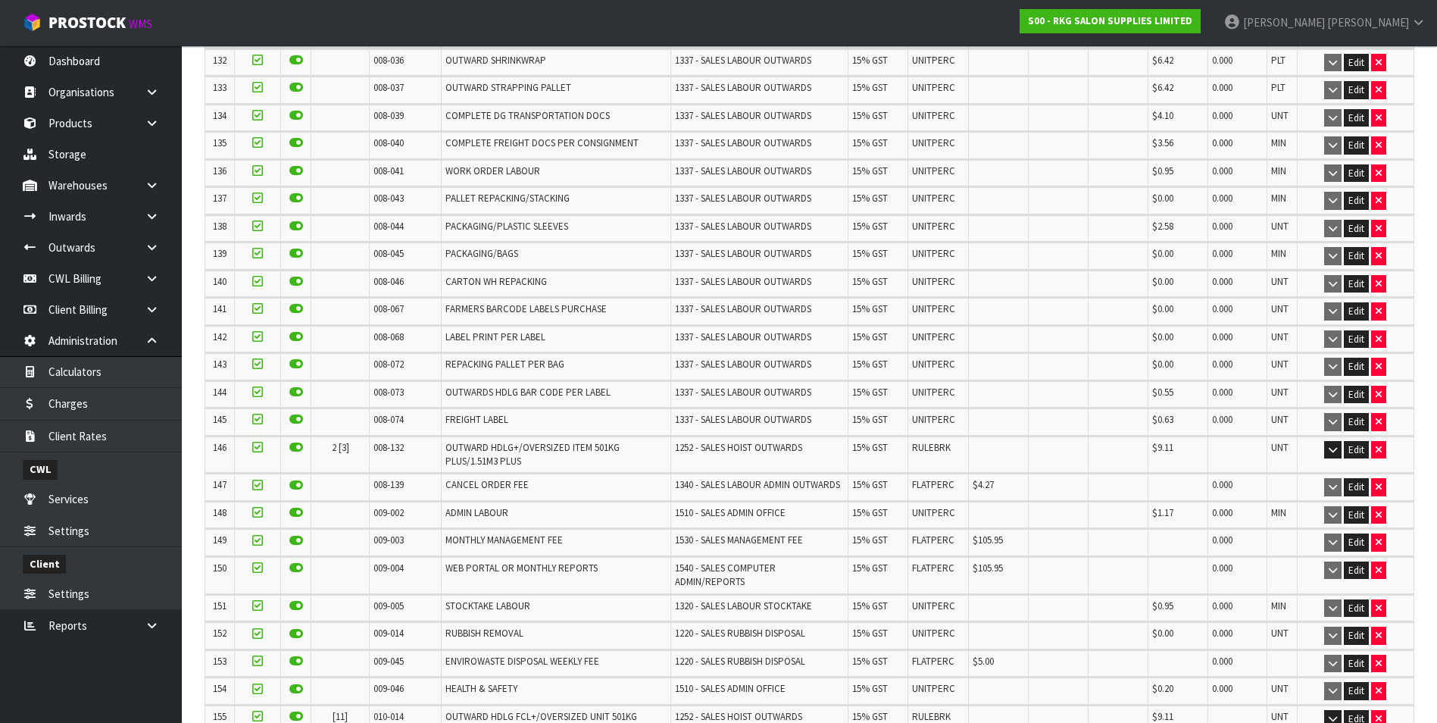
scroll to position [4225, 0]
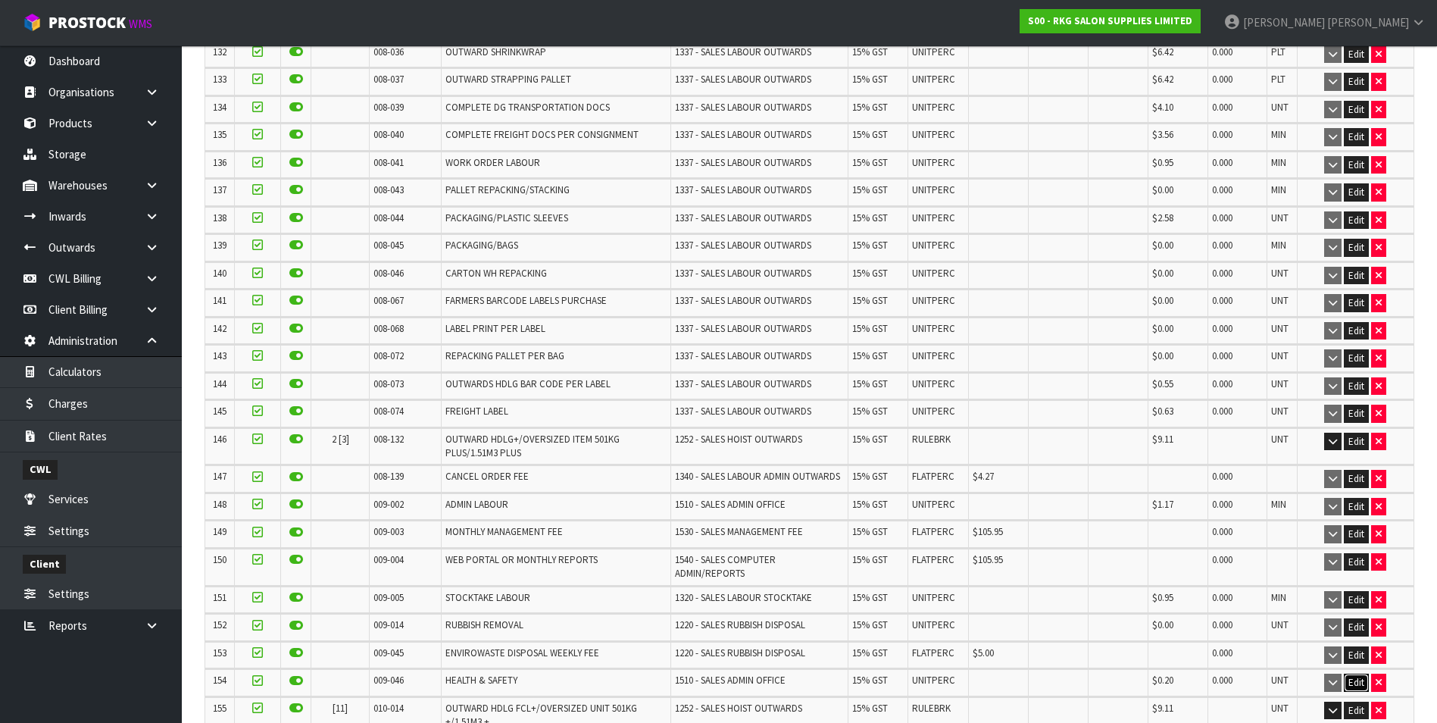
click at [1355, 674] on button "Edit" at bounding box center [1356, 683] width 25 height 18
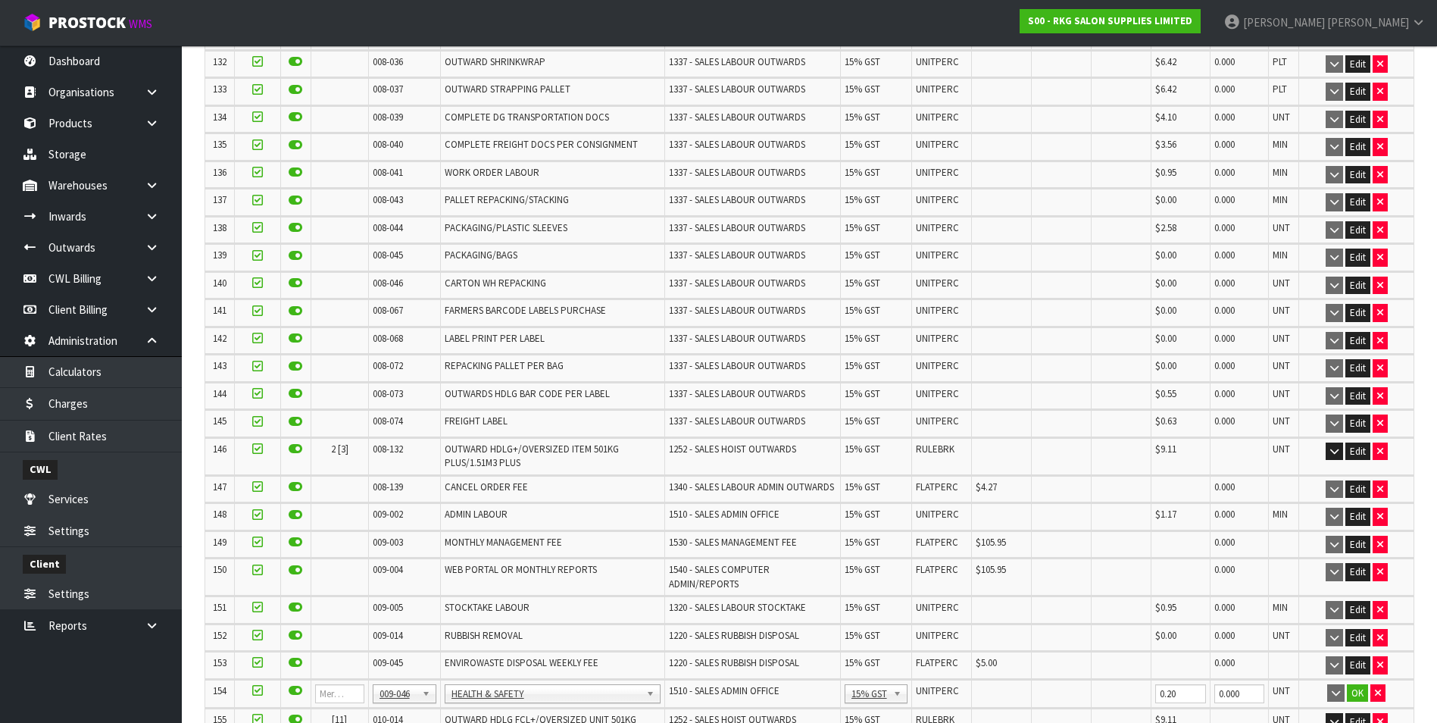
scroll to position [4235, 0]
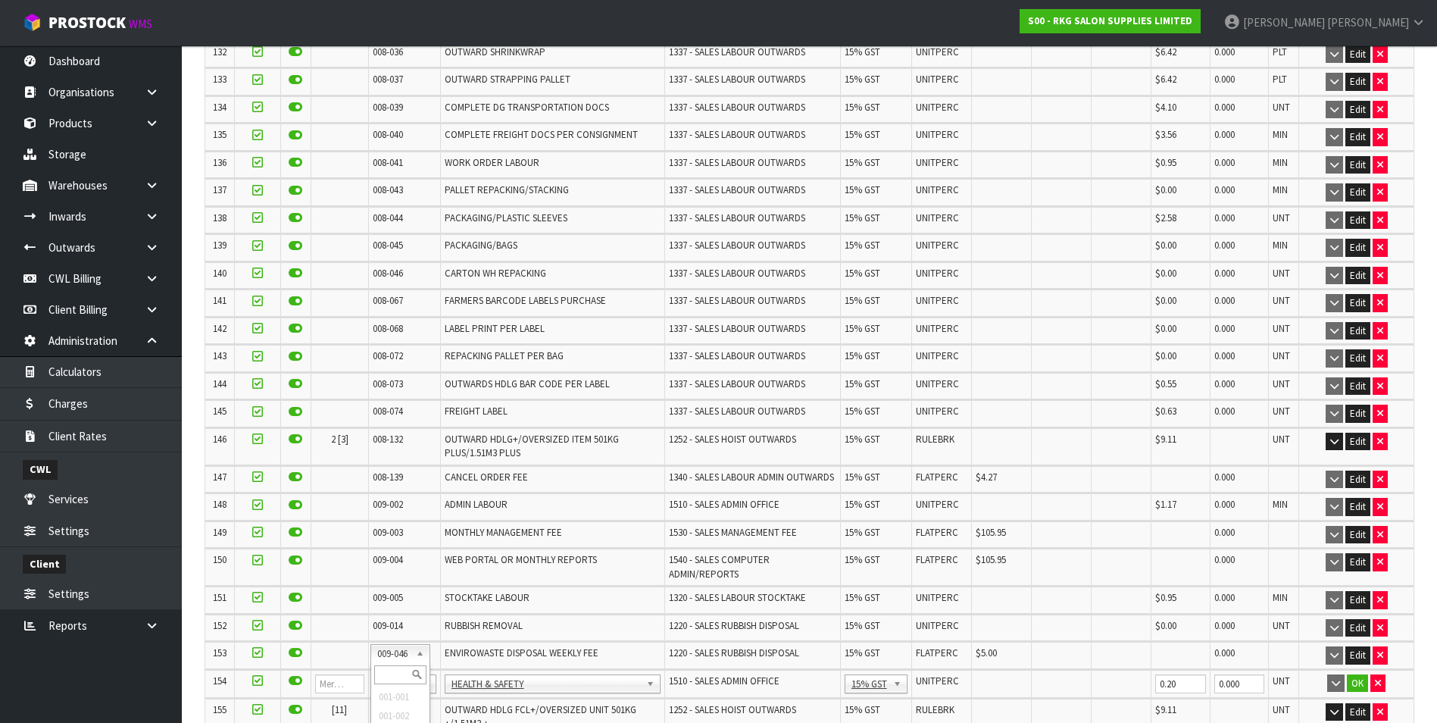
click at [382, 669] on input "text" at bounding box center [400, 674] width 52 height 19
type input "008-146"
click at [995, 674] on input "0.00" at bounding box center [1003, 683] width 52 height 19
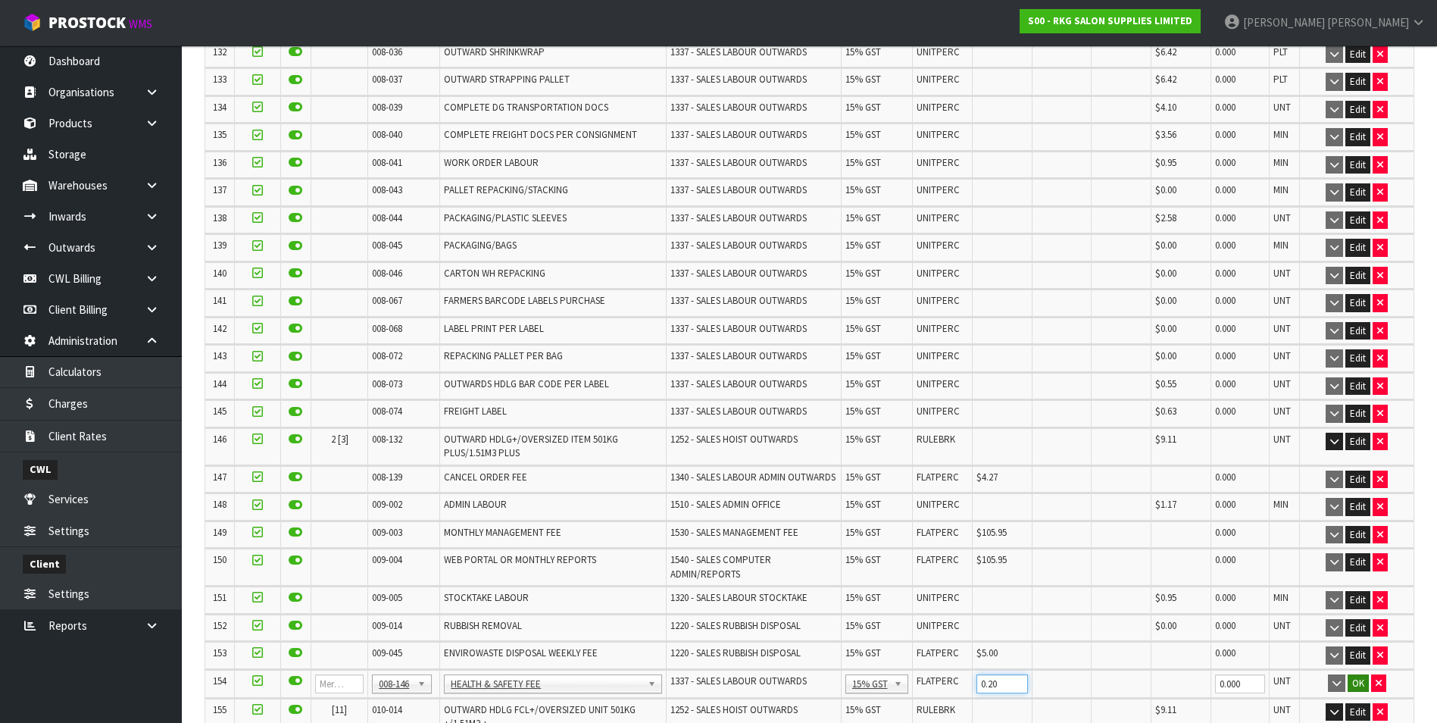
type input "0.20"
drag, startPoint x: 1361, startPoint y: 649, endPoint x: 1368, endPoint y: 627, distance: 22.3
click at [1360, 674] on button "OK" at bounding box center [1358, 683] width 21 height 18
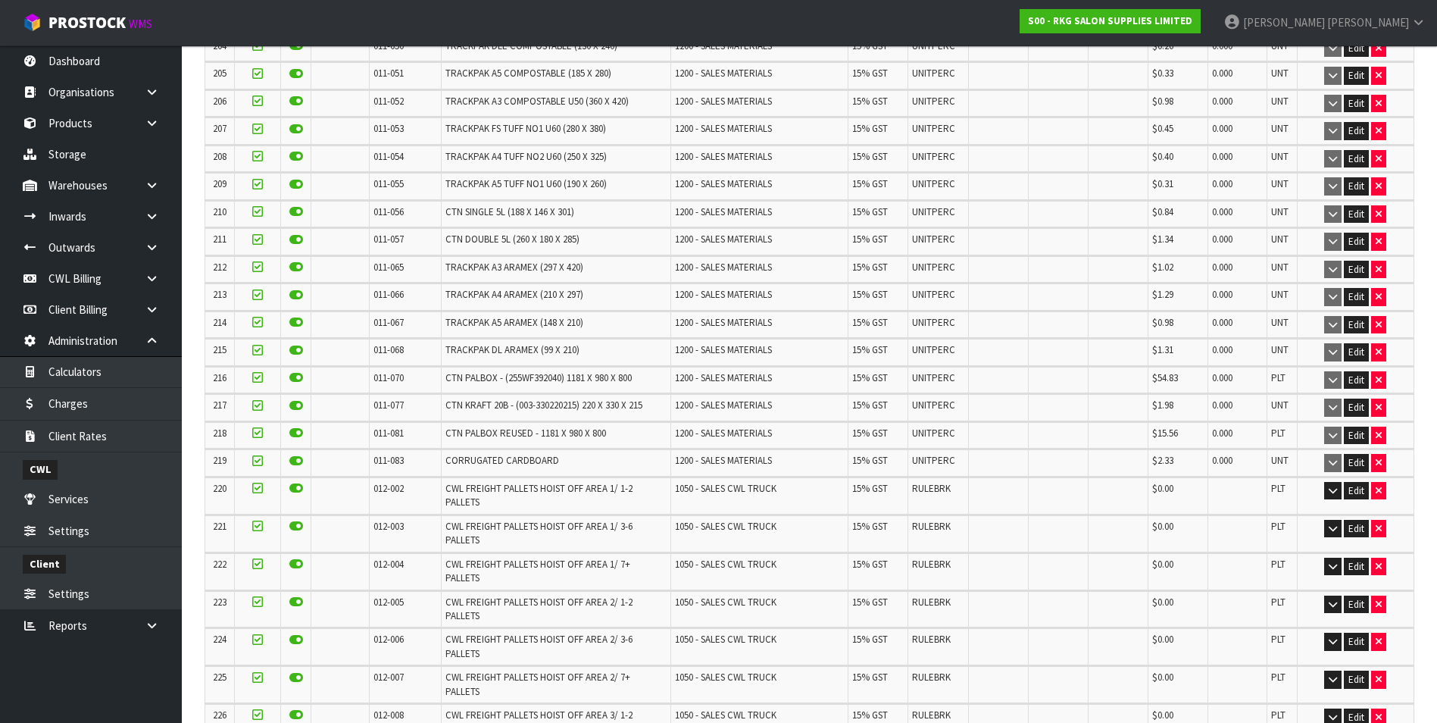
scroll to position [6856, 0]
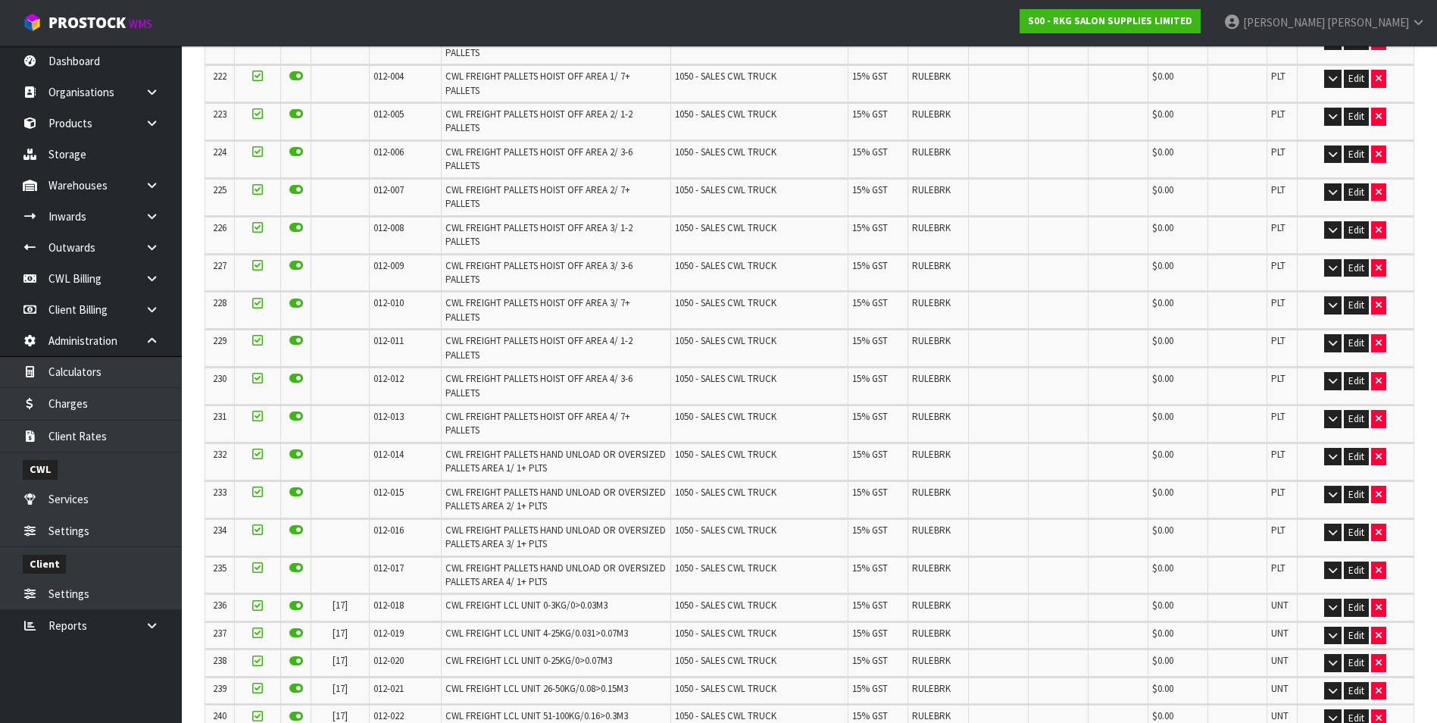
scroll to position [0, 0]
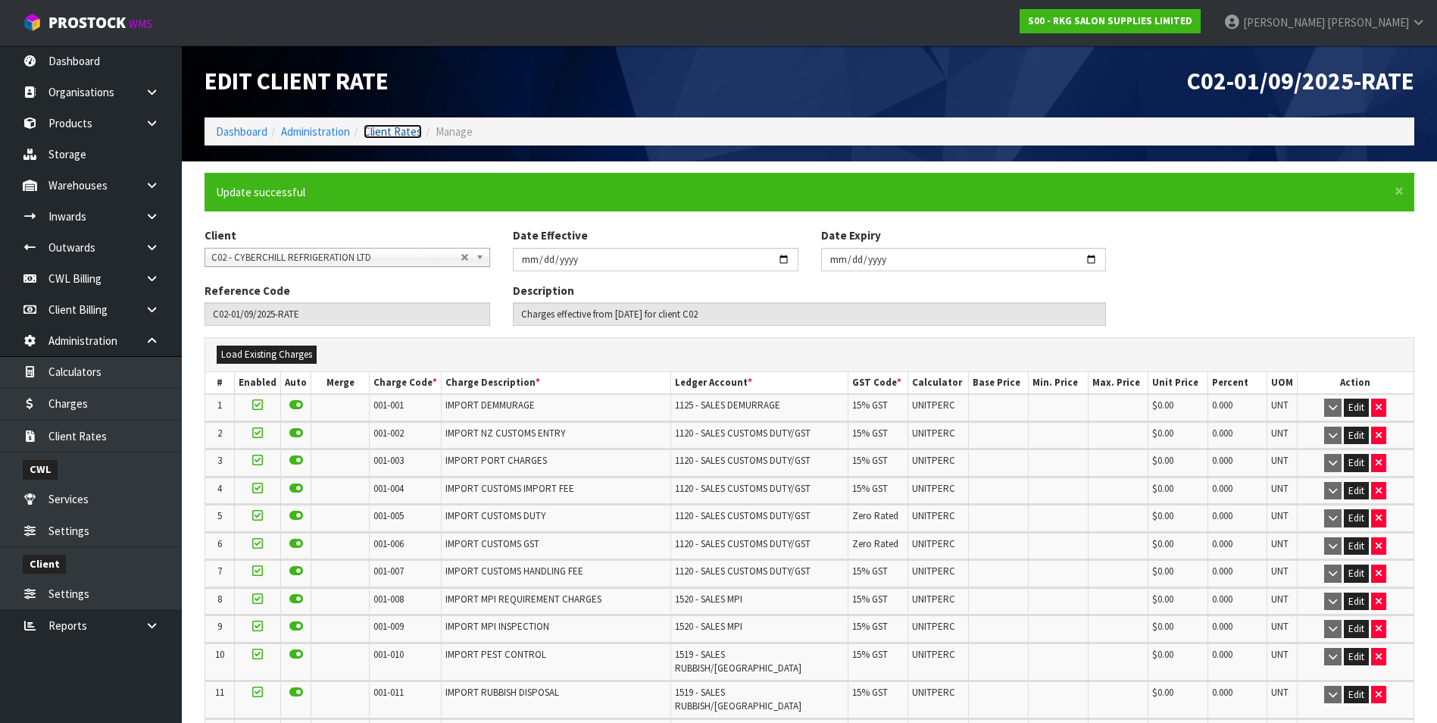
click at [402, 133] on link "Client Rates" at bounding box center [393, 131] width 58 height 14
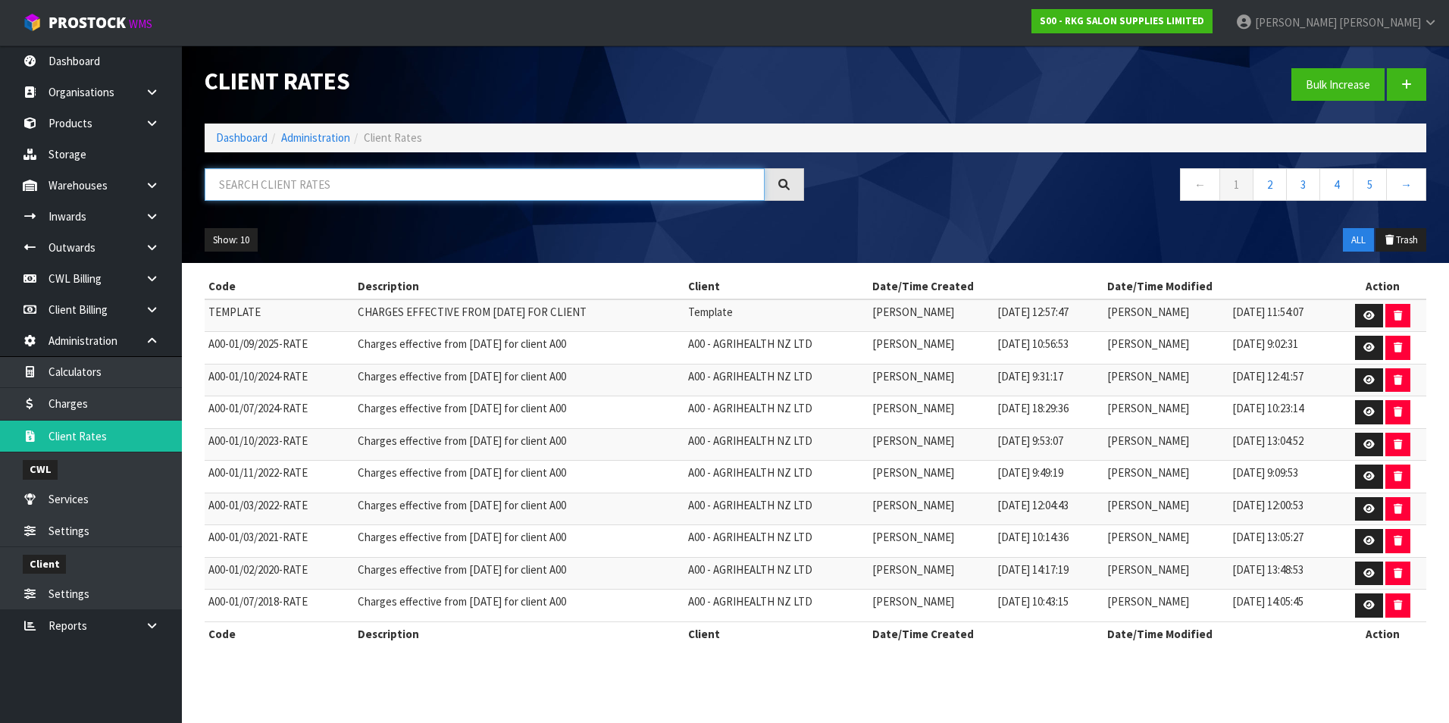
click at [299, 195] on input "text" at bounding box center [485, 184] width 560 height 33
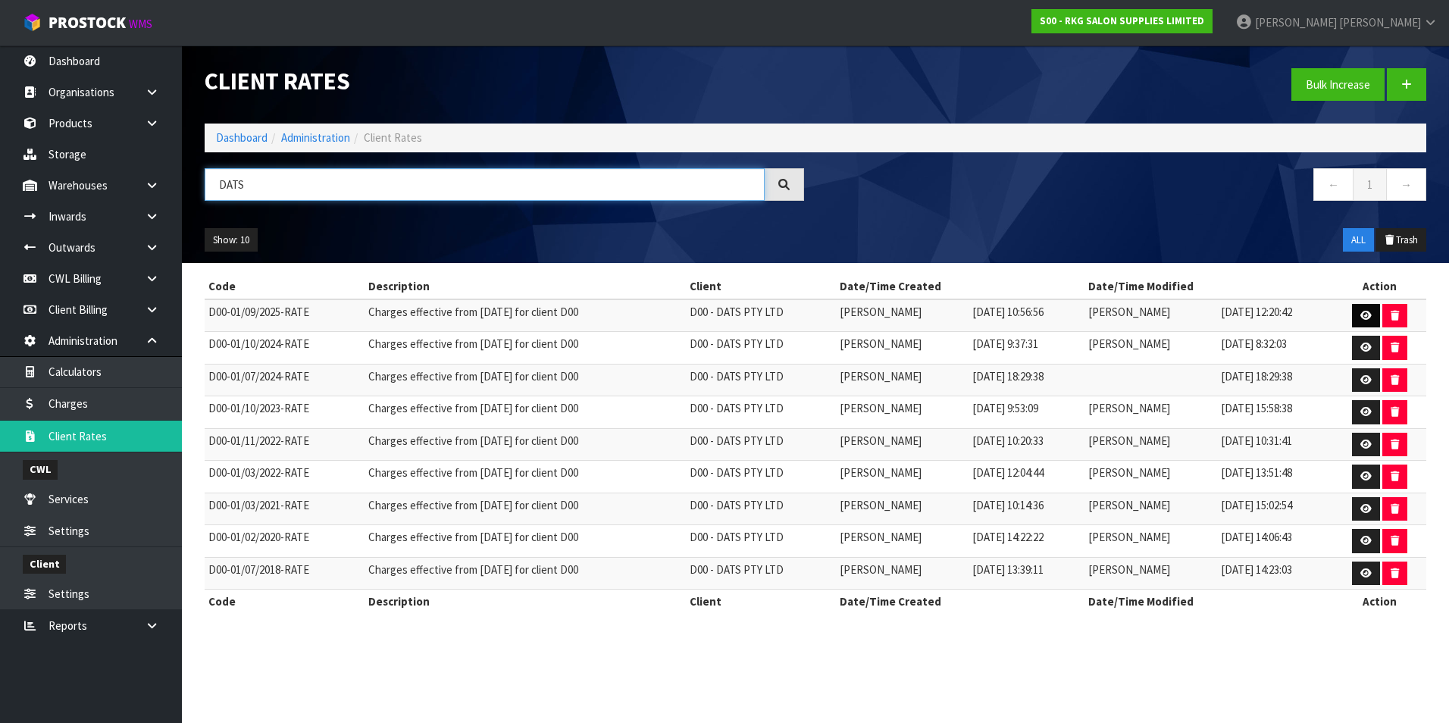
type input "DATS"
click at [1364, 317] on icon at bounding box center [1365, 316] width 11 height 10
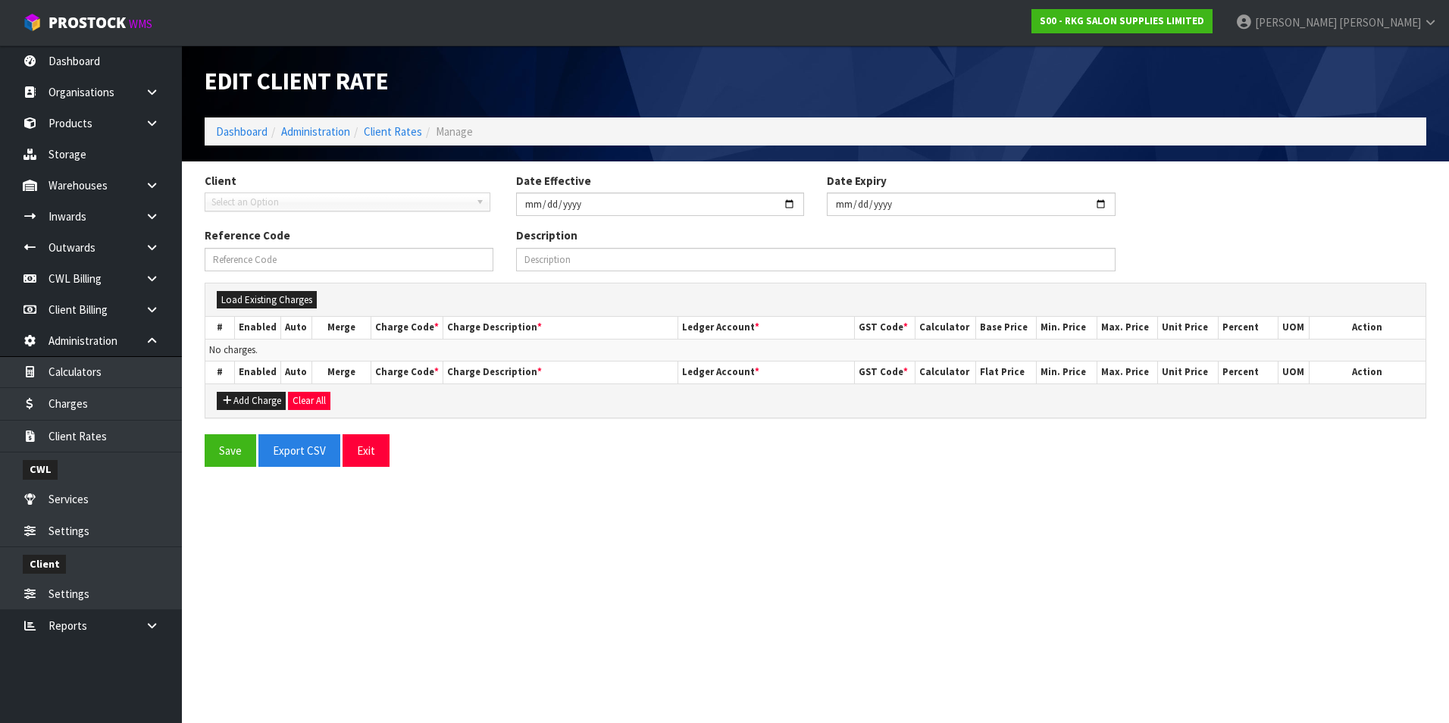
type input "2025-09-01"
type input "D00-01/09/2025-RATE"
type input "Charges effective from 01/09/2025 for client D00"
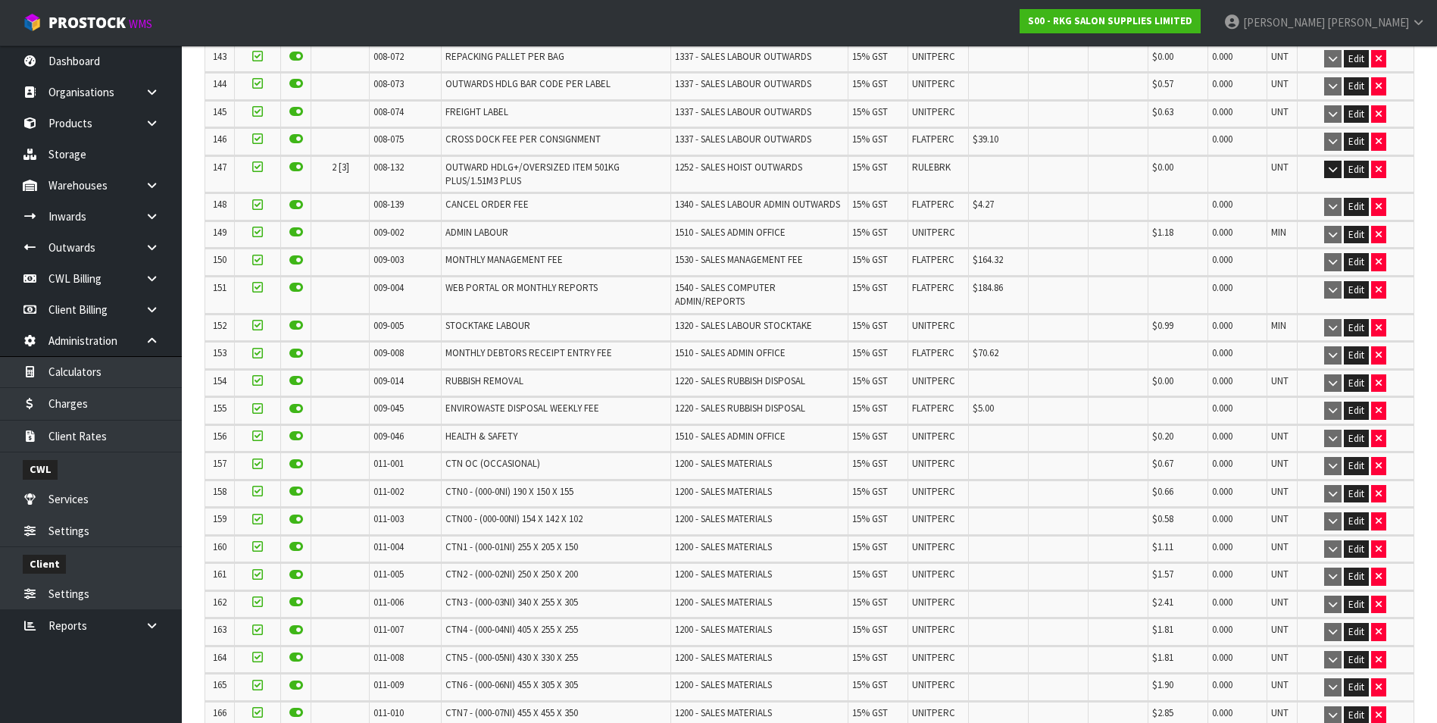
scroll to position [4468, 0]
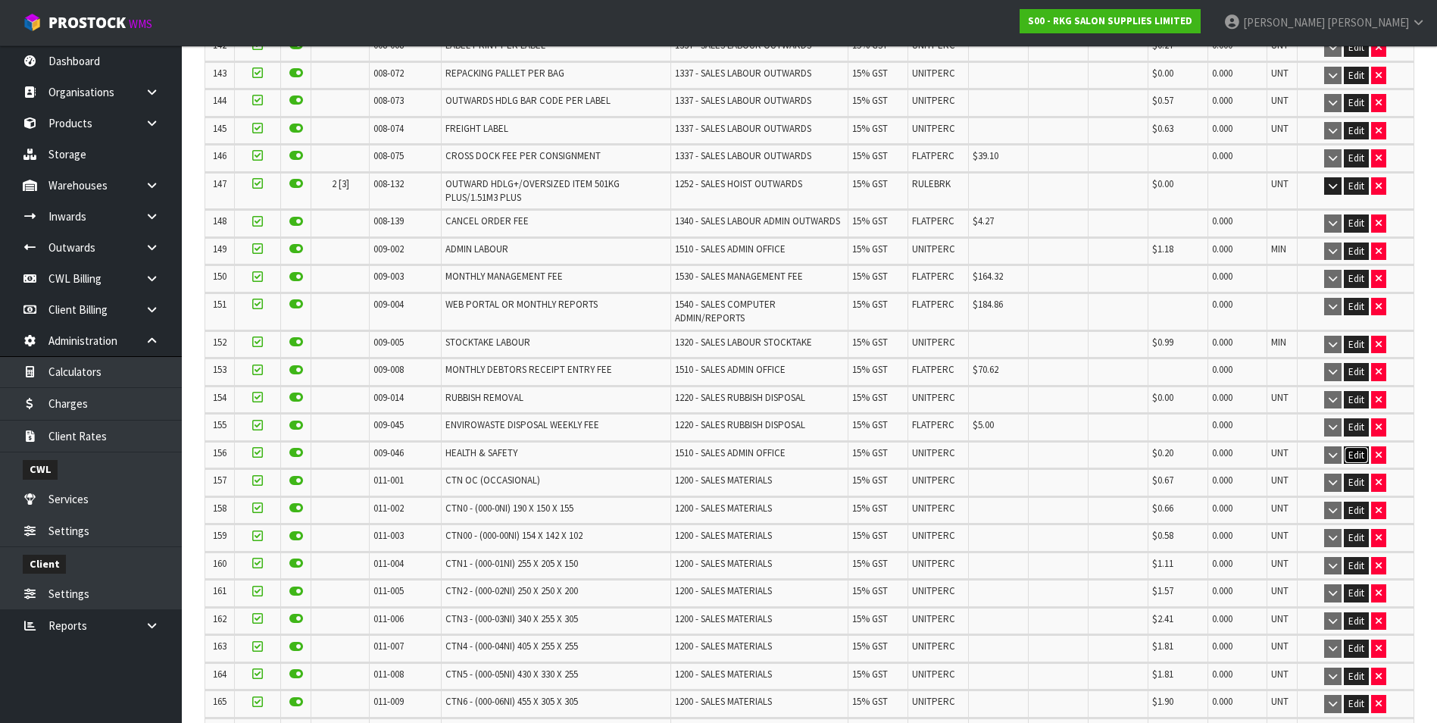
click at [1349, 446] on button "Edit" at bounding box center [1356, 455] width 25 height 18
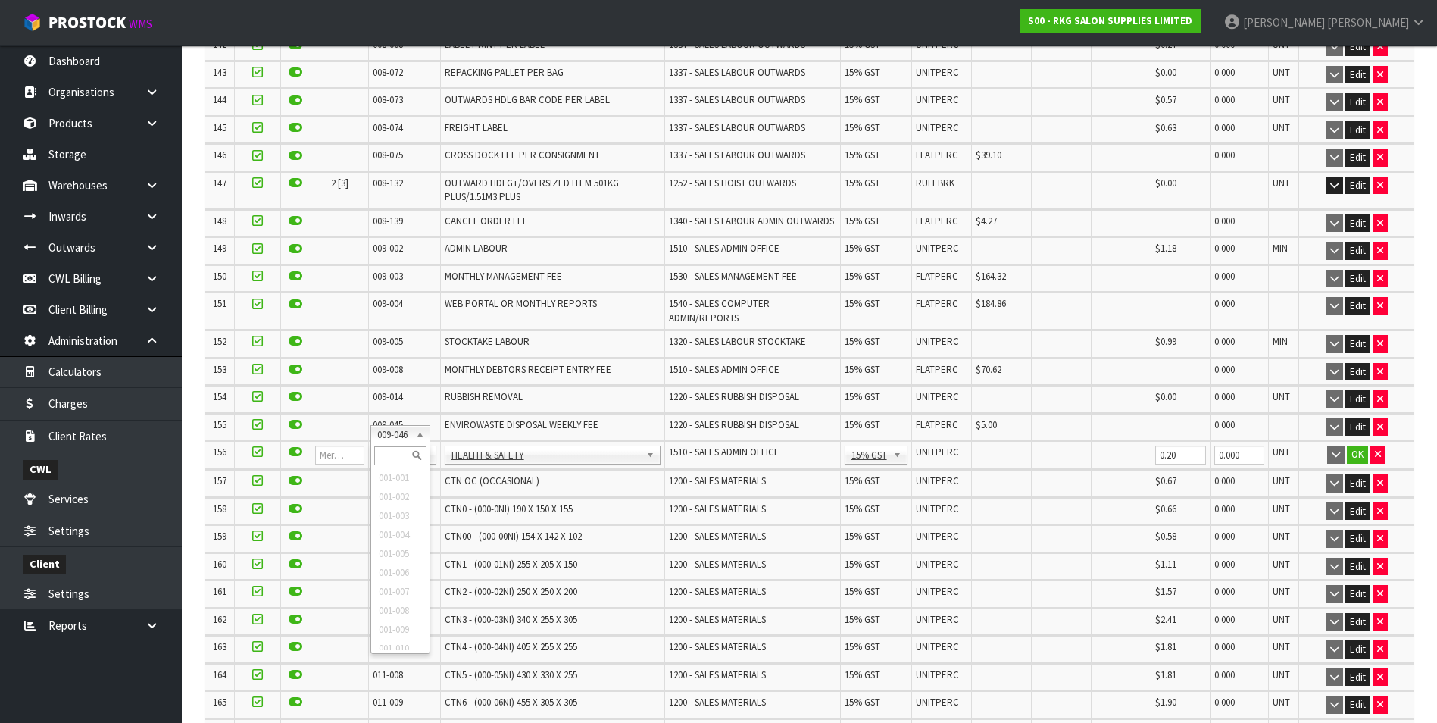
click at [390, 452] on input "text" at bounding box center [400, 455] width 52 height 19
type input "008-146"
click at [1011, 445] on input "0.01" at bounding box center [1003, 454] width 52 height 19
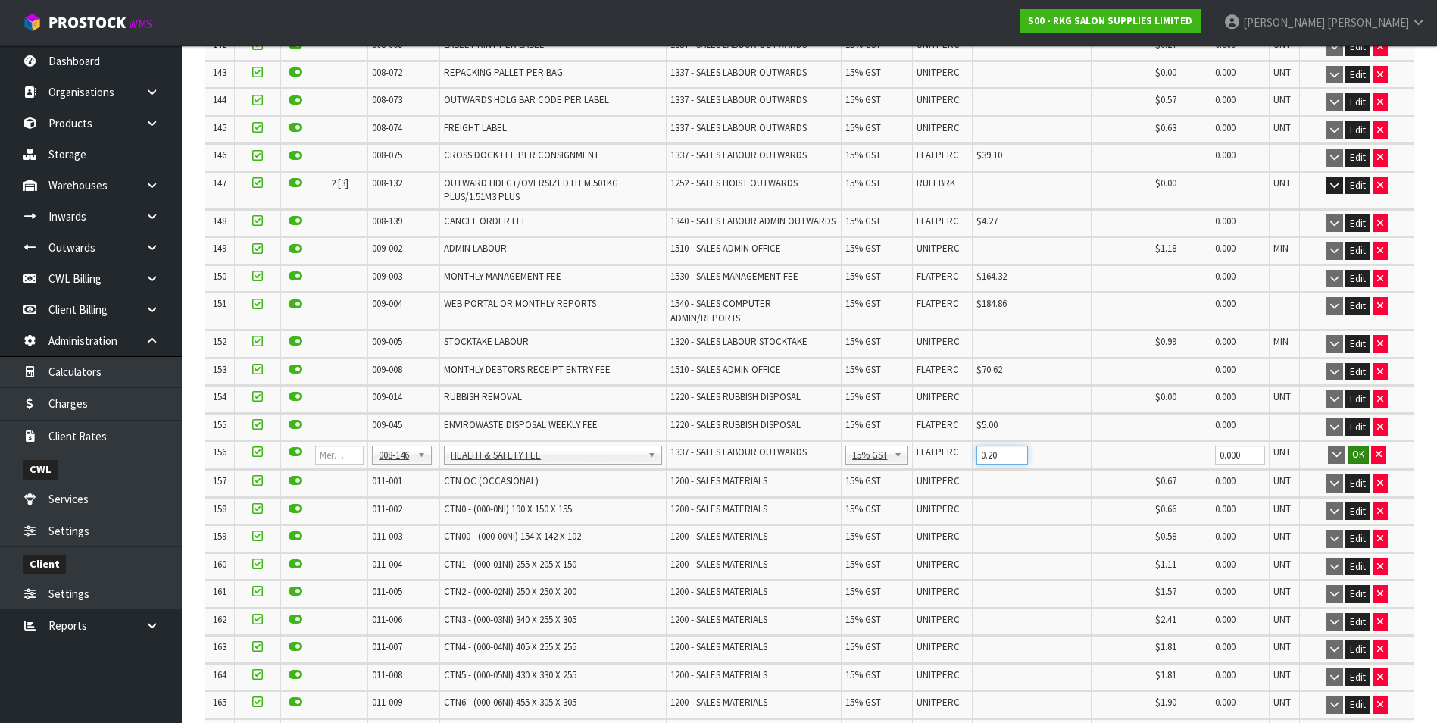
type input "0.20"
click at [1357, 445] on button "OK" at bounding box center [1358, 454] width 21 height 18
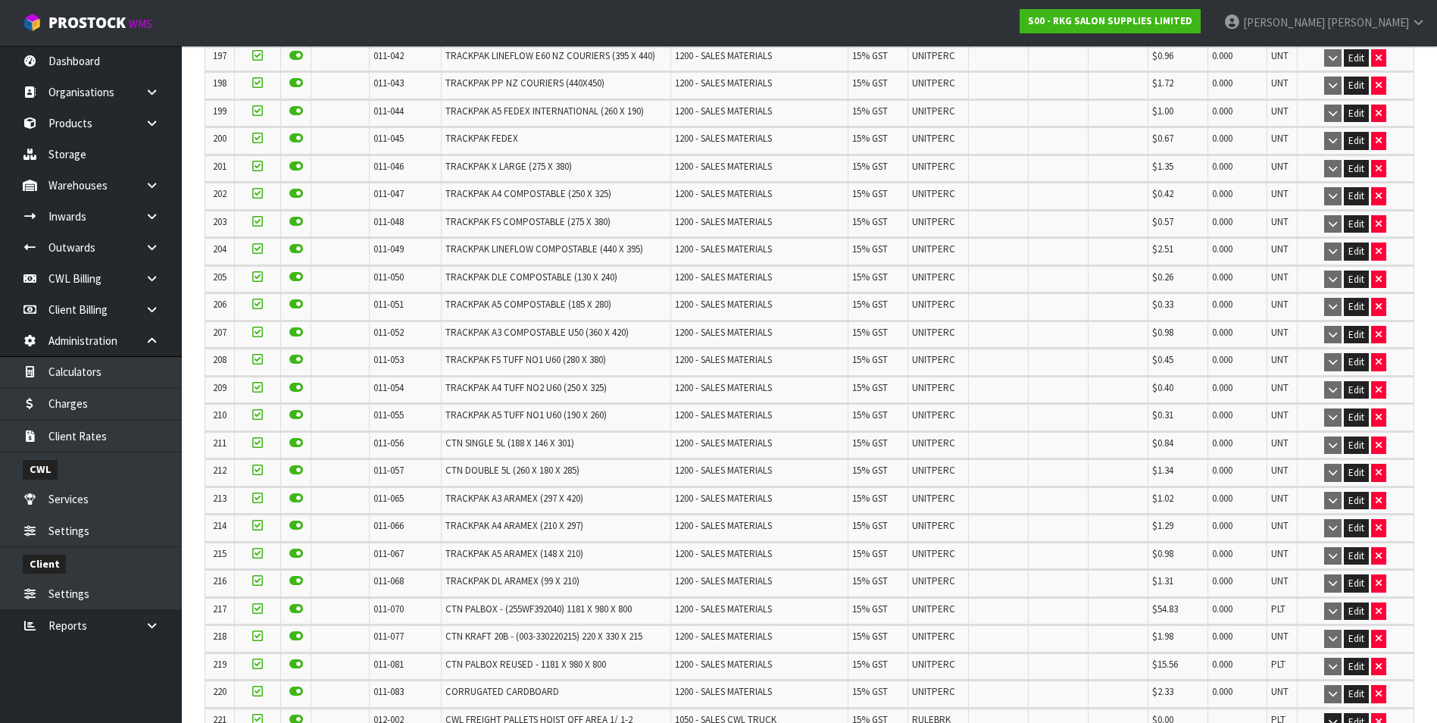
scroll to position [6843, 0]
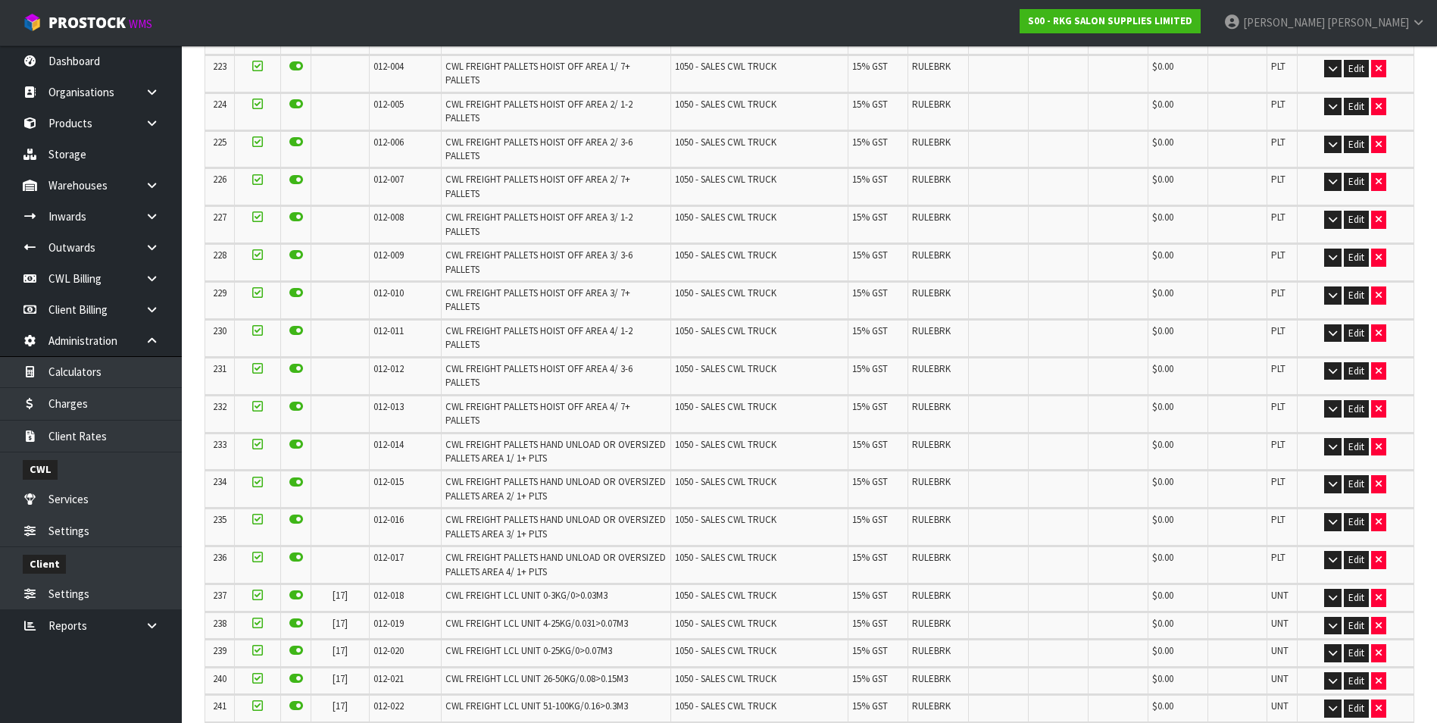
scroll to position [0, 0]
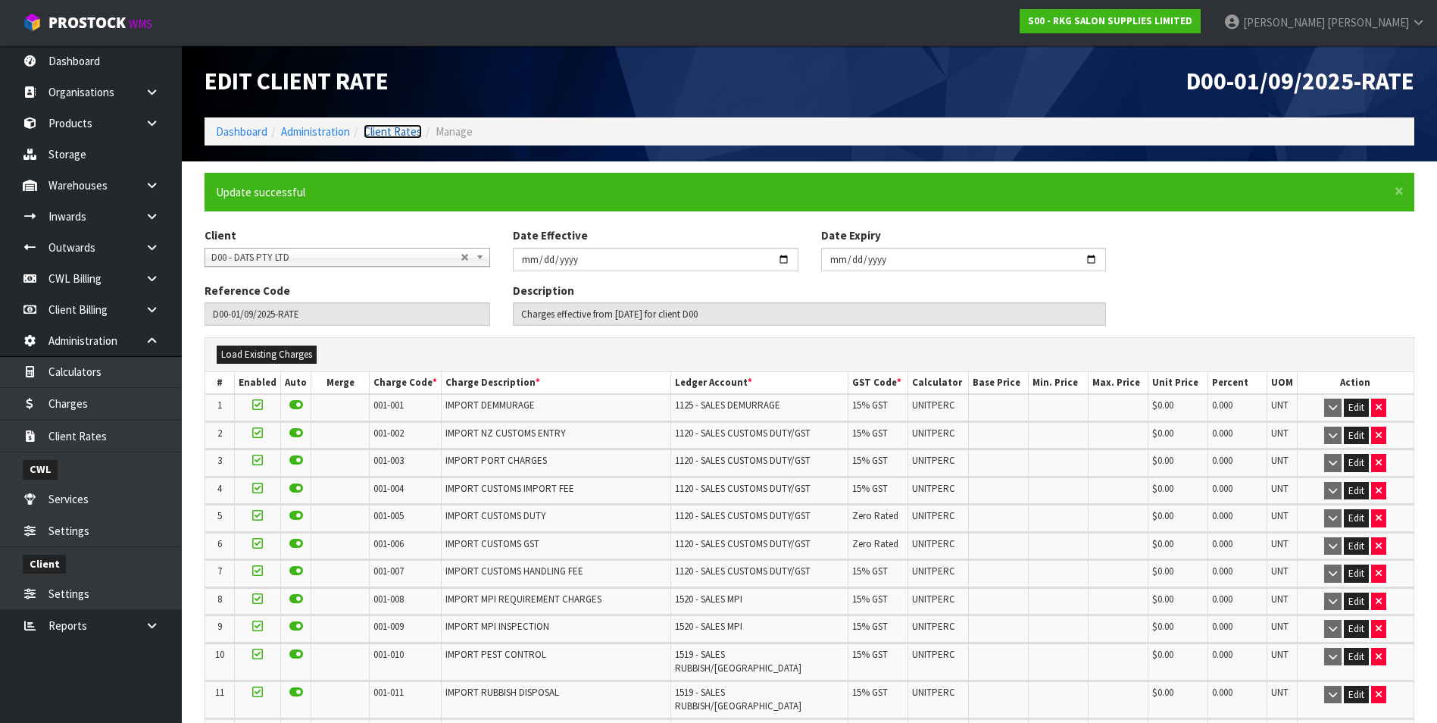
click at [400, 130] on link "Client Rates" at bounding box center [393, 131] width 58 height 14
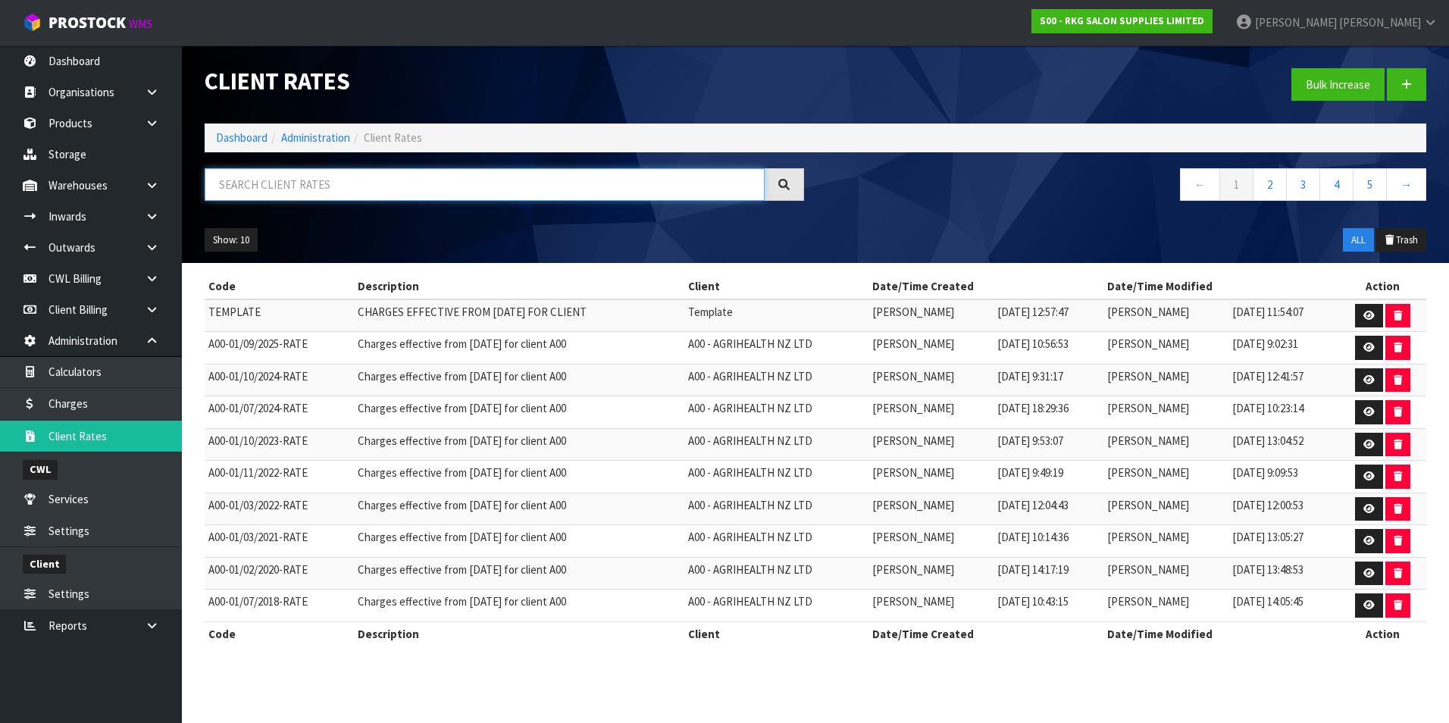
drag, startPoint x: 317, startPoint y: 187, endPoint x: 316, endPoint y: 180, distance: 7.6
click at [317, 186] on input "text" at bounding box center [485, 184] width 560 height 33
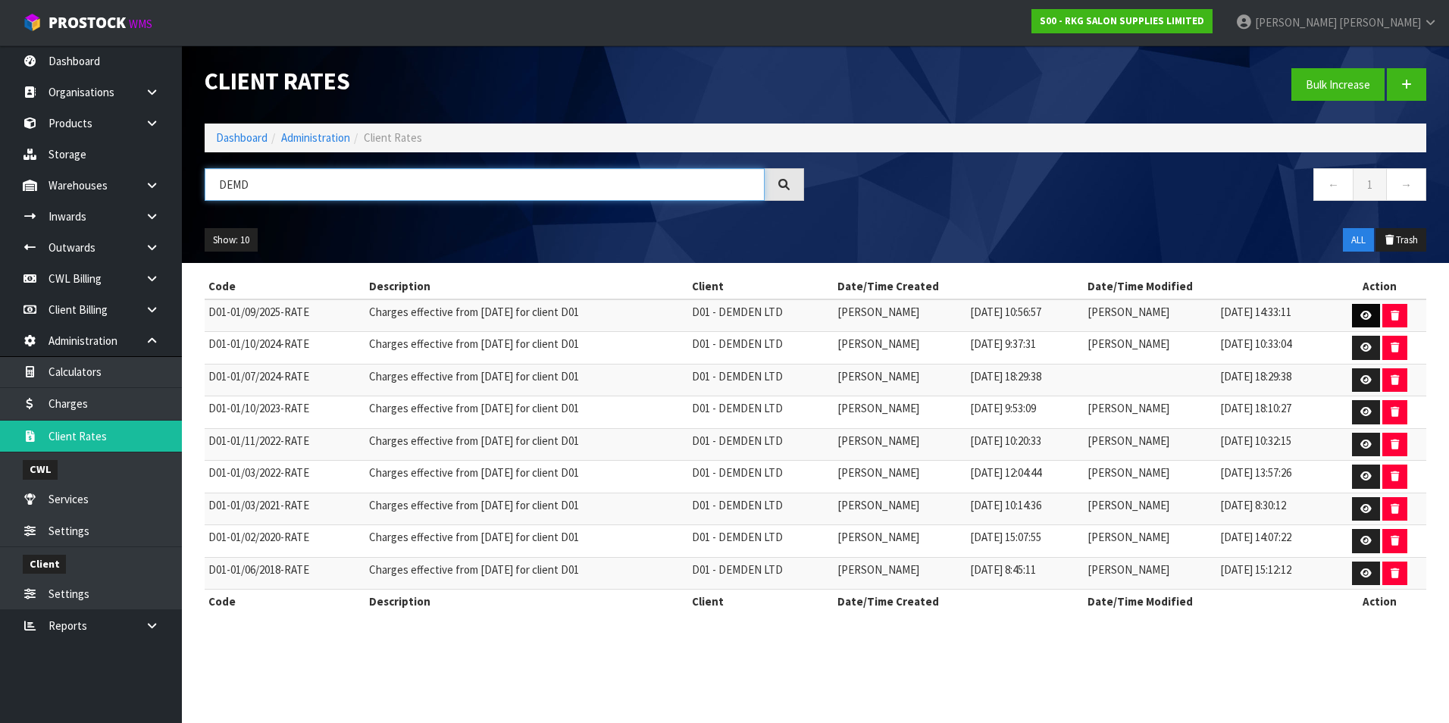
type input "DEMD"
click at [1371, 314] on icon at bounding box center [1365, 316] width 11 height 10
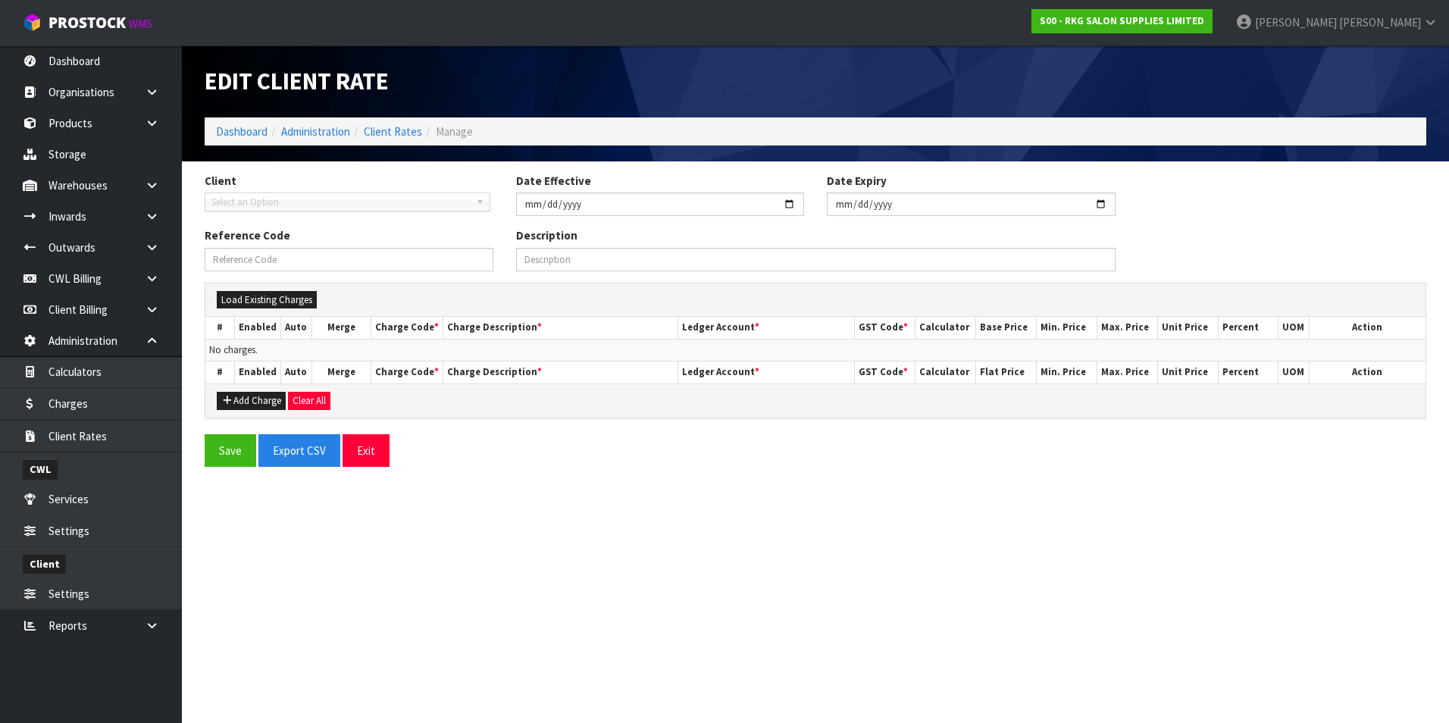
type input "2025-09-01"
type input "D01-01/09/2025-RATE"
type input "Charges effective from 01/09/2025 for client D01"
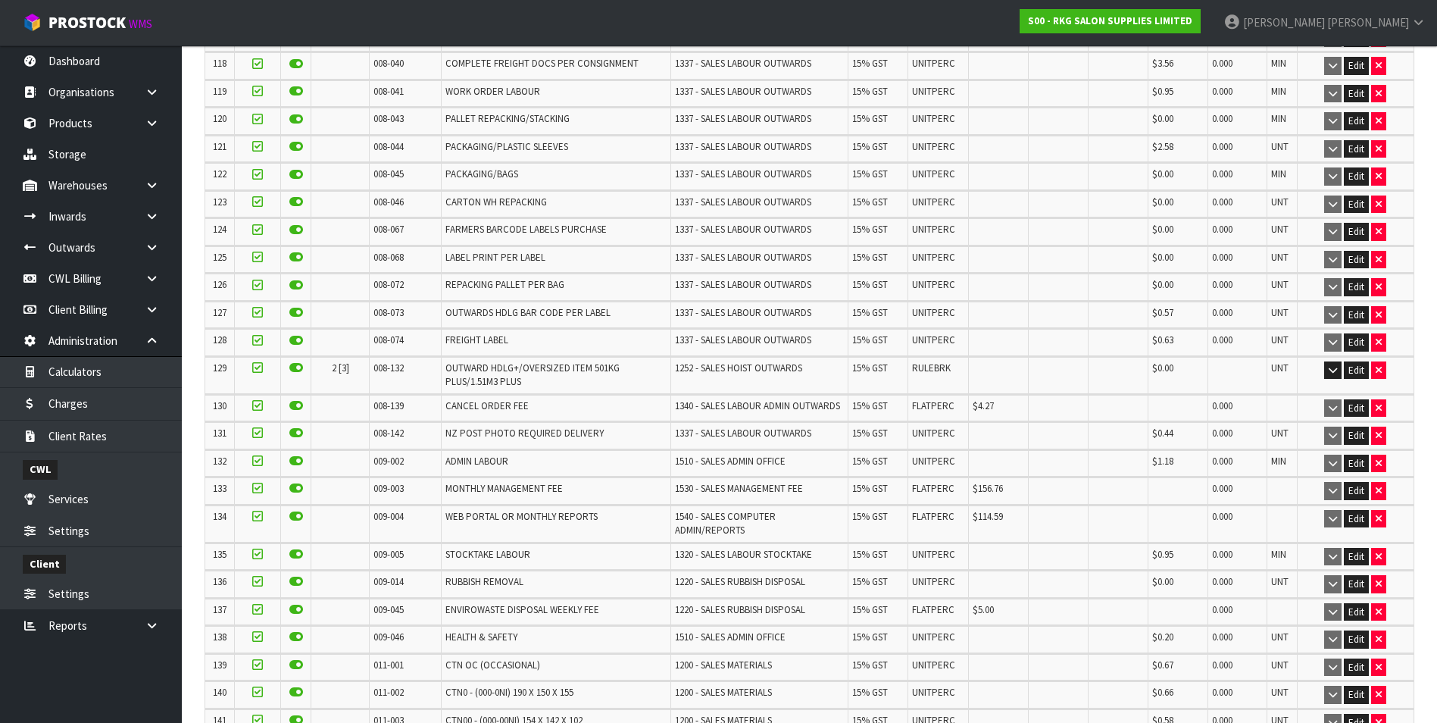
scroll to position [3828, 0]
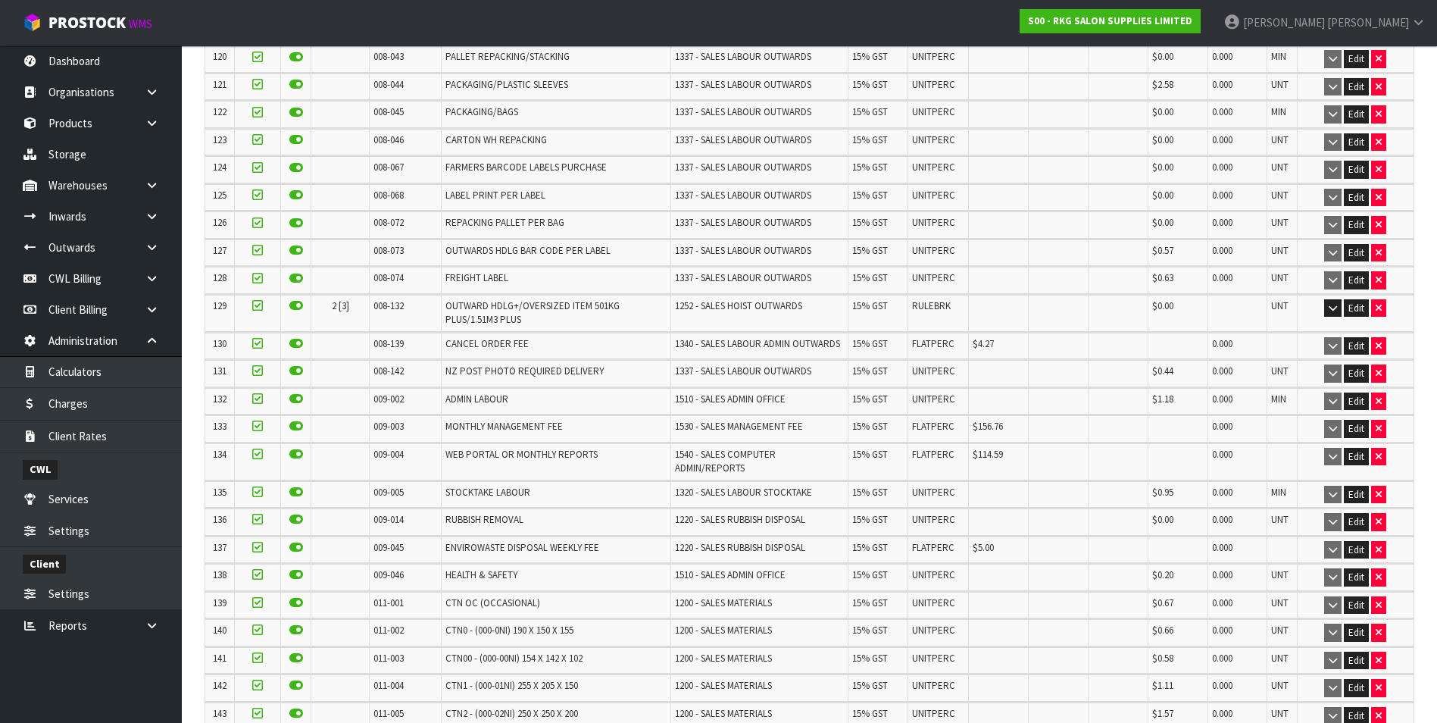
click at [1353, 568] on button "Edit" at bounding box center [1356, 577] width 25 height 18
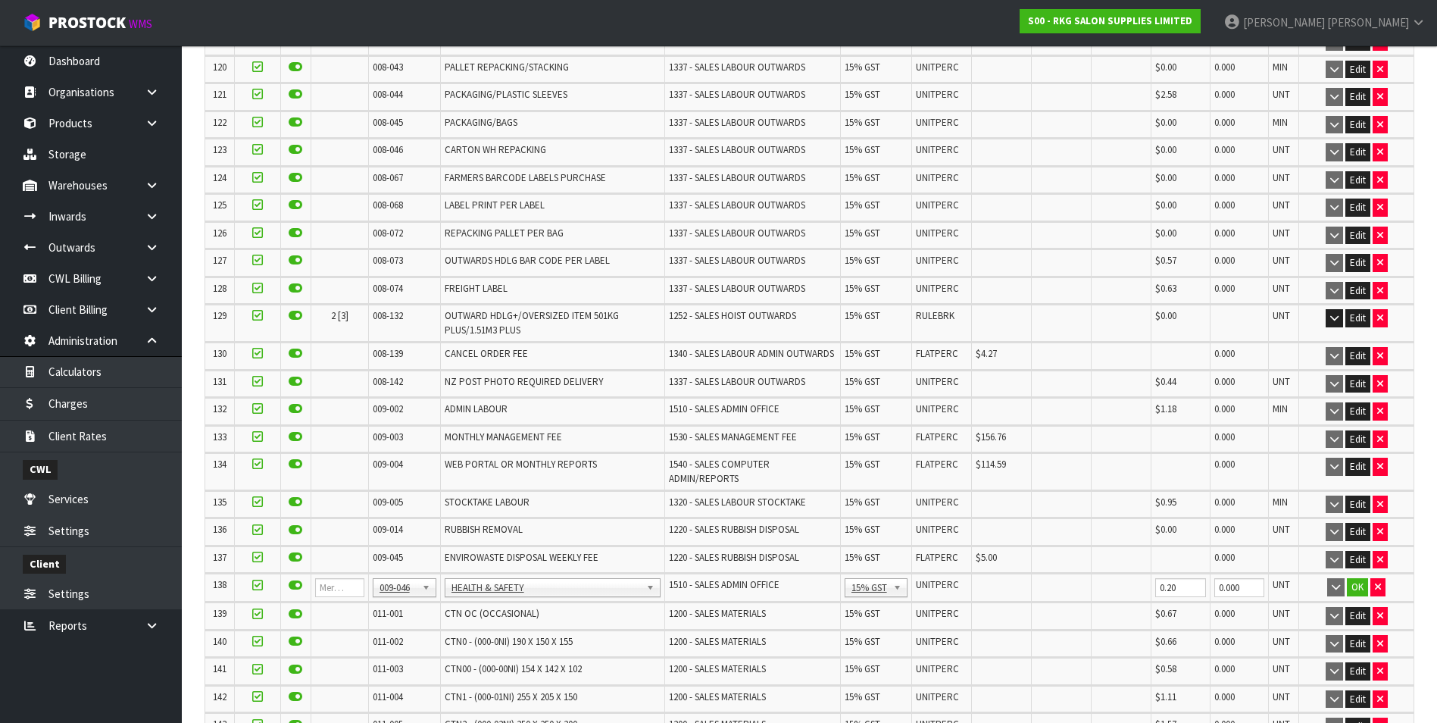
scroll to position [3838, 0]
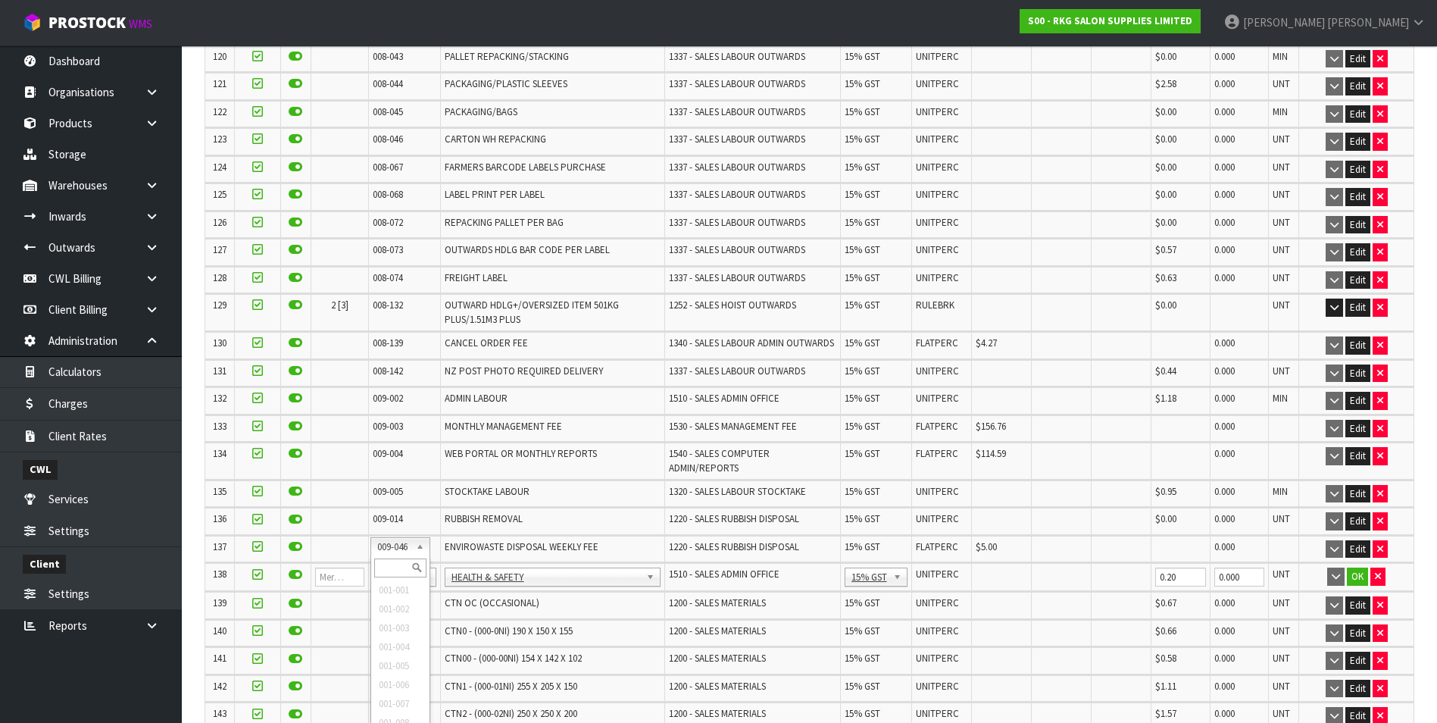
click at [392, 569] on input "text" at bounding box center [400, 567] width 52 height 19
type input "008-146"
click at [987, 567] on input "0.00" at bounding box center [1003, 576] width 52 height 19
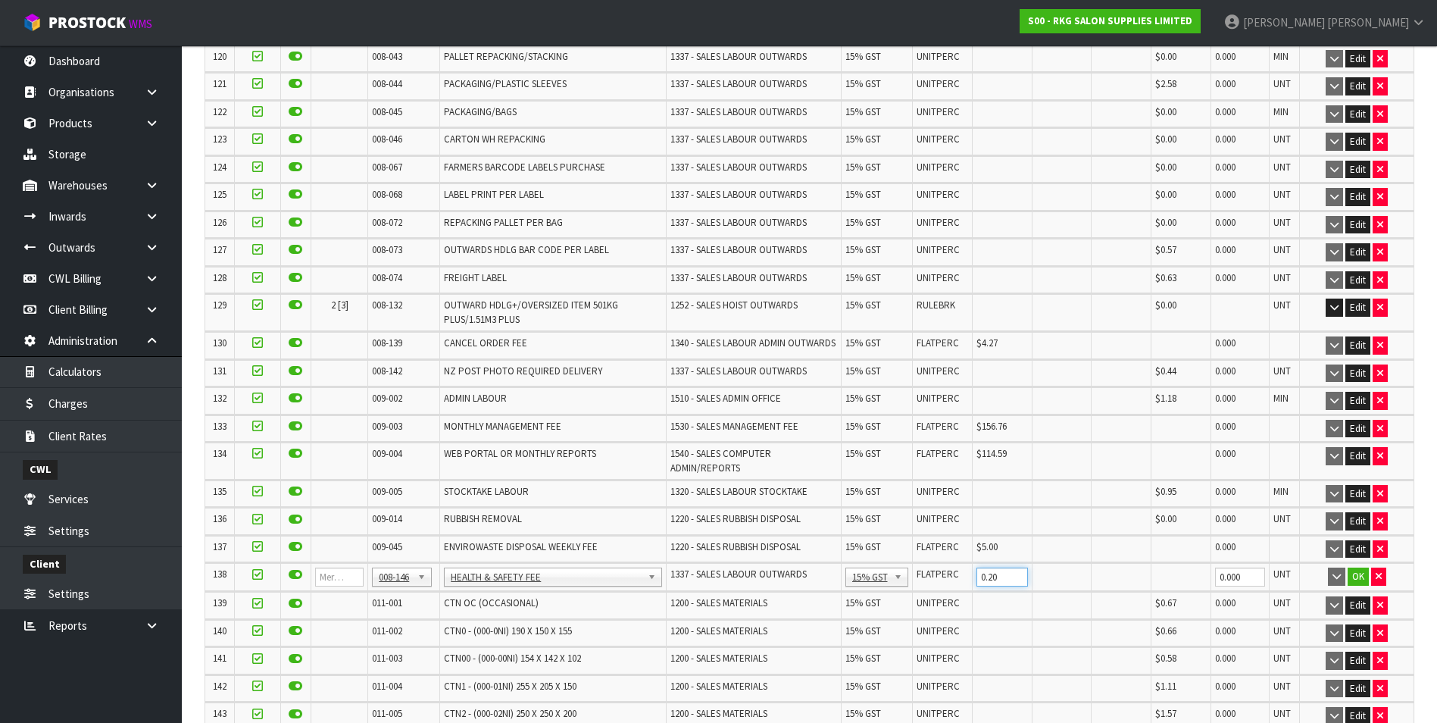
type input "0.20"
click at [1352, 567] on button "OK" at bounding box center [1358, 576] width 21 height 18
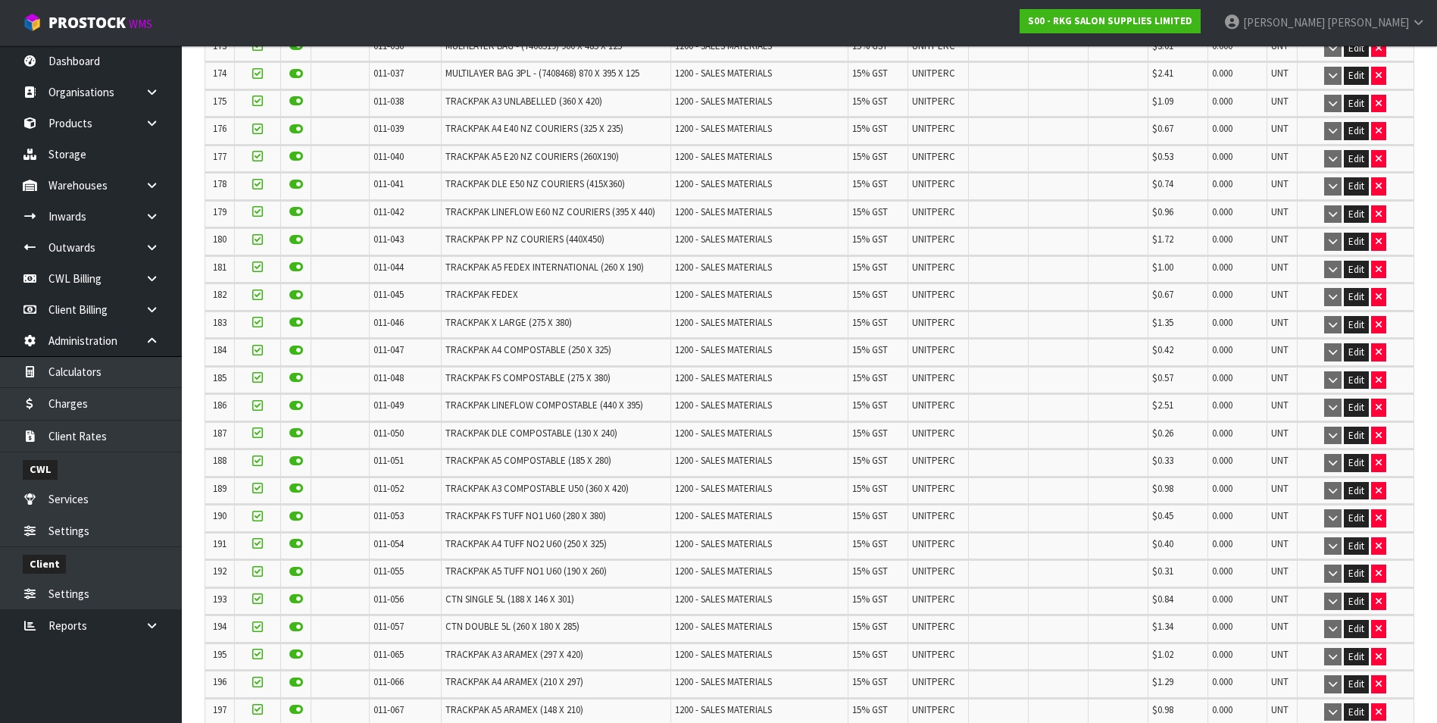
scroll to position [6315, 0]
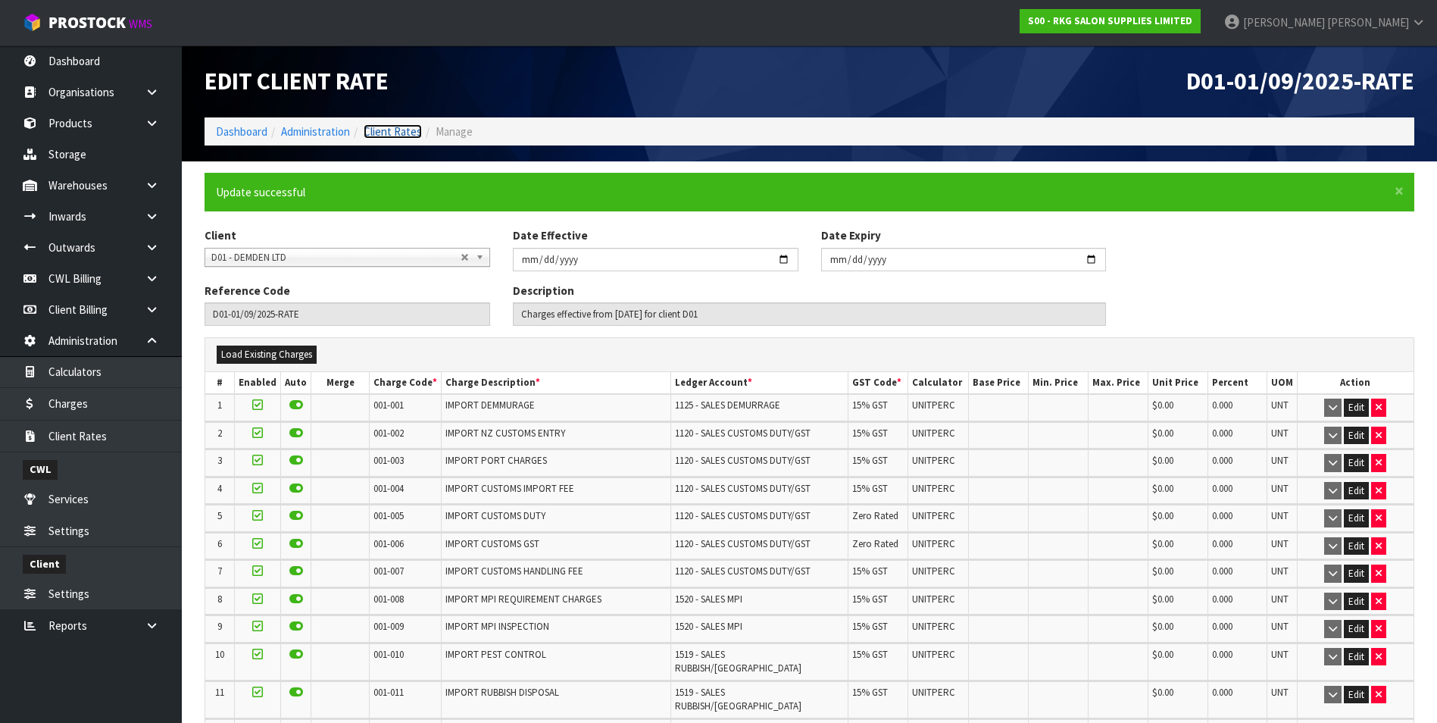
click at [392, 134] on link "Client Rates" at bounding box center [393, 131] width 58 height 14
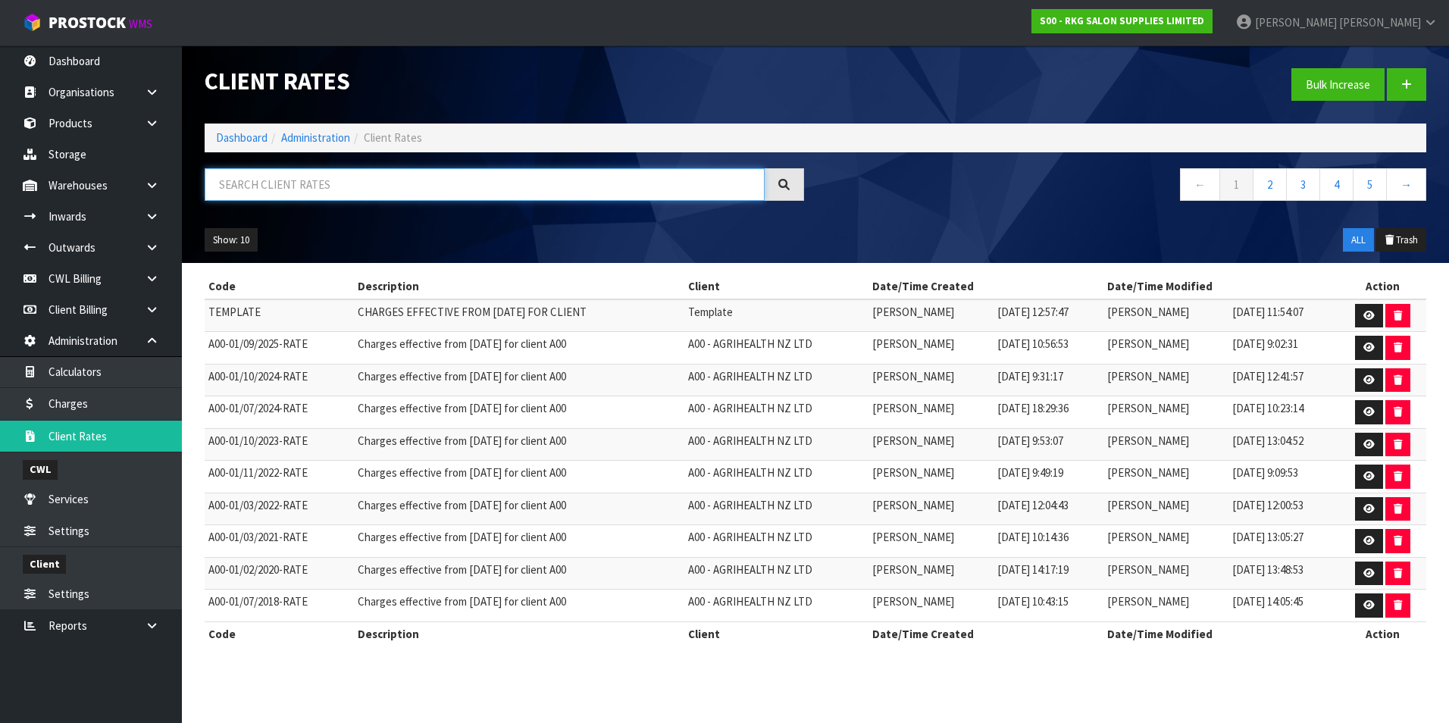
click at [311, 176] on input "text" at bounding box center [485, 184] width 560 height 33
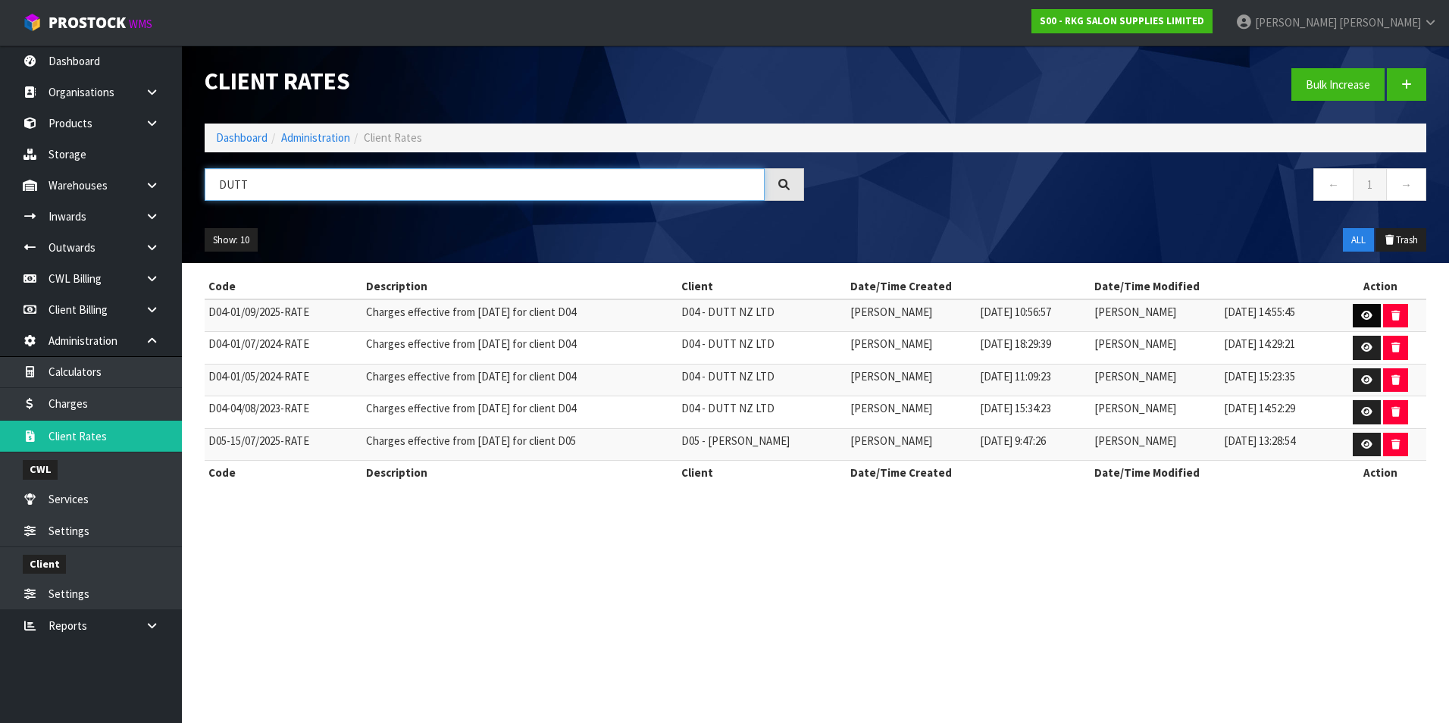
type input "DUTT"
click at [1367, 314] on icon at bounding box center [1366, 316] width 11 height 10
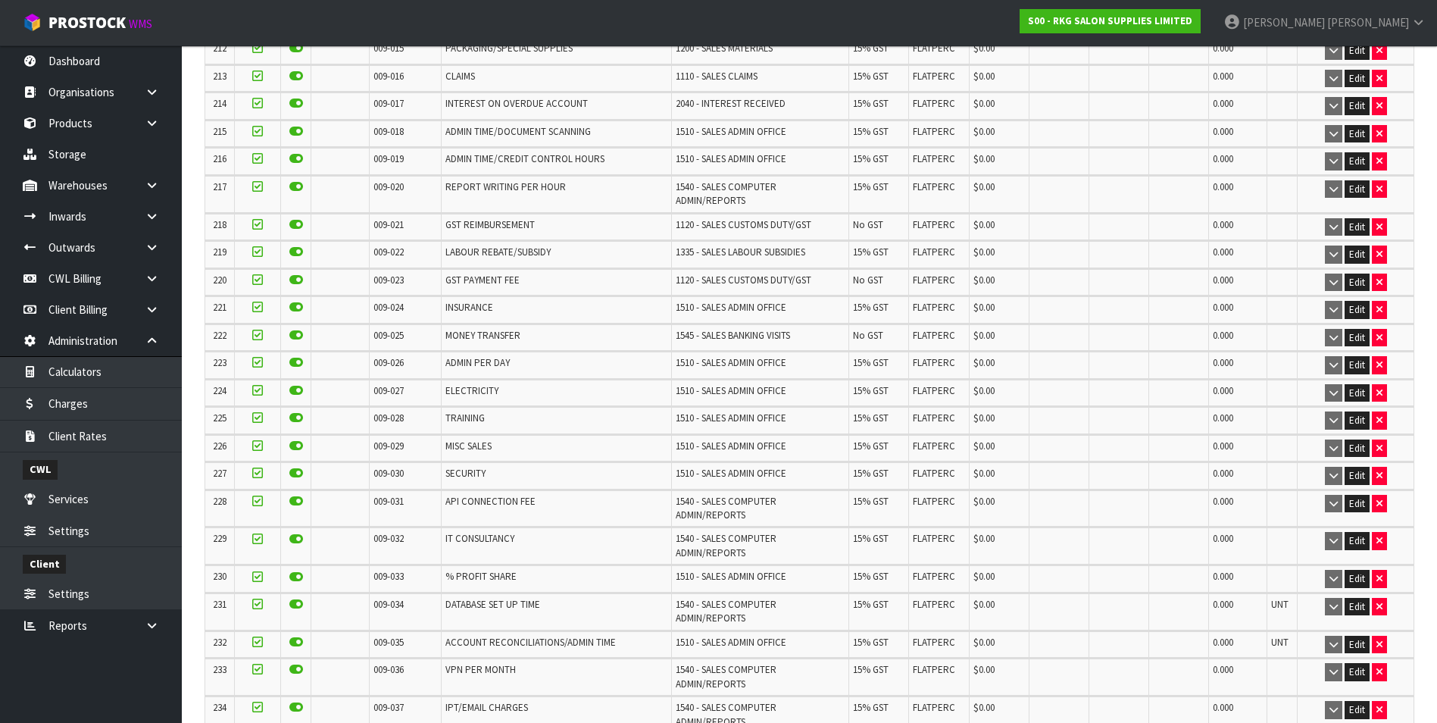
scroll to position [6783, 0]
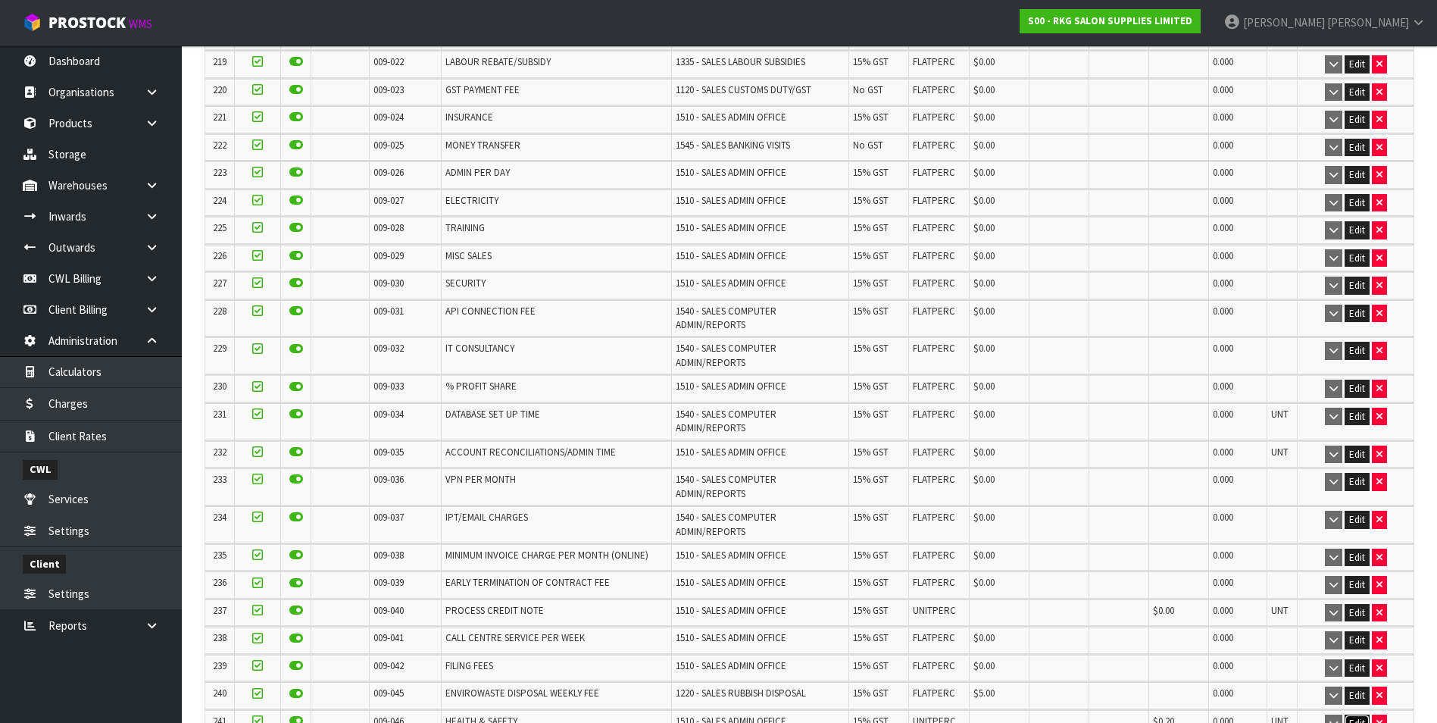
click at [1351, 714] on button "Edit" at bounding box center [1357, 723] width 25 height 18
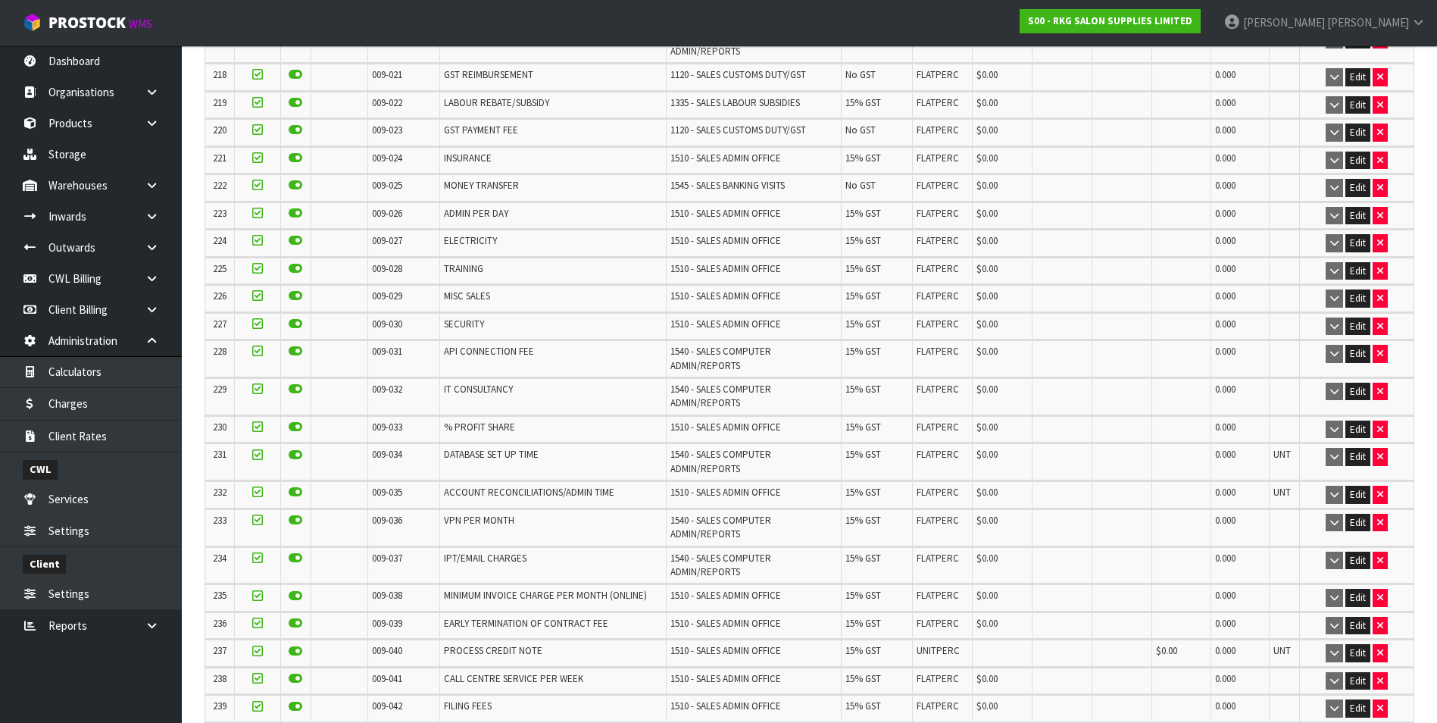
scroll to position [6823, 0]
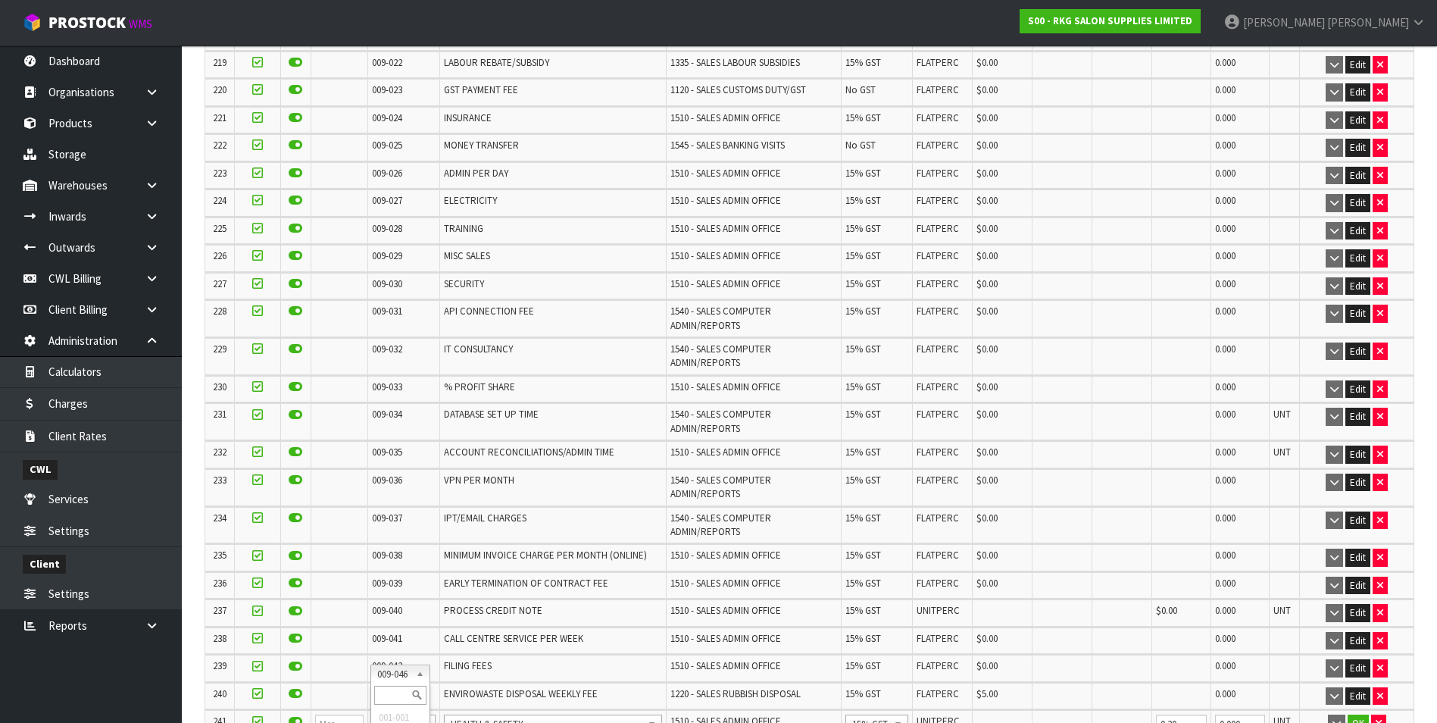
click at [390, 690] on input "text" at bounding box center [400, 695] width 52 height 19
type input "008-146"
drag, startPoint x: 984, startPoint y: 669, endPoint x: 1050, endPoint y: 680, distance: 66.8
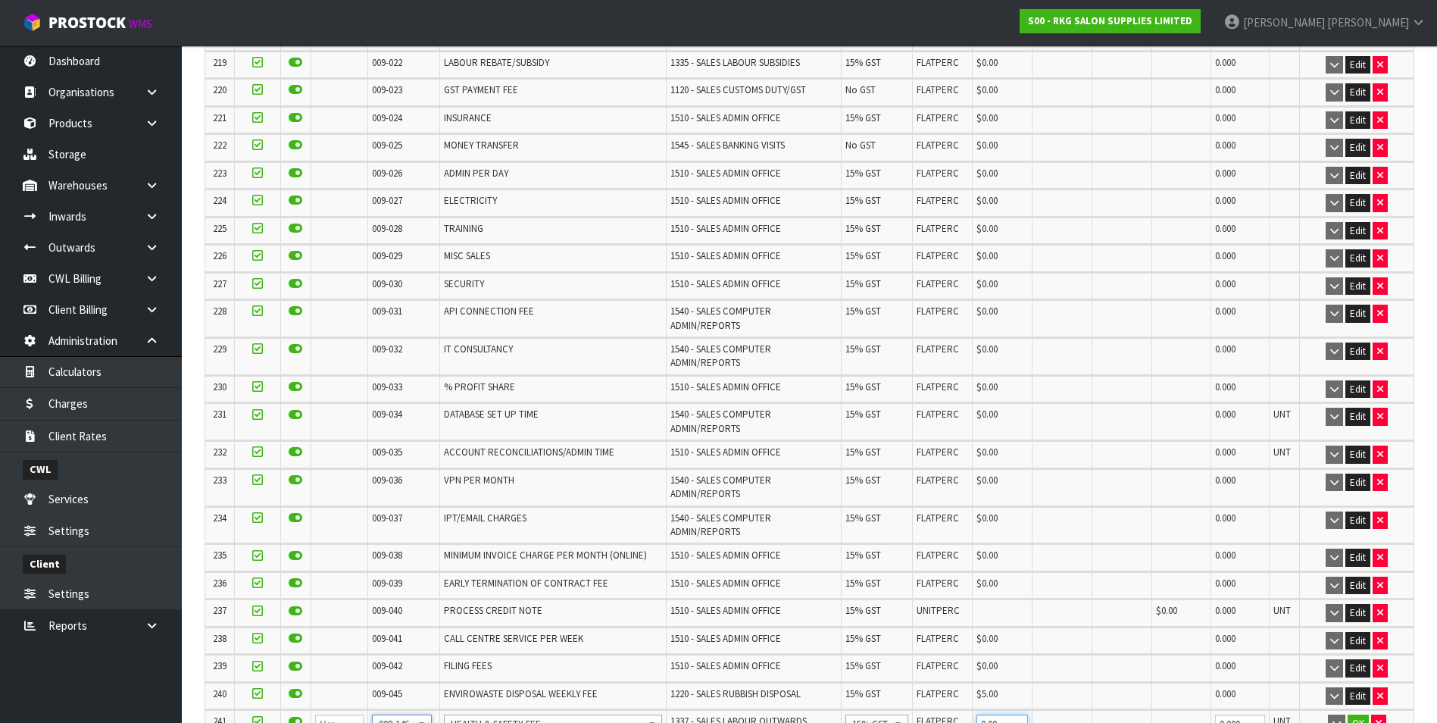
click at [990, 714] on input "0.00" at bounding box center [1003, 723] width 52 height 19
click at [996, 714] on input "200" at bounding box center [1003, 723] width 52 height 19
type input "0.2"
click at [1351, 714] on button "OK" at bounding box center [1358, 723] width 21 height 18
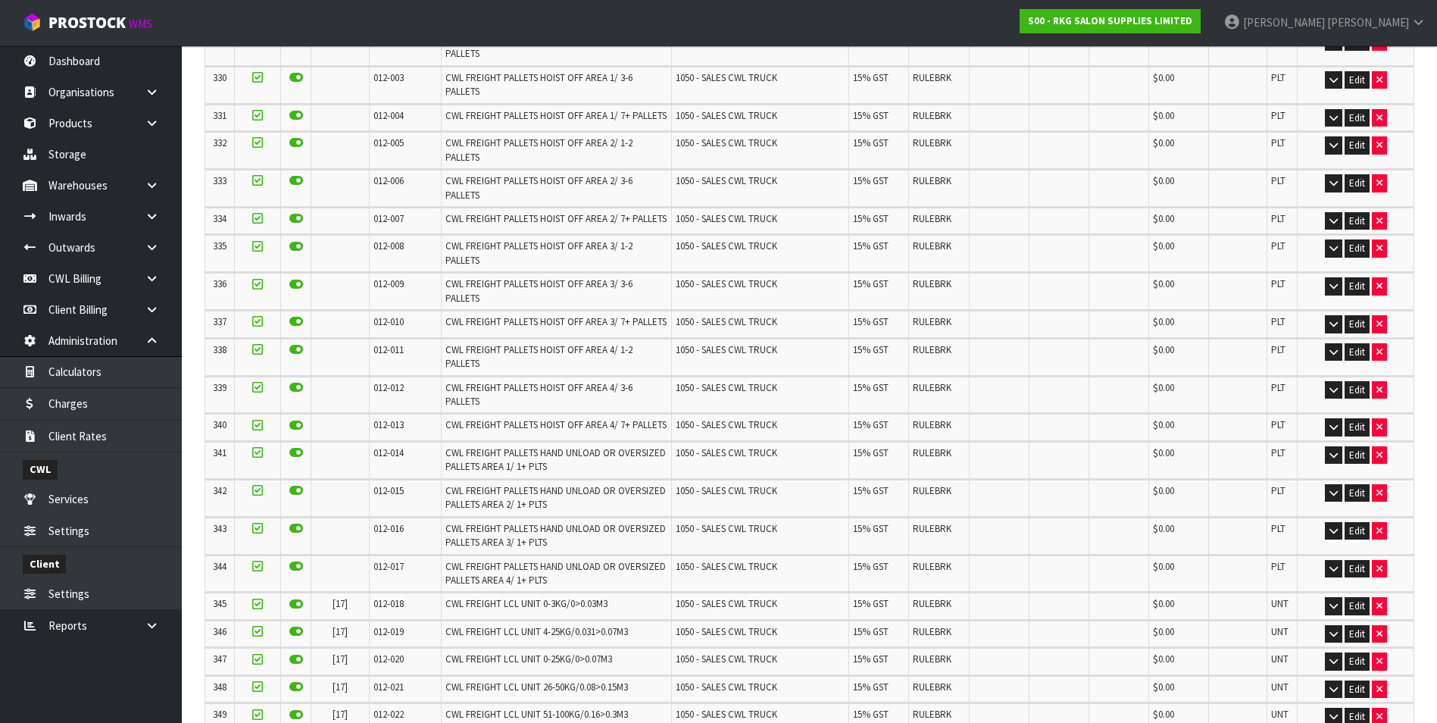
scroll to position [10062, 0]
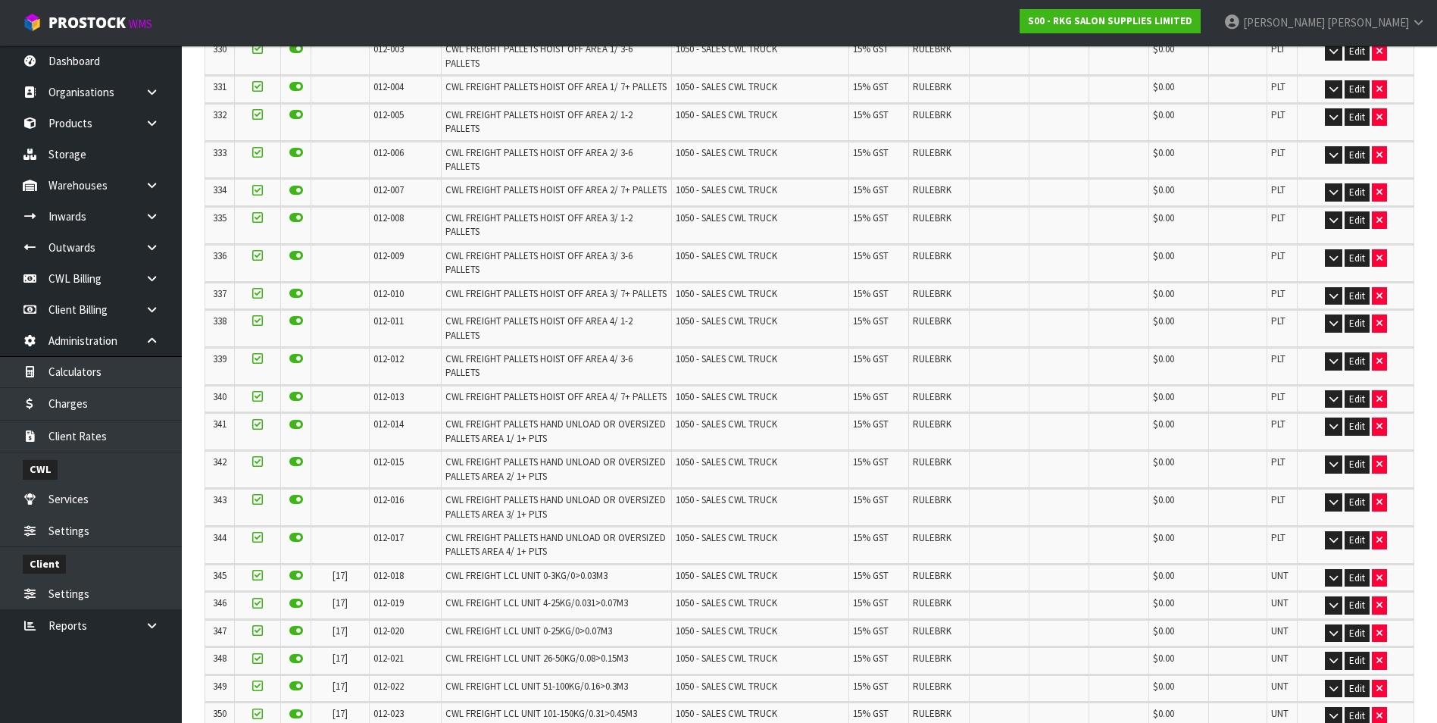
scroll to position [0, 0]
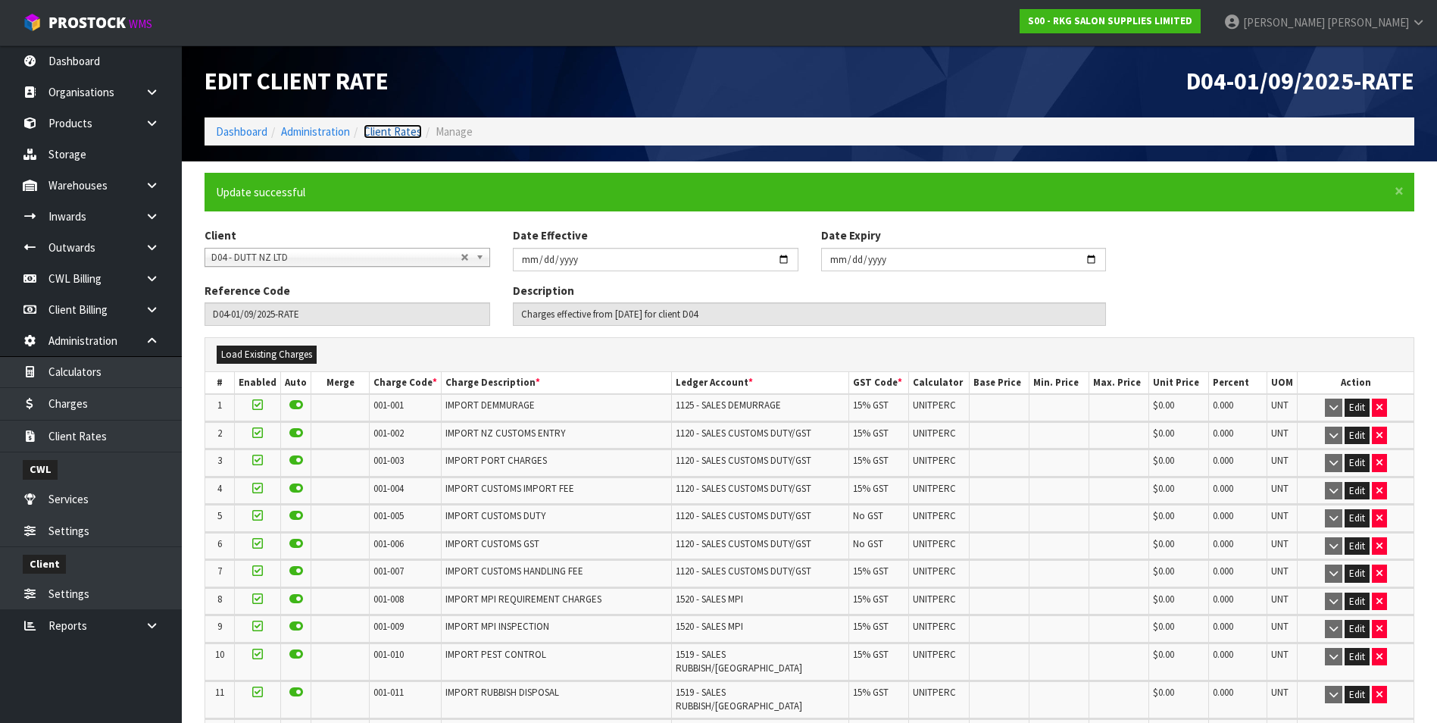
click at [402, 130] on link "Client Rates" at bounding box center [393, 131] width 58 height 14
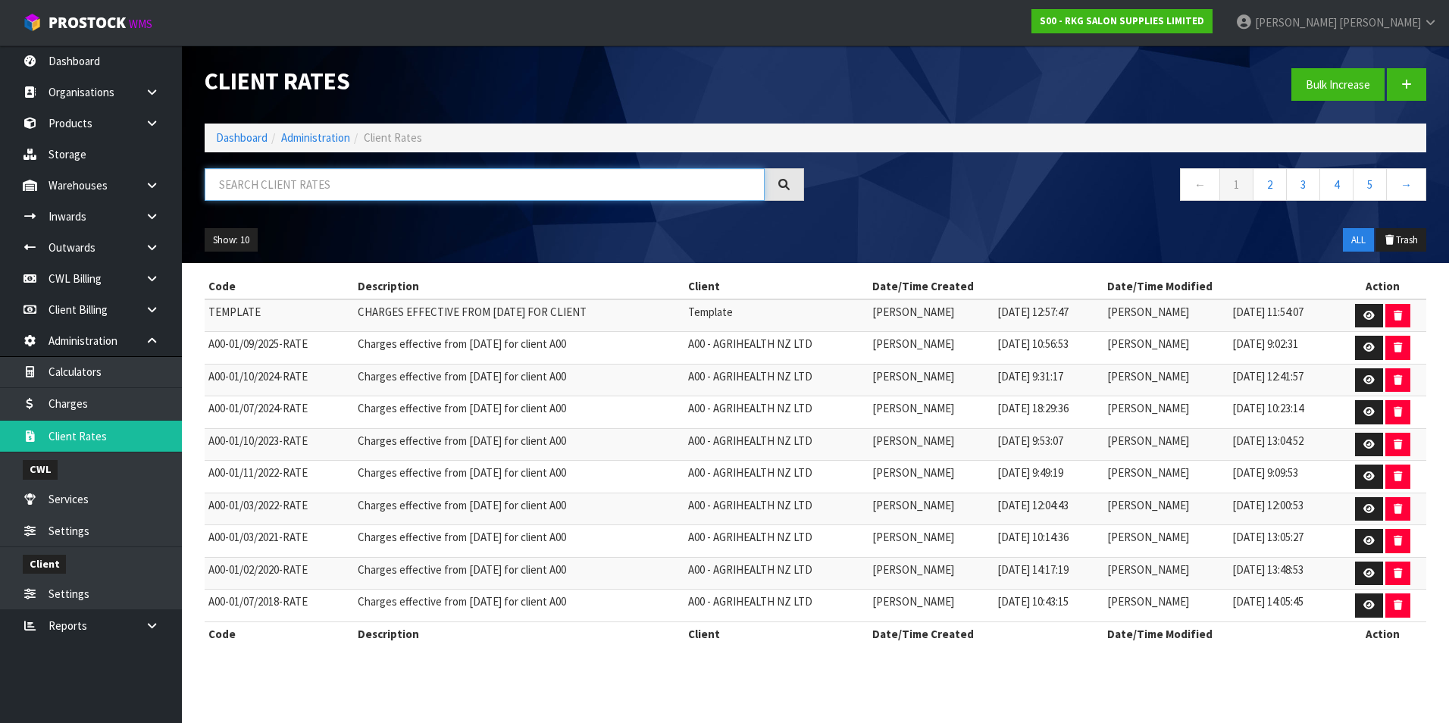
click at [392, 183] on input "text" at bounding box center [485, 184] width 560 height 33
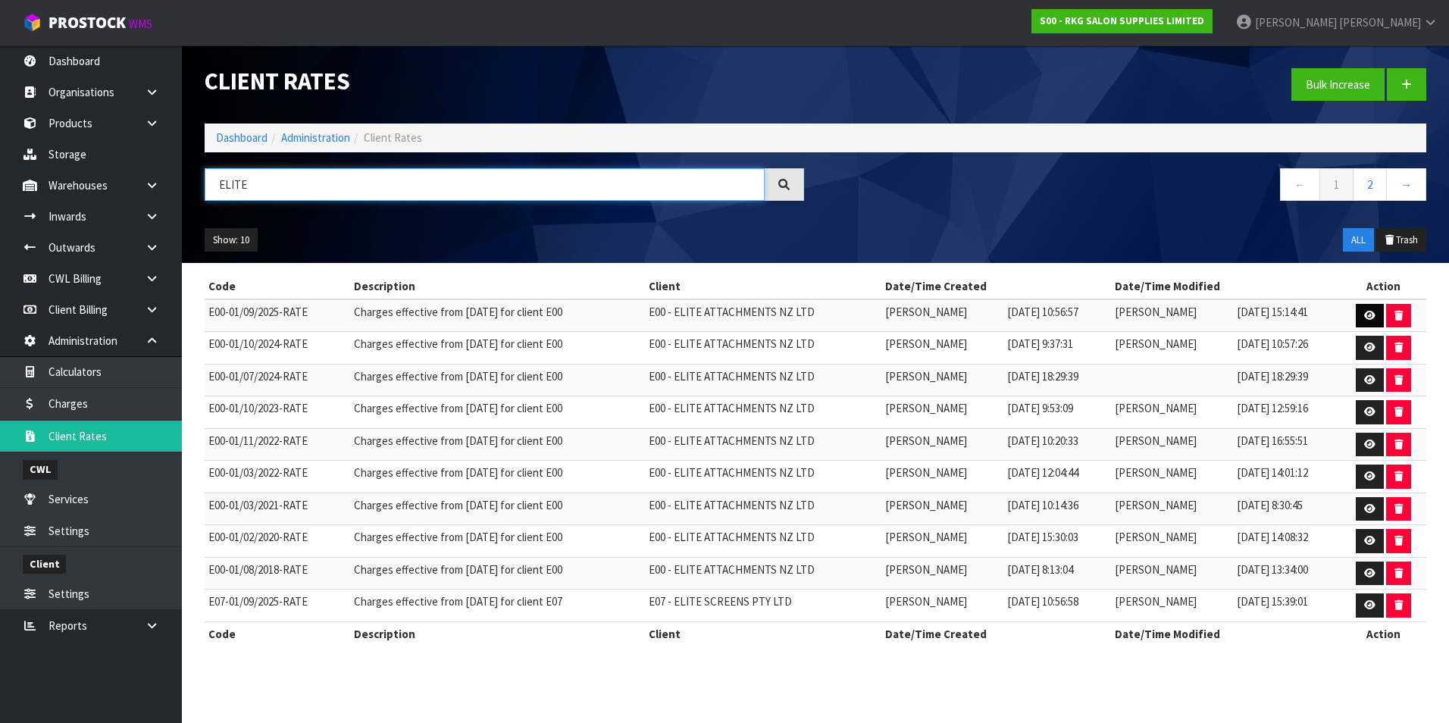
type input "ELITE"
click at [1361, 311] on link at bounding box center [1369, 316] width 28 height 24
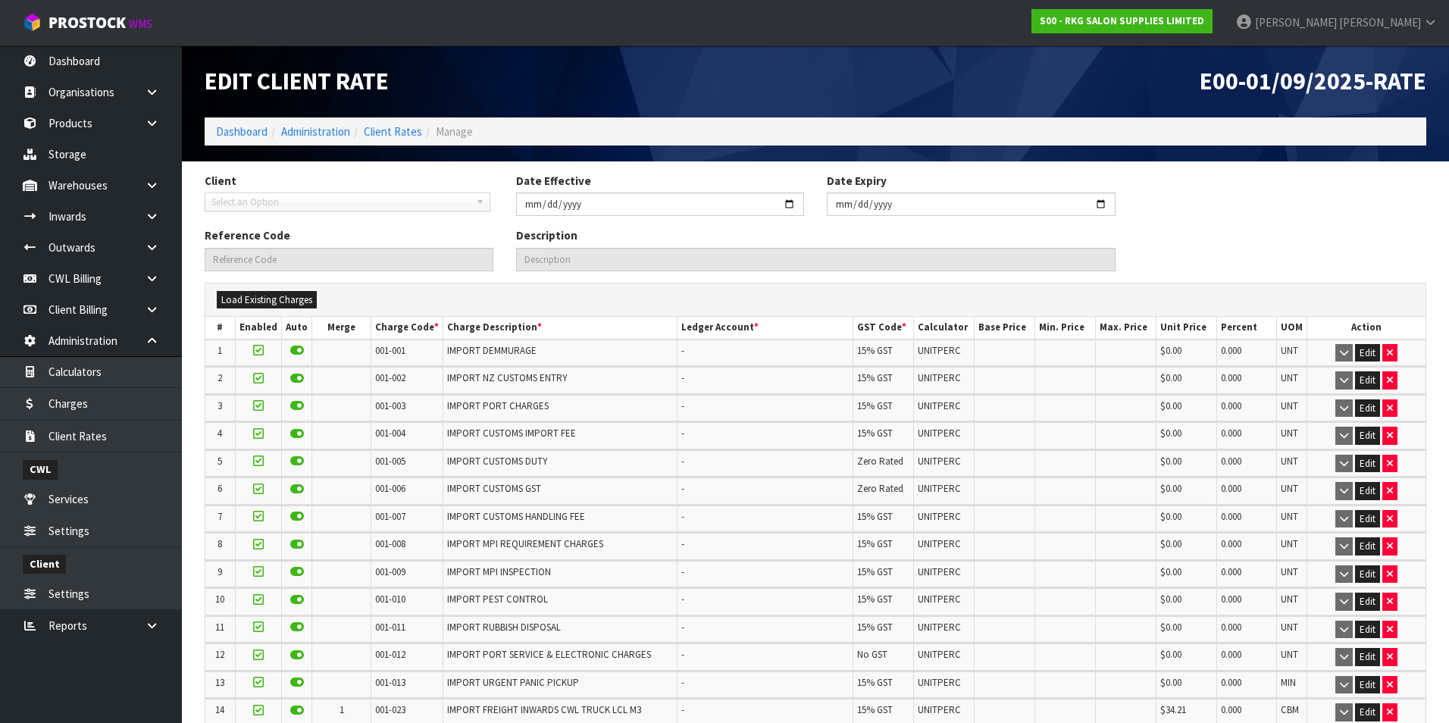
type input "2025-09-01"
type input "E00-01/09/2025-RATE"
type input "Charges effective from 01/09/2025 for client E00"
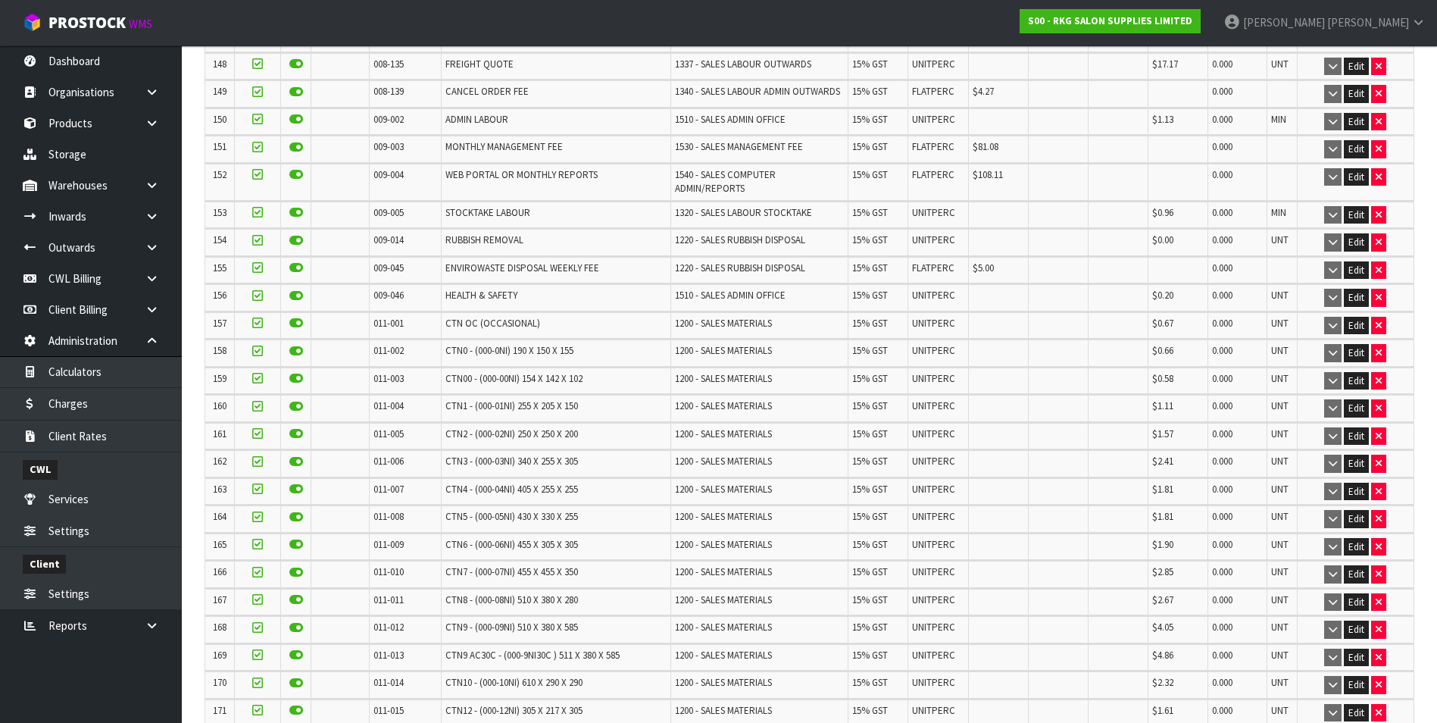
scroll to position [4657, 0]
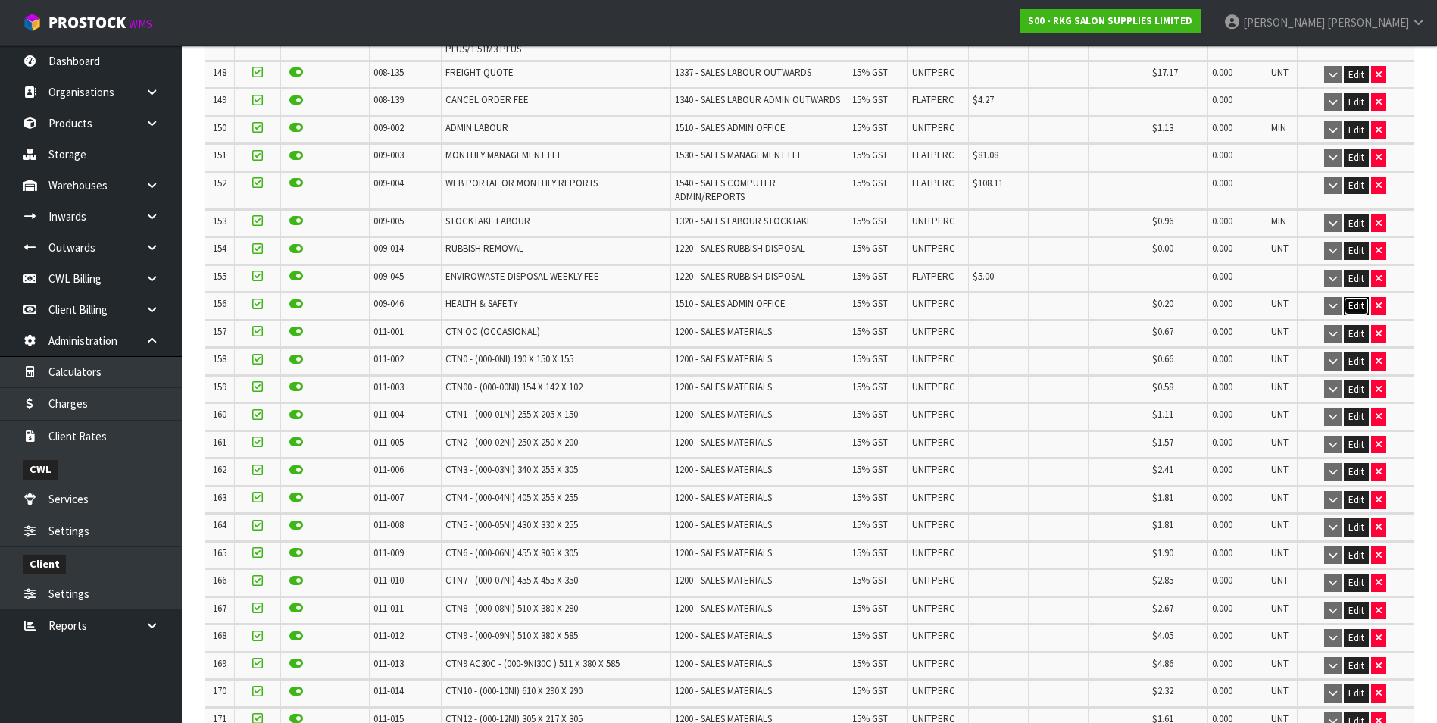
click at [1363, 297] on button "Edit" at bounding box center [1356, 306] width 25 height 18
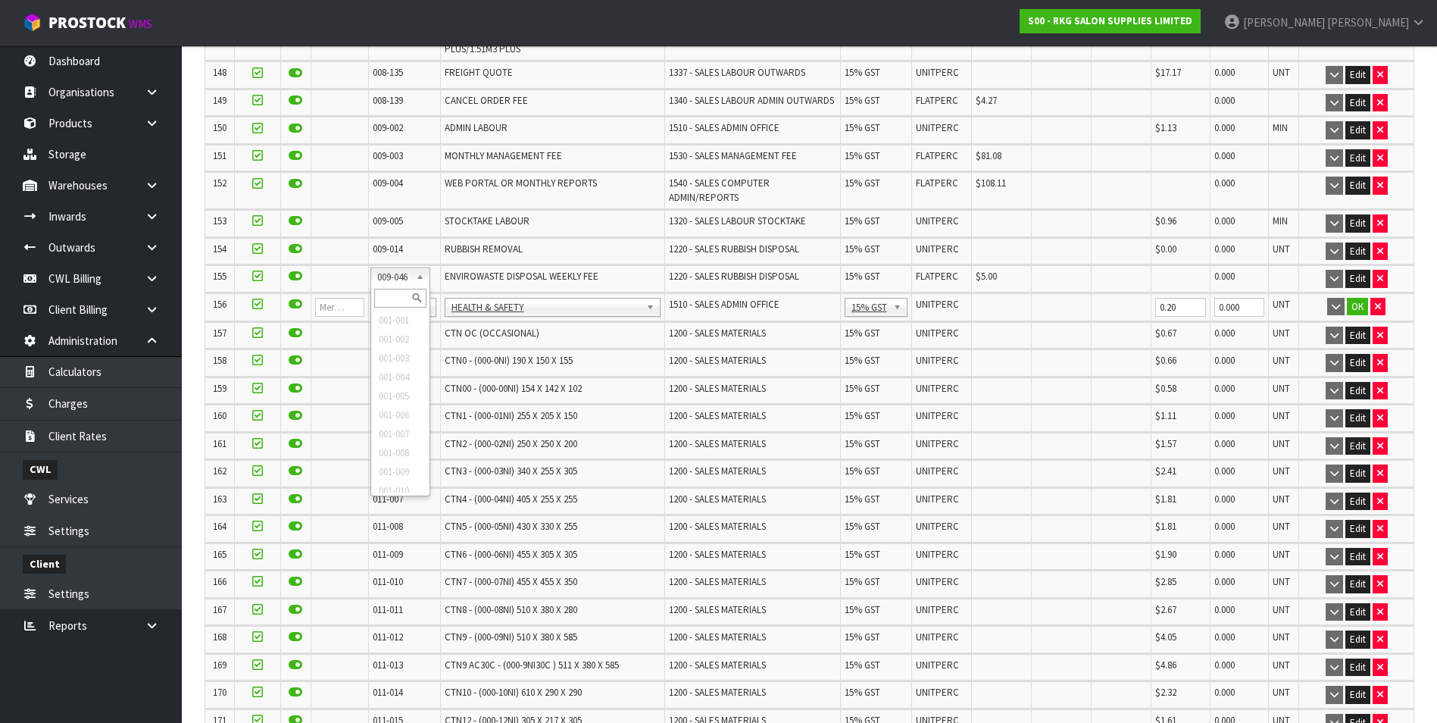
click at [389, 295] on input "text" at bounding box center [400, 298] width 52 height 19
type input "008-146"
drag, startPoint x: 976, startPoint y: 280, endPoint x: 989, endPoint y: 277, distance: 13.8
click at [979, 298] on input "0.00" at bounding box center [1003, 307] width 52 height 19
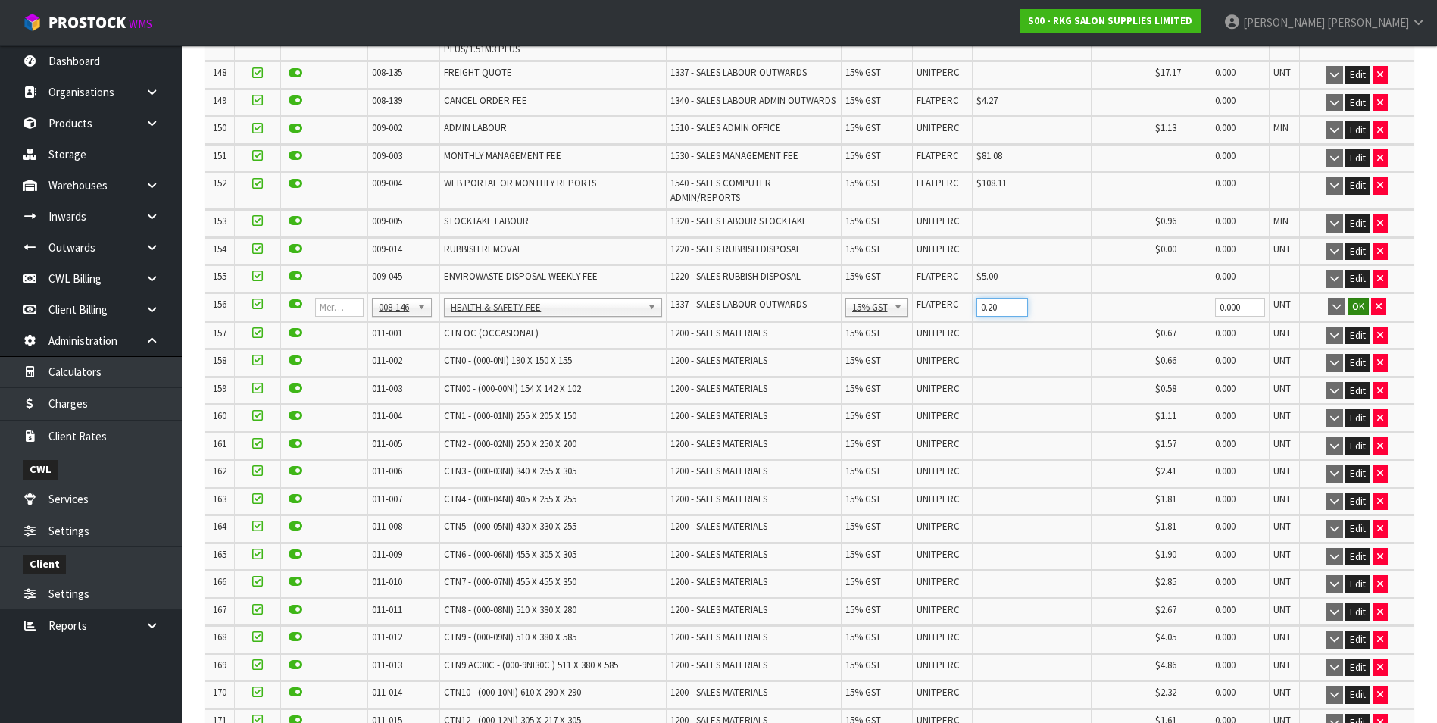
type input "0.20"
click at [1355, 298] on button "OK" at bounding box center [1358, 307] width 21 height 18
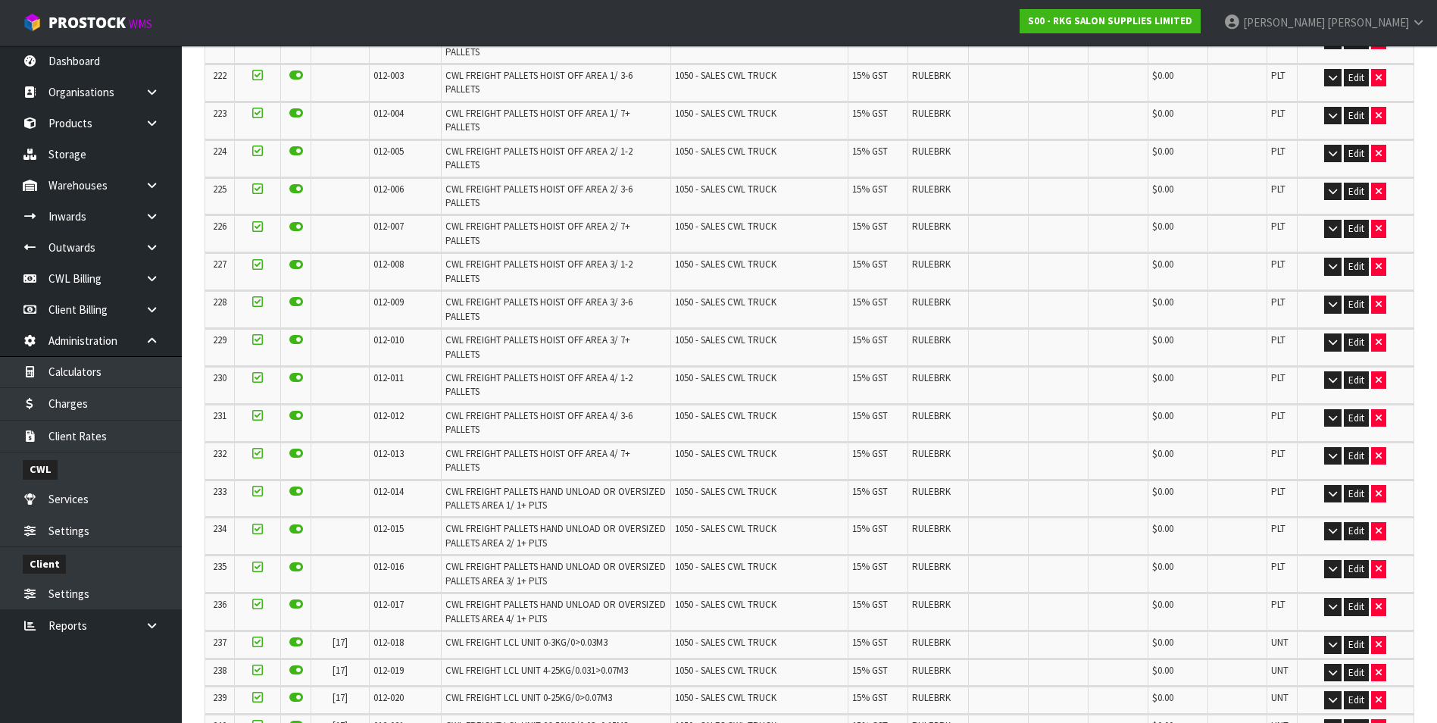
scroll to position [6873, 0]
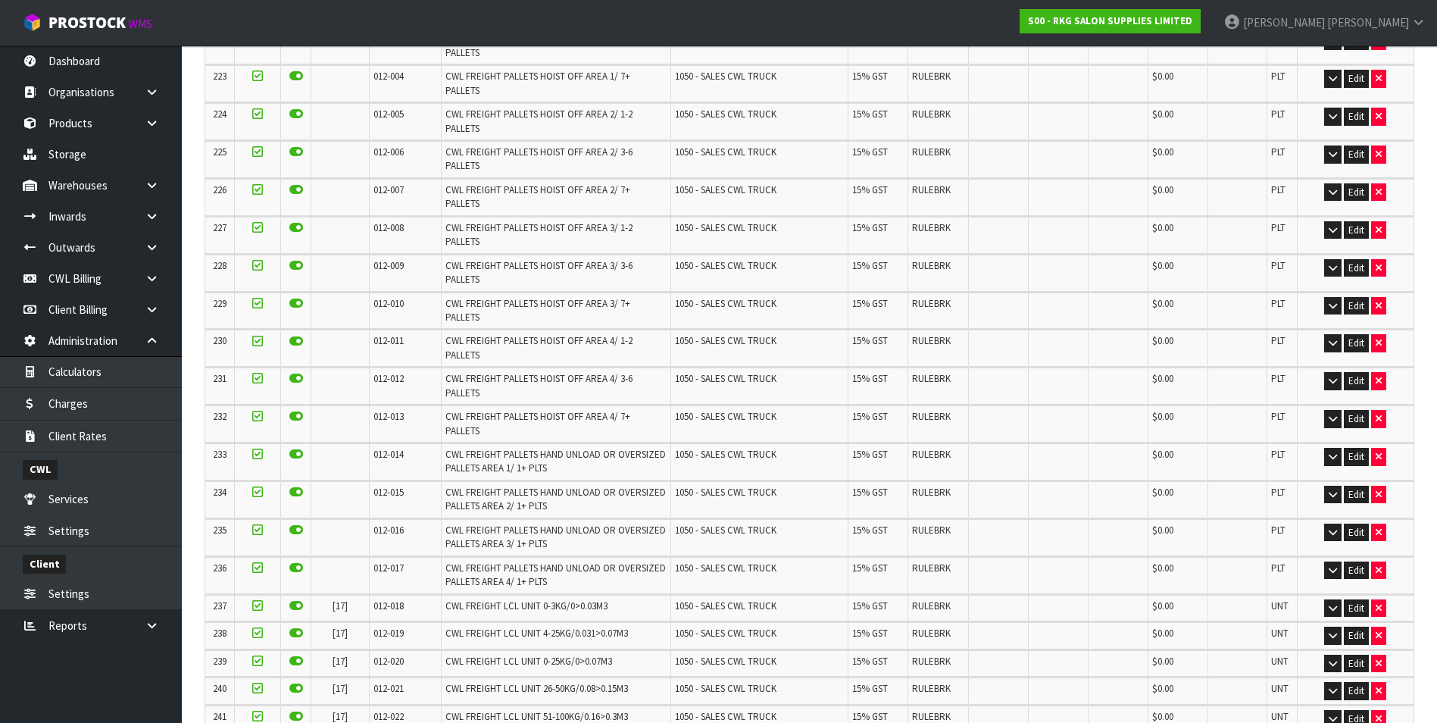
scroll to position [0, 0]
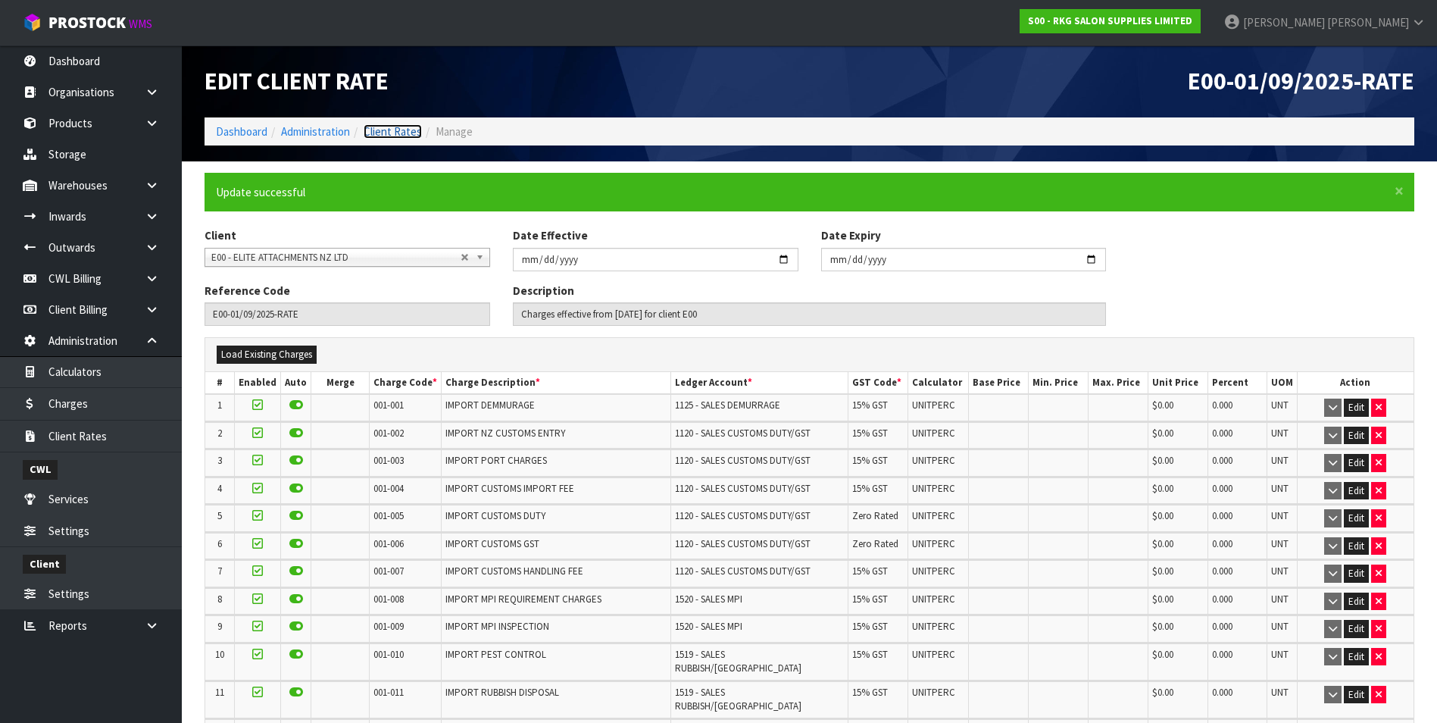
click at [408, 133] on link "Client Rates" at bounding box center [393, 131] width 58 height 14
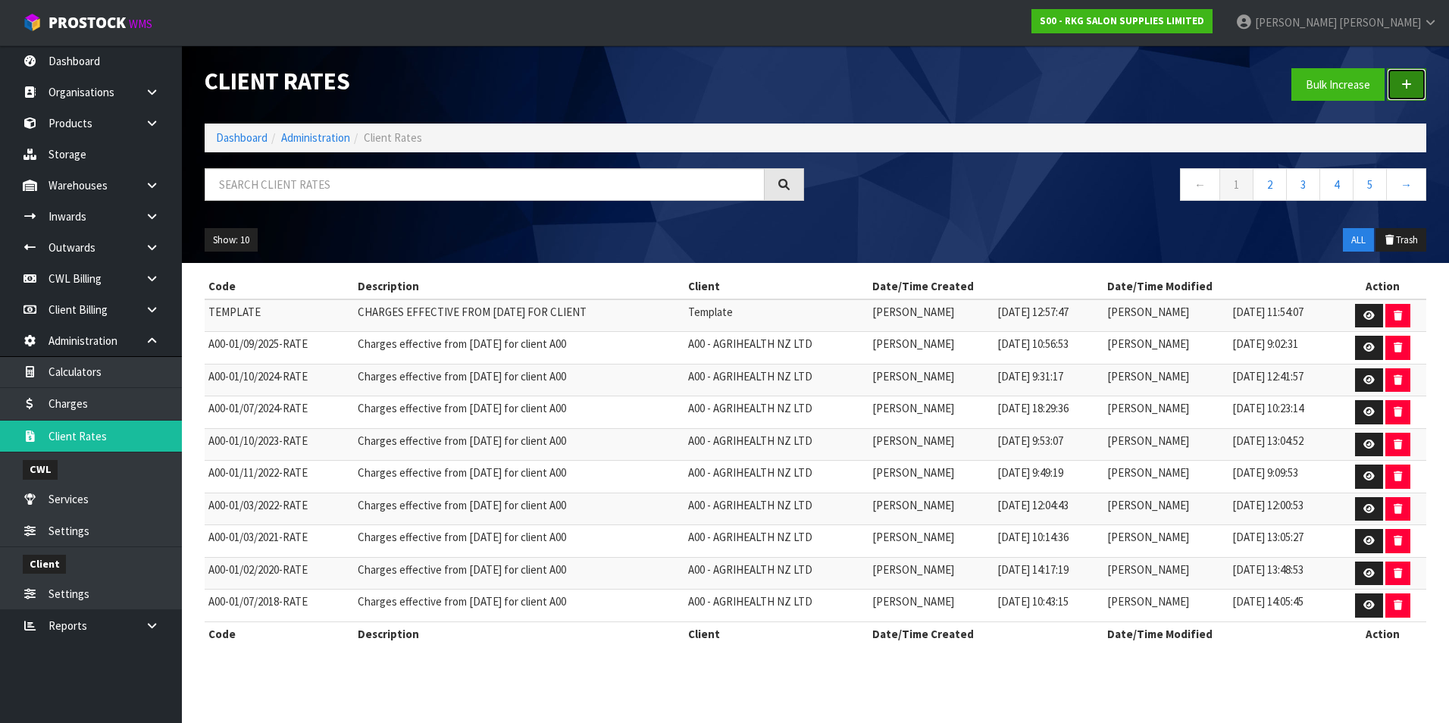
click at [1405, 82] on icon at bounding box center [1406, 84] width 11 height 11
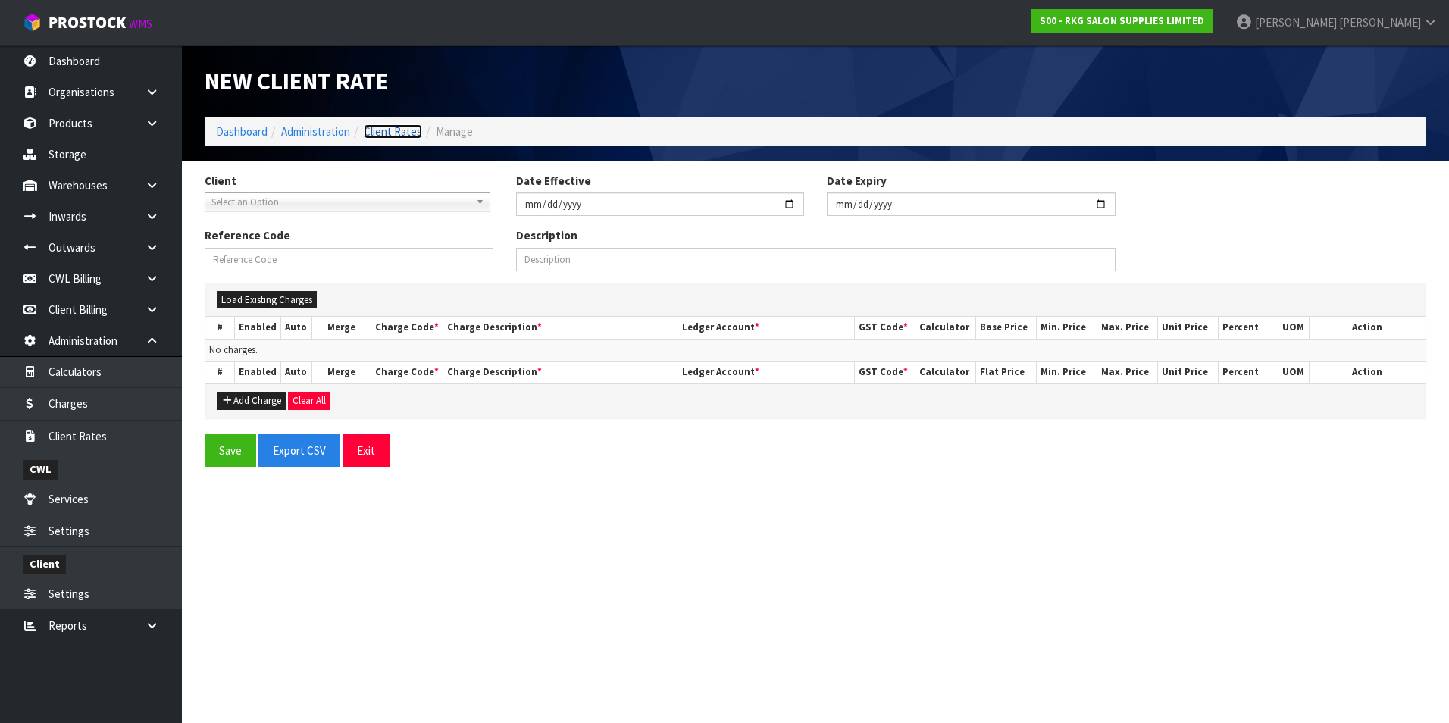
click at [392, 132] on link "Client Rates" at bounding box center [393, 131] width 58 height 14
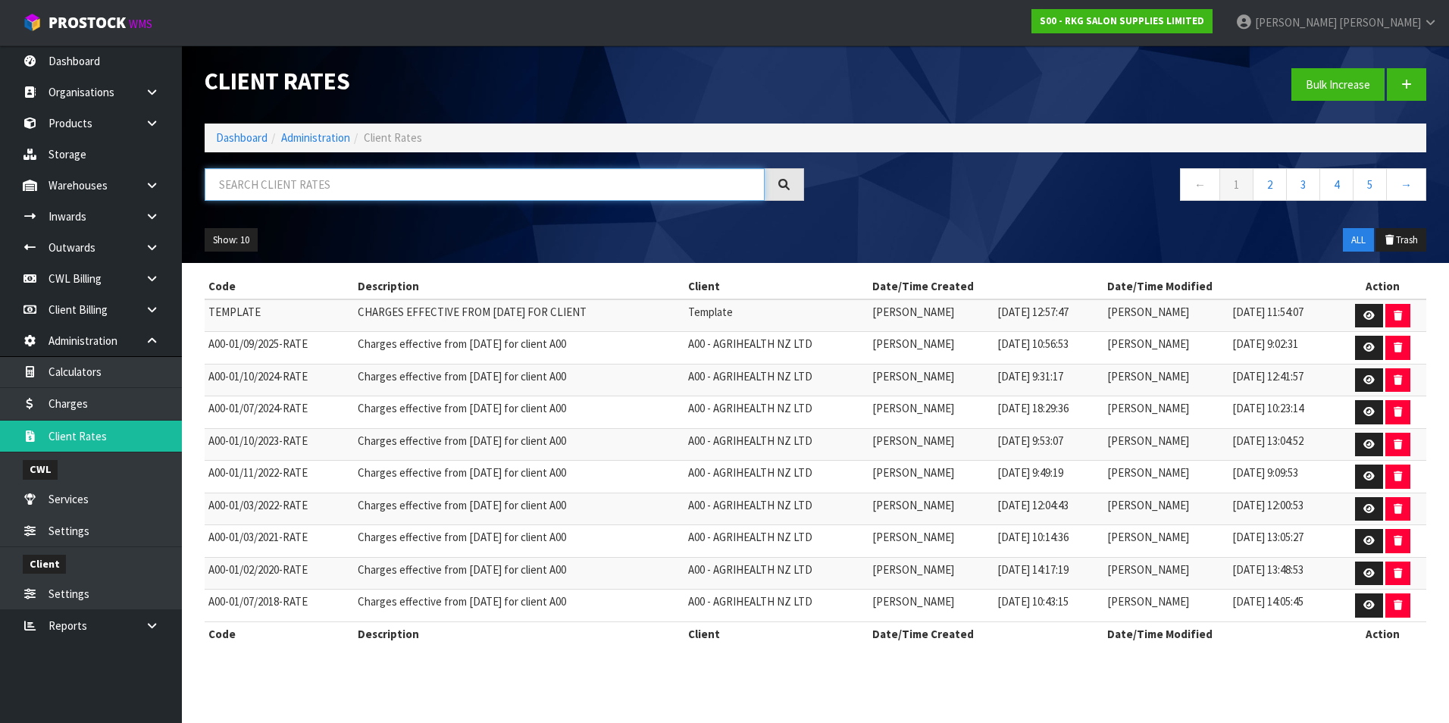
click at [315, 186] on input "text" at bounding box center [485, 184] width 560 height 33
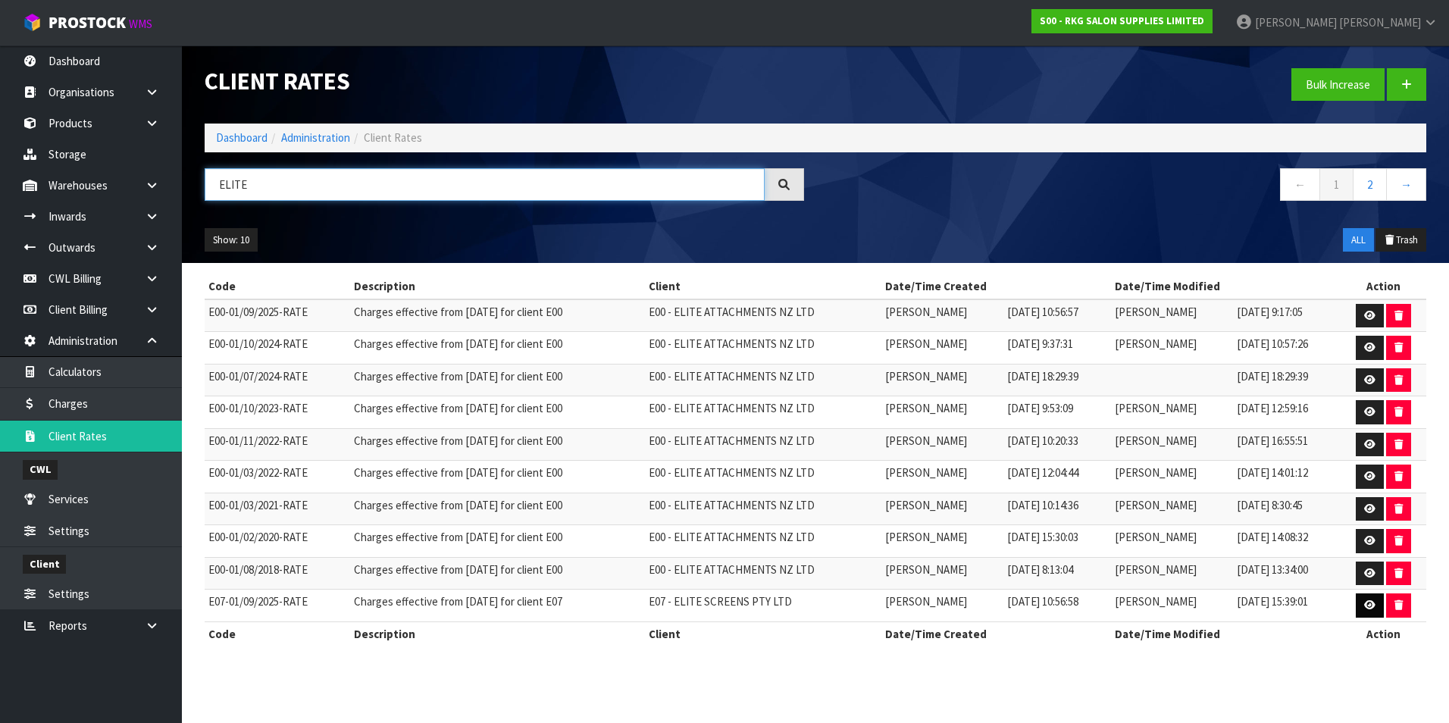
type input "ELITE"
click at [1360, 602] on link at bounding box center [1369, 605] width 28 height 24
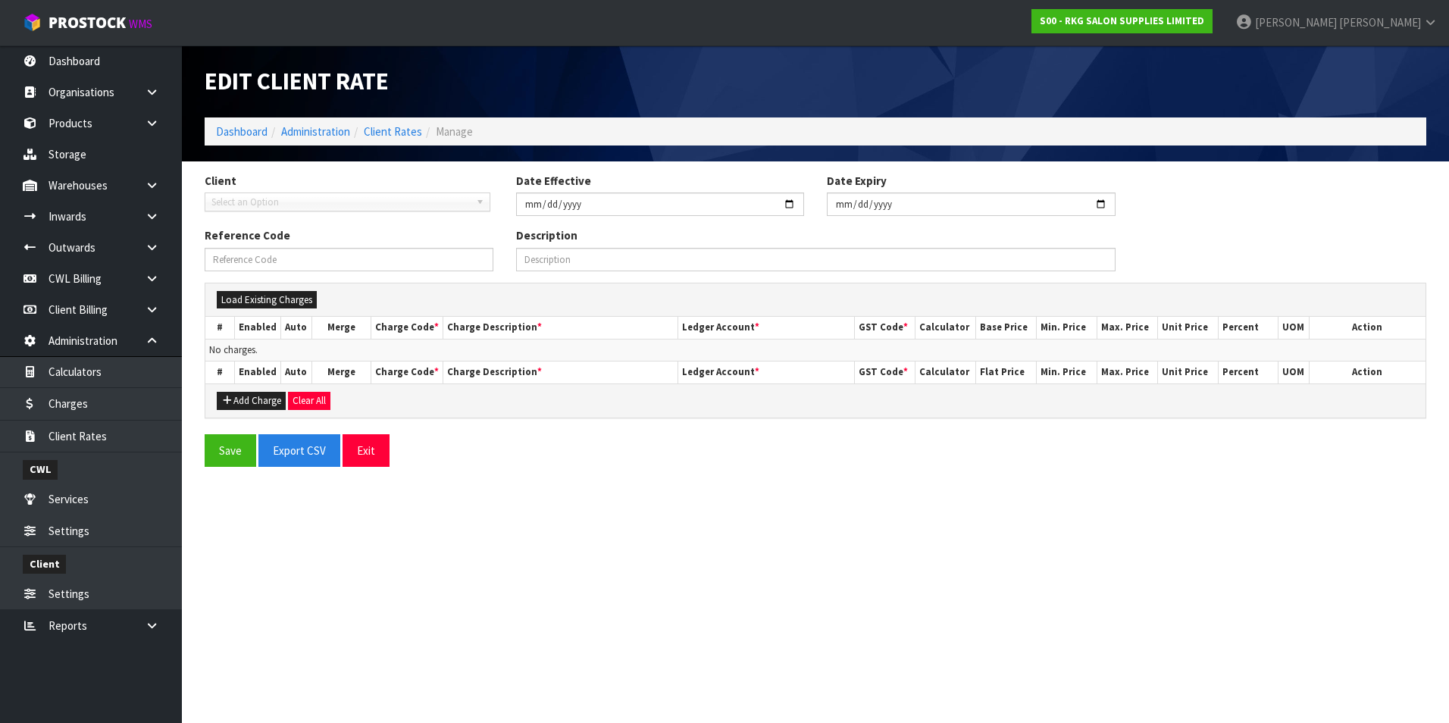
type input "2025-09-01"
type input "E07-01/09/2025-RATE"
type input "Charges effective from 01/09/2025 for client E07"
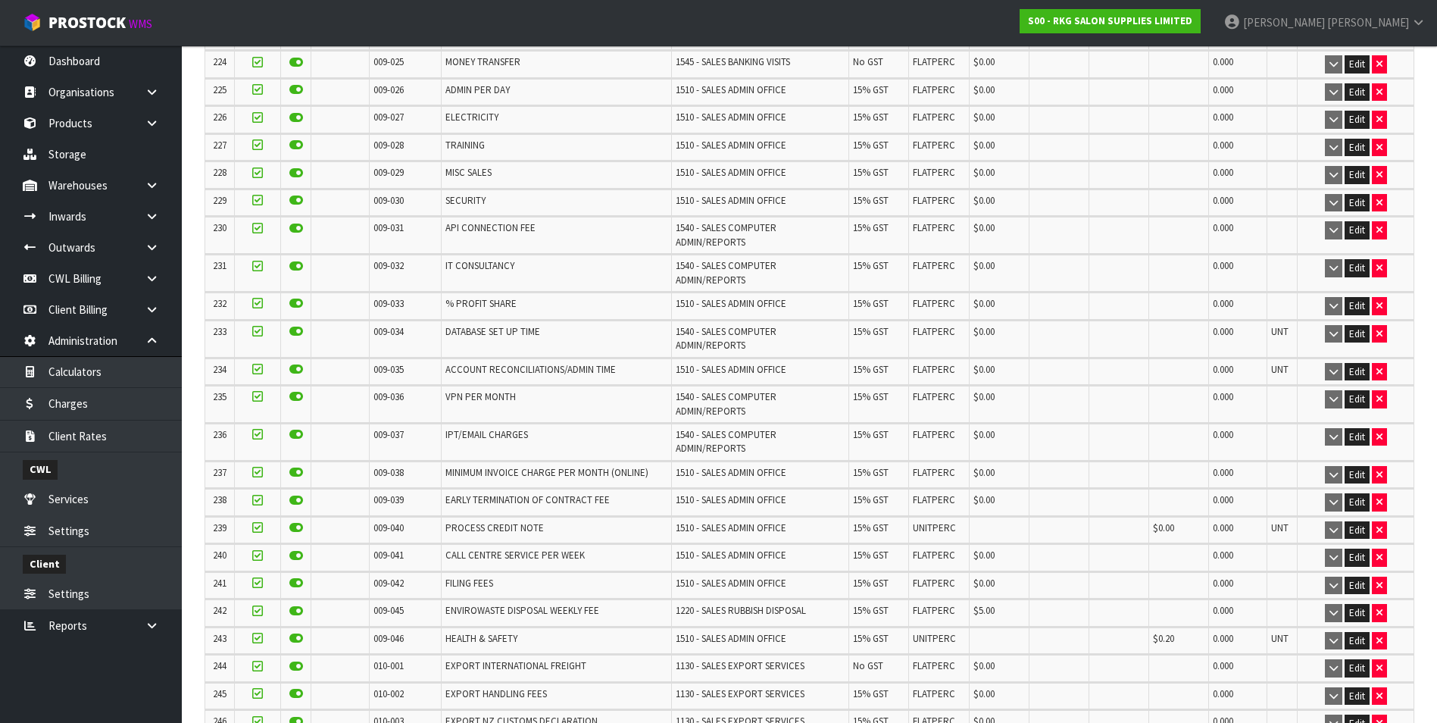
scroll to position [6931, 0]
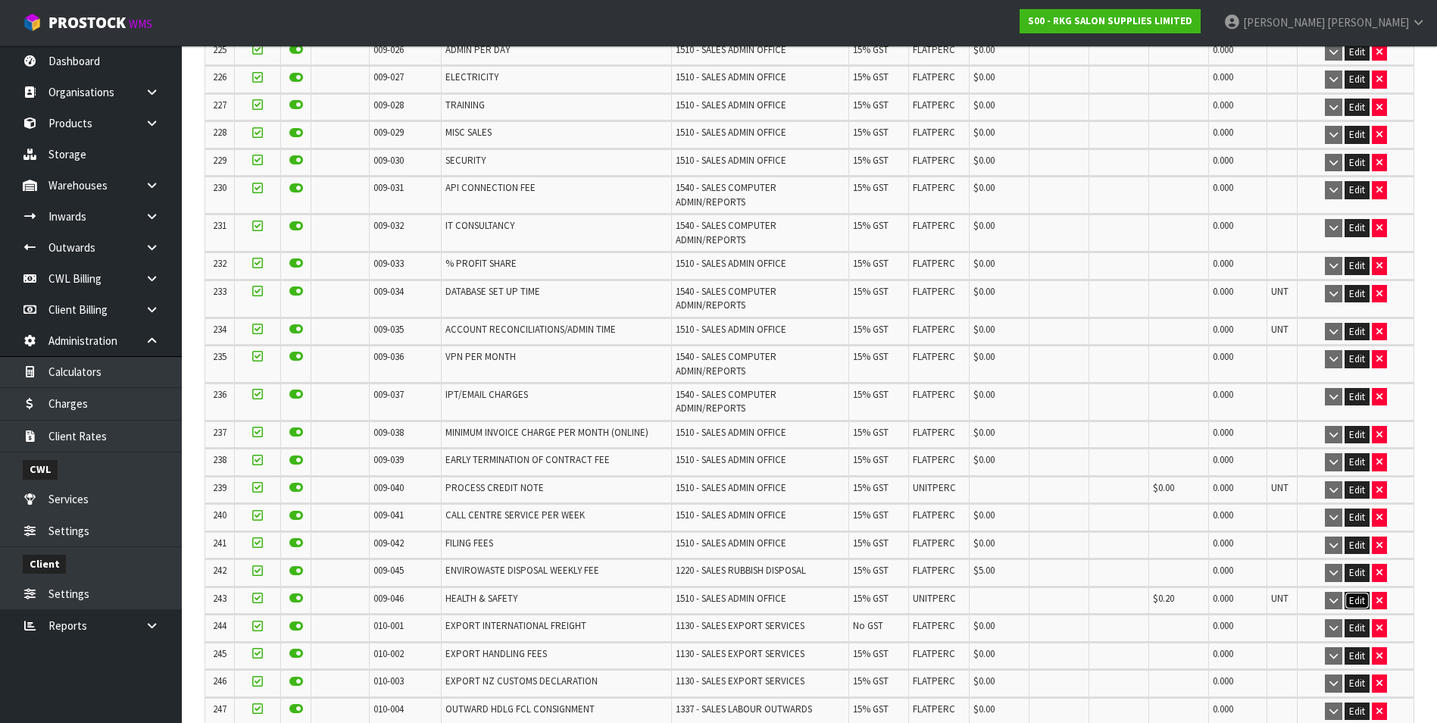
click at [1355, 592] on button "Edit" at bounding box center [1357, 601] width 25 height 18
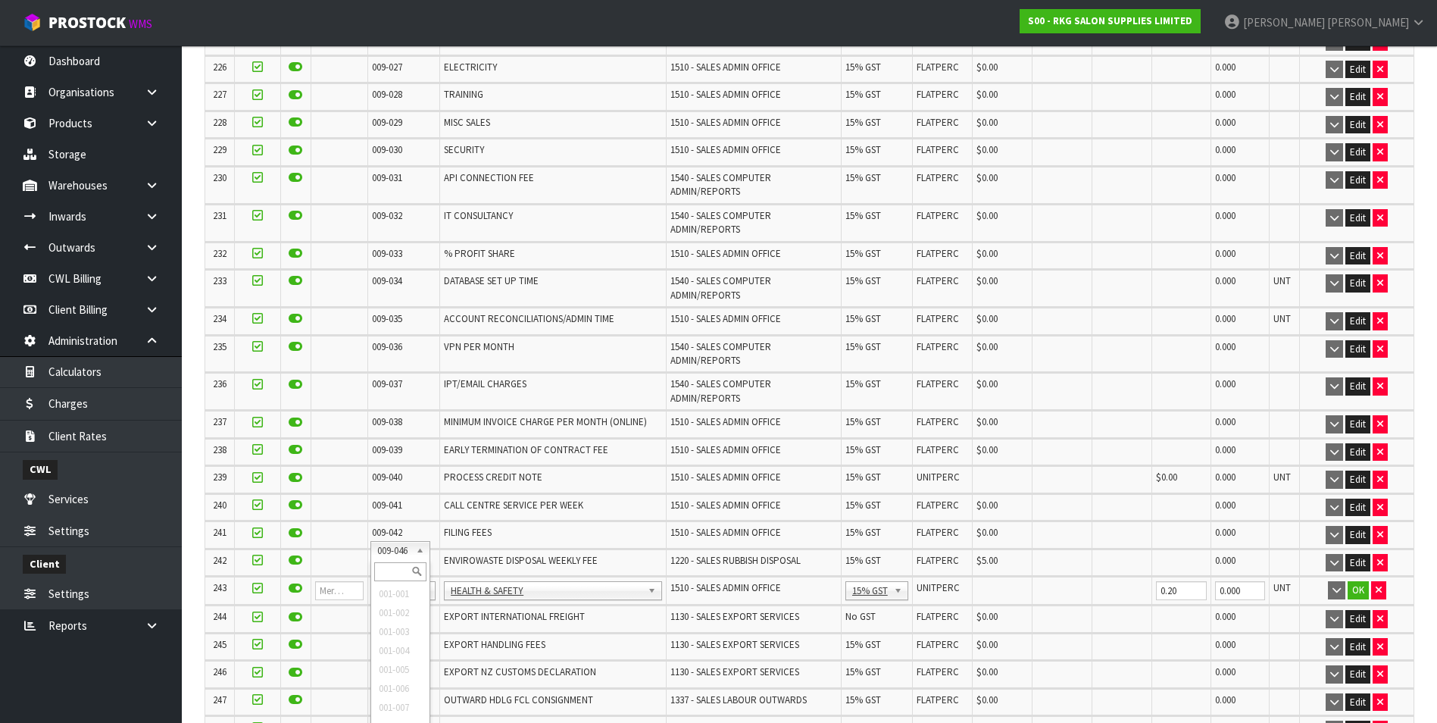
click at [399, 571] on input "text" at bounding box center [400, 571] width 52 height 19
type input "0008-146"
drag, startPoint x: 389, startPoint y: 550, endPoint x: 389, endPoint y: 558, distance: 8.4
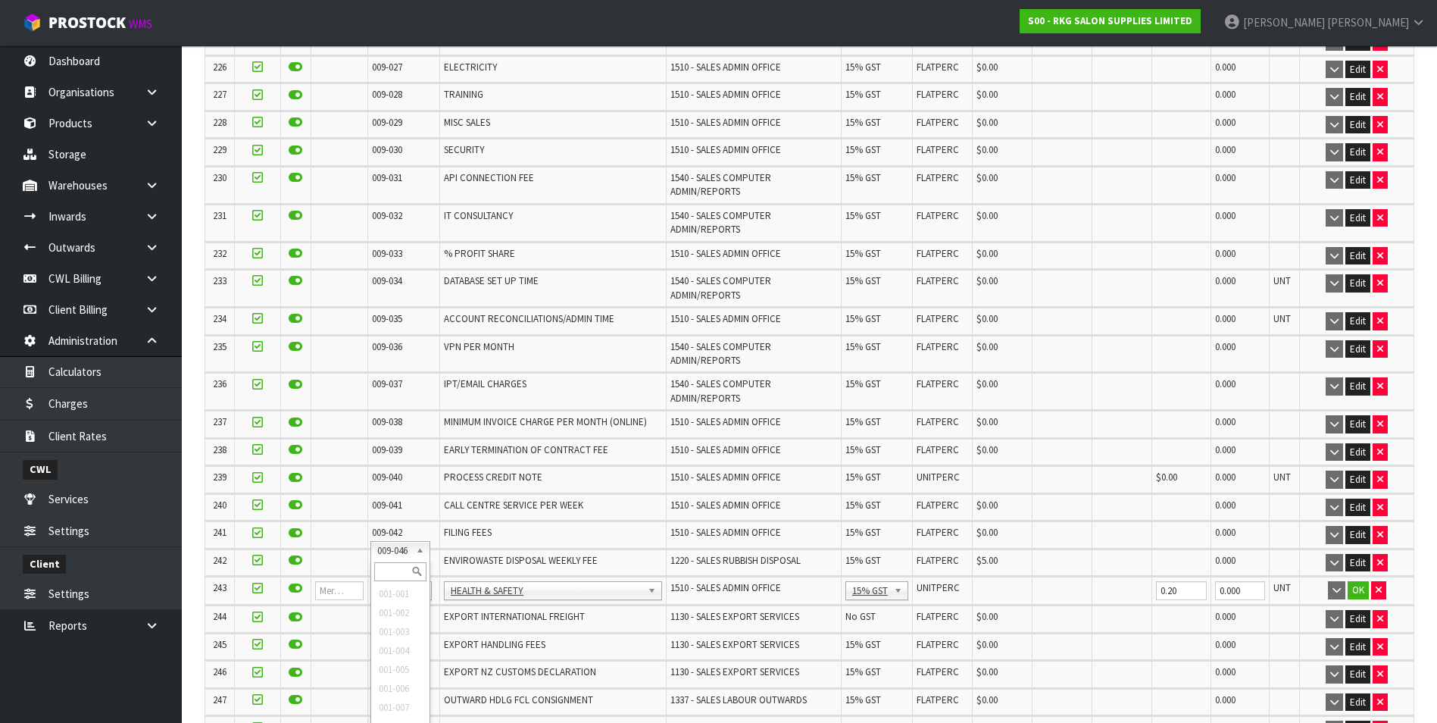
click at [388, 567] on input "text" at bounding box center [400, 571] width 52 height 19
type input "008-146"
click at [986, 581] on input "0.00" at bounding box center [1003, 590] width 52 height 19
type input "0.20"
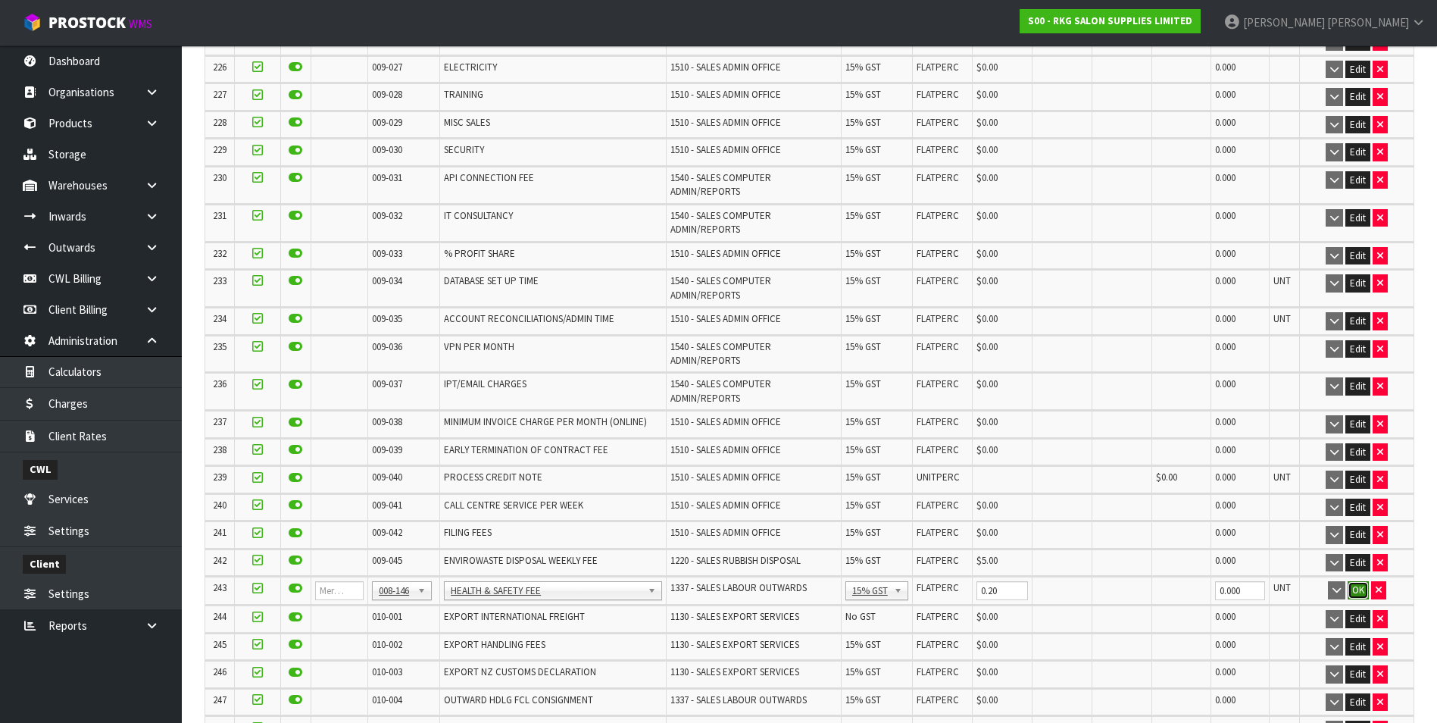
click at [1361, 581] on button "OK" at bounding box center [1358, 590] width 21 height 18
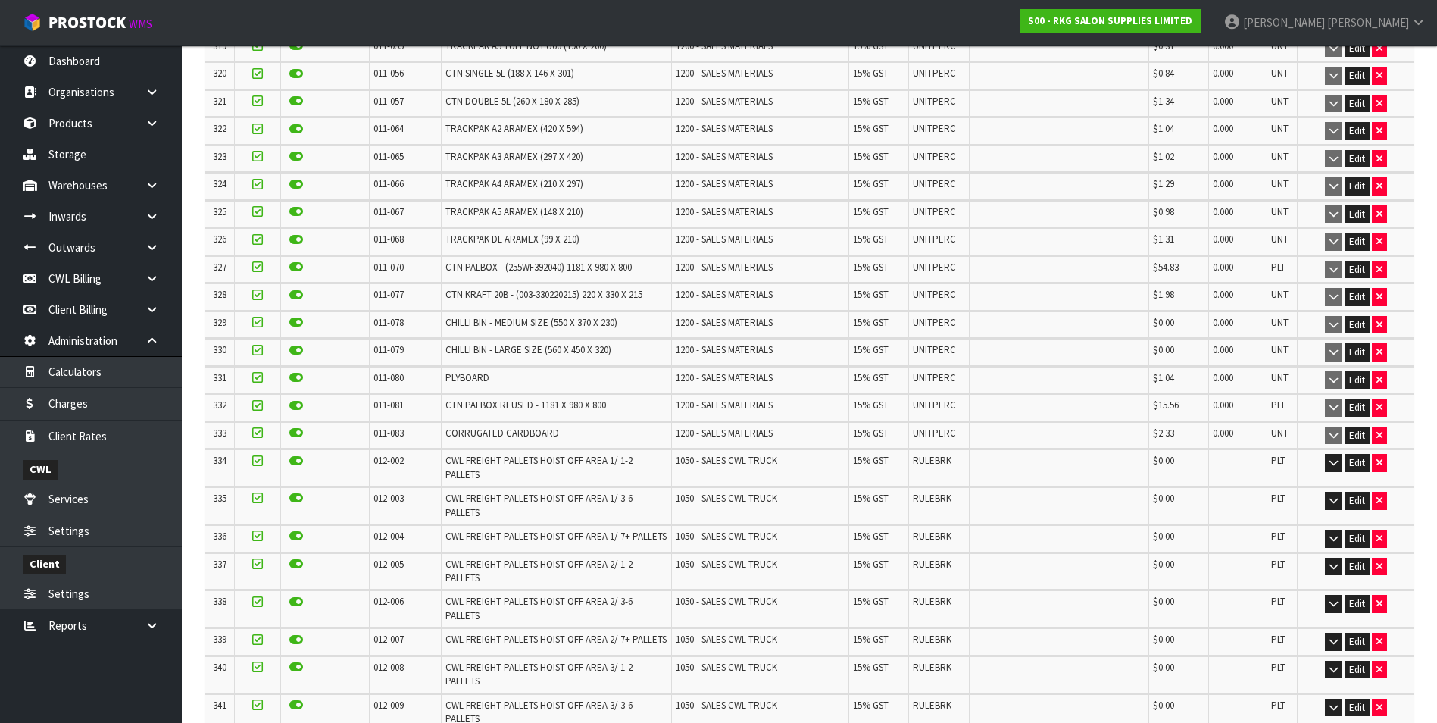
scroll to position [10171, 0]
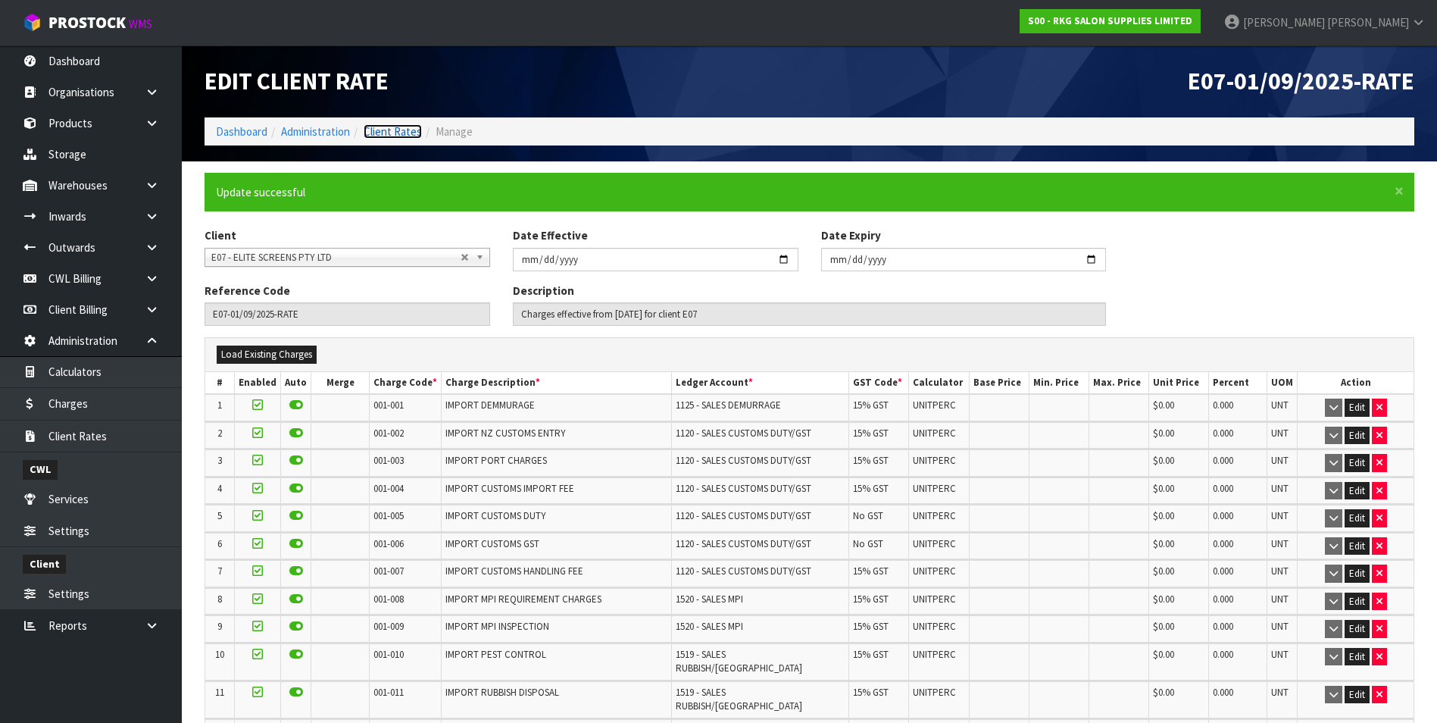
click at [392, 132] on link "Client Rates" at bounding box center [393, 131] width 58 height 14
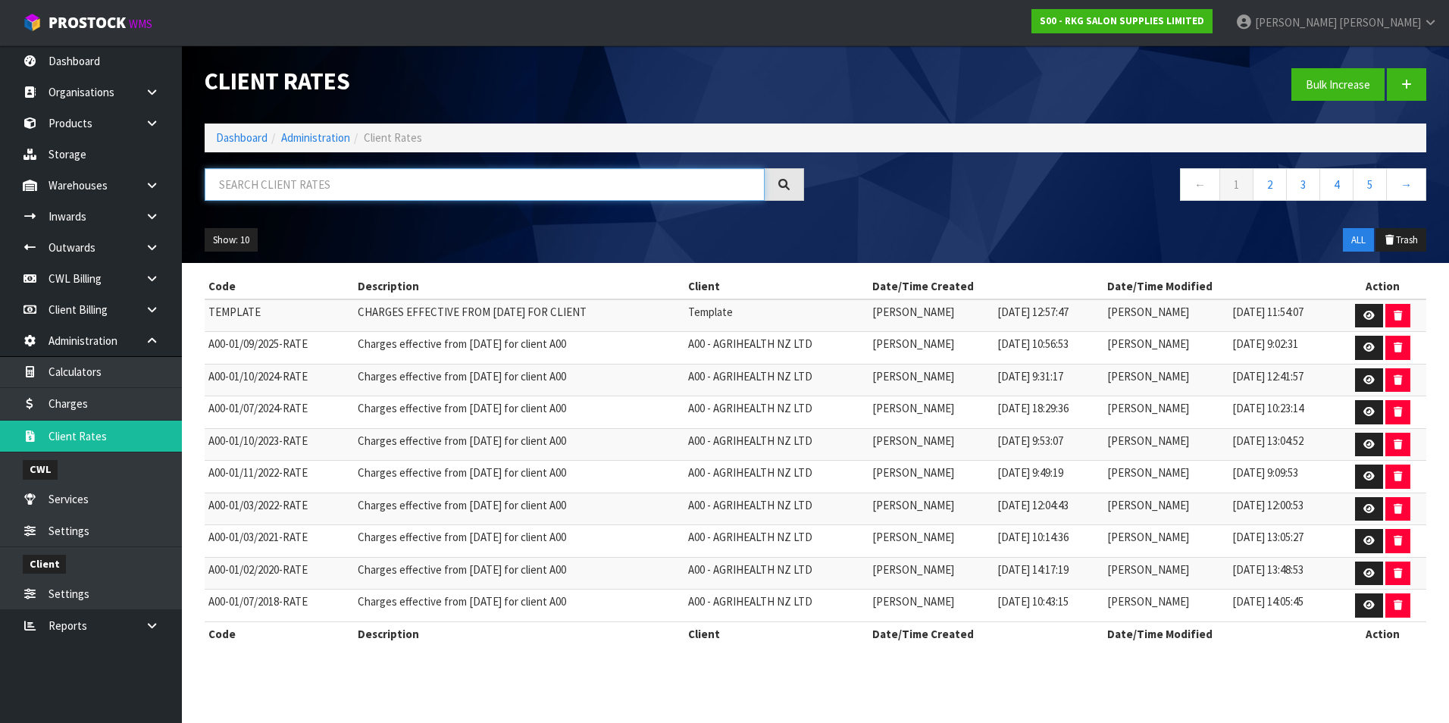
drag, startPoint x: 299, startPoint y: 187, endPoint x: 306, endPoint y: 186, distance: 7.6
click at [299, 187] on input "text" at bounding box center [485, 184] width 560 height 33
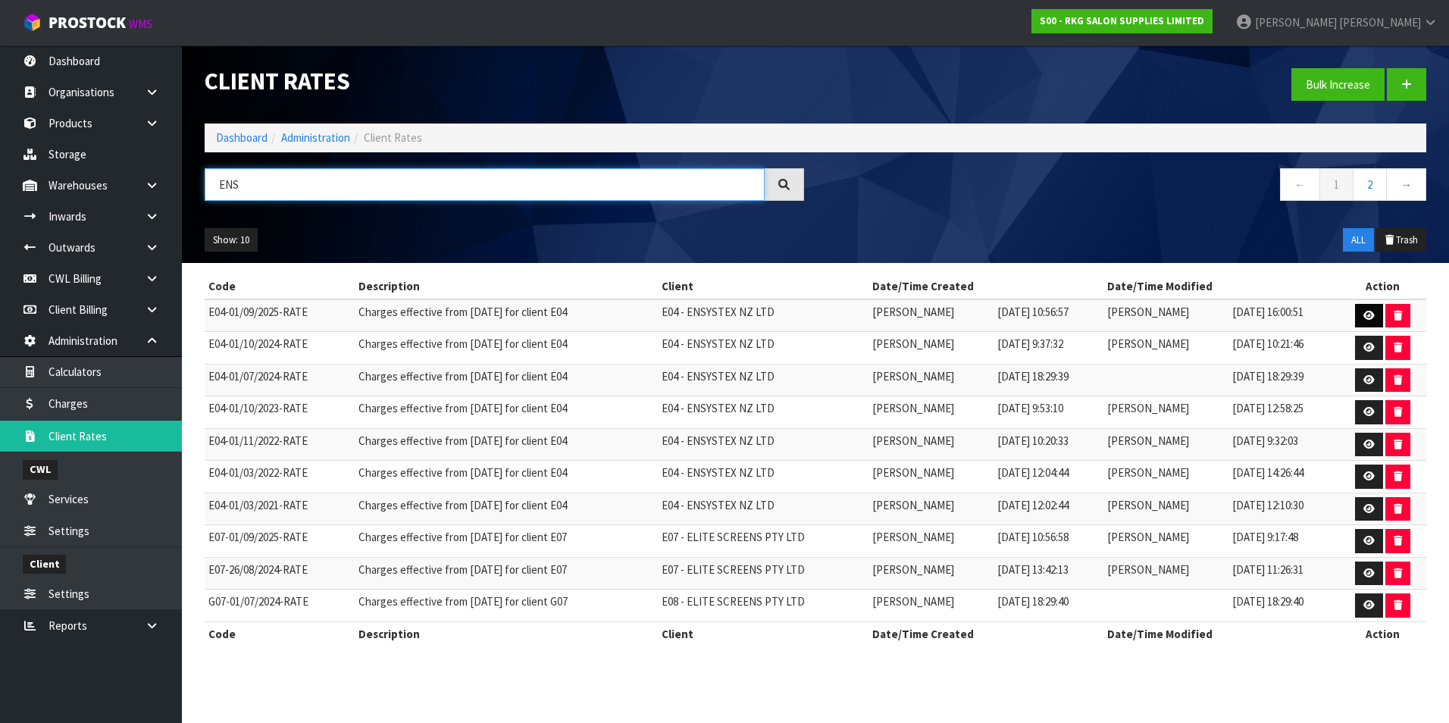
type input "ENS"
click at [1365, 312] on icon at bounding box center [1368, 316] width 11 height 10
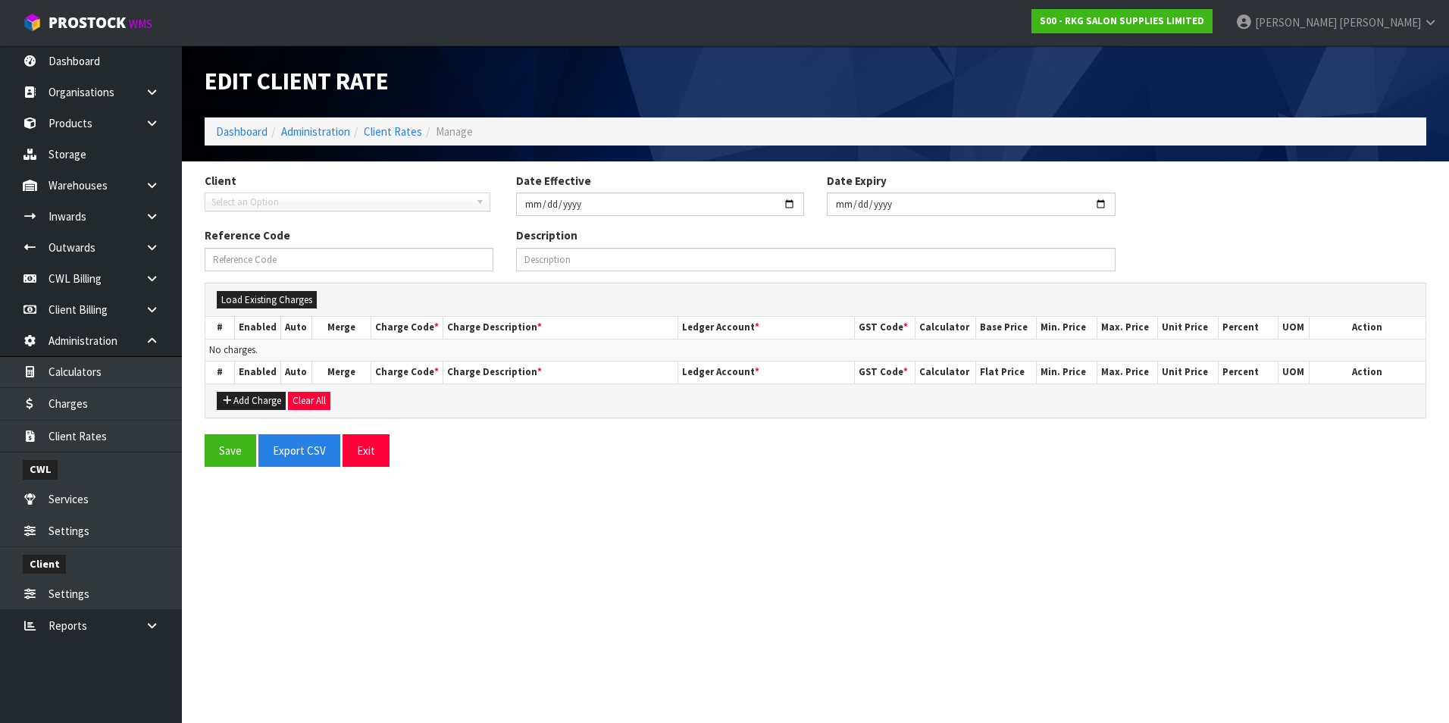
type input "2025-09-01"
type input "E04-01/09/2025-RATE"
type input "Charges effective from 01/09/2025 for client E04"
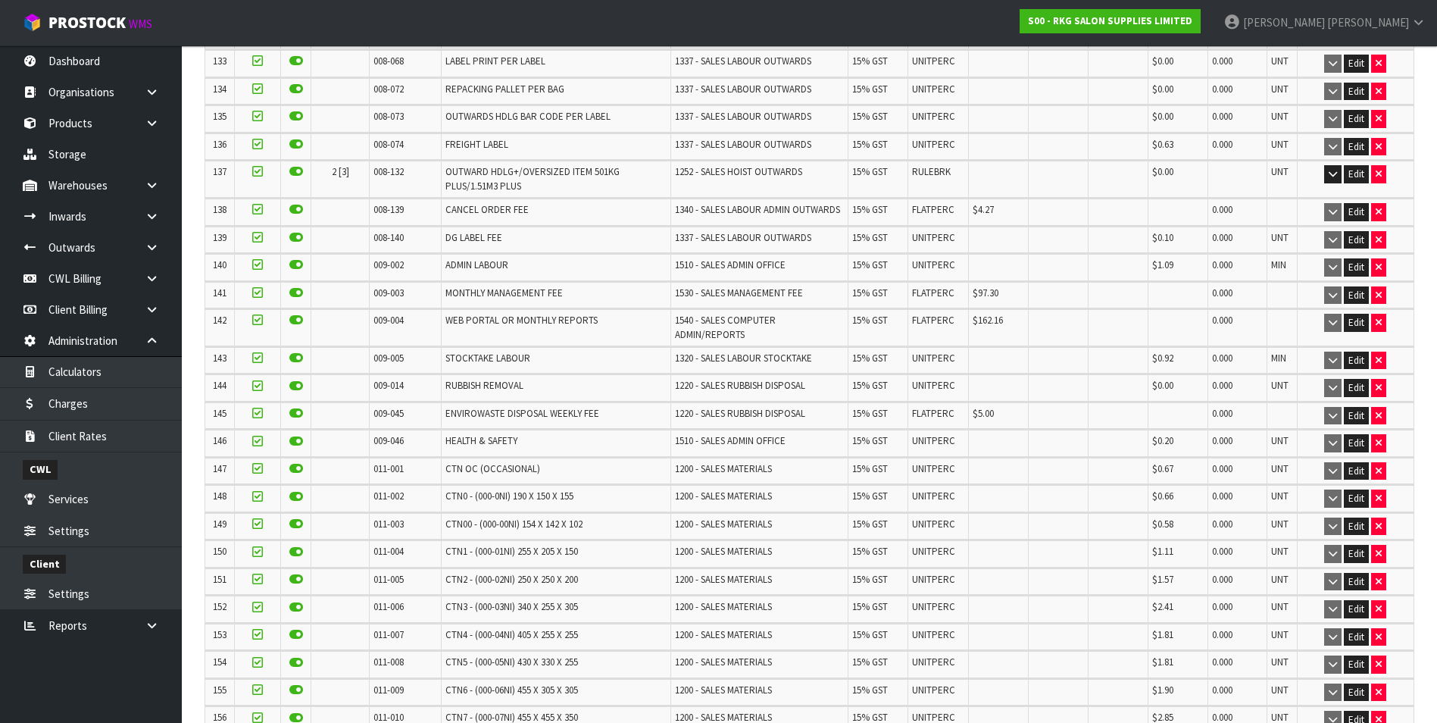
scroll to position [4192, 0]
click at [1355, 435] on button "Edit" at bounding box center [1356, 444] width 25 height 18
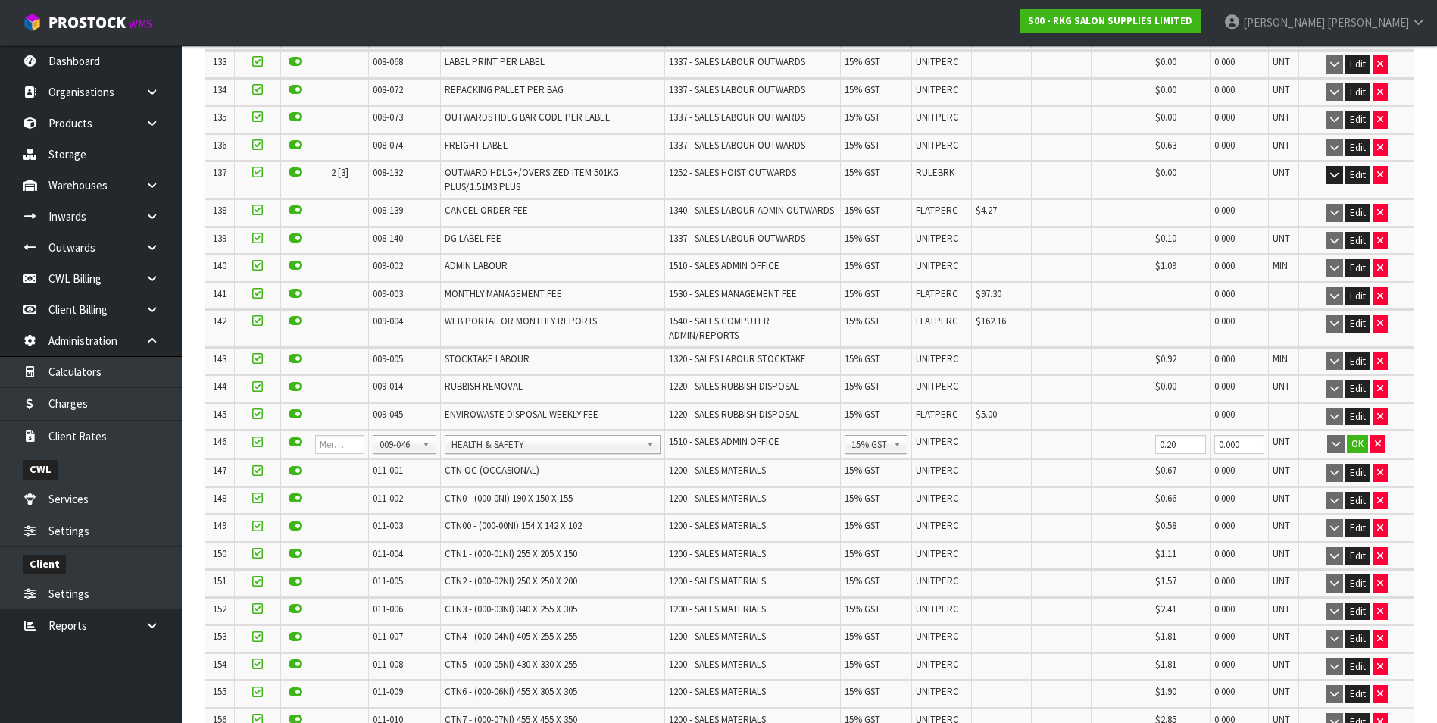
scroll to position [4212, 0]
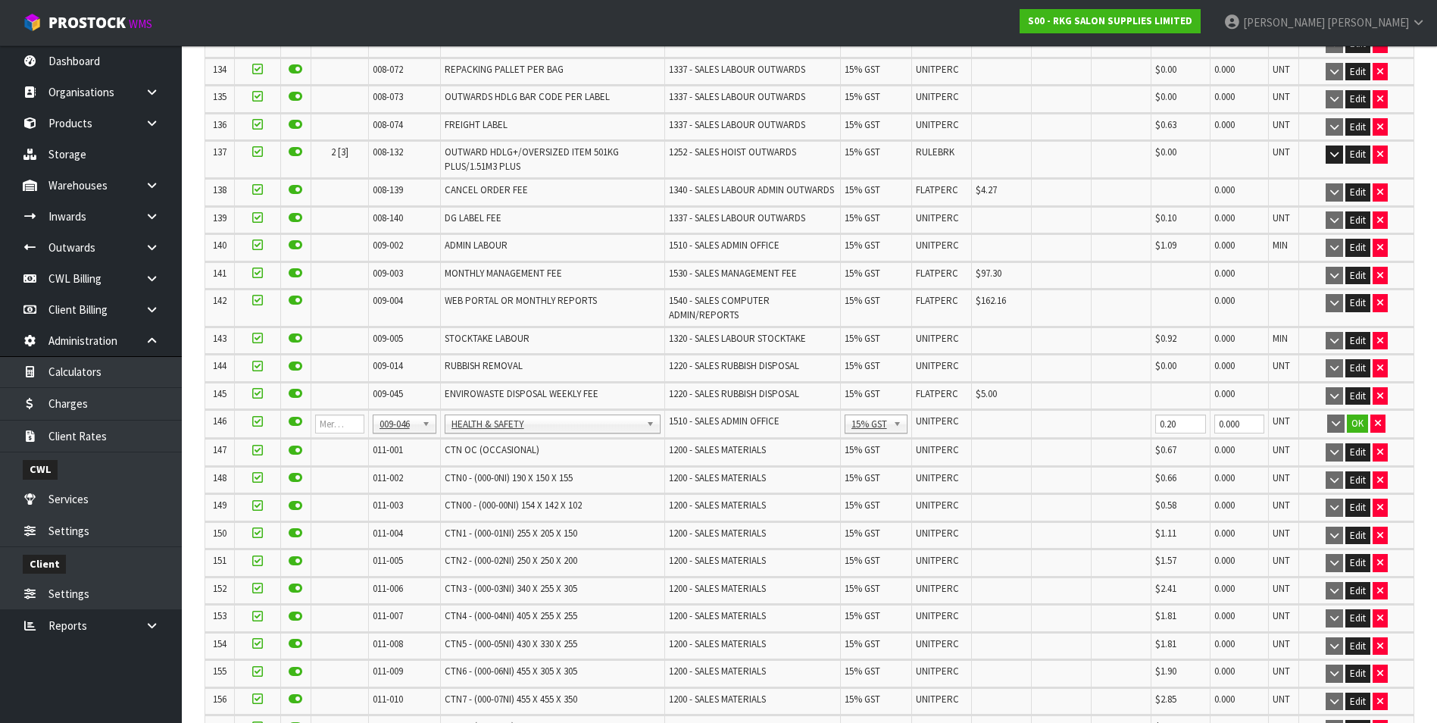
drag, startPoint x: 427, startPoint y: 417, endPoint x: 394, endPoint y: 424, distance: 33.3
click at [393, 430] on input "text" at bounding box center [400, 435] width 52 height 19
type input "008-146"
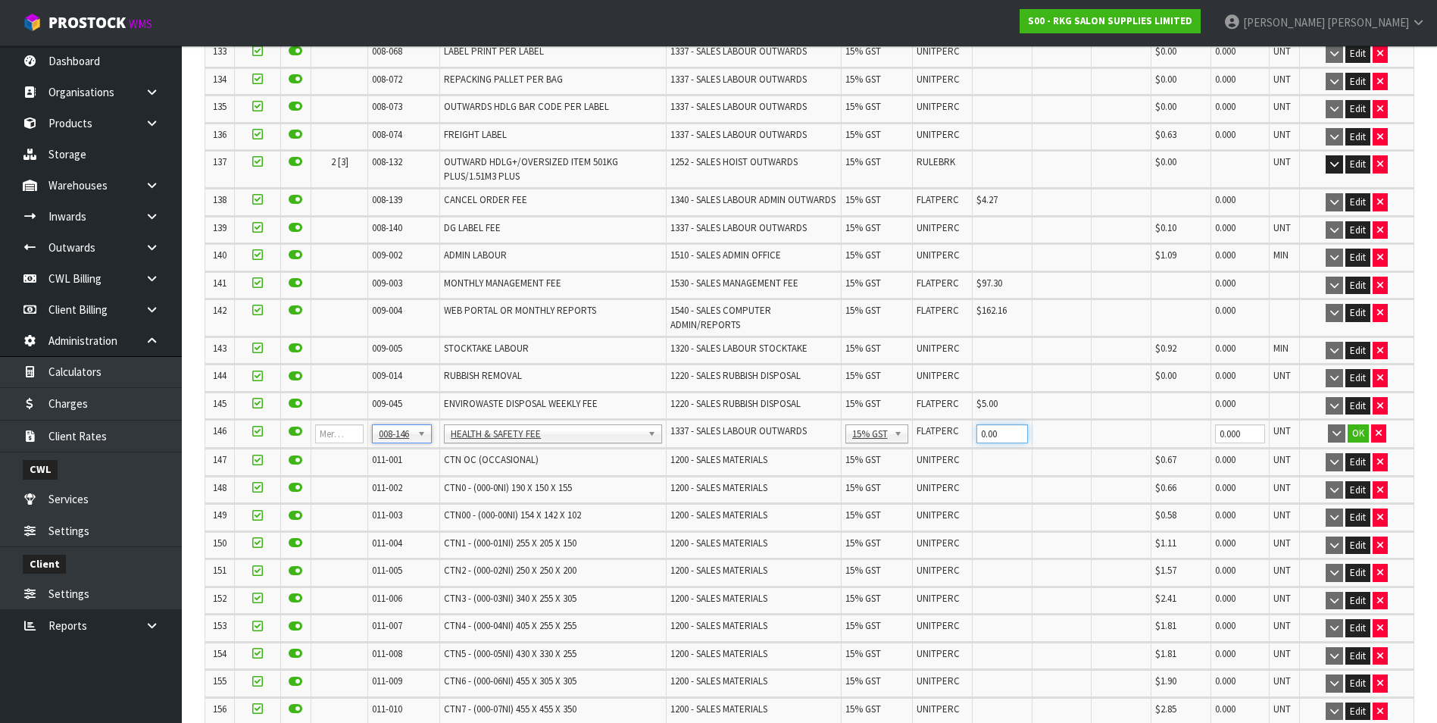
click at [1002, 424] on input "0.00" at bounding box center [1003, 433] width 52 height 19
type input "0.20"
click at [1355, 424] on button "OK" at bounding box center [1358, 433] width 21 height 18
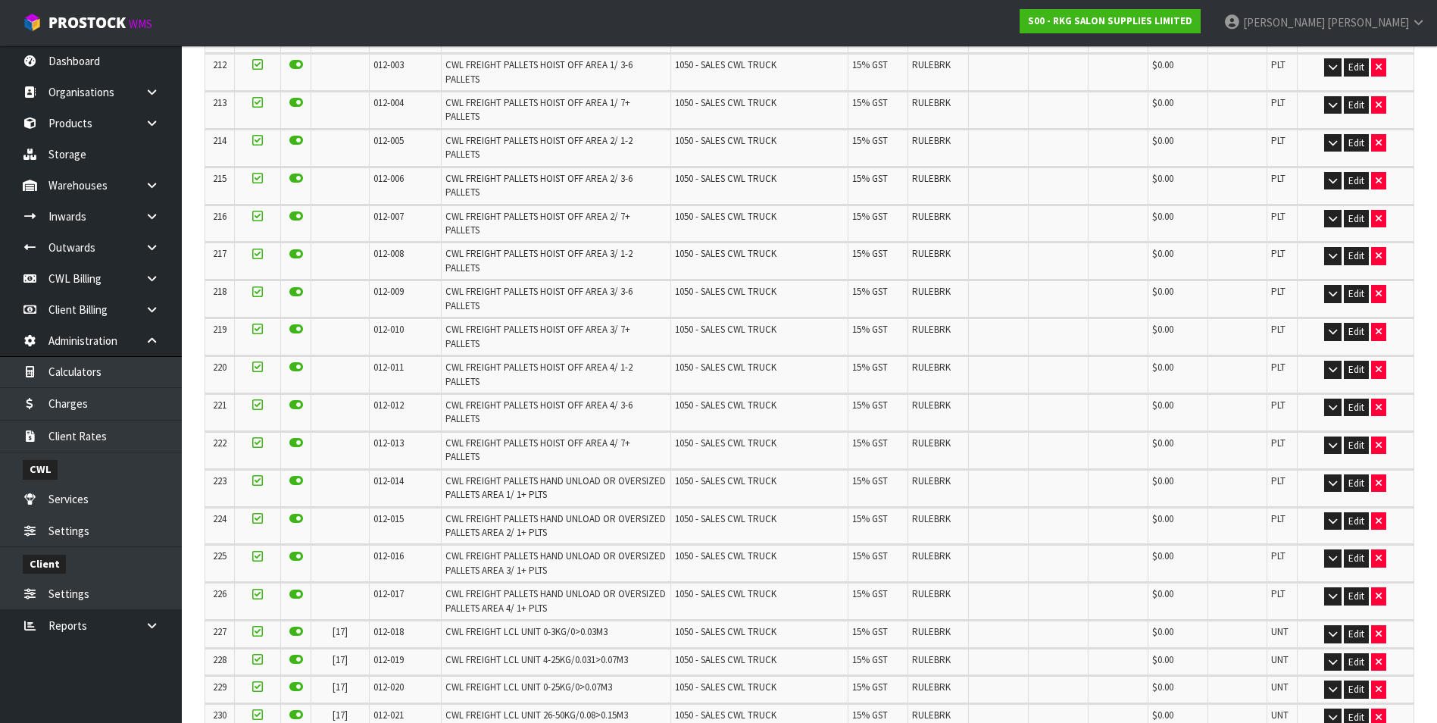
scroll to position [6546, 0]
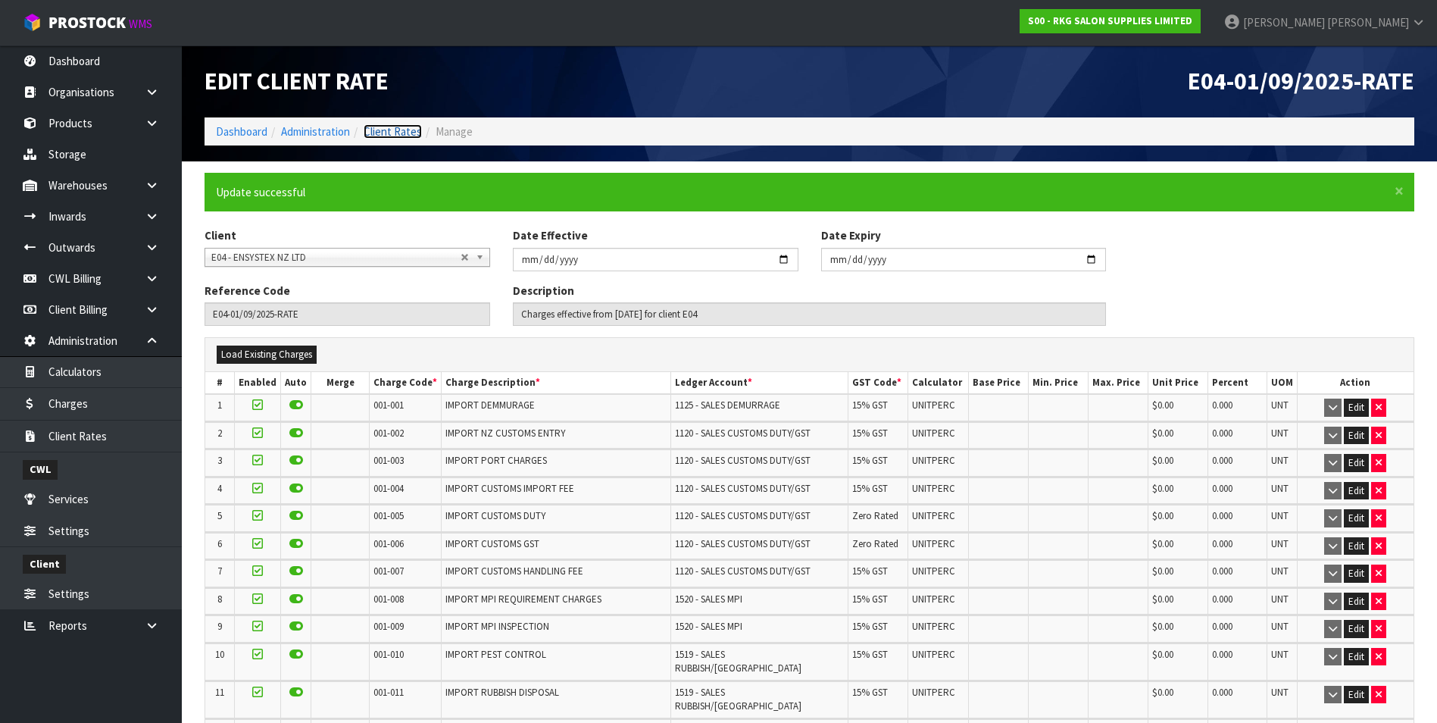
click at [402, 129] on link "Client Rates" at bounding box center [393, 131] width 58 height 14
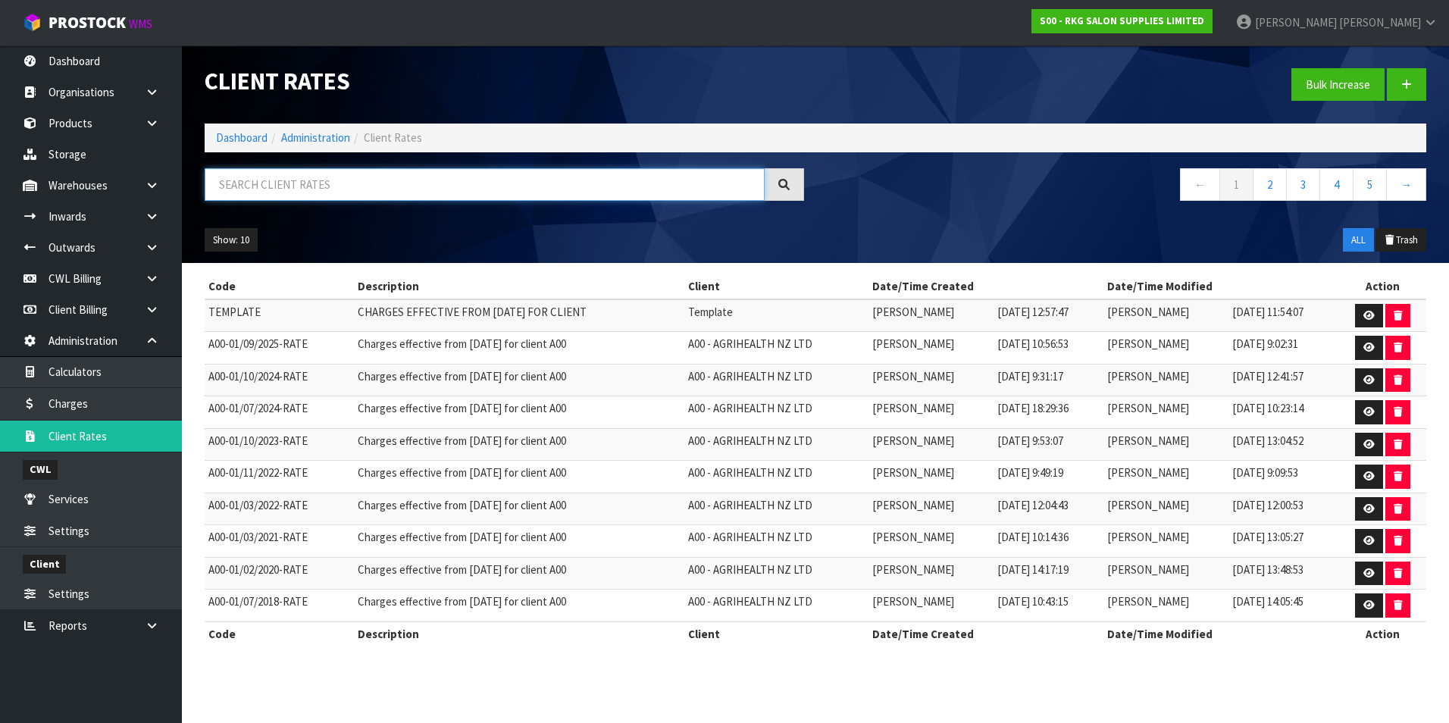
click at [277, 183] on input "text" at bounding box center [485, 184] width 560 height 33
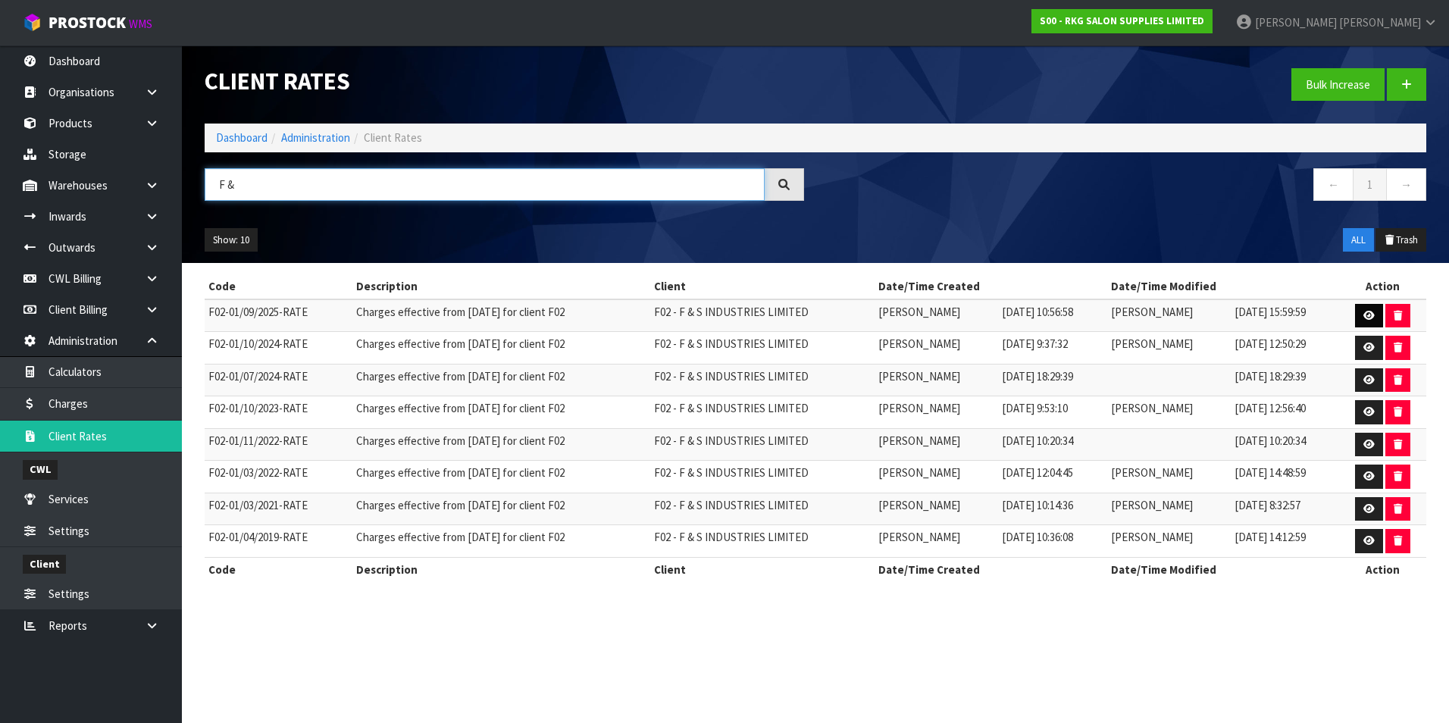
type input "F &"
click at [1367, 314] on icon at bounding box center [1368, 316] width 11 height 10
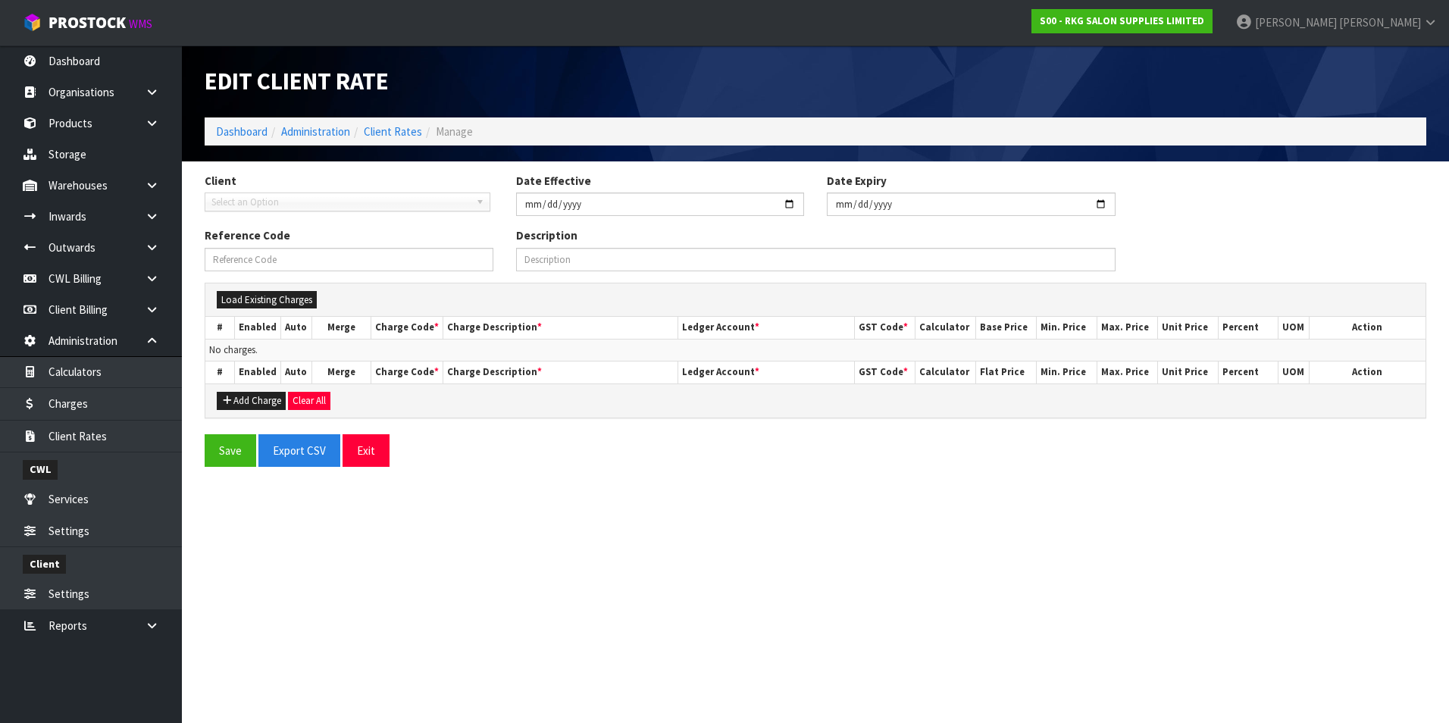
type input "2025-09-01"
type input "F02-01/09/2025-RATE"
type input "Charges effective from 01/09/2025 for client F02"
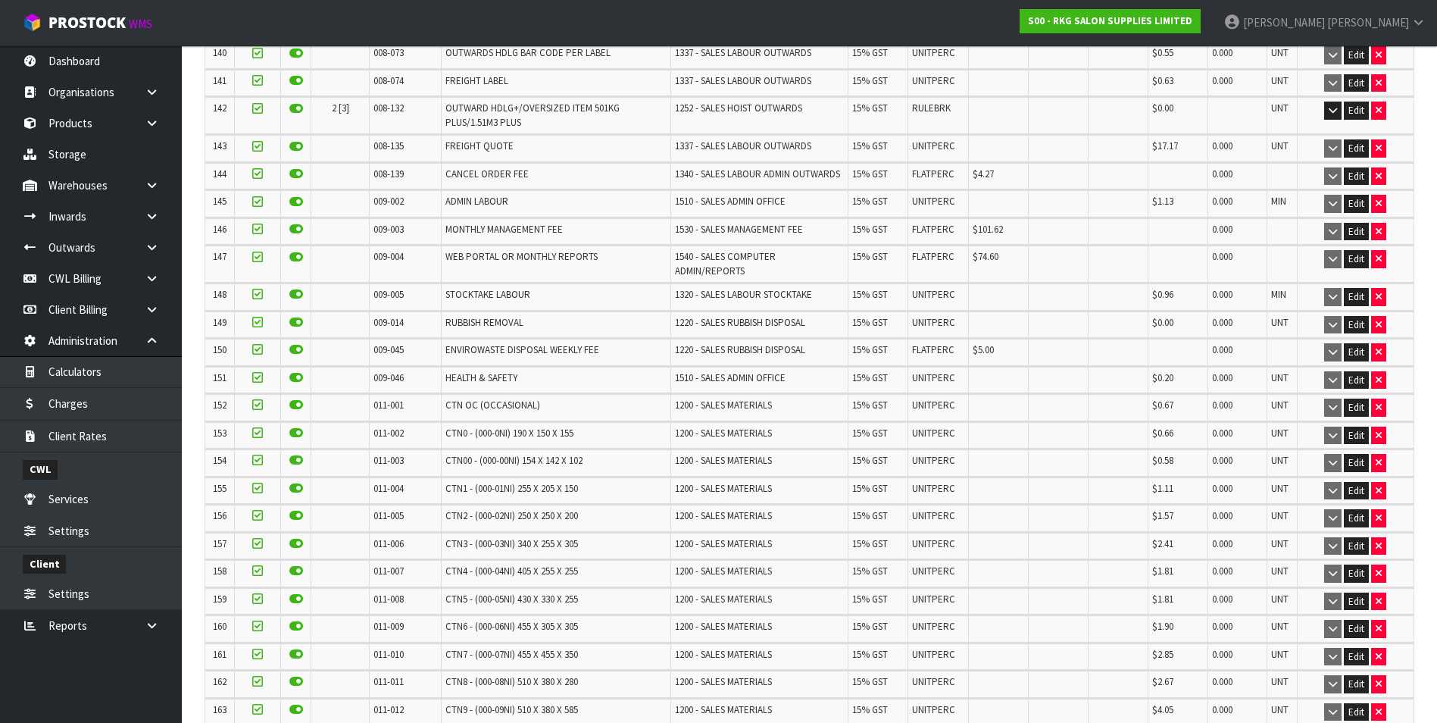
scroll to position [4399, 0]
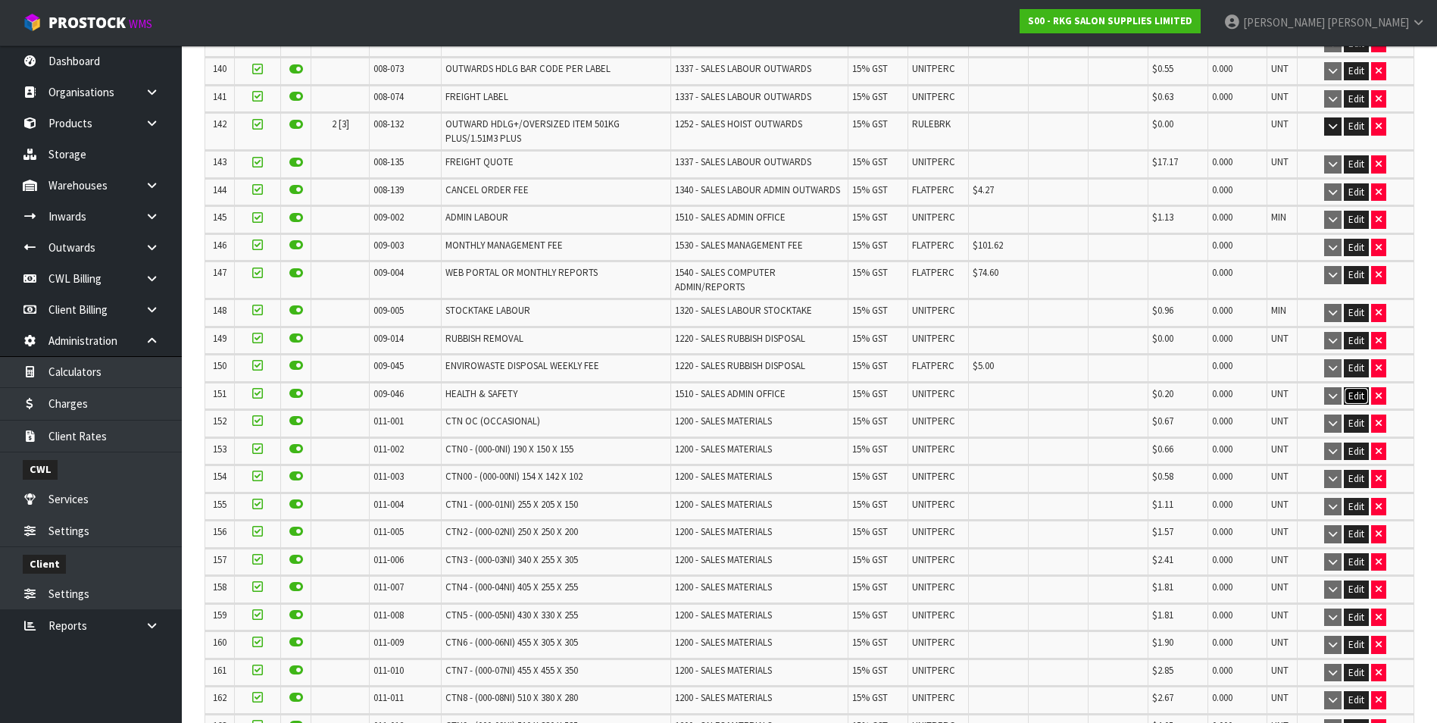
click at [1358, 387] on button "Edit" at bounding box center [1356, 396] width 25 height 18
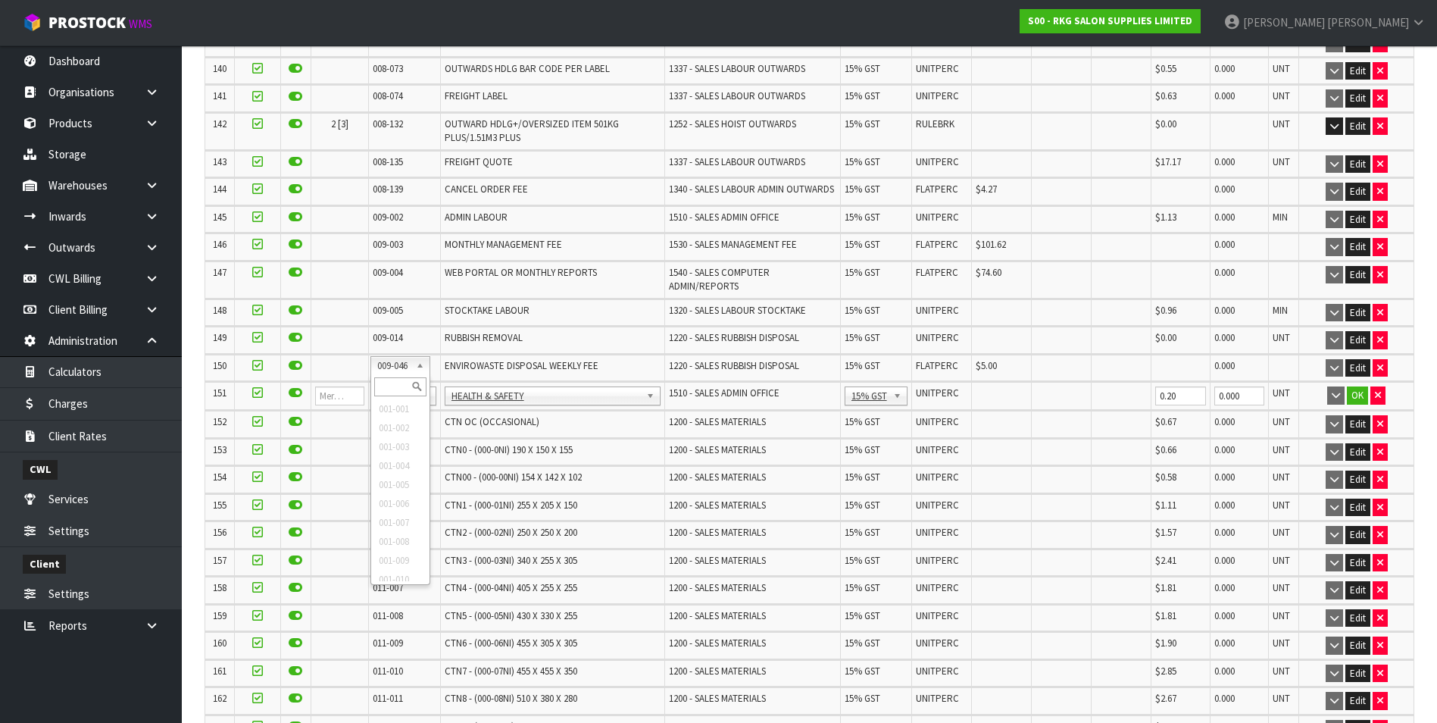
click at [394, 389] on input "text" at bounding box center [400, 386] width 52 height 19
type input "008-146"
click at [989, 386] on input "0.00" at bounding box center [1003, 395] width 52 height 19
type input "0"
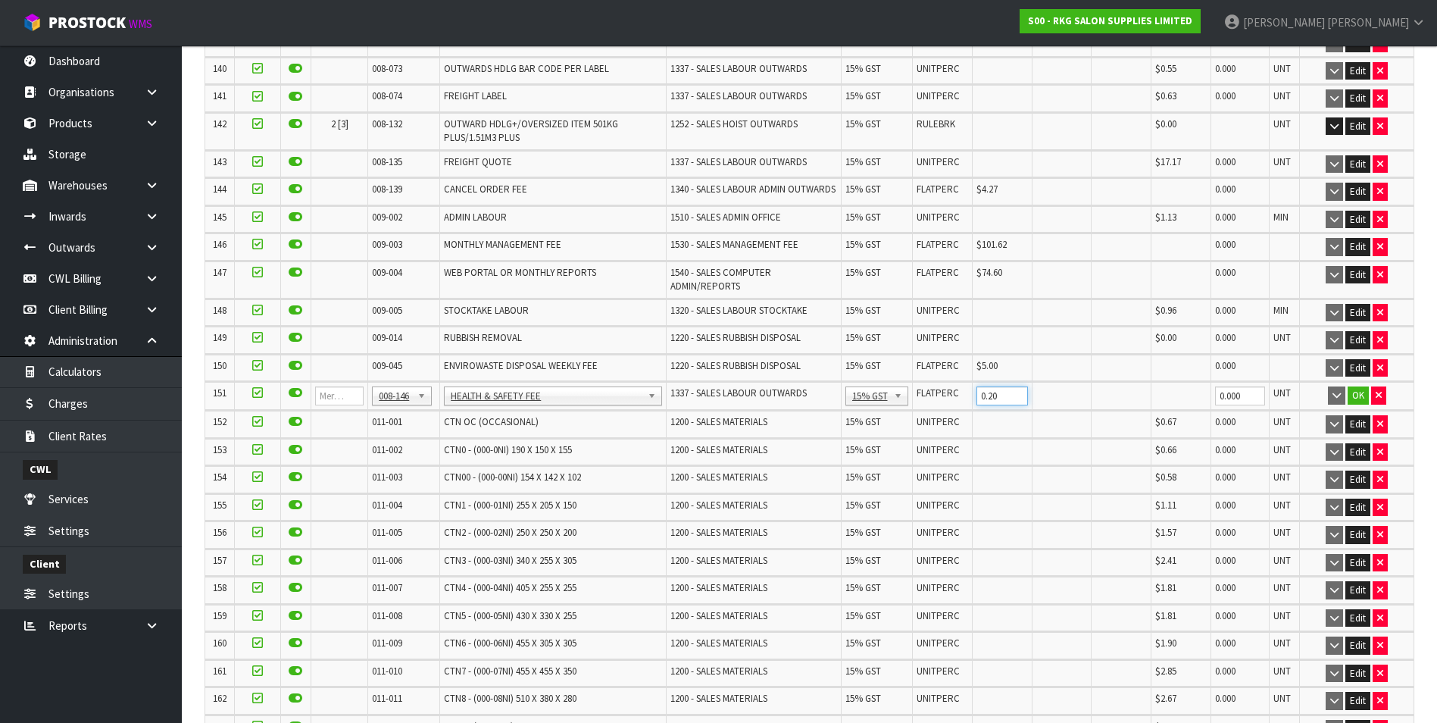
type input "0.20"
click at [1358, 386] on button "OK" at bounding box center [1358, 395] width 21 height 18
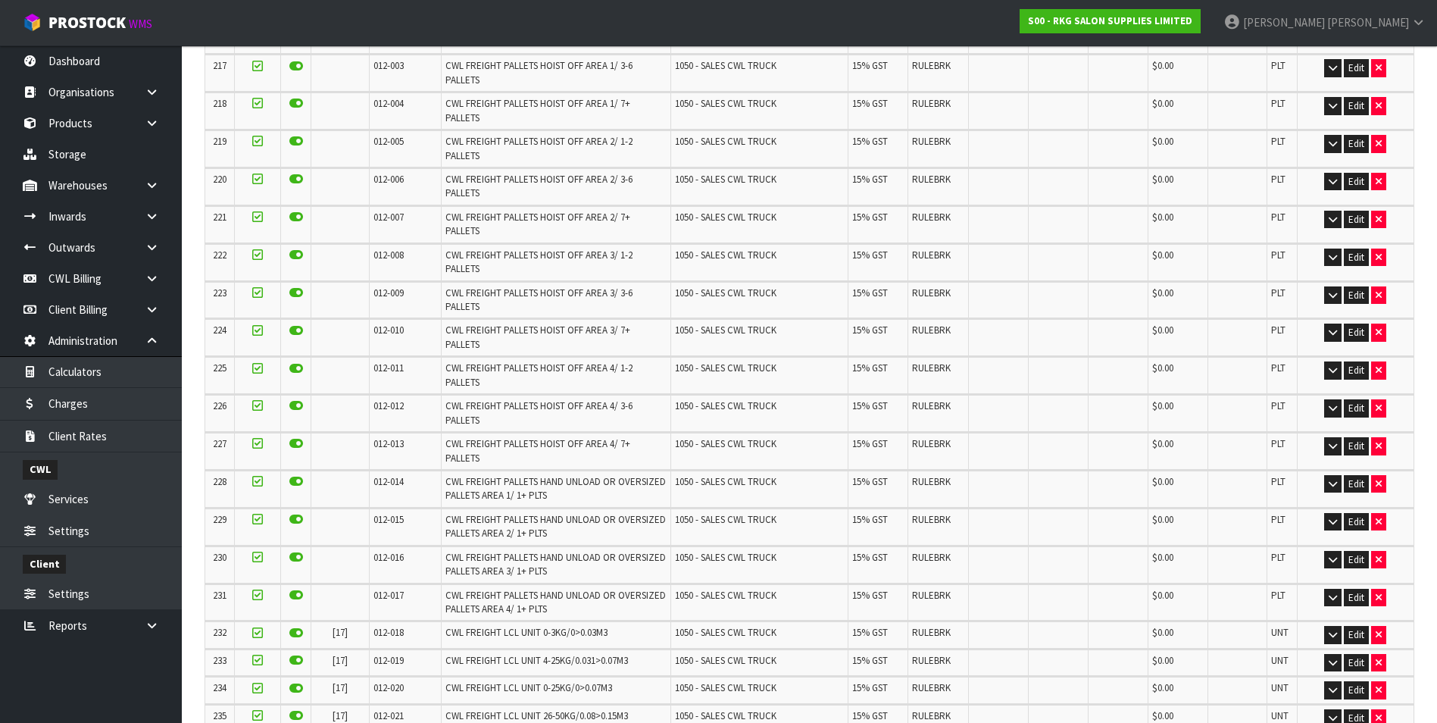
scroll to position [6704, 0]
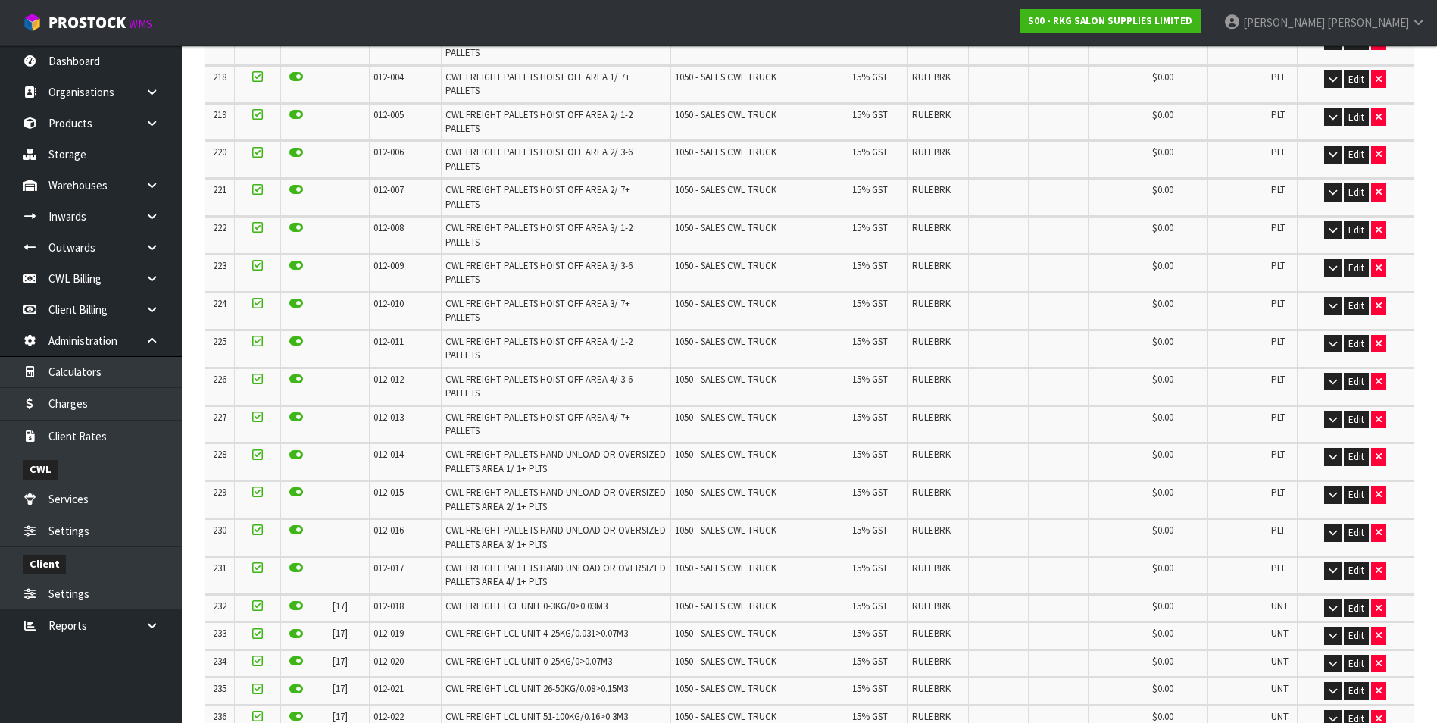
scroll to position [0, 0]
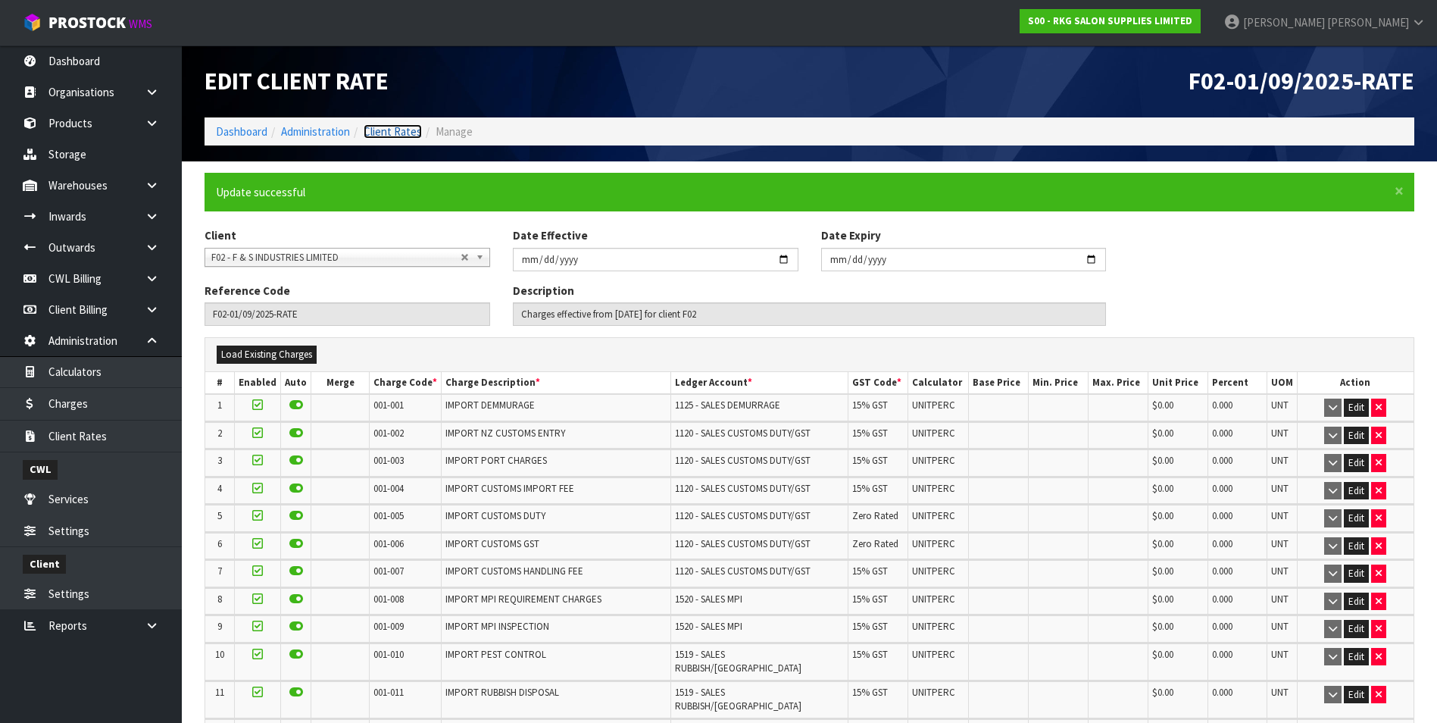
click at [406, 133] on link "Client Rates" at bounding box center [393, 131] width 58 height 14
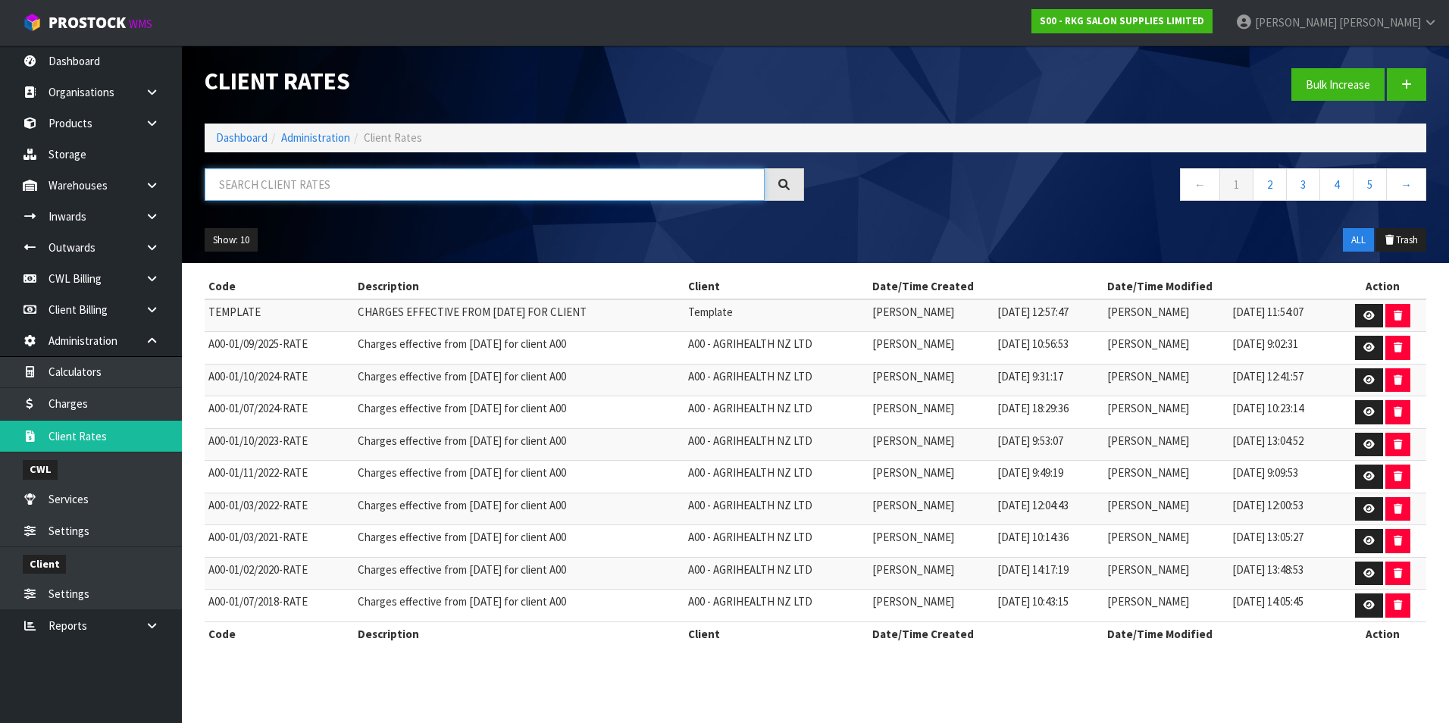
click at [358, 186] on input "text" at bounding box center [485, 184] width 560 height 33
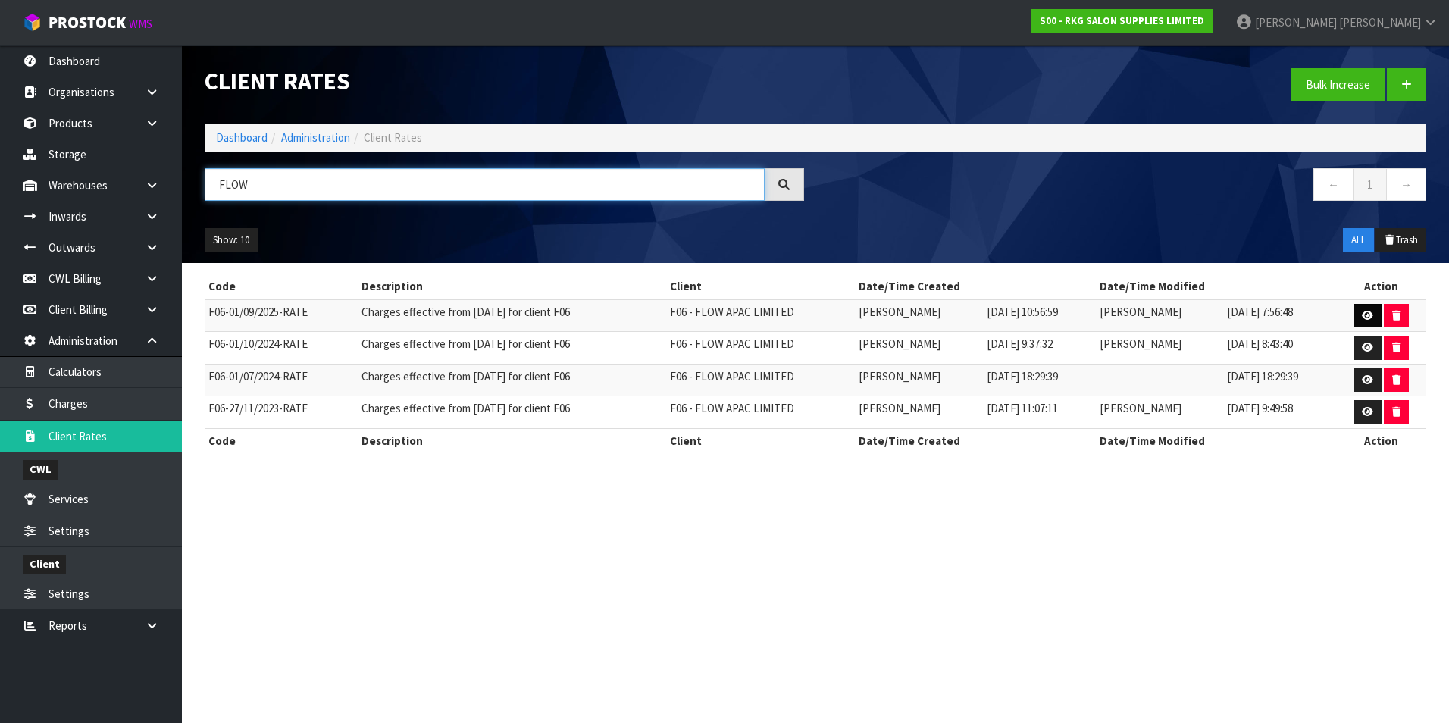
type input "FLOW"
click at [1369, 313] on icon at bounding box center [1366, 316] width 11 height 10
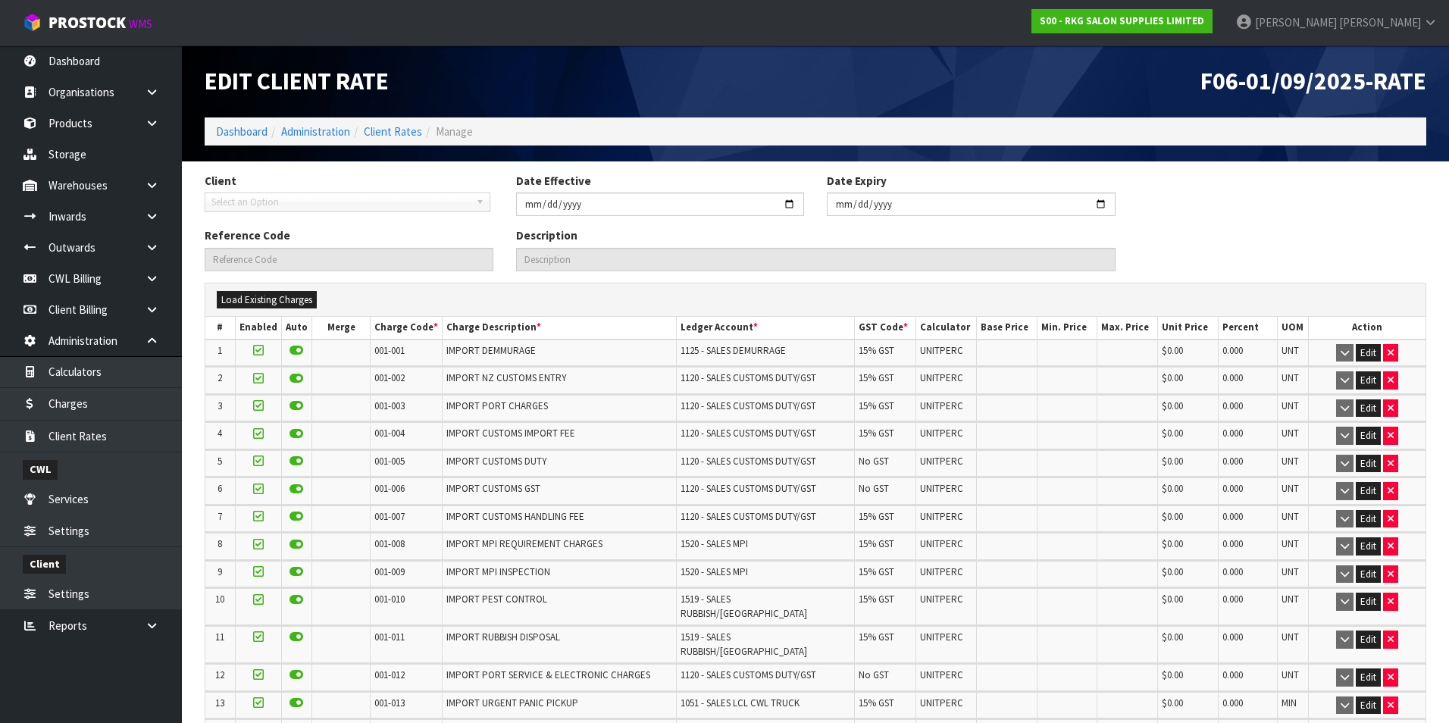
type input "2025-09-01"
type input "F06-01/09/2025-RATE"
type input "Charges effective from 01/09/2025 for client F06"
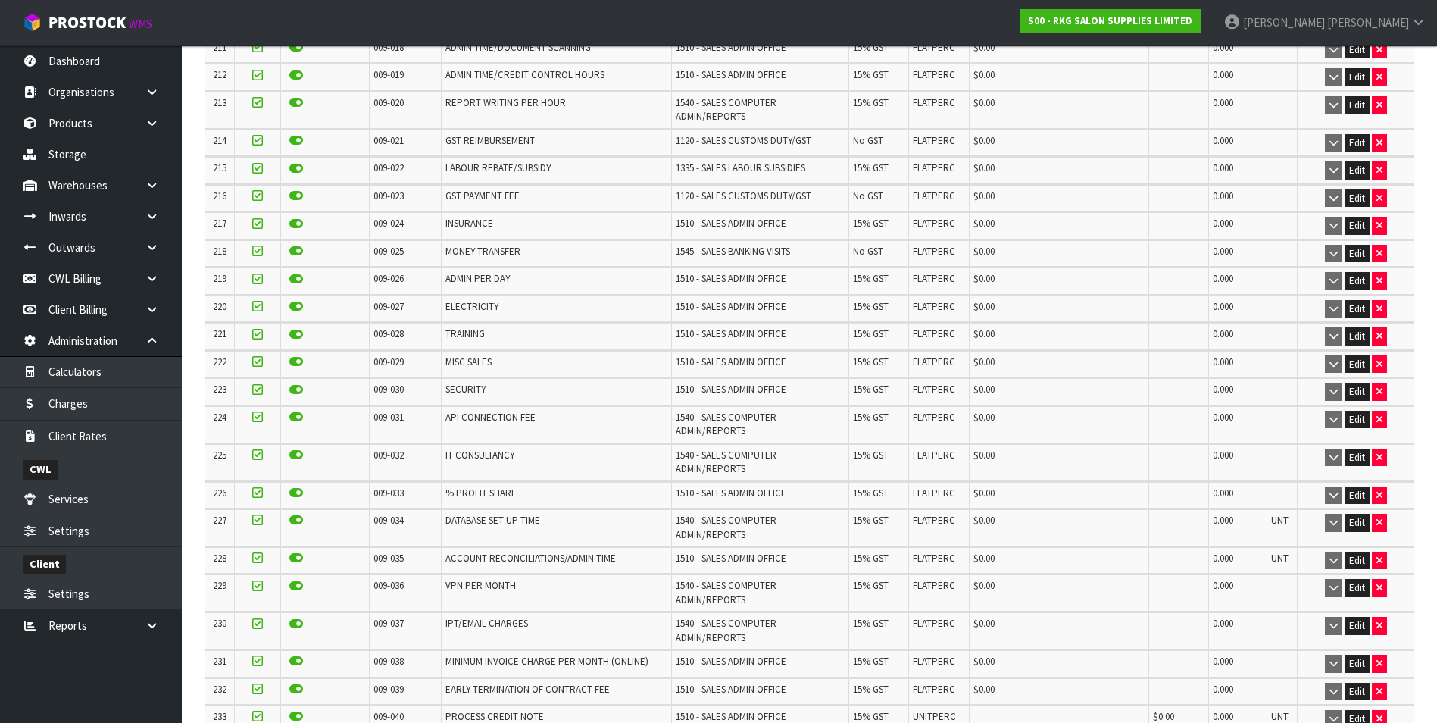
scroll to position [6743, 0]
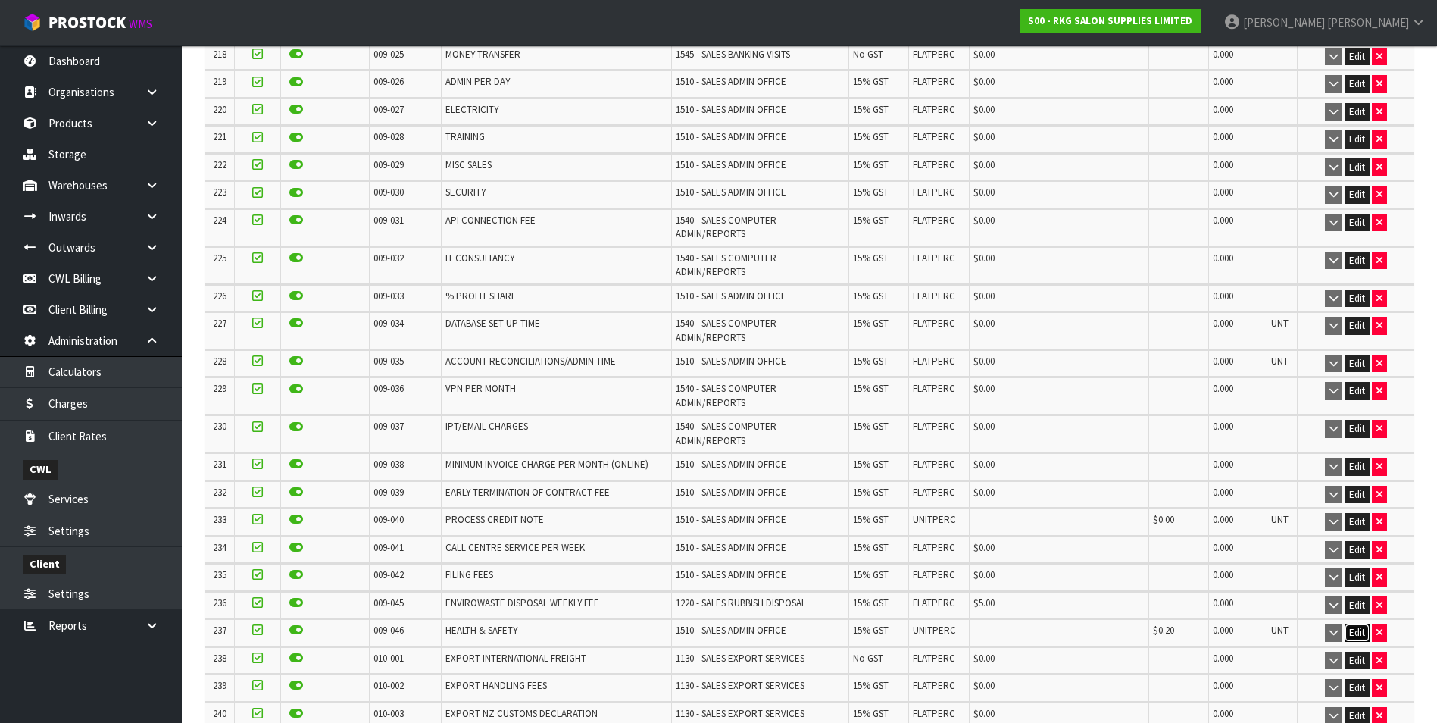
click at [1352, 624] on button "Edit" at bounding box center [1357, 633] width 25 height 18
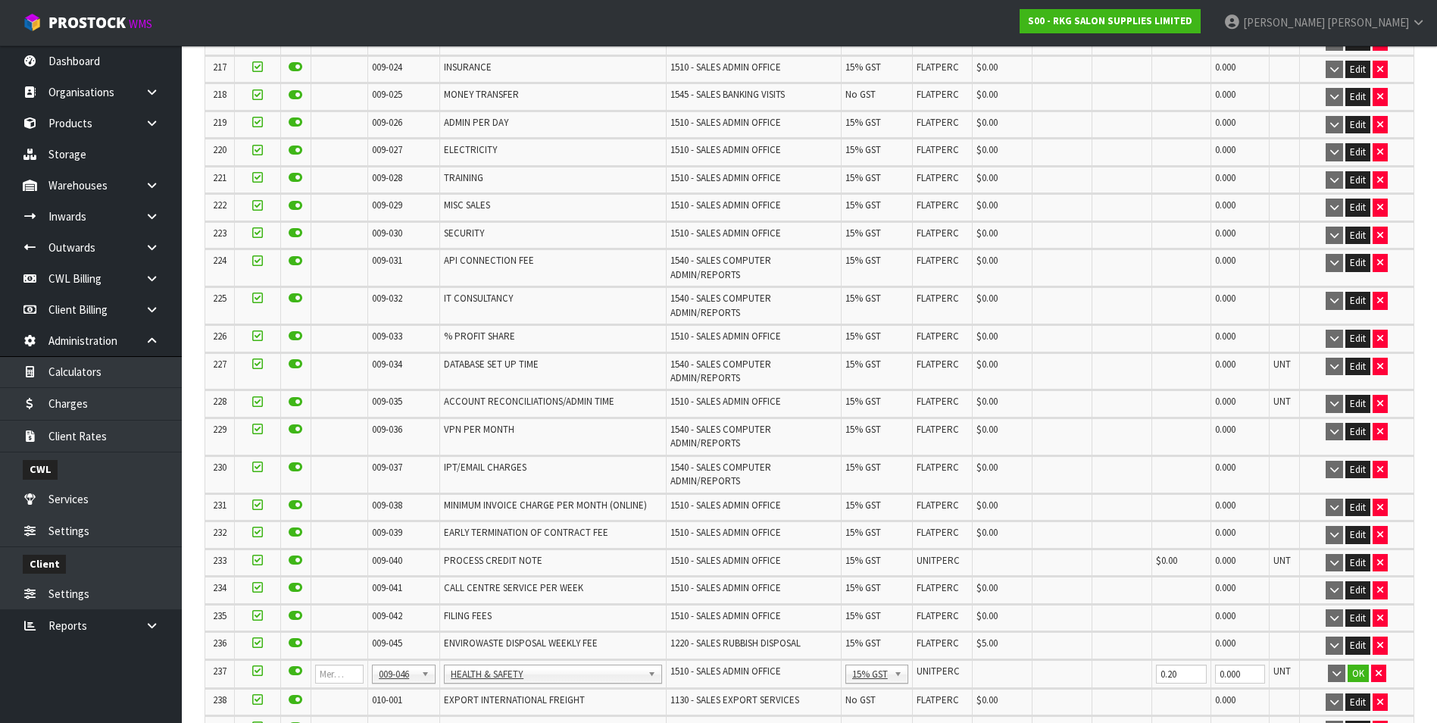
scroll to position [6794, 0]
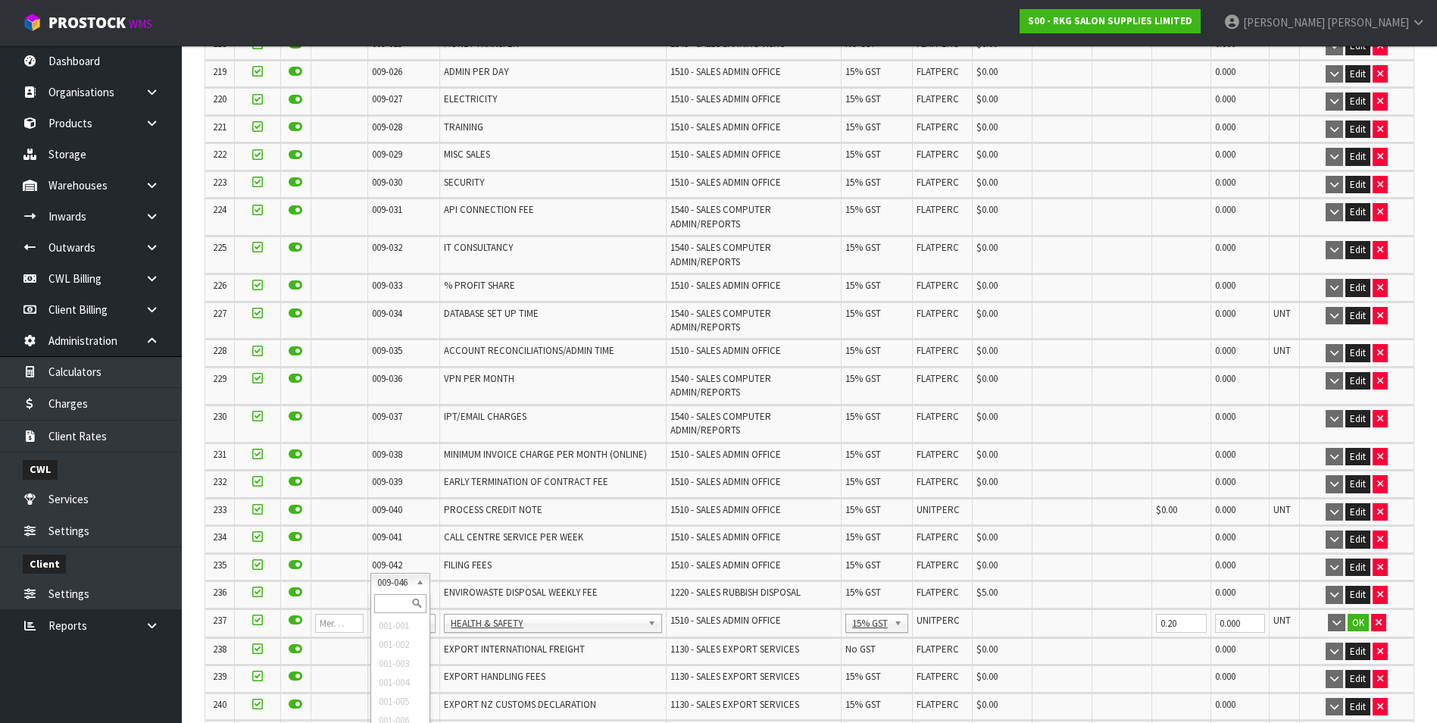
drag, startPoint x: 409, startPoint y: 586, endPoint x: 405, endPoint y: 599, distance: 14.4
click at [405, 599] on input "text" at bounding box center [400, 603] width 52 height 19
type input "008-146"
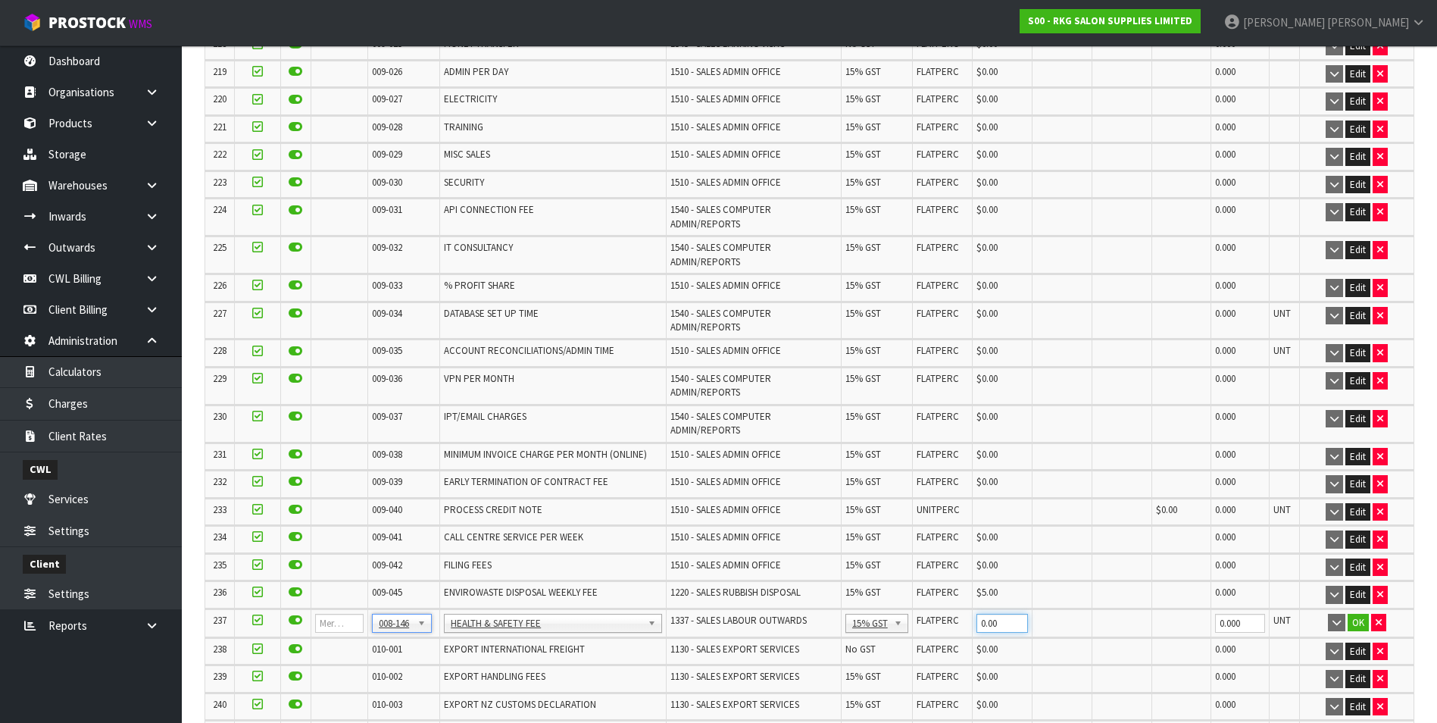
click at [1005, 614] on input "0.00" at bounding box center [1003, 623] width 52 height 19
type input "0"
type input "0.20"
click at [1354, 614] on button "OK" at bounding box center [1358, 623] width 21 height 18
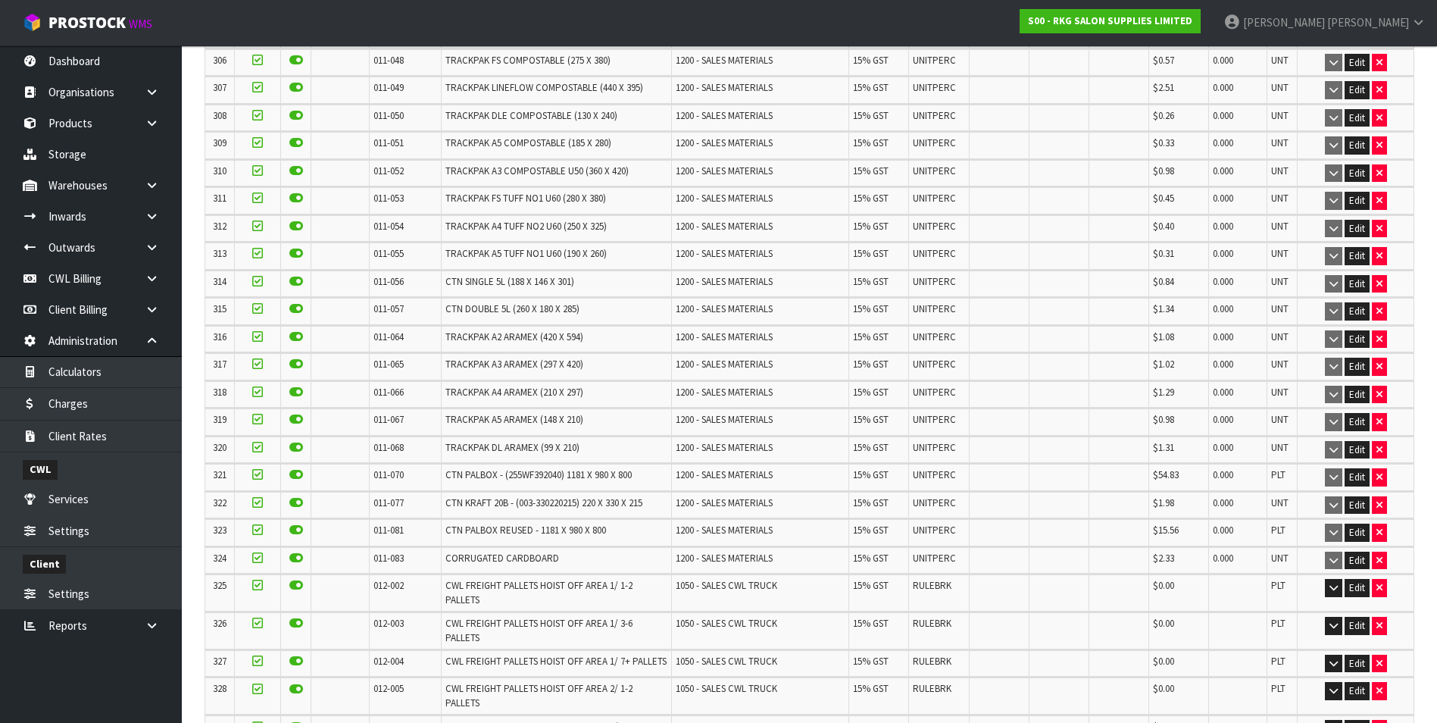
scroll to position [9932, 0]
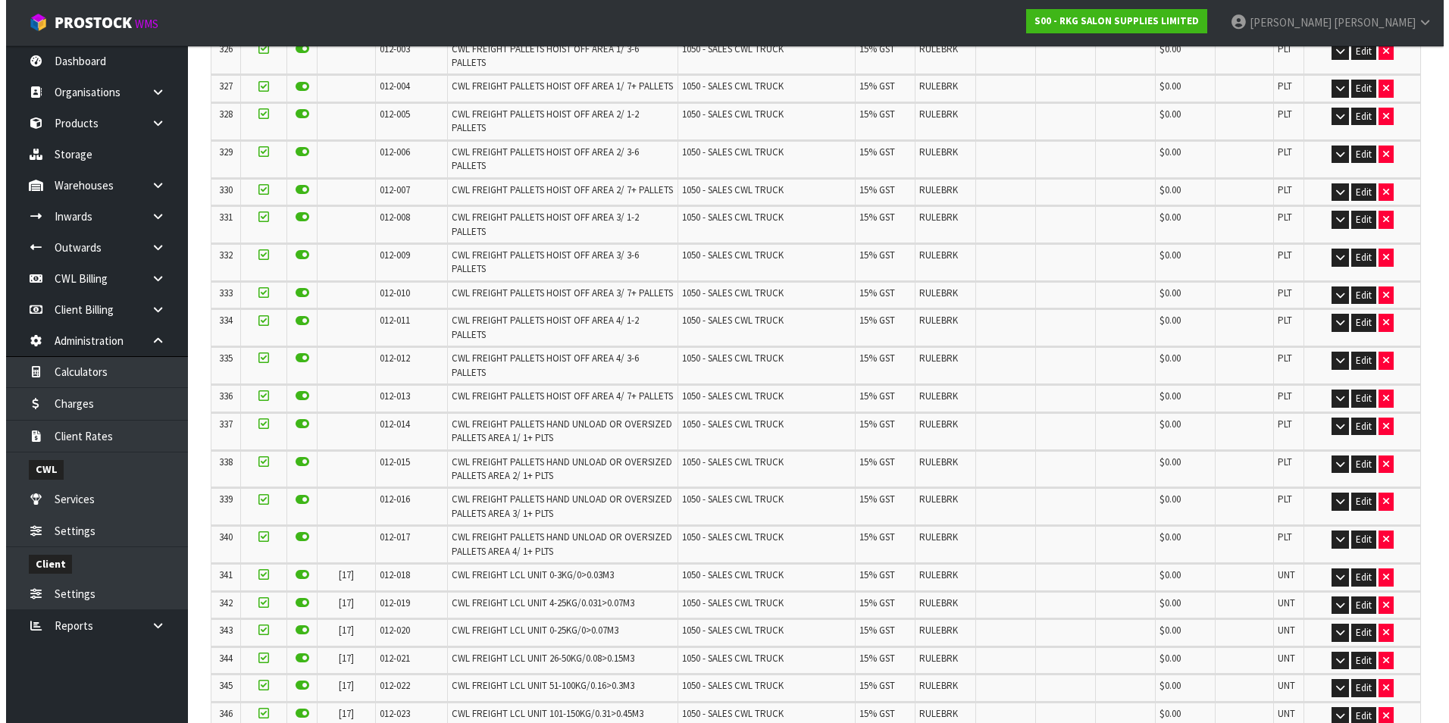
scroll to position [0, 0]
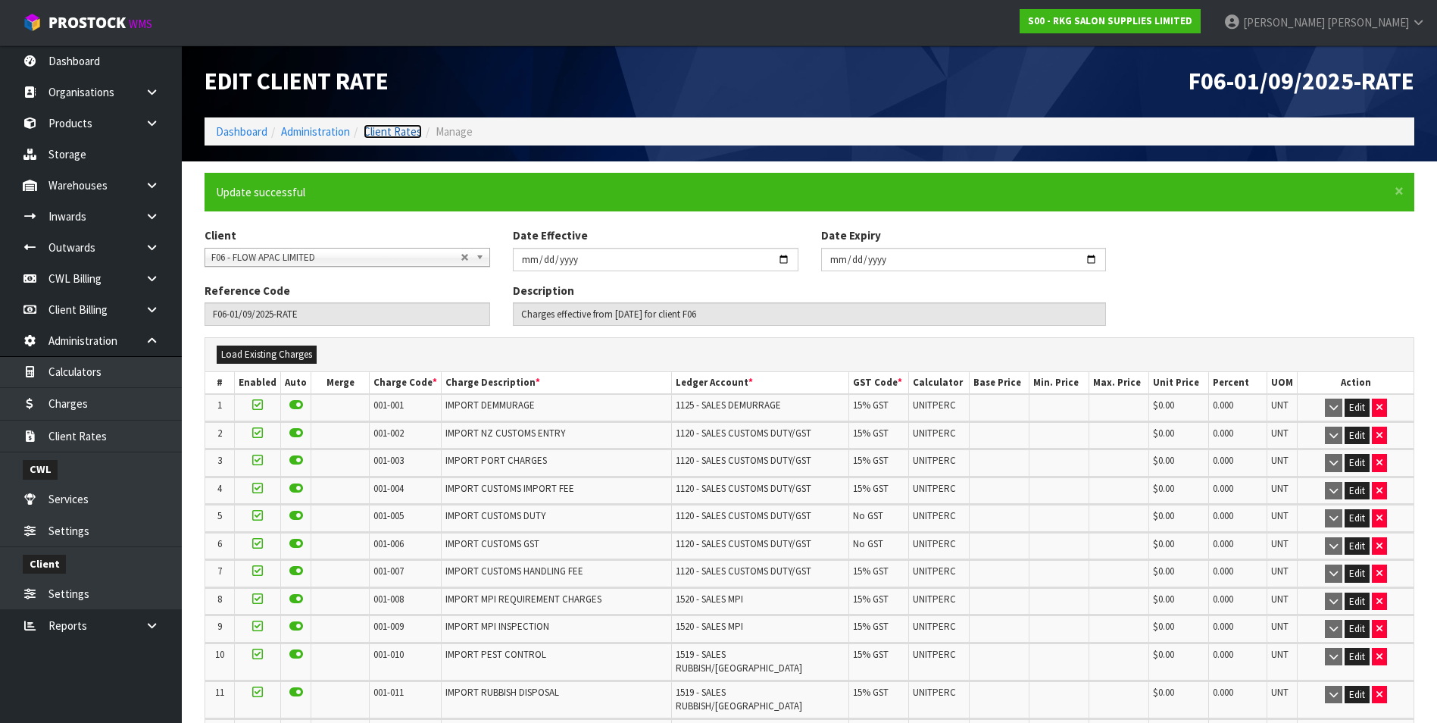
click at [405, 128] on link "Client Rates" at bounding box center [393, 131] width 58 height 14
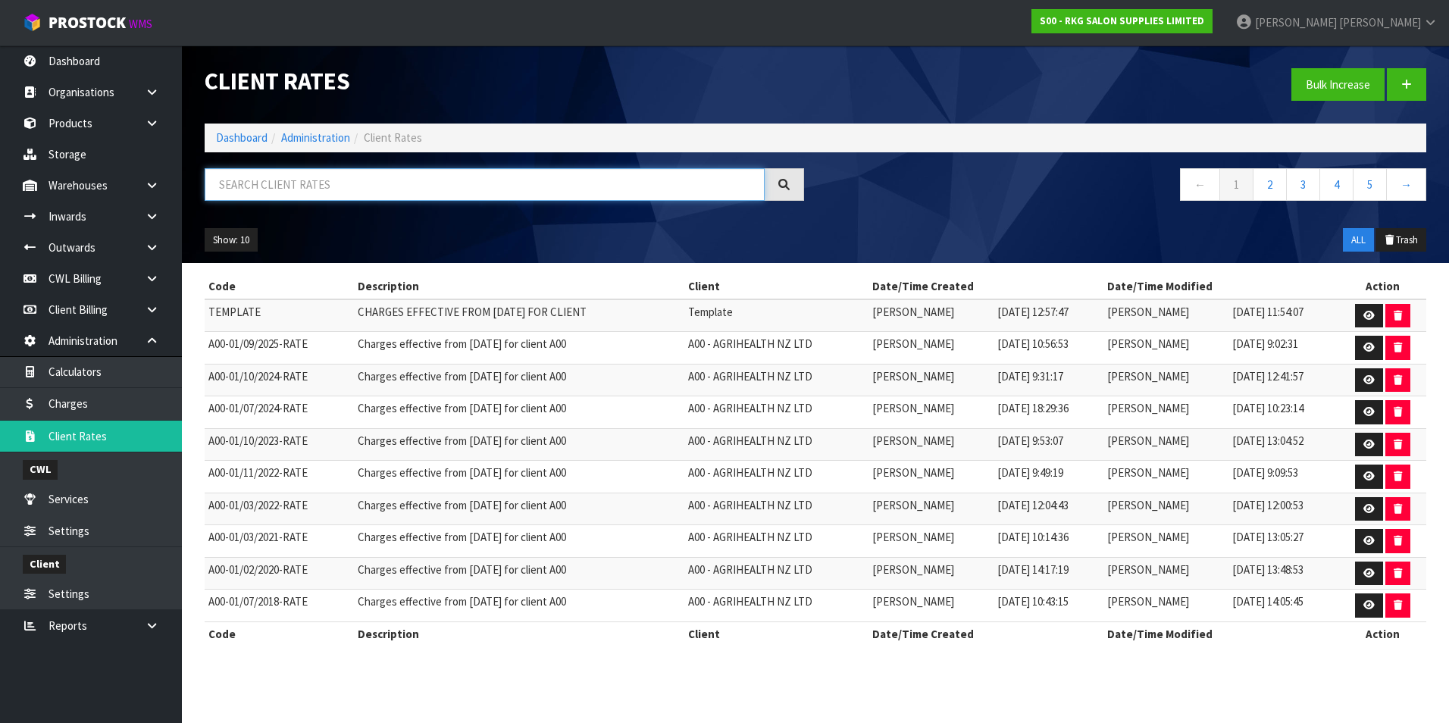
click at [330, 186] on input "text" at bounding box center [485, 184] width 560 height 33
click at [90, 284] on link "CWL Billing" at bounding box center [91, 278] width 182 height 31
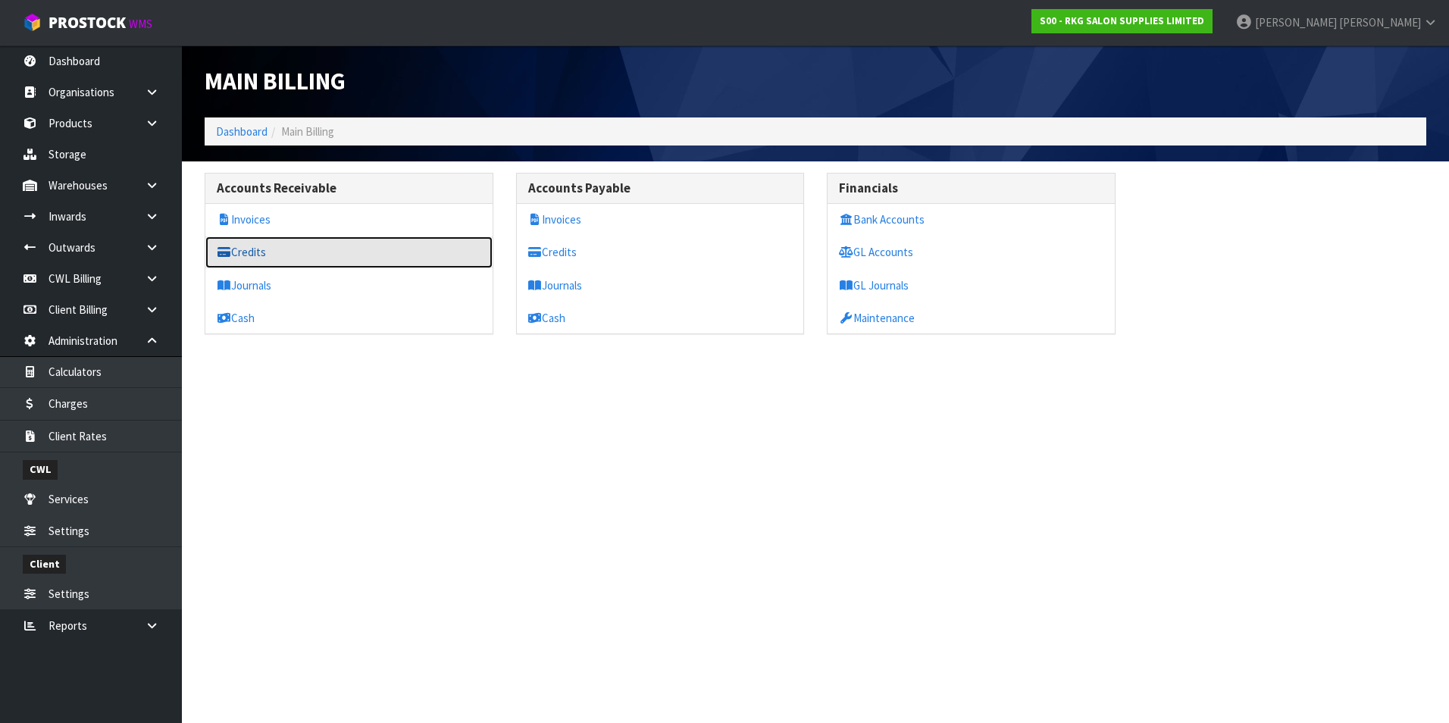
click at [289, 258] on link "Credits" at bounding box center [348, 251] width 287 height 31
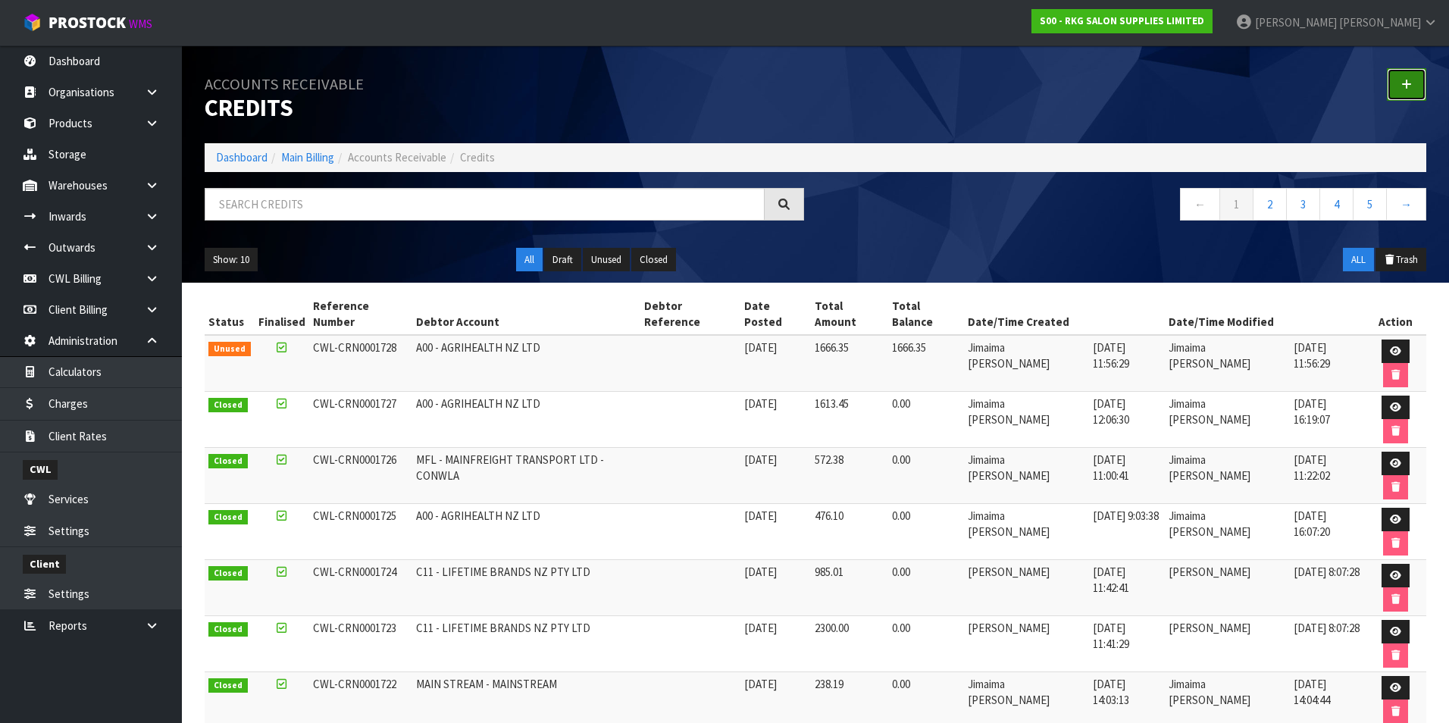
click at [1406, 89] on icon at bounding box center [1406, 84] width 11 height 11
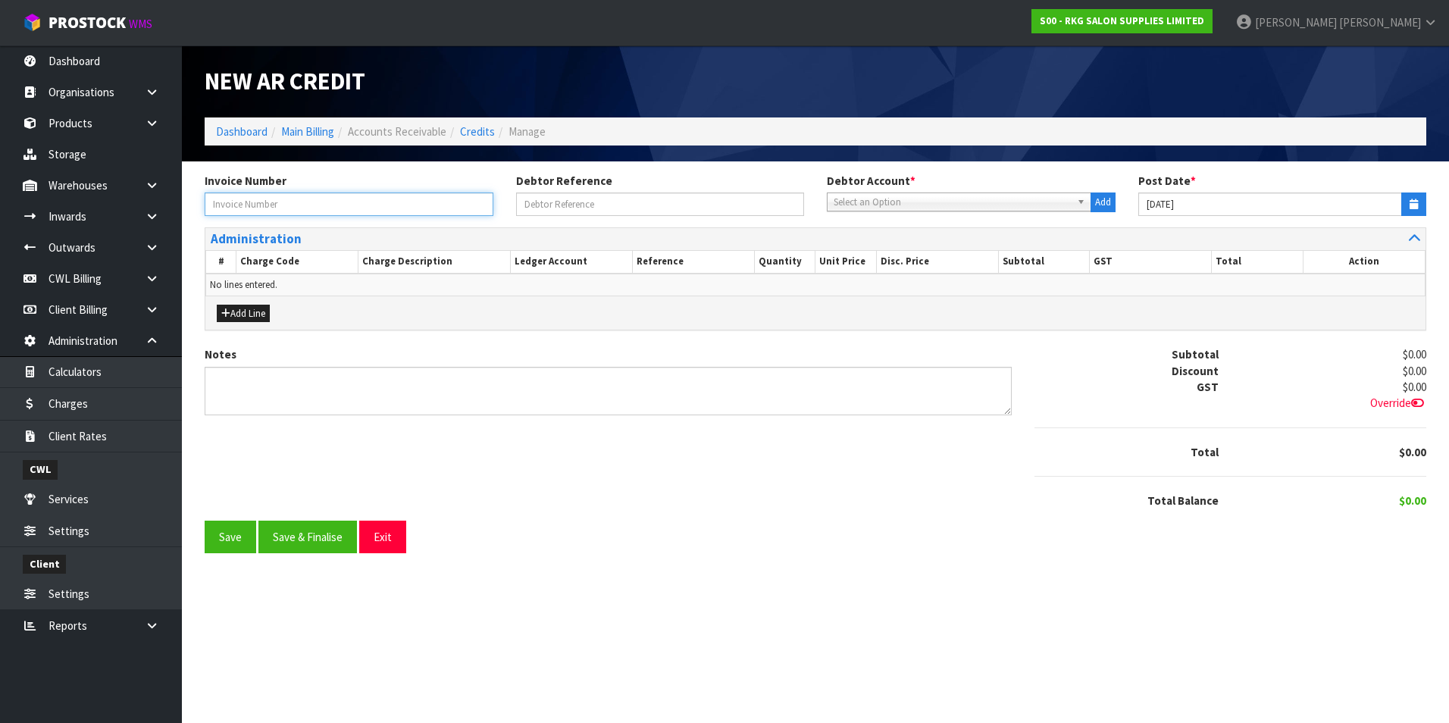
click at [292, 205] on input "text" at bounding box center [349, 203] width 289 height 23
type input "CWL-INV0020630"
click at [871, 202] on span "Select an Option" at bounding box center [951, 202] width 237 height 18
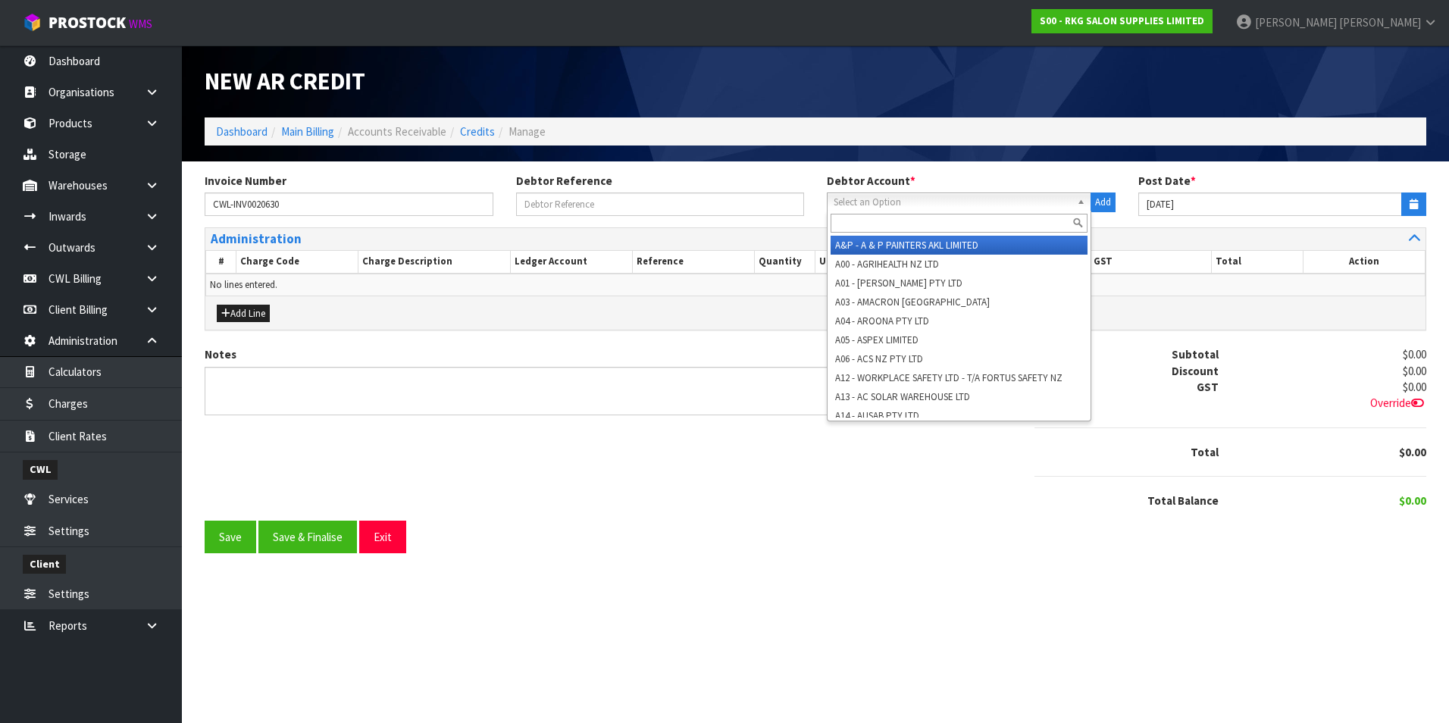
click at [883, 201] on span "Select an Option" at bounding box center [951, 202] width 237 height 18
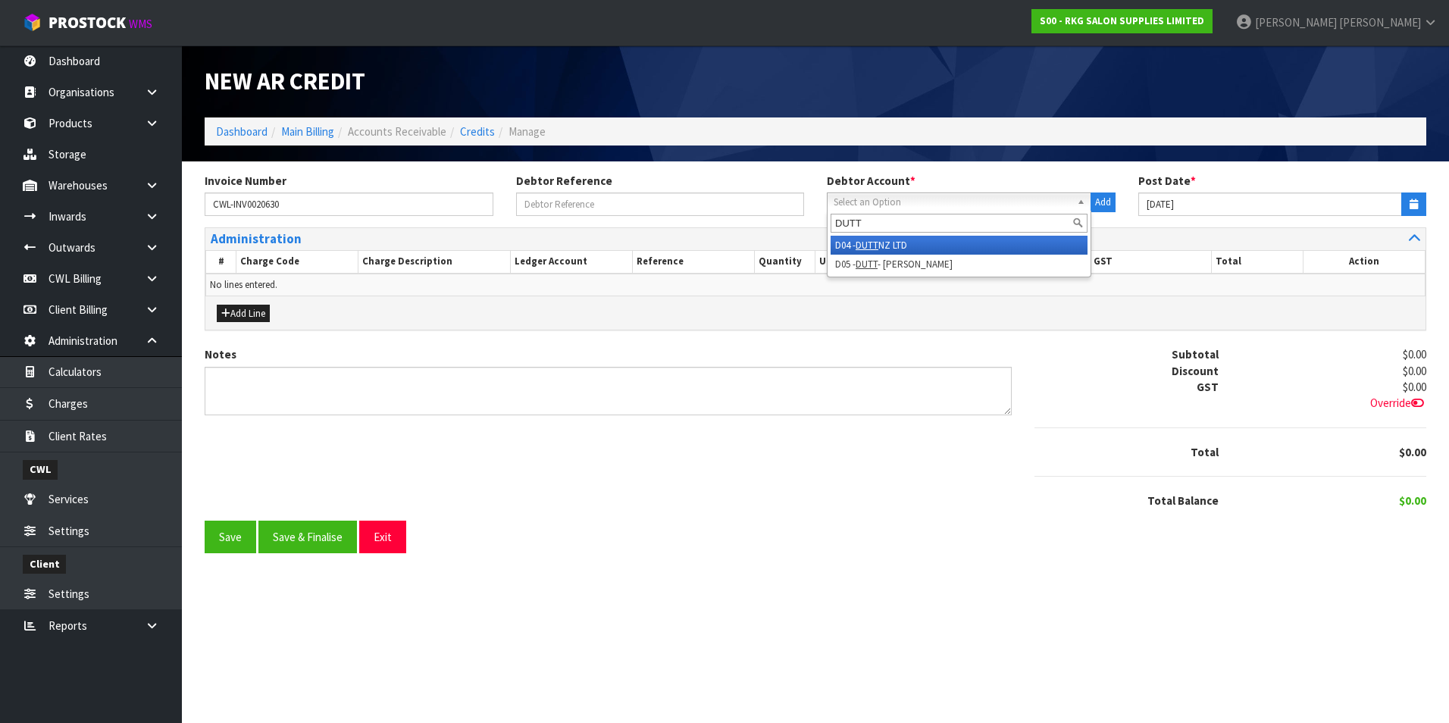
type input "DUTT"
click at [933, 243] on li "D04 - DUTT NZ LTD" at bounding box center [958, 245] width 257 height 19
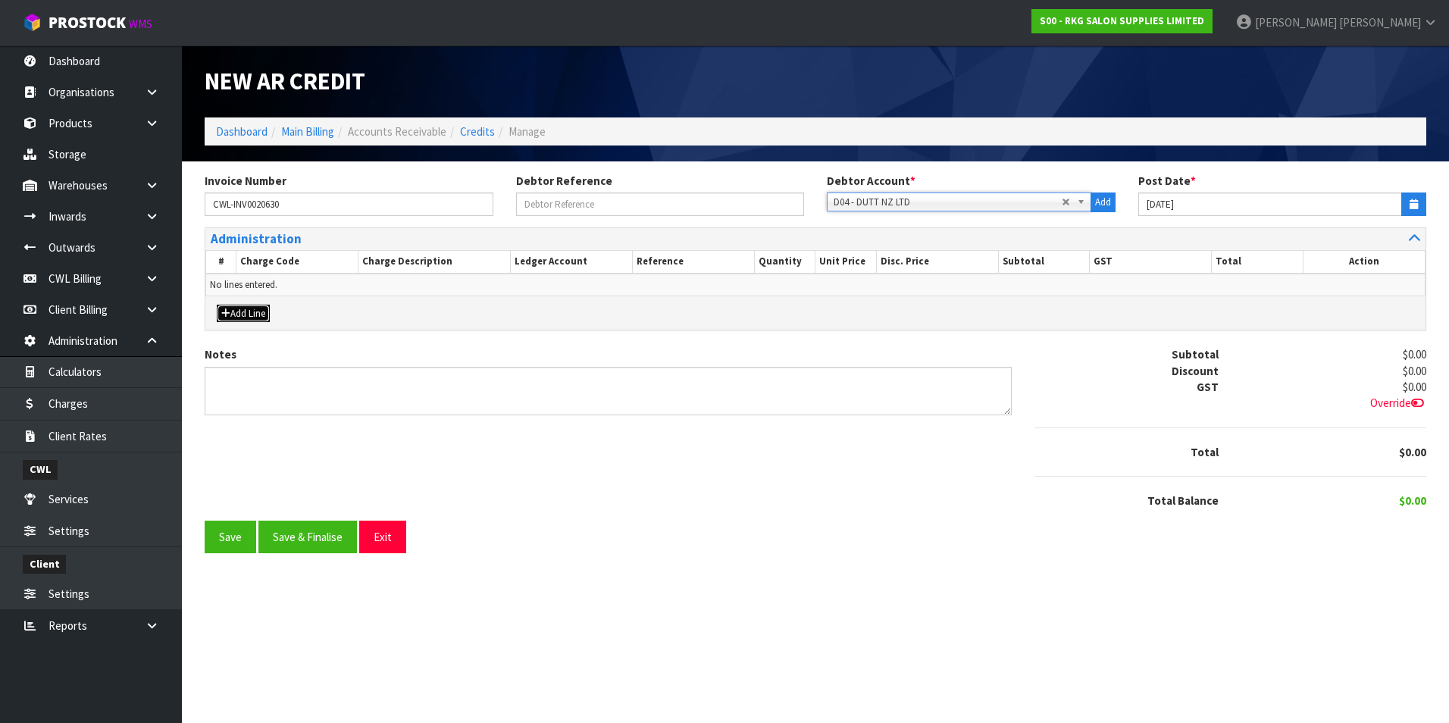
click at [252, 313] on button "Add Line" at bounding box center [243, 314] width 53 height 18
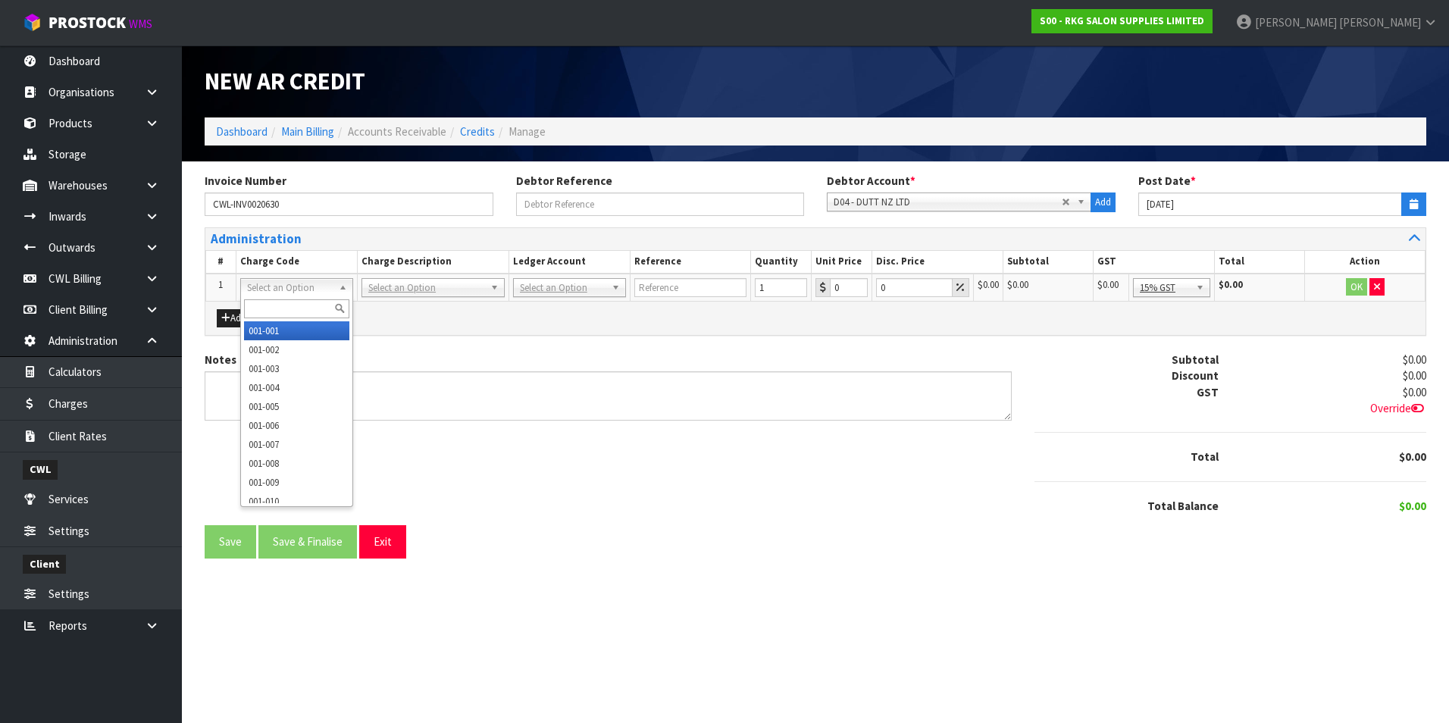
click at [286, 313] on input "text" at bounding box center [296, 308] width 105 height 19
type input "008-135"
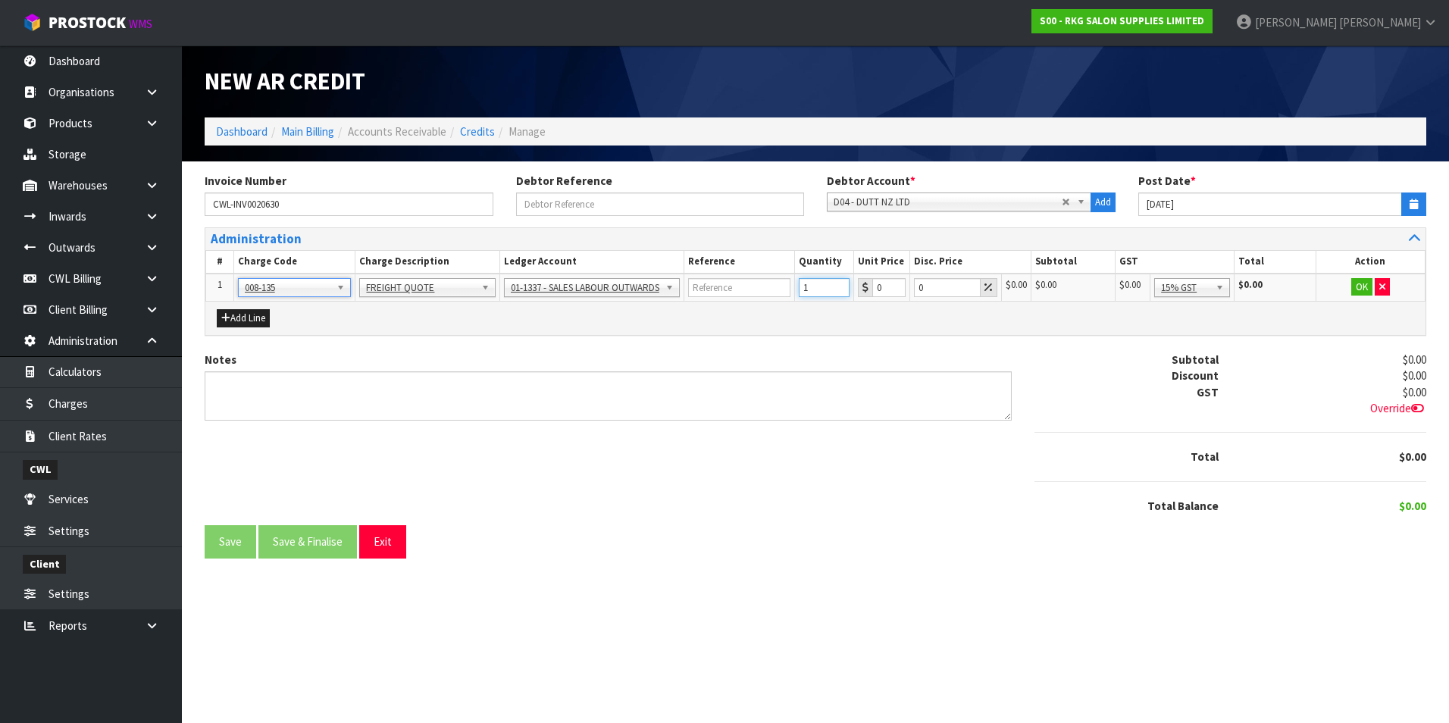
click at [811, 287] on input "1" at bounding box center [824, 287] width 51 height 19
type input "15.88"
click at [808, 289] on input "number" at bounding box center [823, 287] width 51 height 19
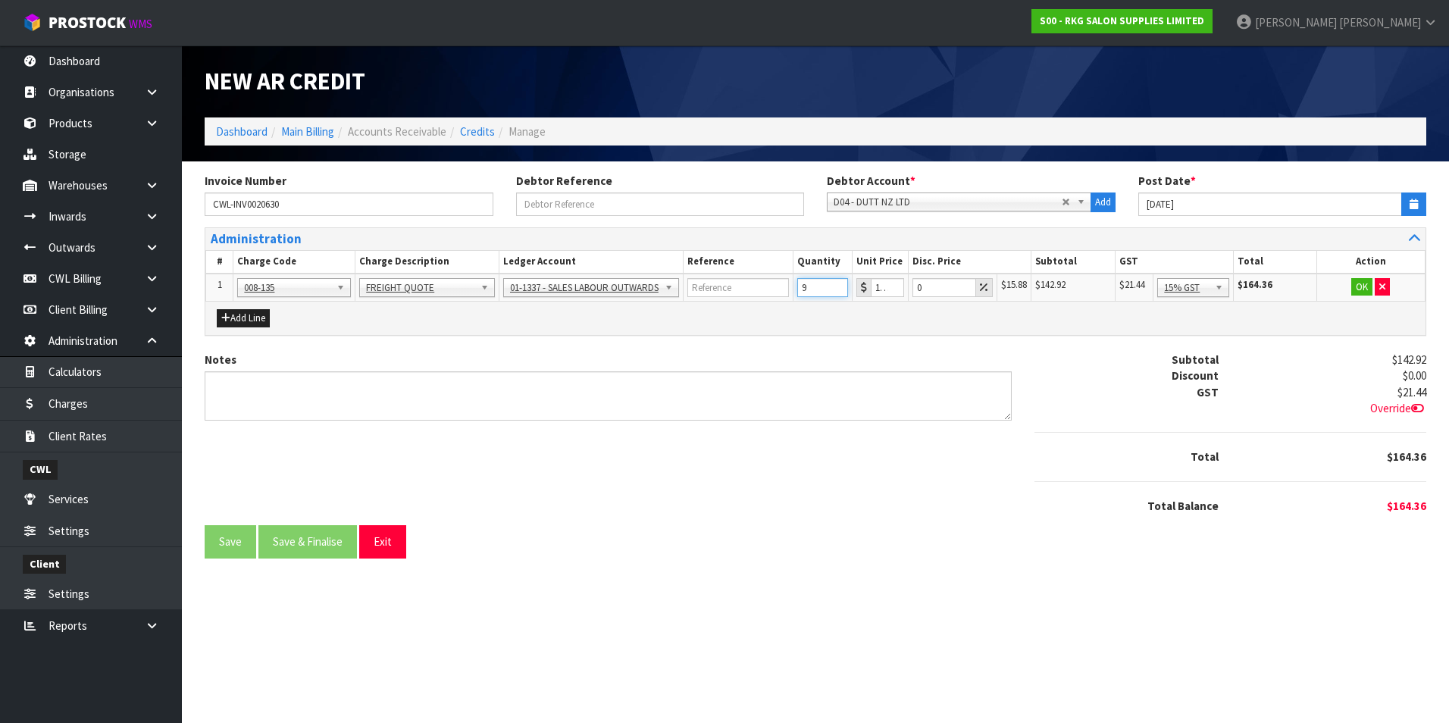
type input "9"
type input "15.88"
click at [1358, 289] on button "OK" at bounding box center [1361, 287] width 21 height 18
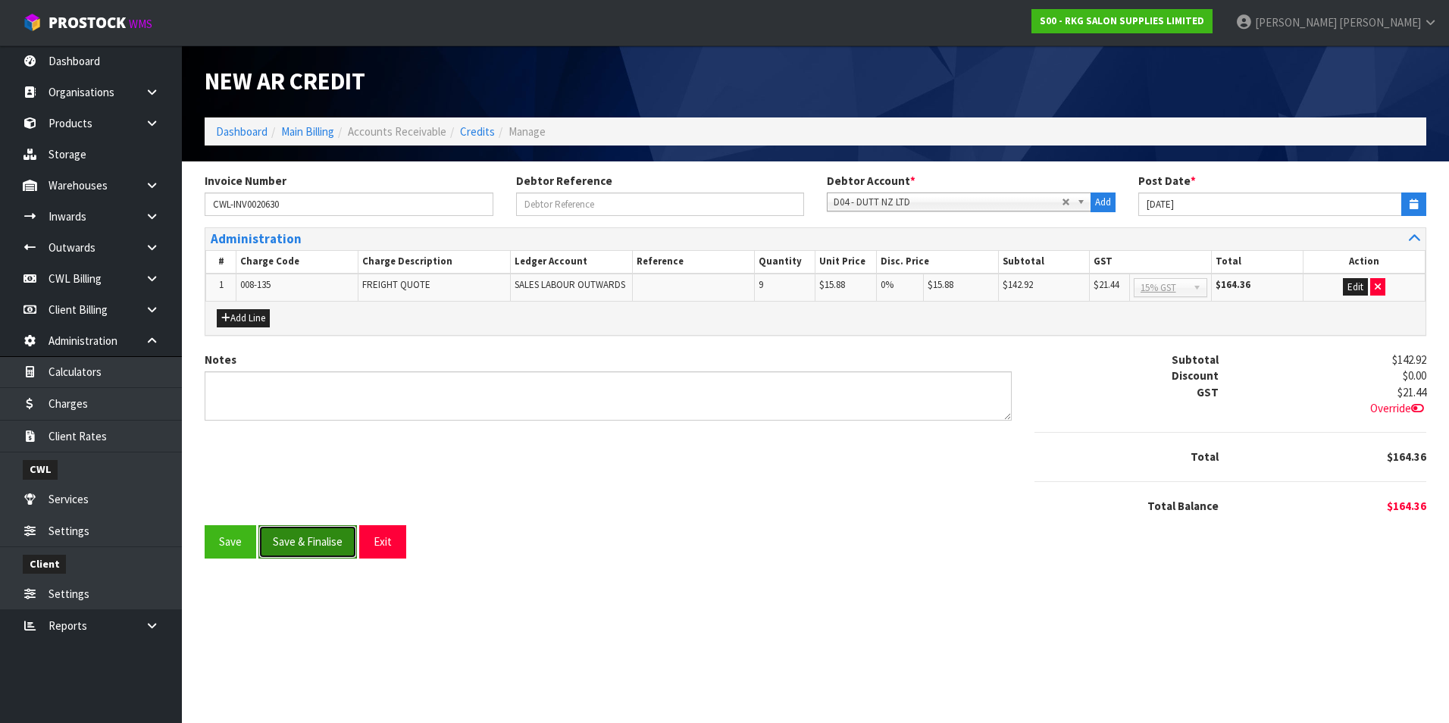
click at [322, 540] on button "Save & Finalise" at bounding box center [307, 541] width 98 height 33
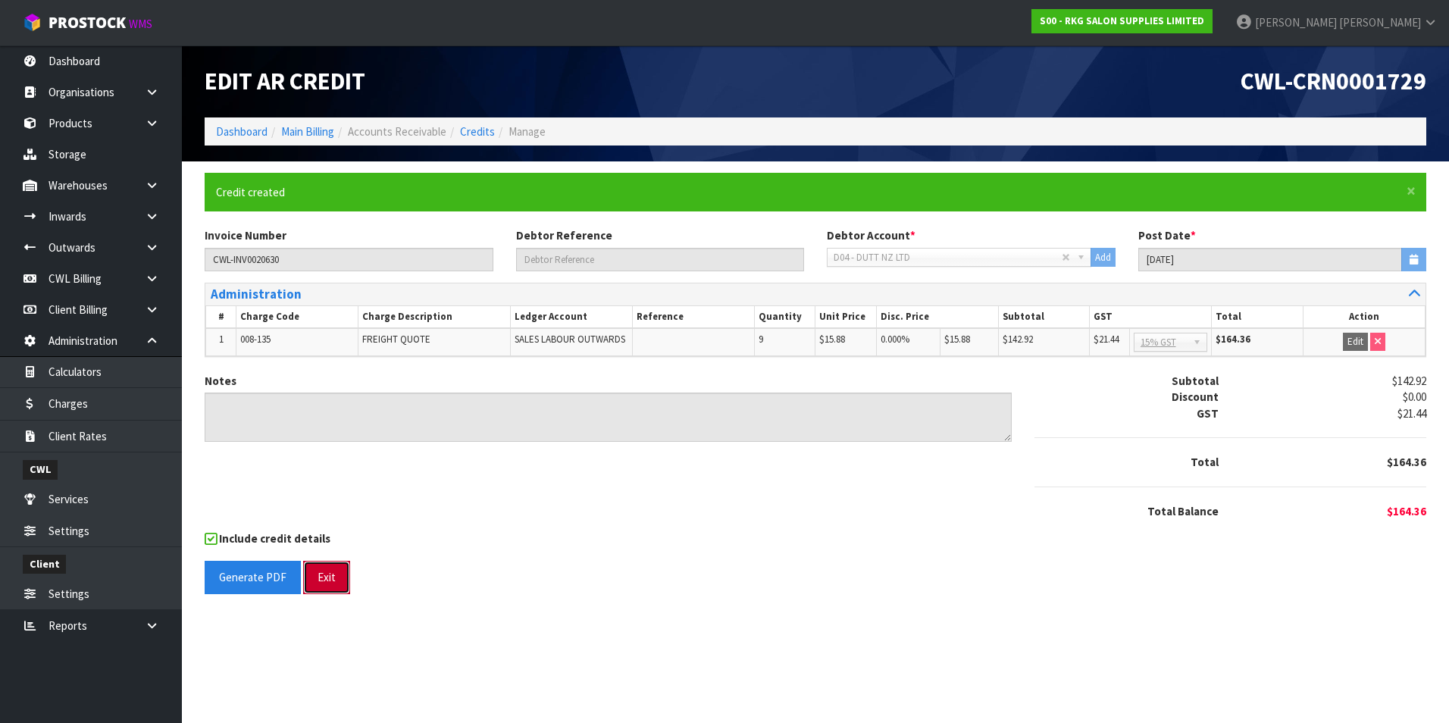
click at [332, 570] on button "Exit" at bounding box center [326, 577] width 47 height 33
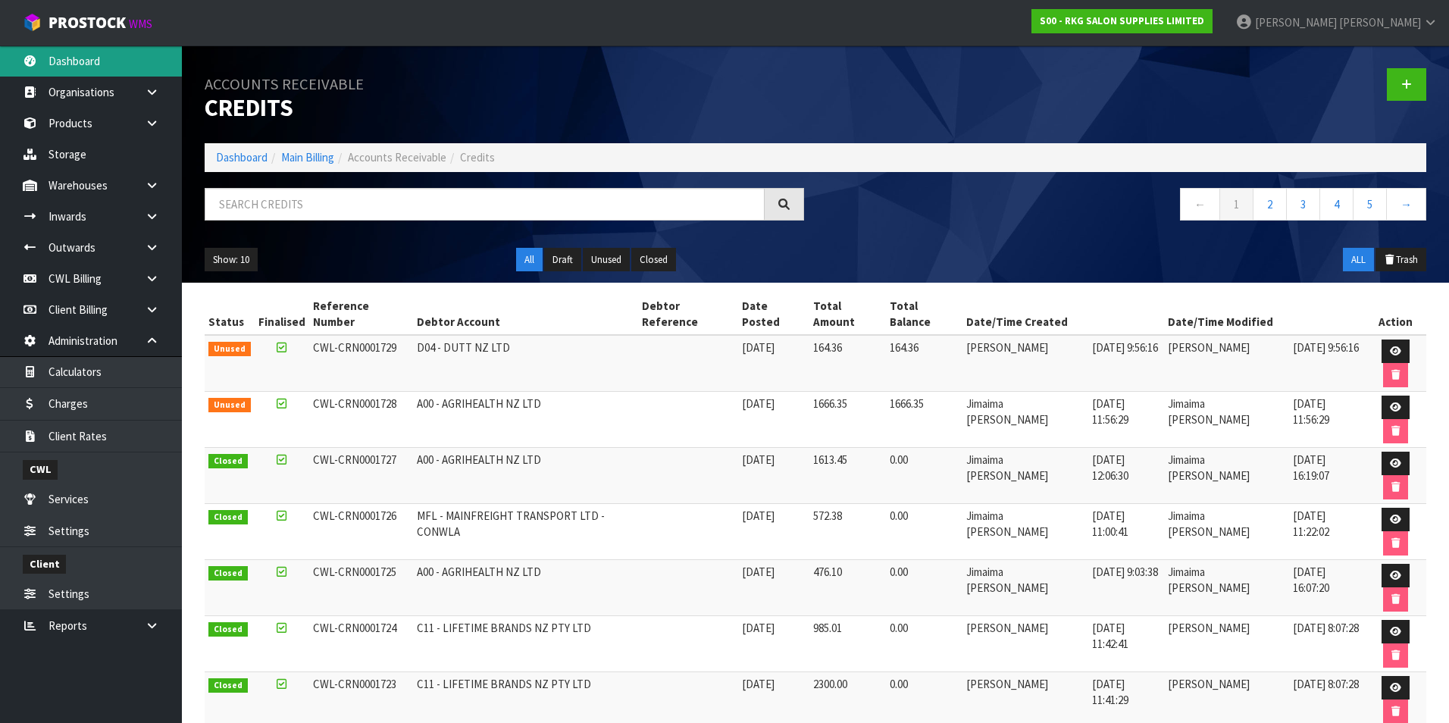
click at [98, 60] on link "Dashboard" at bounding box center [91, 60] width 182 height 31
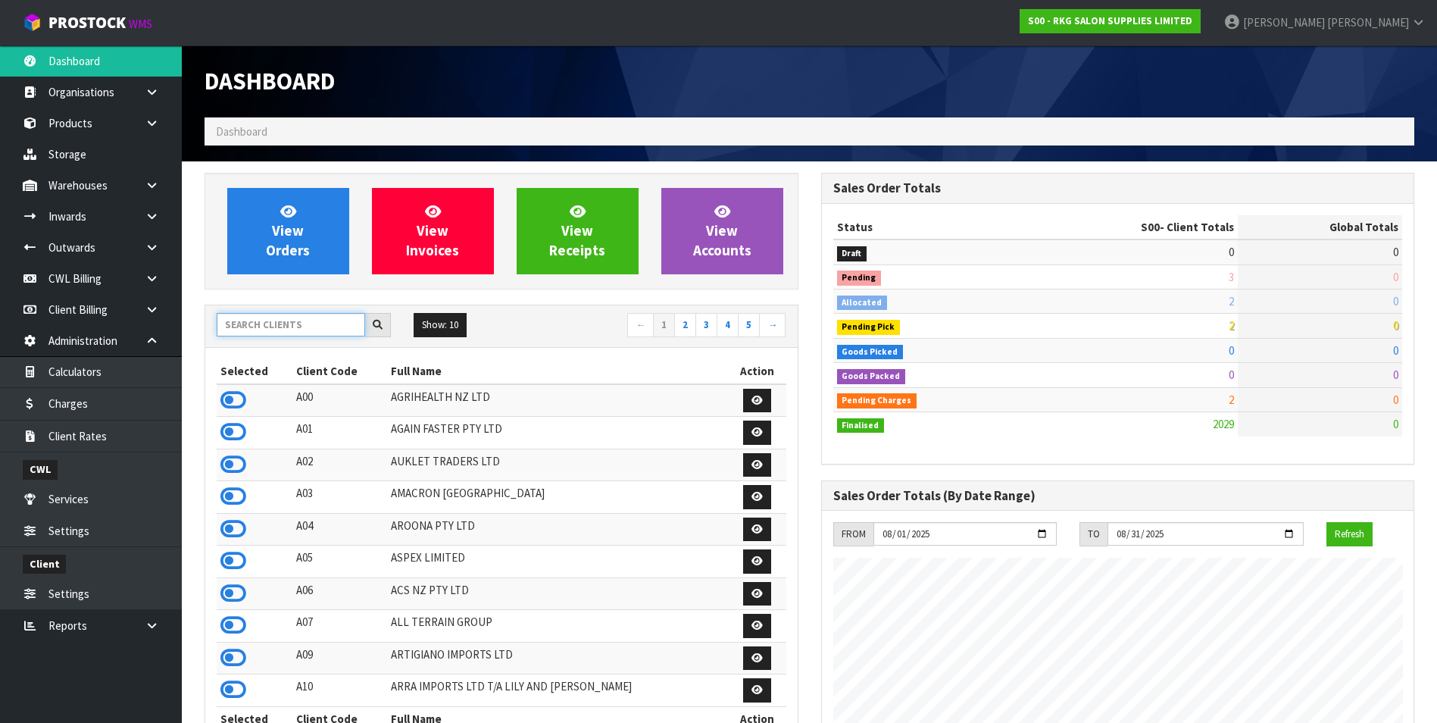
scroll to position [1148, 616]
click at [267, 325] on input "text" at bounding box center [291, 324] width 148 height 23
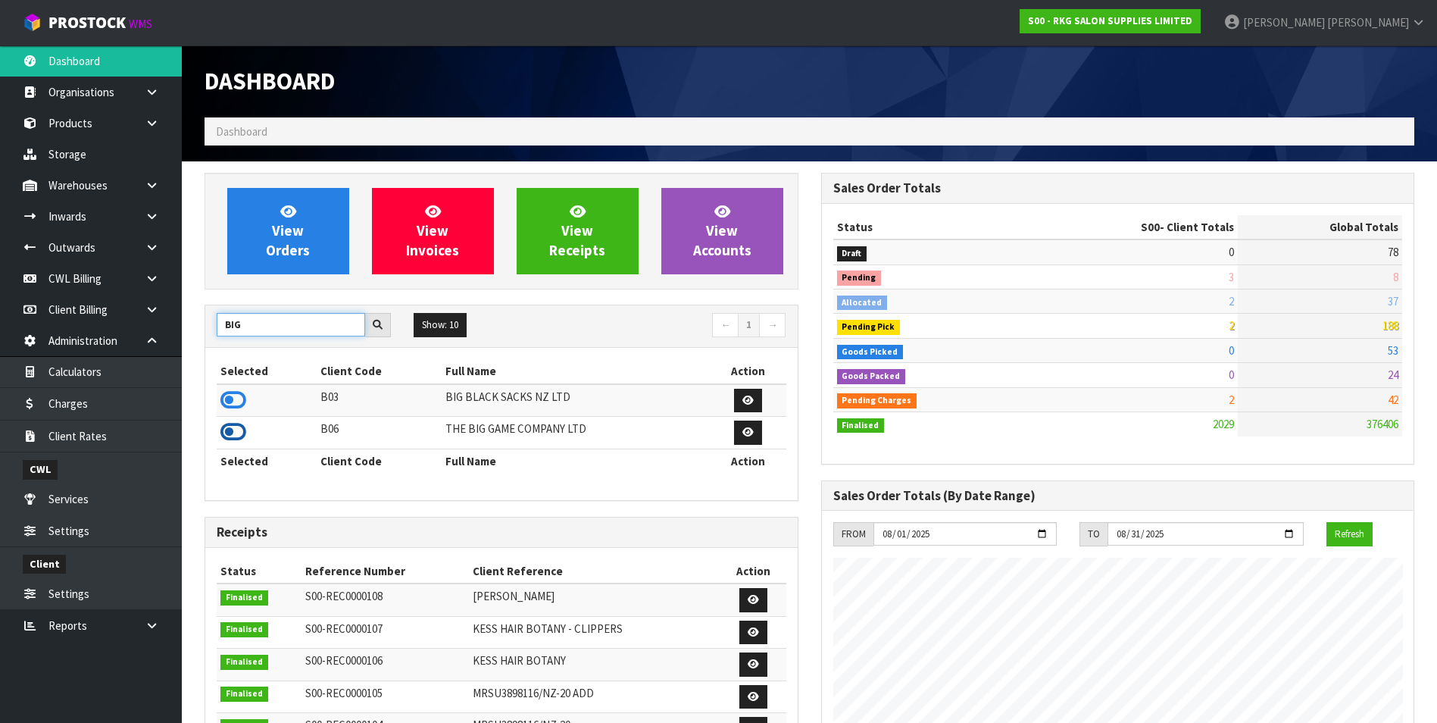
type input "BIG"
click at [236, 429] on icon at bounding box center [233, 431] width 26 height 23
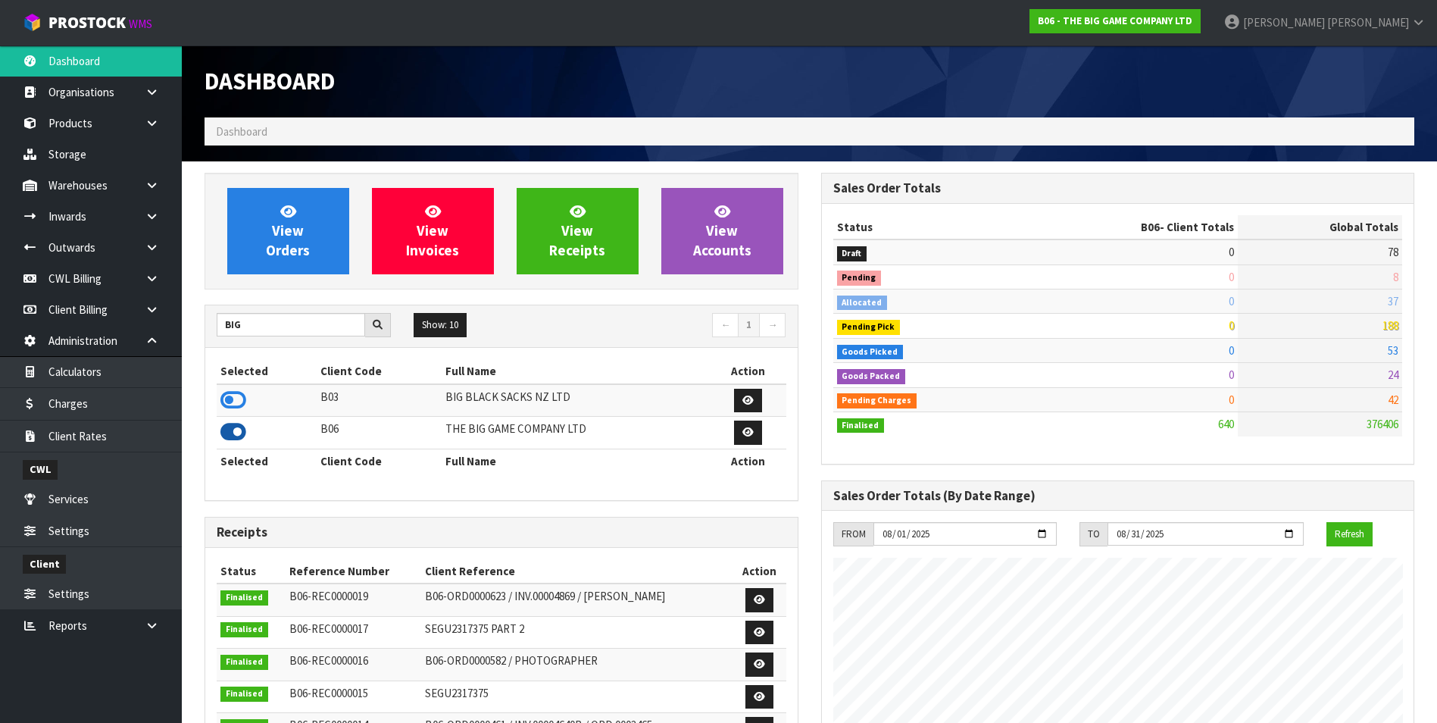
scroll to position [756716, 757026]
click at [281, 243] on span "View Orders" at bounding box center [288, 230] width 44 height 57
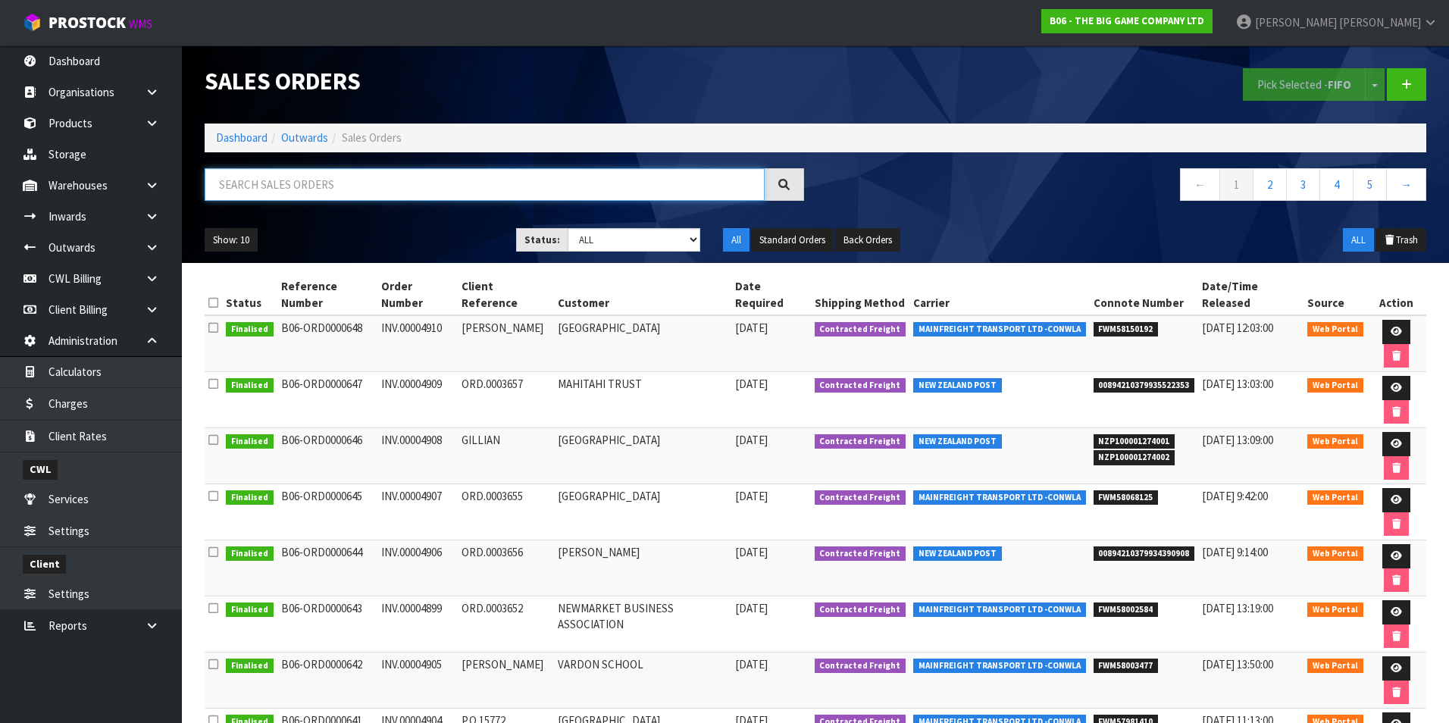
click at [277, 176] on input "text" at bounding box center [485, 184] width 560 height 33
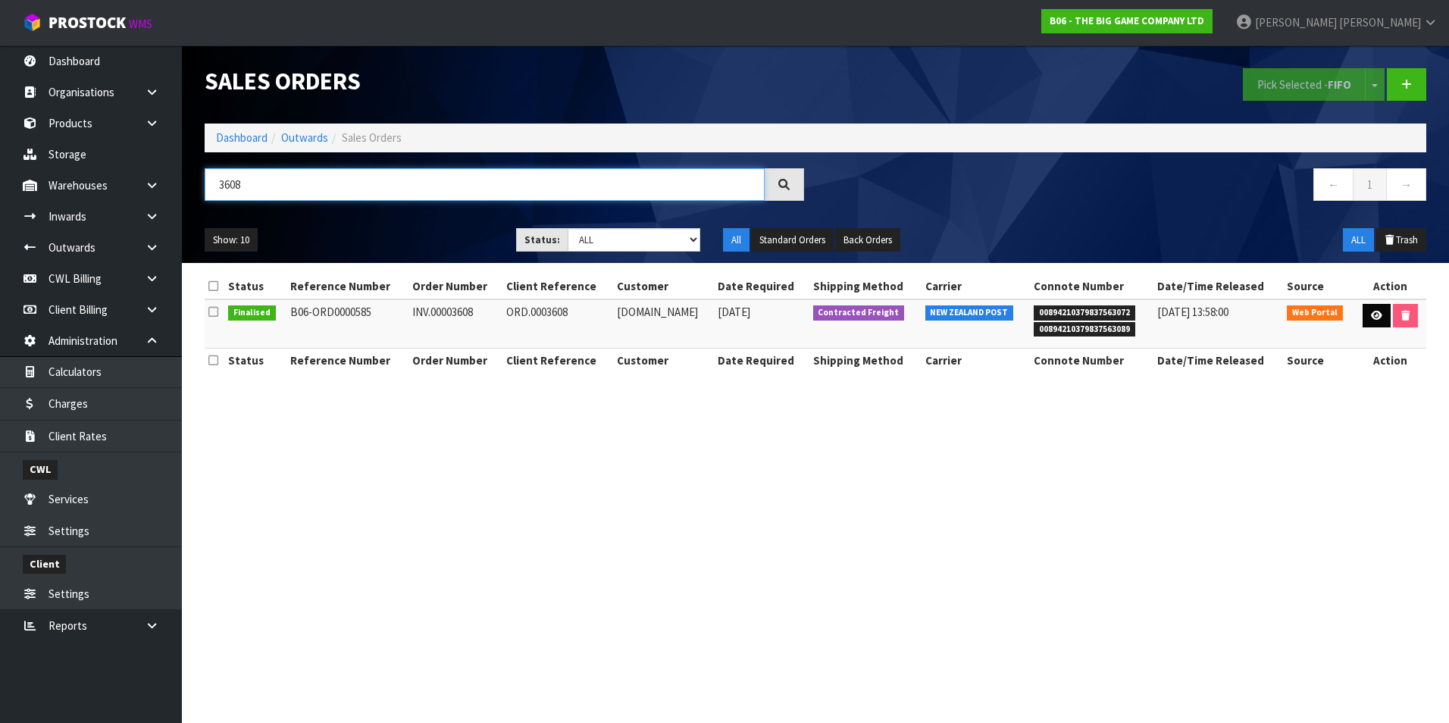
type input "3608"
click at [1371, 314] on icon at bounding box center [1376, 316] width 11 height 10
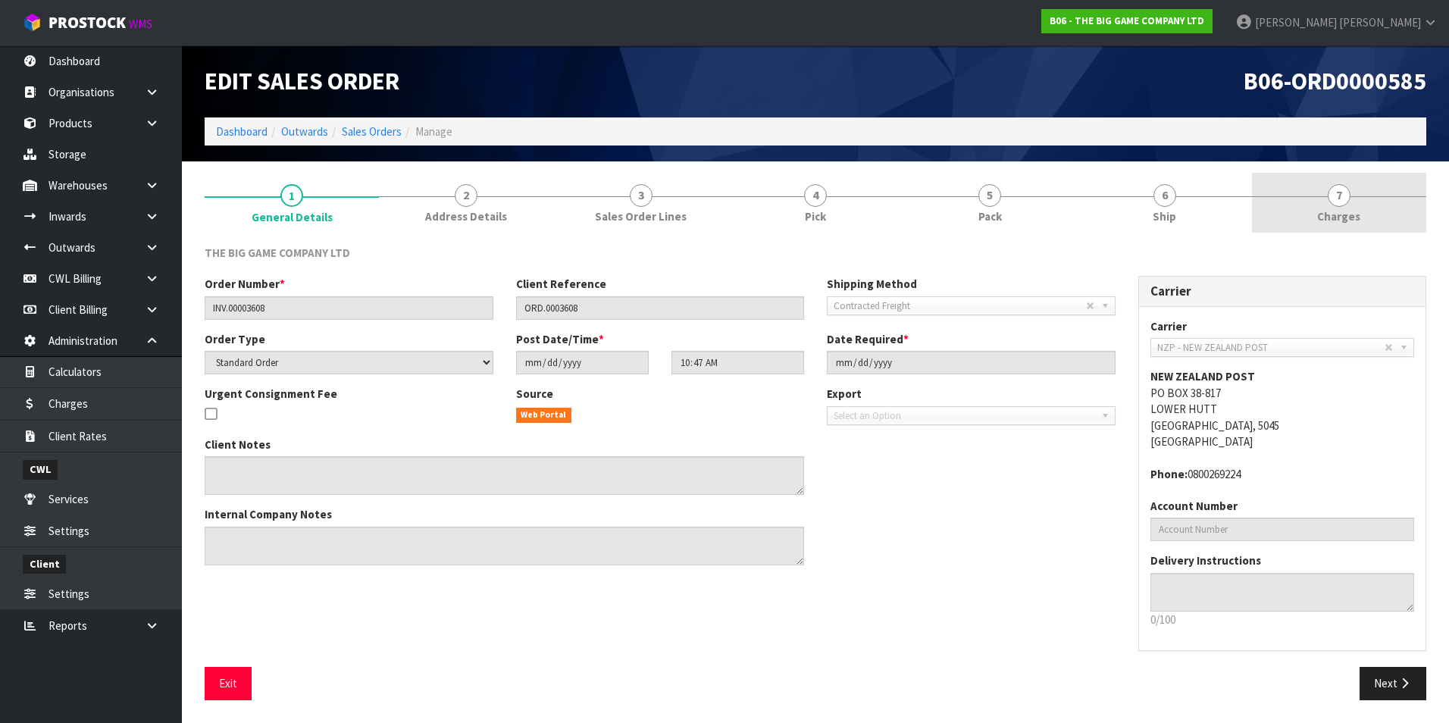
click at [1340, 205] on span "7" at bounding box center [1338, 195] width 23 height 23
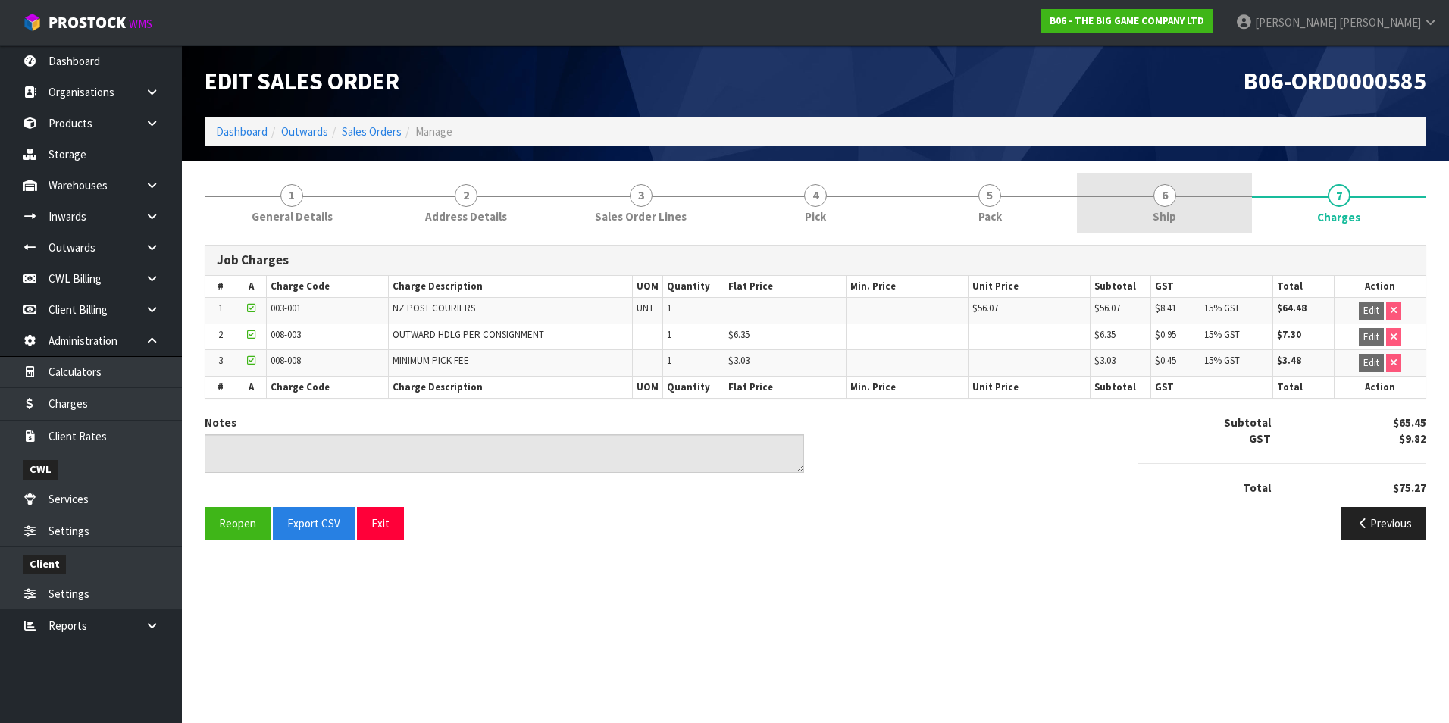
click at [1170, 195] on span "6" at bounding box center [1164, 195] width 23 height 23
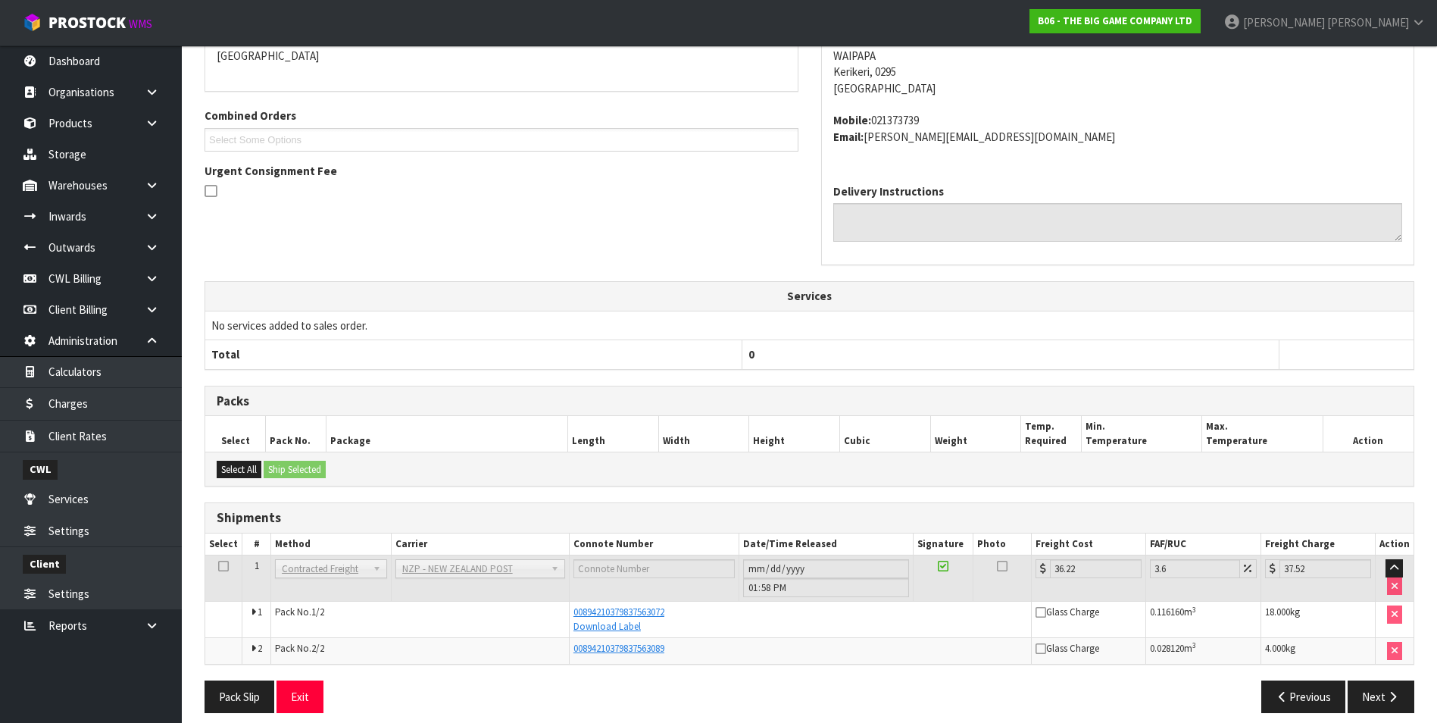
scroll to position [301, 0]
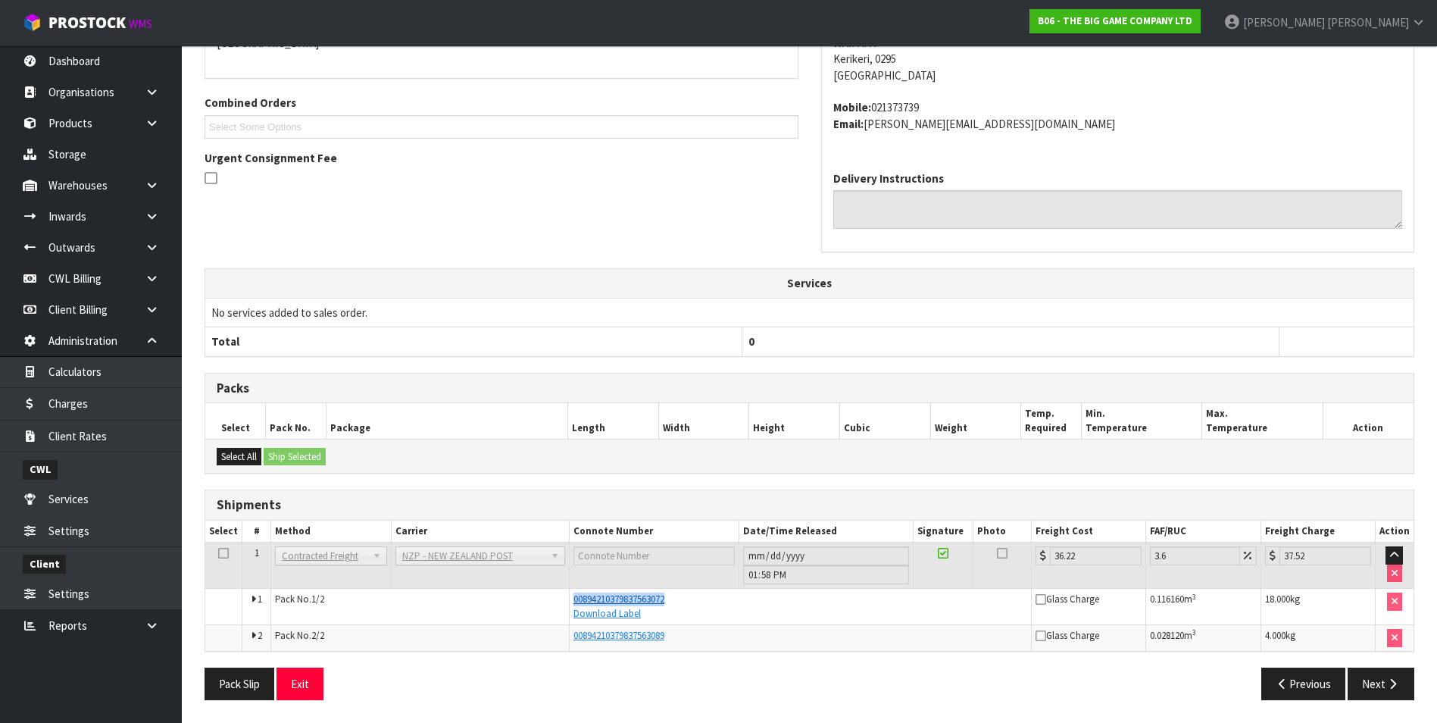
drag, startPoint x: 671, startPoint y: 598, endPoint x: 571, endPoint y: 602, distance: 99.4
click at [574, 602] on div "00894210379837563072" at bounding box center [801, 599] width 454 height 14
copy span "00894210379837563072"
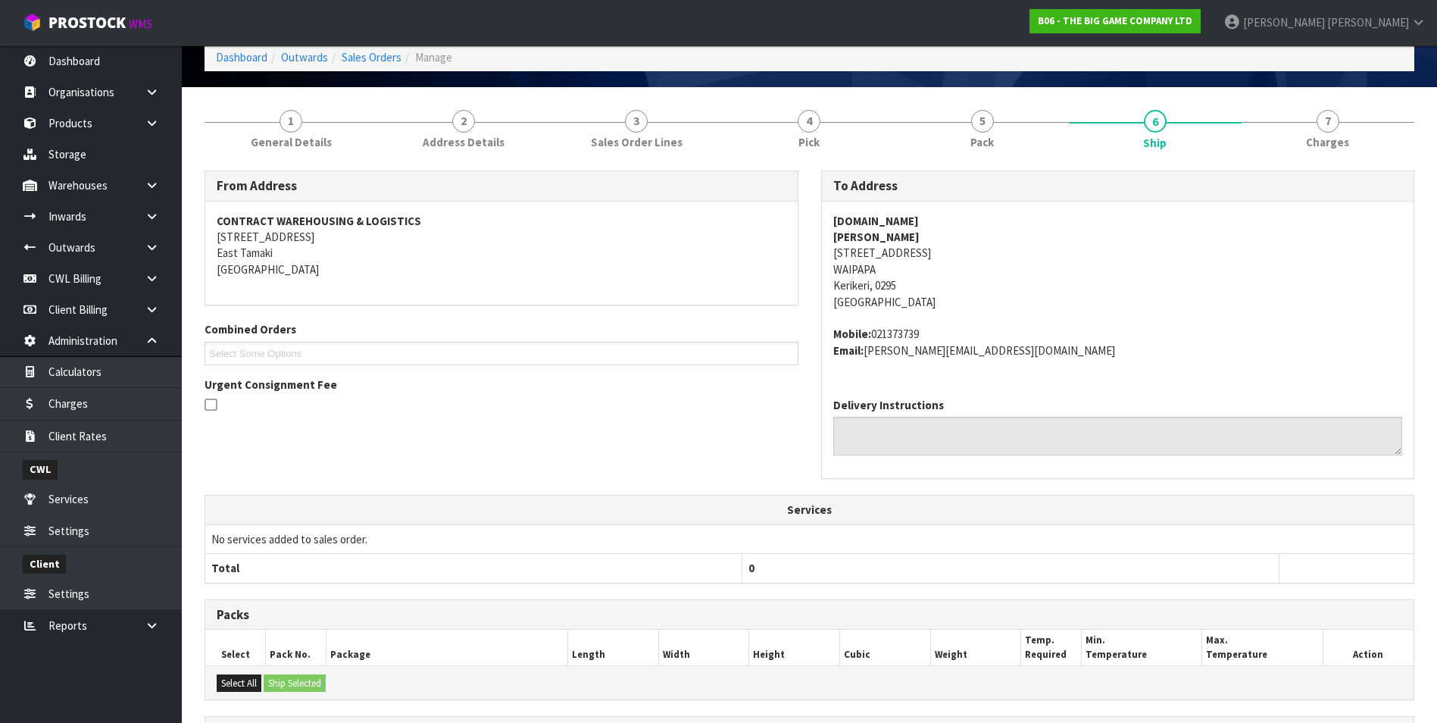
scroll to position [73, 0]
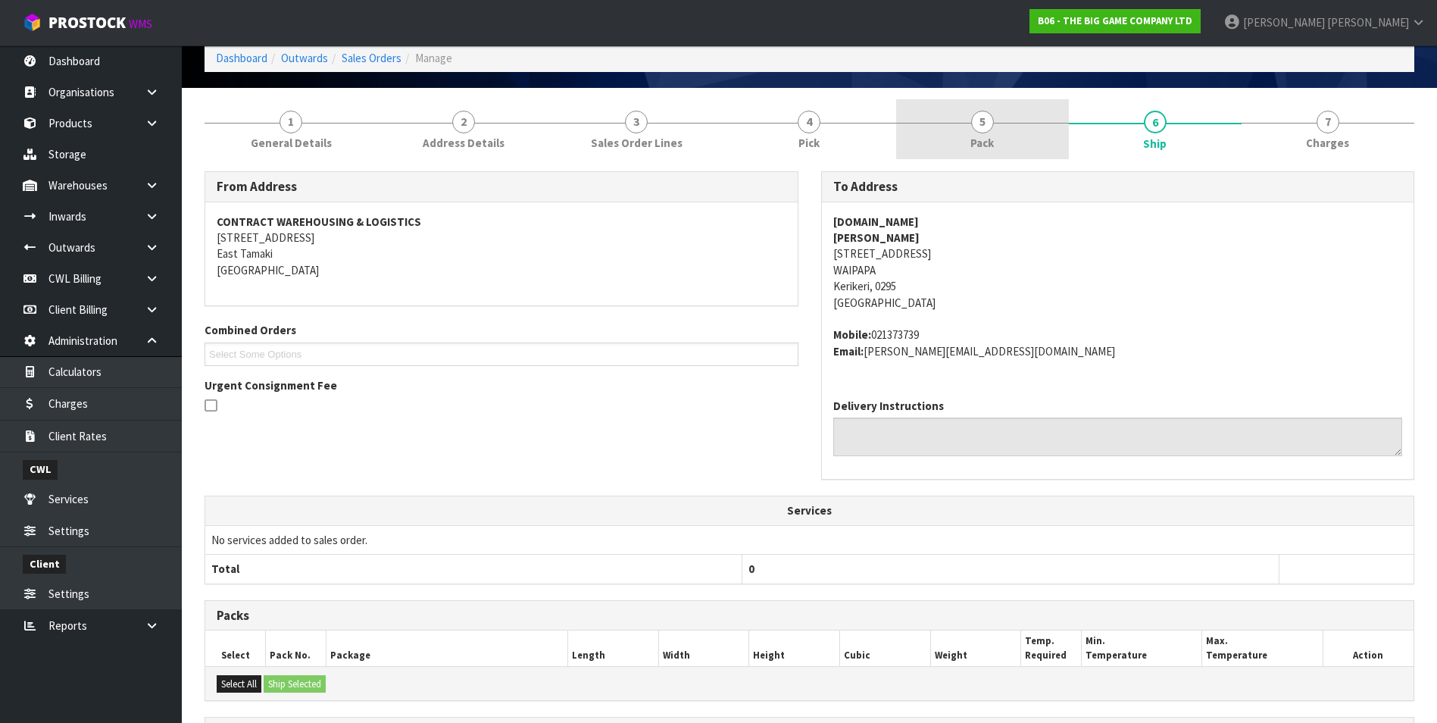
click at [980, 121] on span "5" at bounding box center [982, 122] width 23 height 23
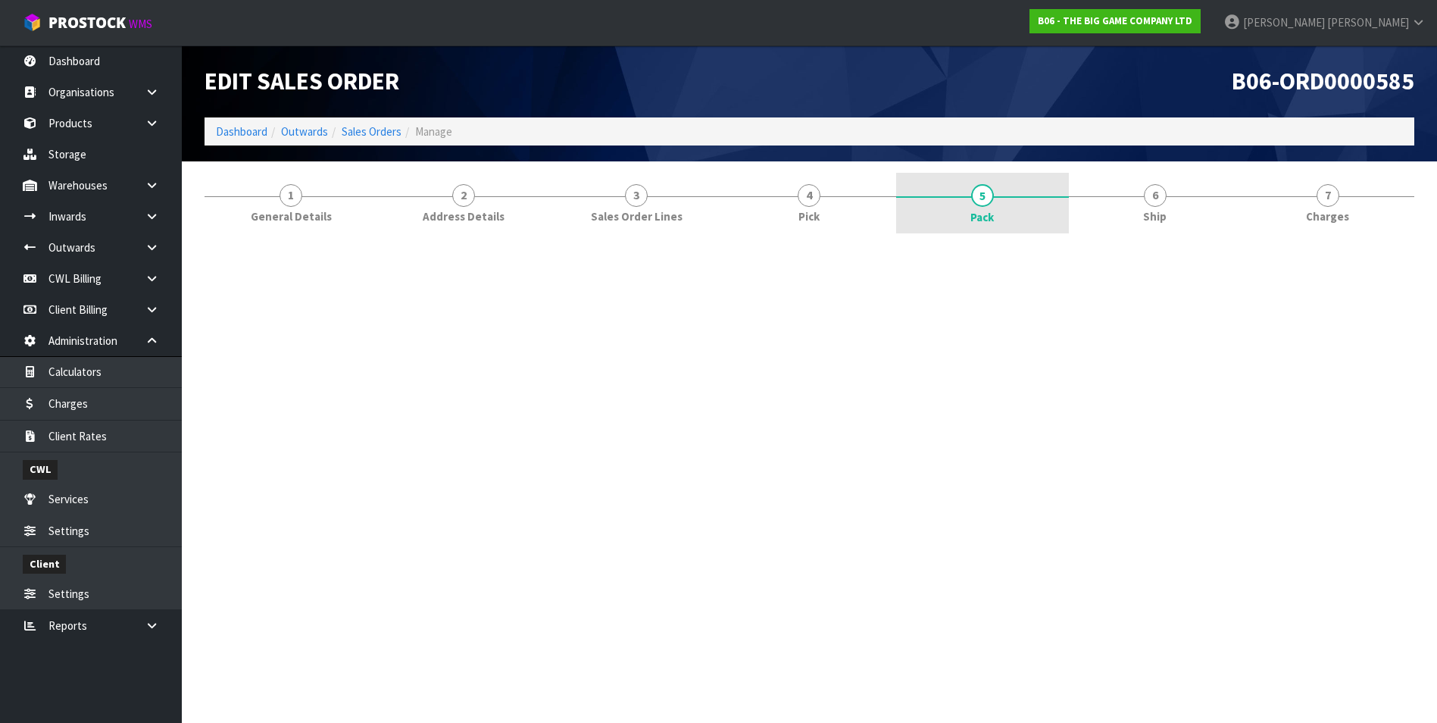
scroll to position [0, 0]
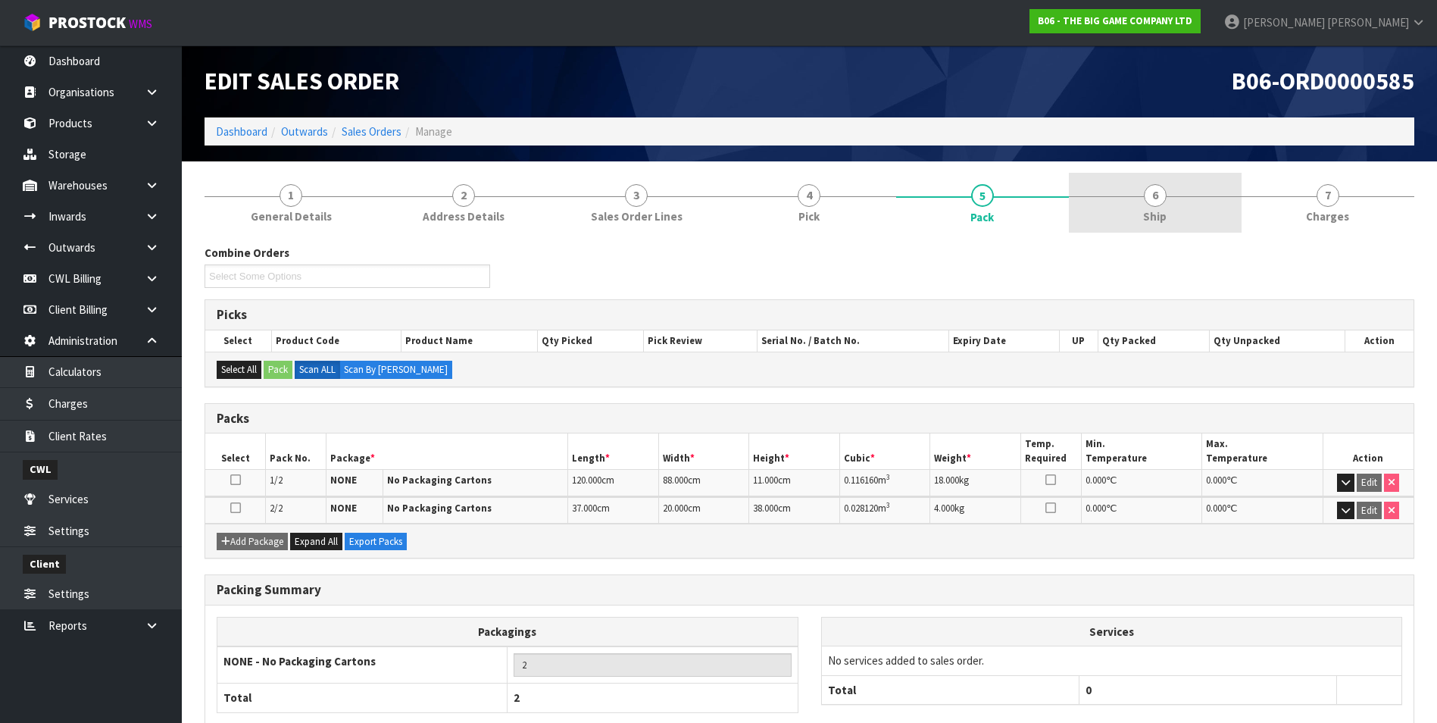
click at [1154, 202] on span "6" at bounding box center [1155, 195] width 23 height 23
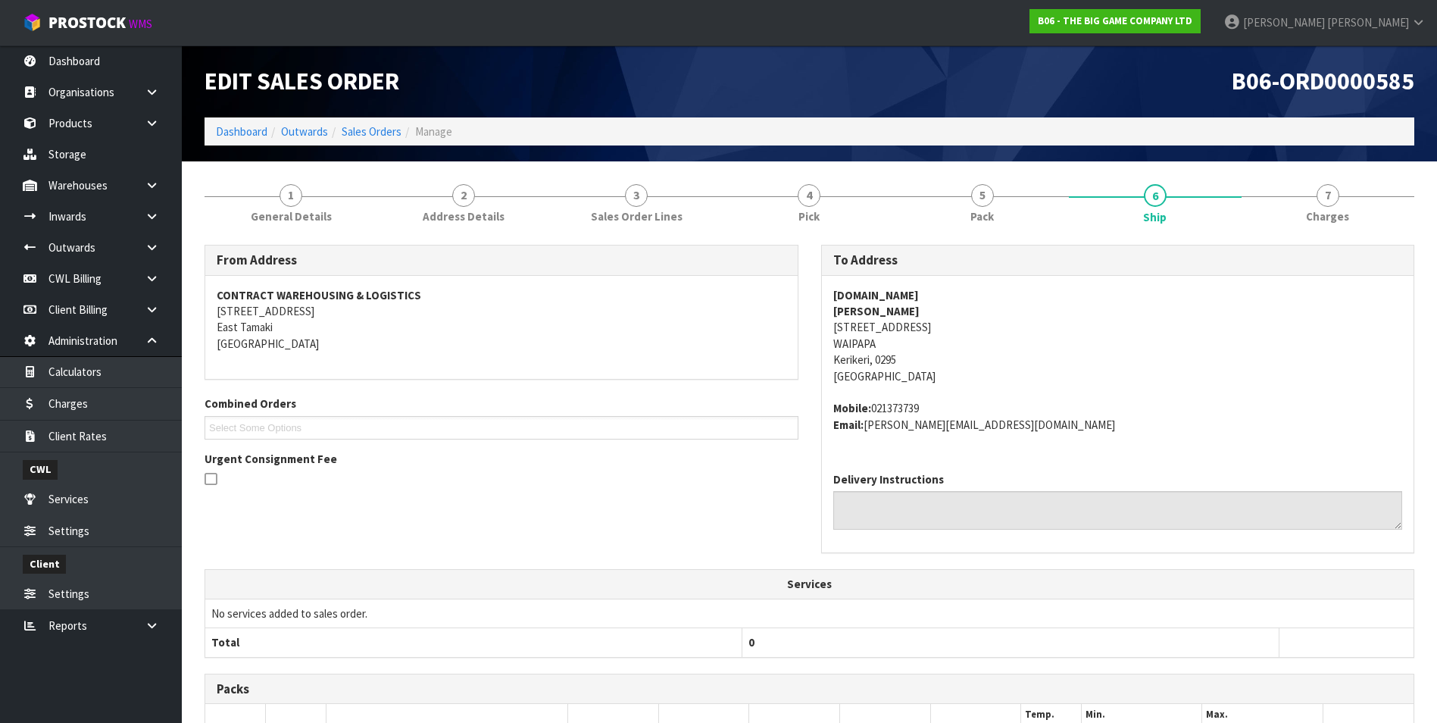
drag, startPoint x: 959, startPoint y: 329, endPoint x: 833, endPoint y: 327, distance: 125.8
click at [833, 327] on address "WWW.JACMAN.CO.NZ JACKIE SANDERS 154 WAIPAPA WEST ROAD WAIPAPA Kerikeri, 0295 Ne…" at bounding box center [1118, 336] width 570 height 98
copy address "154 WAIPAPA WEST ROAD"
click at [1319, 193] on span "7" at bounding box center [1328, 195] width 23 height 23
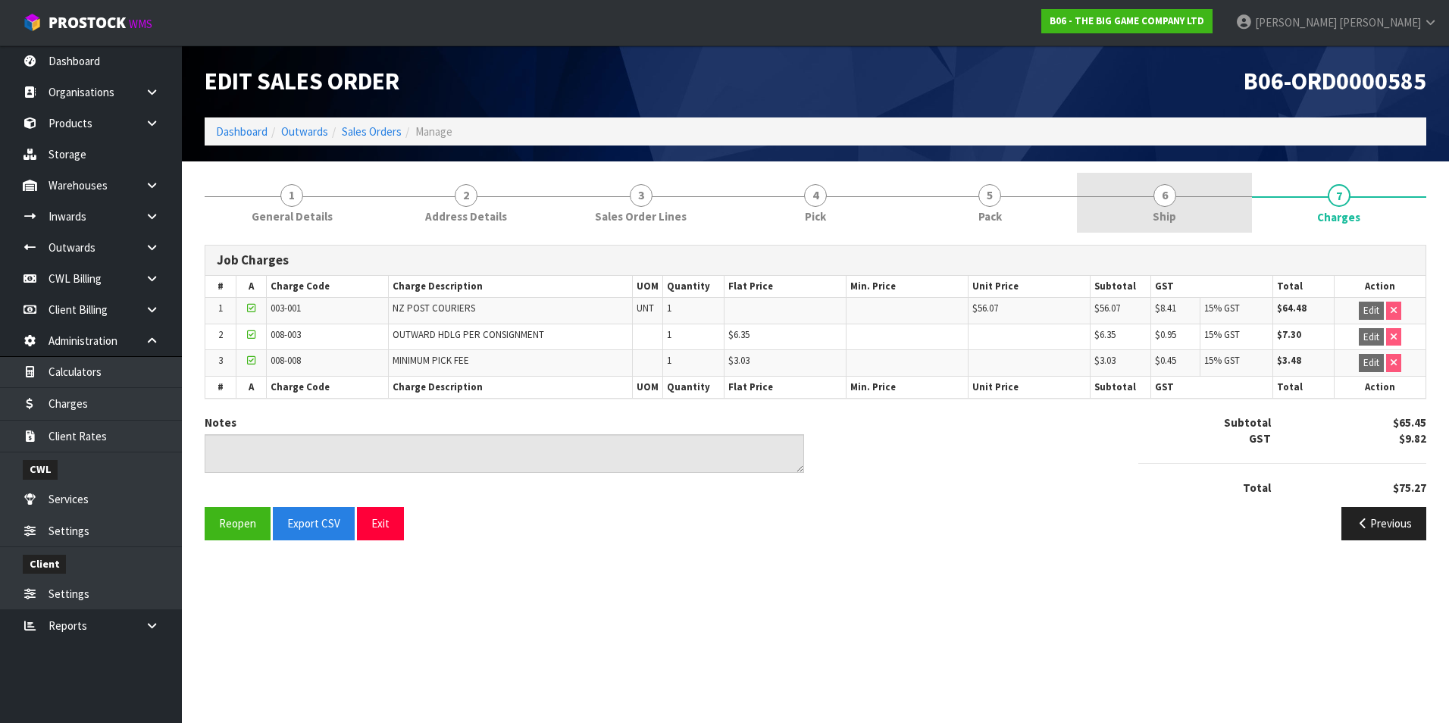
click at [1178, 205] on link "6 Ship" at bounding box center [1164, 203] width 174 height 60
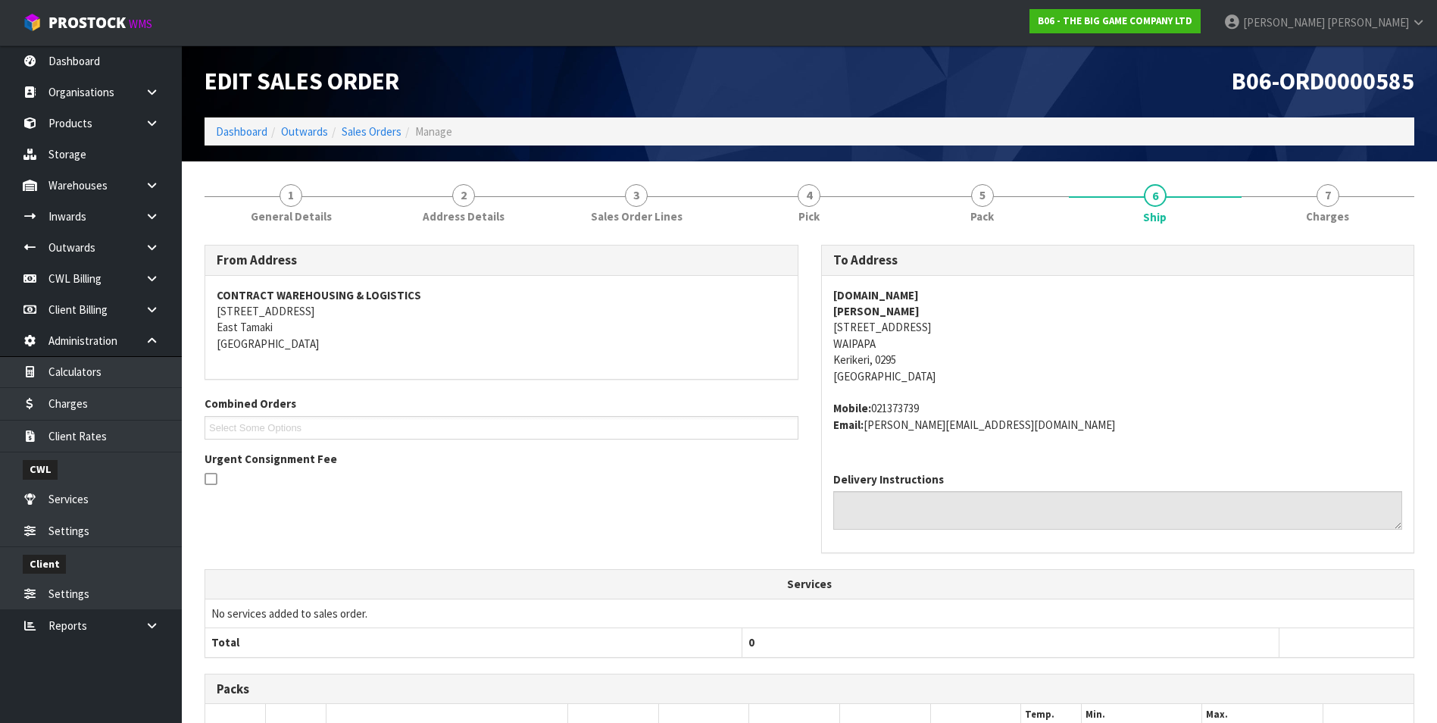
drag, startPoint x: 1158, startPoint y: 195, endPoint x: 1158, endPoint y: 233, distance: 37.9
click at [1158, 195] on span "6" at bounding box center [1155, 195] width 23 height 23
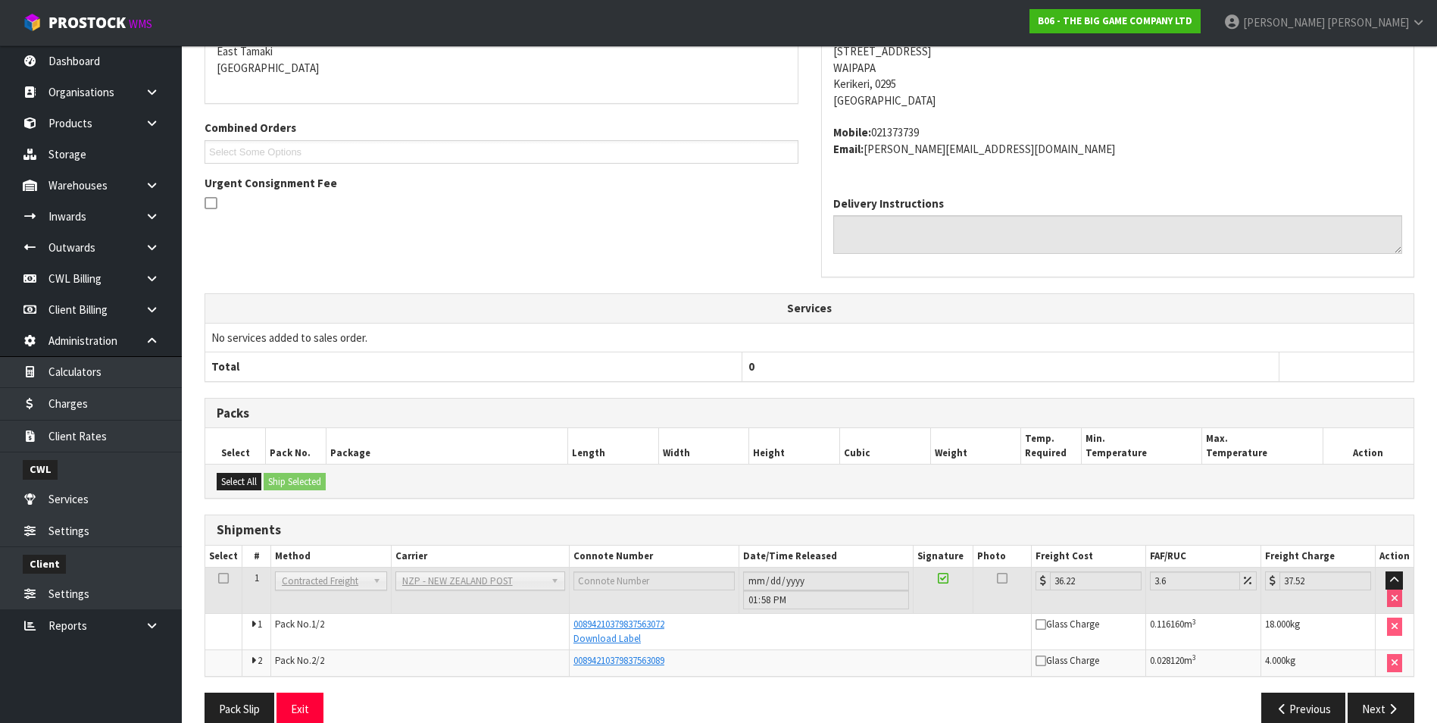
scroll to position [301, 0]
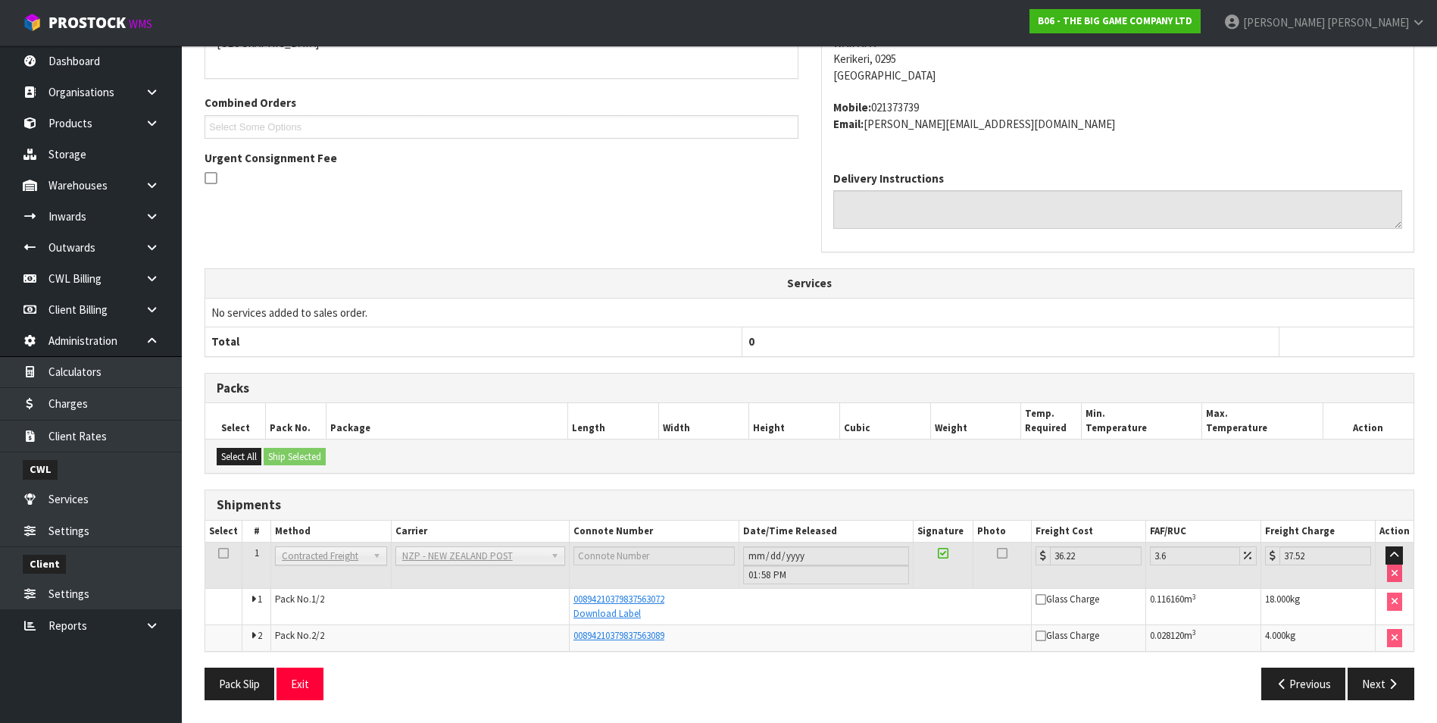
click at [1370, 260] on div "To Address WWW.JACMAN.CO.NZ JACKIE SANDERS 154 WAIPAPA WEST ROAD WAIPAPA Kerike…" at bounding box center [1118, 106] width 617 height 324
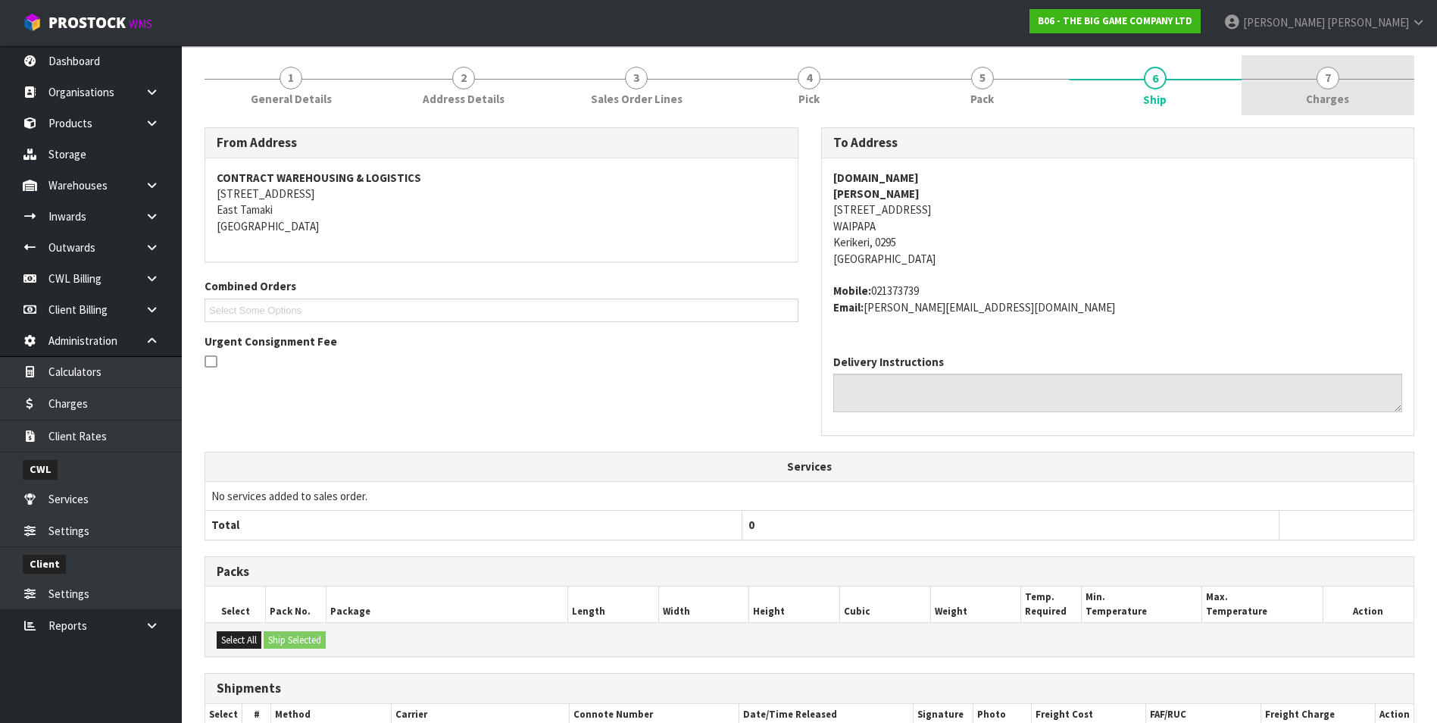
scroll to position [0, 0]
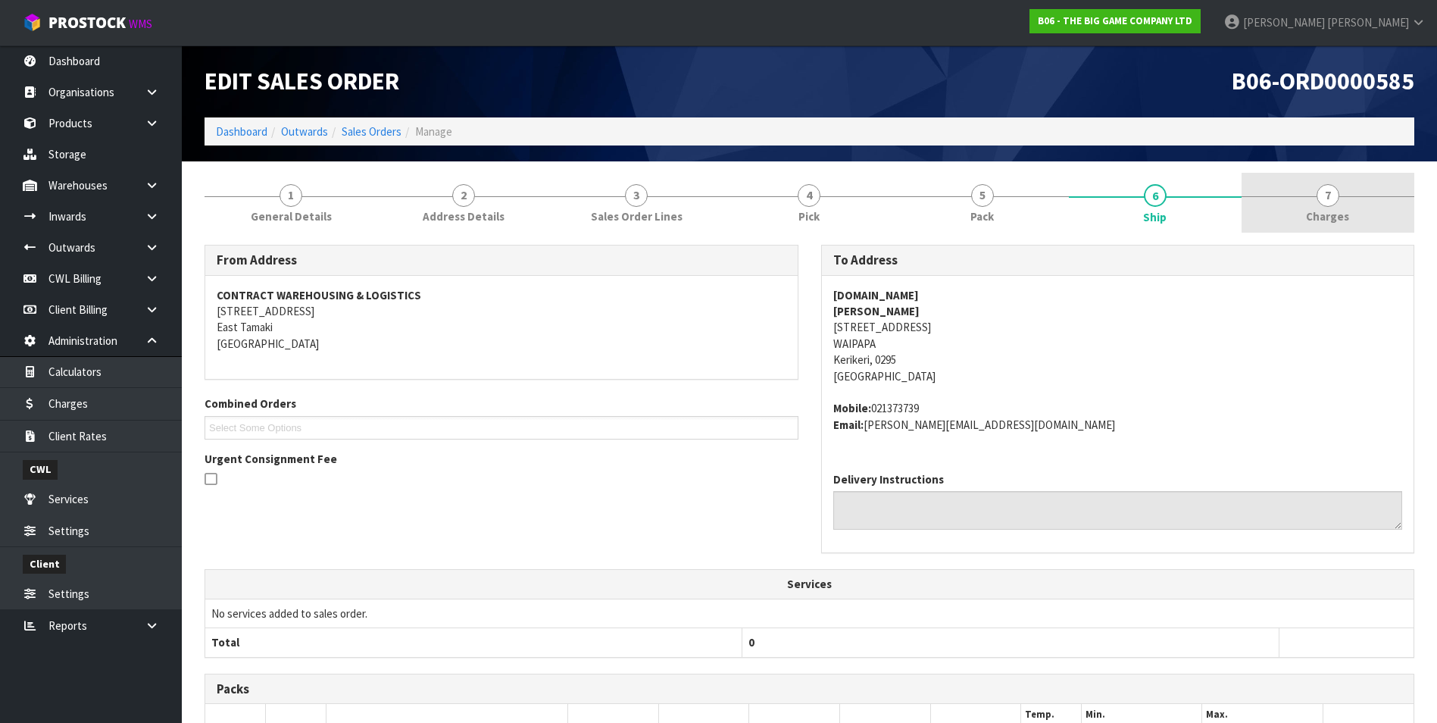
click at [1321, 195] on span "7" at bounding box center [1328, 195] width 23 height 23
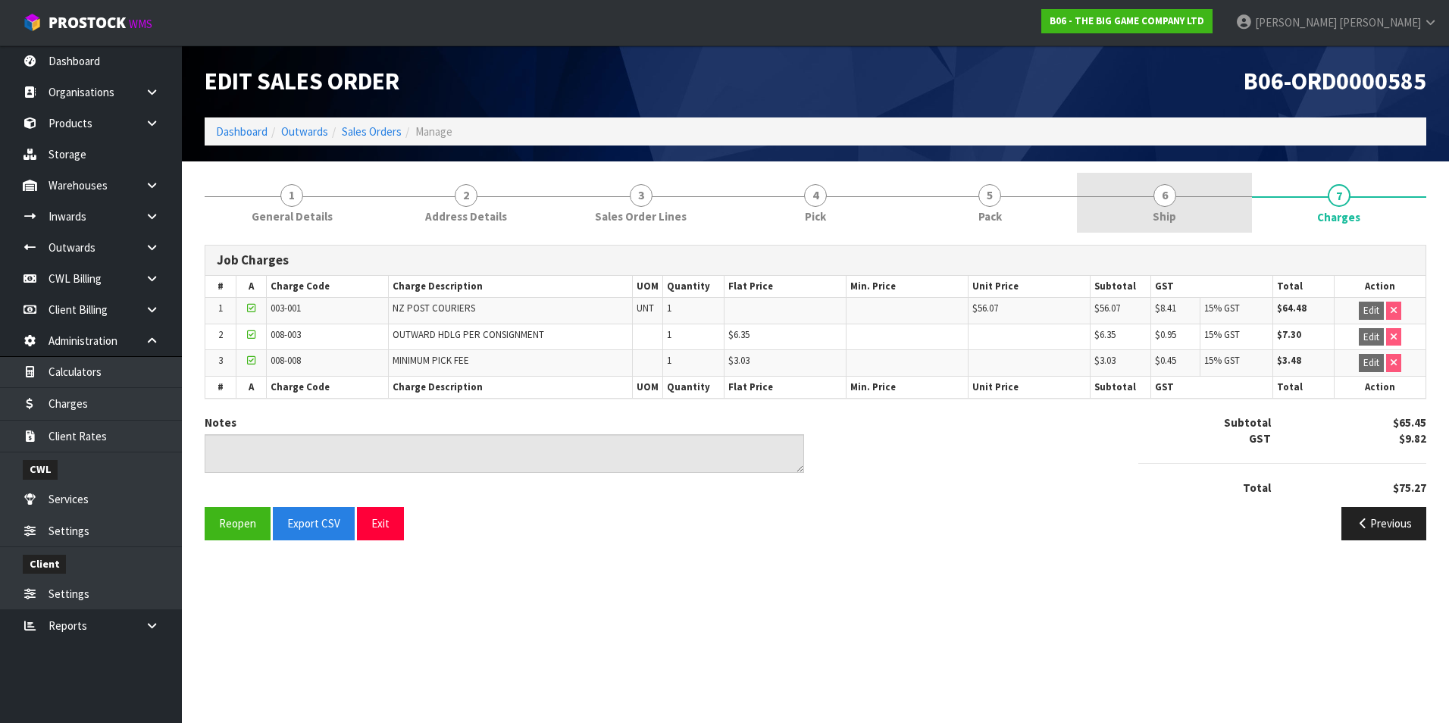
click at [1155, 199] on span "6" at bounding box center [1164, 195] width 23 height 23
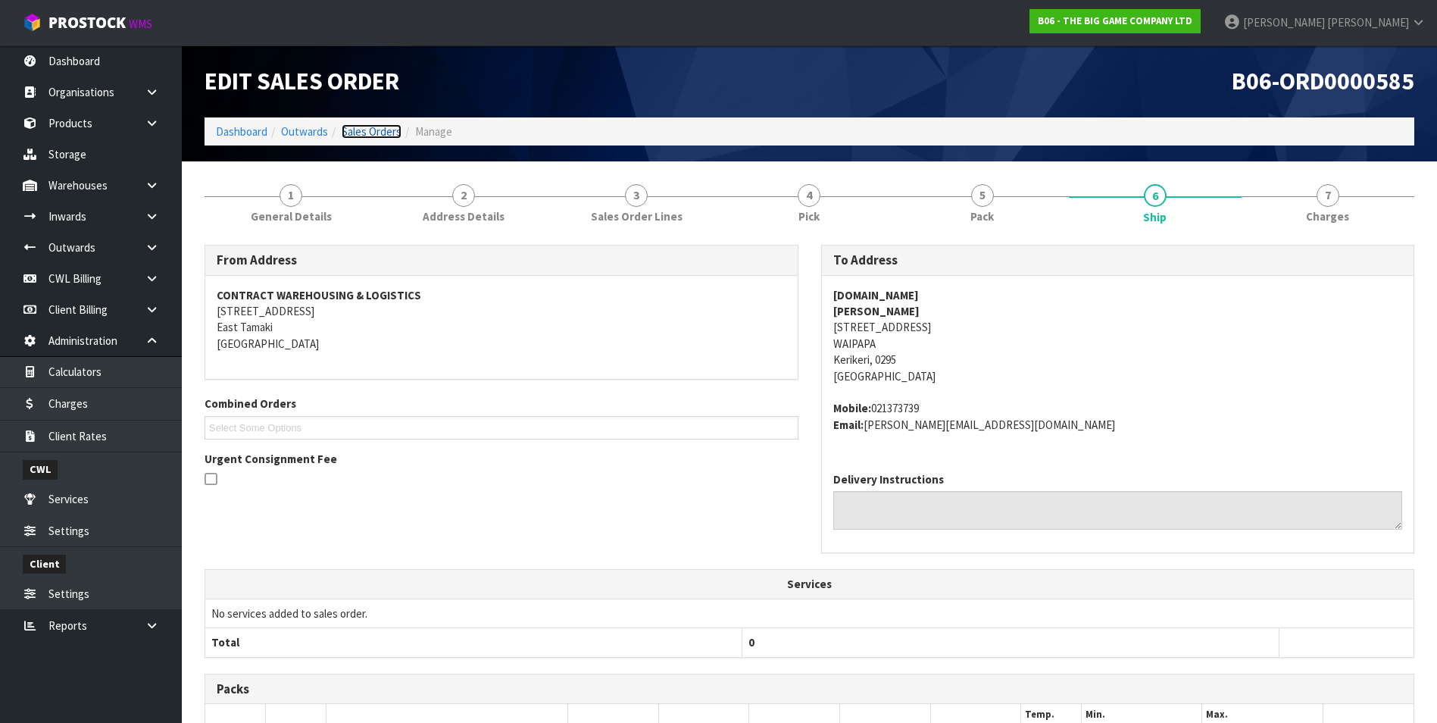
click at [369, 129] on link "Sales Orders" at bounding box center [372, 131] width 60 height 14
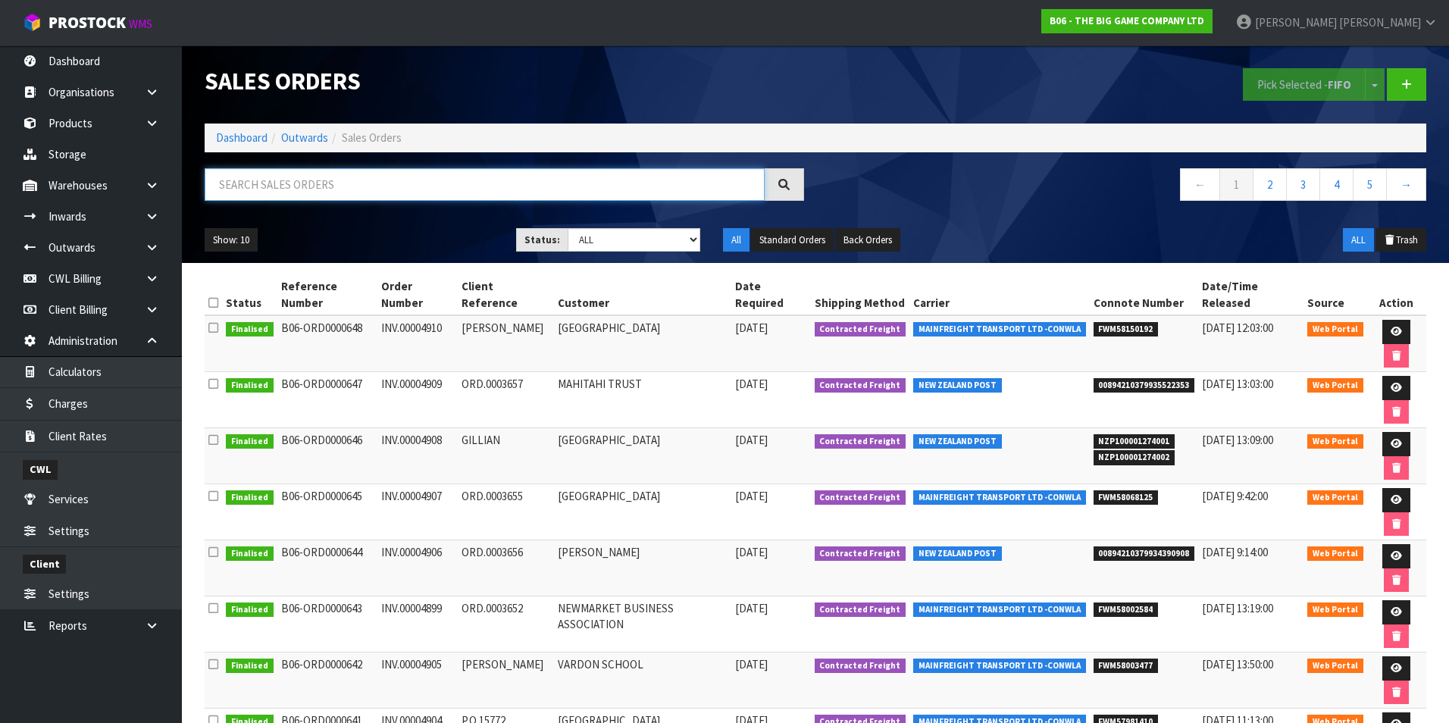
click at [307, 180] on input "text" at bounding box center [485, 184] width 560 height 33
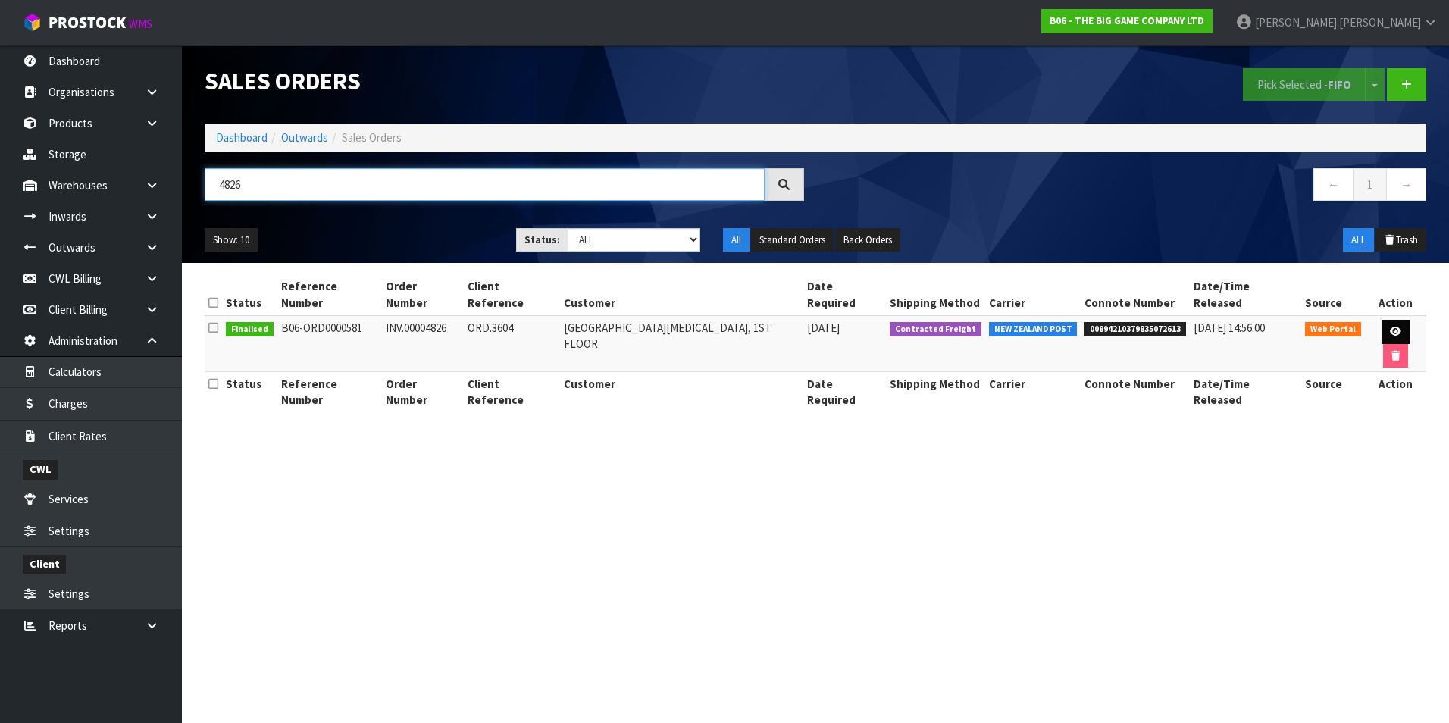
type input "4826"
click at [1381, 320] on link at bounding box center [1395, 332] width 28 height 24
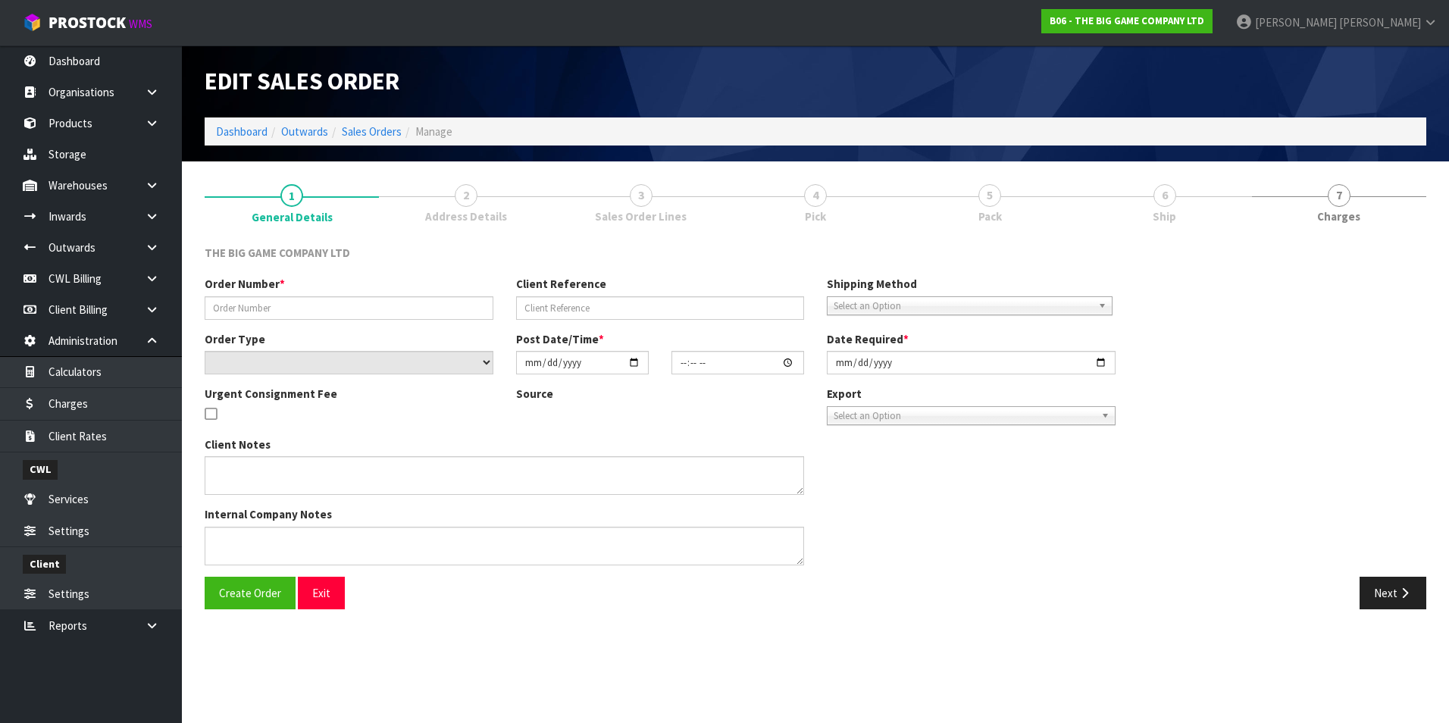
type input "INV.00004826"
type input "ORD.3604"
select select "number:0"
type input "2025-03-12"
type input "12:06:00.000"
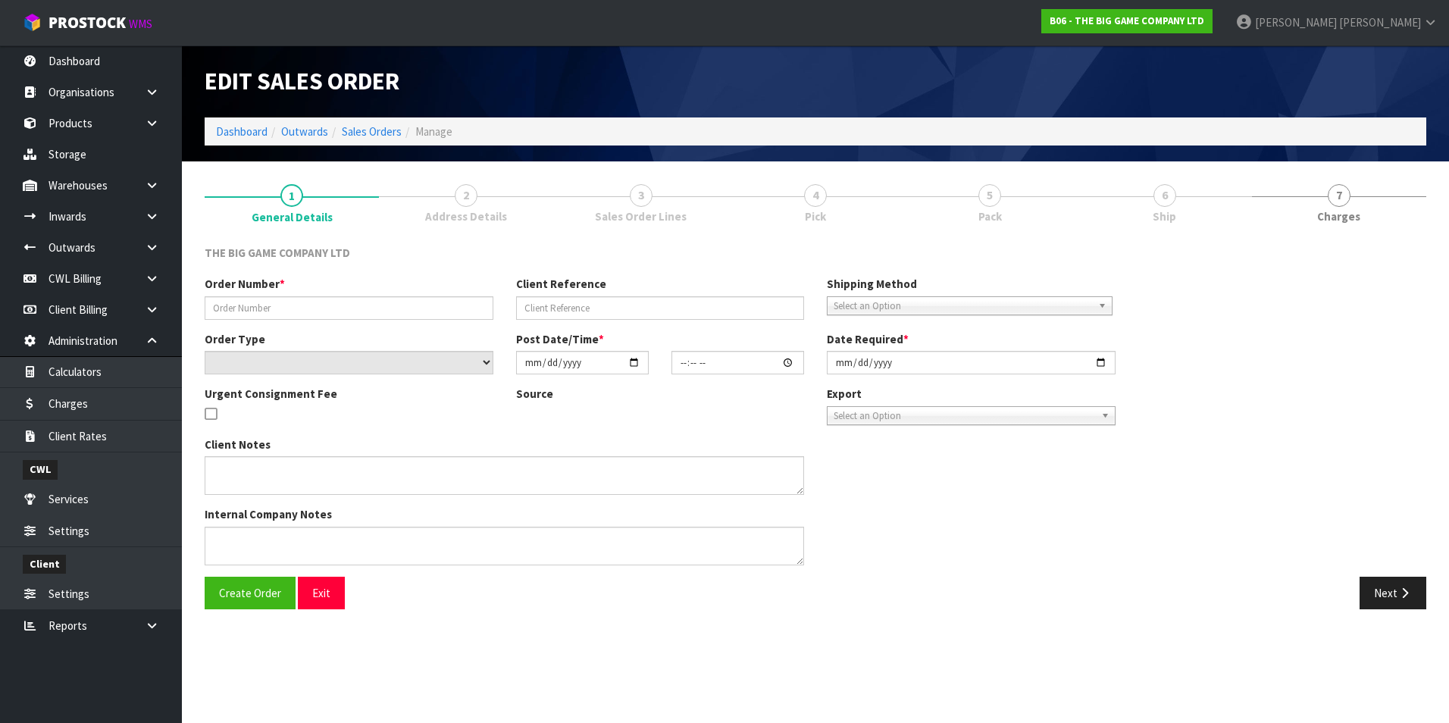
type input "2025-03-12"
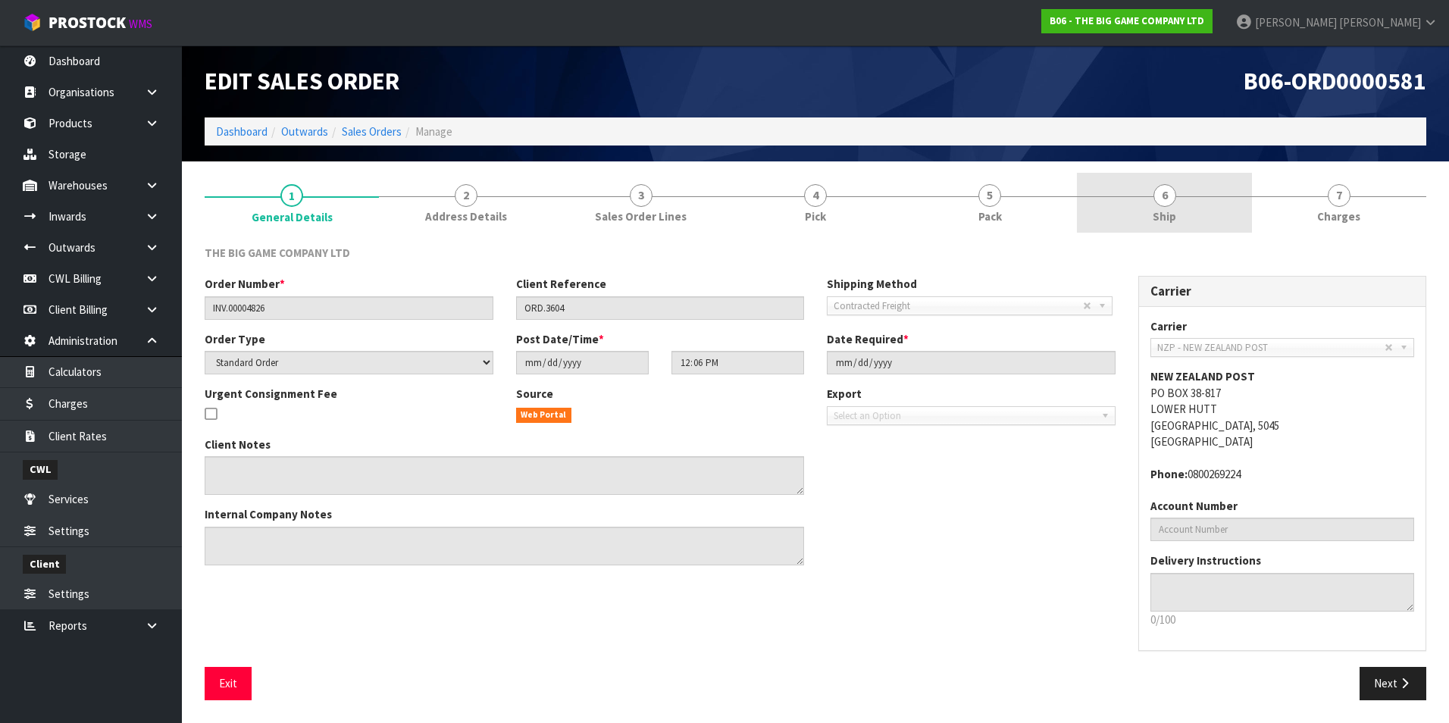
click at [1164, 200] on span "6" at bounding box center [1164, 195] width 23 height 23
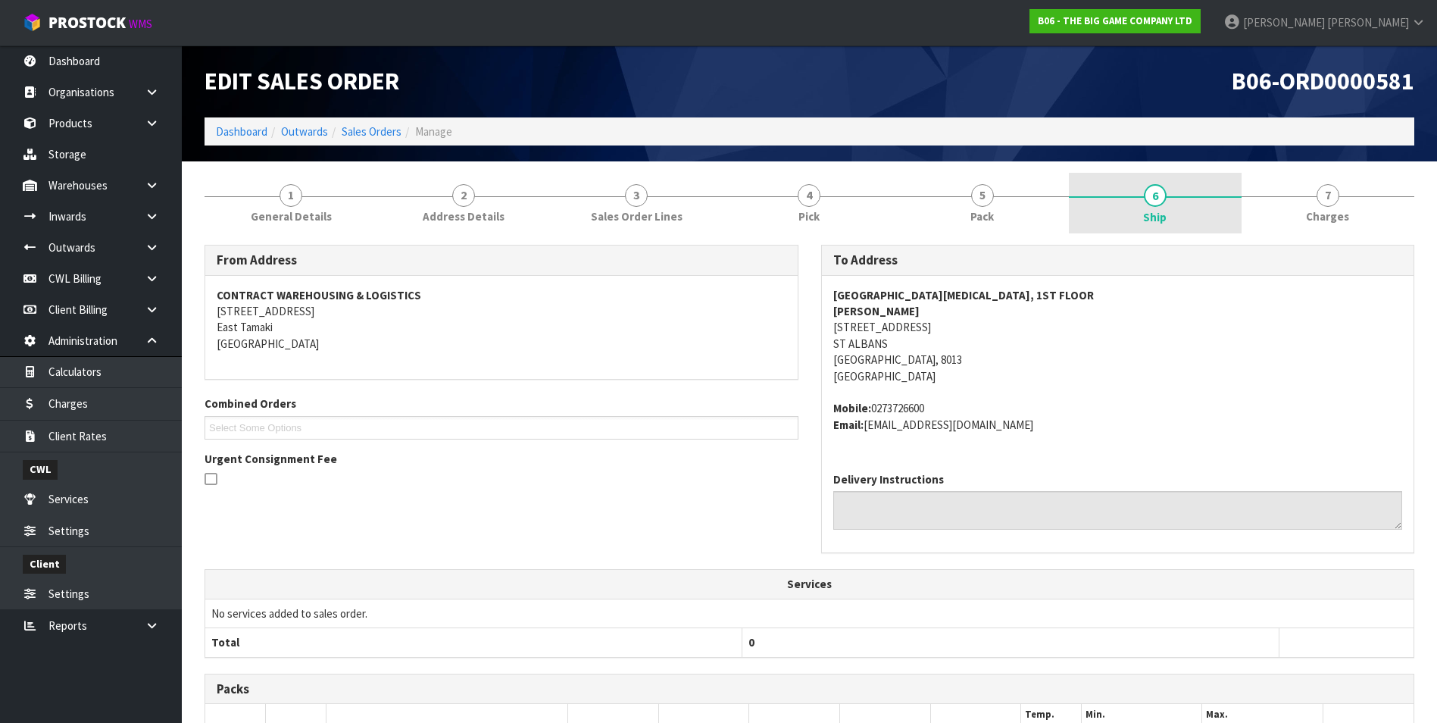
click at [1159, 201] on span "6" at bounding box center [1155, 195] width 23 height 23
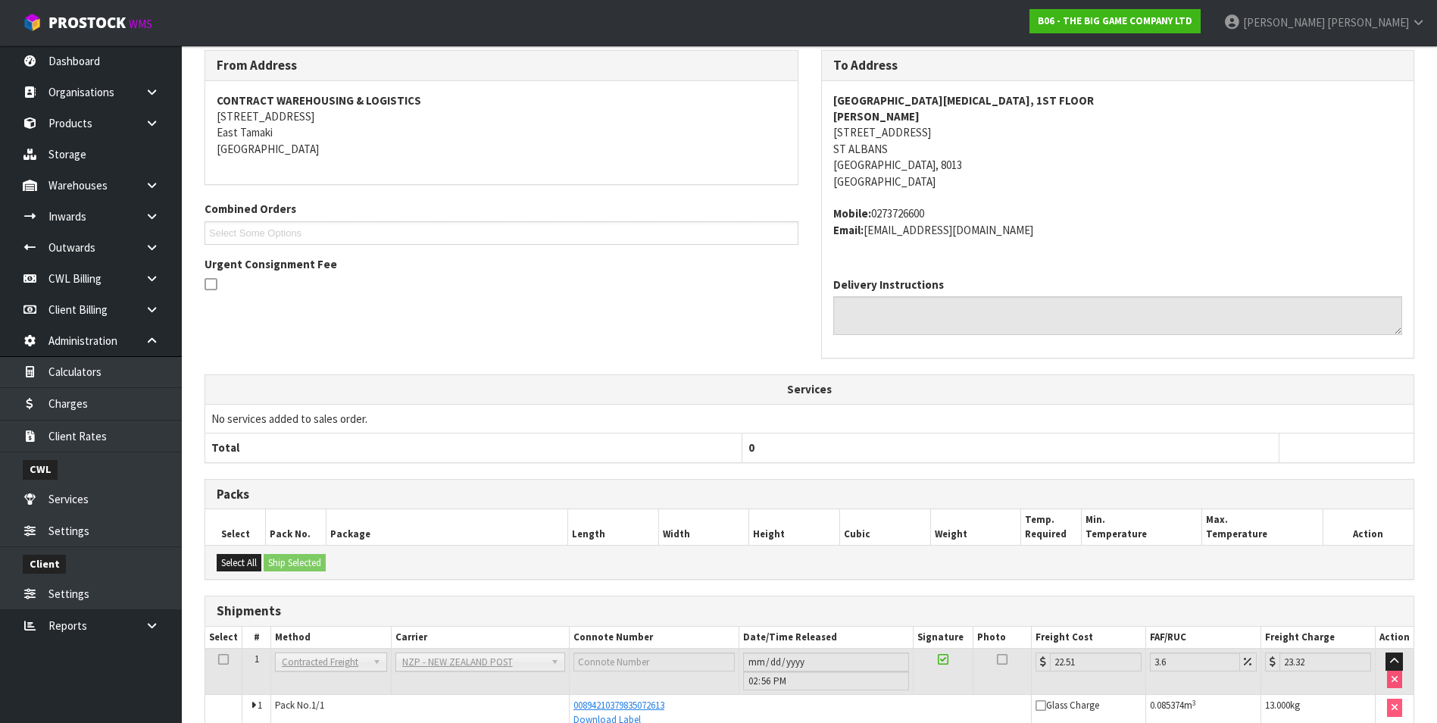
scroll to position [48, 0]
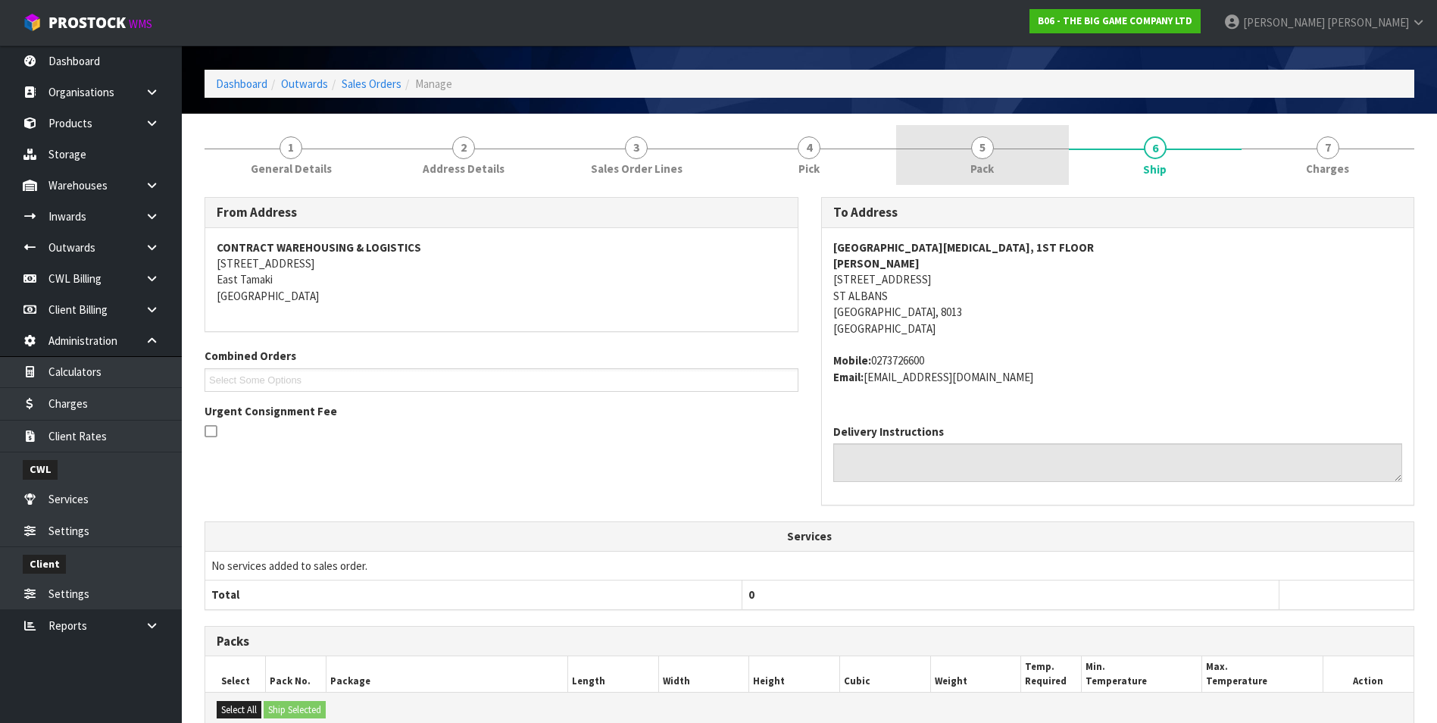
click at [977, 152] on span "5" at bounding box center [982, 147] width 23 height 23
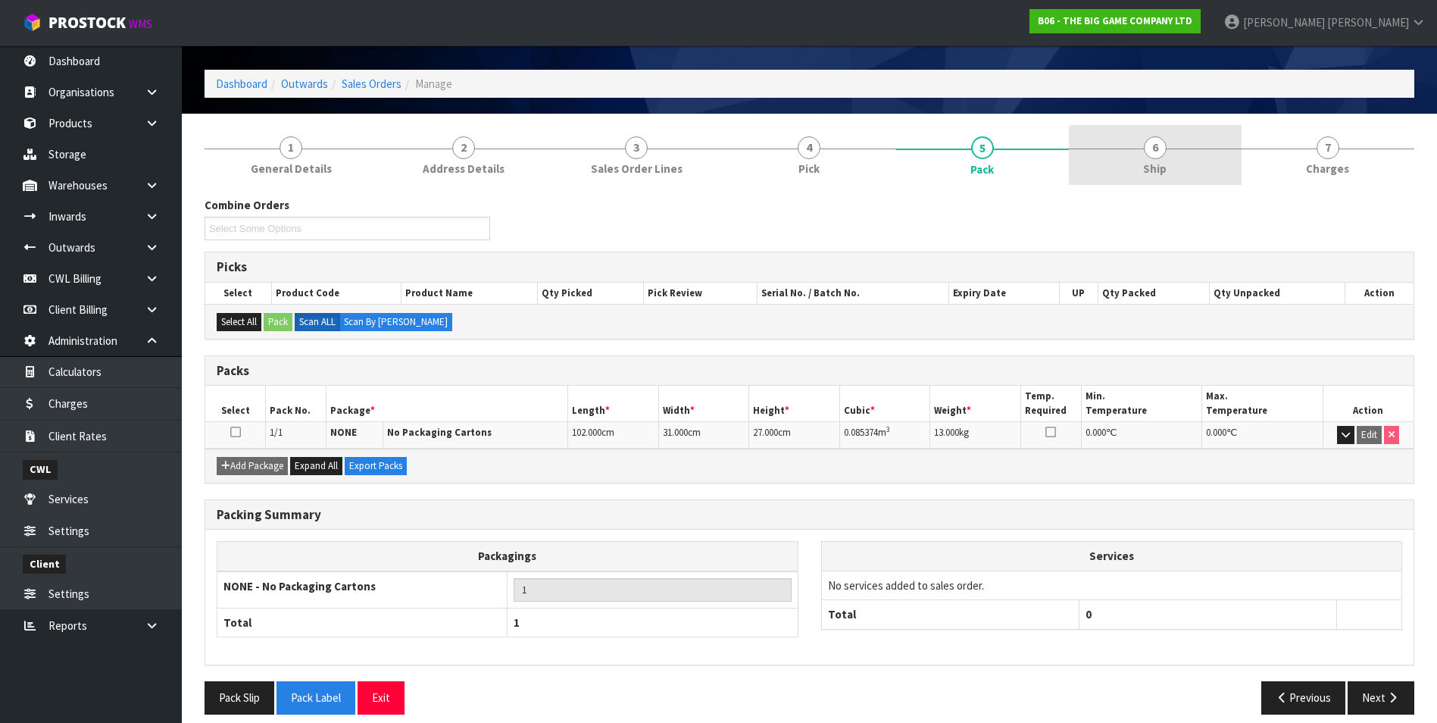
click at [1155, 145] on span "6" at bounding box center [1155, 147] width 23 height 23
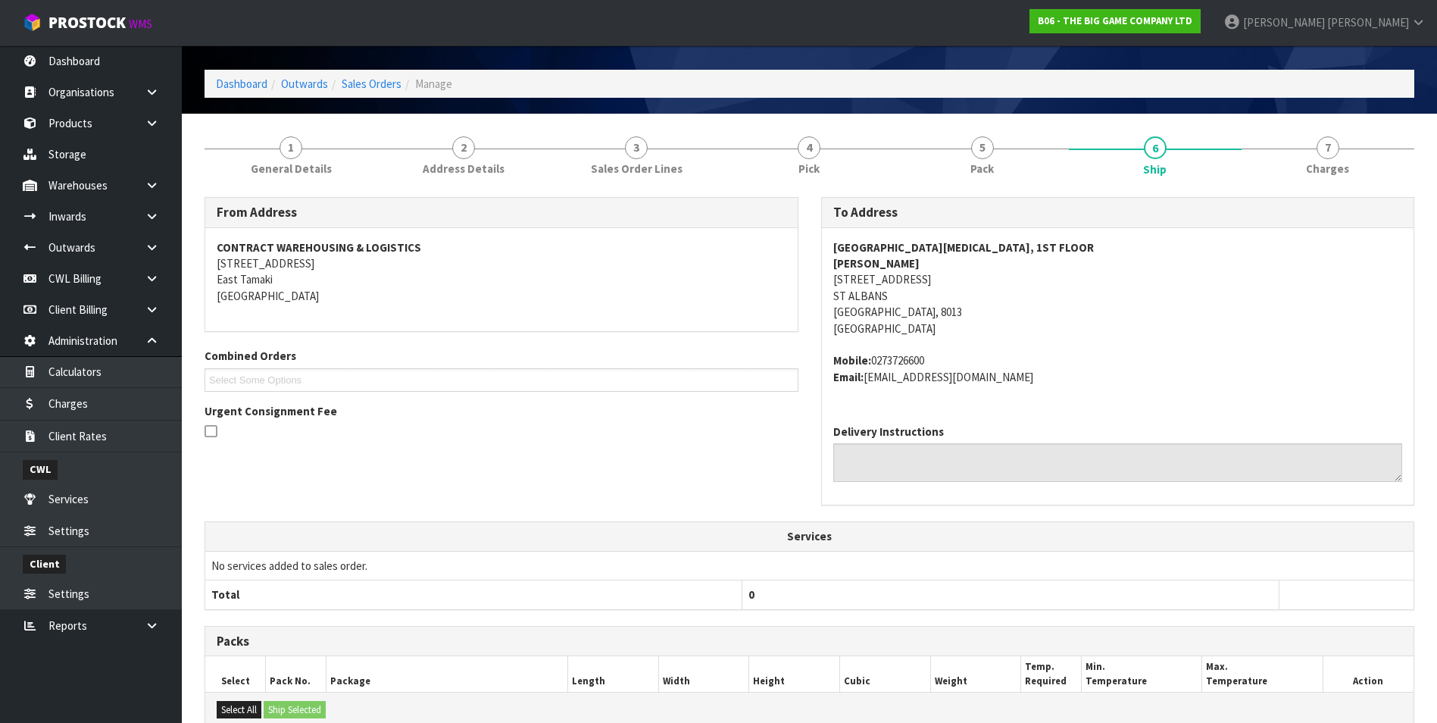
drag, startPoint x: 944, startPoint y: 281, endPoint x: 833, endPoint y: 280, distance: 110.6
click at [833, 280] on address "SOUTHERN ENDOSCOPY CENTRE, 1ST FLOOR KATHY DAVENPORT 21 CALEDONIAN ROAD ST ALBA…" at bounding box center [1118, 288] width 570 height 98
copy address "21 CALEDONIAN ROAD"
drag, startPoint x: 968, startPoint y: 142, endPoint x: 971, endPoint y: 149, distance: 7.8
click at [968, 142] on link "5 Pack" at bounding box center [982, 155] width 173 height 60
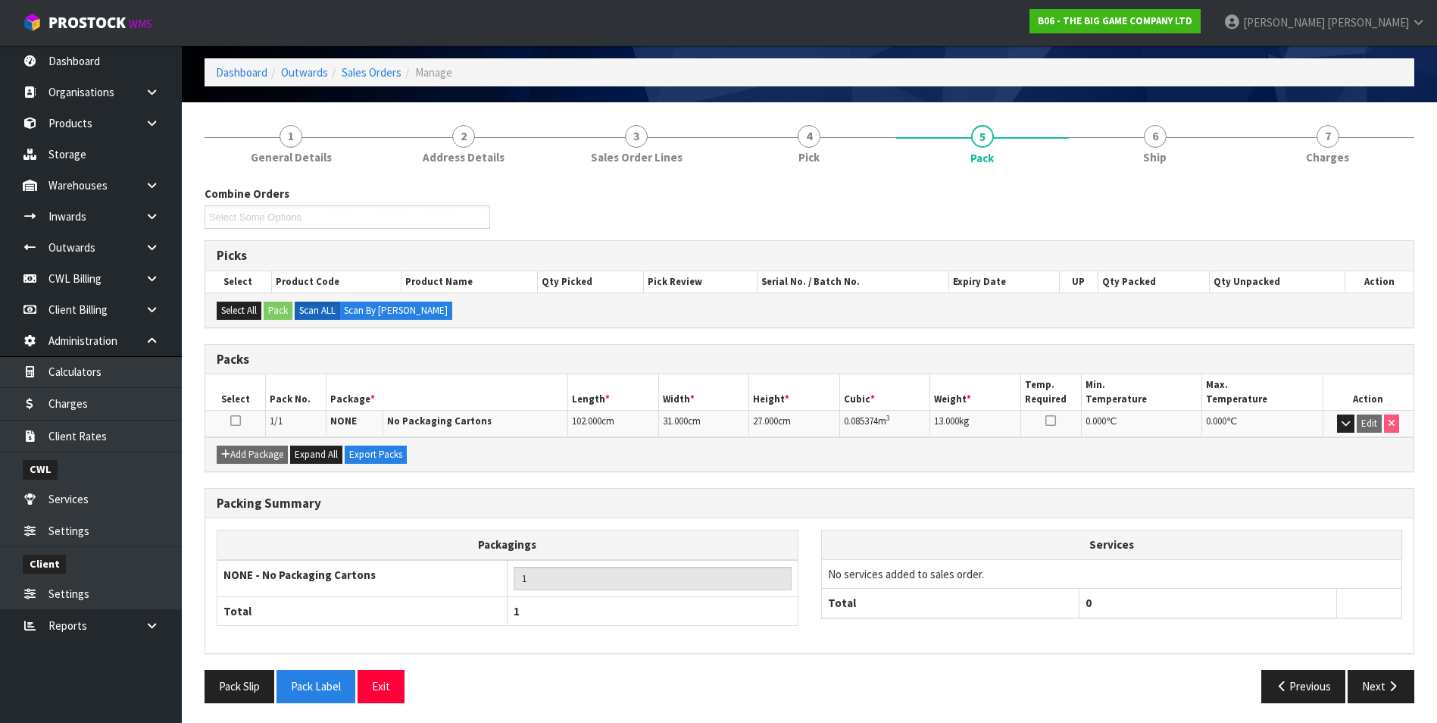
scroll to position [62, 0]
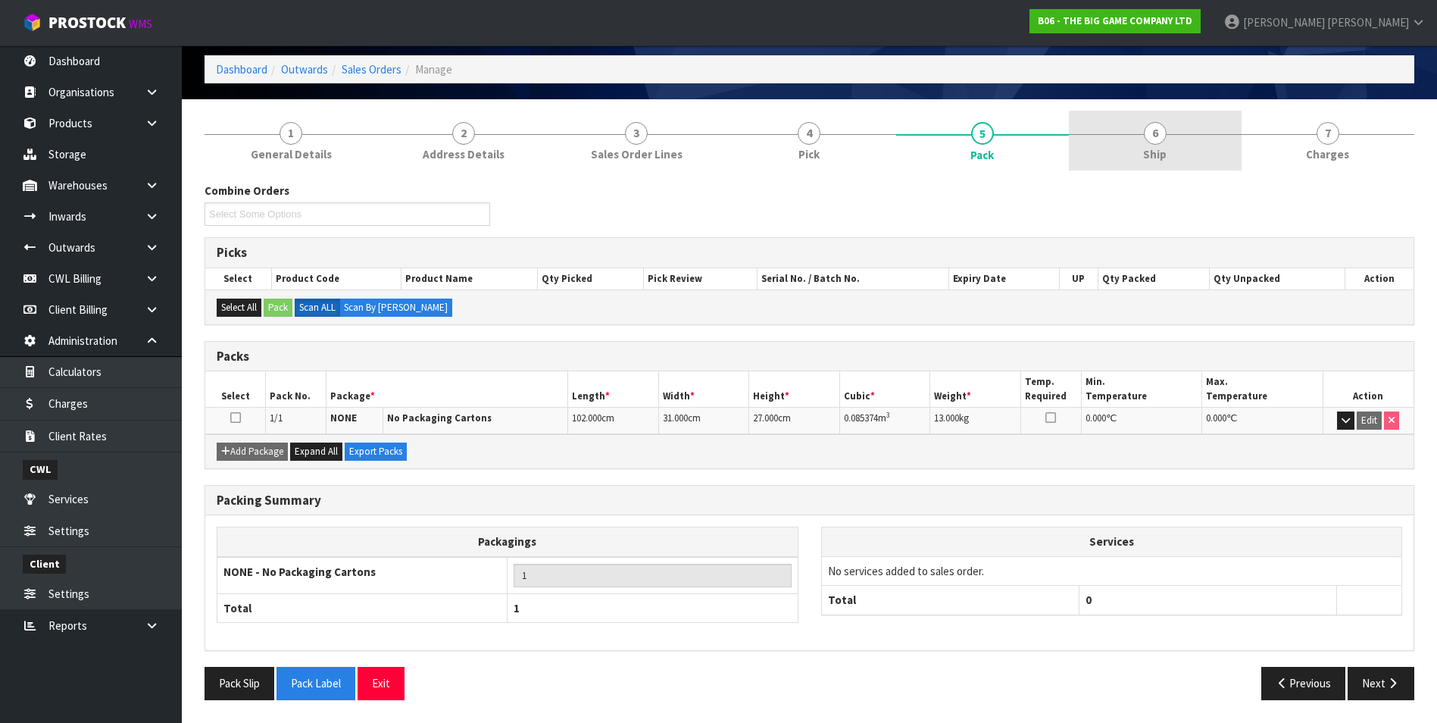
click at [1157, 133] on span "6" at bounding box center [1155, 133] width 23 height 23
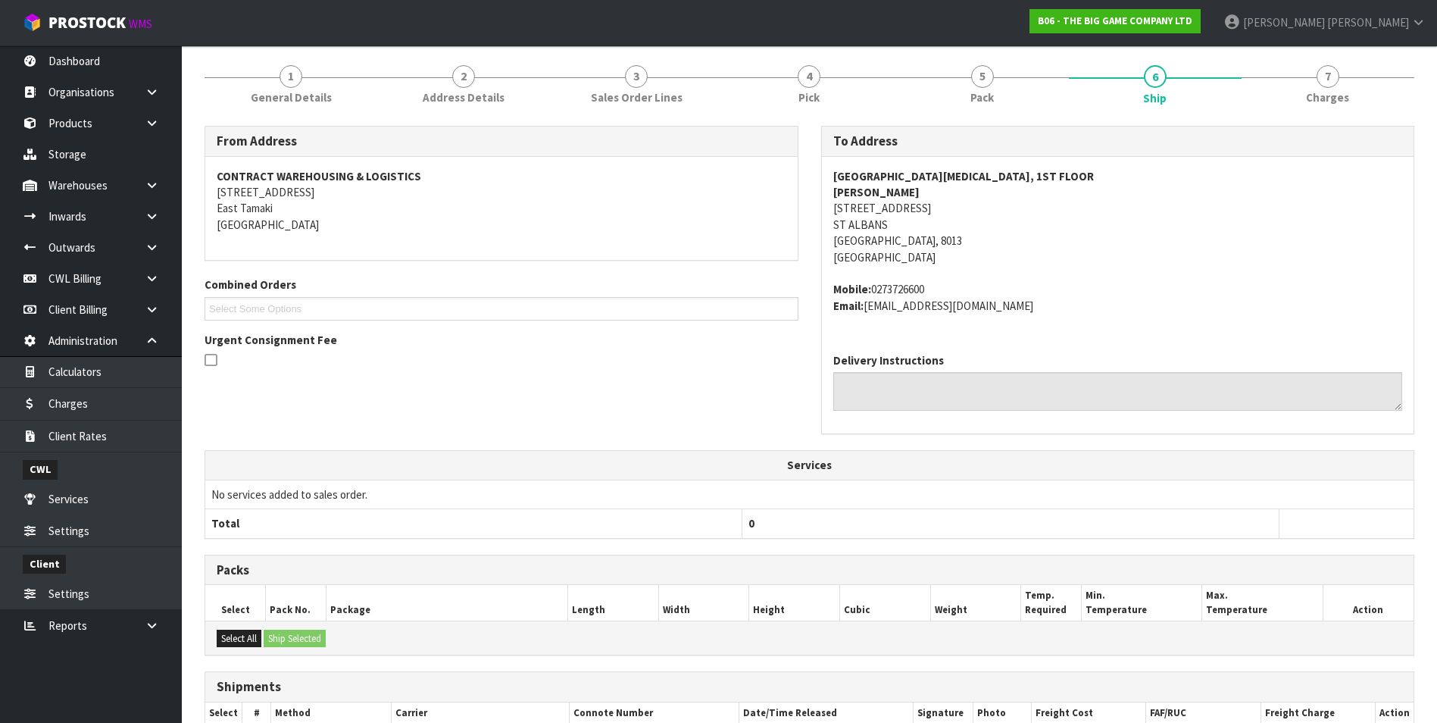
scroll to position [0, 0]
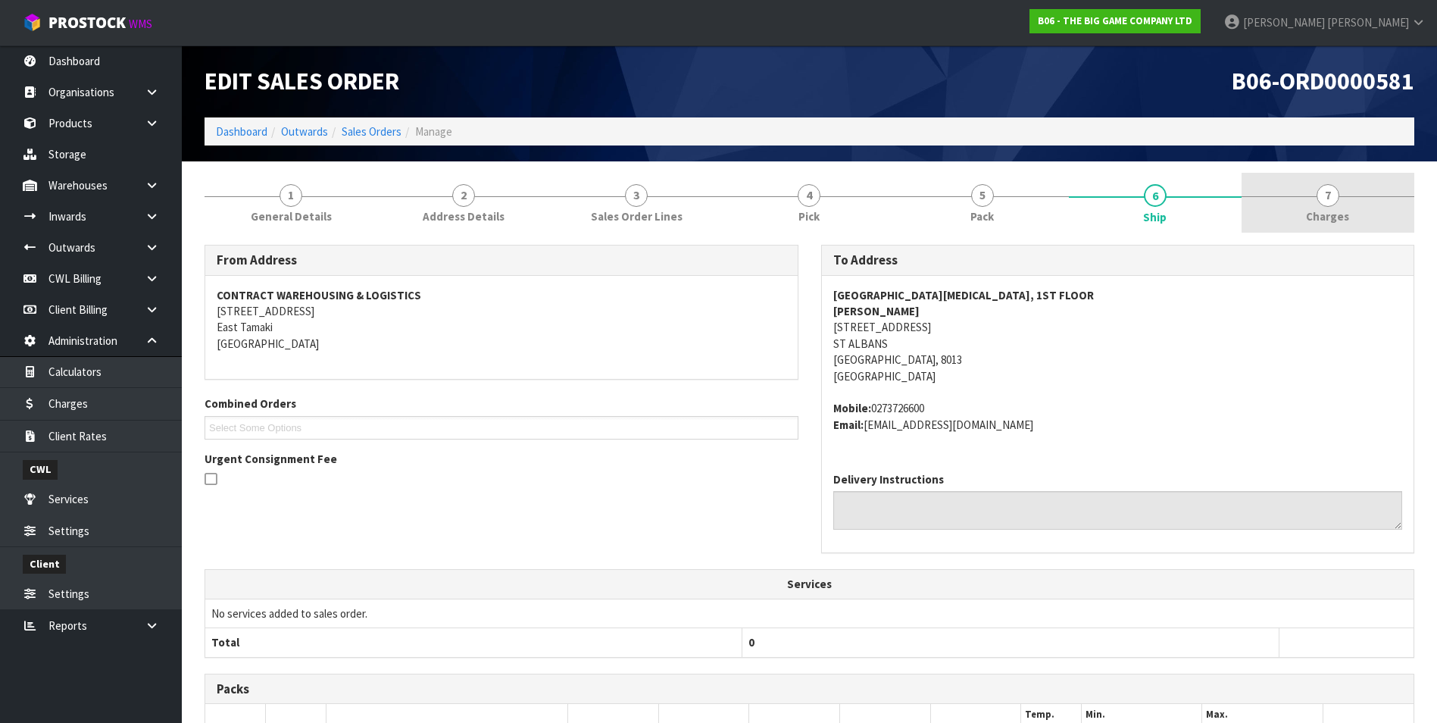
drag, startPoint x: 1331, startPoint y: 201, endPoint x: 1292, endPoint y: 211, distance: 40.8
click at [1331, 200] on span "7" at bounding box center [1328, 195] width 23 height 23
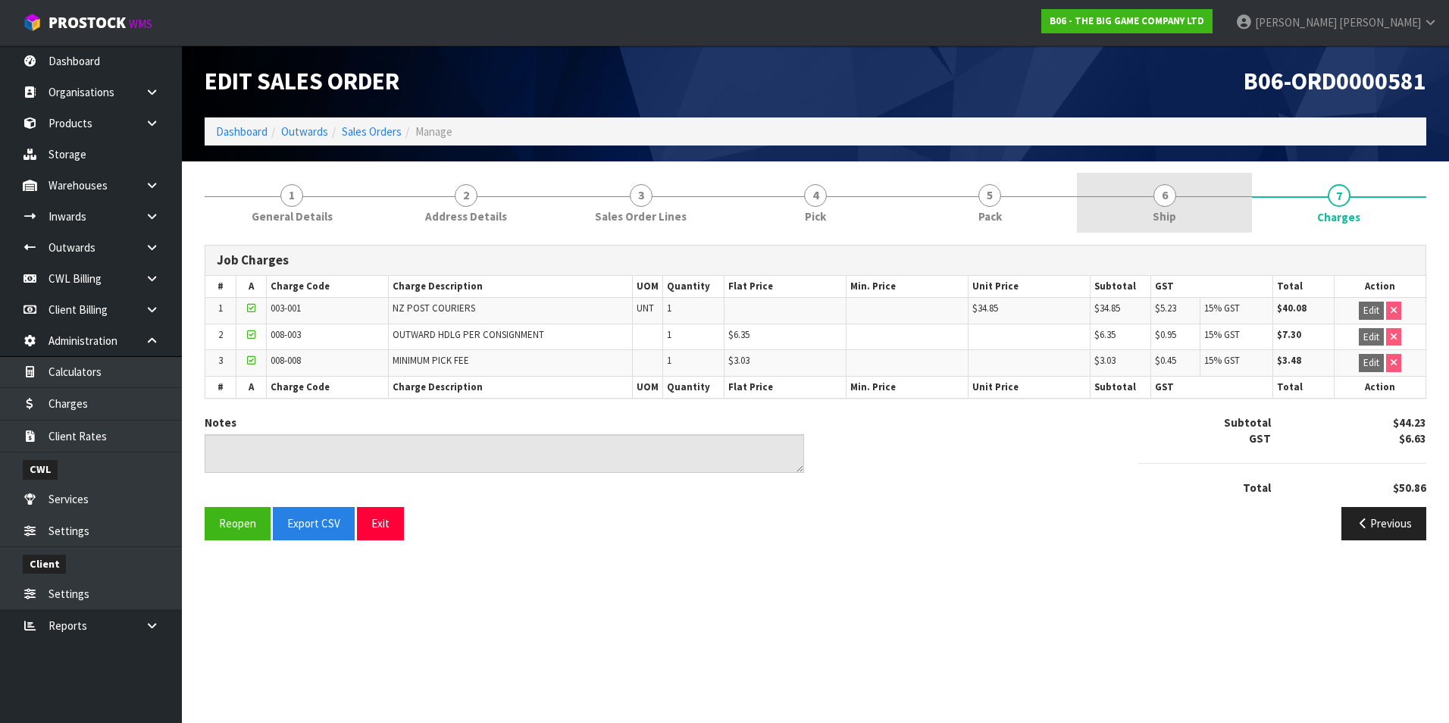
click at [1163, 199] on span "6" at bounding box center [1164, 195] width 23 height 23
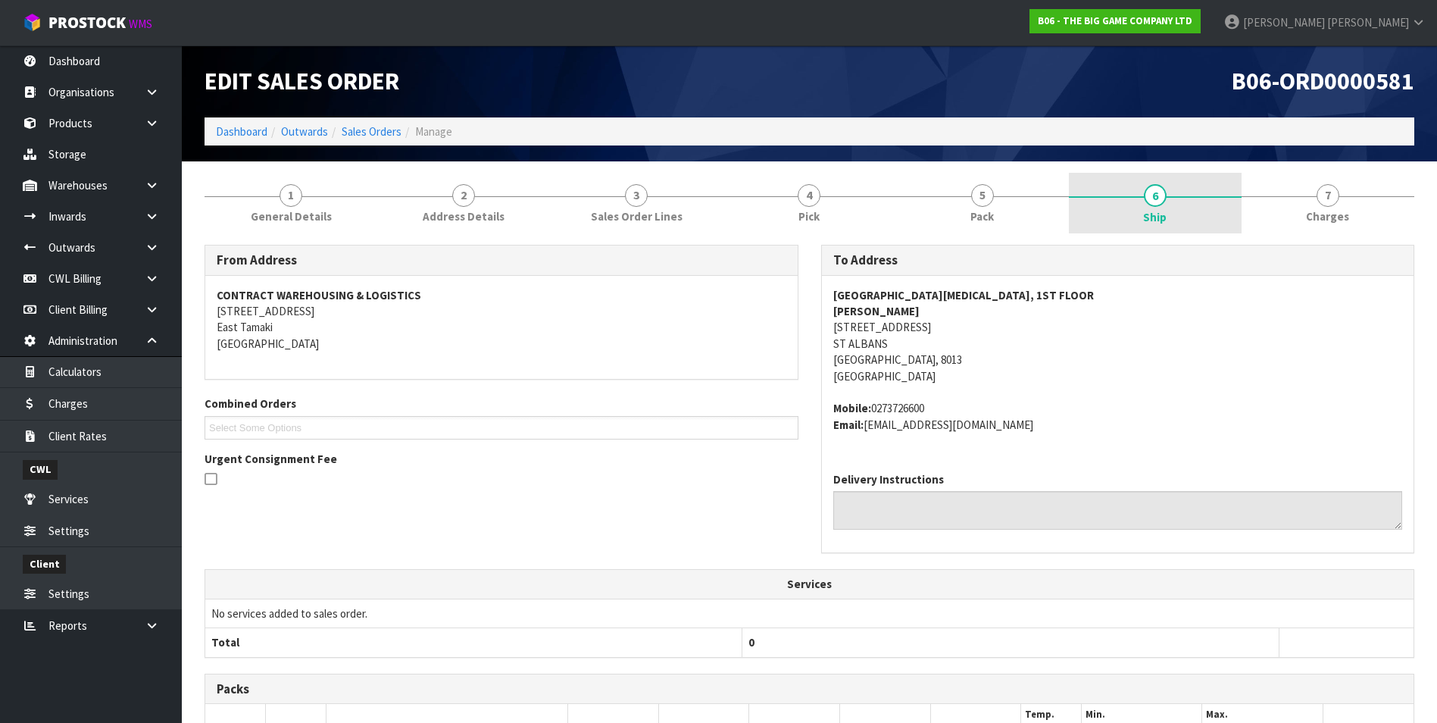
click at [1161, 201] on span "6" at bounding box center [1155, 195] width 23 height 23
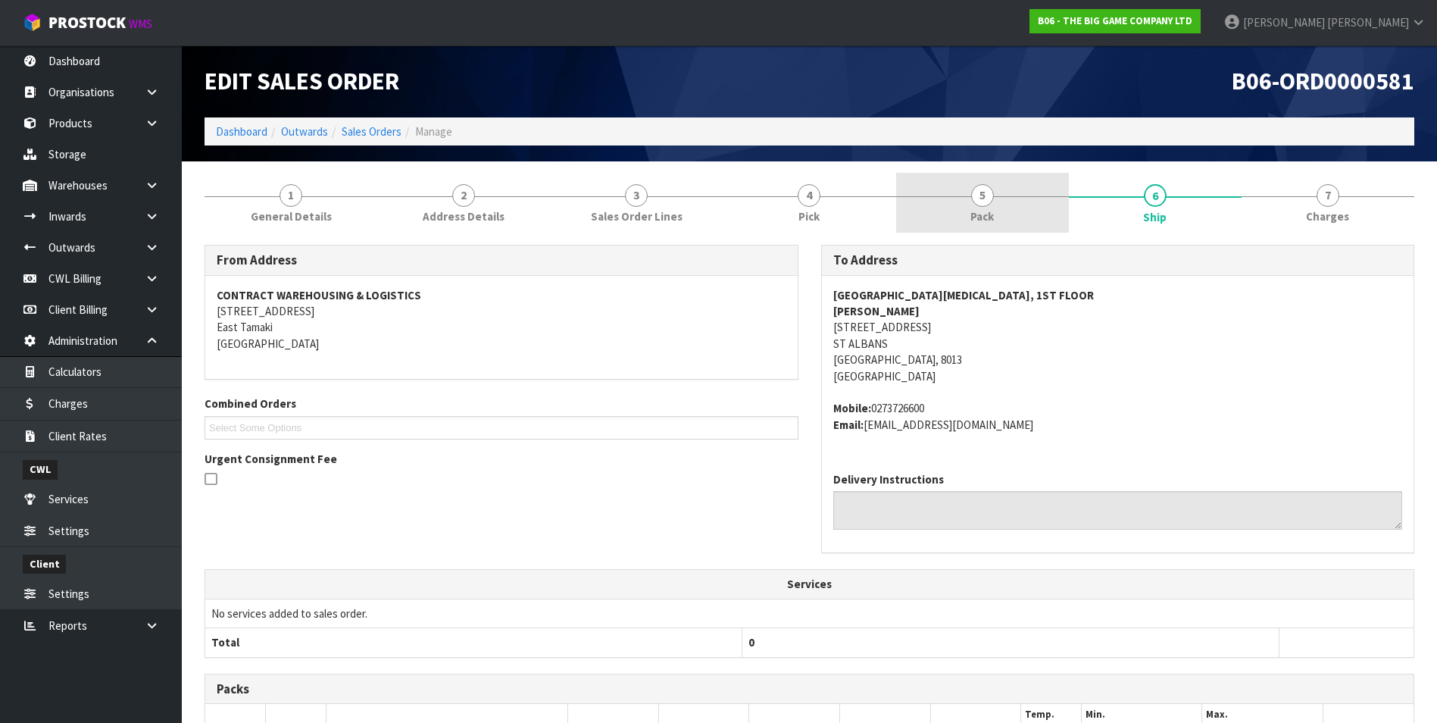
click at [986, 204] on span "5" at bounding box center [982, 195] width 23 height 23
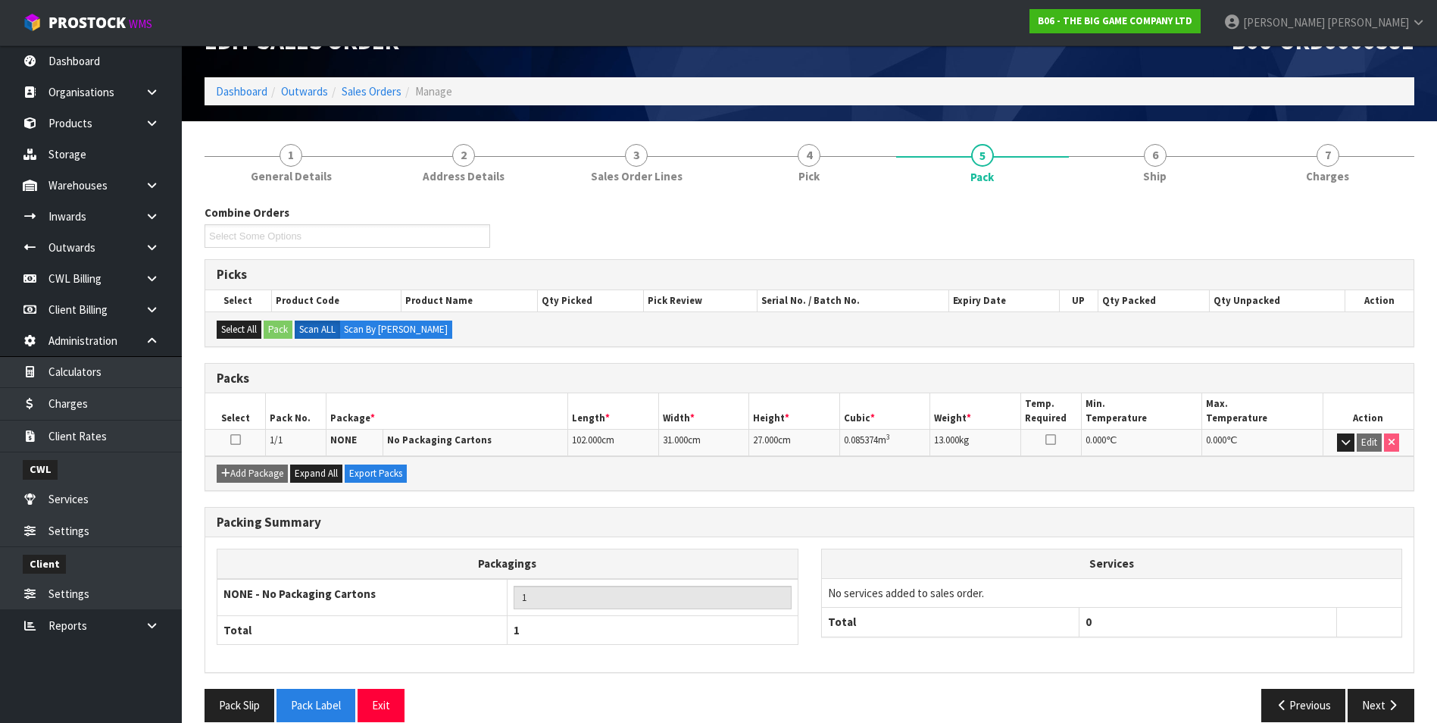
scroll to position [62, 0]
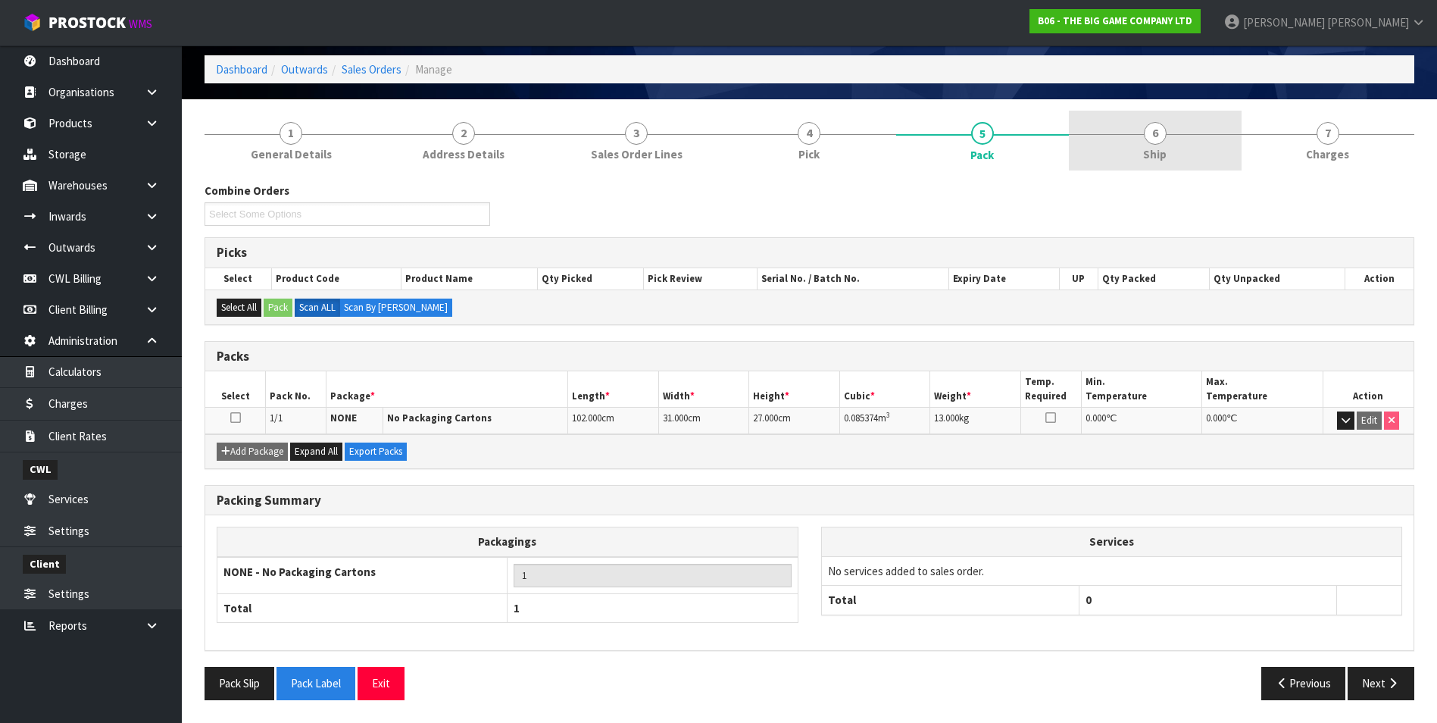
click at [1152, 147] on span "Ship" at bounding box center [1154, 154] width 23 height 16
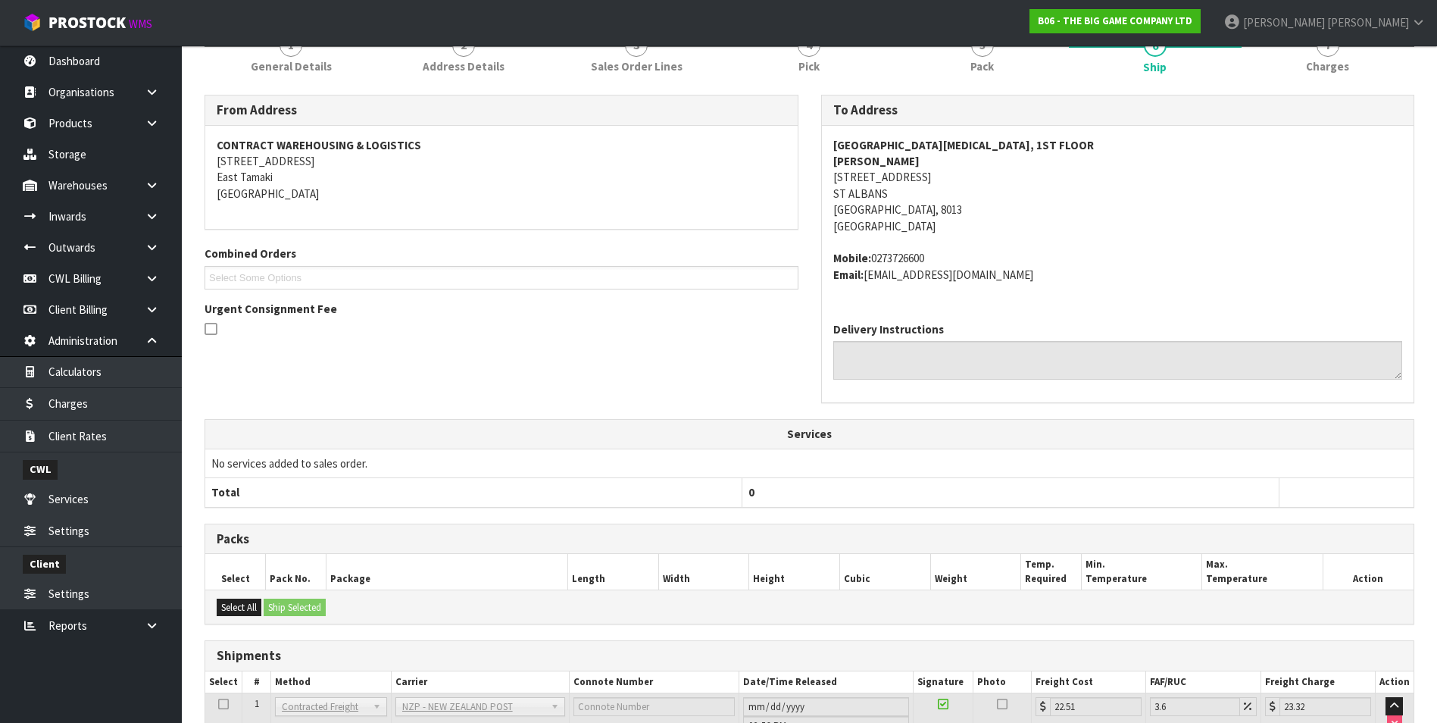
scroll to position [0, 0]
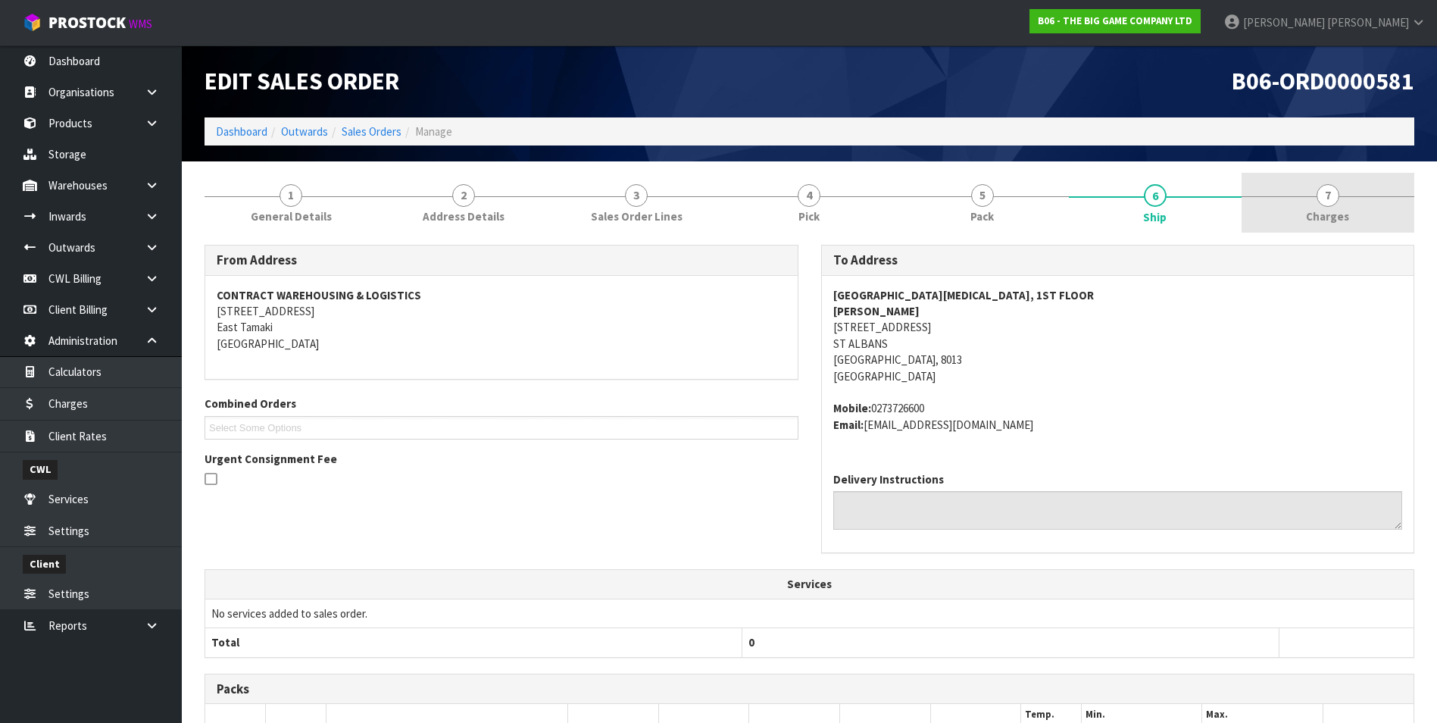
click at [1327, 195] on span "7" at bounding box center [1328, 195] width 23 height 23
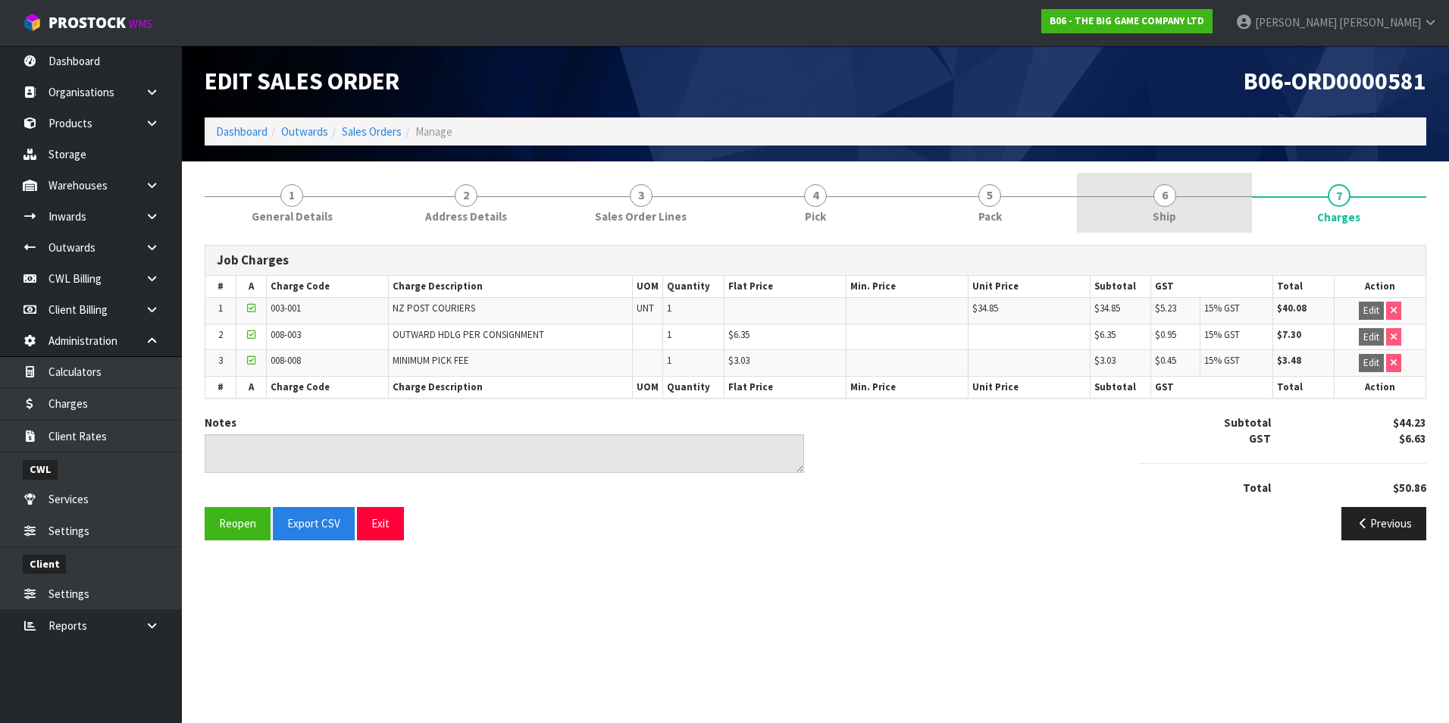
click at [1171, 200] on span "6" at bounding box center [1164, 195] width 23 height 23
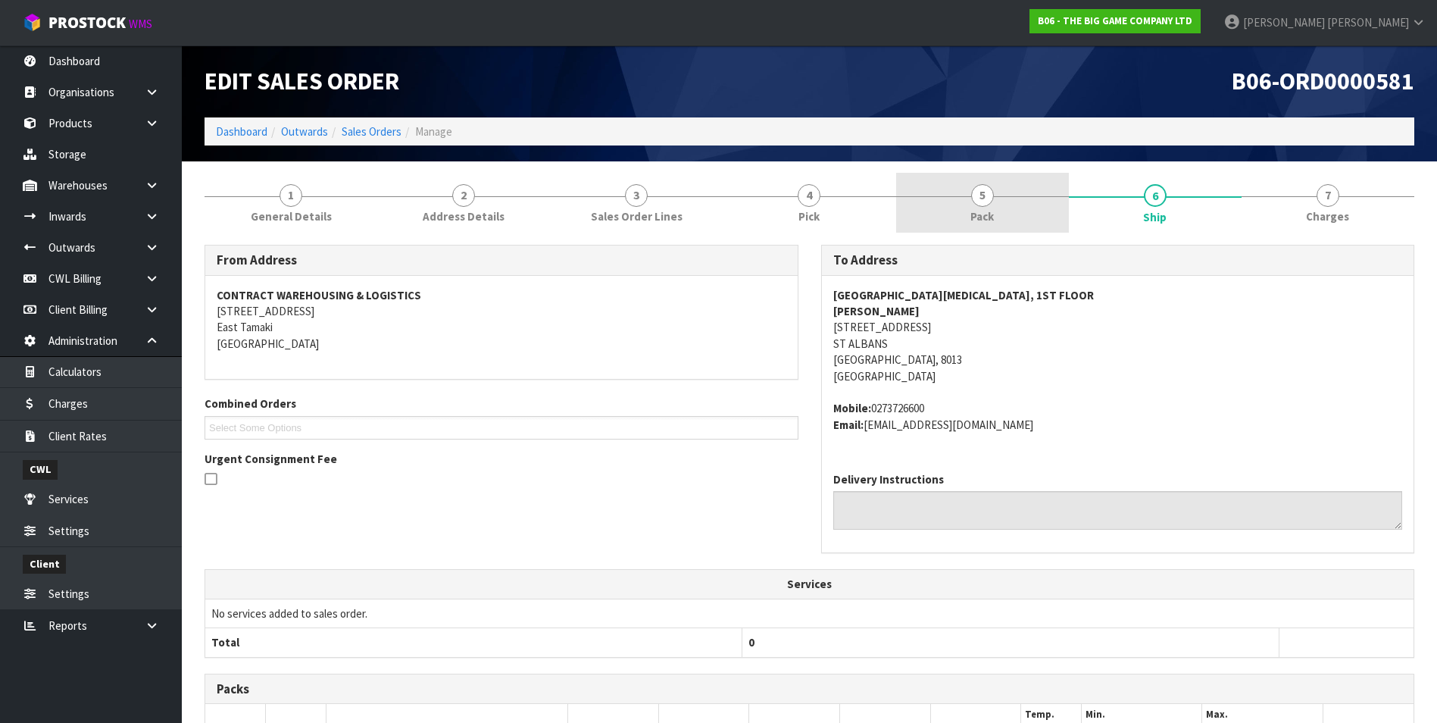
click at [992, 204] on link "5 Pack" at bounding box center [982, 203] width 173 height 60
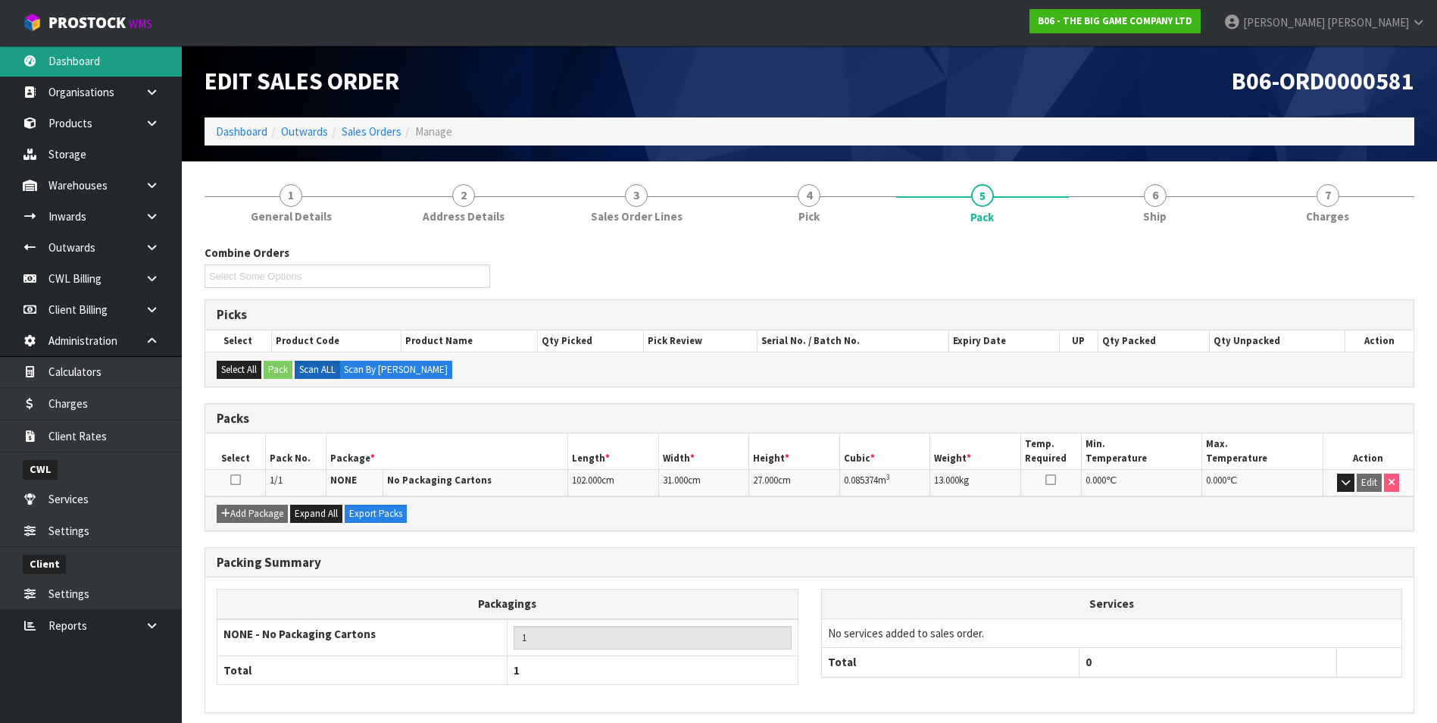
click at [110, 52] on link "Dashboard" at bounding box center [91, 60] width 182 height 31
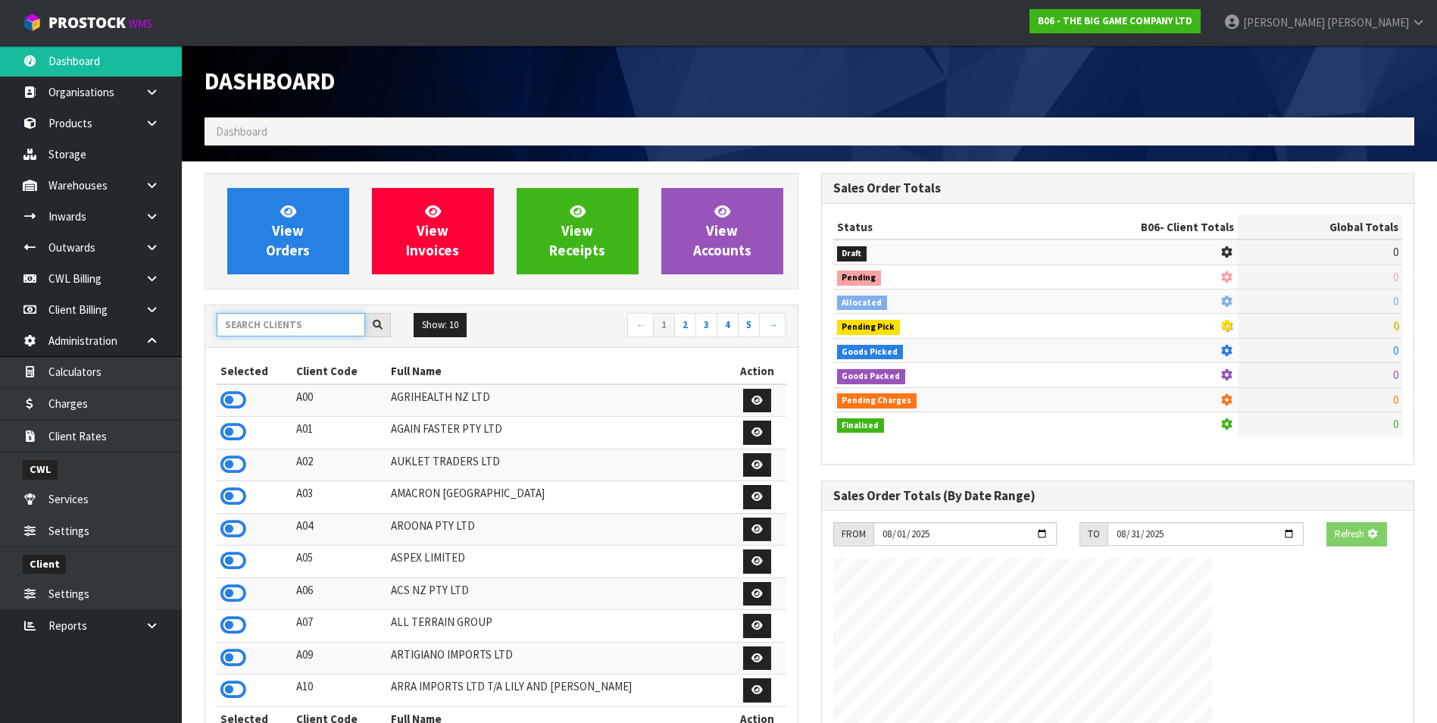
click at [246, 318] on input "text" at bounding box center [291, 324] width 148 height 23
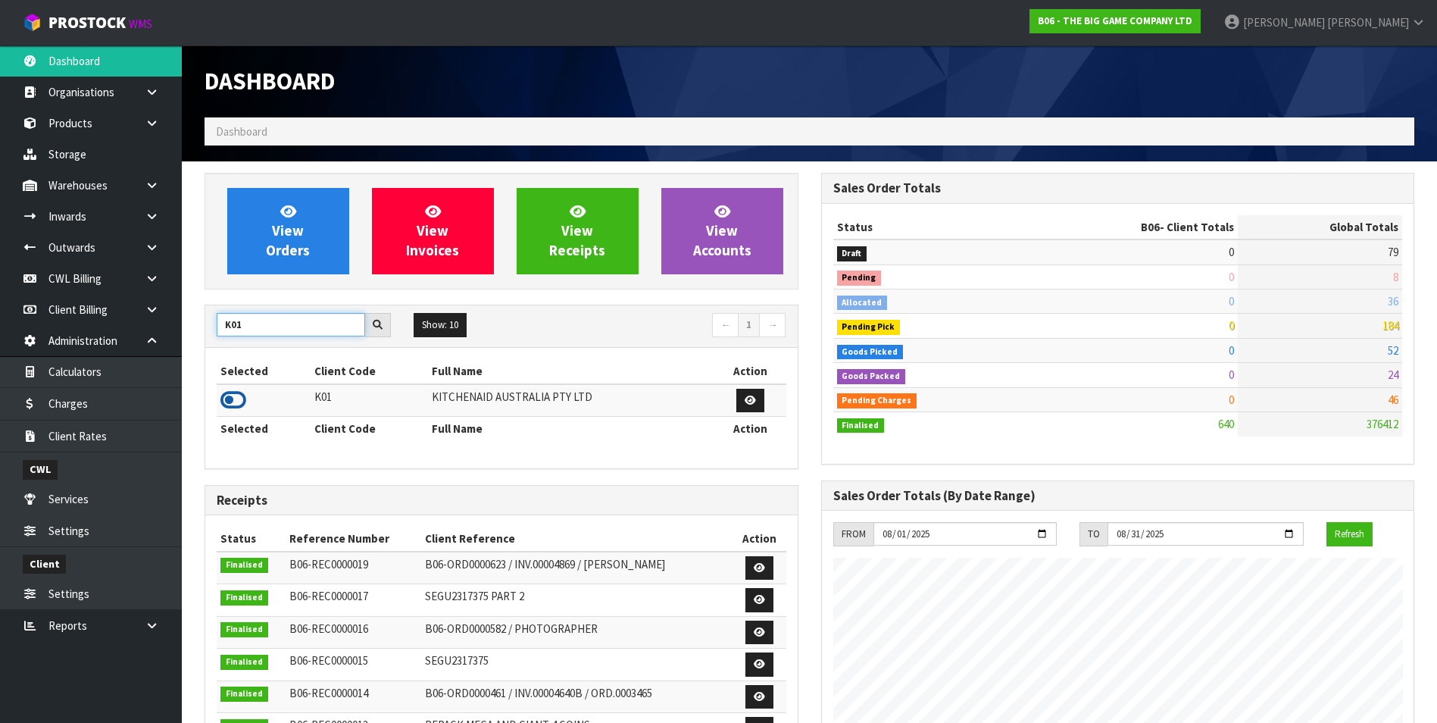
type input "K01"
click at [239, 399] on icon at bounding box center [233, 400] width 26 height 23
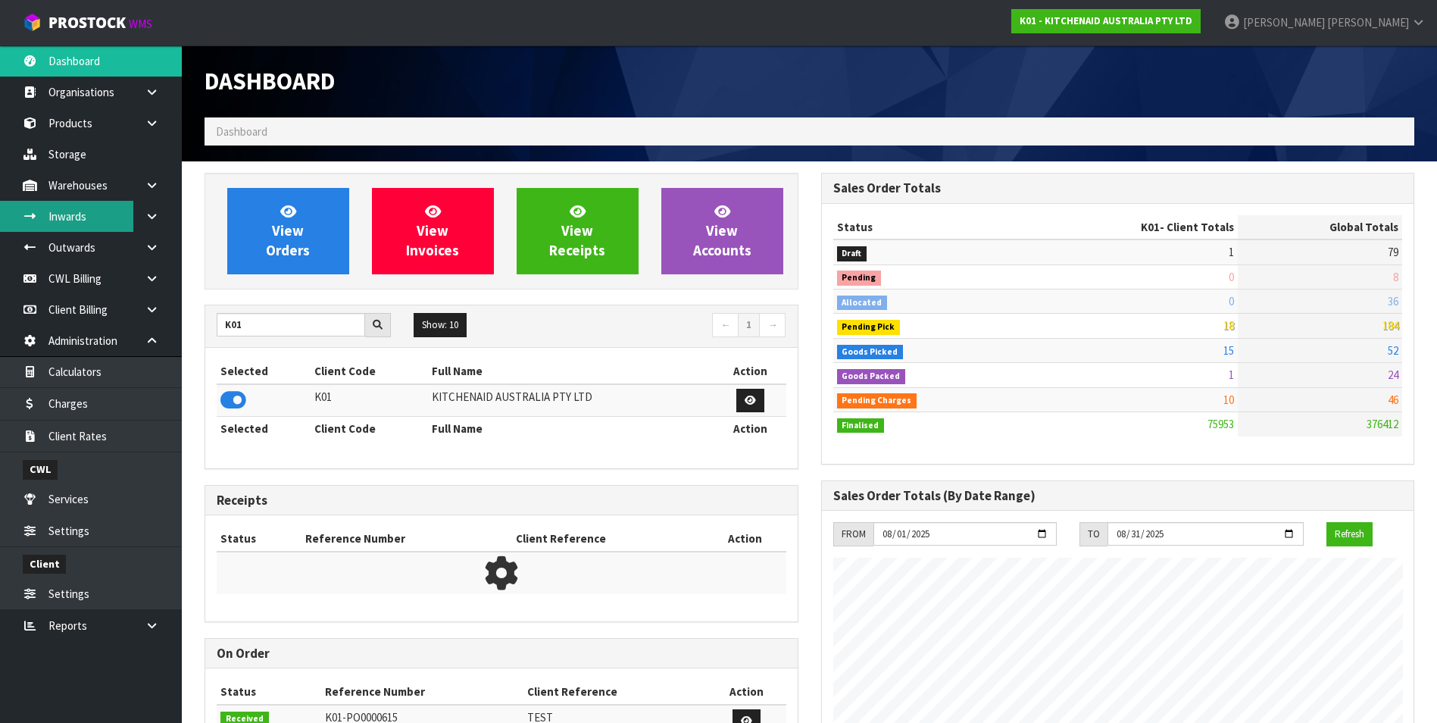
click at [94, 208] on link "Inwards" at bounding box center [91, 216] width 182 height 31
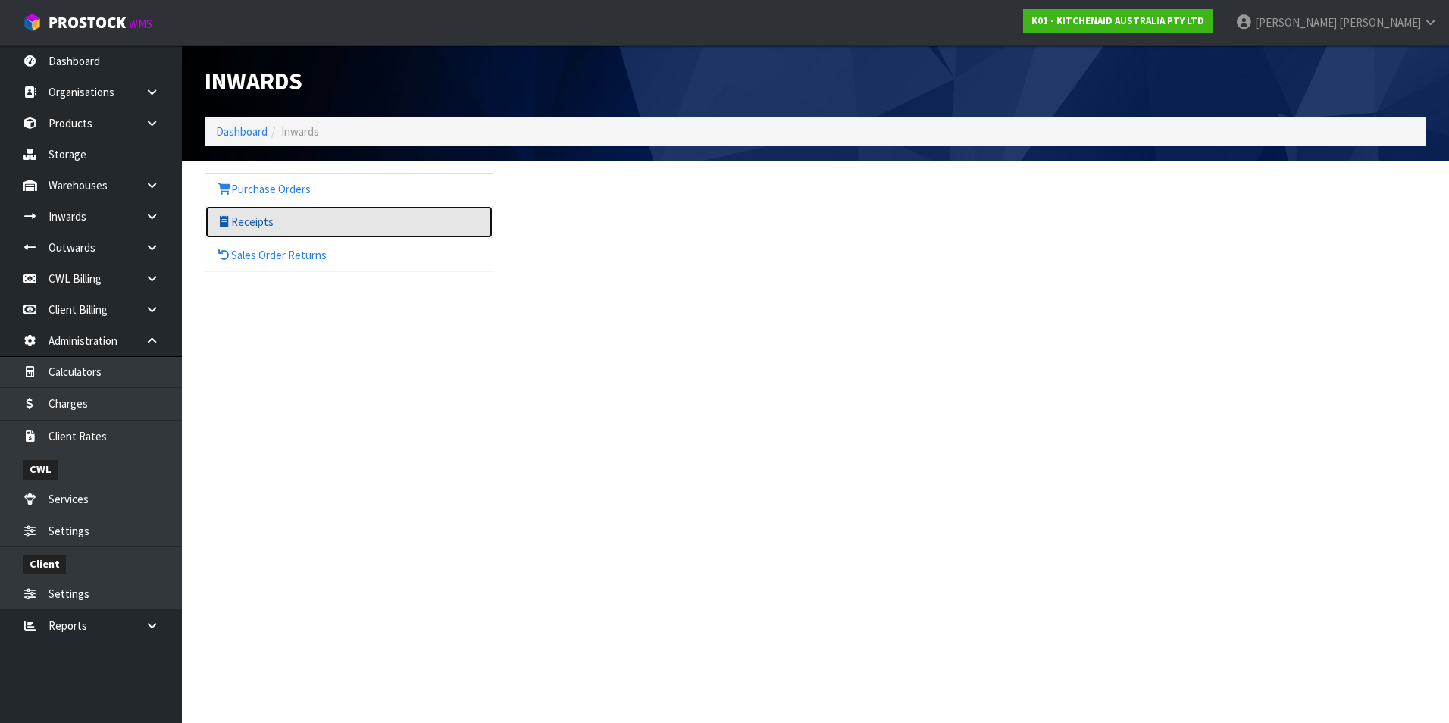
click at [247, 224] on link "Receipts" at bounding box center [348, 221] width 287 height 31
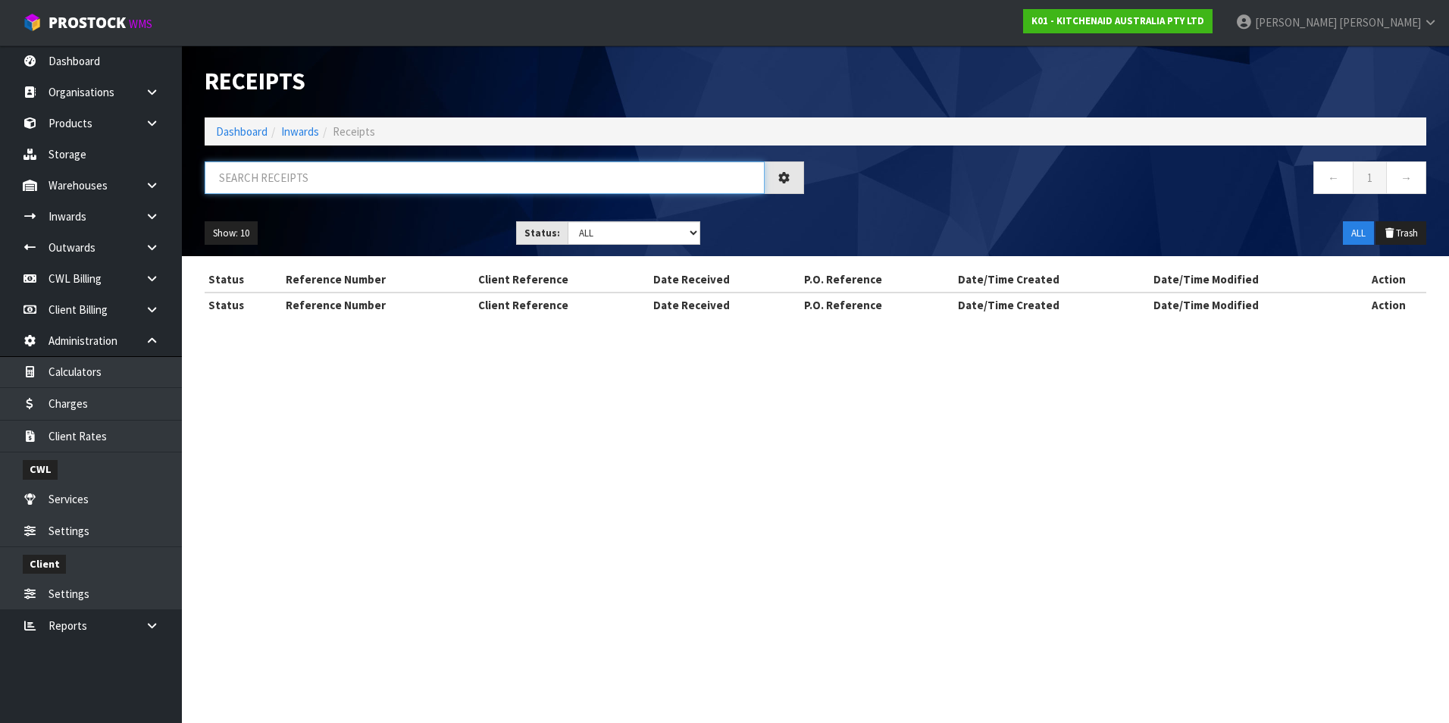
click at [236, 180] on input "text" at bounding box center [485, 177] width 560 height 33
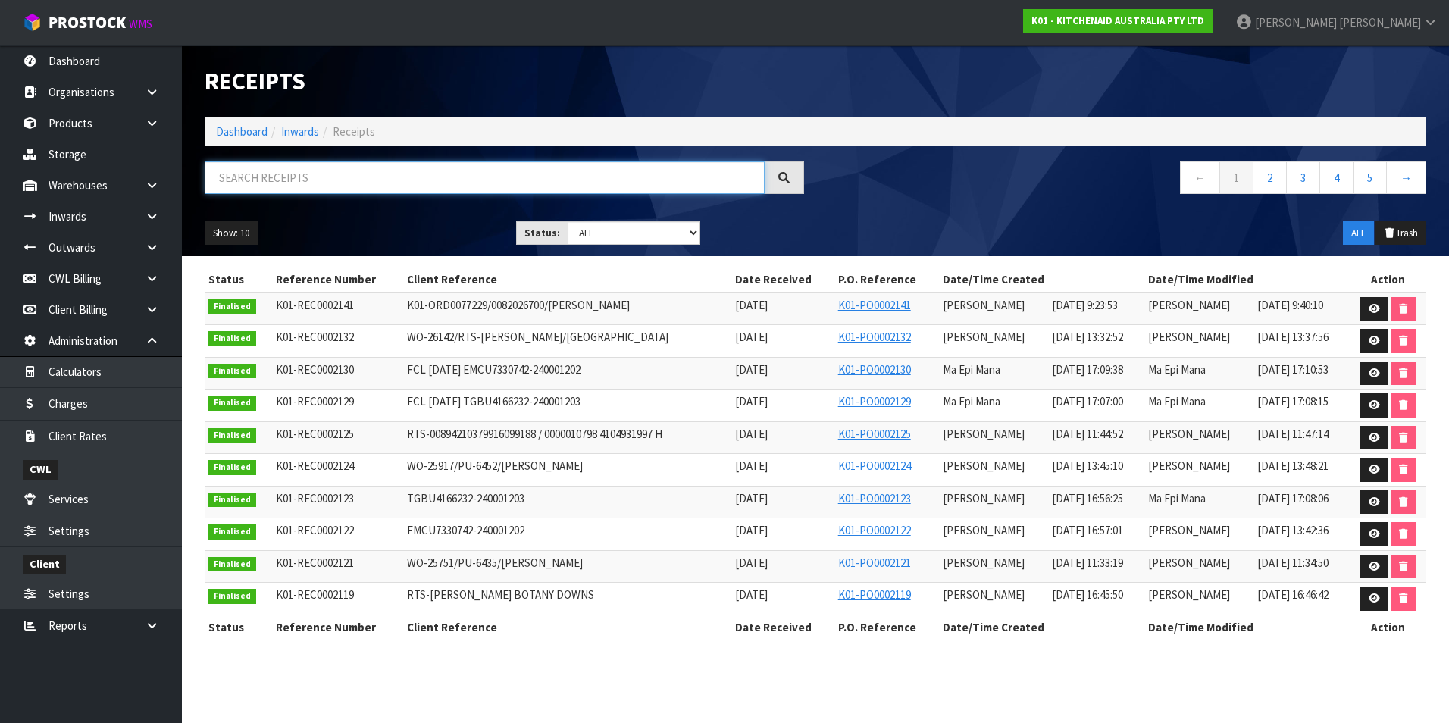
paste input "01NZ01347463"
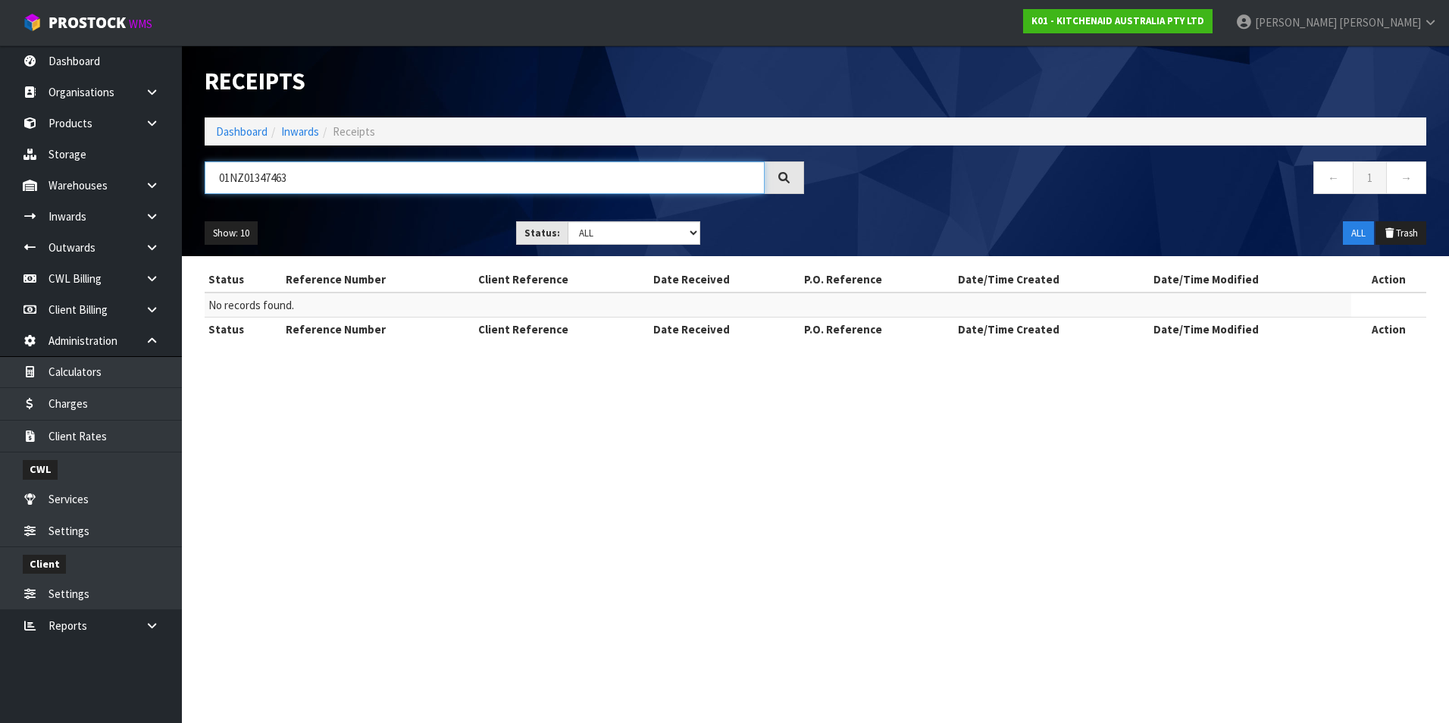
click at [312, 174] on input "01NZ01347463" at bounding box center [485, 177] width 560 height 33
type input "0"
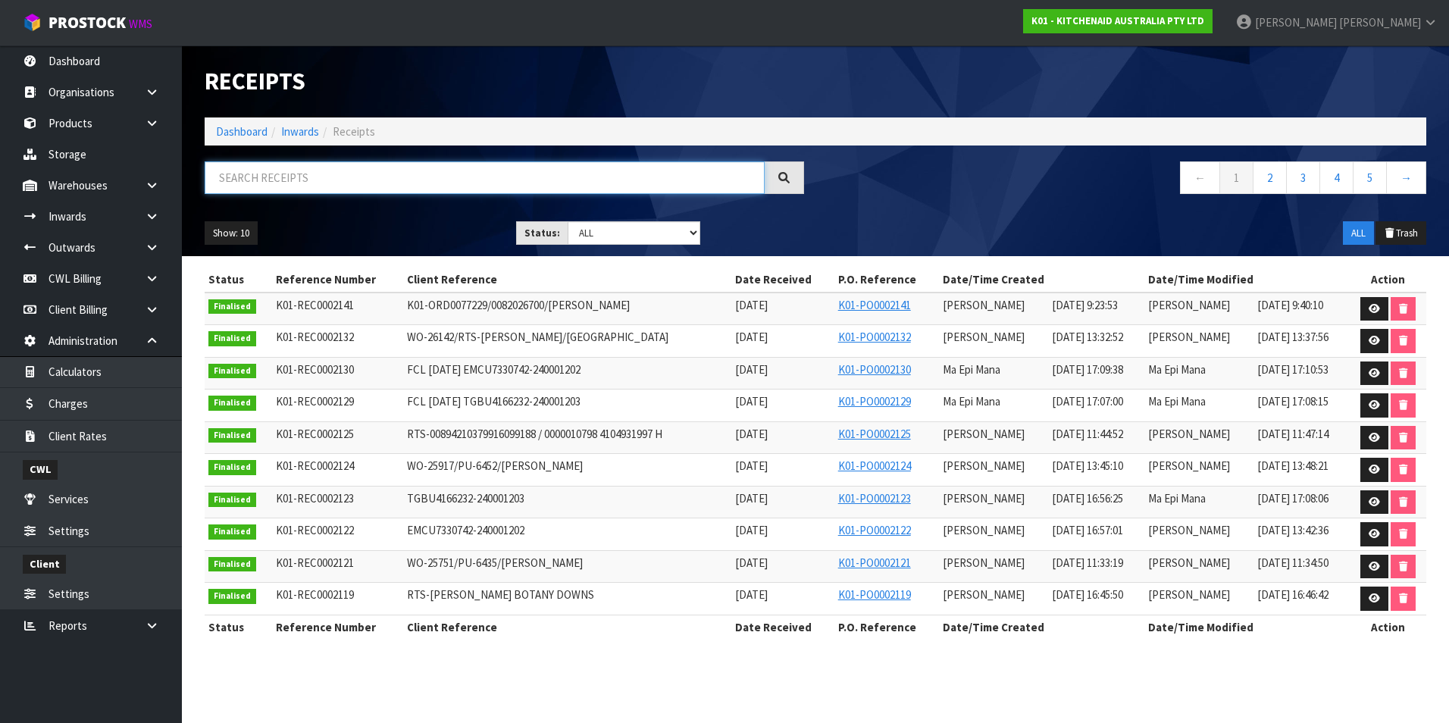
paste input "K01-011396 / 0011311 / 0011344 - RTS"
click at [239, 178] on input "K01-011396 / 0011311 / 0011344 - RTS" at bounding box center [485, 177] width 560 height 33
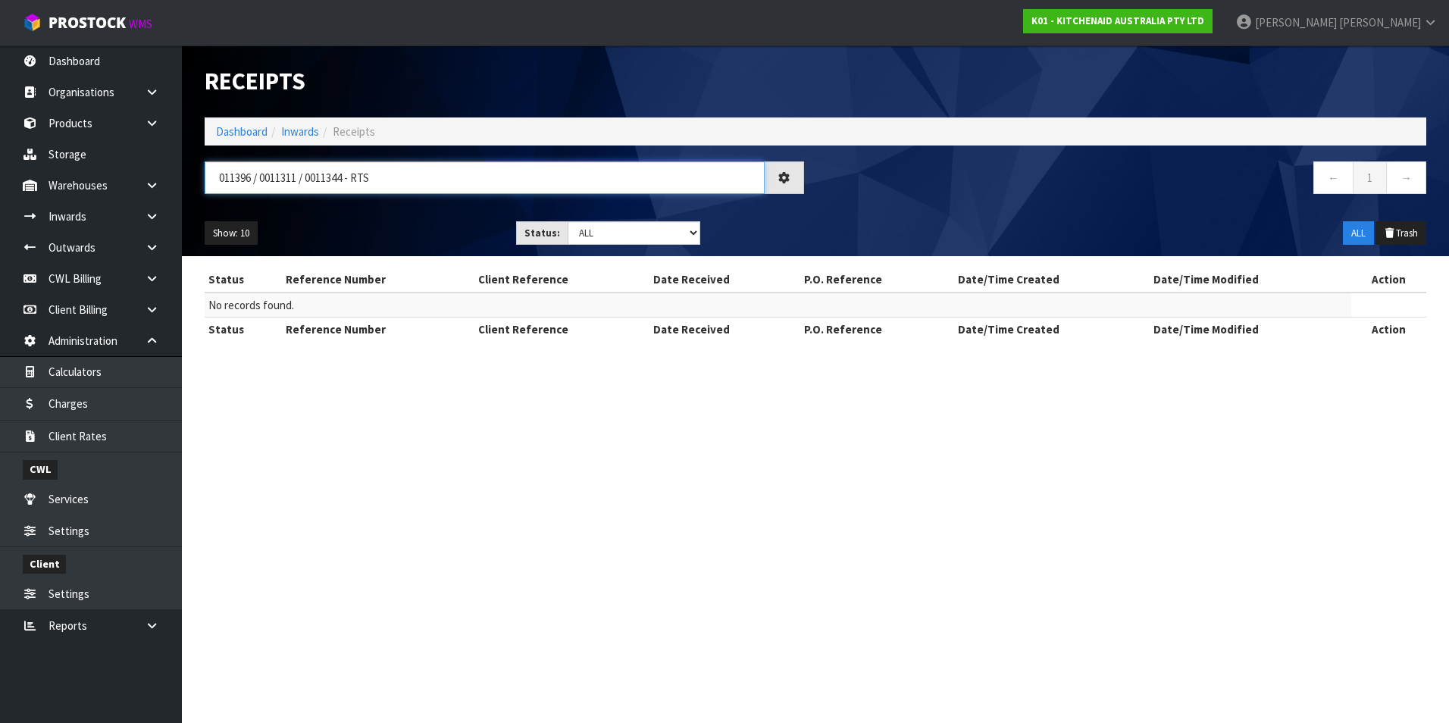
type input "011396 / 0011311 / 0011344 - RTS"
click at [90, 220] on link "Inwards" at bounding box center [91, 216] width 182 height 31
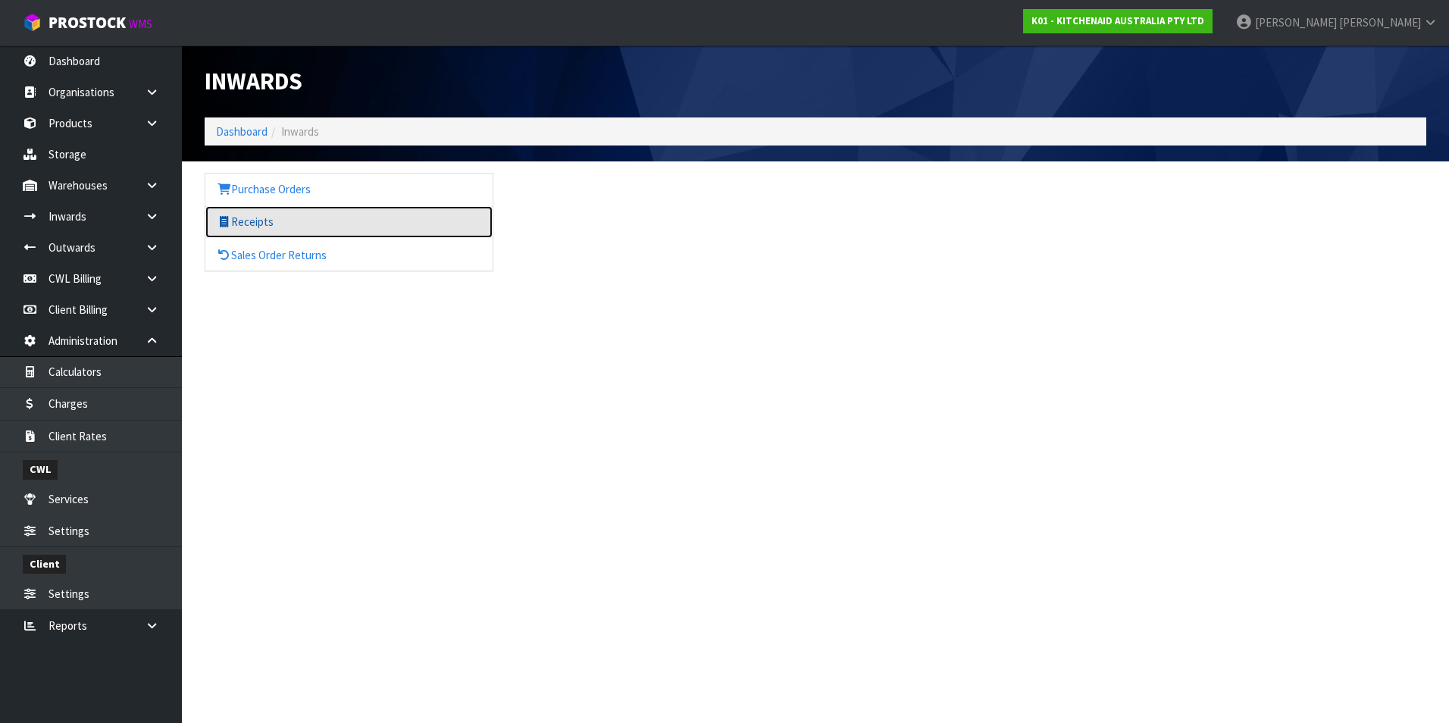
click at [219, 217] on icon at bounding box center [224, 221] width 14 height 11
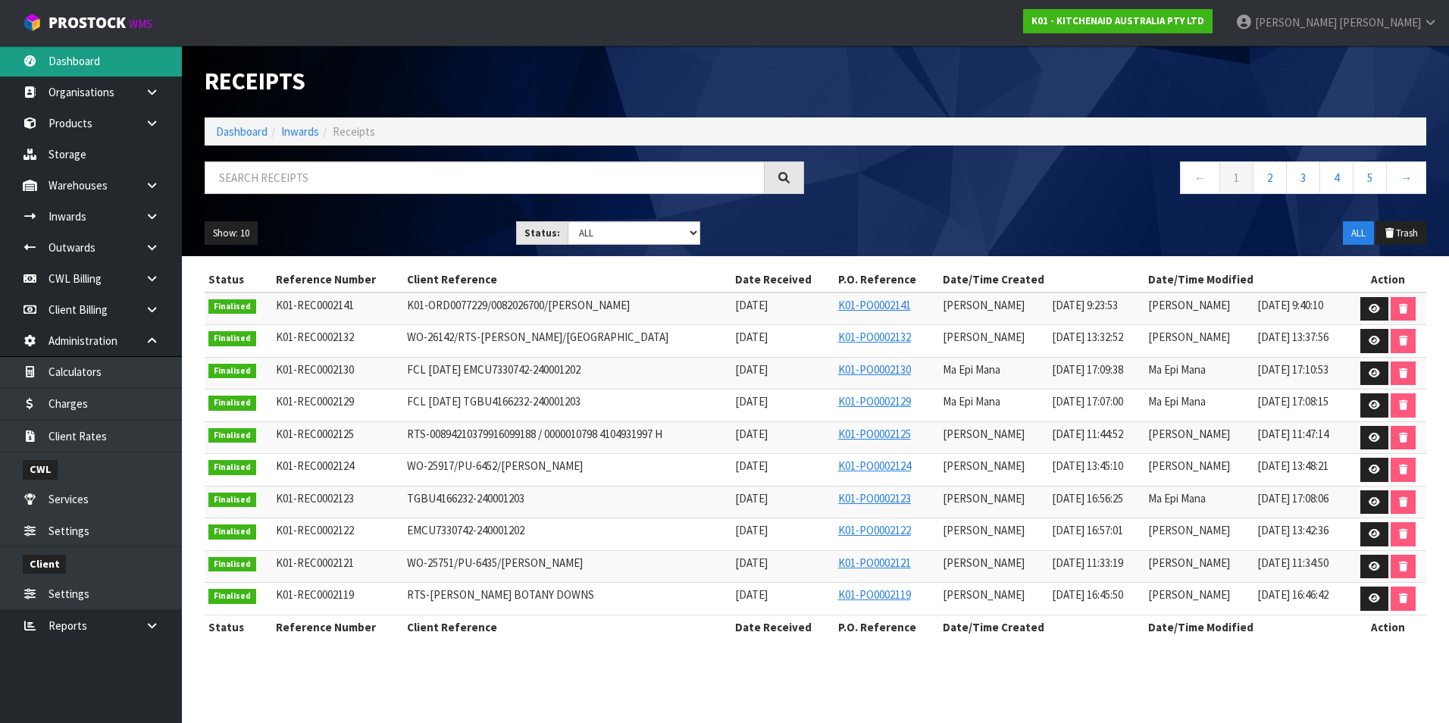
click at [99, 62] on link "Dashboard" at bounding box center [91, 60] width 182 height 31
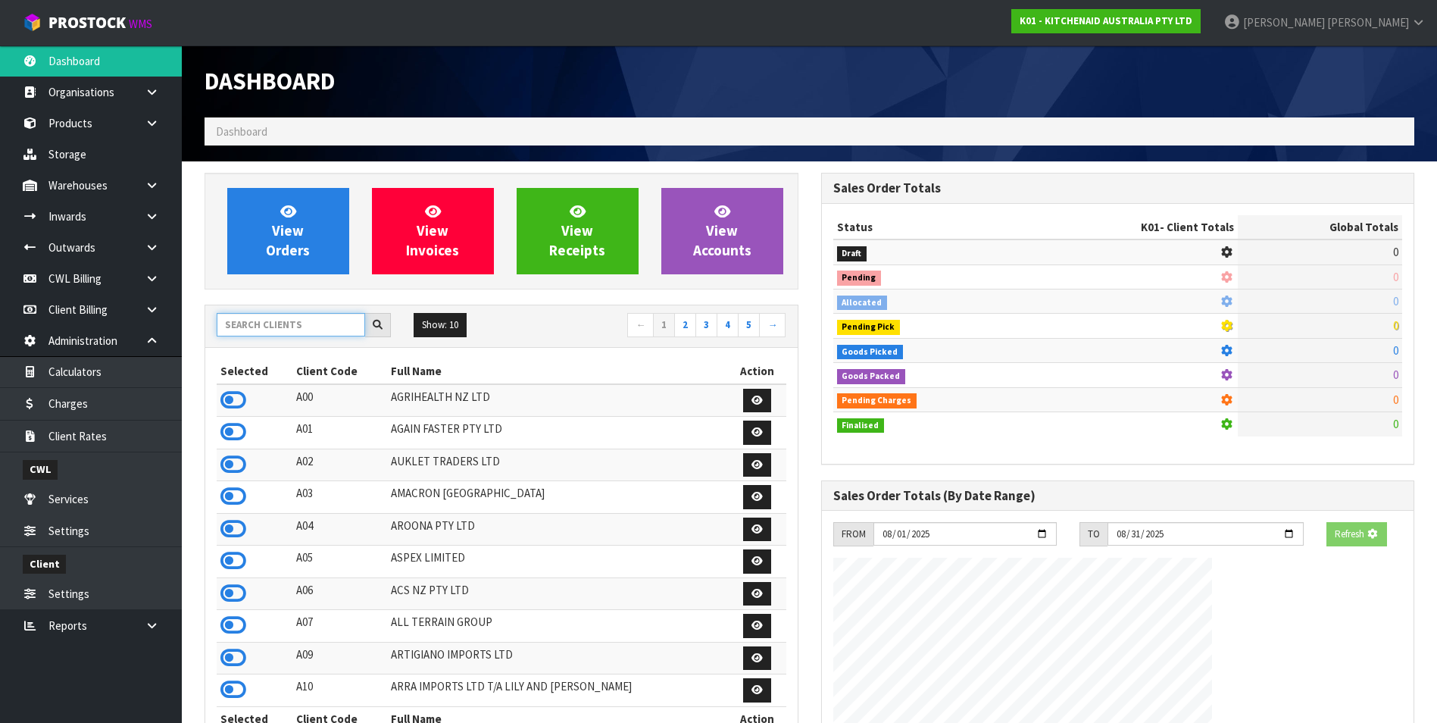
click at [244, 327] on input "text" at bounding box center [291, 324] width 148 height 23
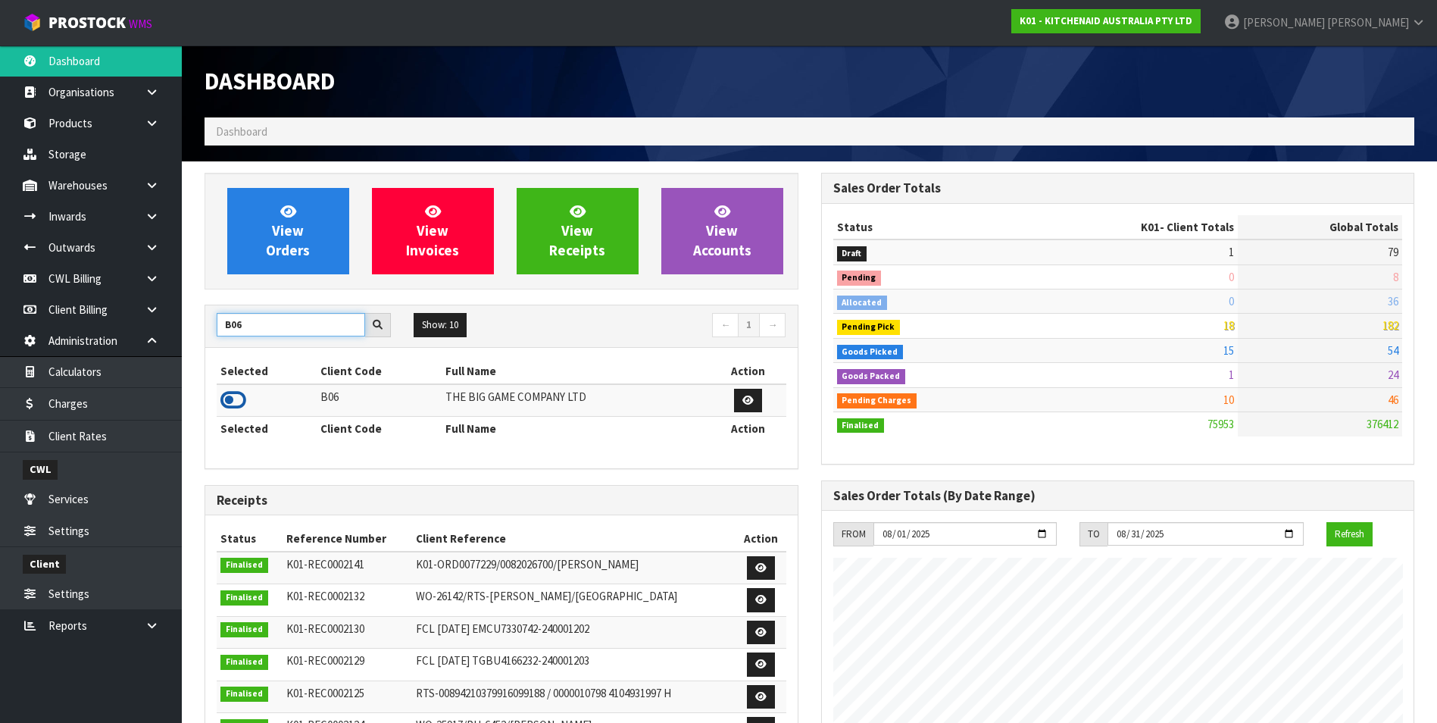
type input "B06"
drag, startPoint x: 224, startPoint y: 402, endPoint x: 286, endPoint y: 292, distance: 126.6
click at [226, 396] on icon at bounding box center [233, 400] width 26 height 23
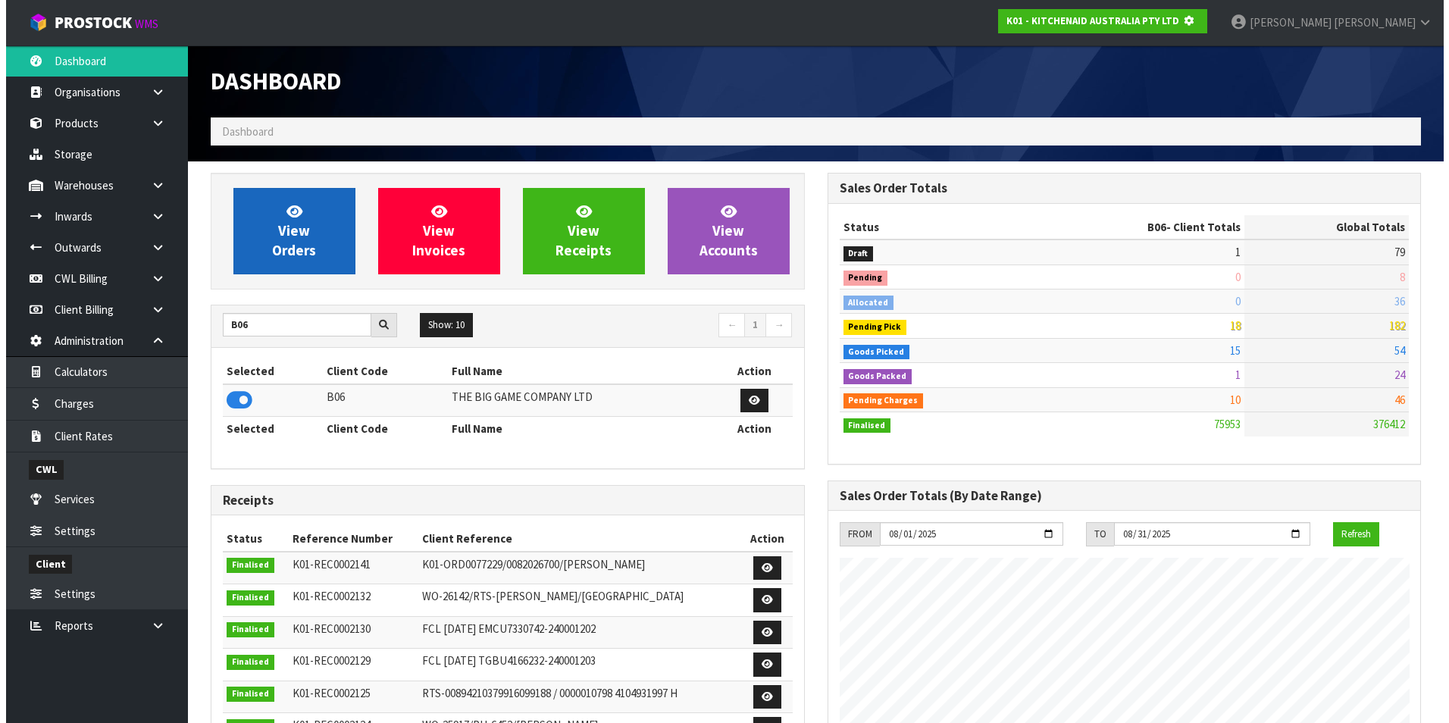
scroll to position [756698, 757026]
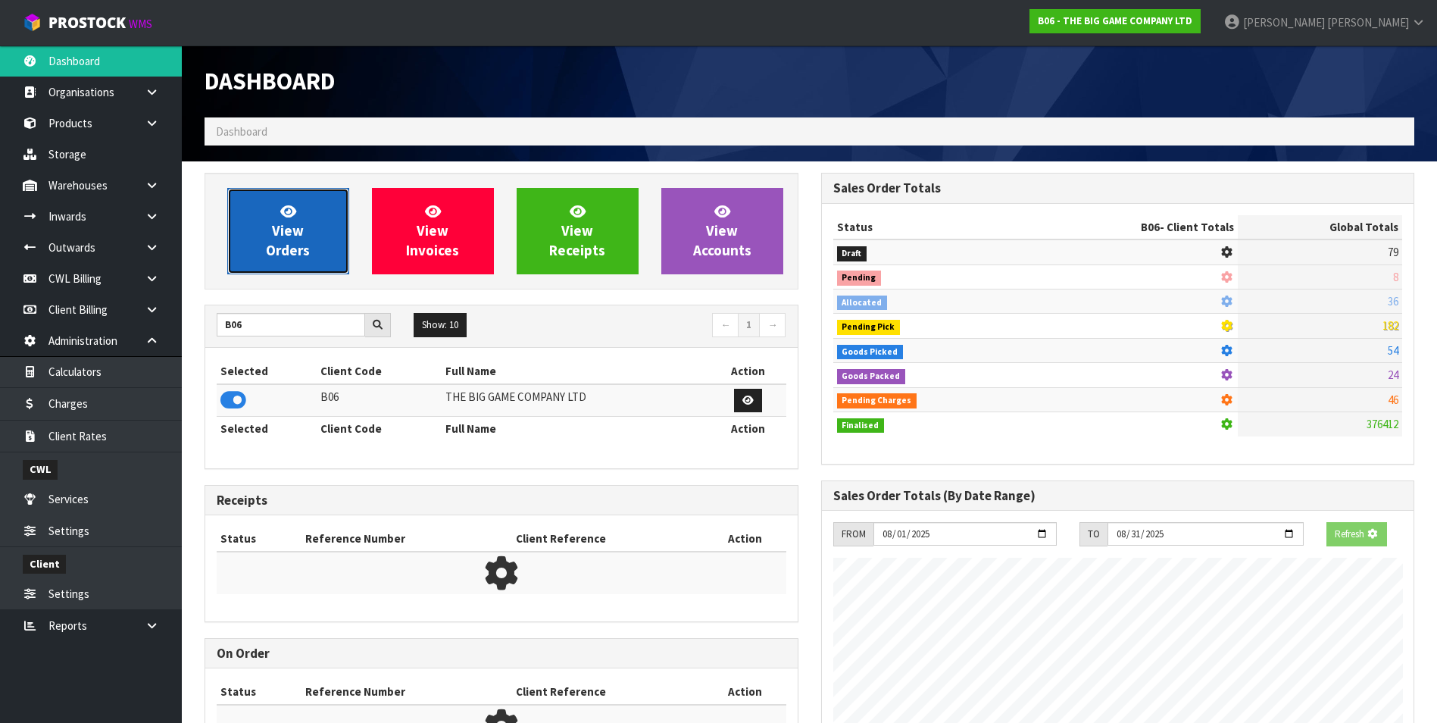
click at [291, 244] on span "View Orders" at bounding box center [288, 230] width 44 height 57
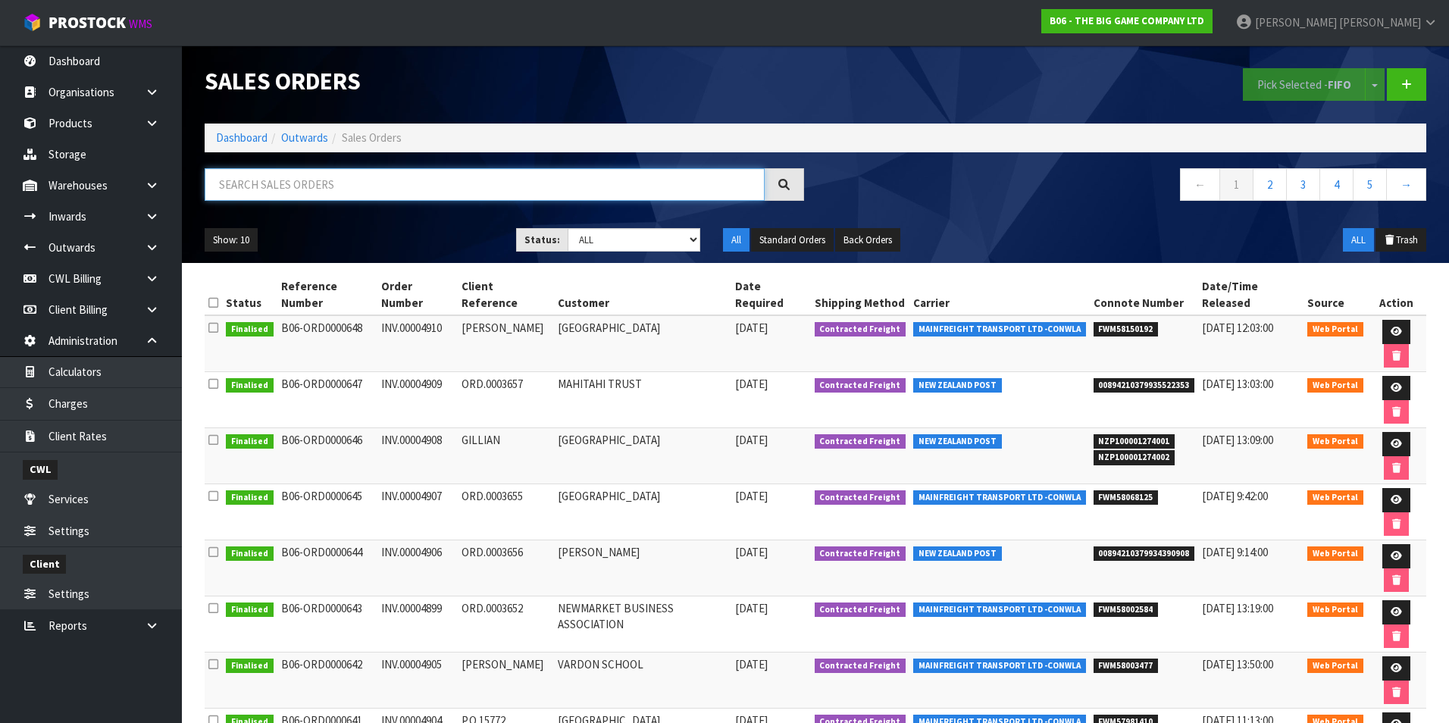
click at [268, 183] on input "text" at bounding box center [485, 184] width 560 height 33
paste input "FWM58068125"
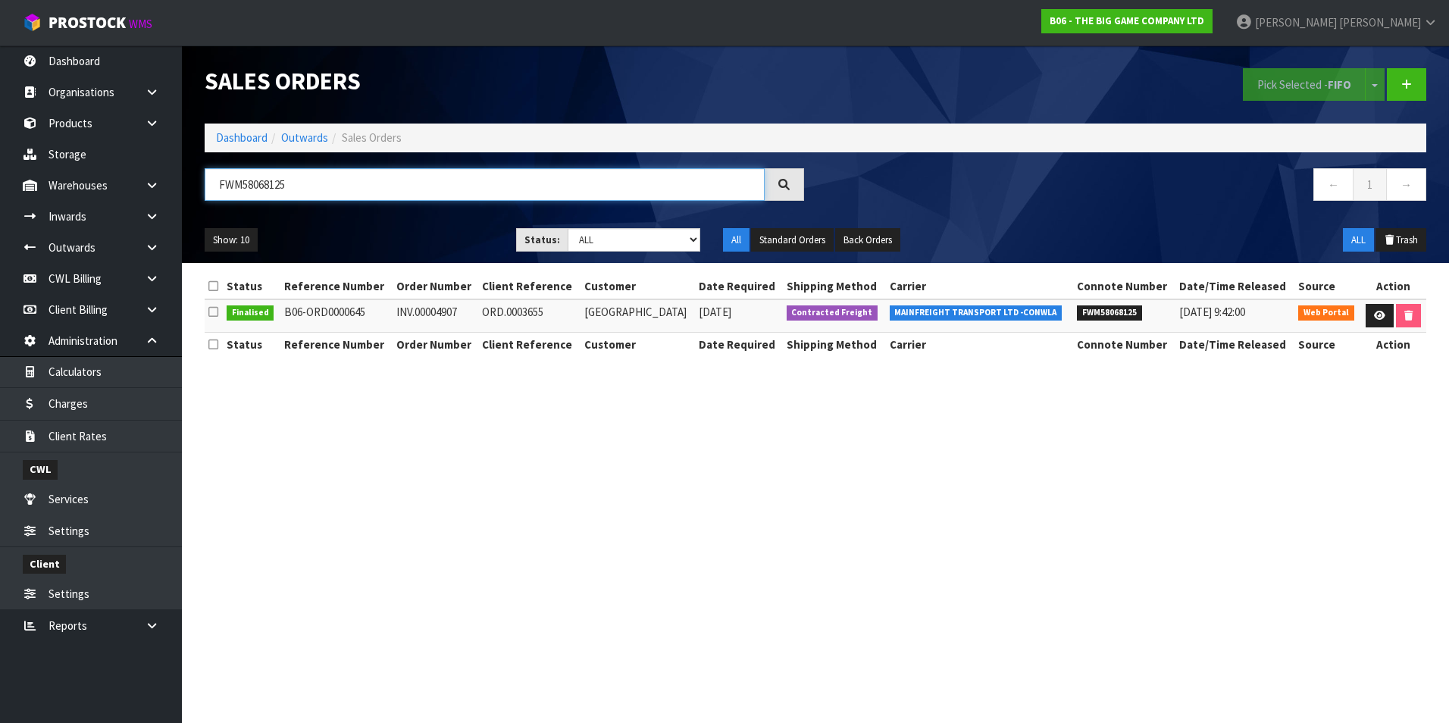
type input "FWM58068125"
